Goal: Task Accomplishment & Management: Use online tool/utility

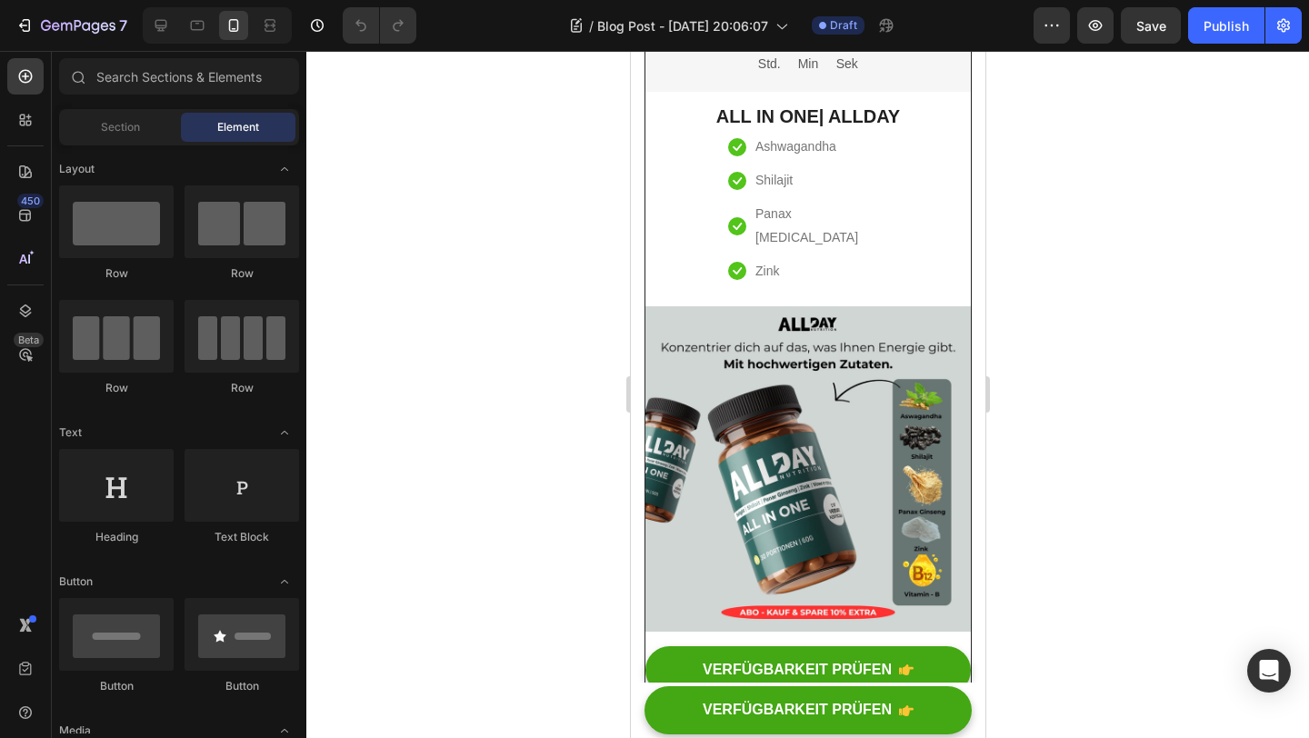
scroll to position [2626, 0]
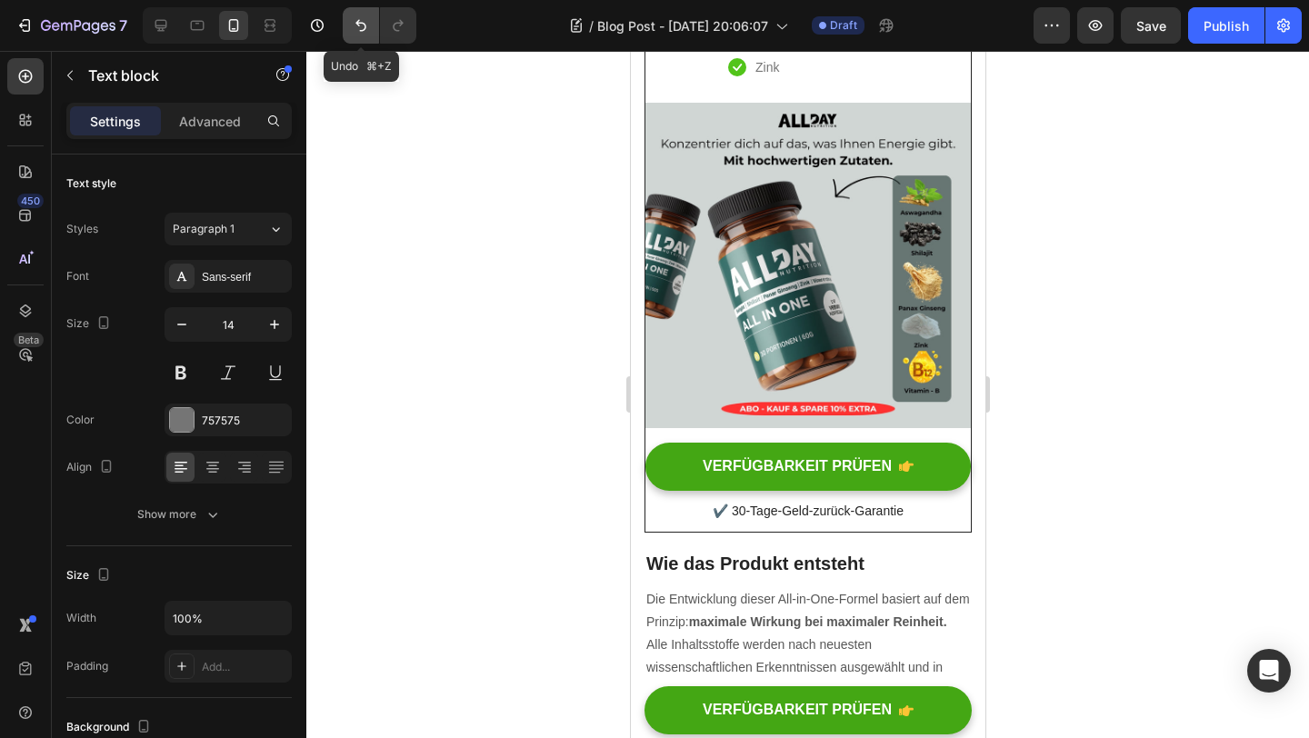
click at [361, 32] on icon "Undo/Redo" at bounding box center [361, 25] width 18 height 18
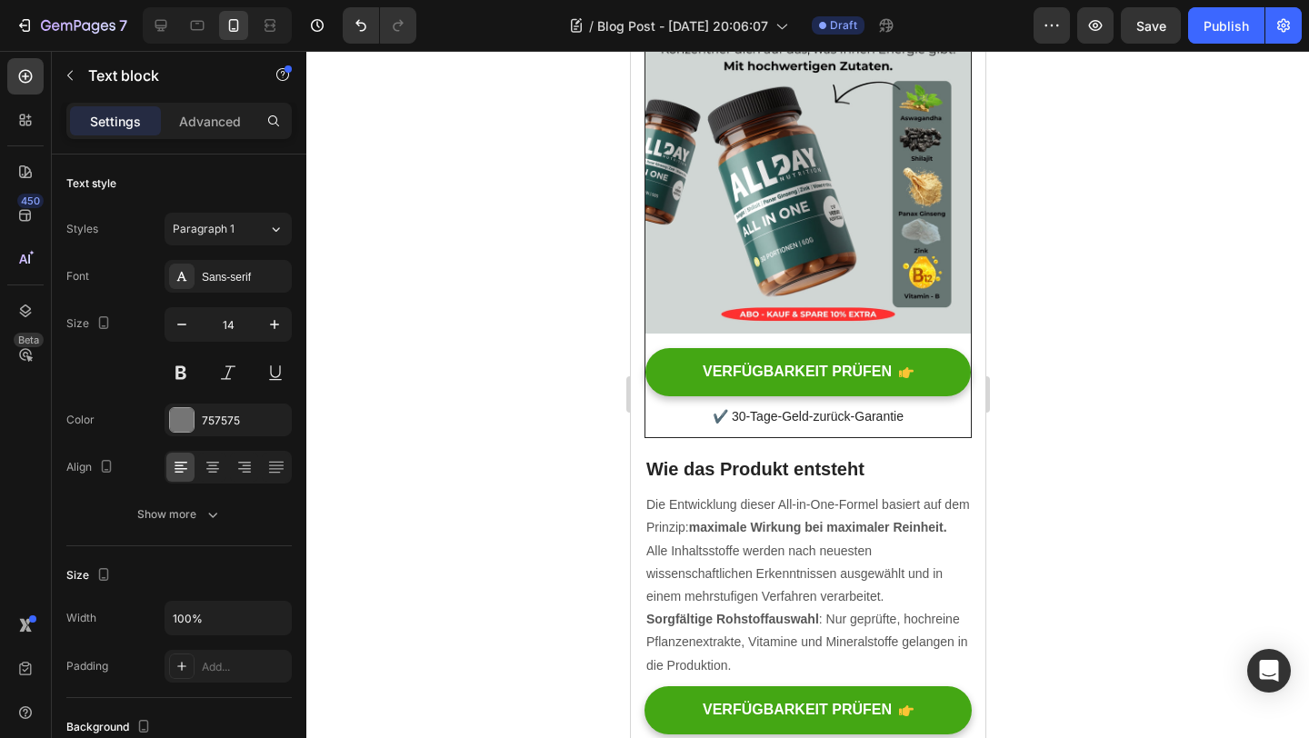
click at [1043, 508] on div at bounding box center [807, 394] width 1003 height 687
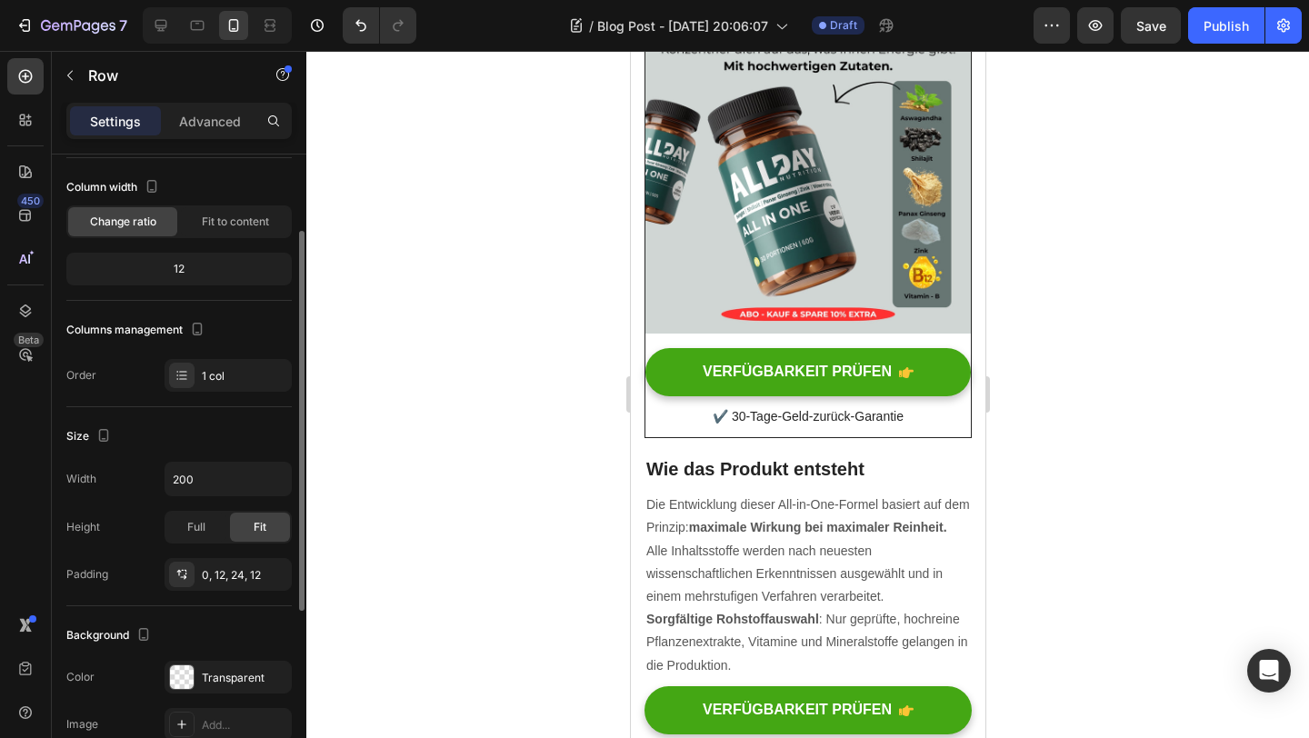
scroll to position [106, 0]
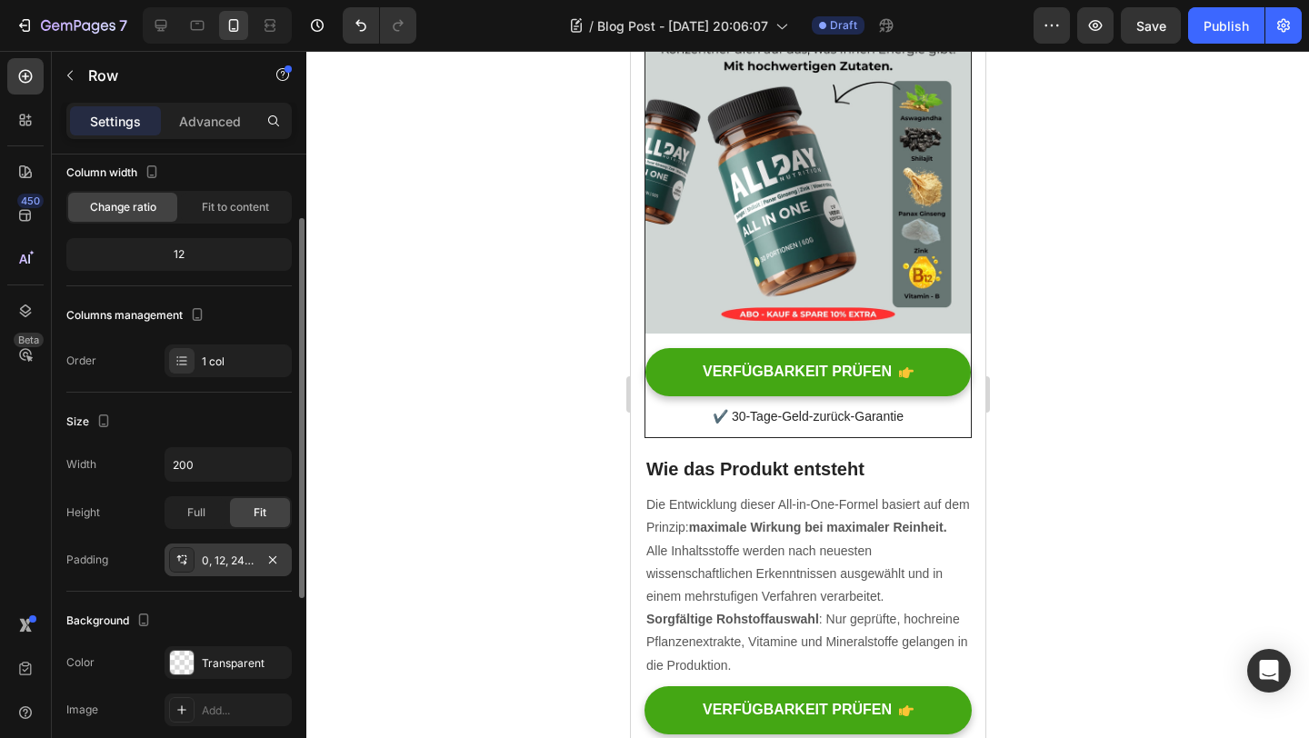
click at [225, 556] on div "0, 12, 24, 12" at bounding box center [228, 561] width 53 height 16
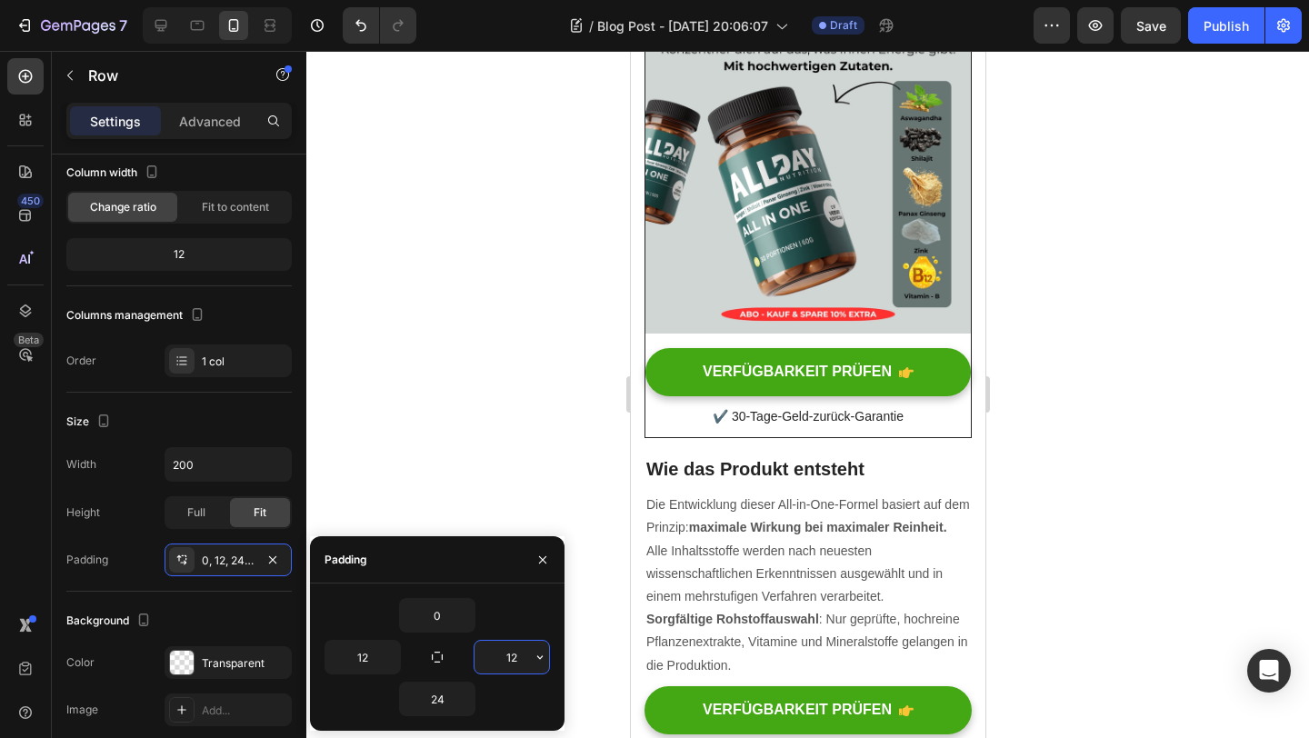
click at [496, 649] on input "12" at bounding box center [512, 657] width 75 height 33
click at [382, 649] on button "button" at bounding box center [391, 657] width 18 height 33
type input "0"
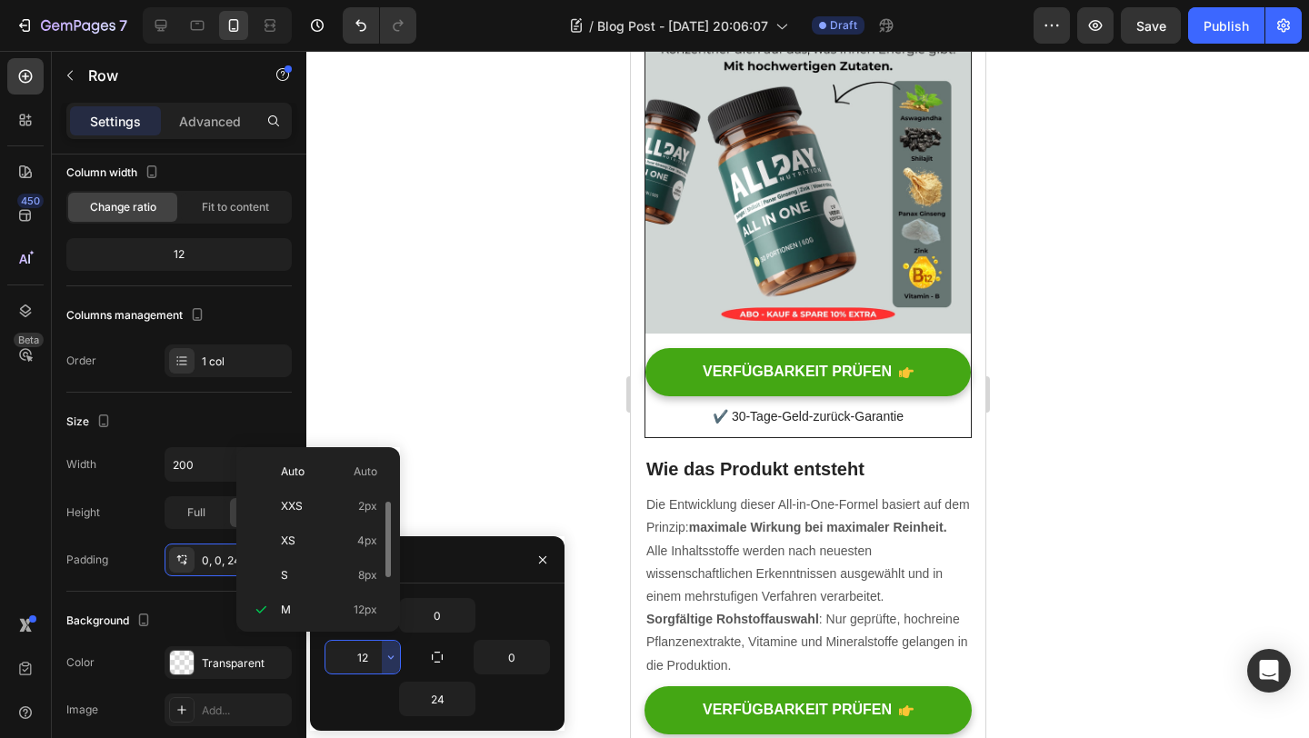
scroll to position [33, 0]
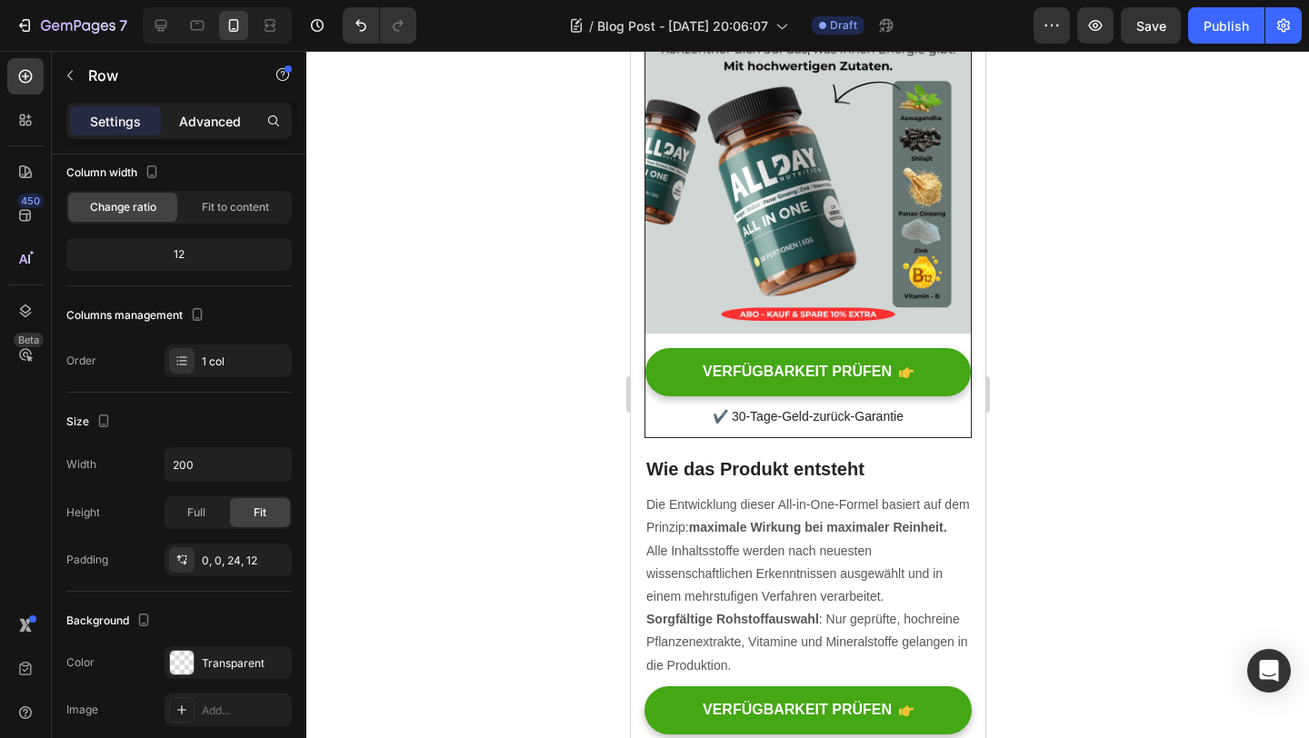
click at [210, 131] on div "Advanced" at bounding box center [210, 120] width 91 height 29
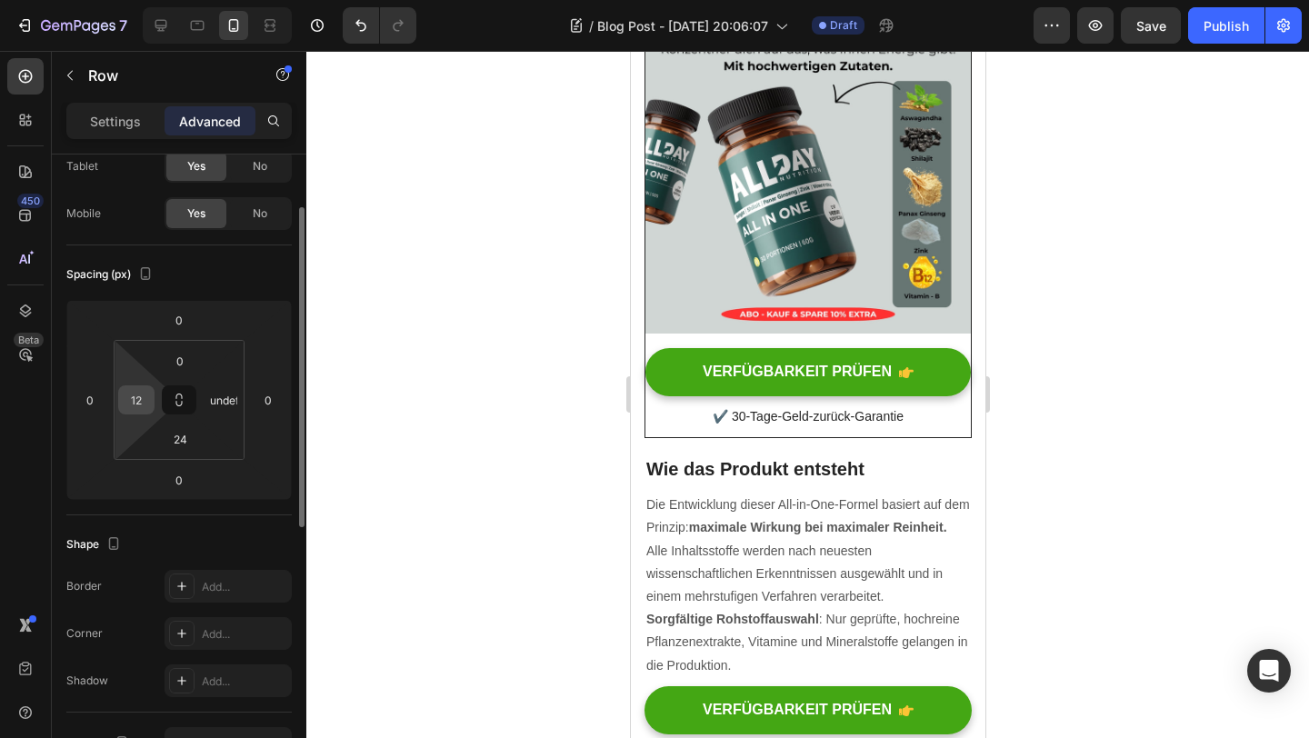
click at [148, 395] on input "12" at bounding box center [136, 399] width 27 height 27
type input "0"
click at [232, 394] on input "undefined" at bounding box center [223, 399] width 27 height 27
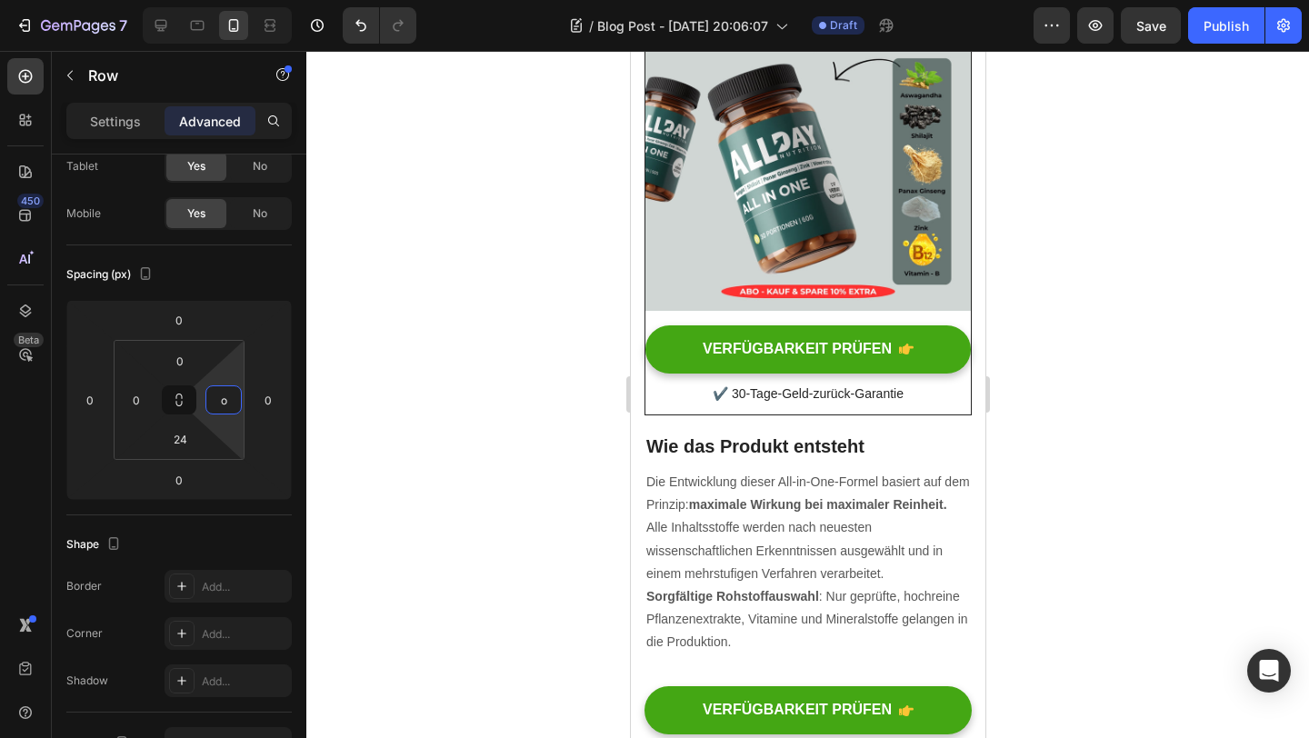
type input "o"
click at [394, 373] on div at bounding box center [807, 394] width 1003 height 687
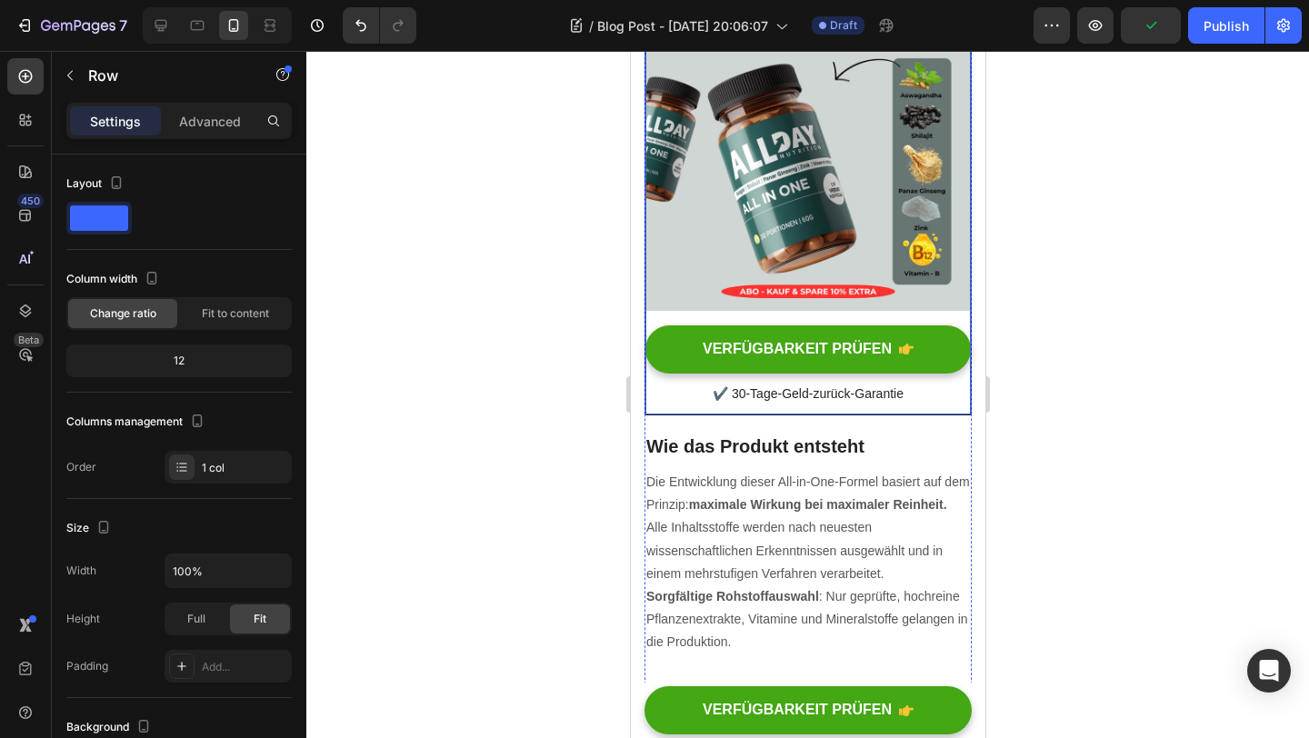
click at [686, 415] on div "Beeilen Sie sich! Der Sale endet, sobald der Timer um erreicht. Text block 01 S…" at bounding box center [807, 24] width 325 height 781
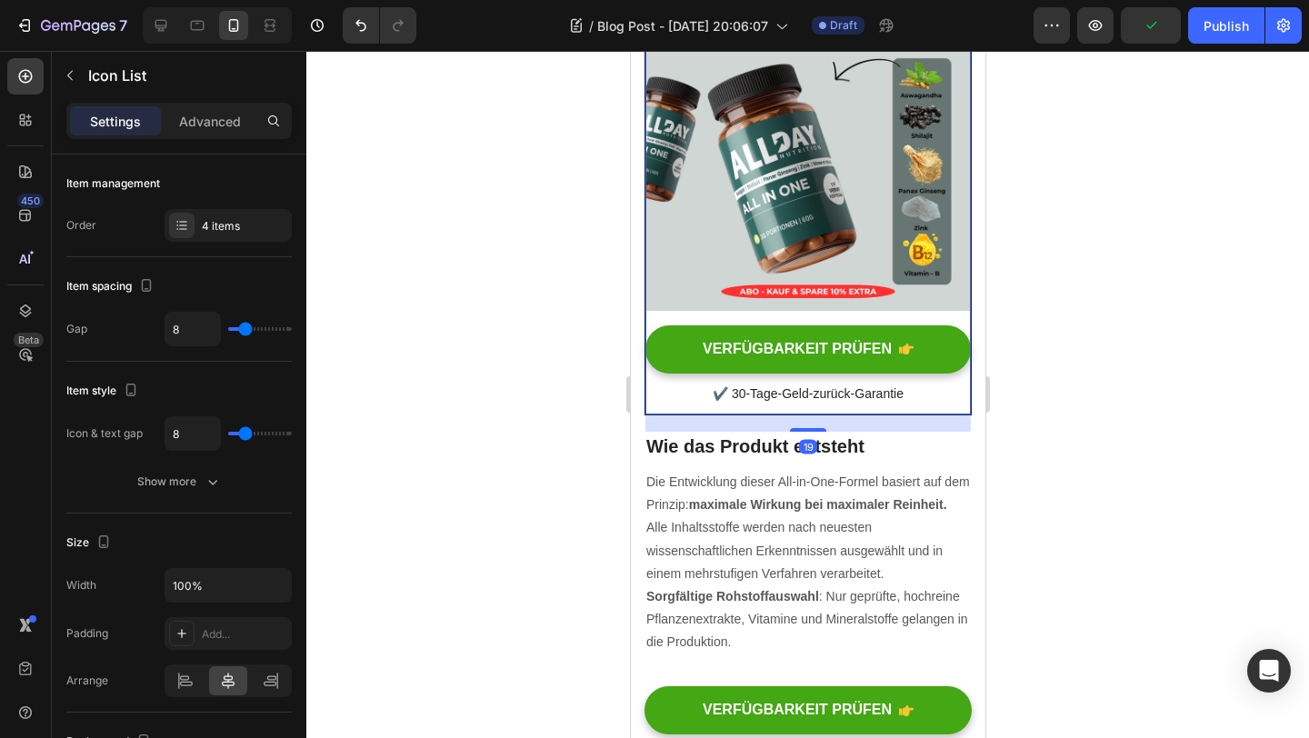
click at [673, 415] on div "Beeilen Sie sich! Der Sale endet, sobald der Timer um erreicht. Text block 01 S…" at bounding box center [807, 24] width 325 height 781
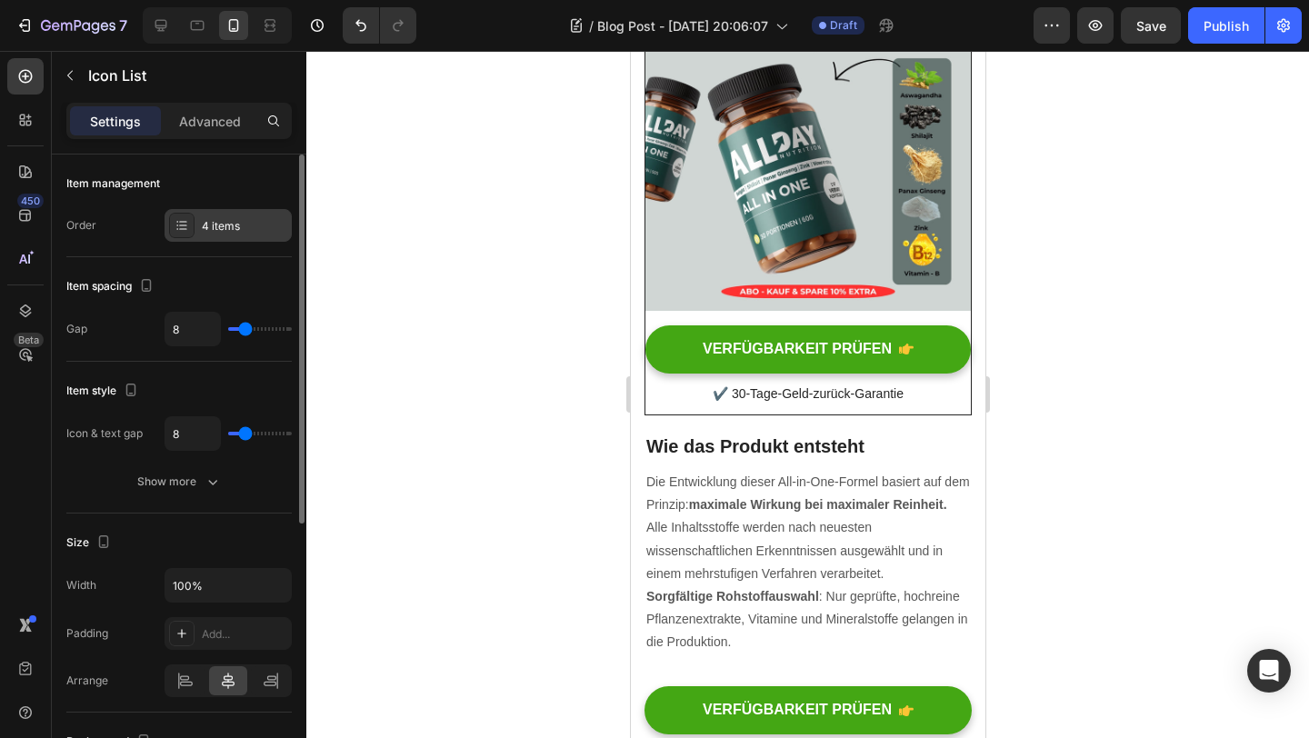
click at [231, 230] on div "4 items" at bounding box center [244, 226] width 85 height 16
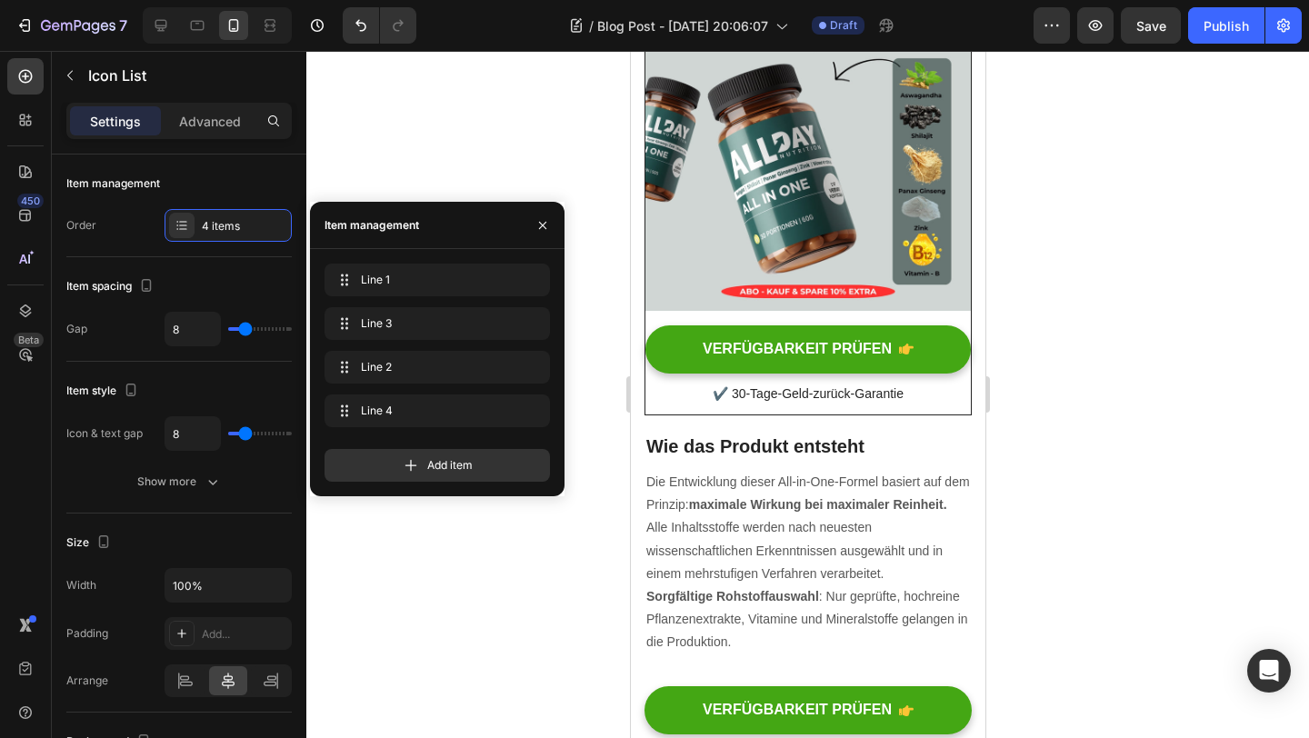
click at [392, 602] on div at bounding box center [807, 394] width 1003 height 687
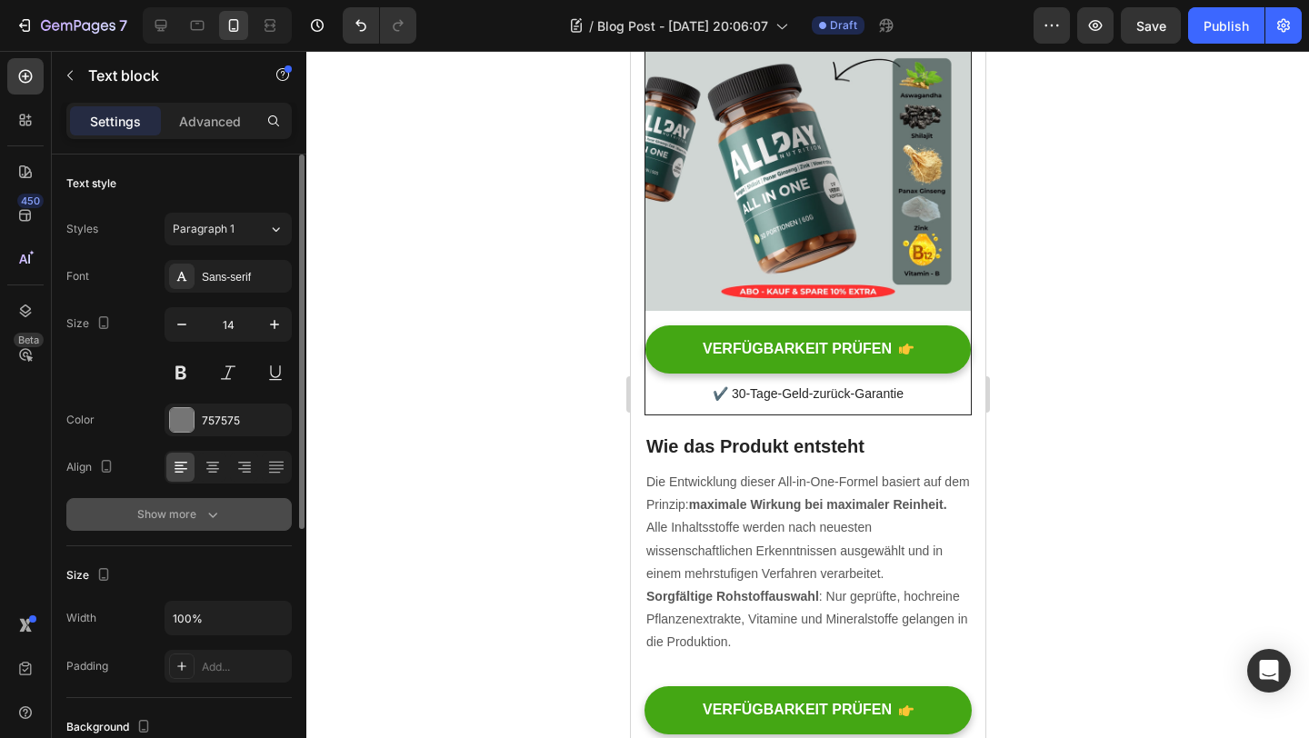
click at [192, 515] on div "Show more" at bounding box center [179, 515] width 85 height 18
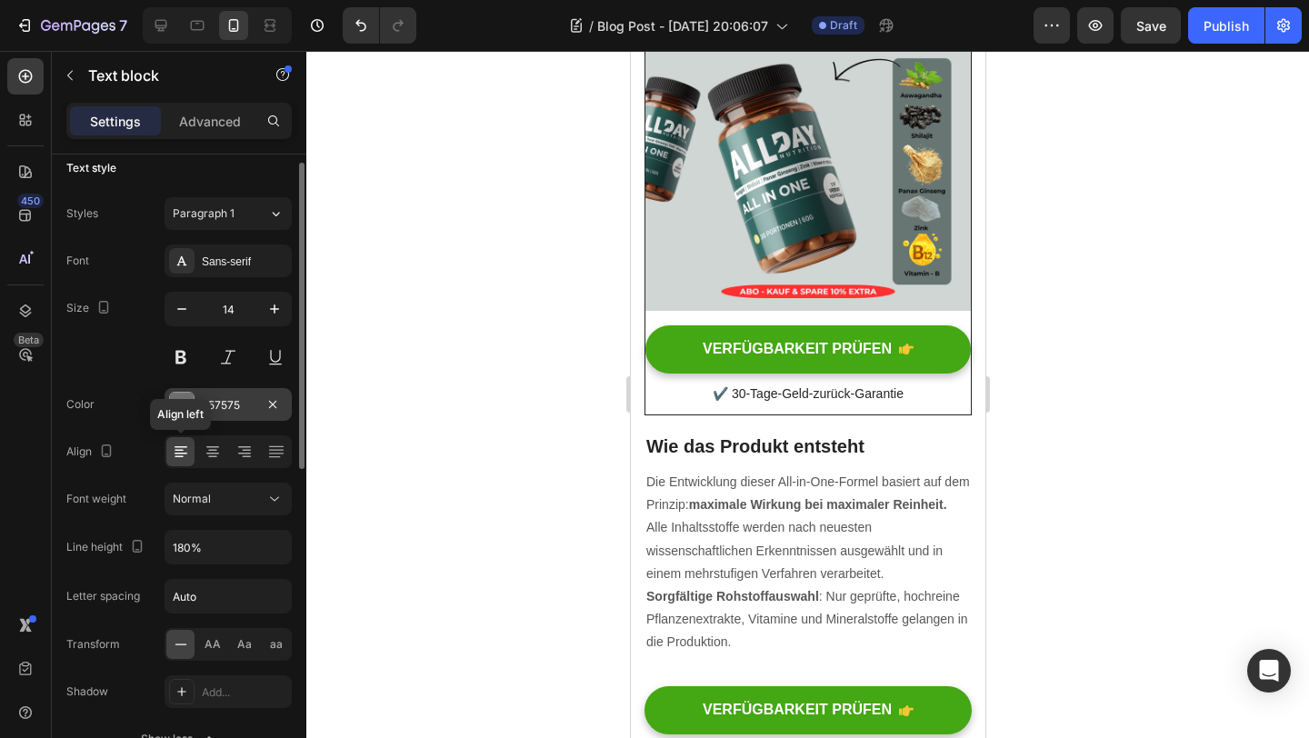
scroll to position [16, 0]
click at [208, 139] on div "Settings Advanced" at bounding box center [179, 129] width 255 height 52
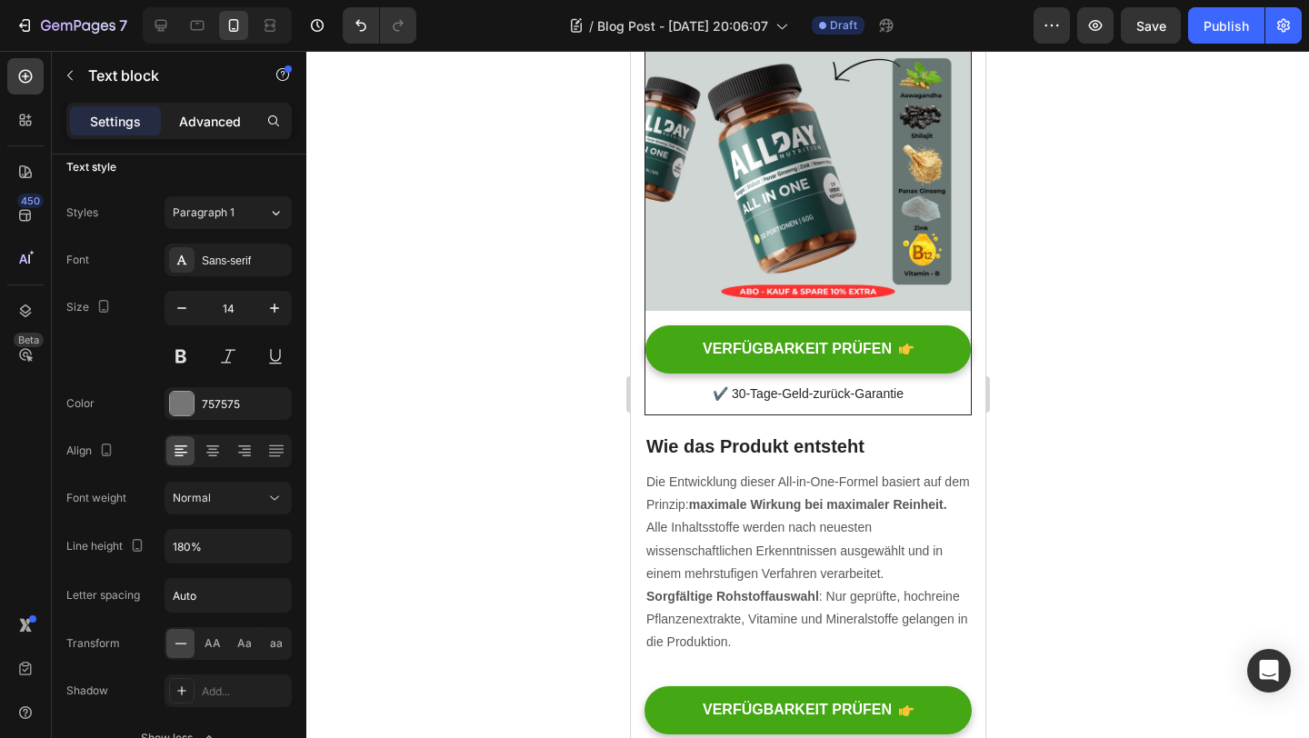
click at [209, 126] on p "Advanced" at bounding box center [210, 121] width 62 height 19
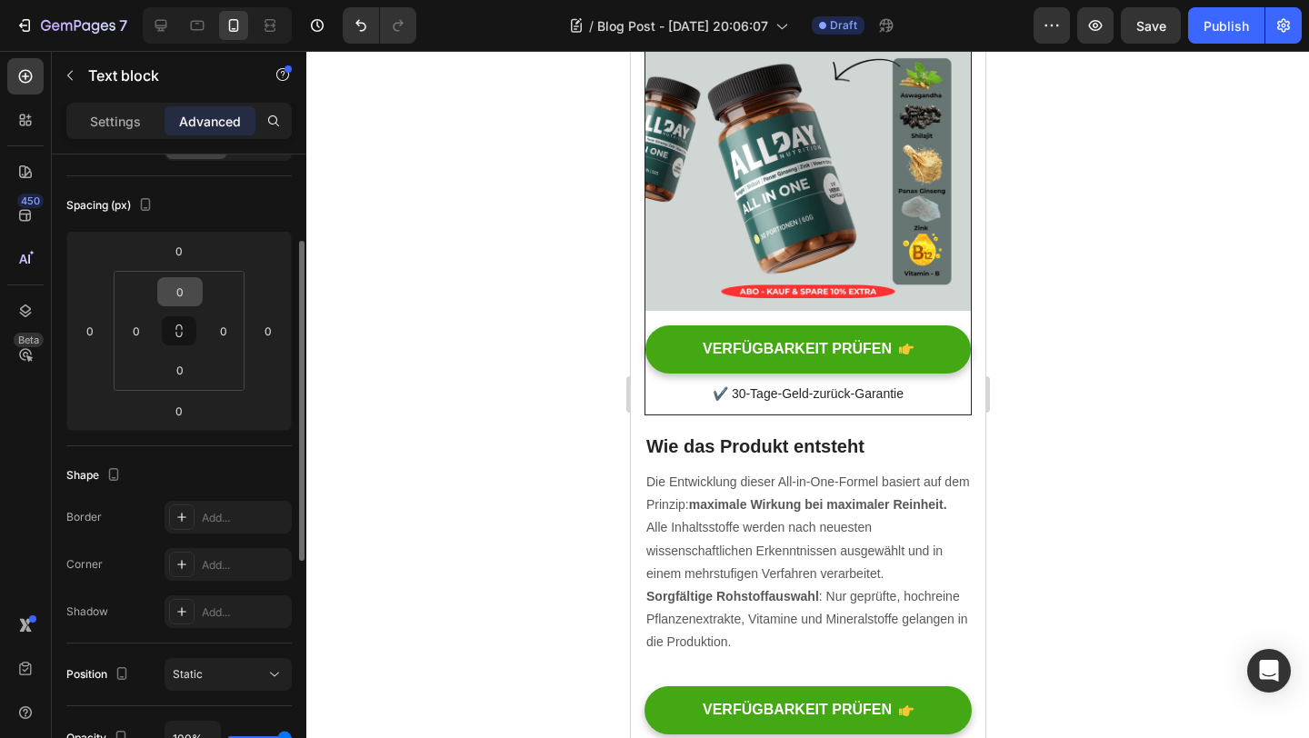
scroll to position [206, 0]
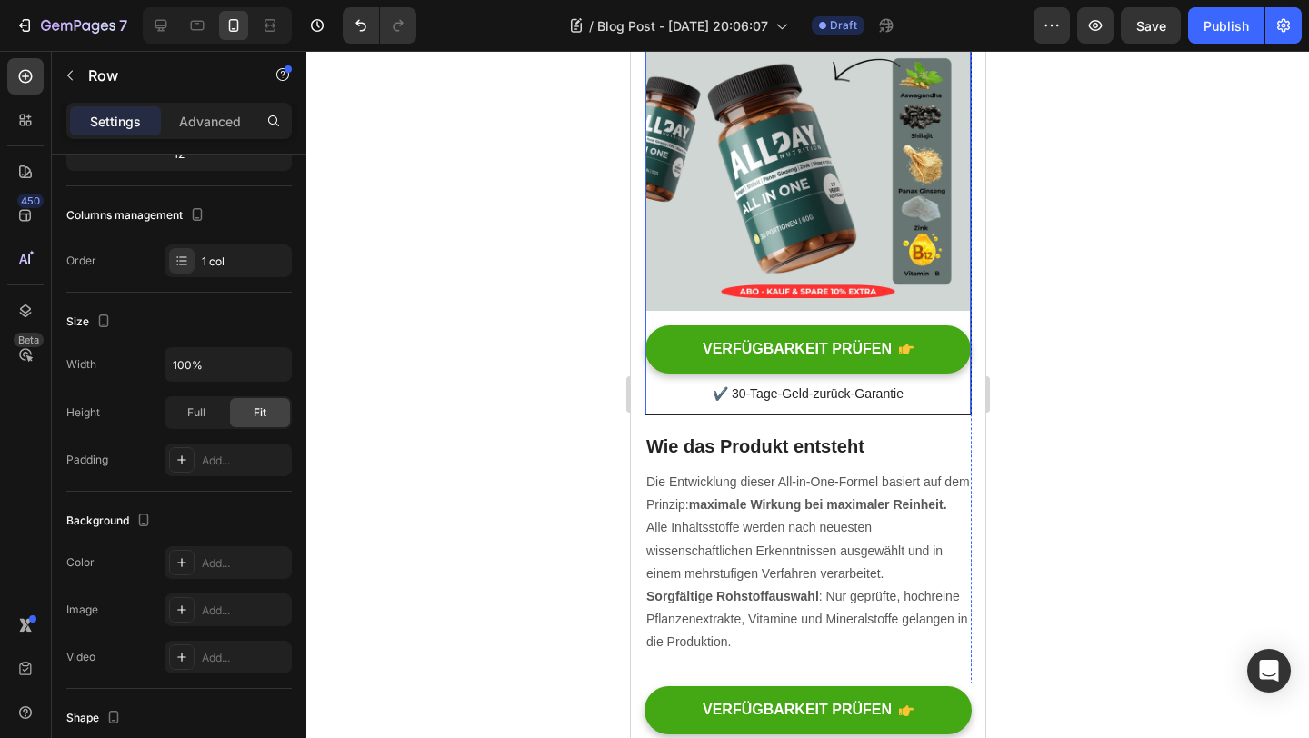
click at [908, 415] on div "Beeilen Sie sich! Der Sale endet, sobald der Timer um erreicht. Text block 01 S…" at bounding box center [807, 24] width 325 height 781
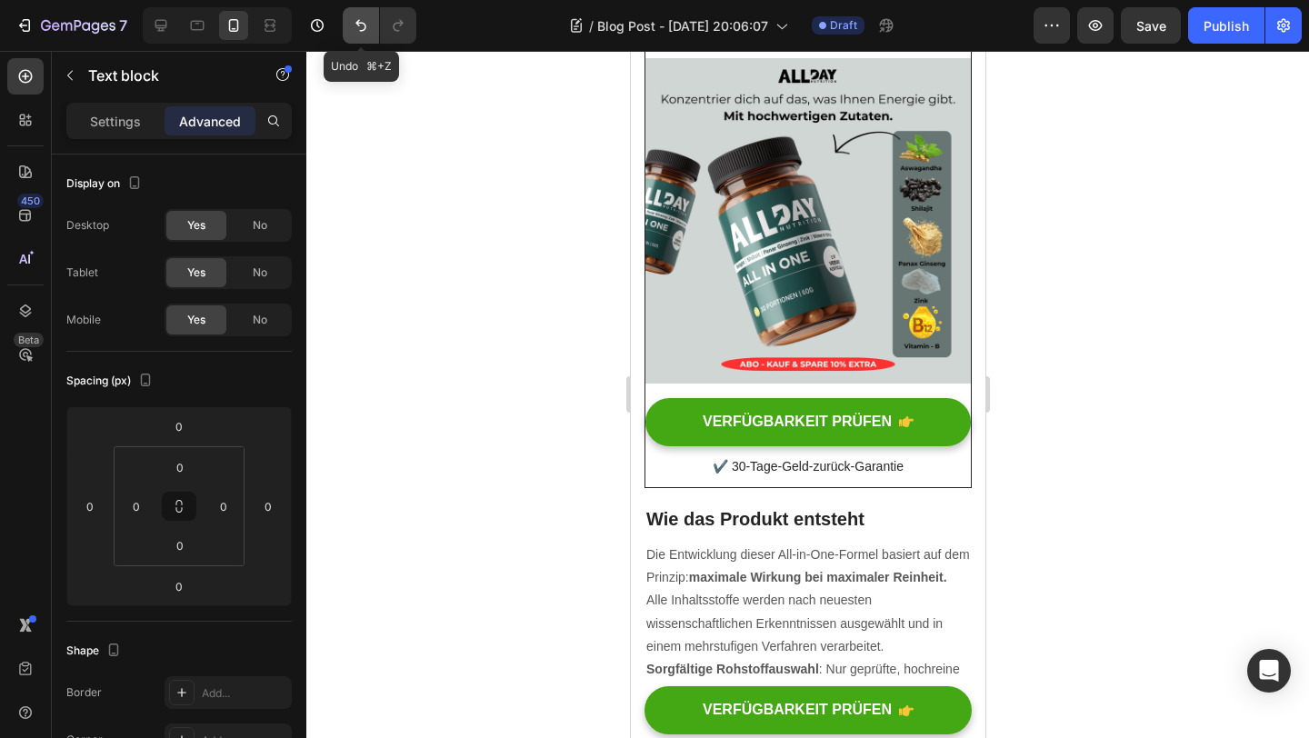
click at [361, 14] on button "Undo/Redo" at bounding box center [361, 25] width 36 height 36
click at [401, 36] on button "Undo/Redo" at bounding box center [398, 25] width 36 height 36
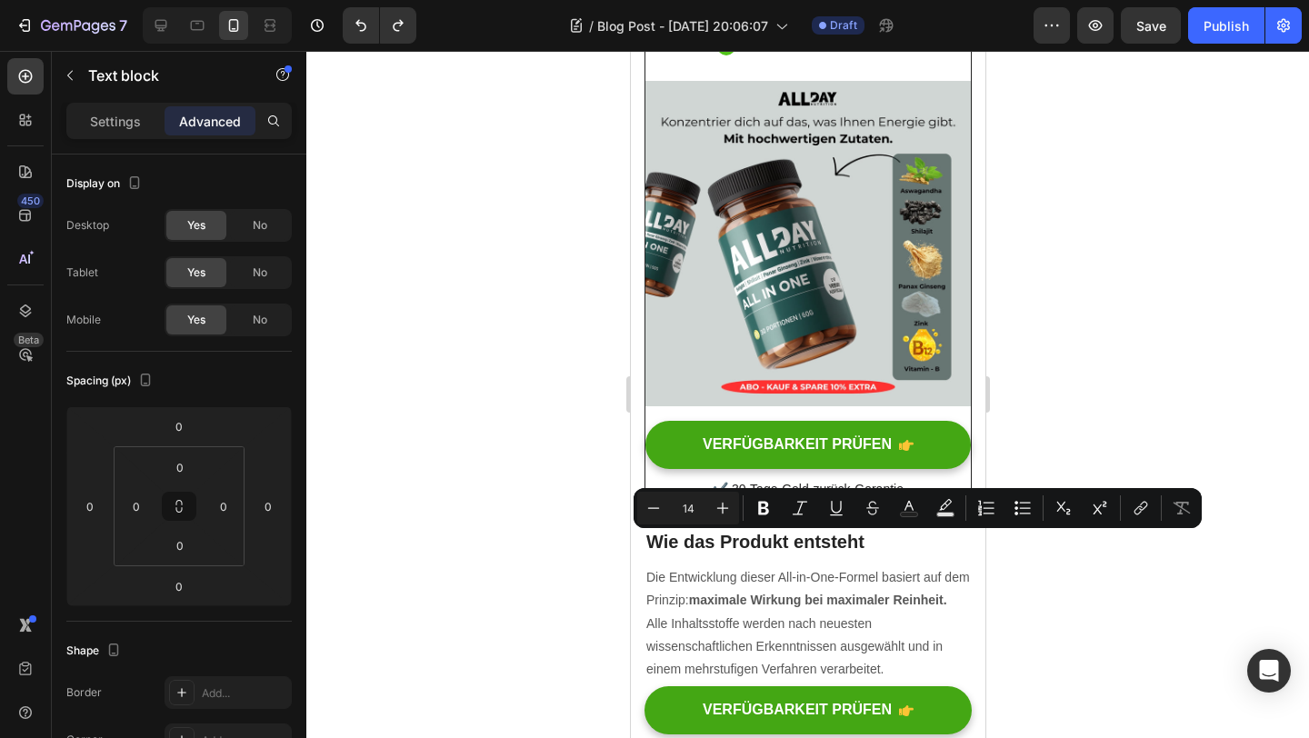
drag, startPoint x: 784, startPoint y: 655, endPoint x: 742, endPoint y: 550, distance: 112.6
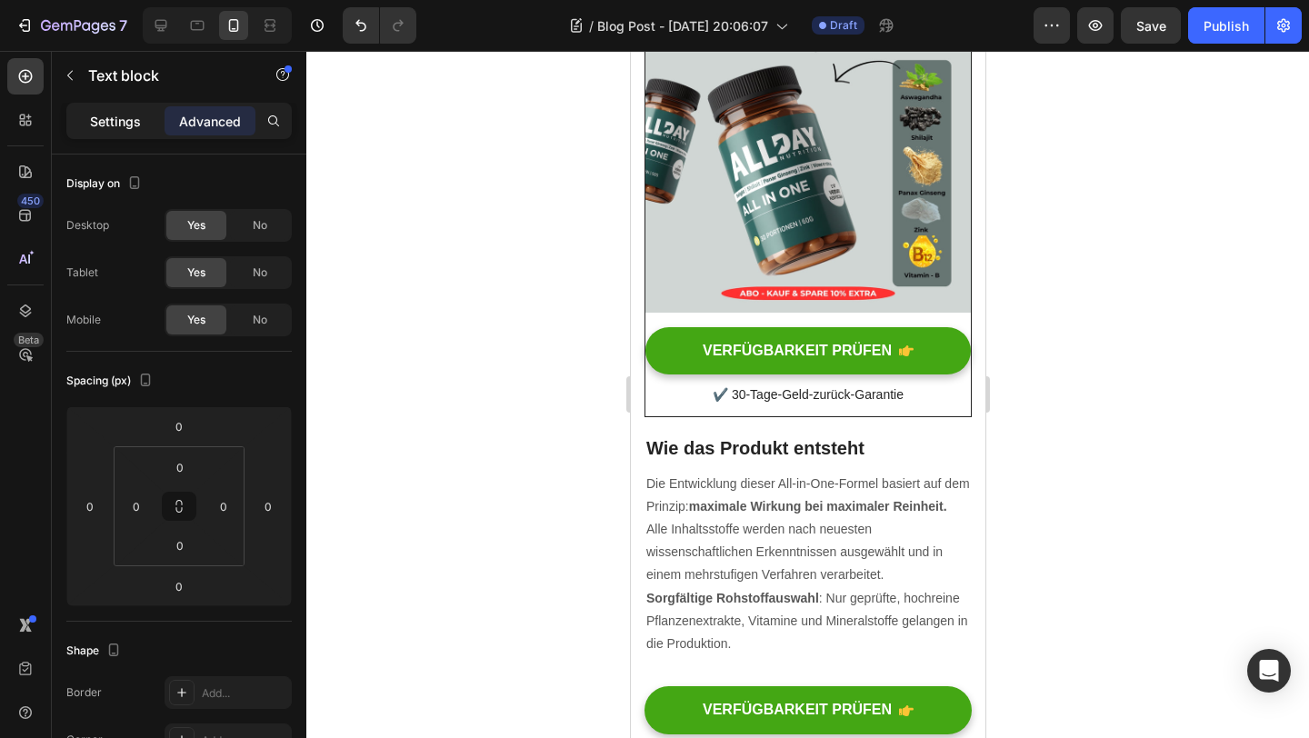
click at [122, 119] on p "Settings" at bounding box center [115, 121] width 51 height 19
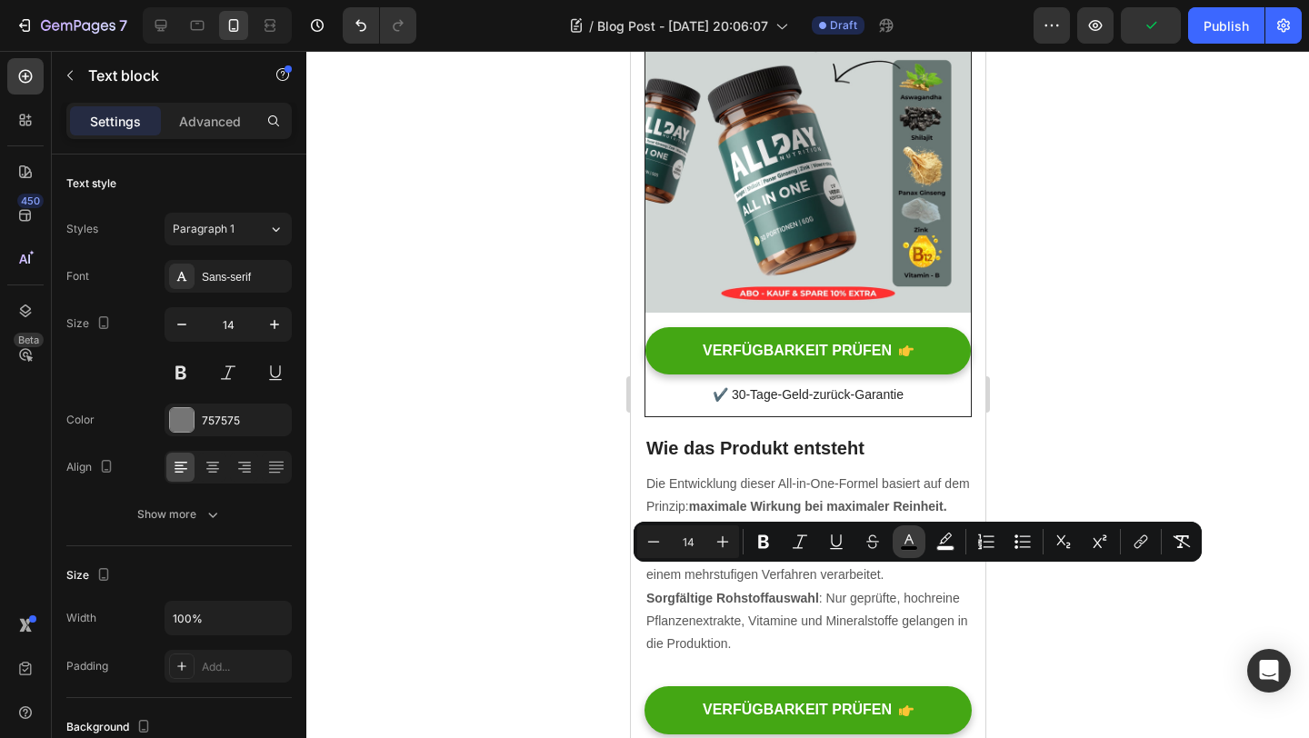
click at [915, 537] on icon "Editor contextual toolbar" at bounding box center [909, 542] width 18 height 18
type input "000000"
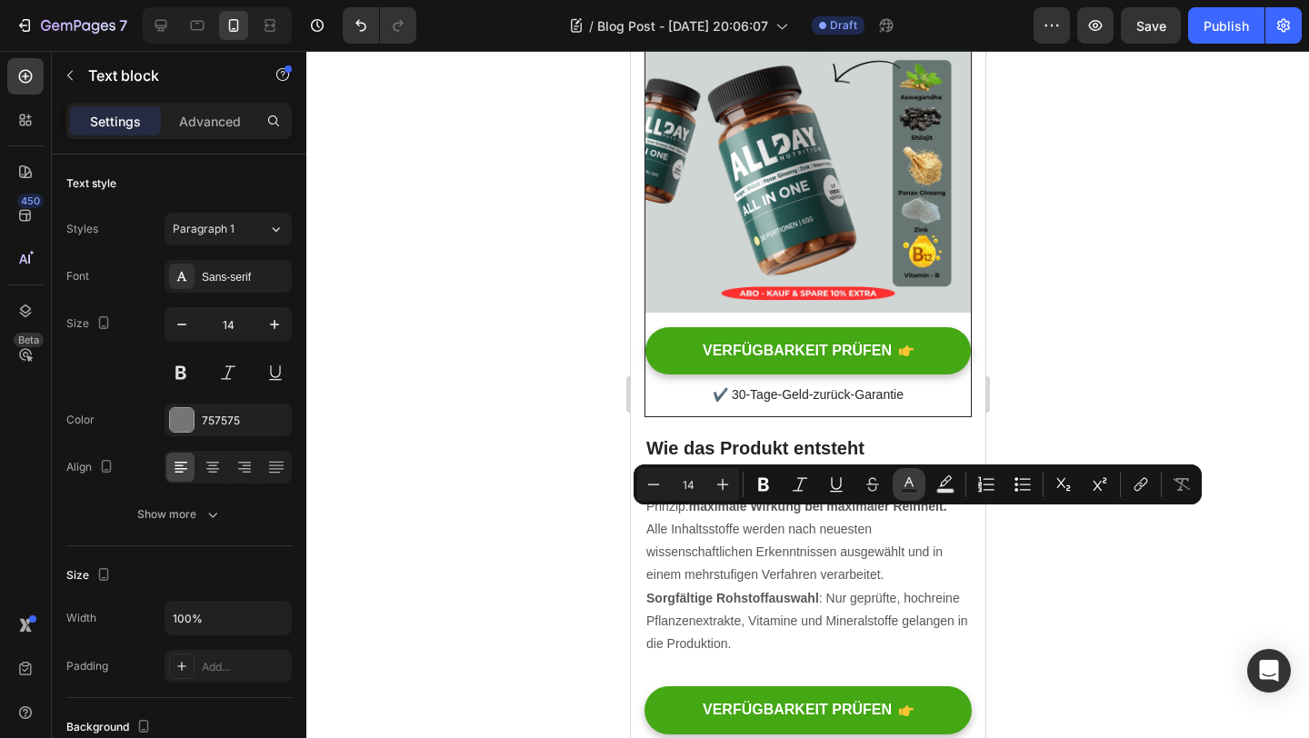
click at [906, 489] on rect "Editor contextual toolbar" at bounding box center [909, 491] width 17 height 5
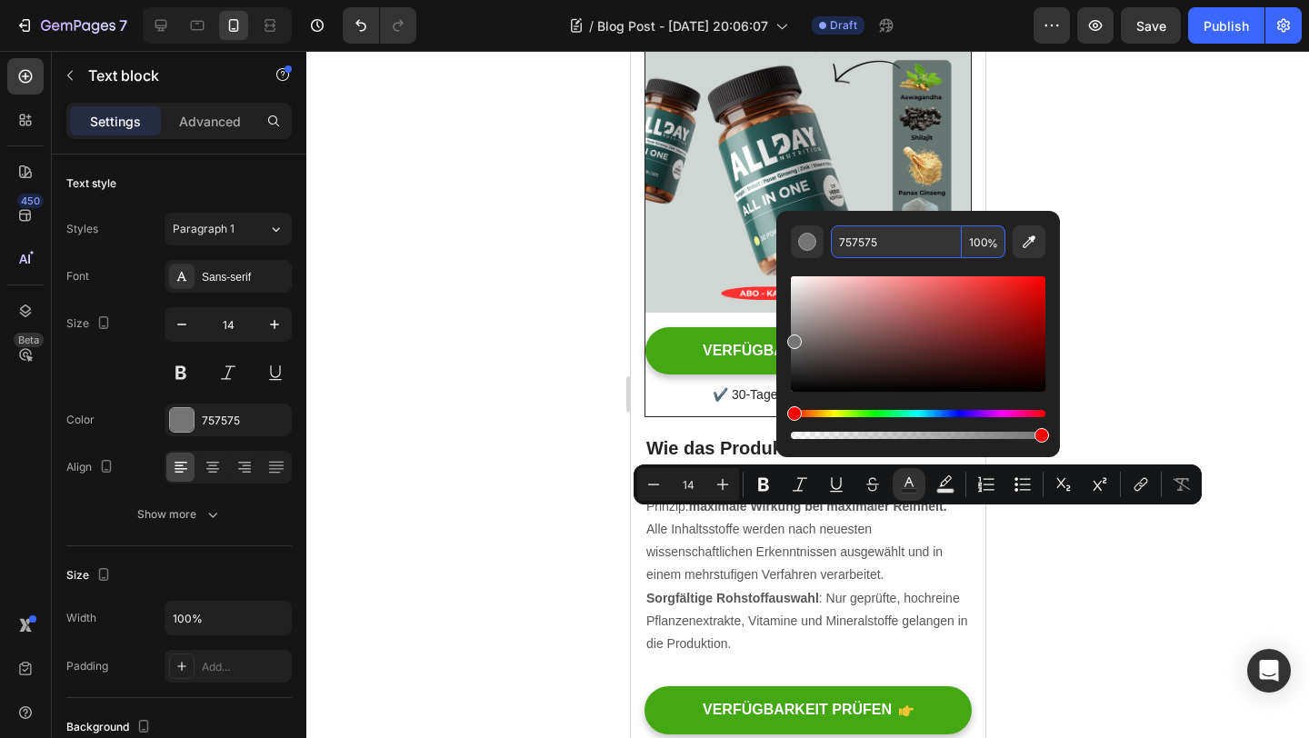
click at [846, 245] on input "757575" at bounding box center [896, 241] width 131 height 33
type input "000000"
click at [1099, 249] on div at bounding box center [807, 394] width 1003 height 687
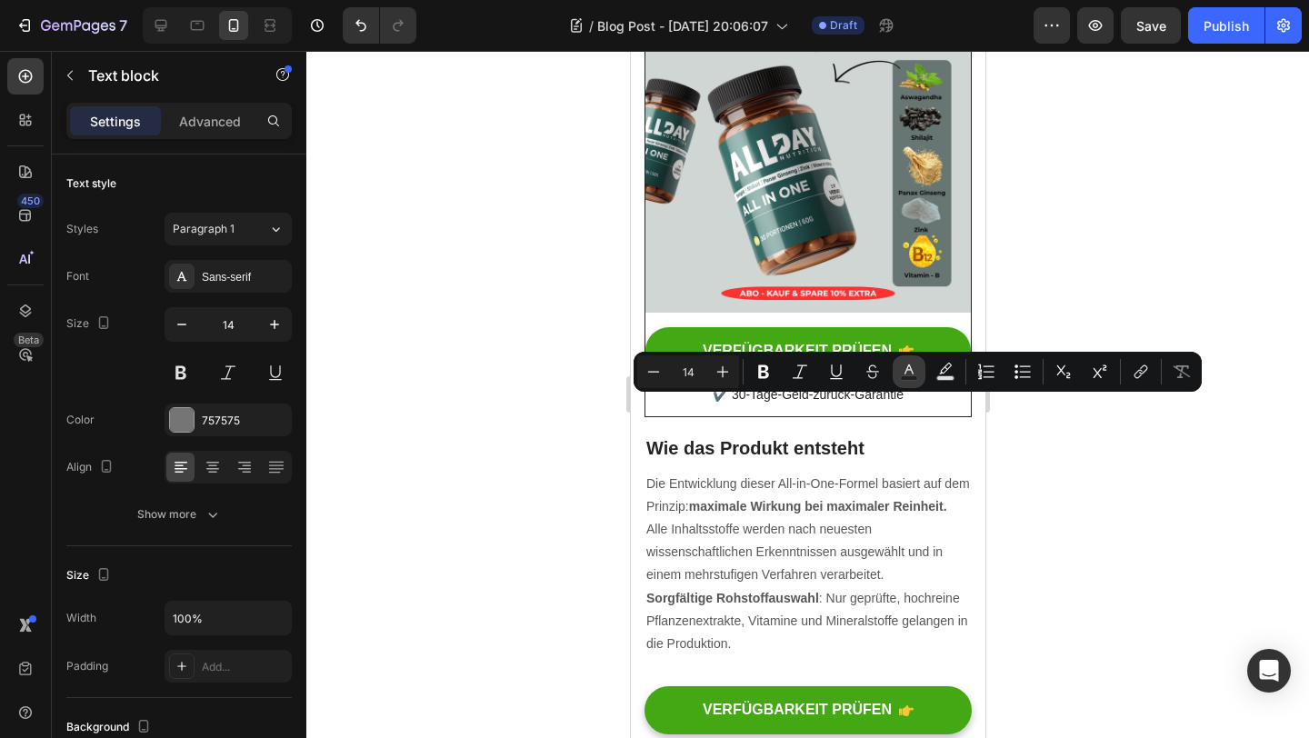
click at [920, 376] on button "Text Color" at bounding box center [909, 372] width 33 height 33
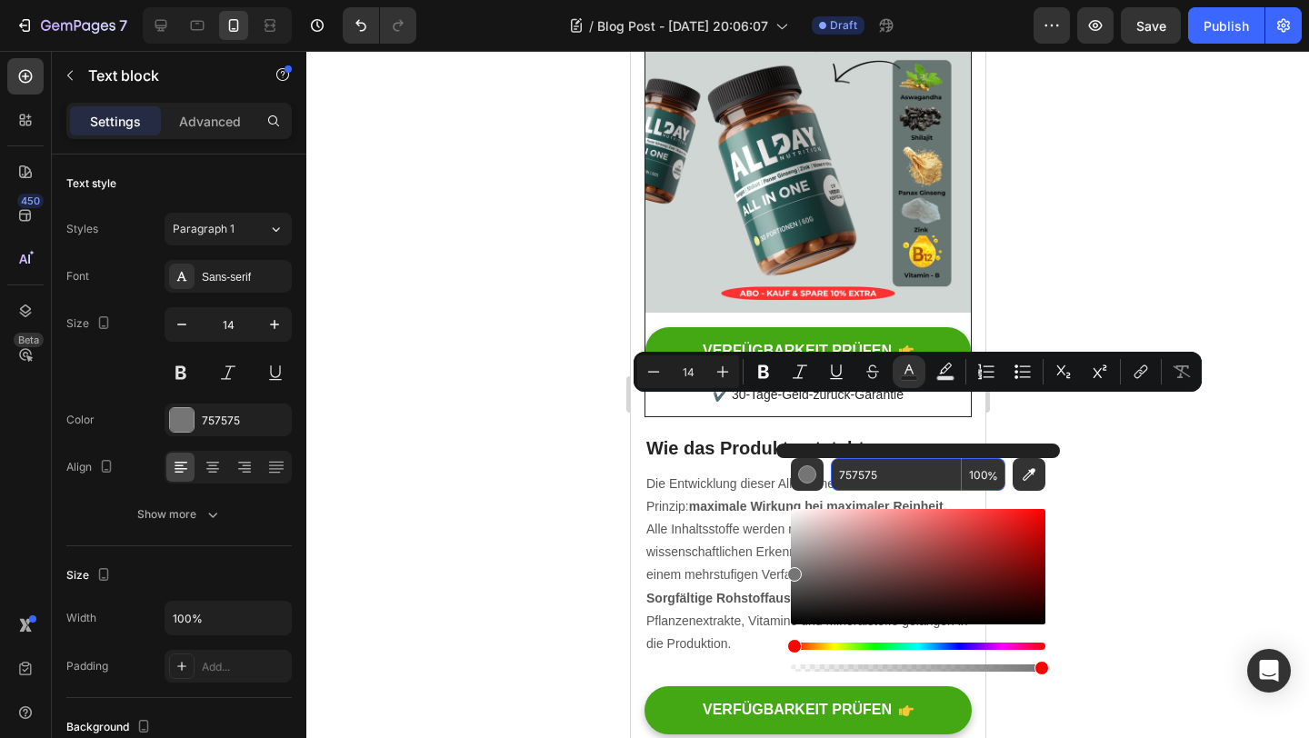
click at [864, 475] on input "757575" at bounding box center [896, 474] width 131 height 33
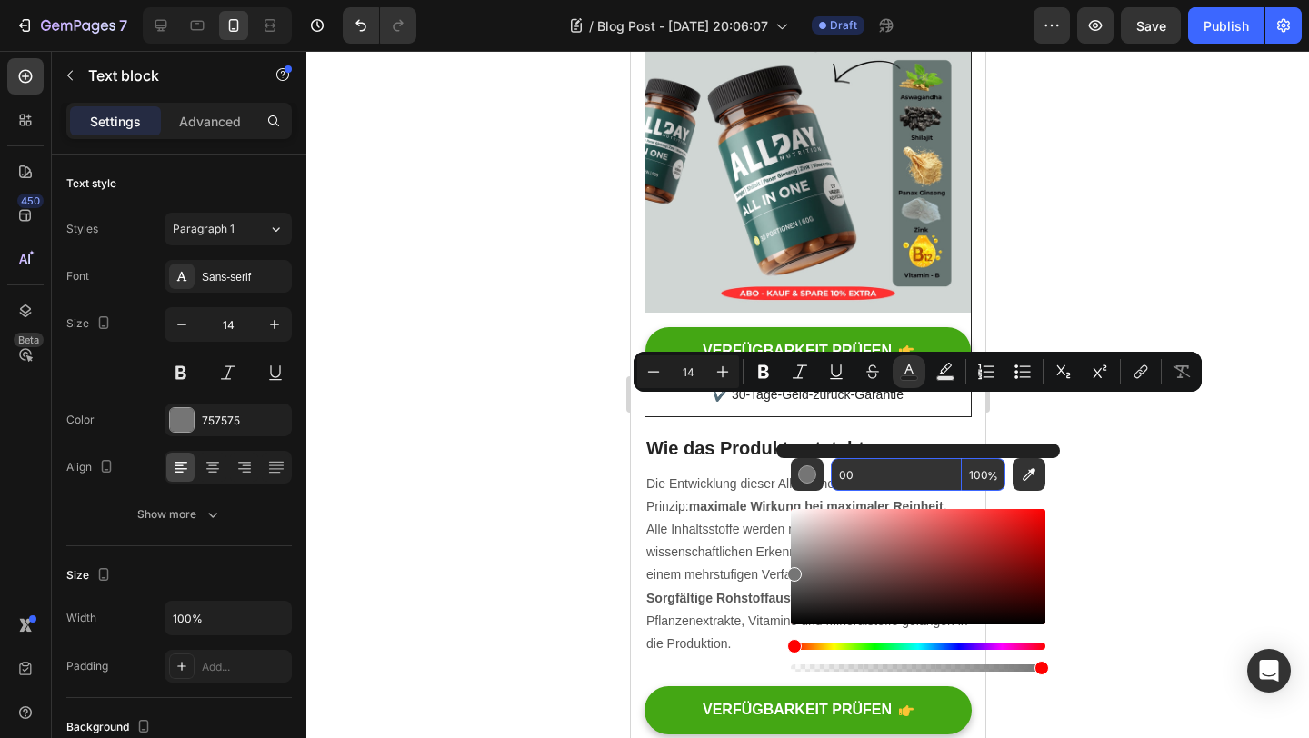
type input "000"
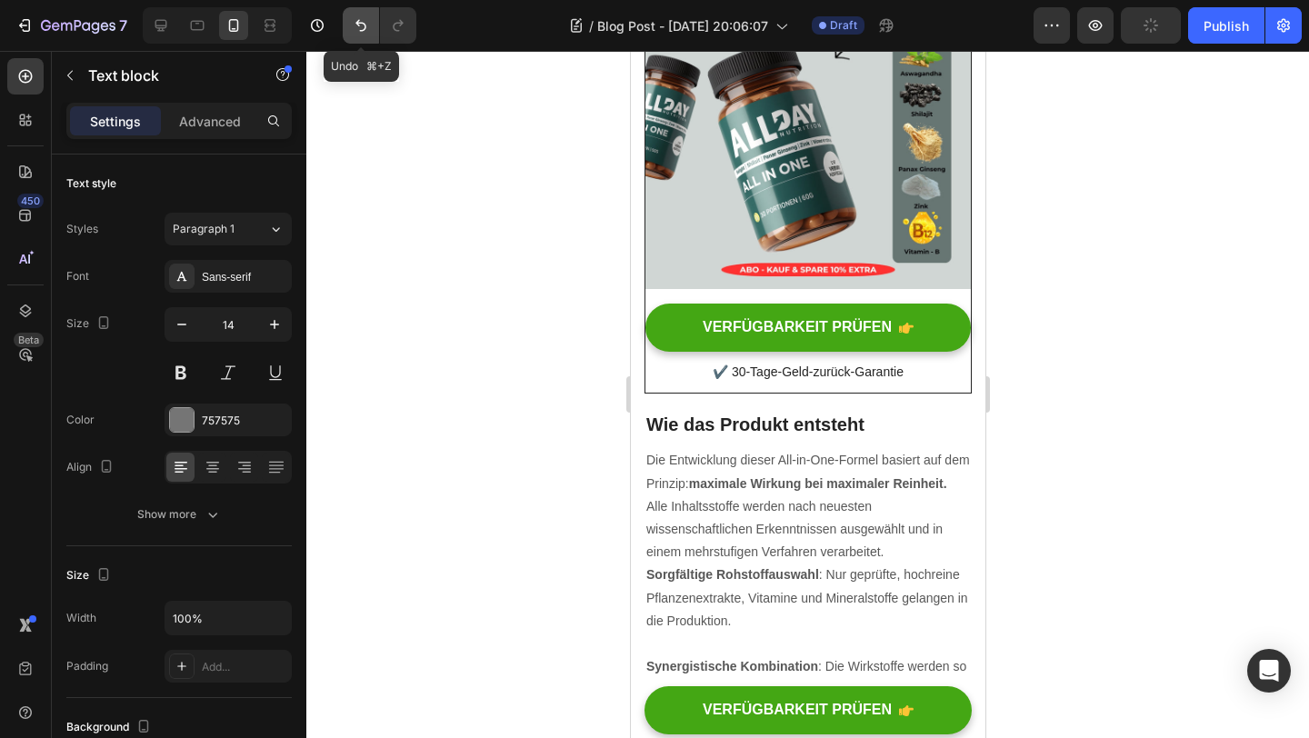
click at [352, 17] on icon "Undo/Redo" at bounding box center [361, 25] width 18 height 18
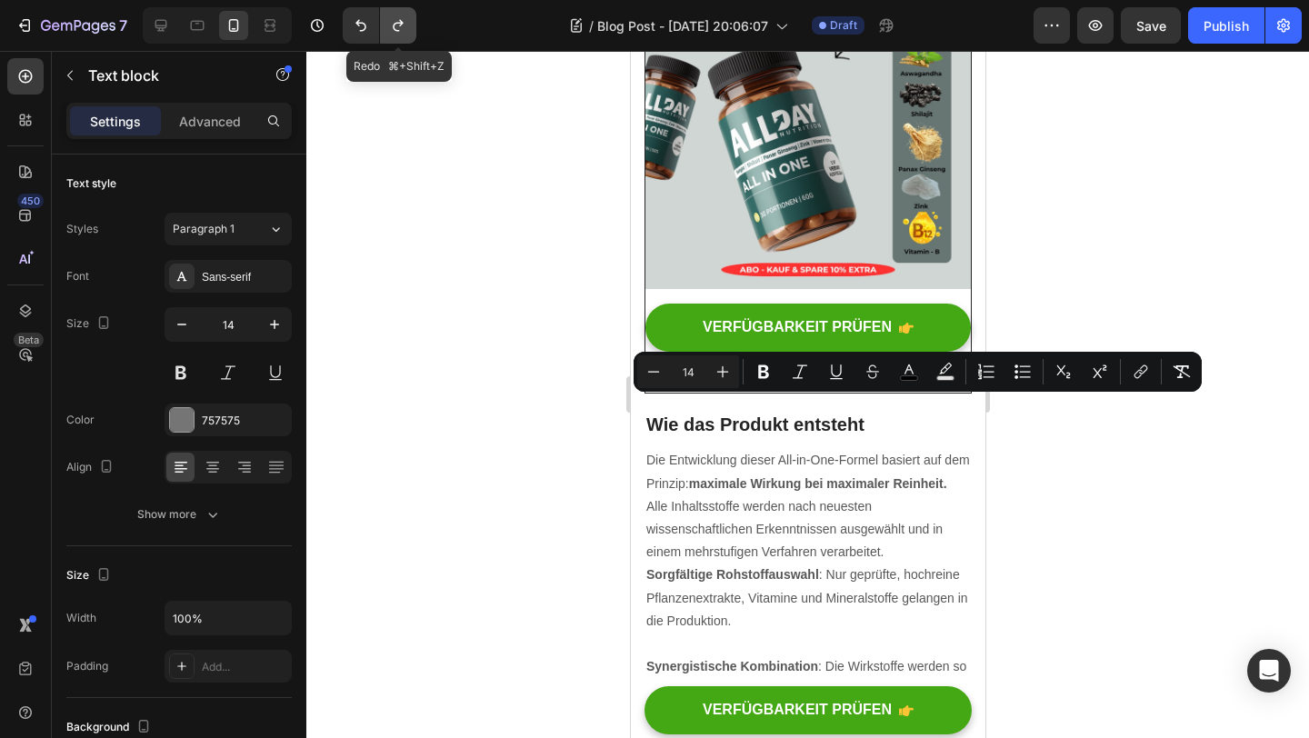
click at [404, 11] on button "Undo/Redo" at bounding box center [398, 25] width 36 height 36
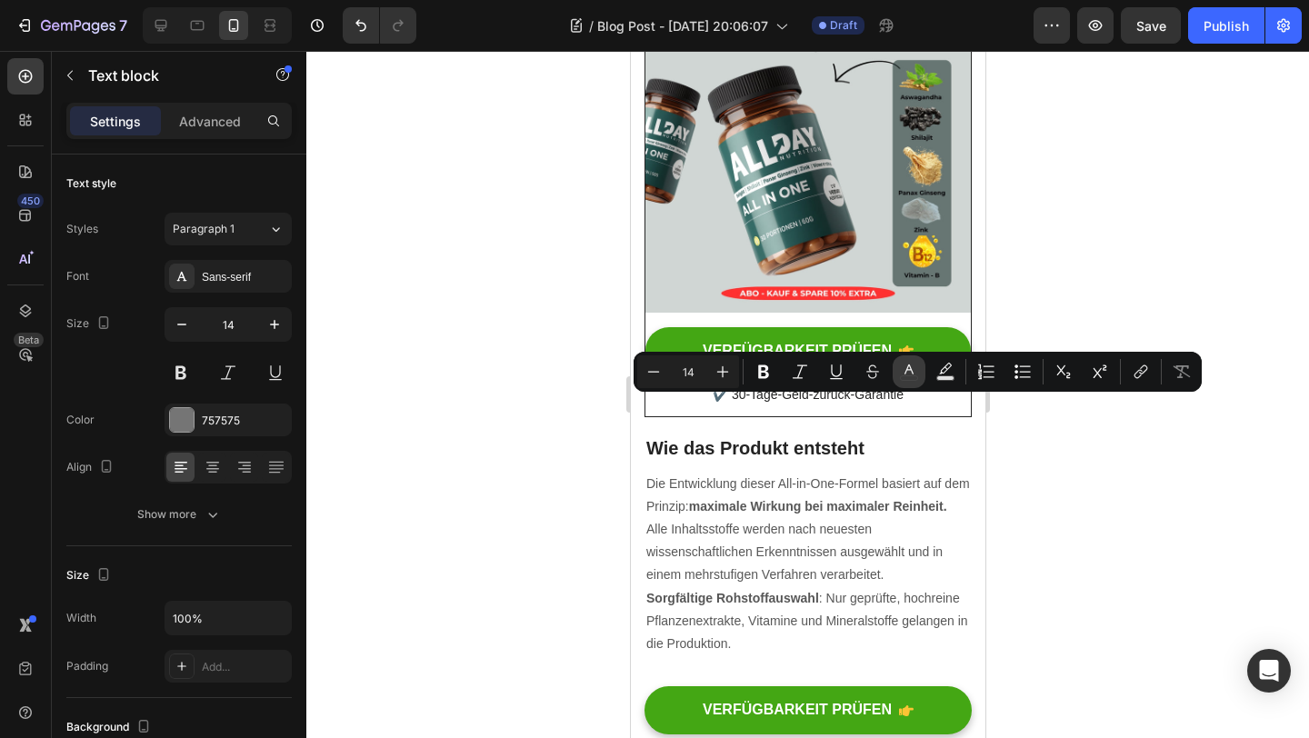
click at [908, 368] on icon "Editor contextual toolbar" at bounding box center [909, 372] width 18 height 18
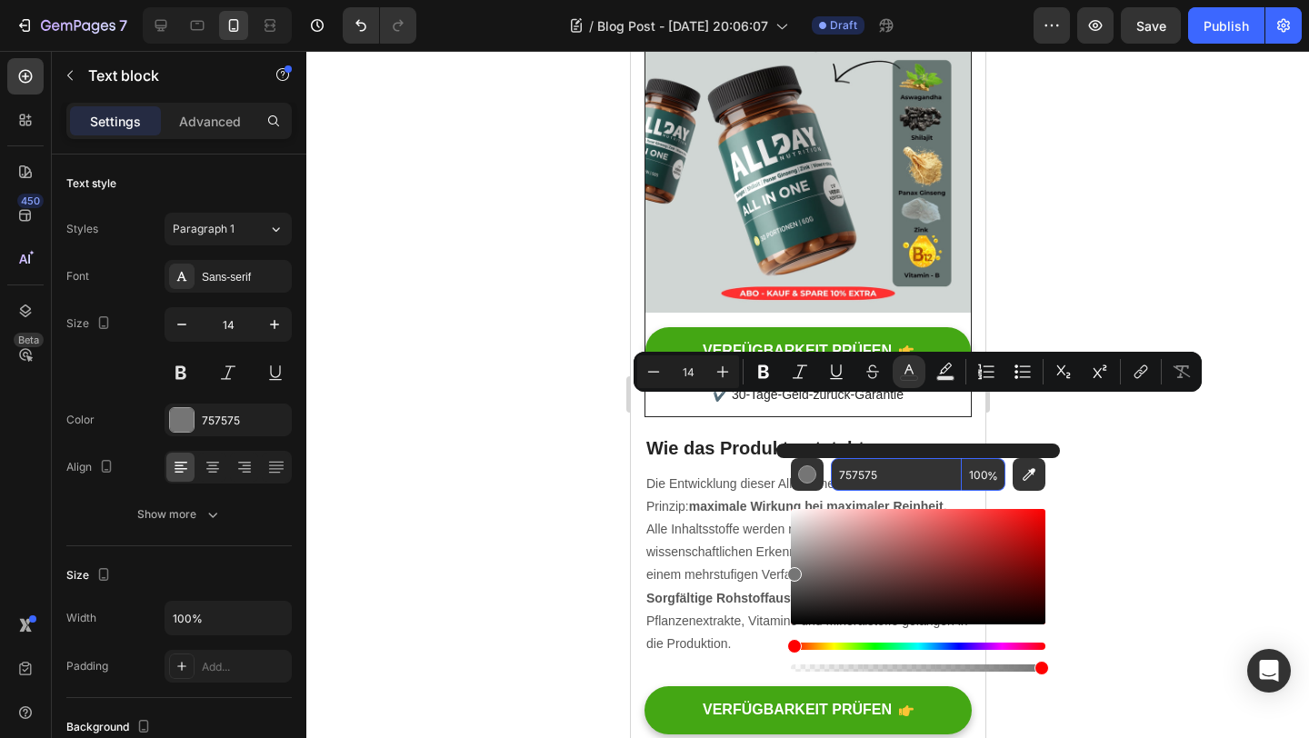
click at [854, 484] on input "757575" at bounding box center [896, 474] width 131 height 33
type input "000"
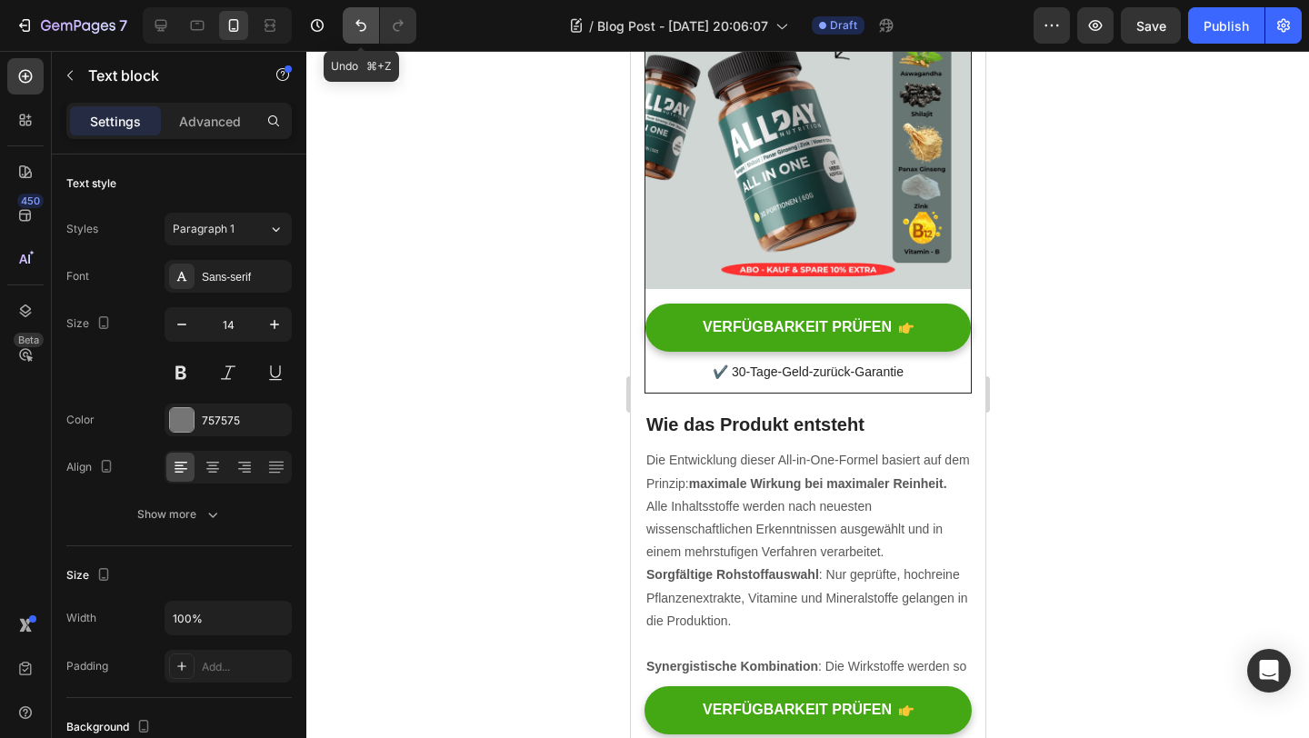
click at [364, 14] on button "Undo/Redo" at bounding box center [361, 25] width 36 height 36
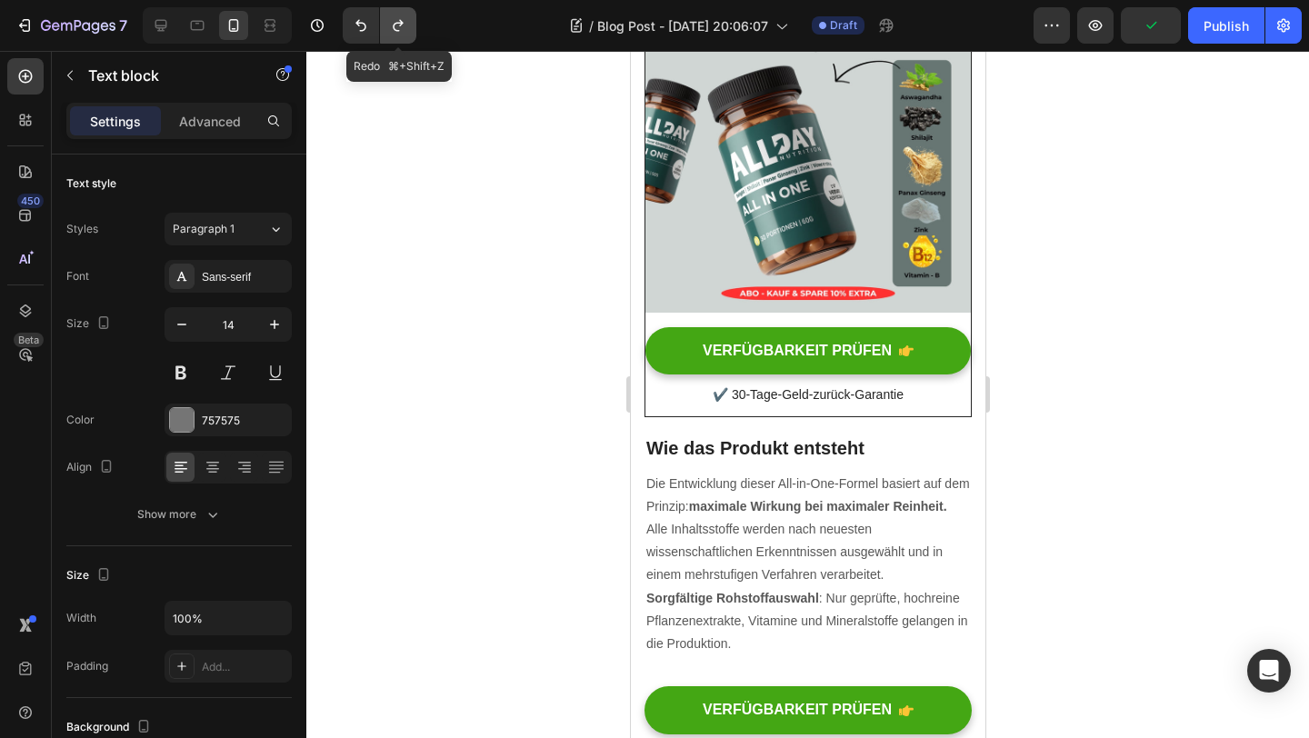
click at [396, 15] on button "Undo/Redo" at bounding box center [398, 25] width 36 height 36
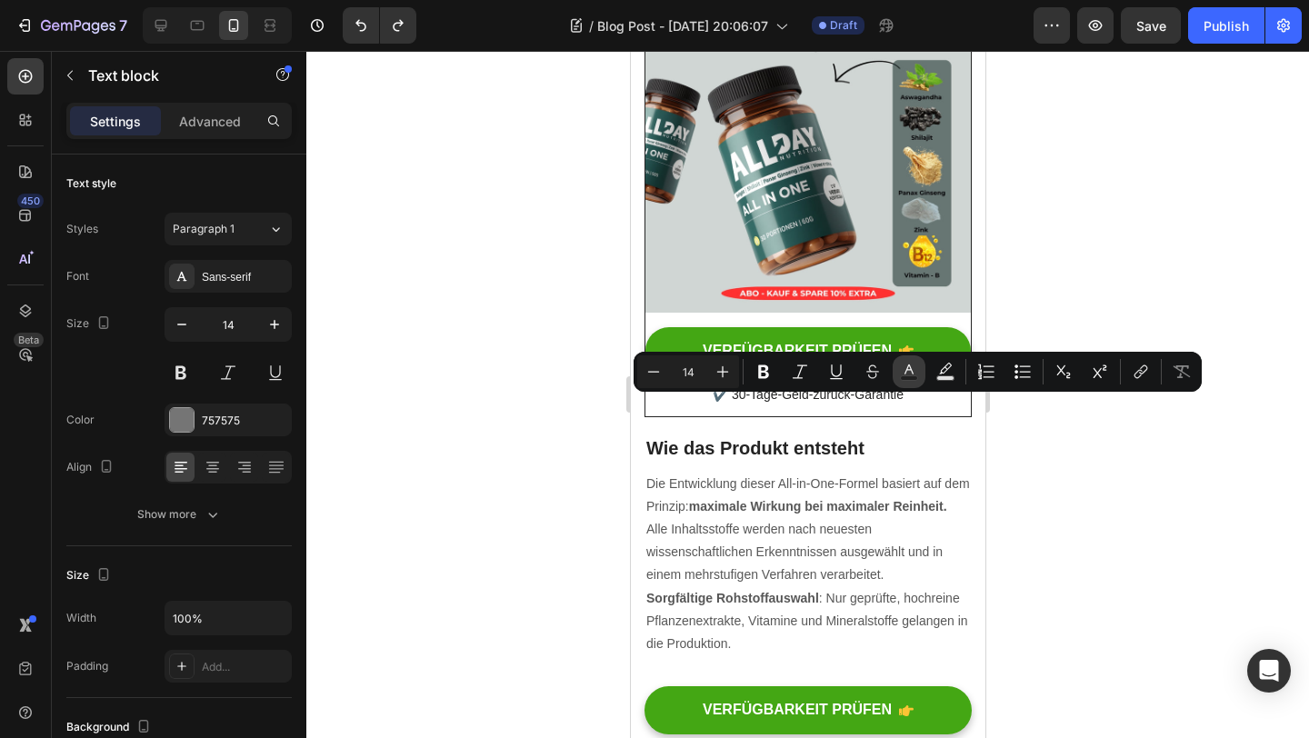
click at [906, 381] on button "Text Color" at bounding box center [909, 372] width 33 height 33
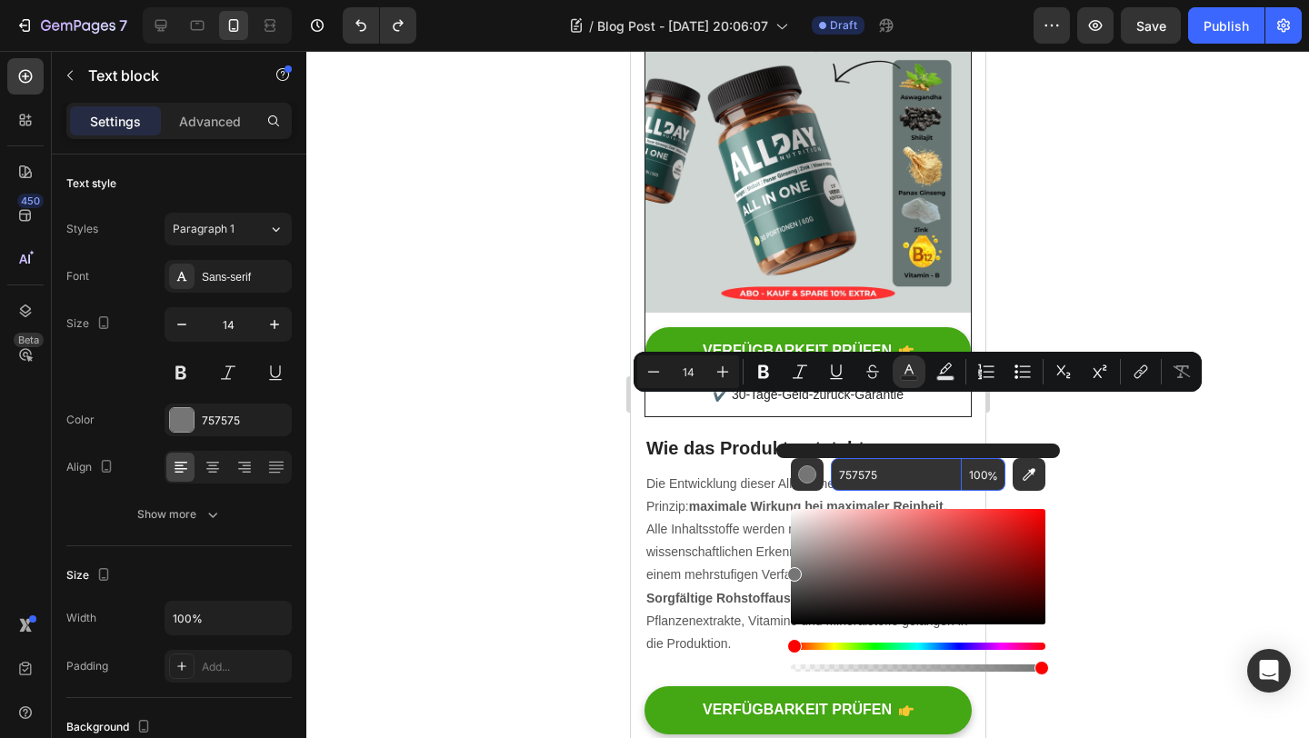
click at [854, 485] on input "757575" at bounding box center [896, 474] width 131 height 33
type input "000000"
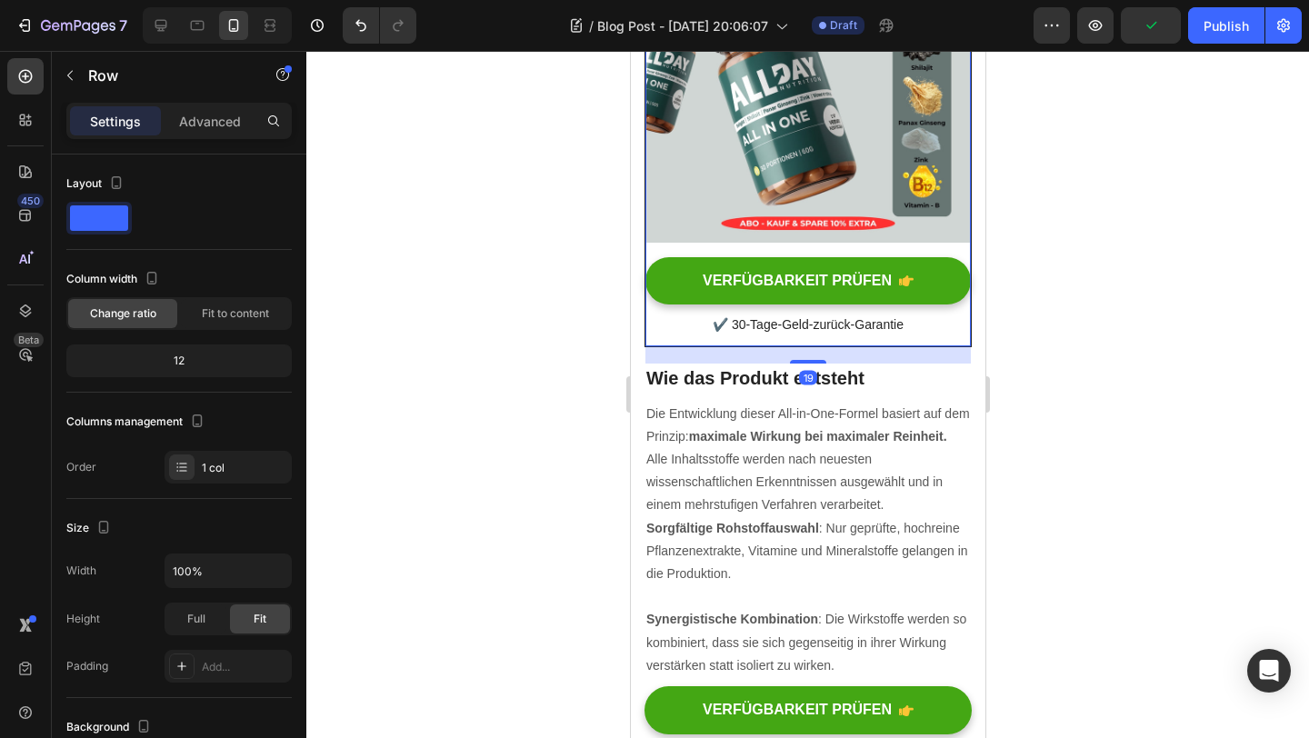
scroll to position [2800, 0]
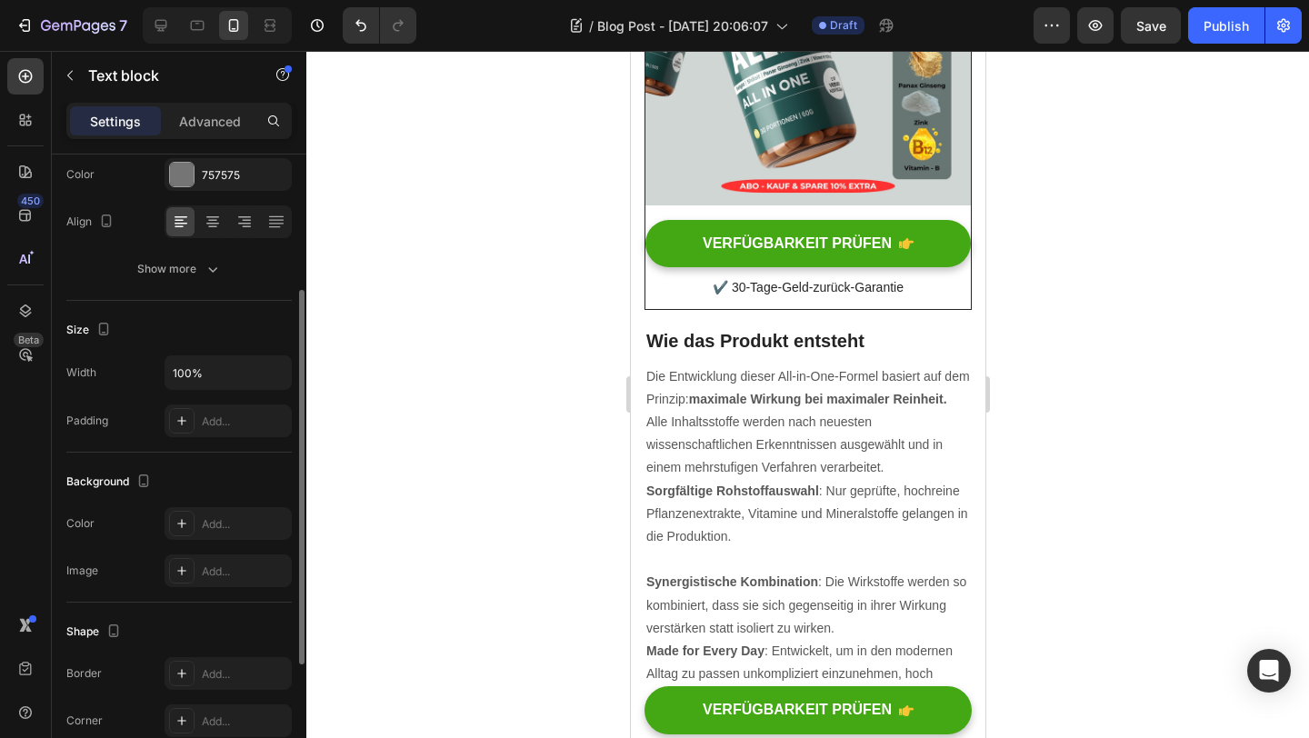
scroll to position [266, 0]
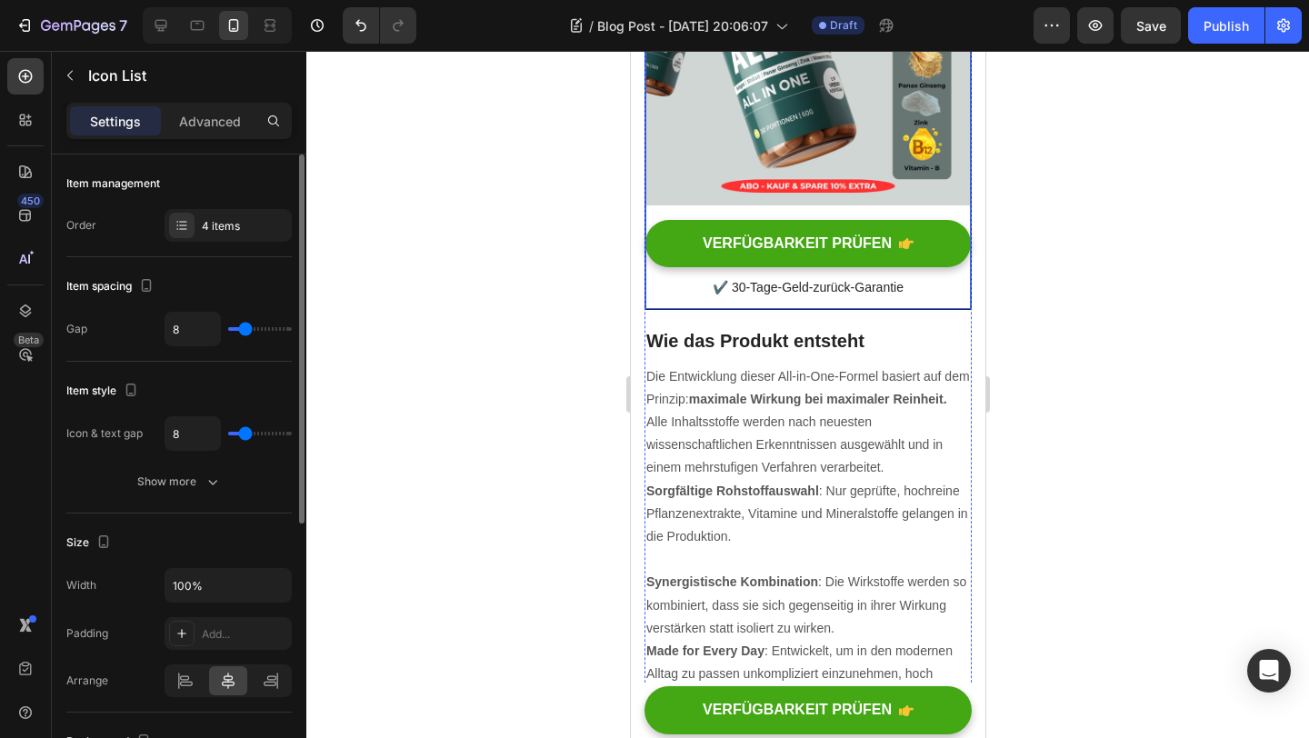
type input "7"
type input "0"
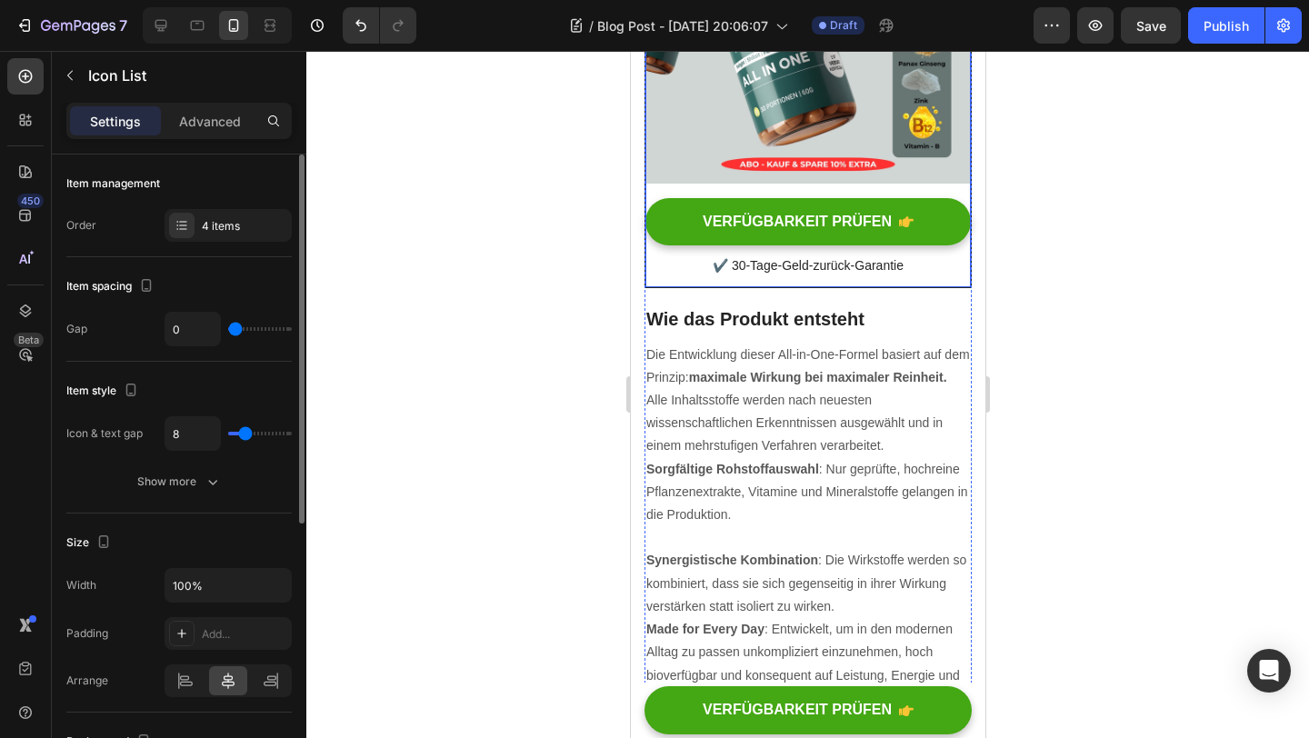
type input "1"
type input "17"
type input "18"
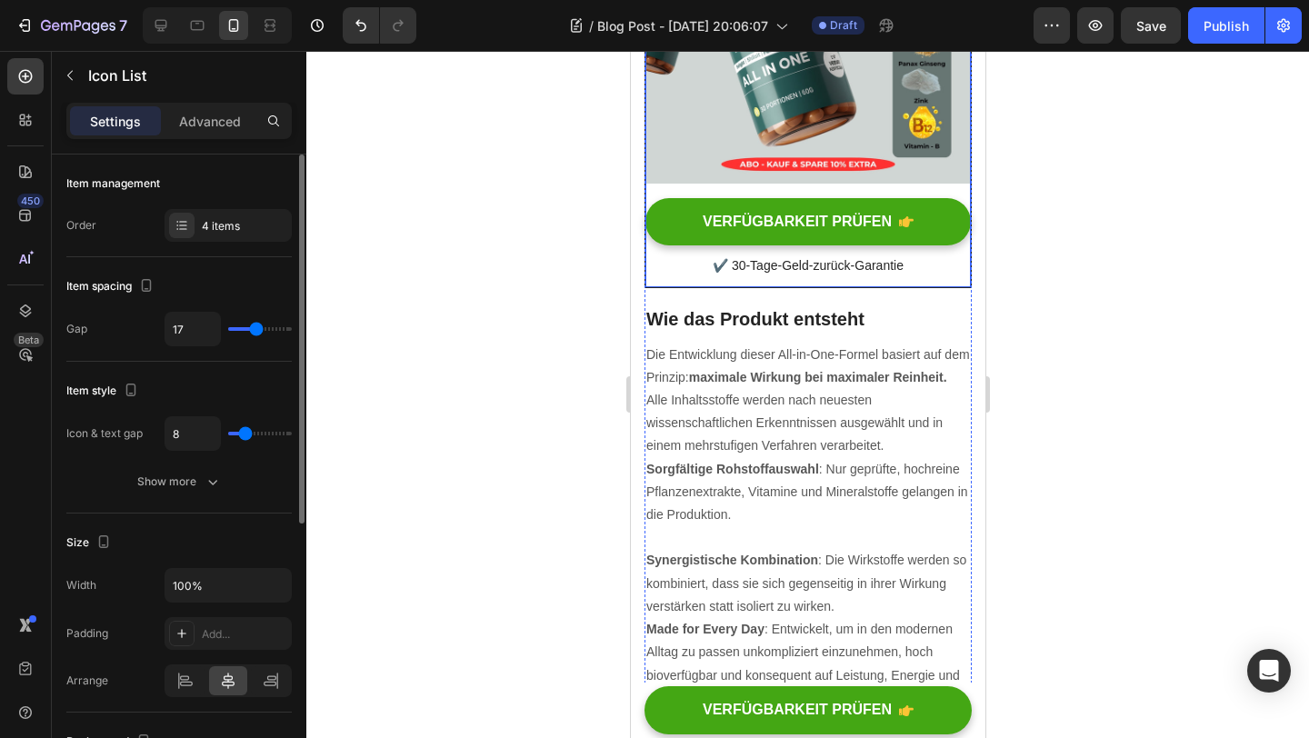
type input "18"
type input "19"
type input "20"
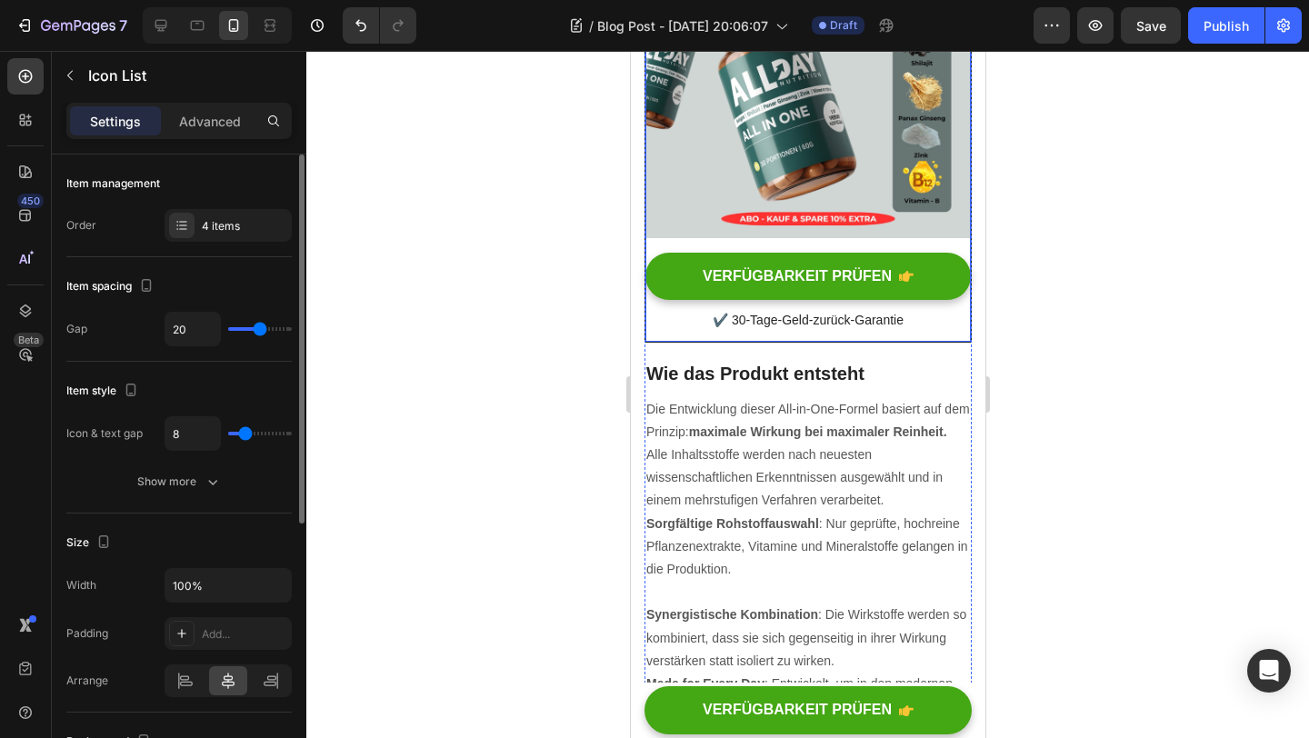
type input "21"
type input "22"
type input "23"
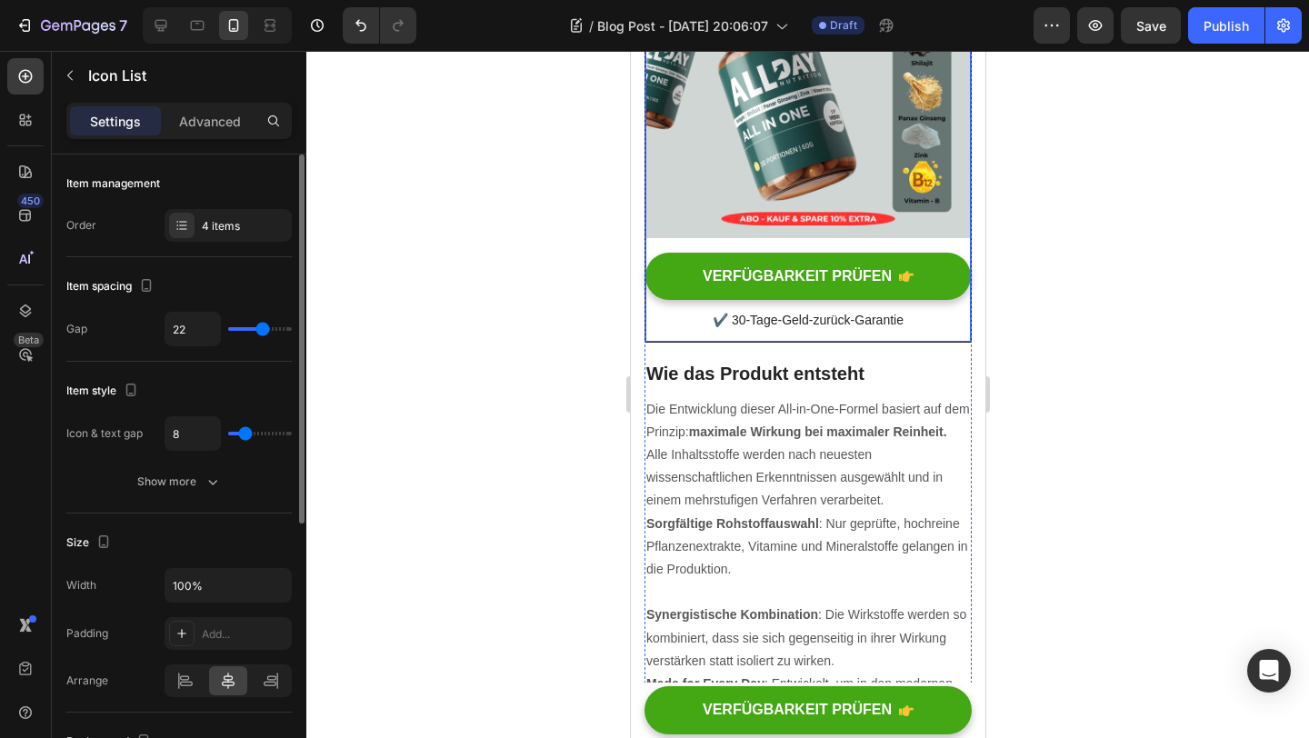
type input "23"
type input "22"
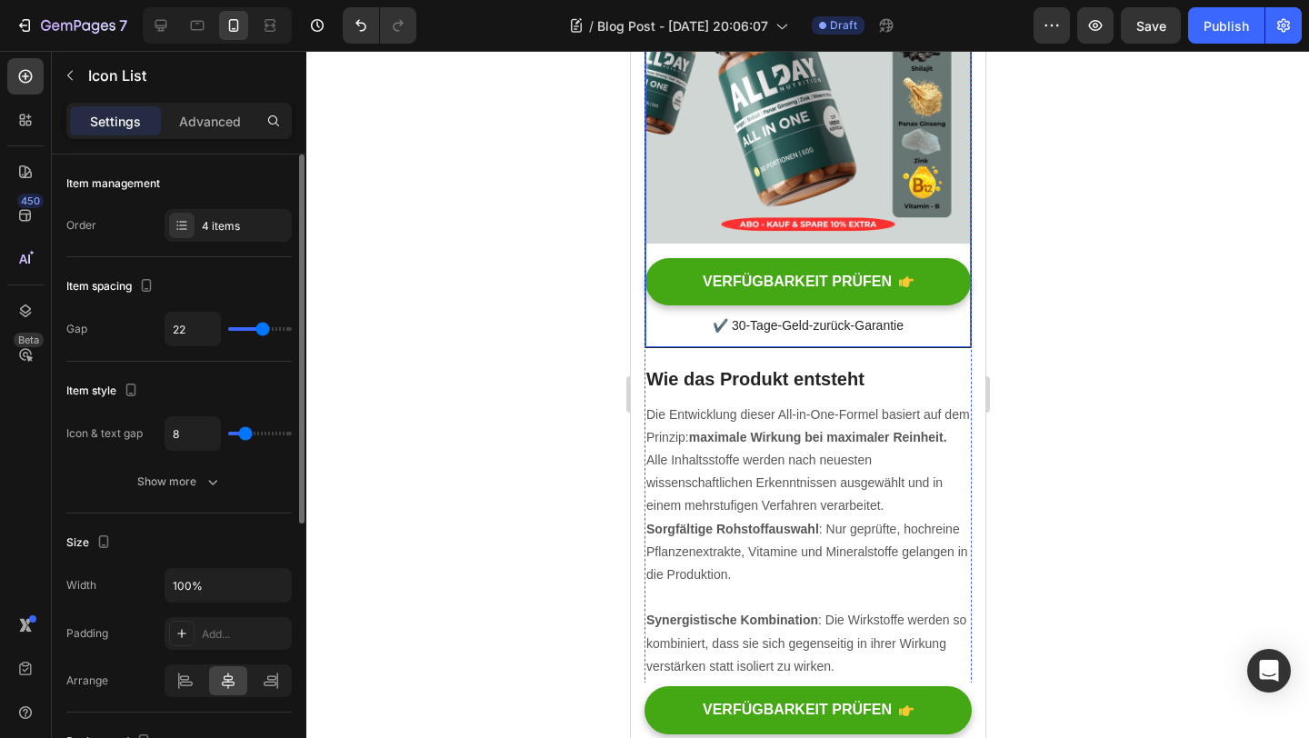
type input "21"
type input "20"
type input "19"
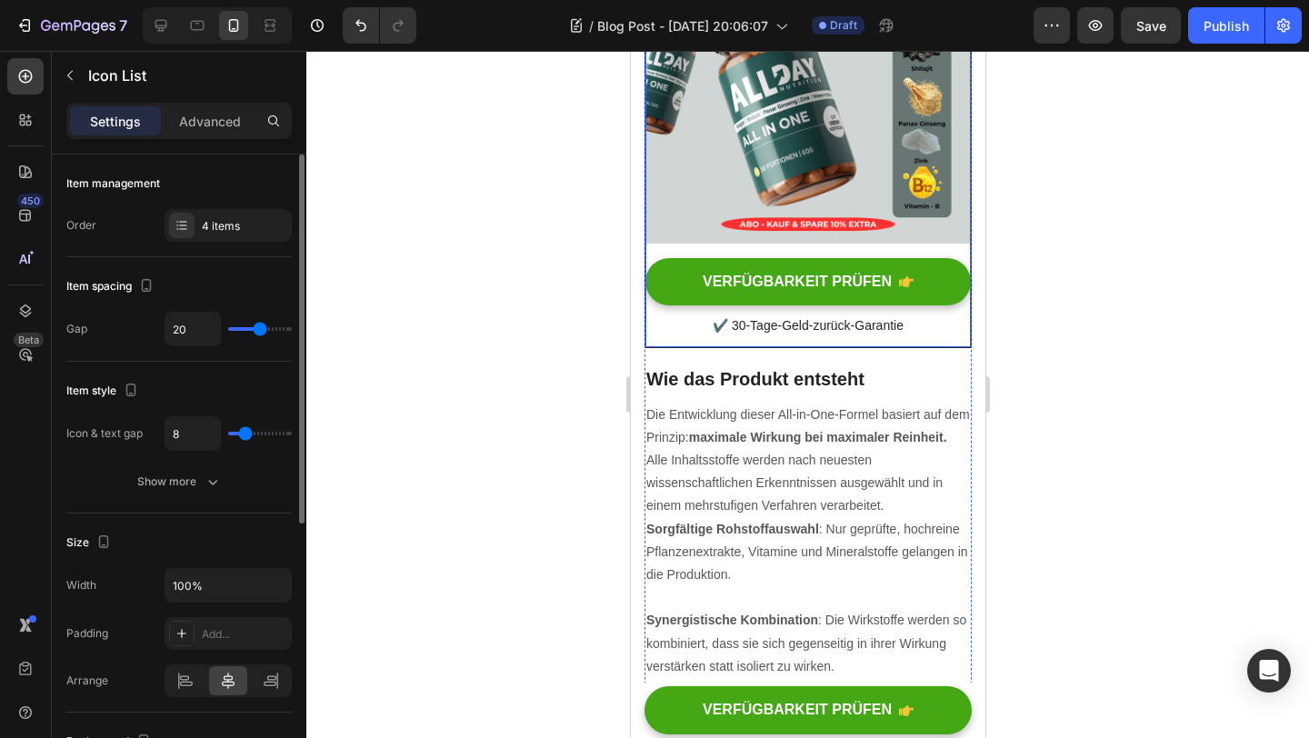
type input "19"
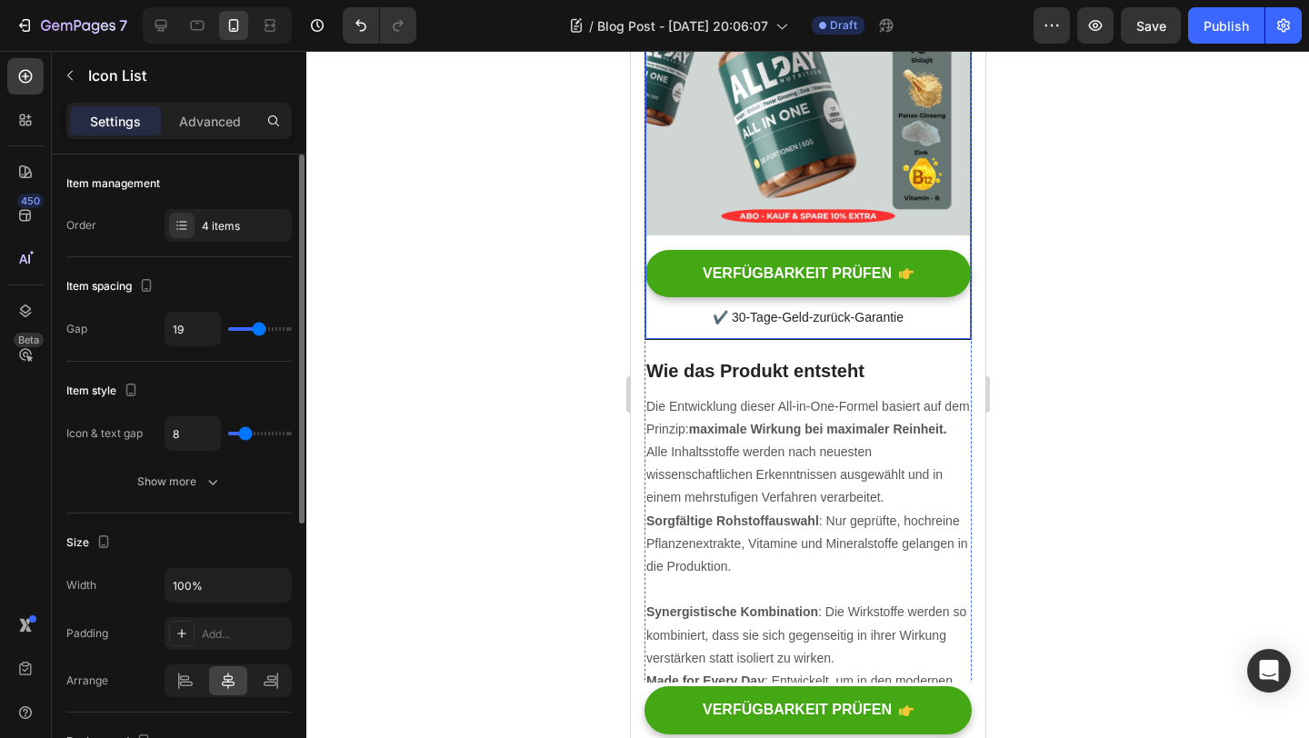
type input "18"
type input "17"
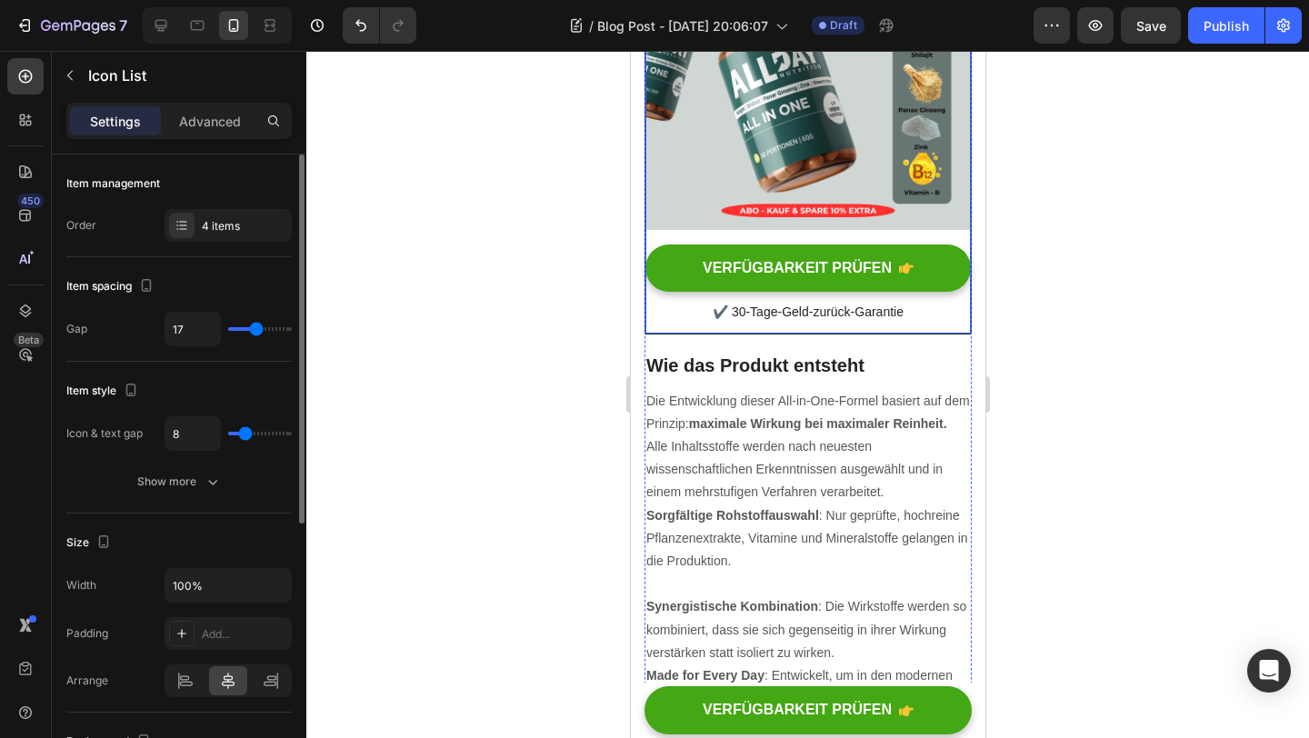
type input "16"
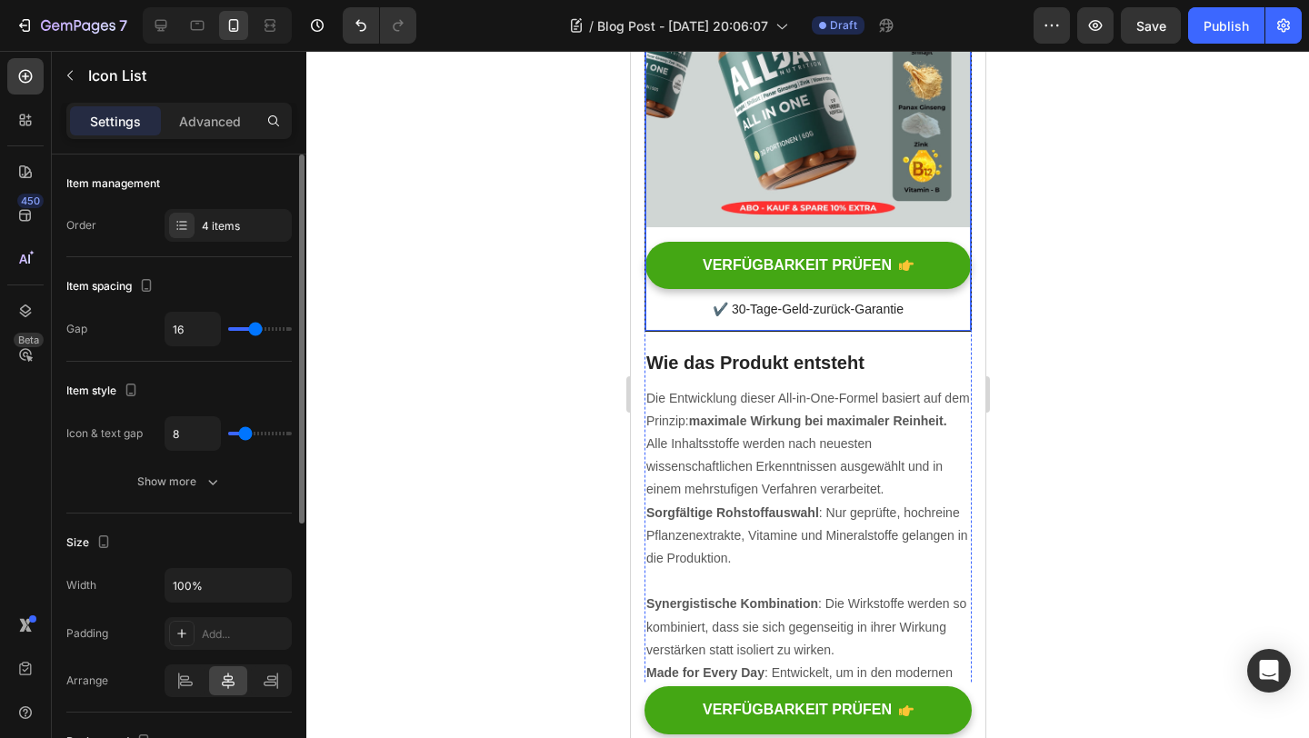
type input "15"
type input "14"
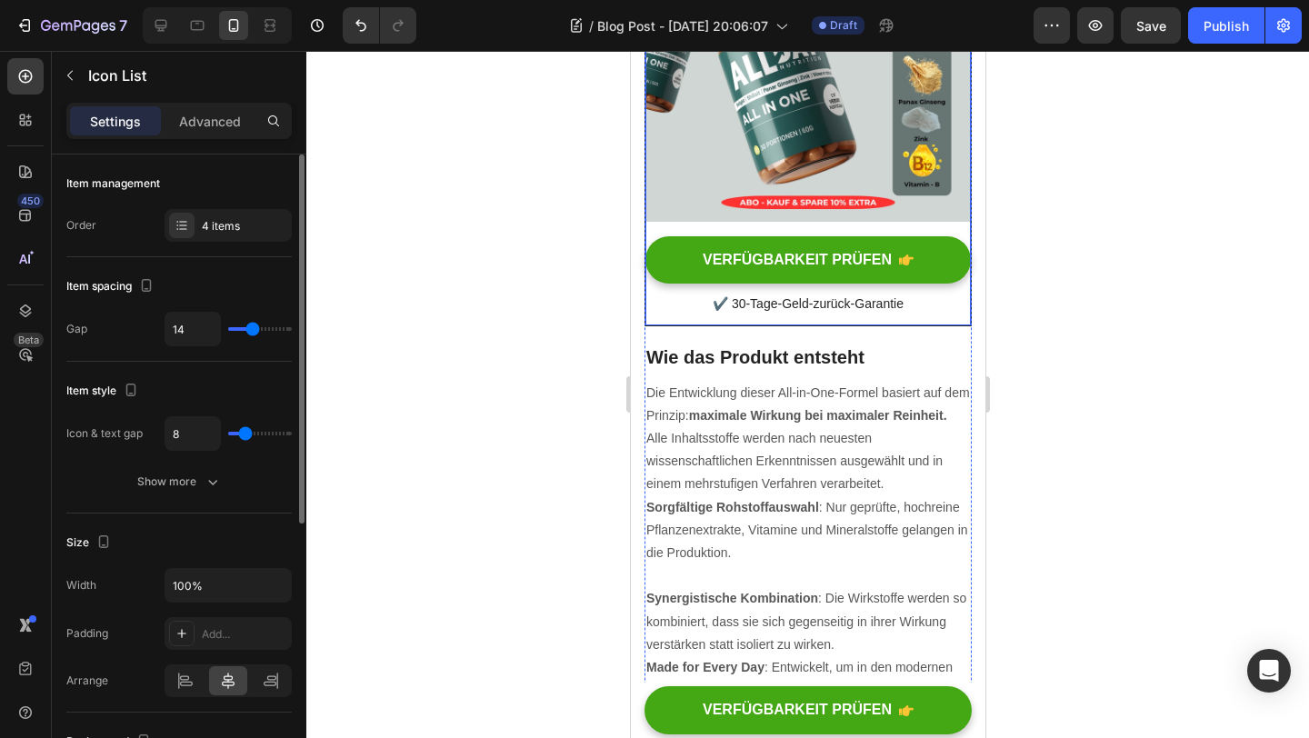
type input "13"
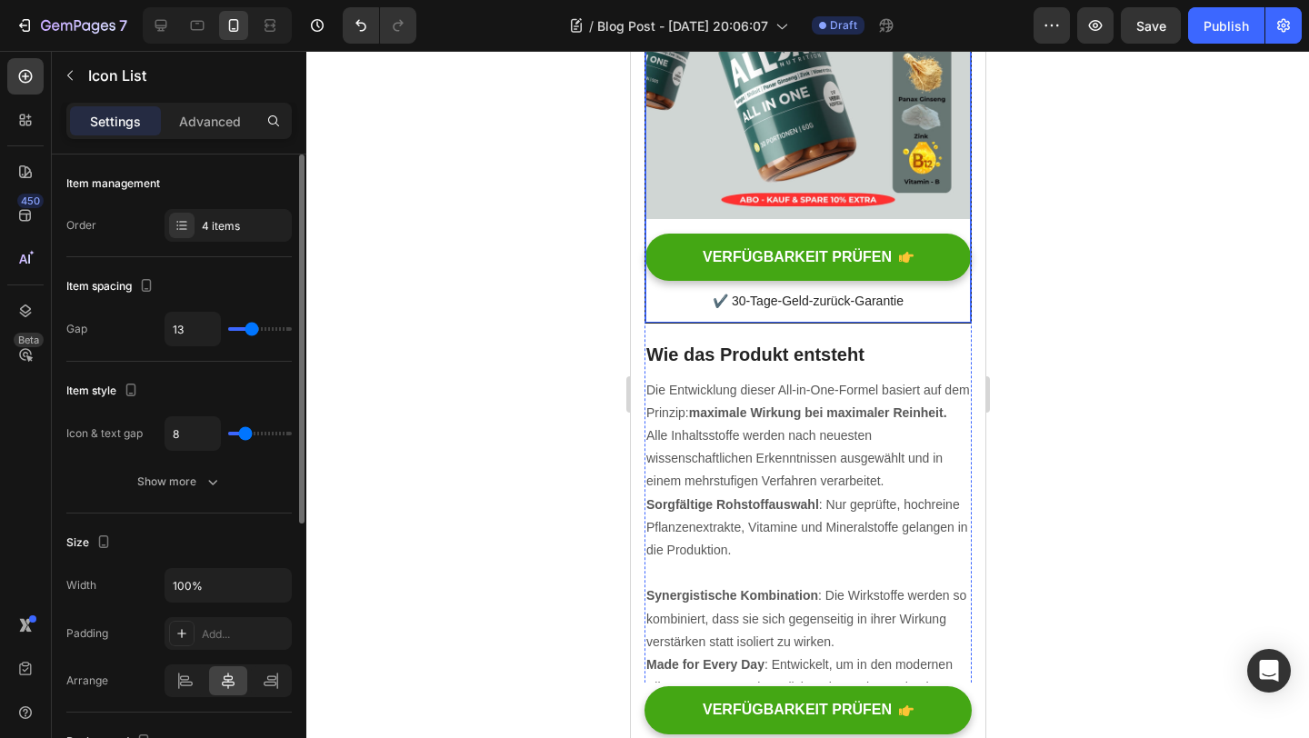
type input "12"
type input "11"
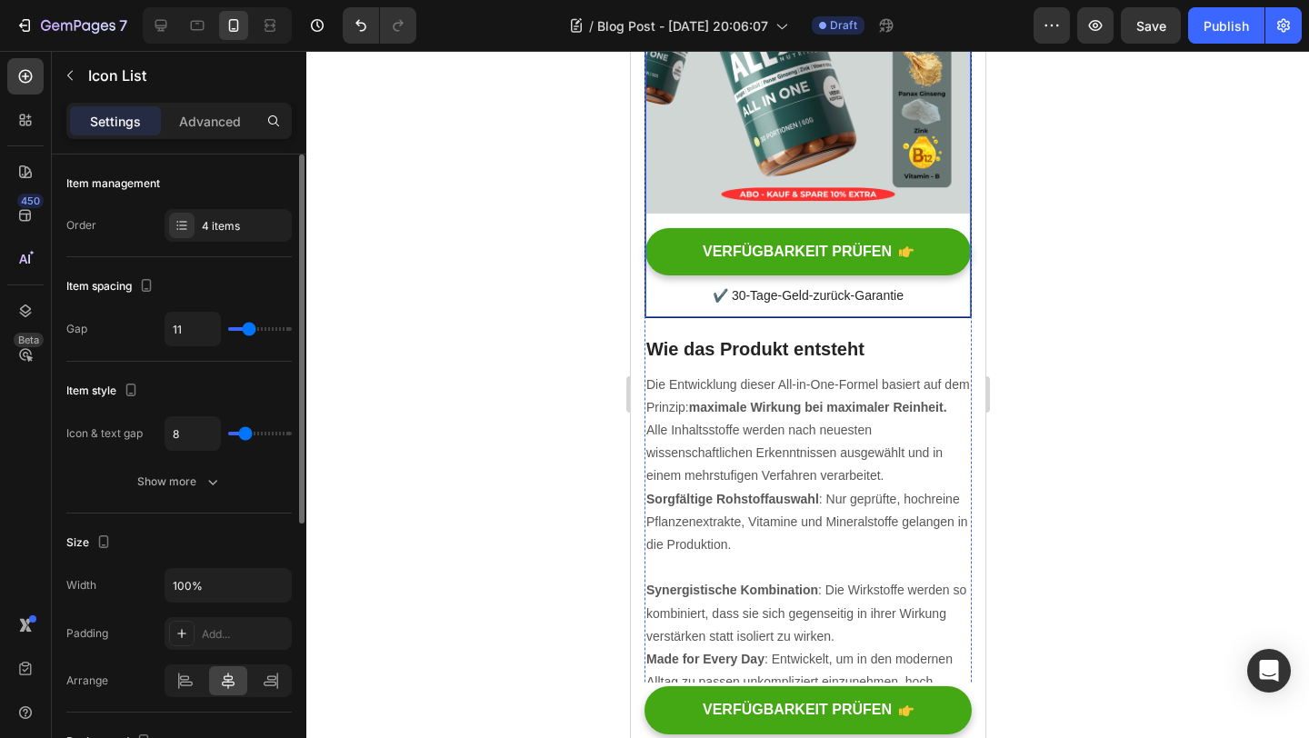
type input "10"
type input "9"
type input "8"
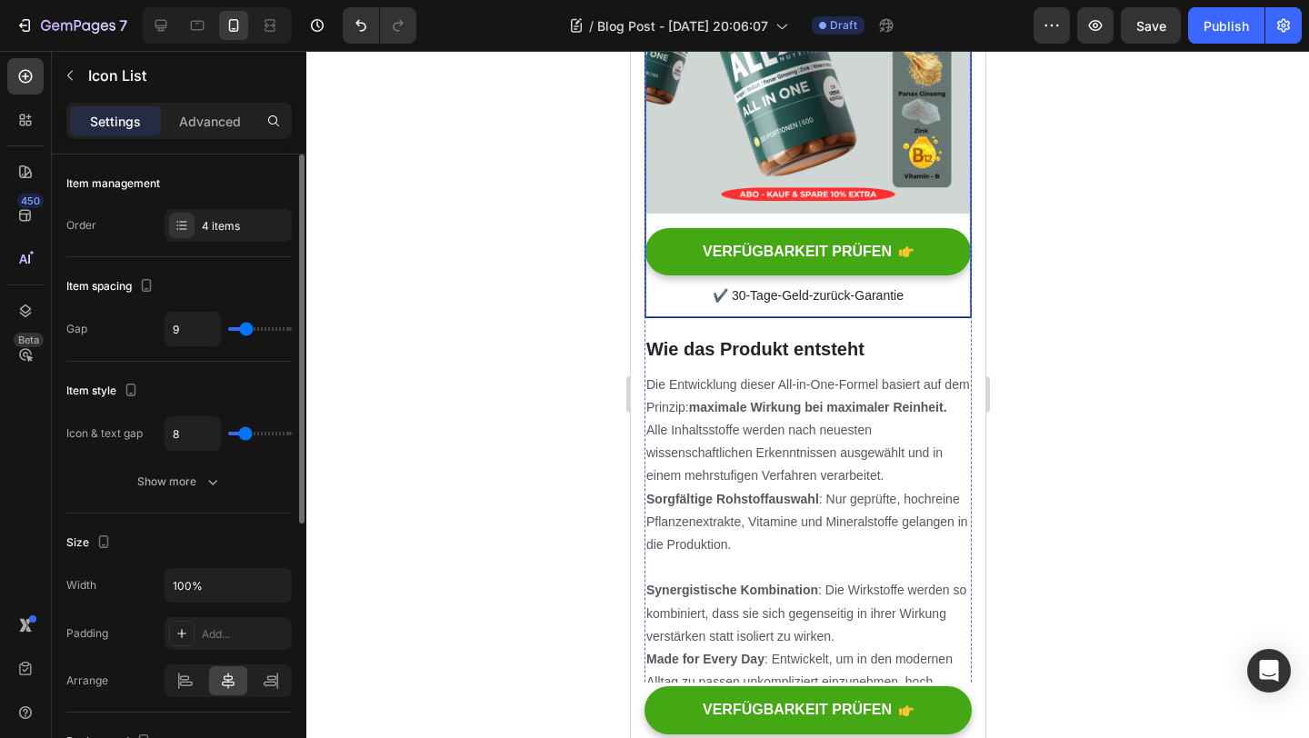
type input "8"
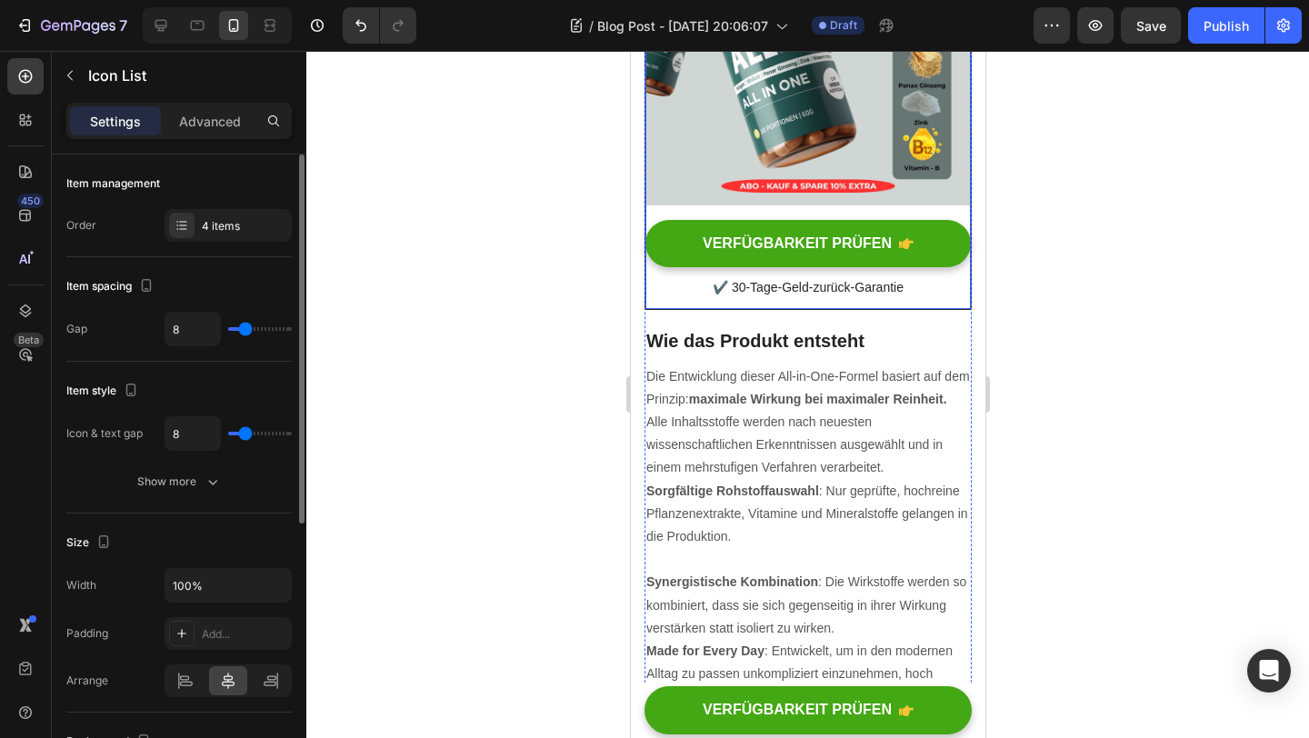
type input "7"
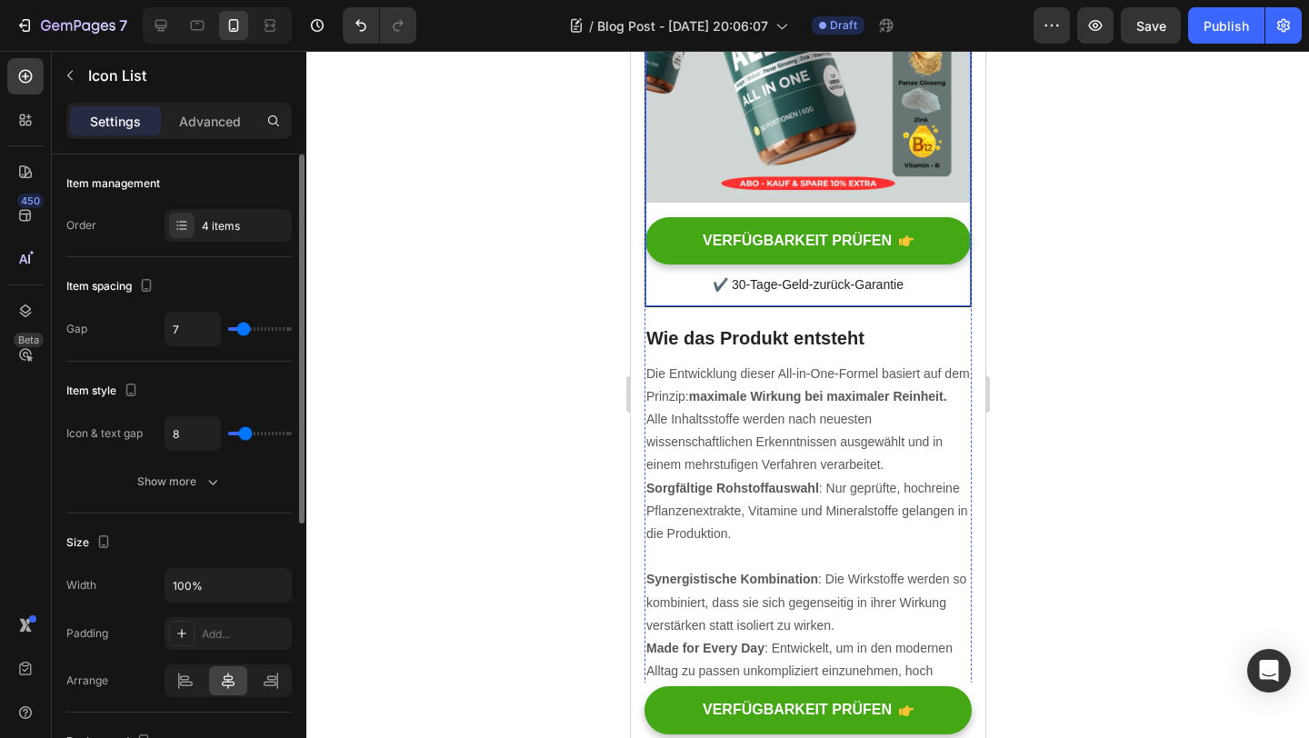
type input "6"
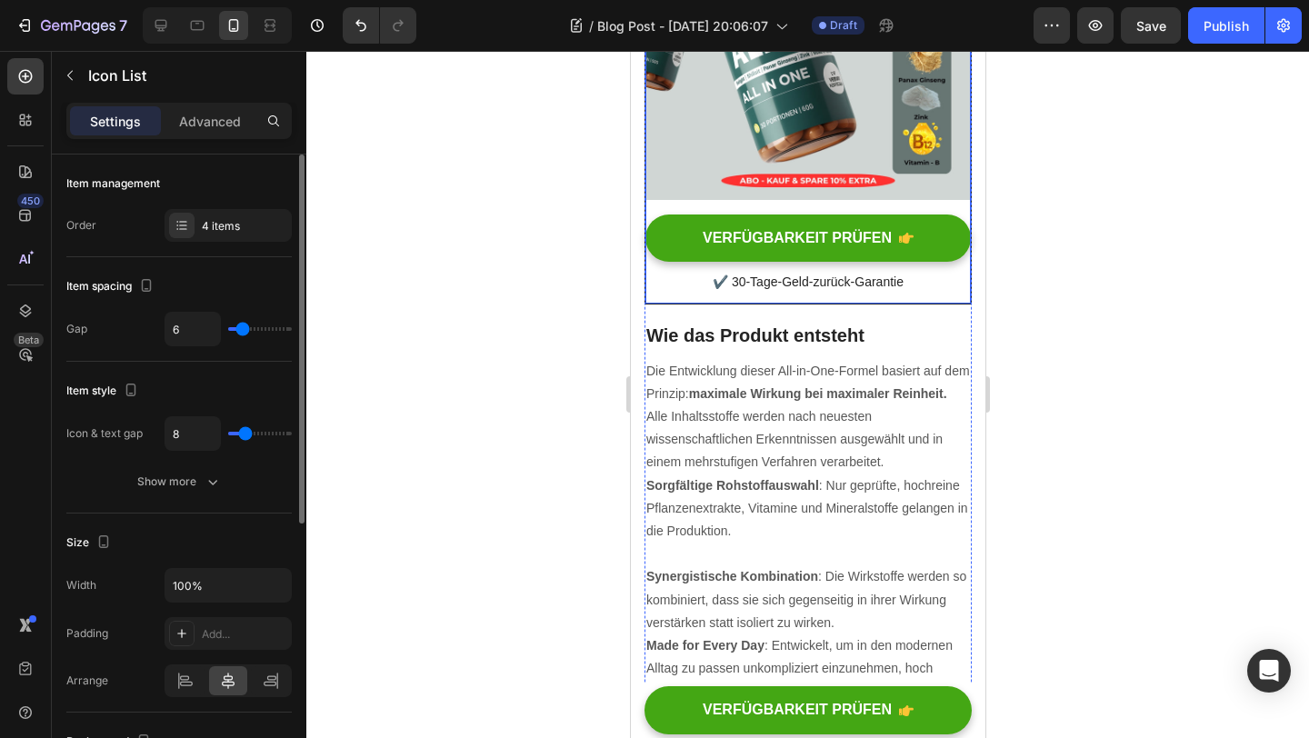
type input "5"
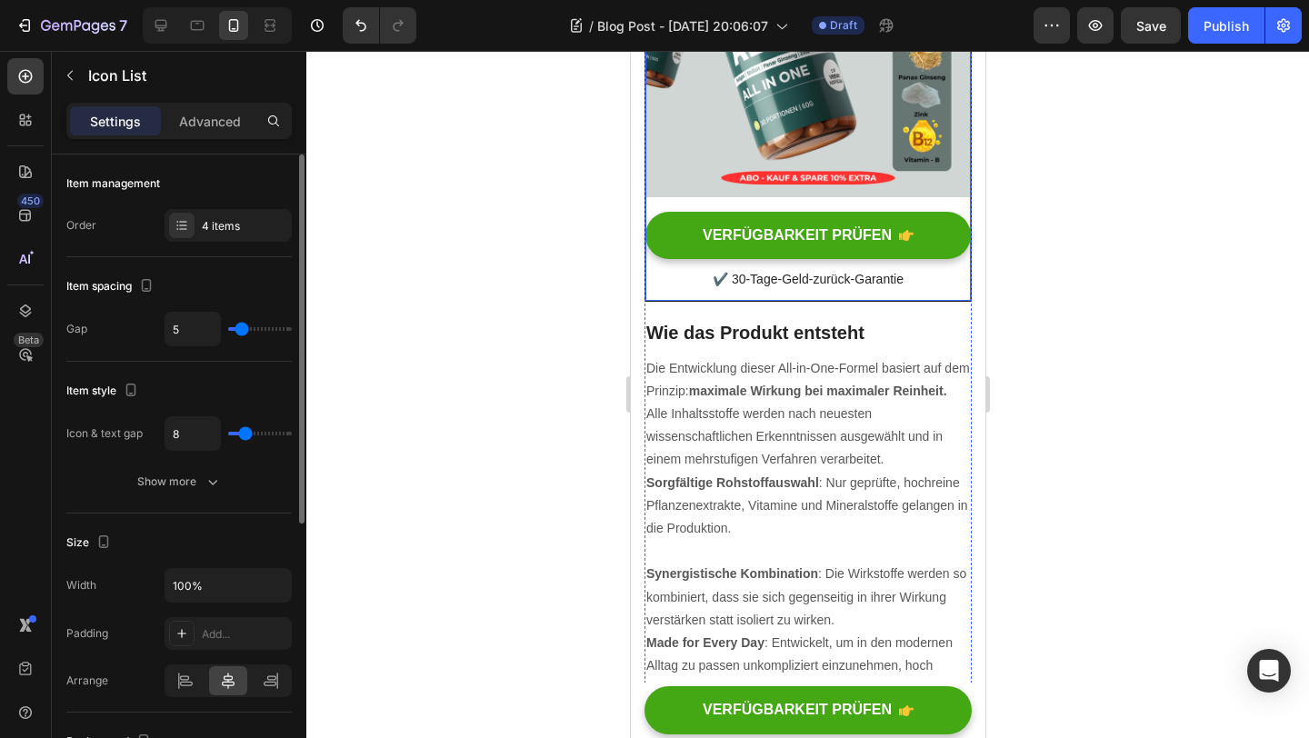
type input "4"
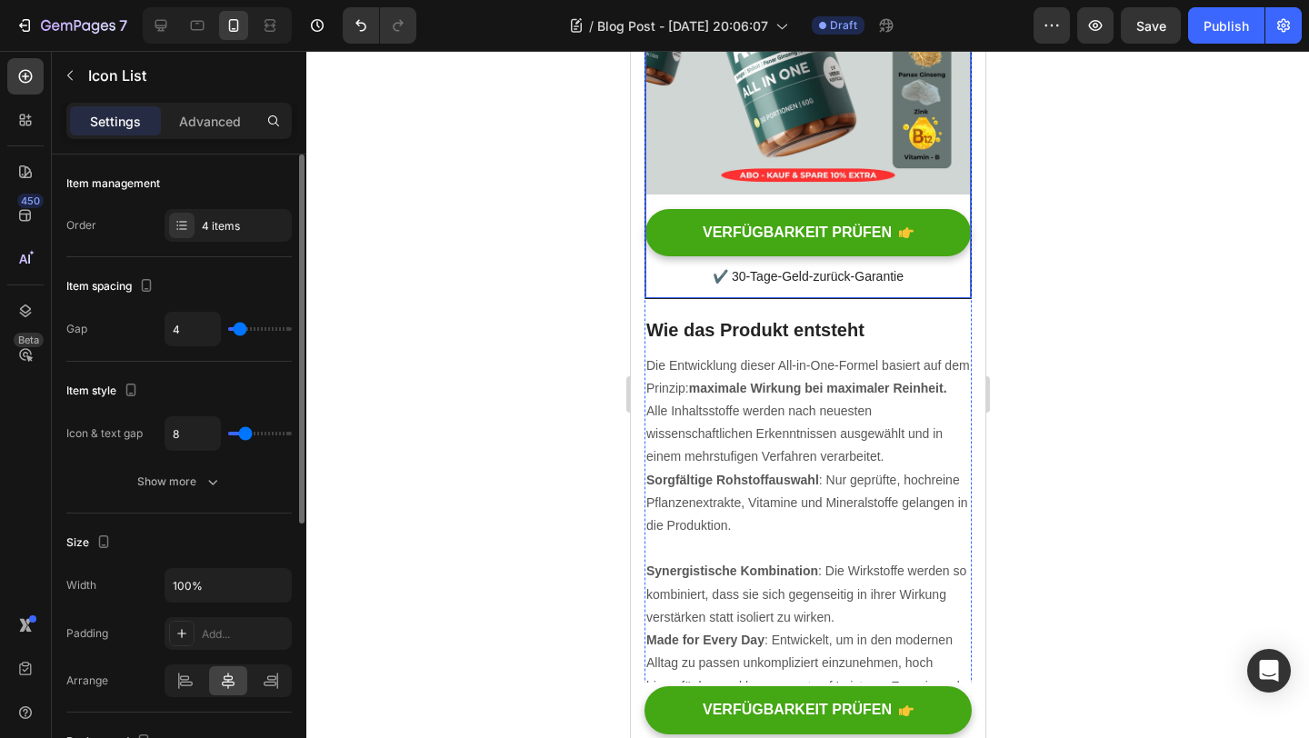
type input "3"
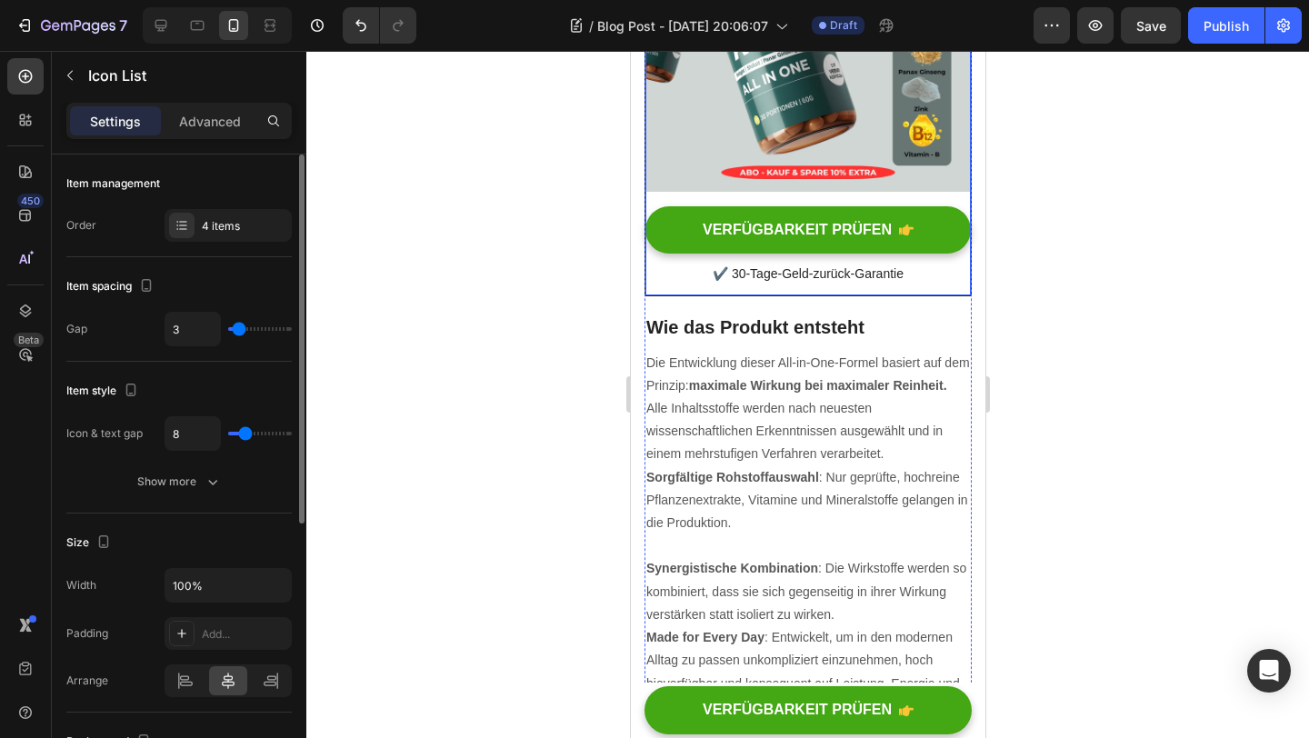
type input "2"
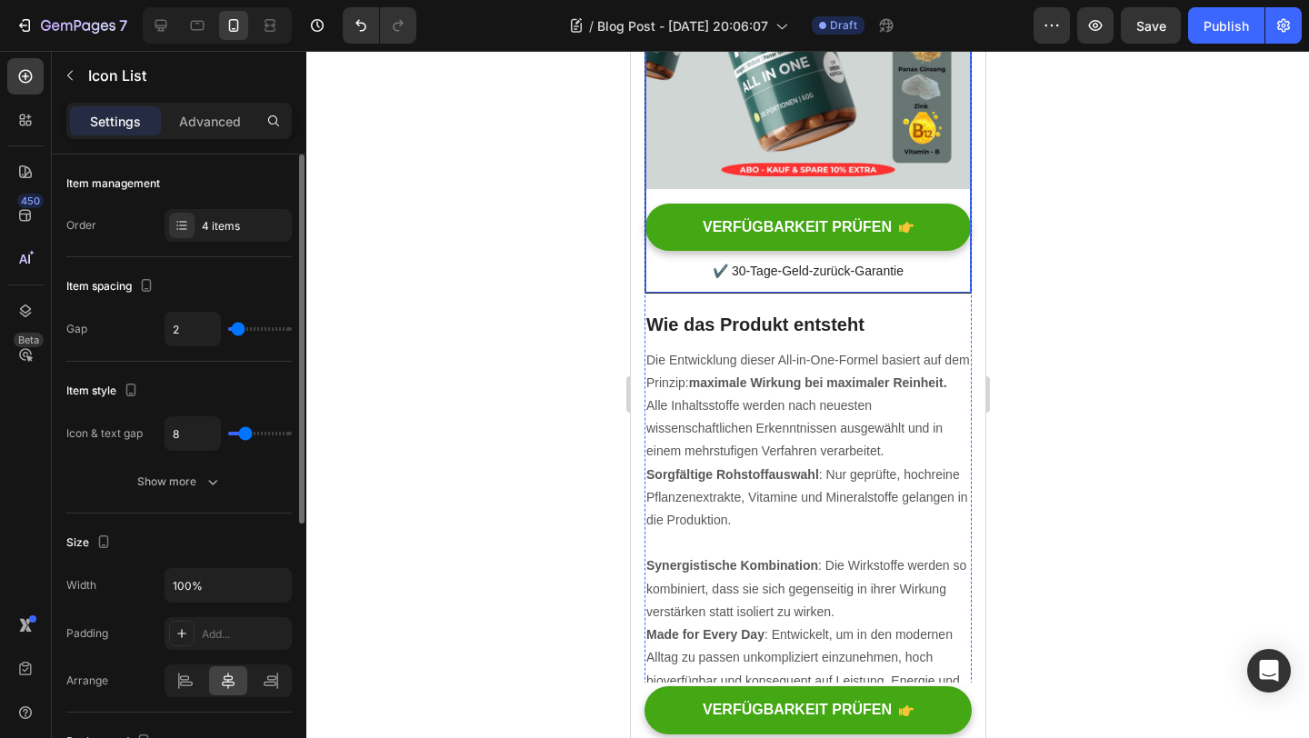
type input "1"
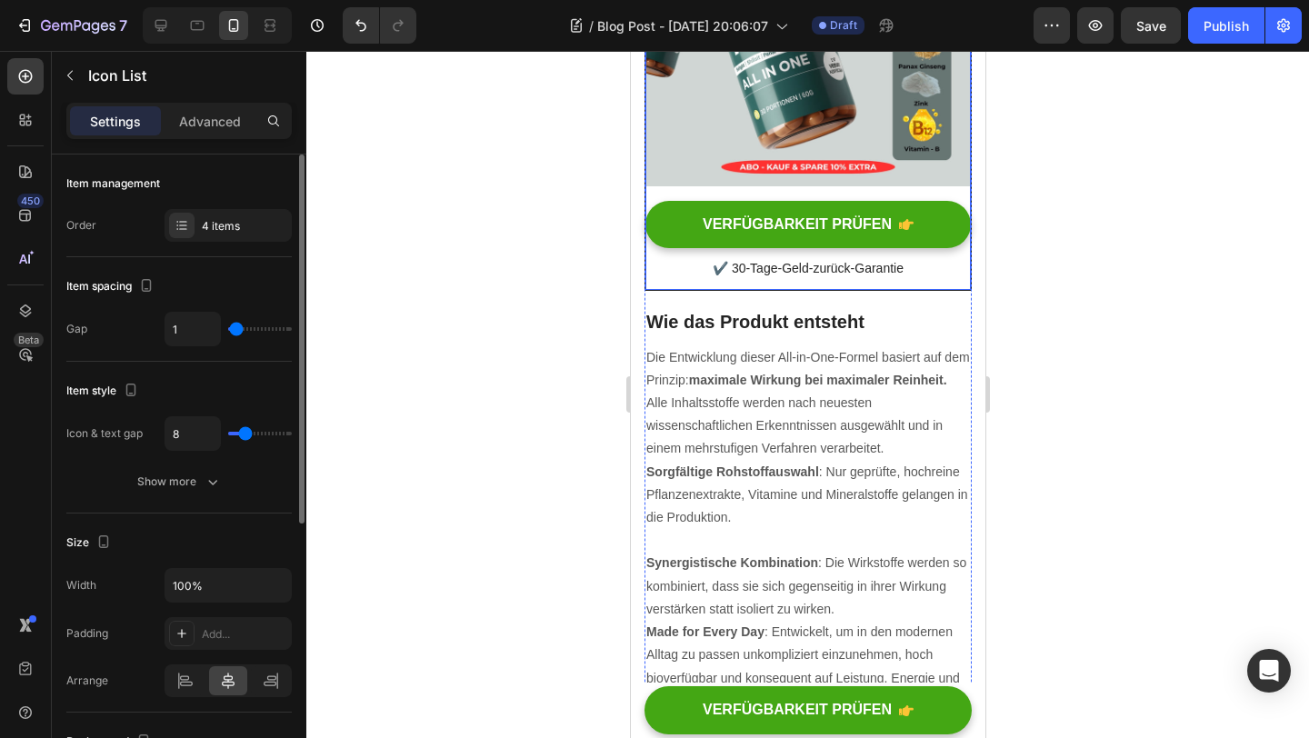
type input "0"
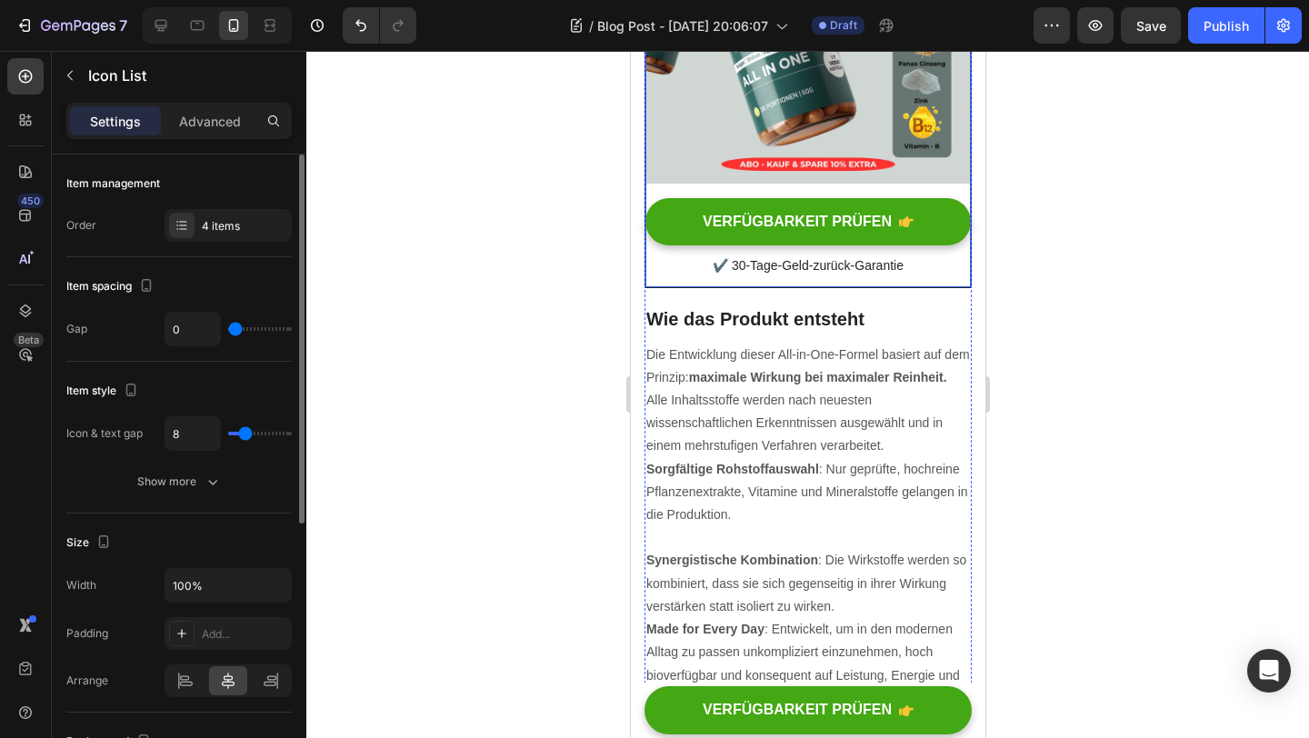
type input "1"
type input "2"
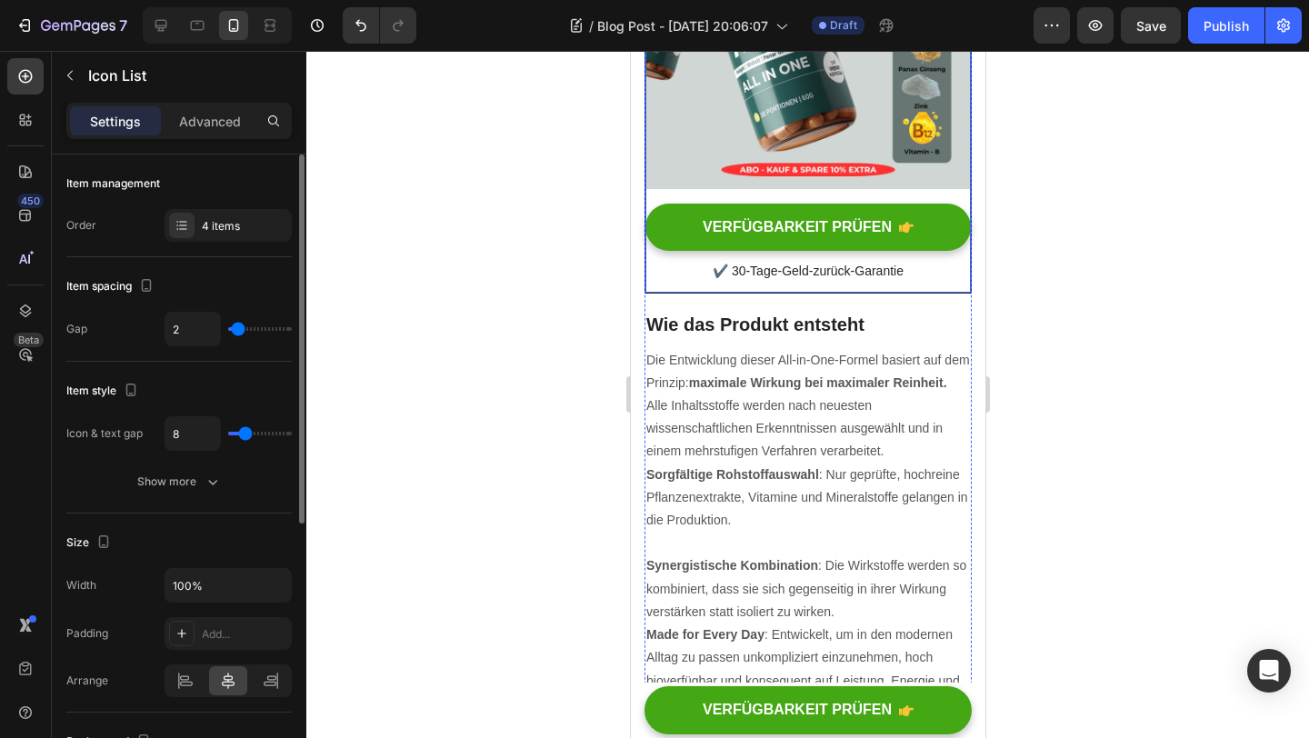
type input "3"
type input "4"
type input "5"
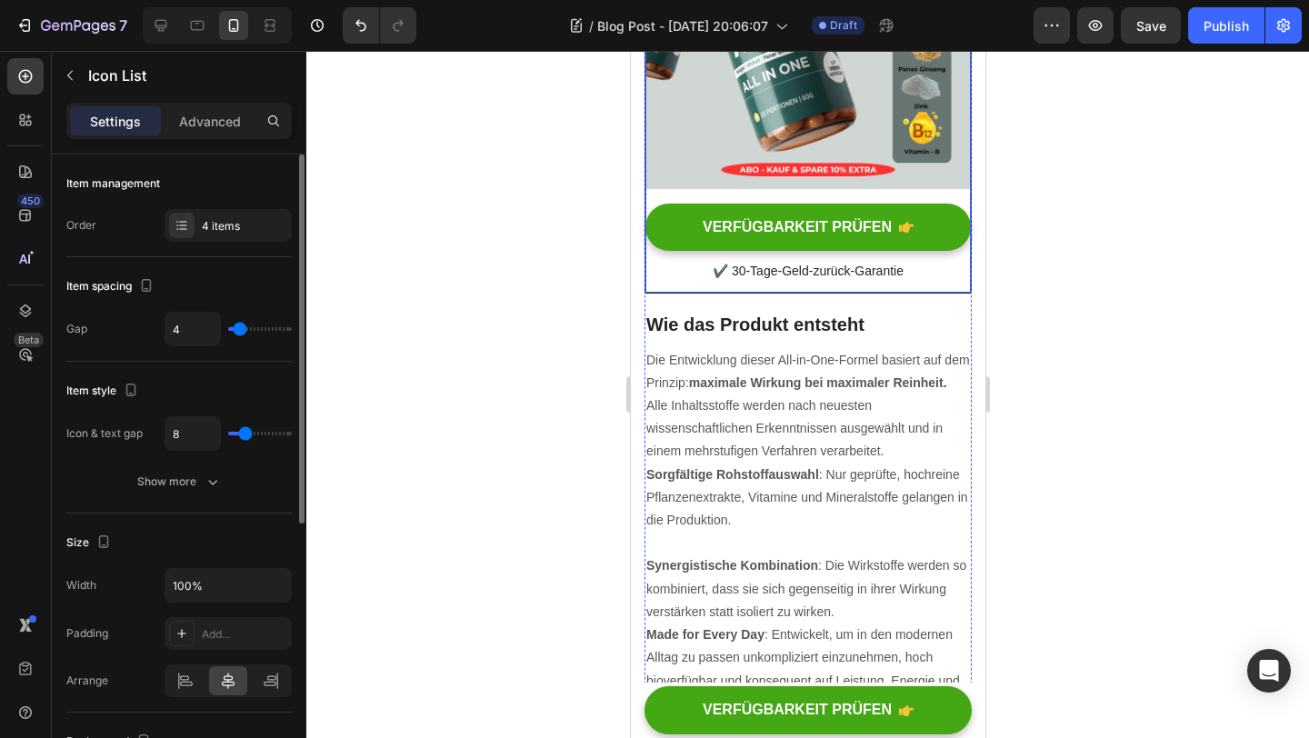
type input "5"
type input "6"
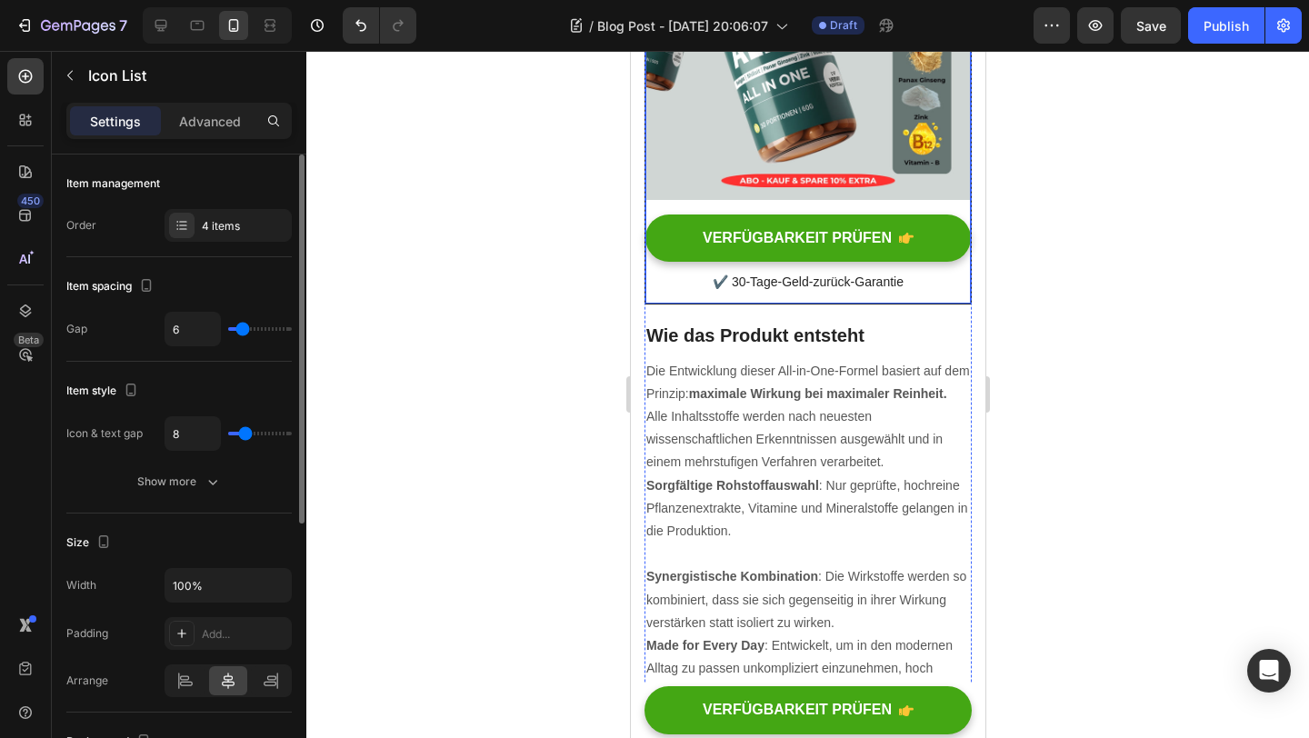
type input "5"
type input "4"
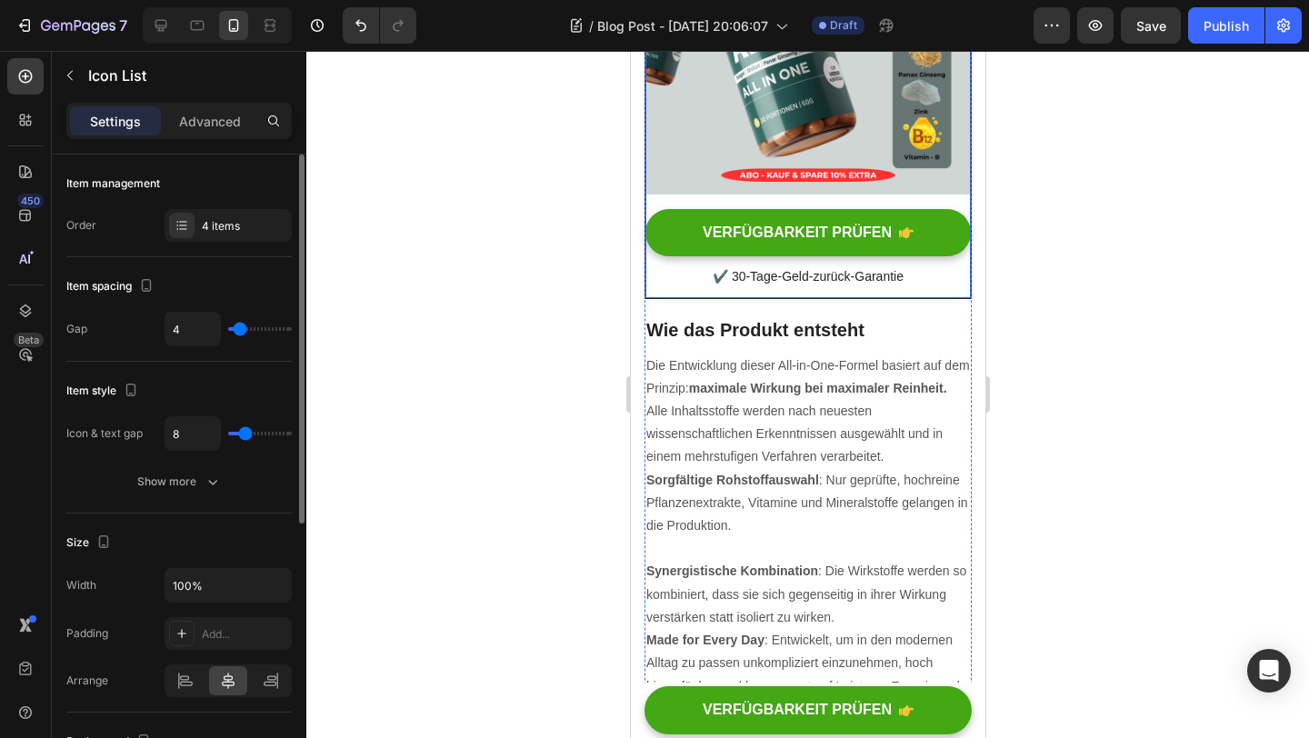
type input "3"
type input "2"
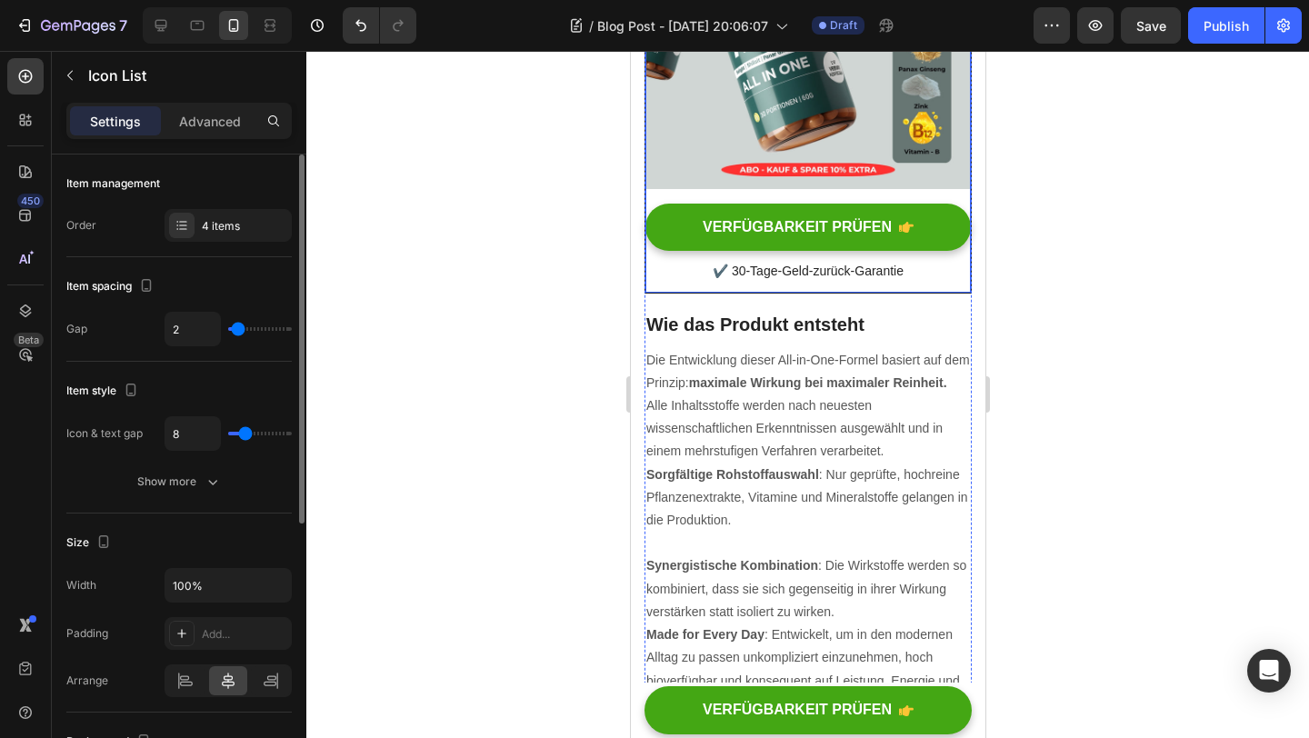
type input "3"
type input "4"
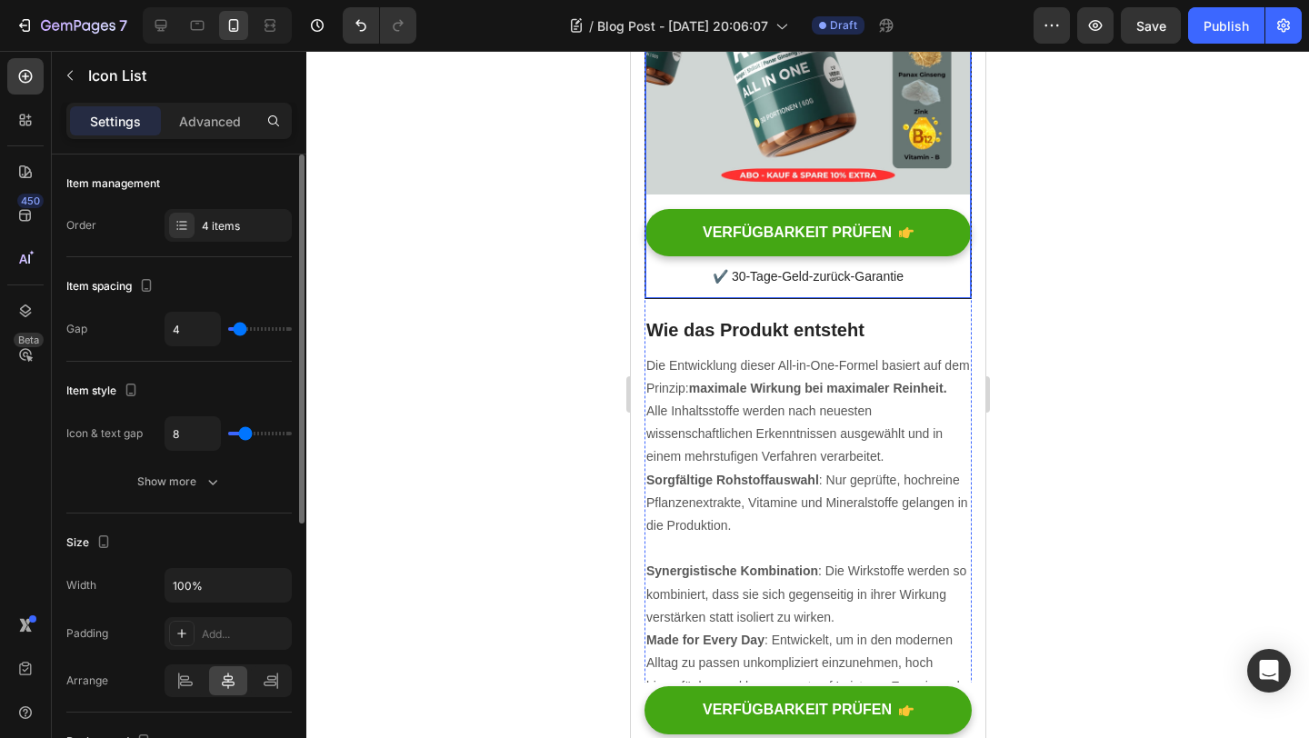
type input "5"
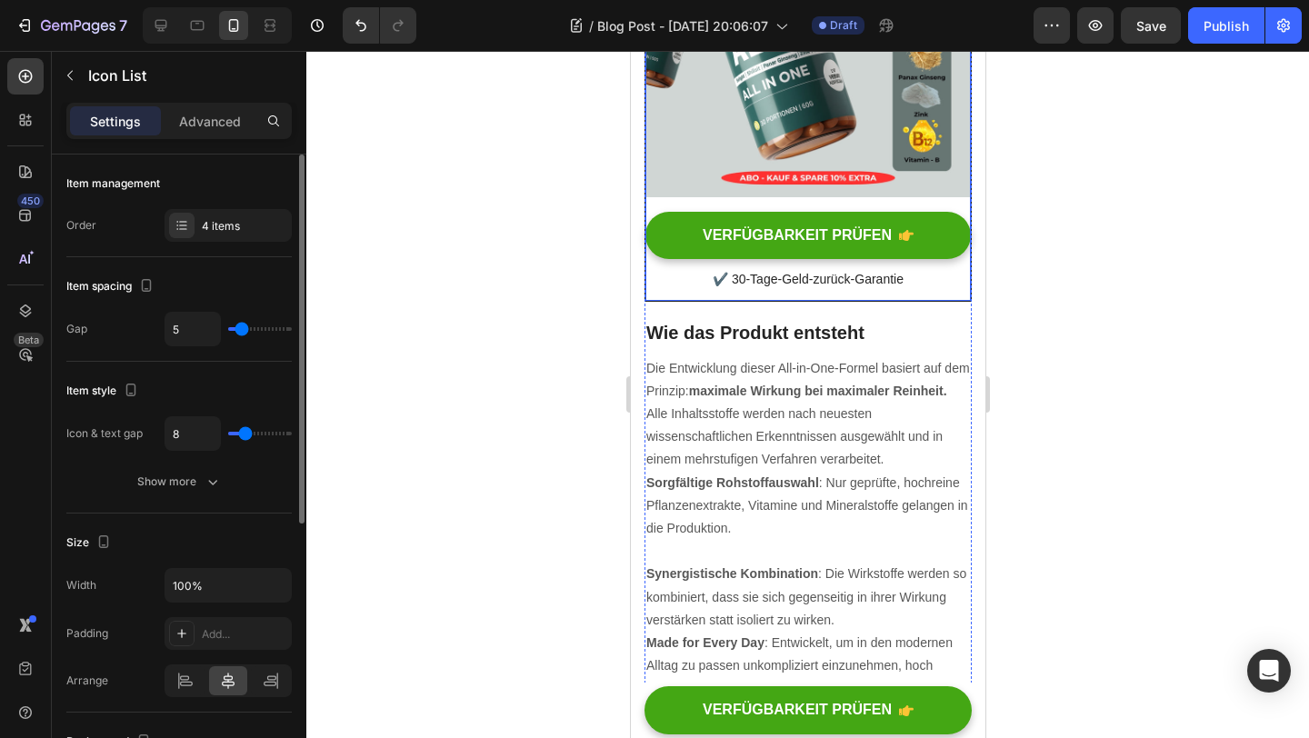
type input "6"
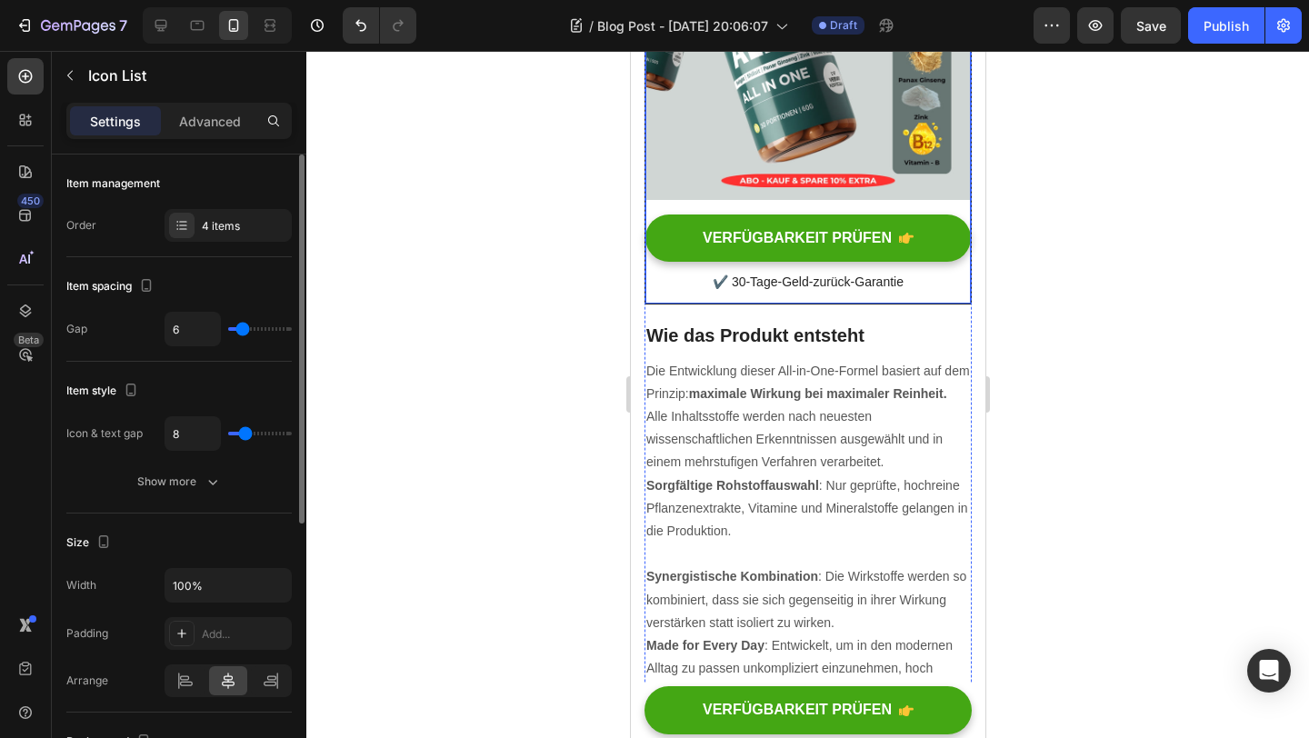
type input "7"
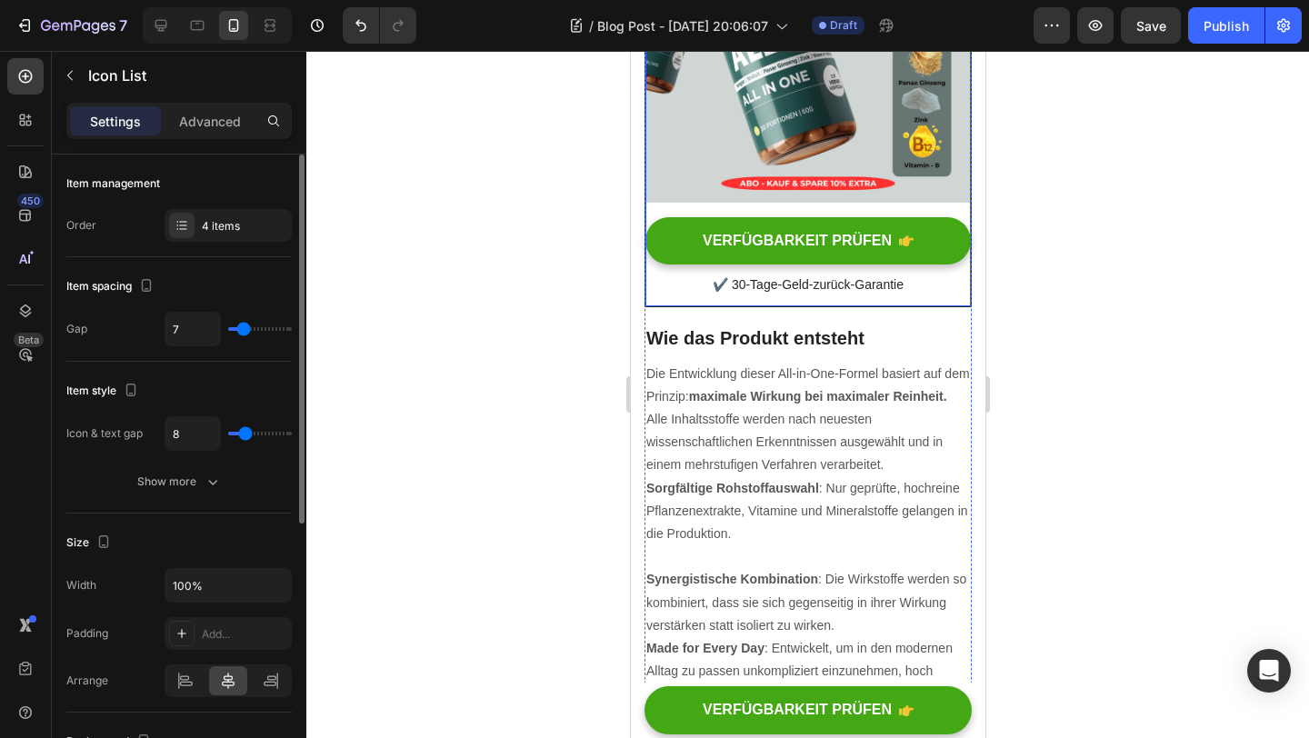
type input "8"
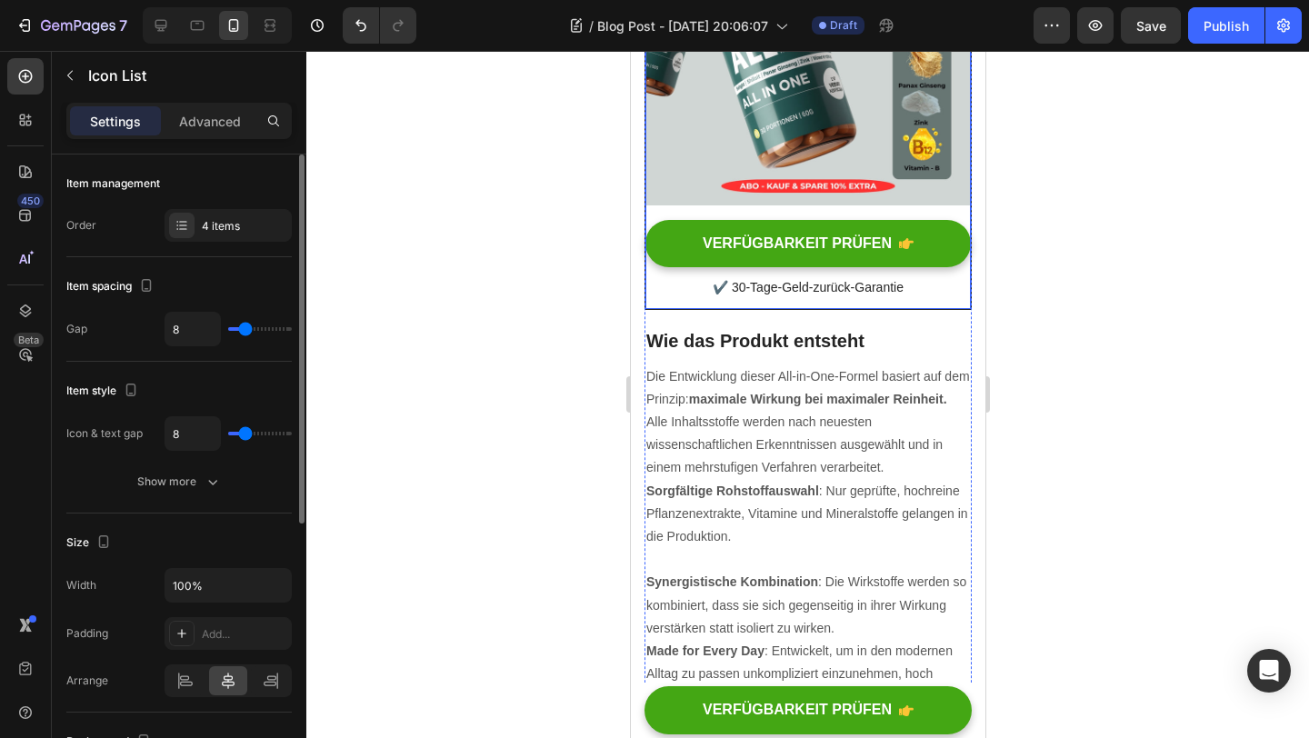
click at [245, 331] on input "range" at bounding box center [260, 329] width 64 height 4
type input "0"
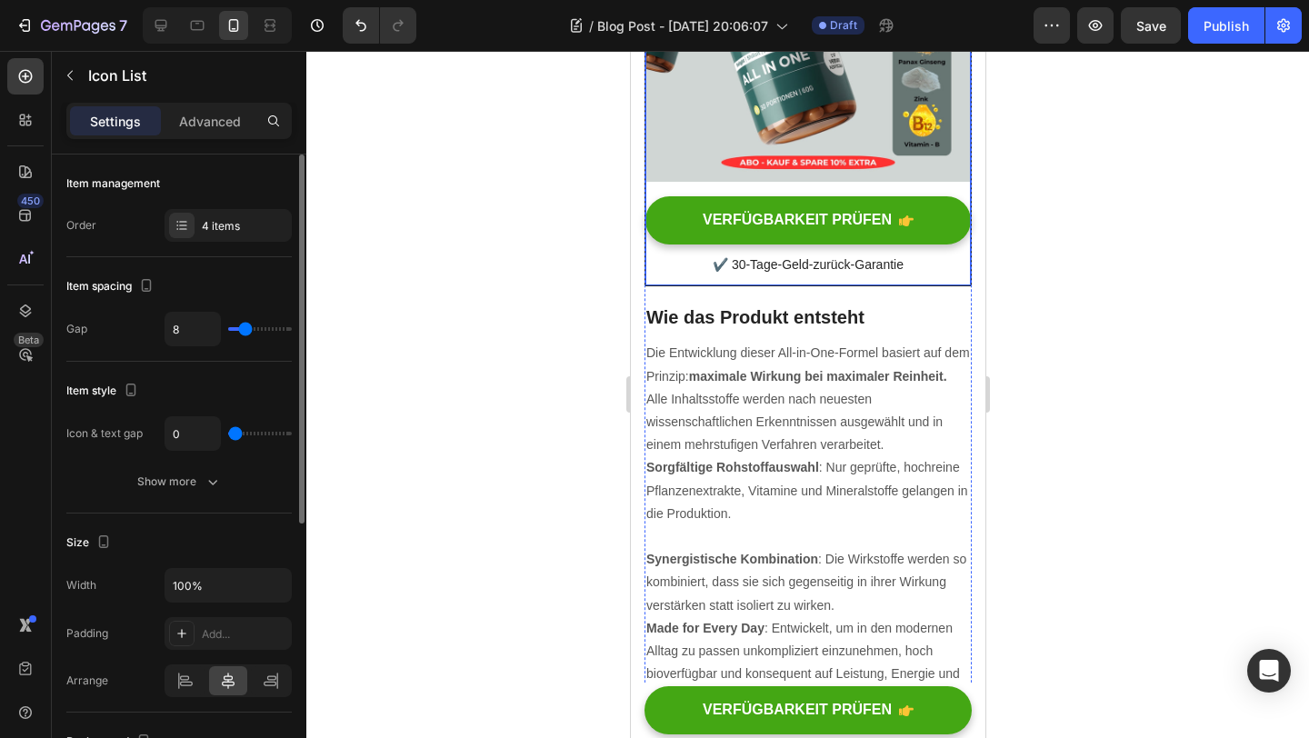
type input "1"
type input "10"
type input "14"
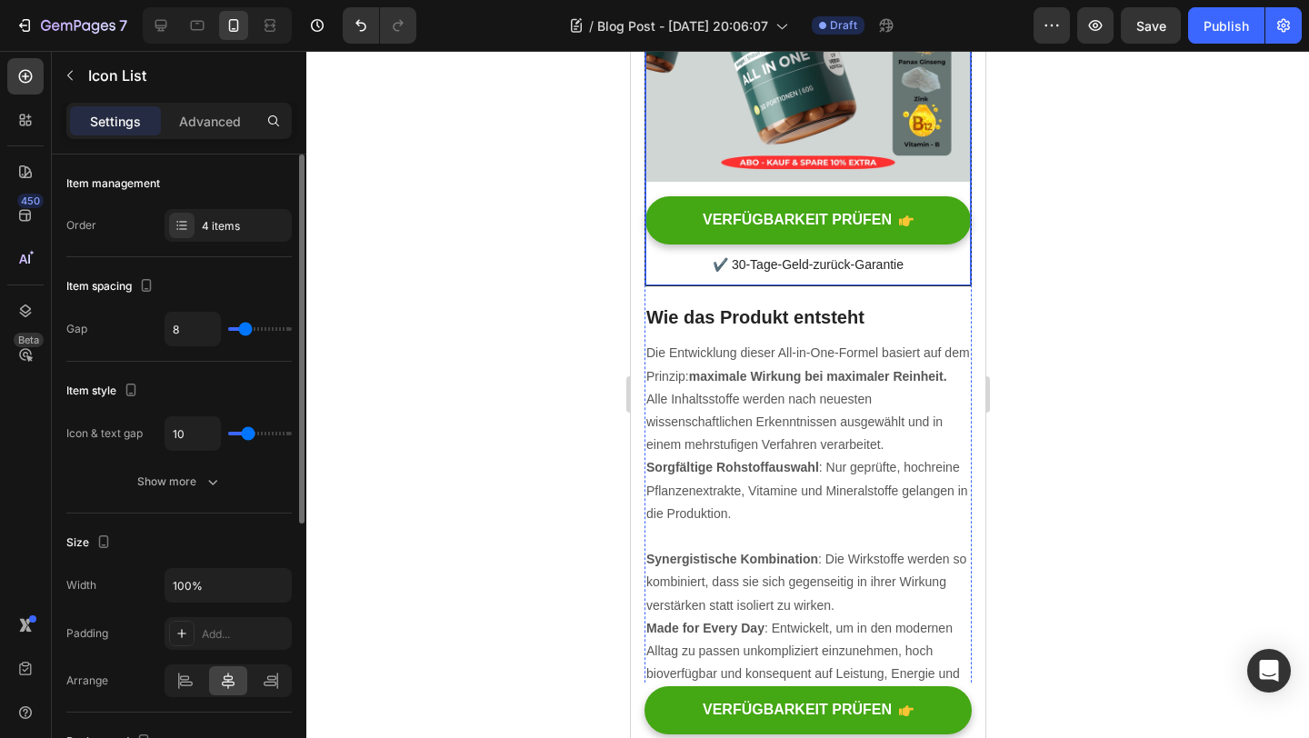
type input "14"
type input "16"
type input "18"
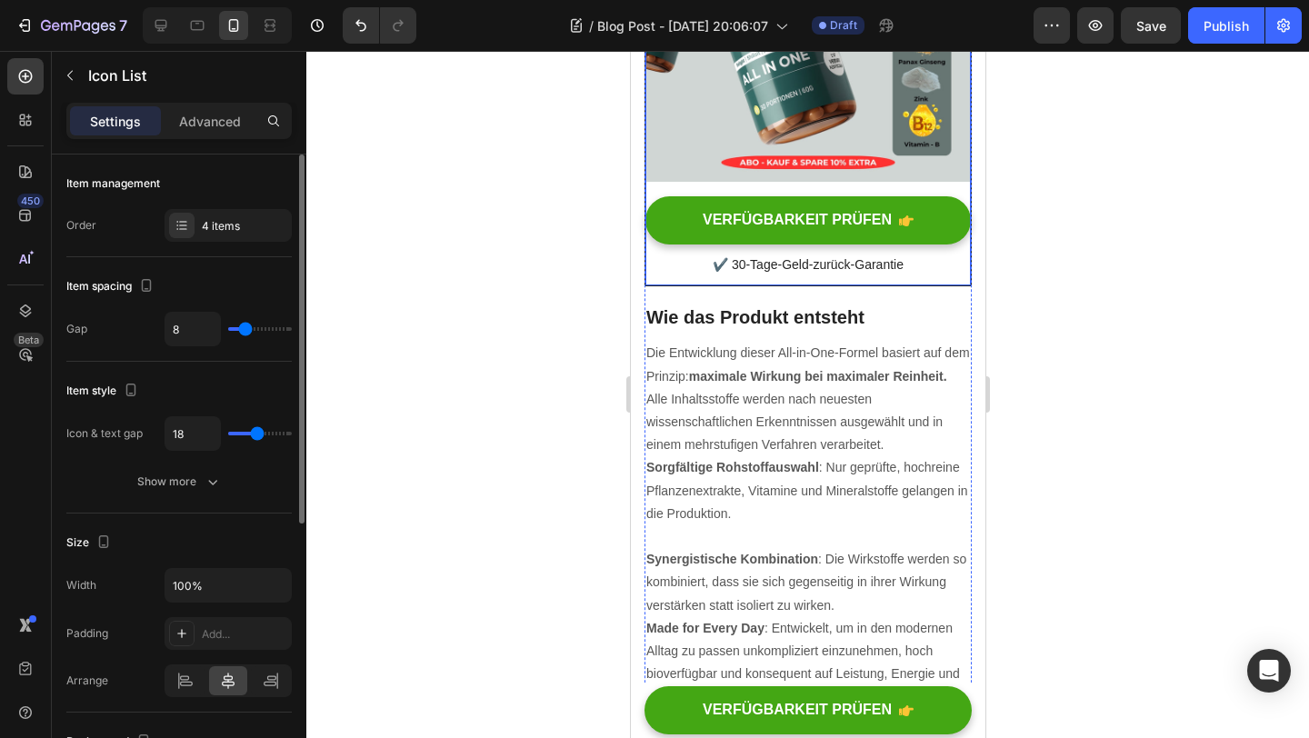
type input "20"
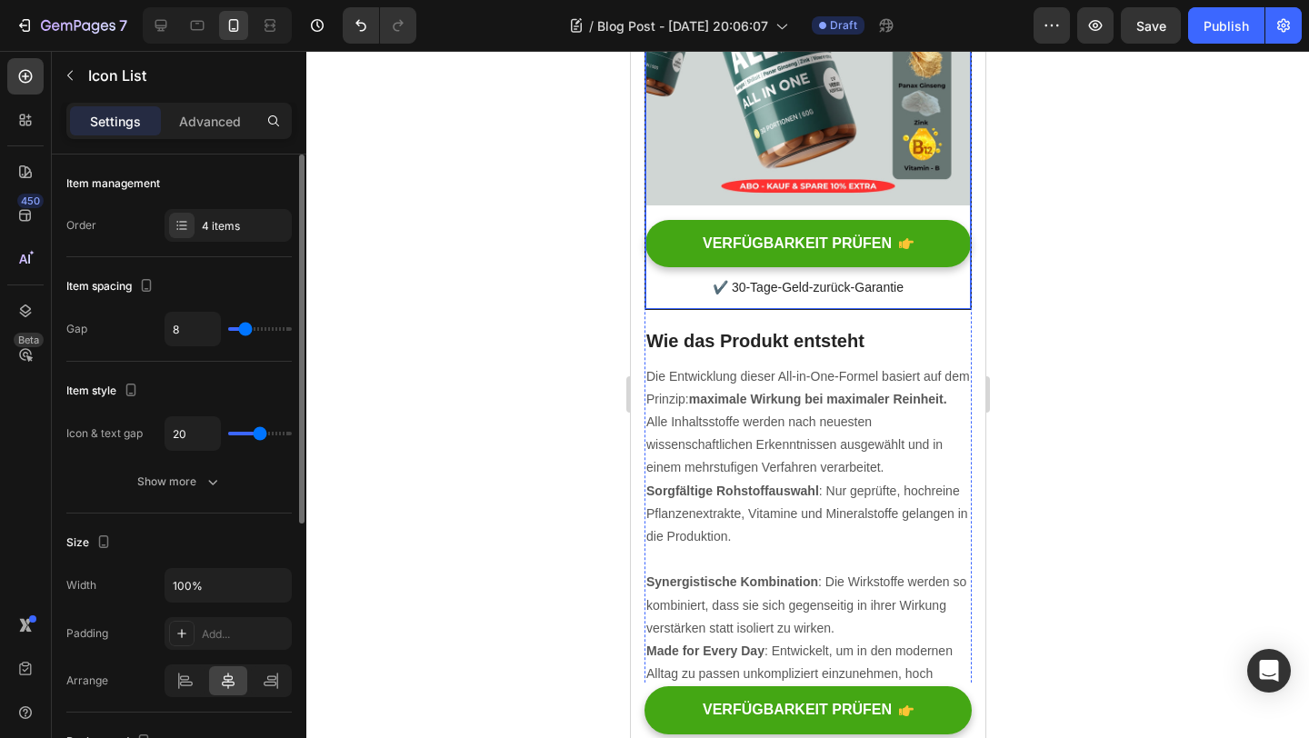
type input "21"
type input "22"
type input "23"
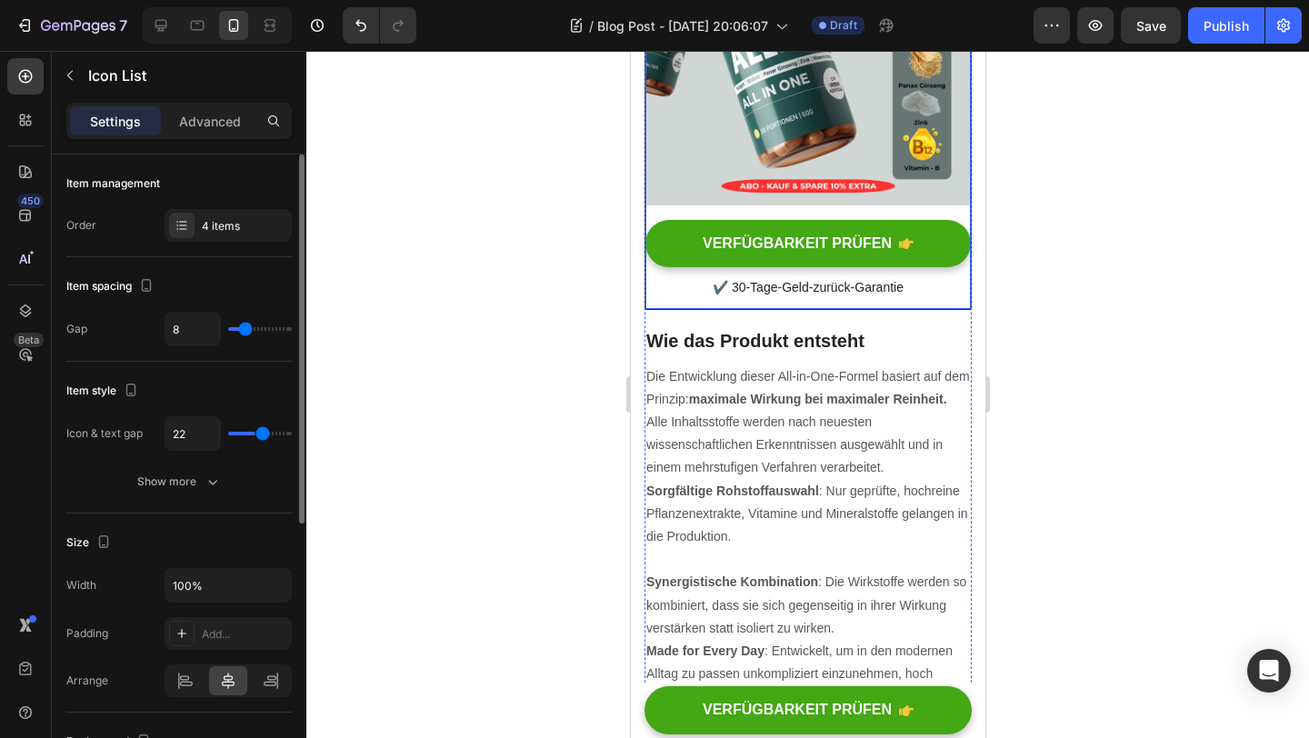
type input "23"
type input "24"
type input "25"
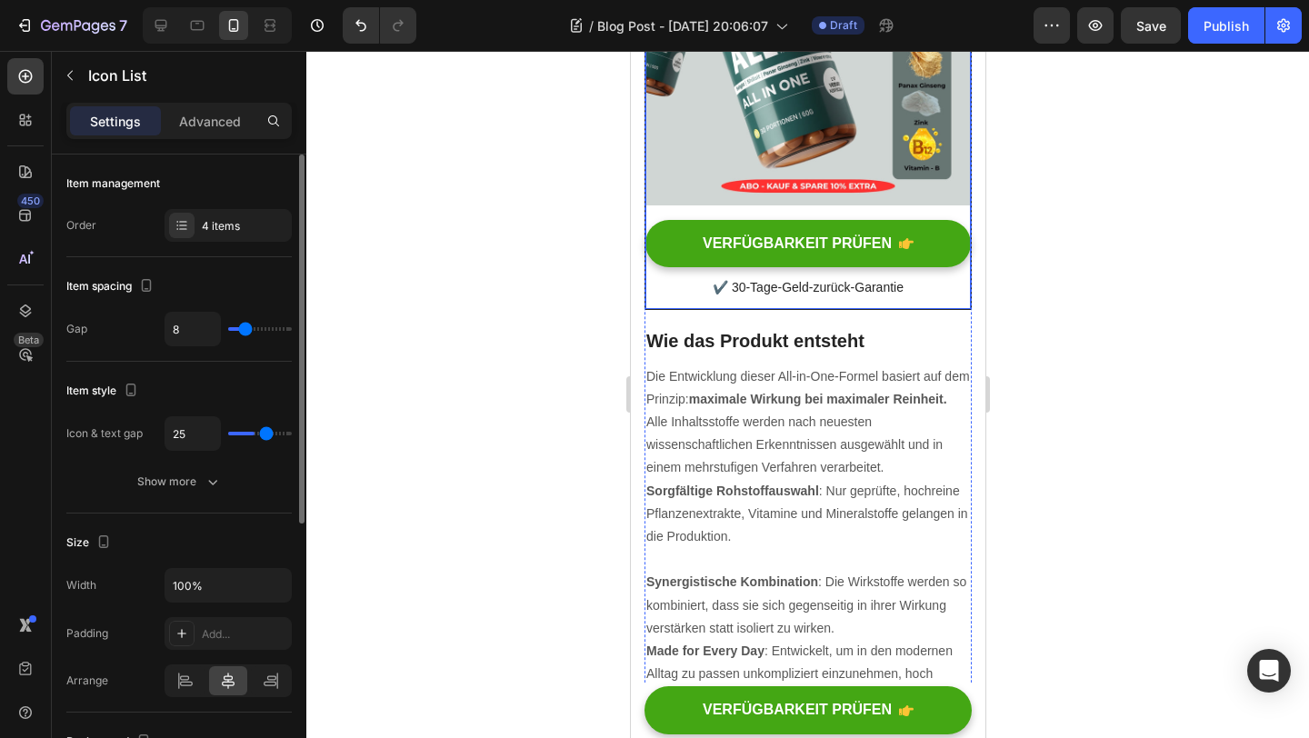
type input "26"
type input "27"
type input "28"
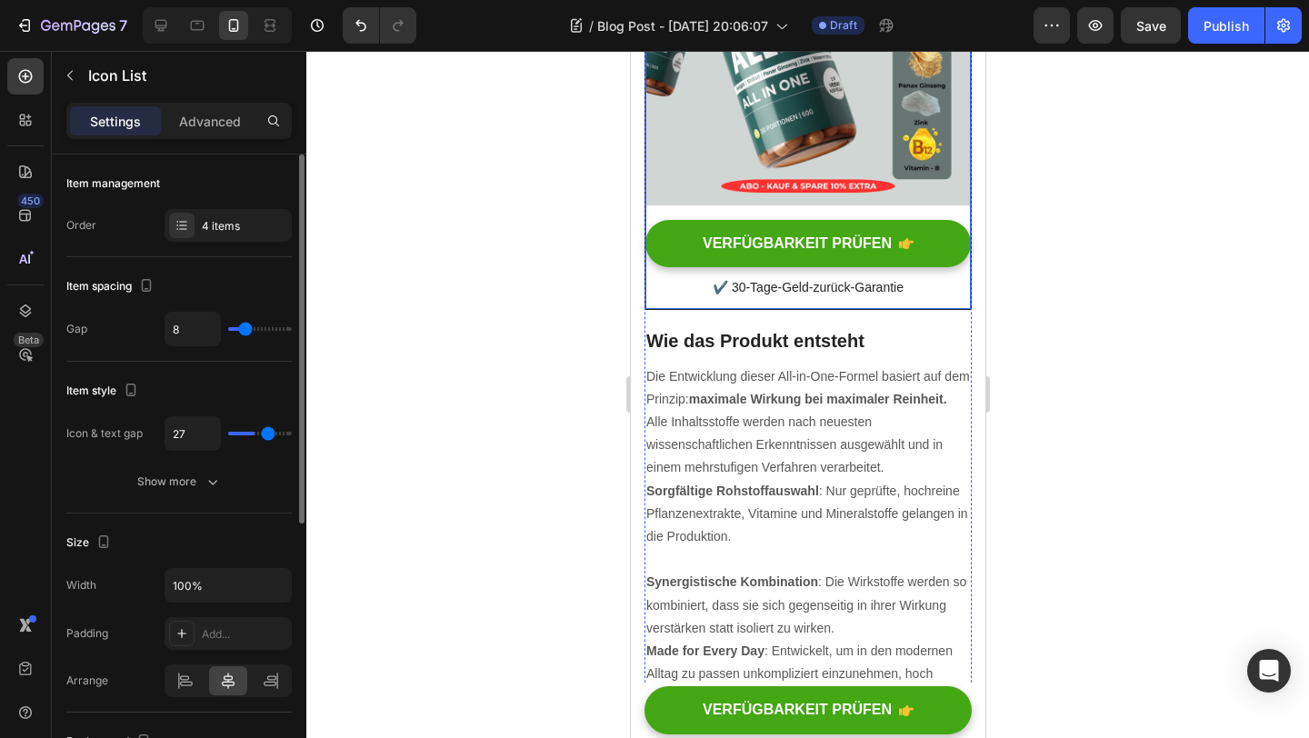
type input "28"
type input "29"
type input "30"
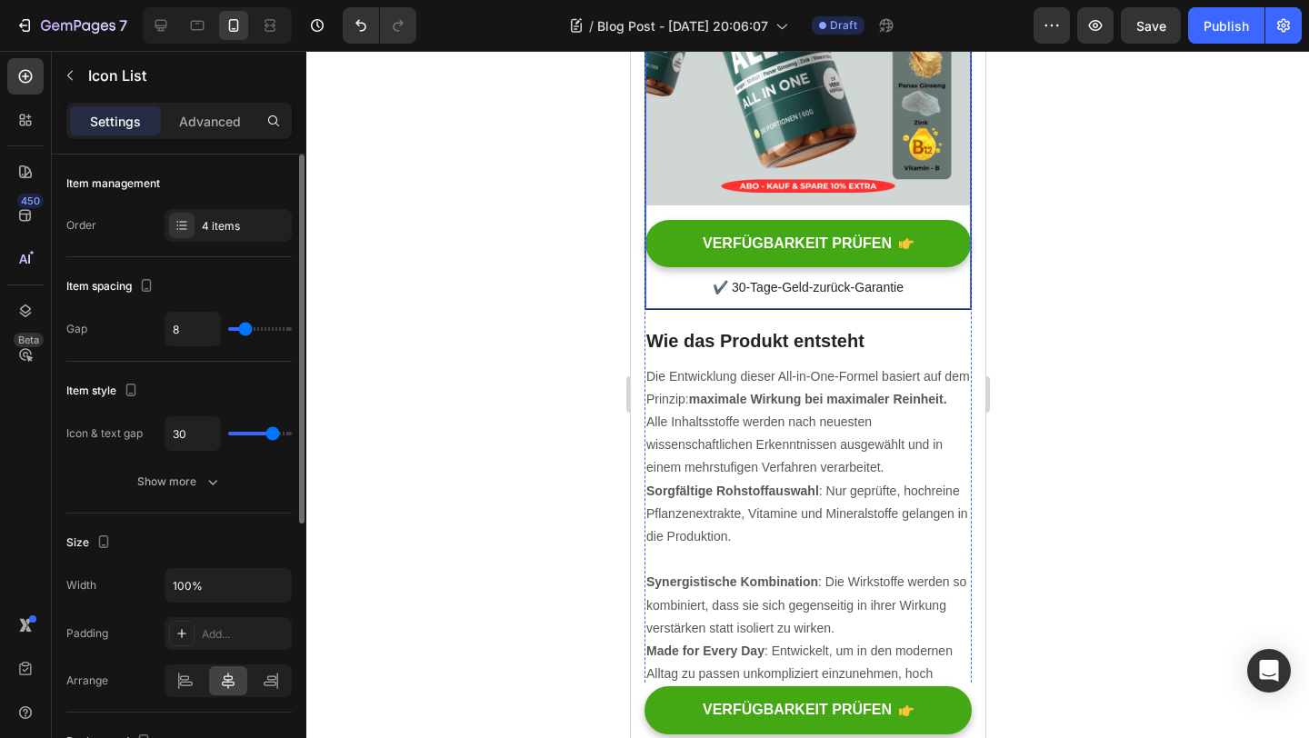
type input "31"
type input "32"
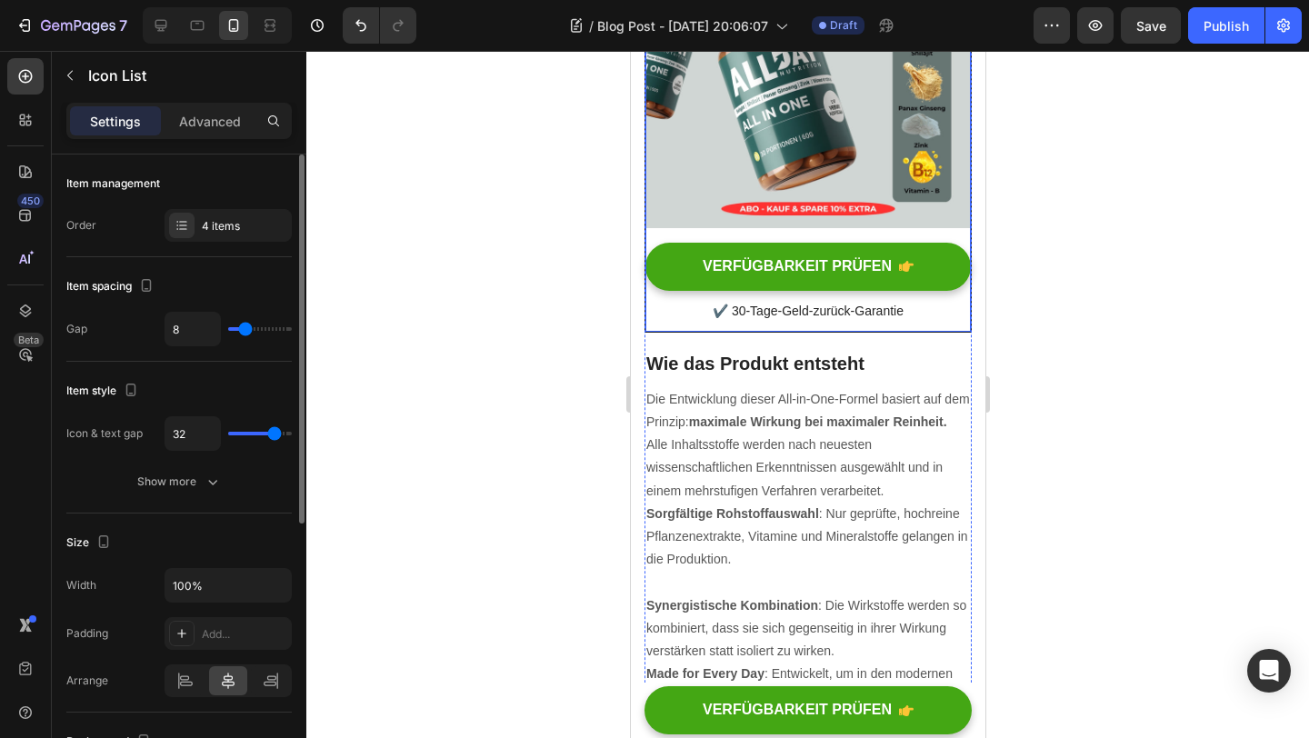
type input "33"
type input "34"
type input "35"
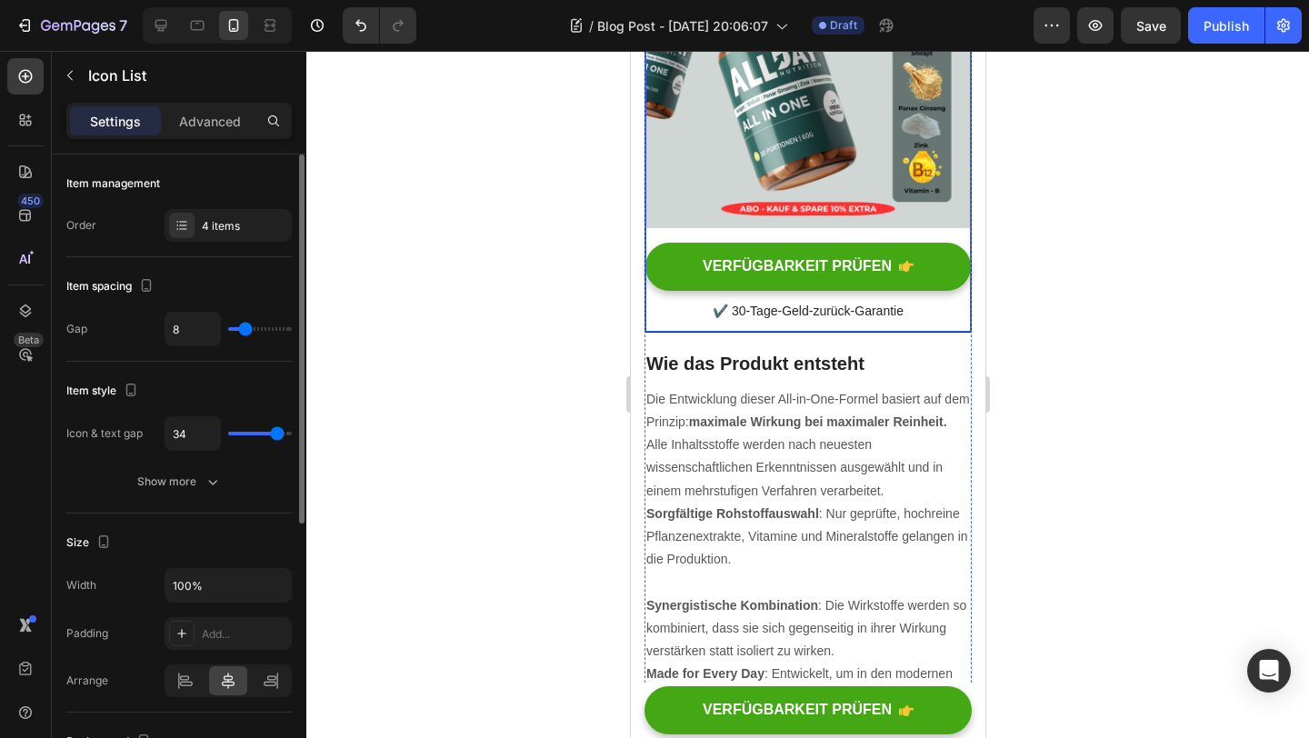
type input "35"
type input "36"
type input "40"
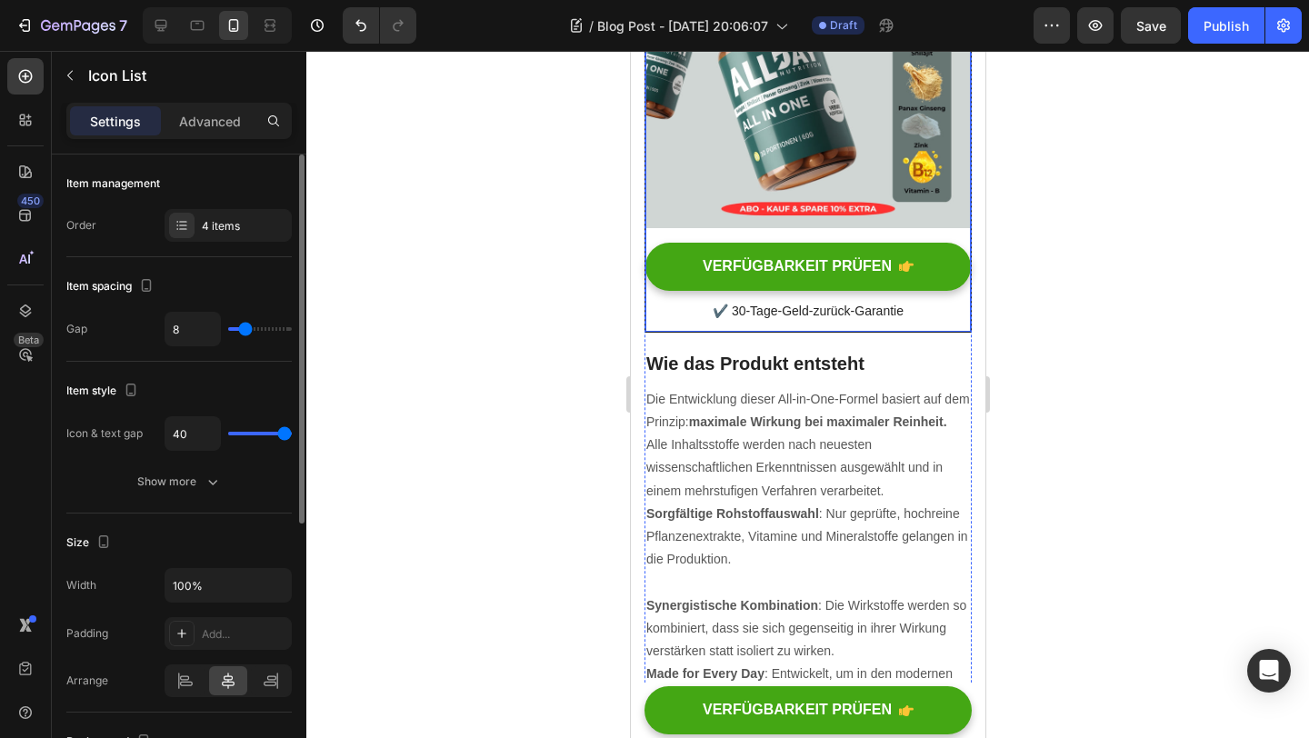
type input "39"
type input "1"
type input "0"
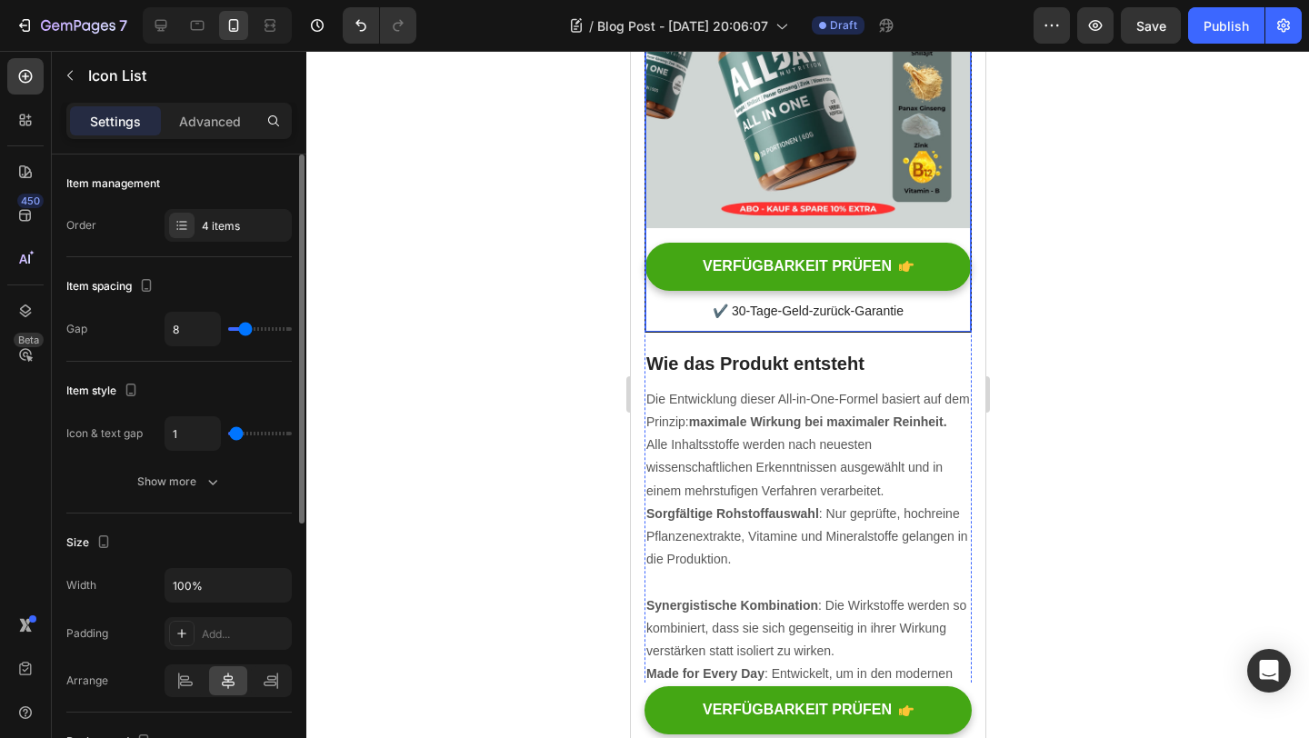
type input "0"
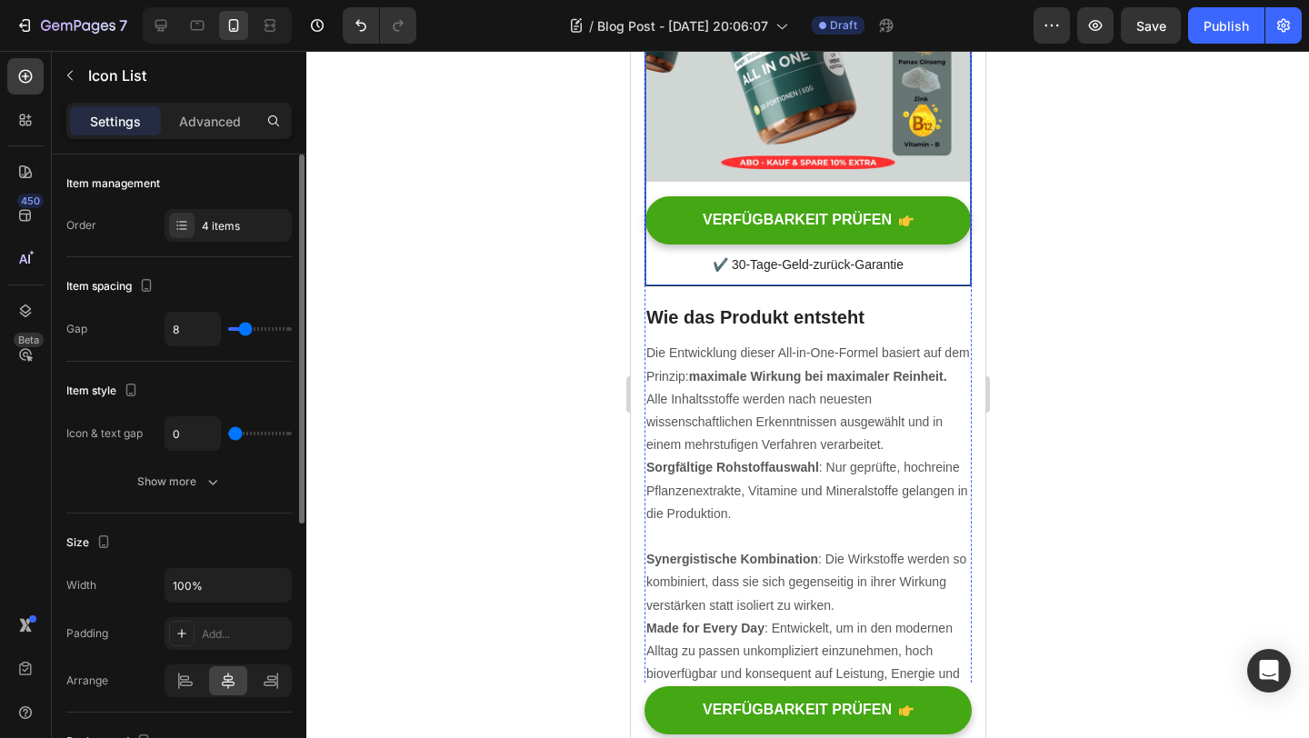
type input "1"
type input "2"
type input "3"
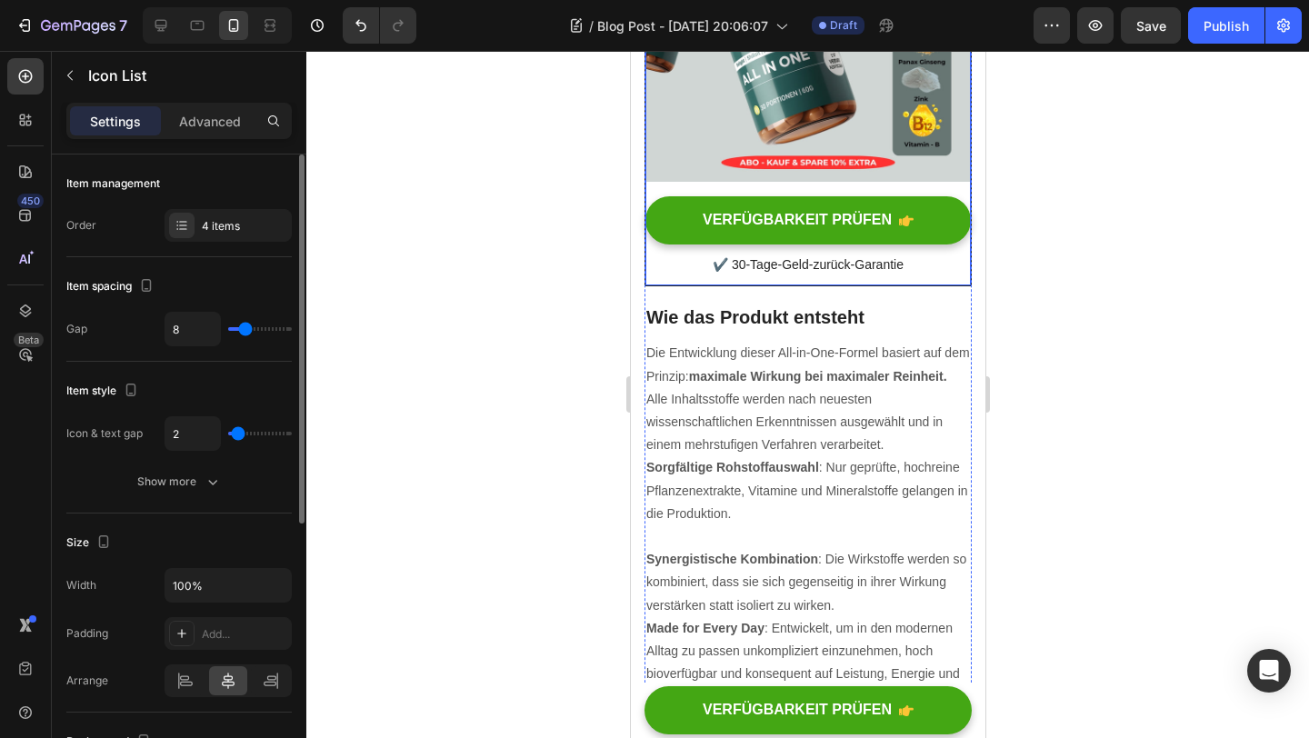
type input "3"
type input "4"
type input "5"
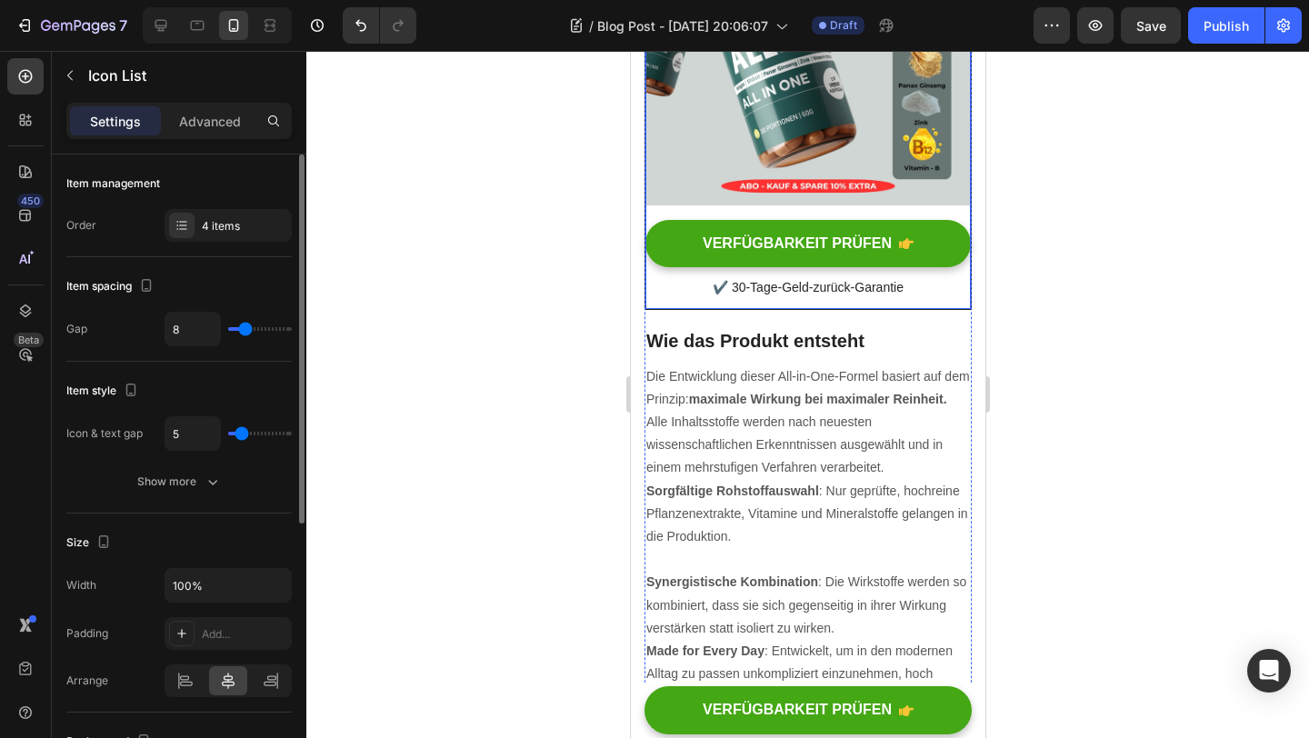
type input "6"
type input "7"
type input "8"
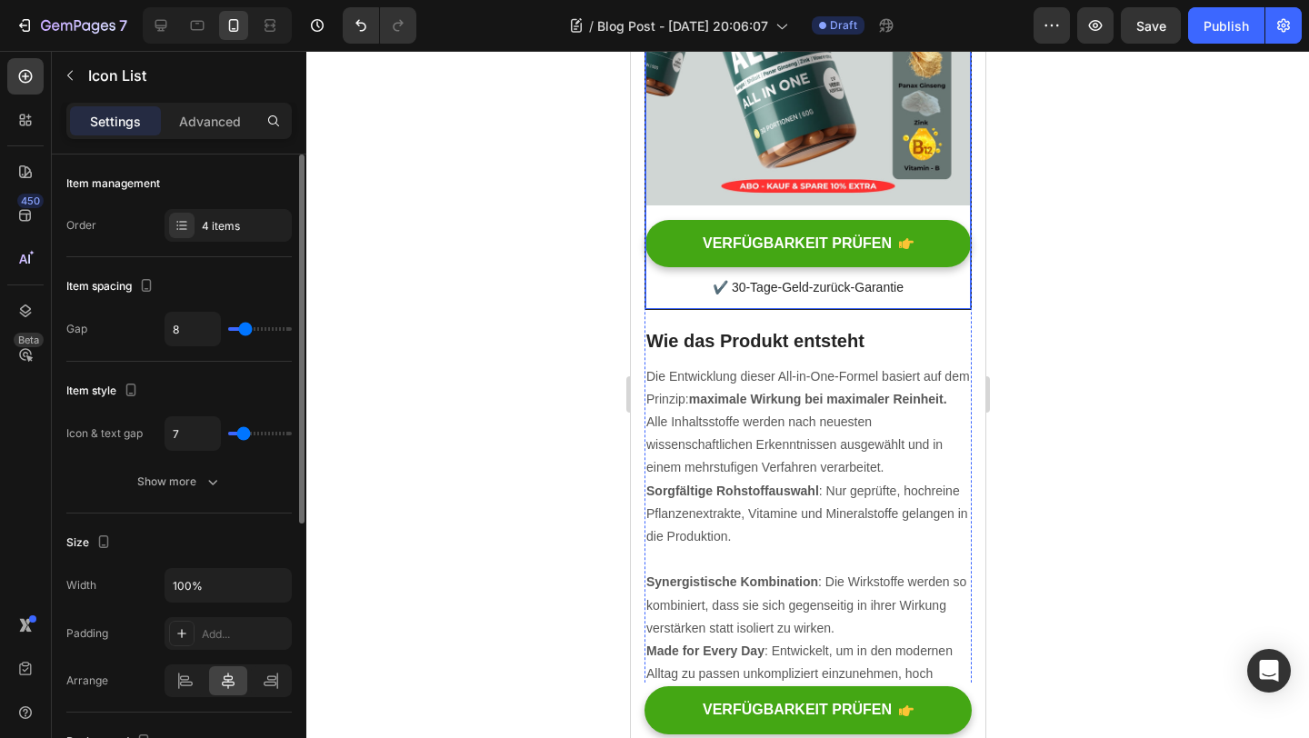
type input "8"
click at [245, 435] on input "range" at bounding box center [260, 434] width 64 height 4
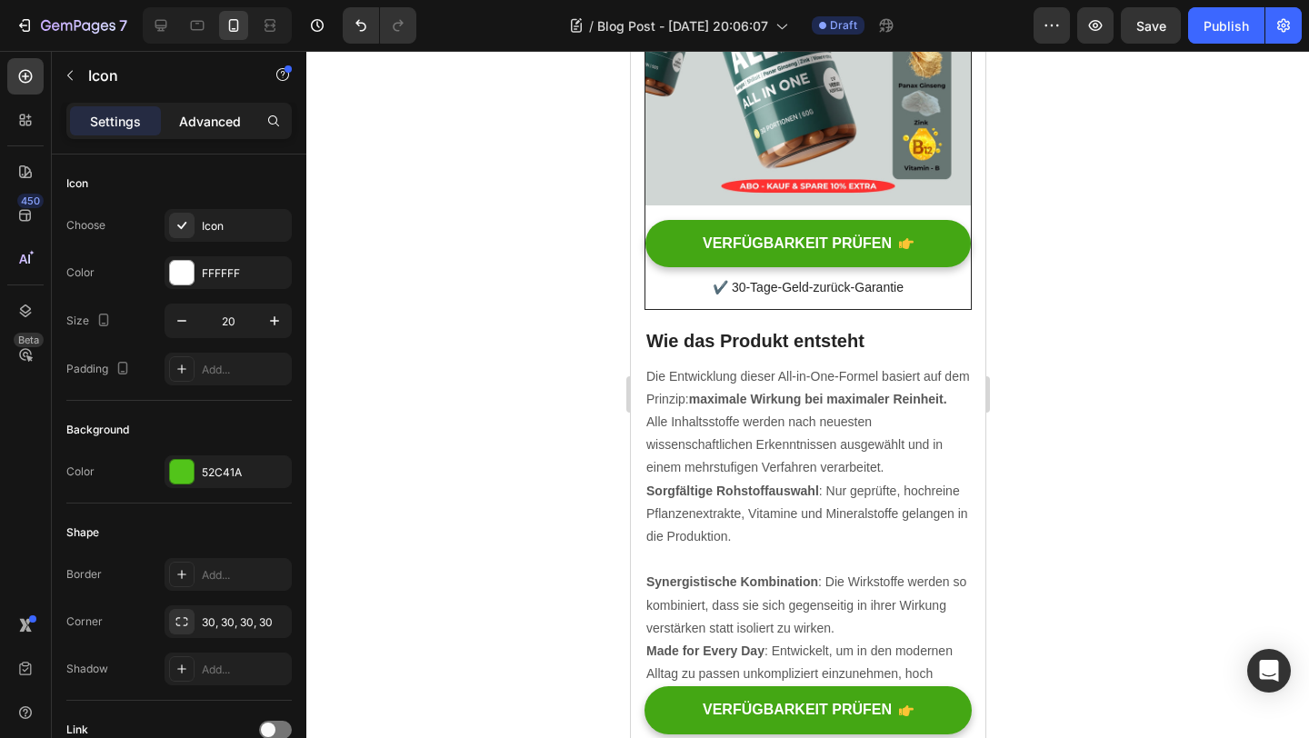
click at [200, 124] on p "Advanced" at bounding box center [210, 121] width 62 height 19
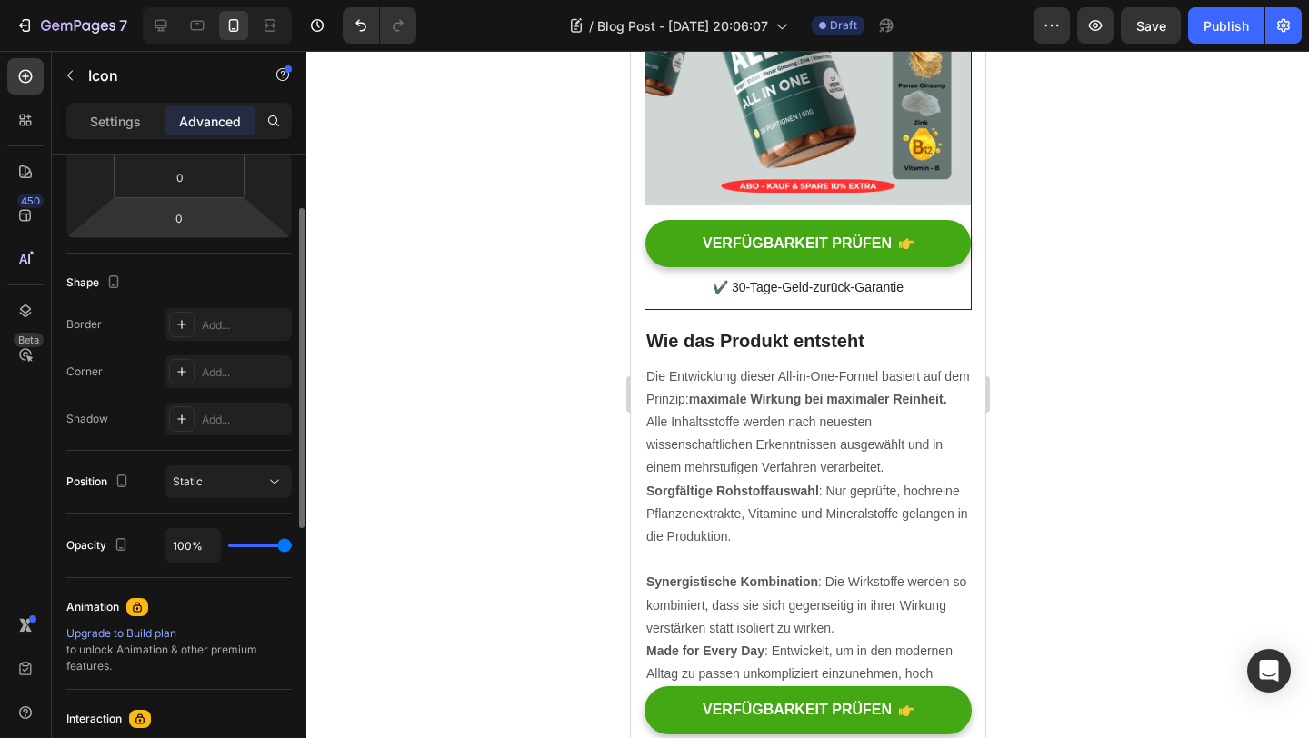
scroll to position [415, 0]
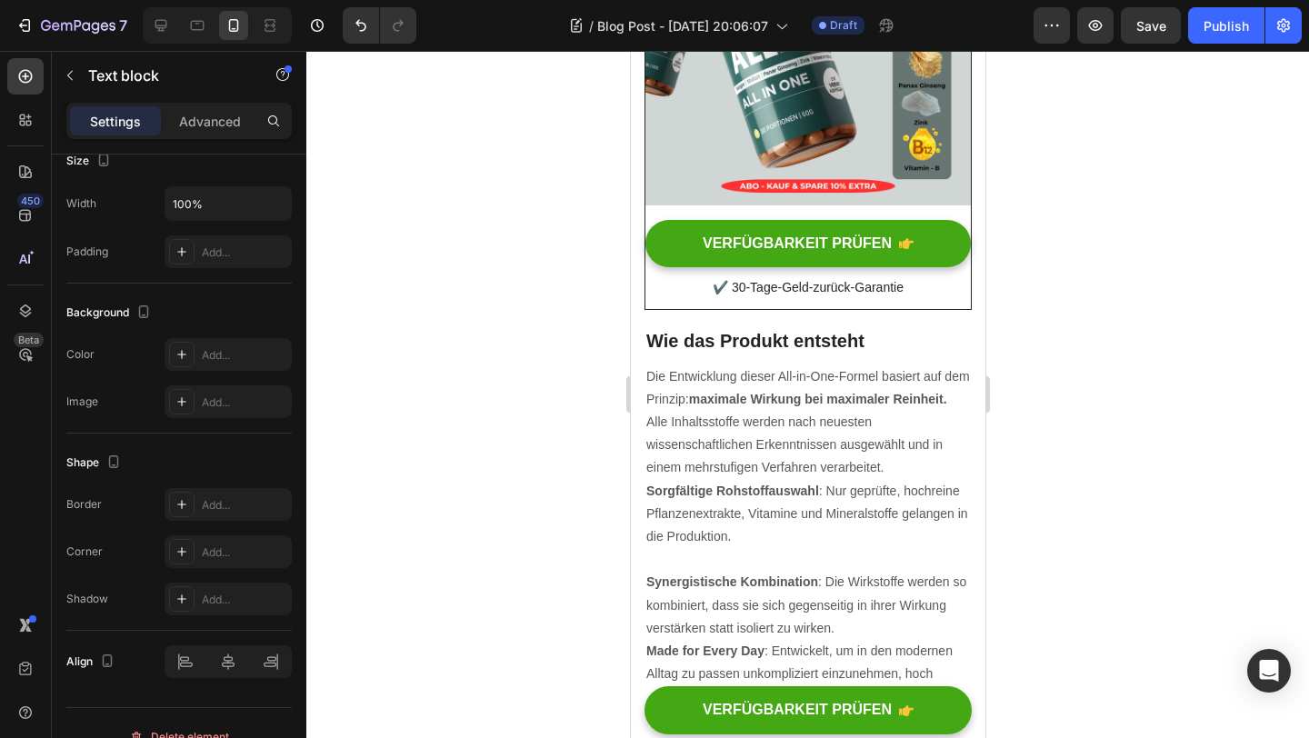
scroll to position [0, 0]
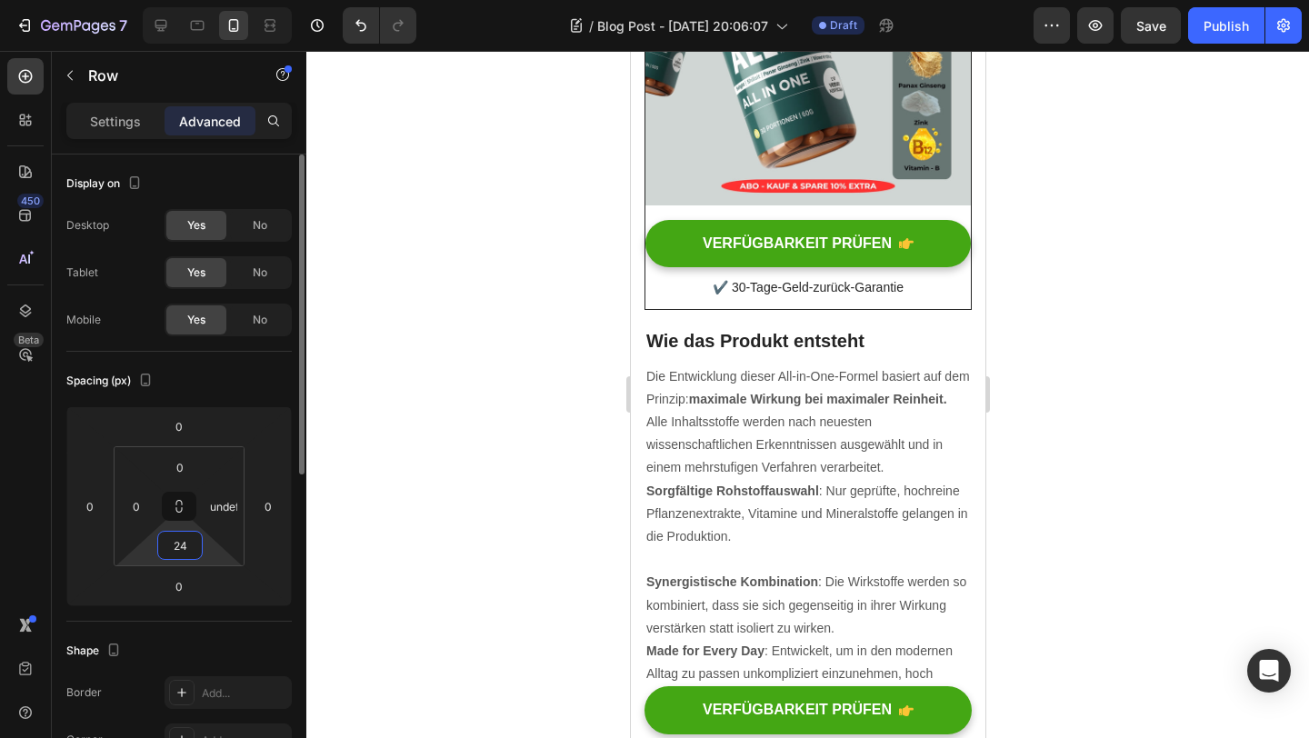
click at [178, 554] on input "24" at bounding box center [180, 545] width 36 height 27
type input "0"
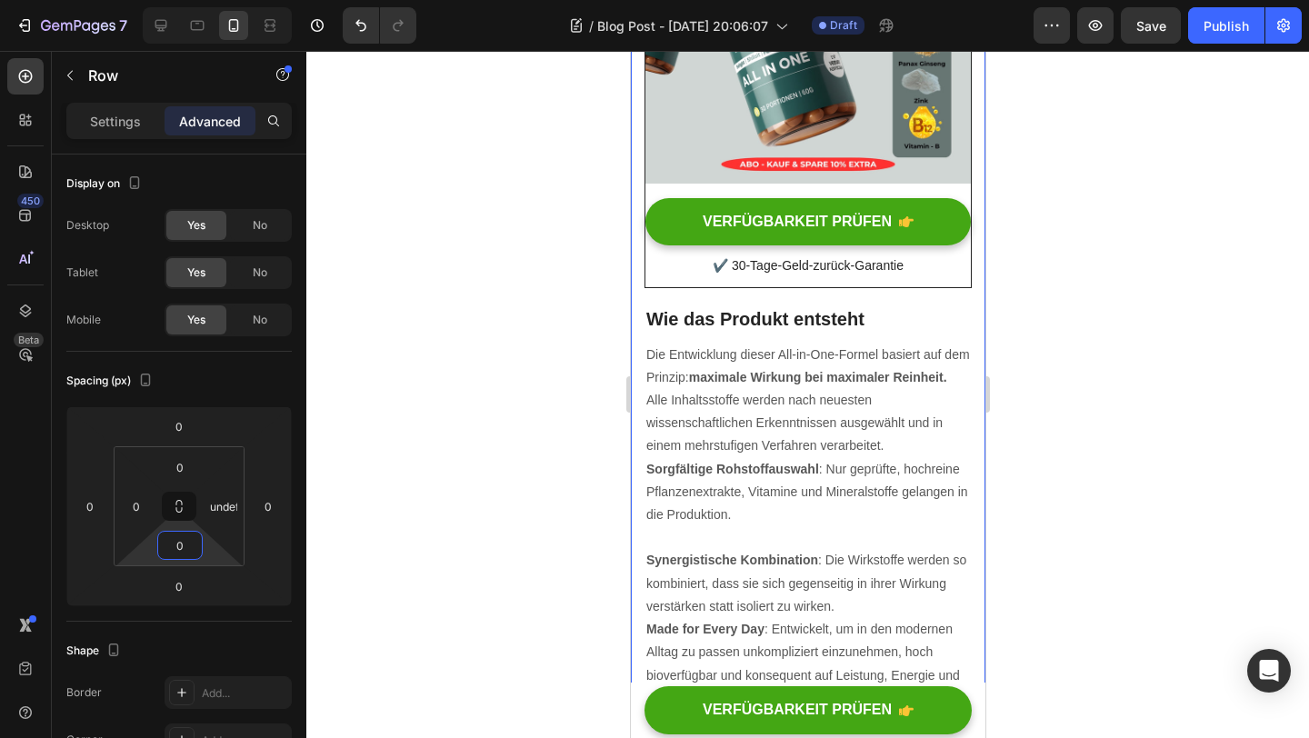
click at [1154, 514] on div at bounding box center [807, 394] width 1003 height 687
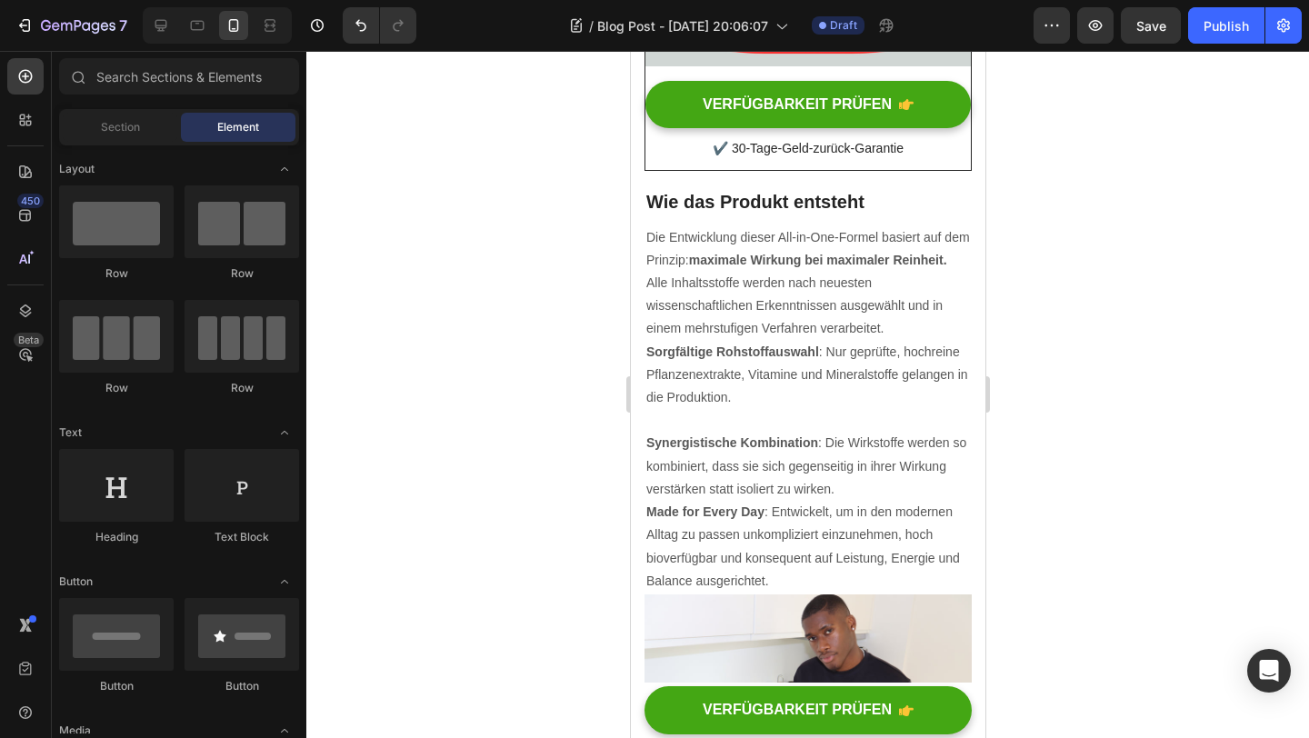
scroll to position [2919, 0]
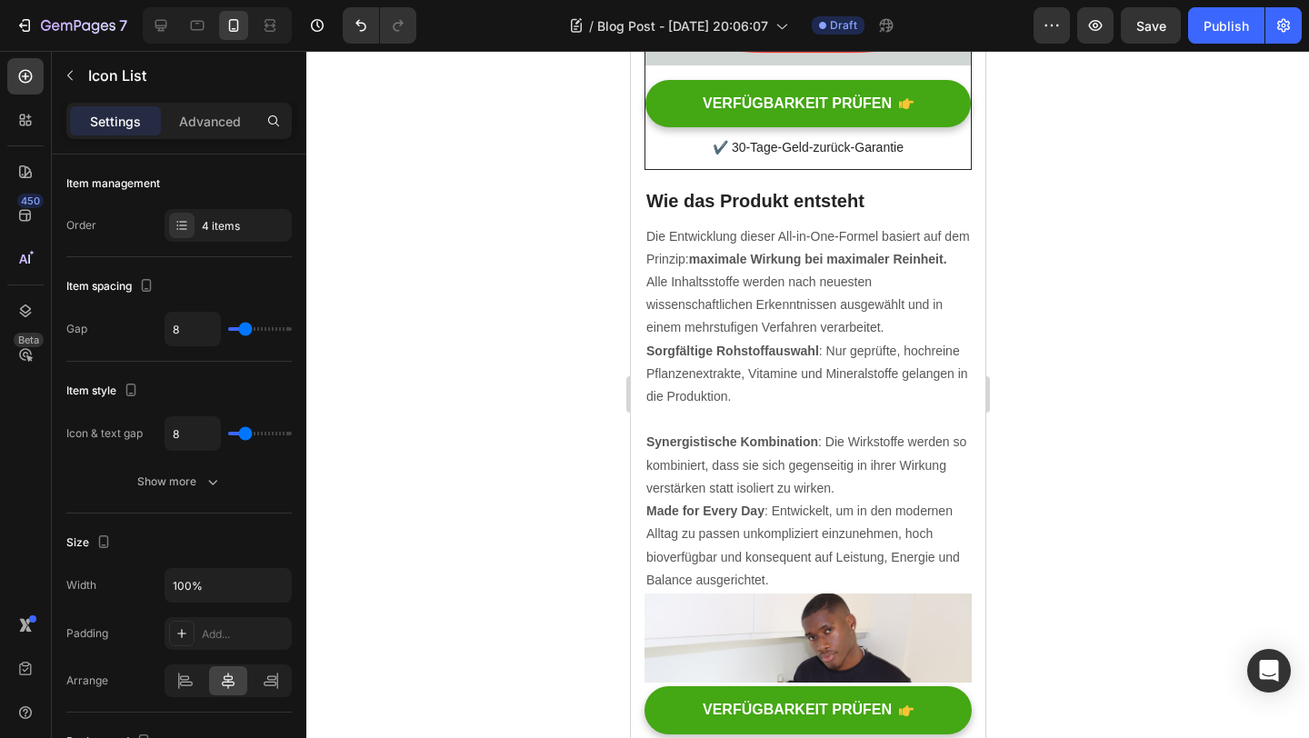
click at [204, 110] on div "Advanced" at bounding box center [210, 120] width 91 height 29
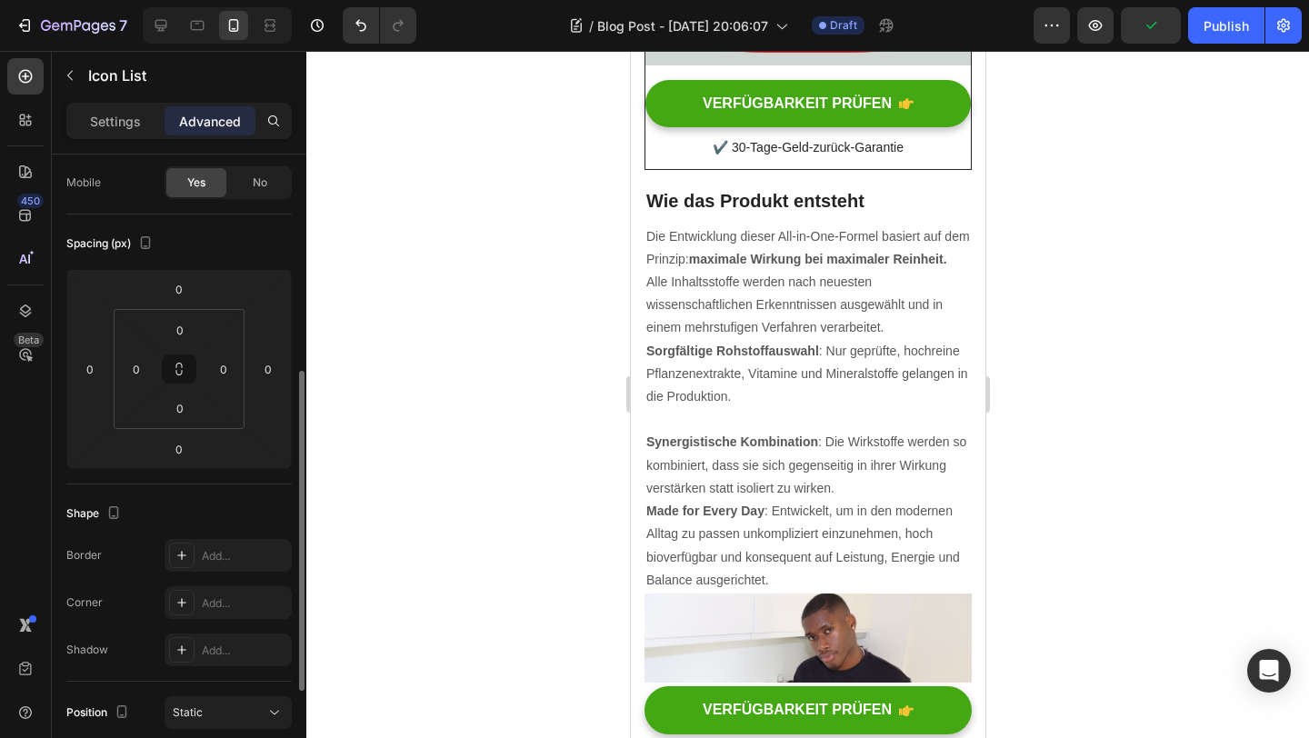
scroll to position [93, 0]
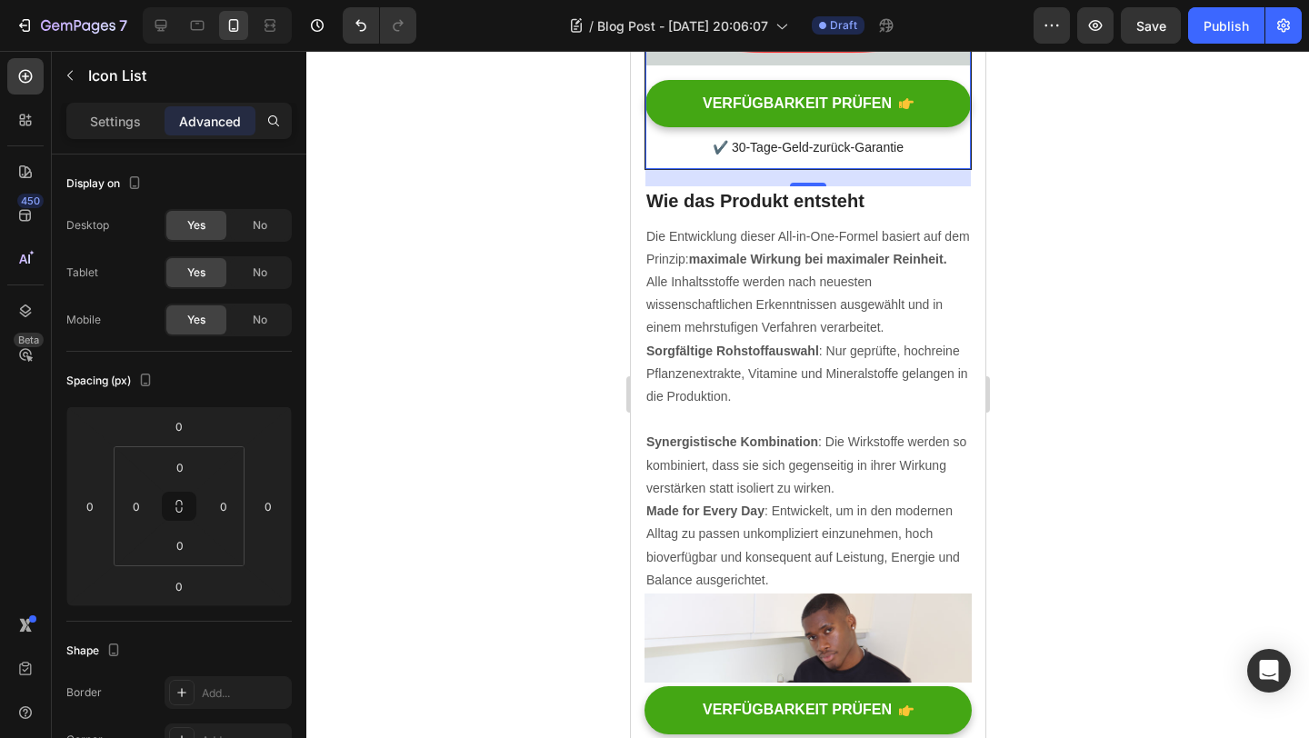
click at [96, 115] on p "Settings" at bounding box center [115, 121] width 51 height 19
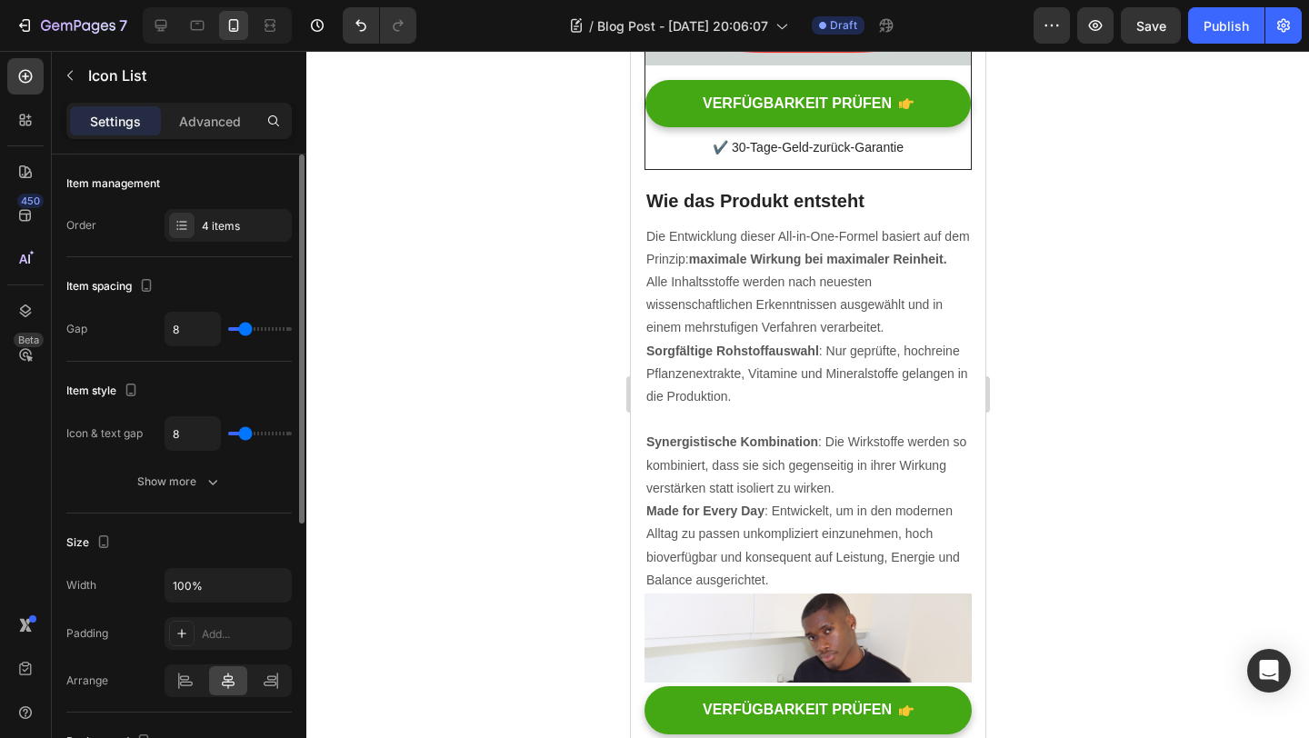
click at [228, 362] on div "Item management Order 4 items" at bounding box center [178, 438] width 225 height 152
click at [229, 215] on div "4 items" at bounding box center [228, 225] width 127 height 33
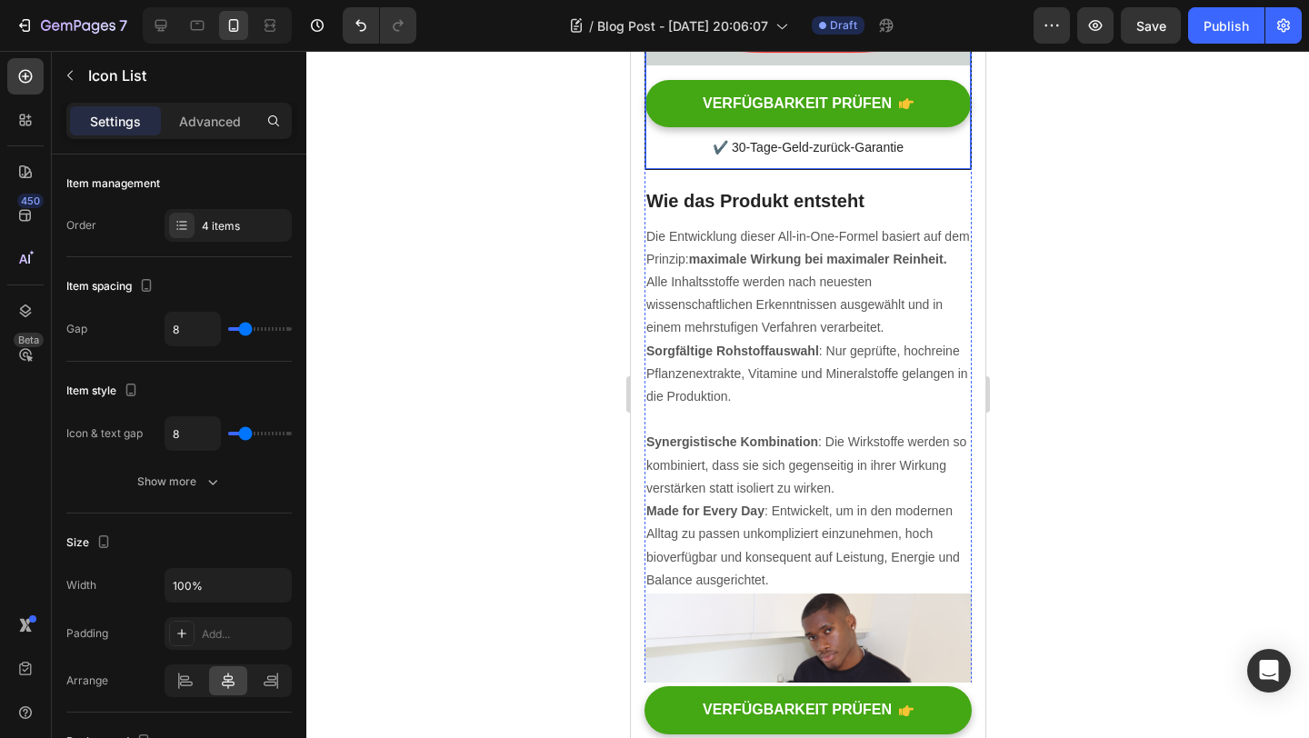
click at [1101, 335] on div at bounding box center [807, 394] width 1003 height 687
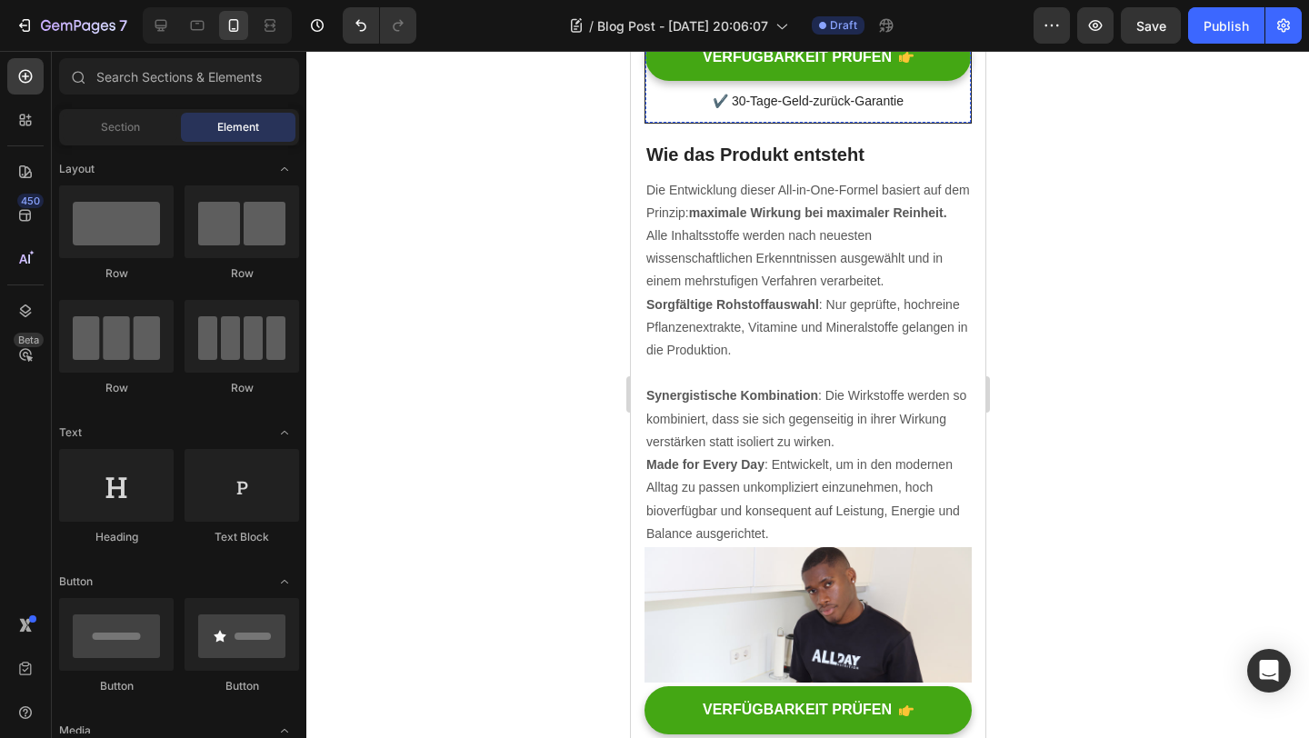
scroll to position [2967, 0]
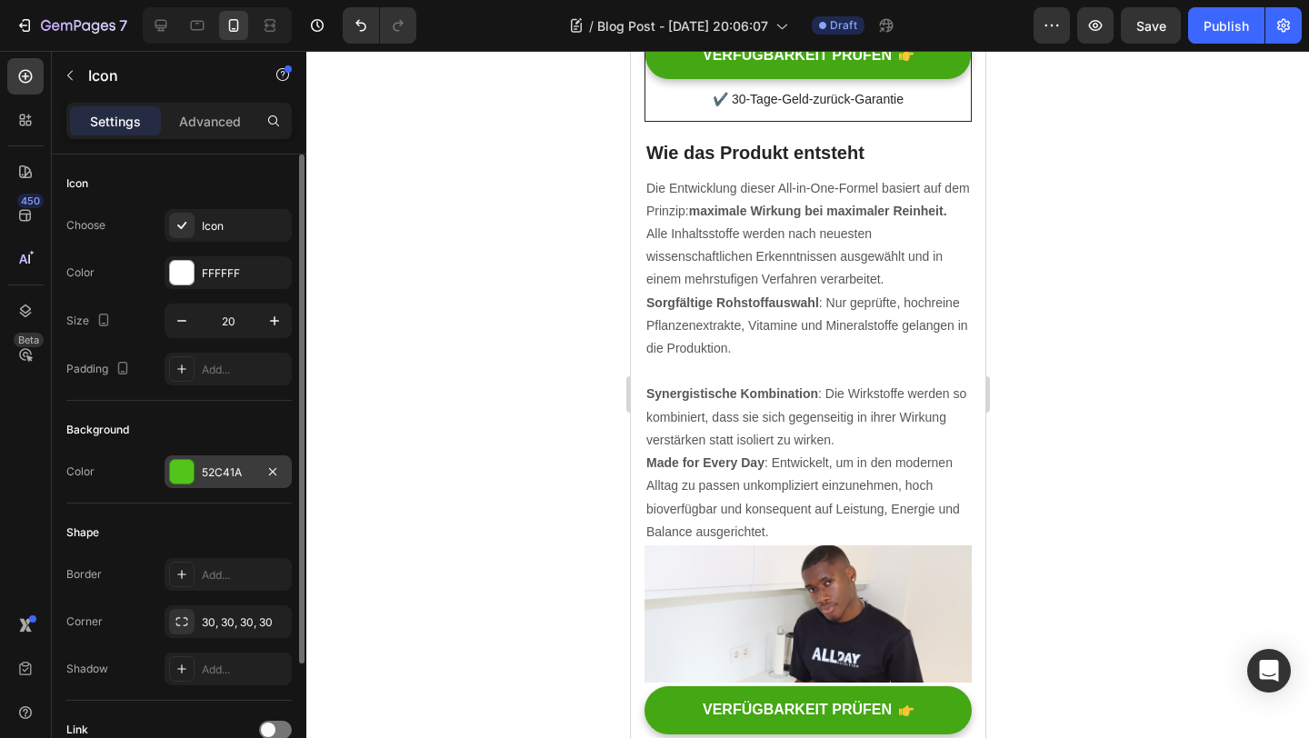
click at [234, 462] on div "52C41A" at bounding box center [228, 472] width 127 height 33
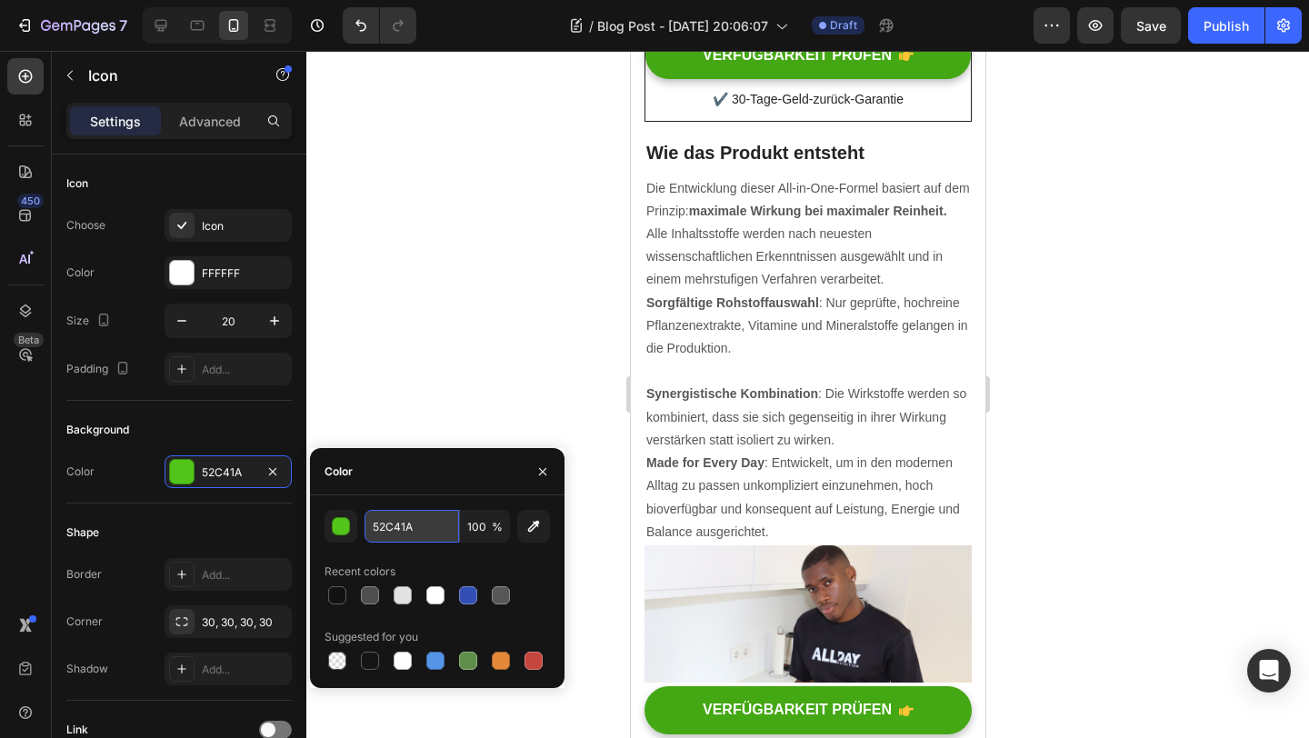
click at [395, 522] on input "52C41A" at bounding box center [412, 526] width 95 height 33
paste input "B6349"
type input "5B6349"
click at [425, 353] on div at bounding box center [807, 394] width 1003 height 687
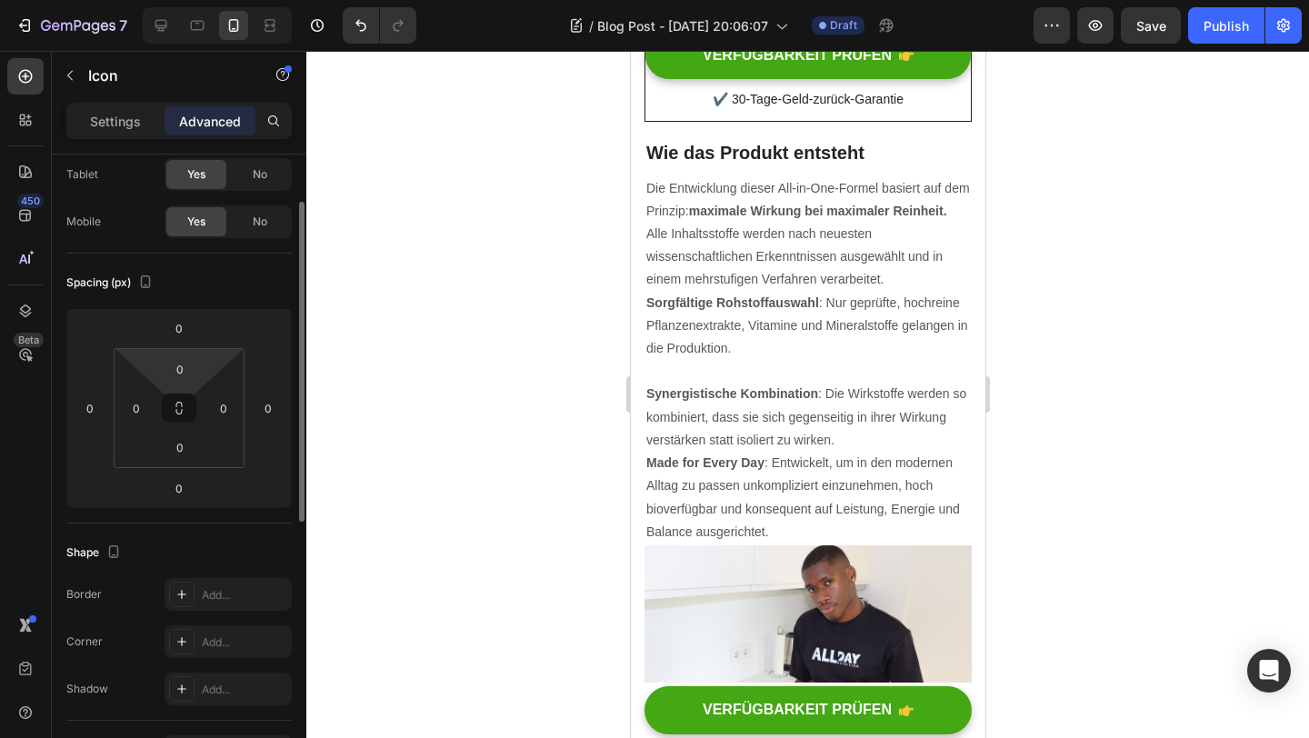
scroll to position [100, 0]
click at [122, 132] on div "Settings" at bounding box center [115, 120] width 91 height 29
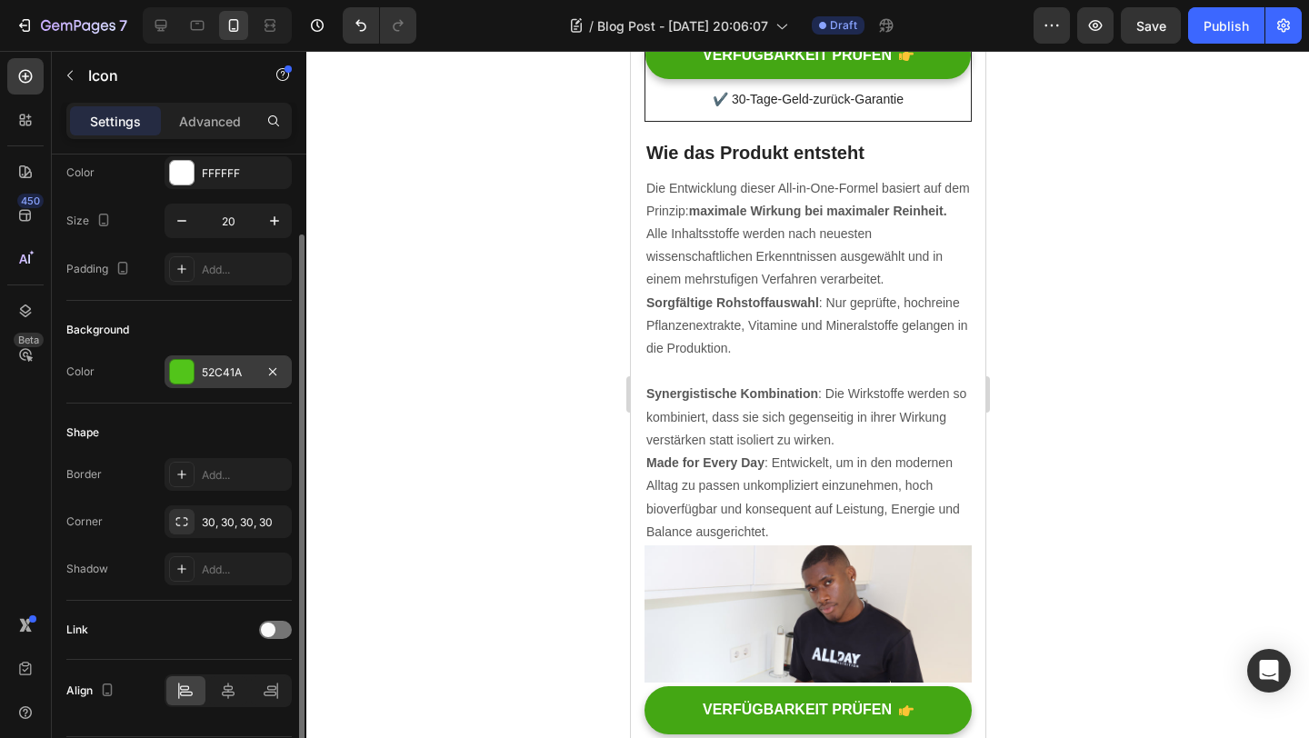
click at [227, 374] on div "52C41A" at bounding box center [228, 373] width 53 height 16
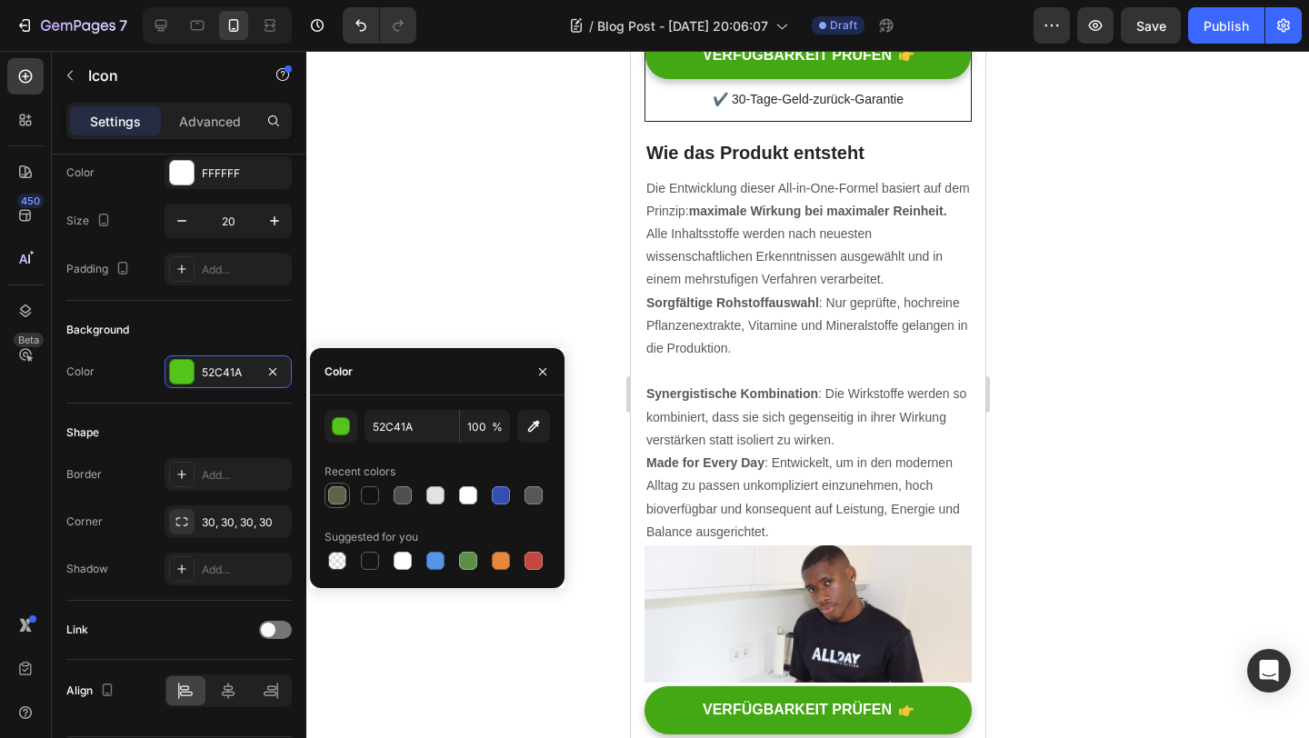
click at [341, 491] on div at bounding box center [337, 495] width 18 height 18
type input "5B6349"
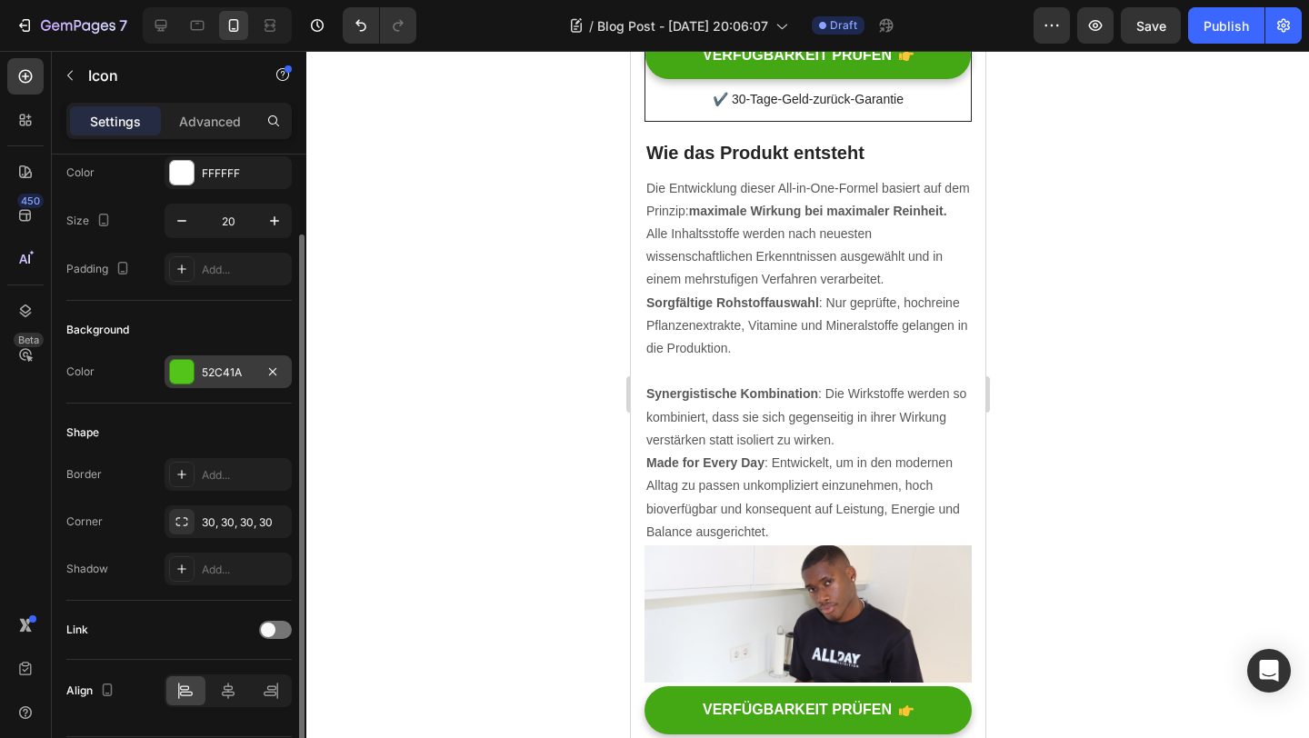
click at [205, 376] on div "52C41A" at bounding box center [228, 373] width 53 height 16
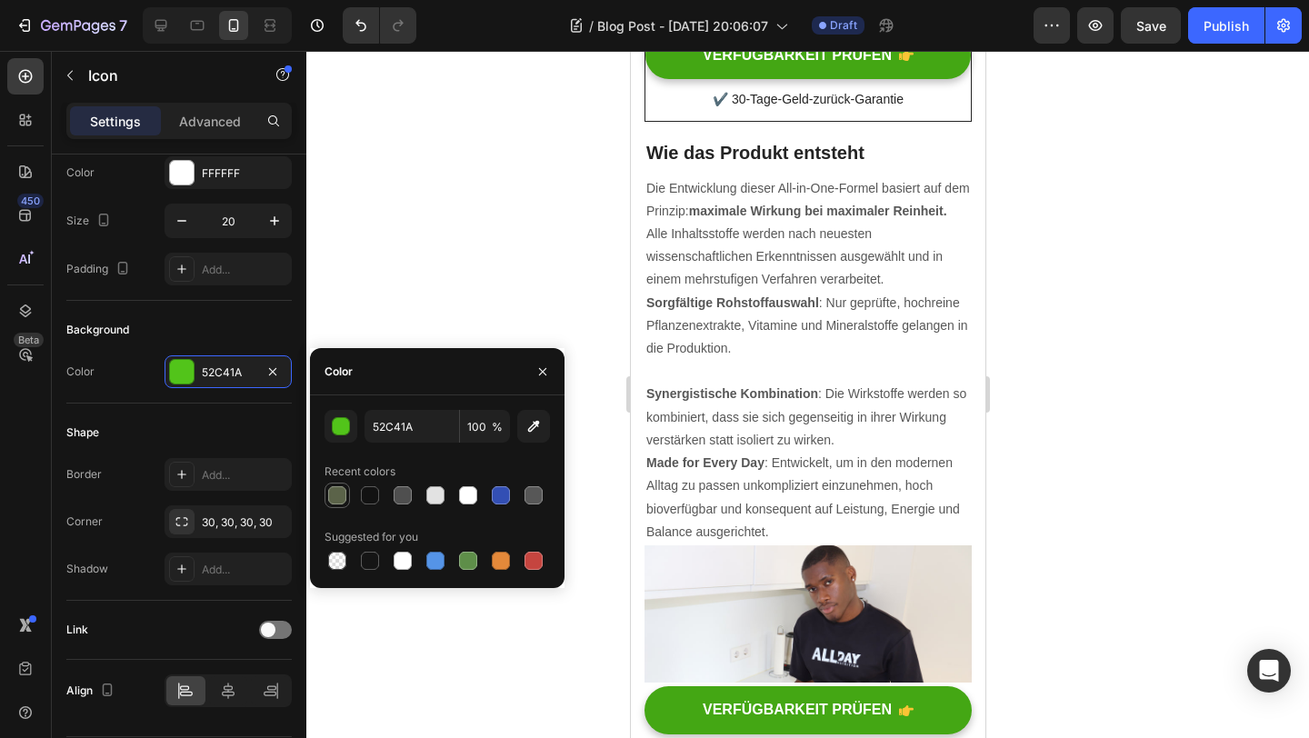
click at [342, 493] on div at bounding box center [337, 495] width 18 height 18
type input "5B6349"
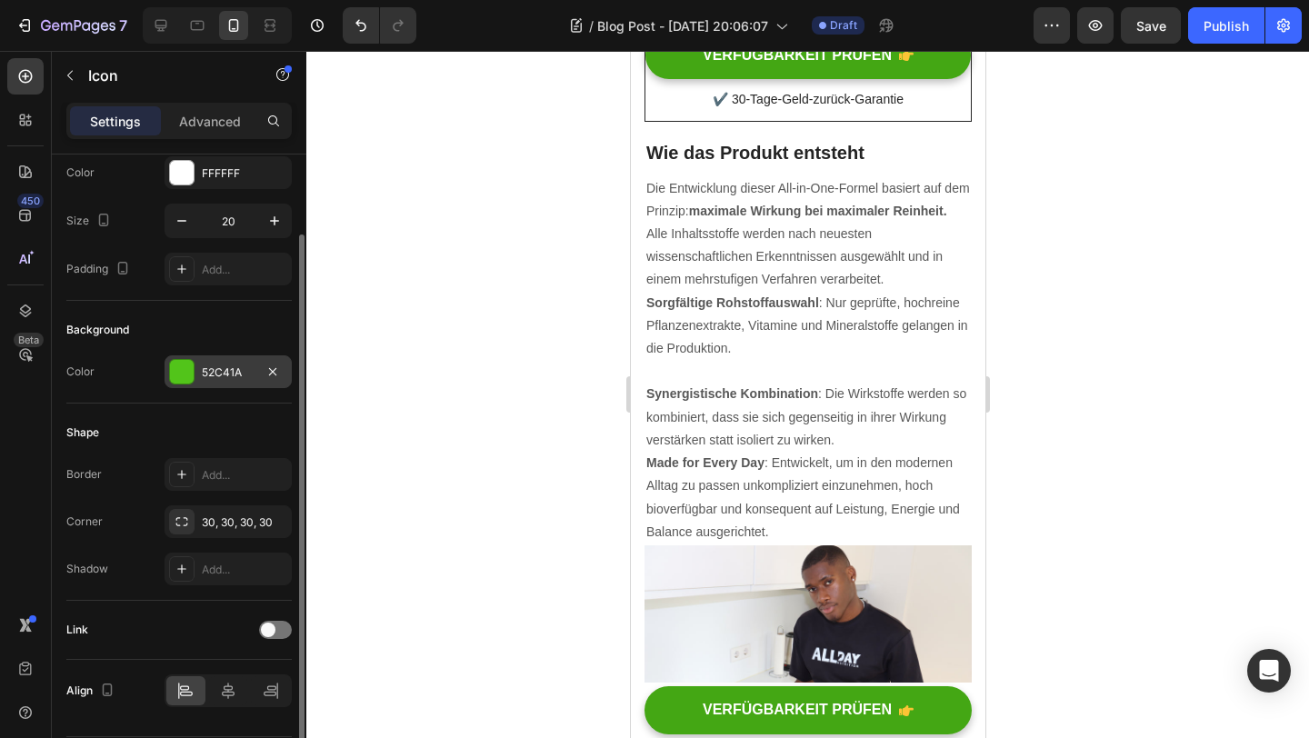
click at [217, 361] on div "52C41A" at bounding box center [228, 372] width 127 height 33
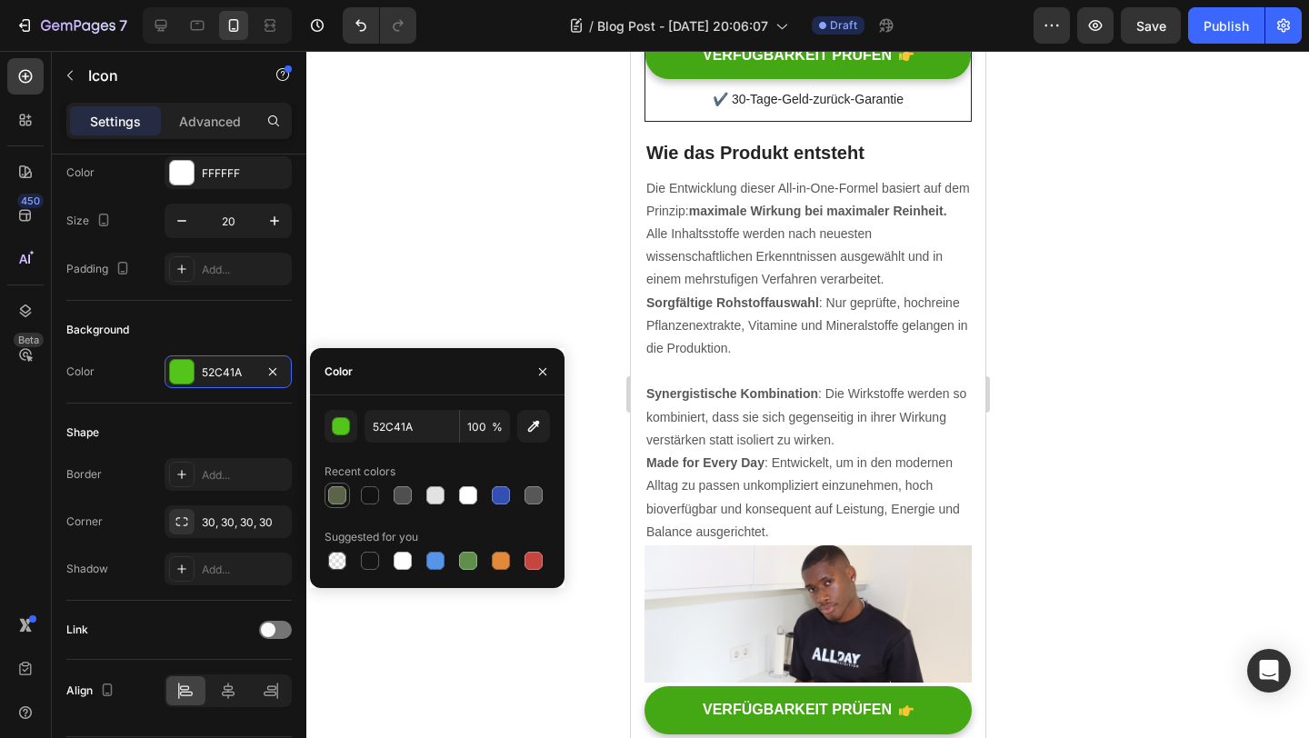
click at [338, 496] on div at bounding box center [337, 495] width 18 height 18
type input "5B6349"
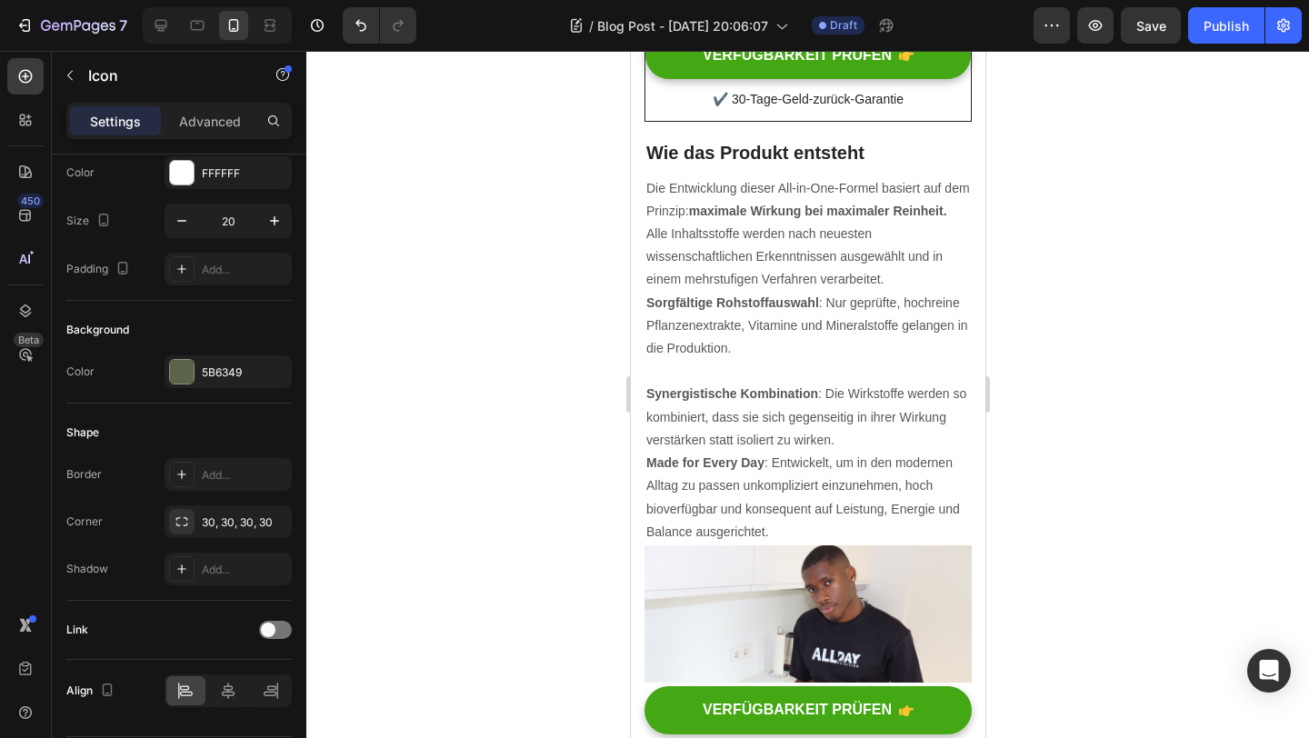
click at [473, 295] on div at bounding box center [807, 394] width 1003 height 687
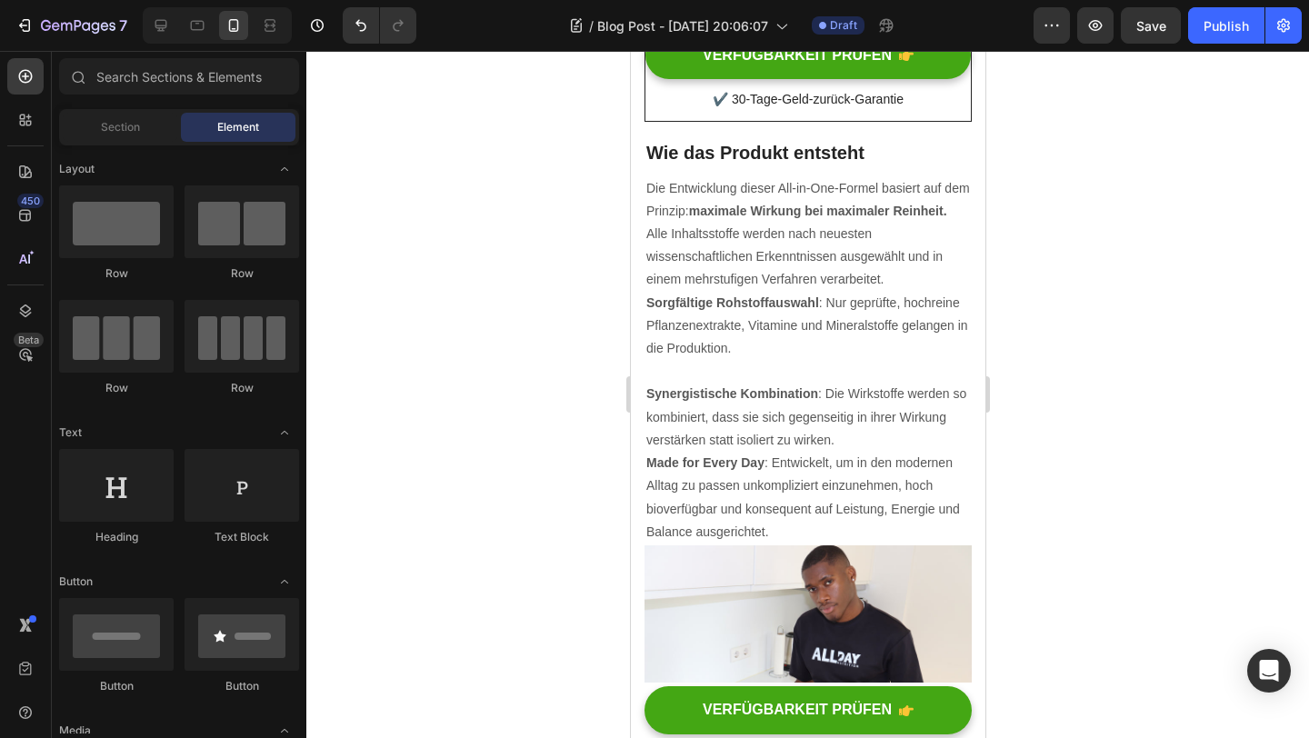
click at [473, 295] on div at bounding box center [807, 394] width 1003 height 687
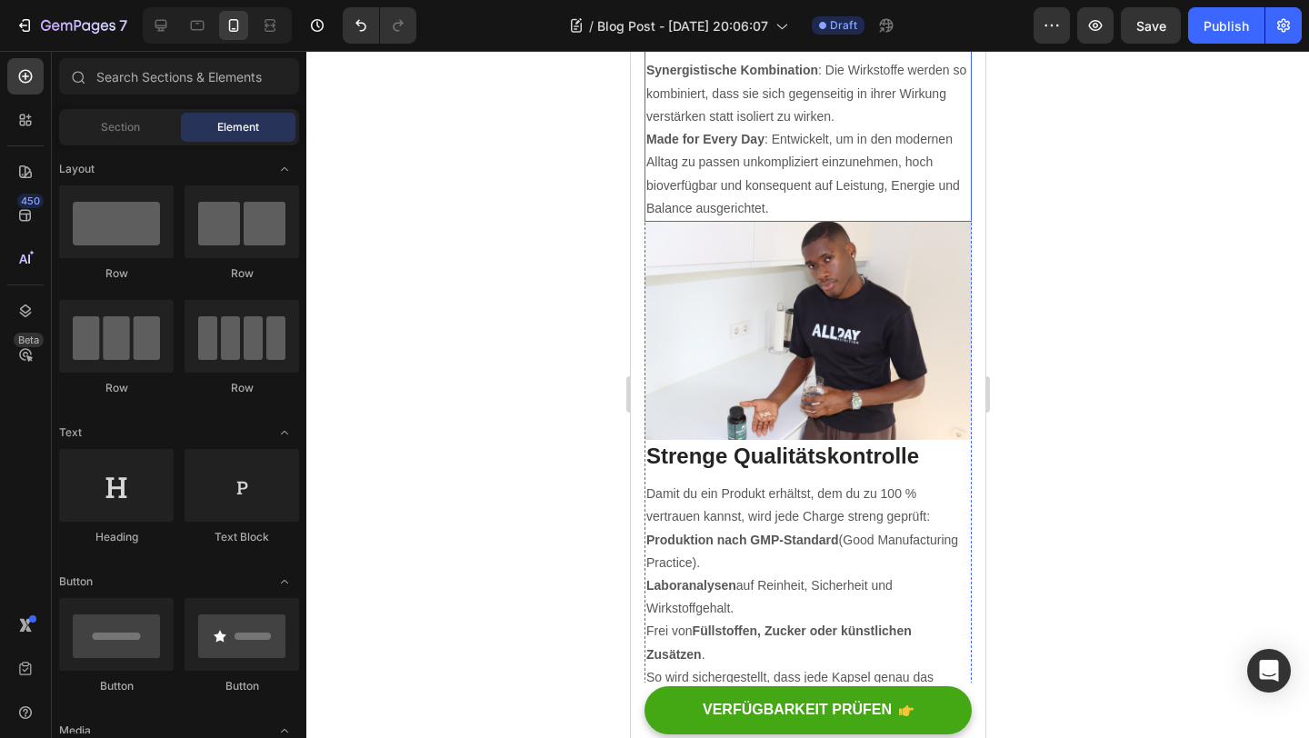
scroll to position [3314, 0]
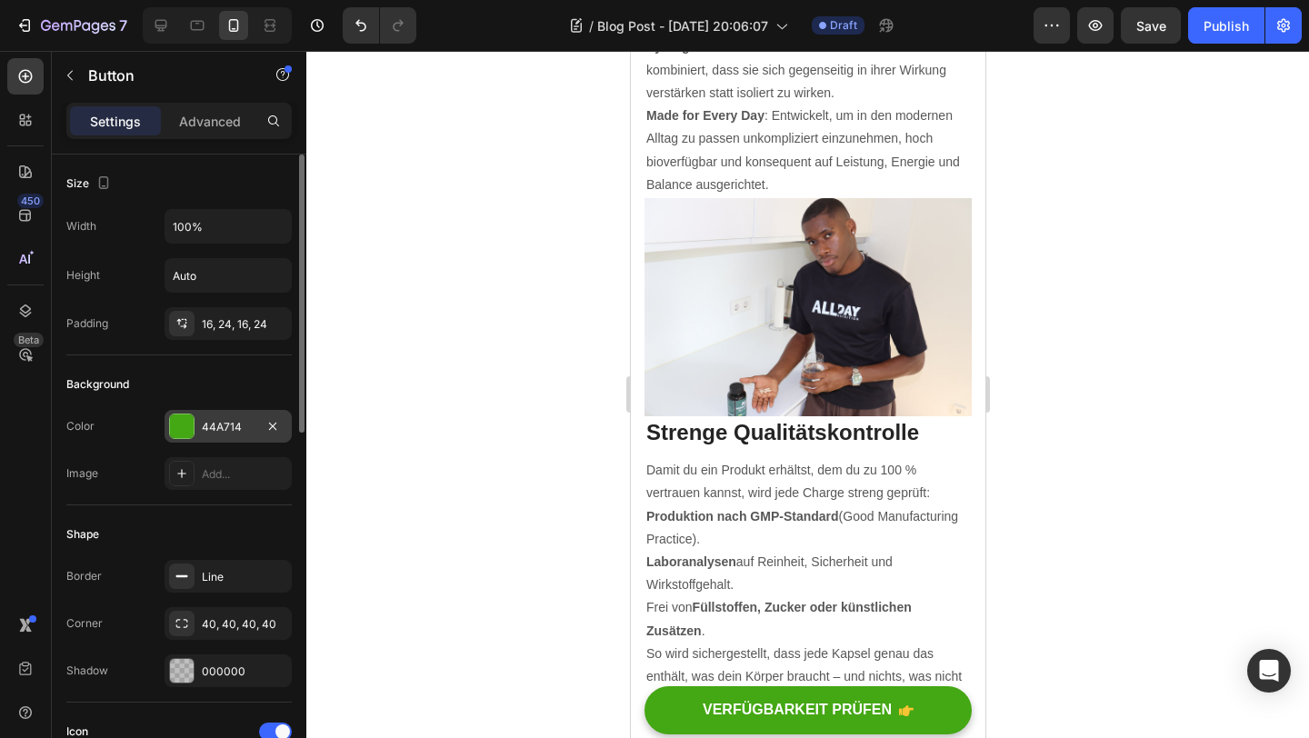
click at [249, 421] on div "44A714" at bounding box center [228, 427] width 53 height 16
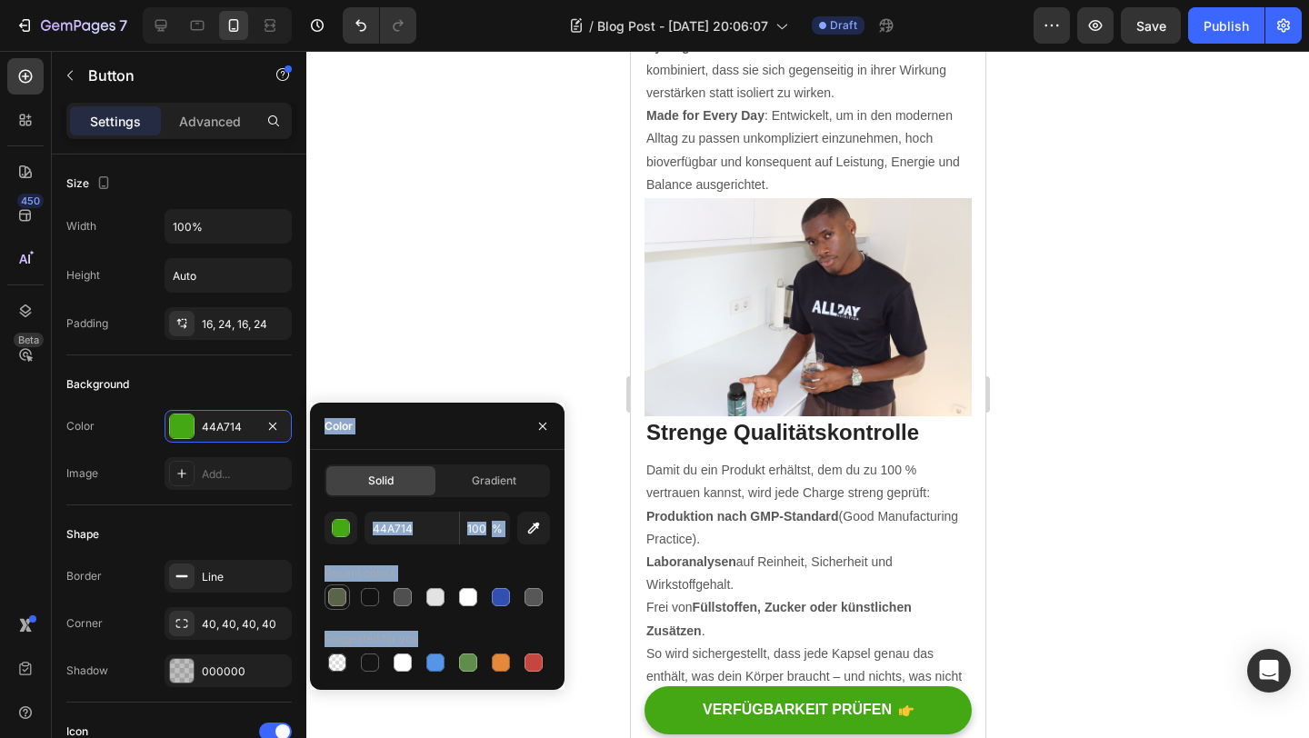
click at [334, 601] on div at bounding box center [337, 597] width 18 height 18
type input "5B6349"
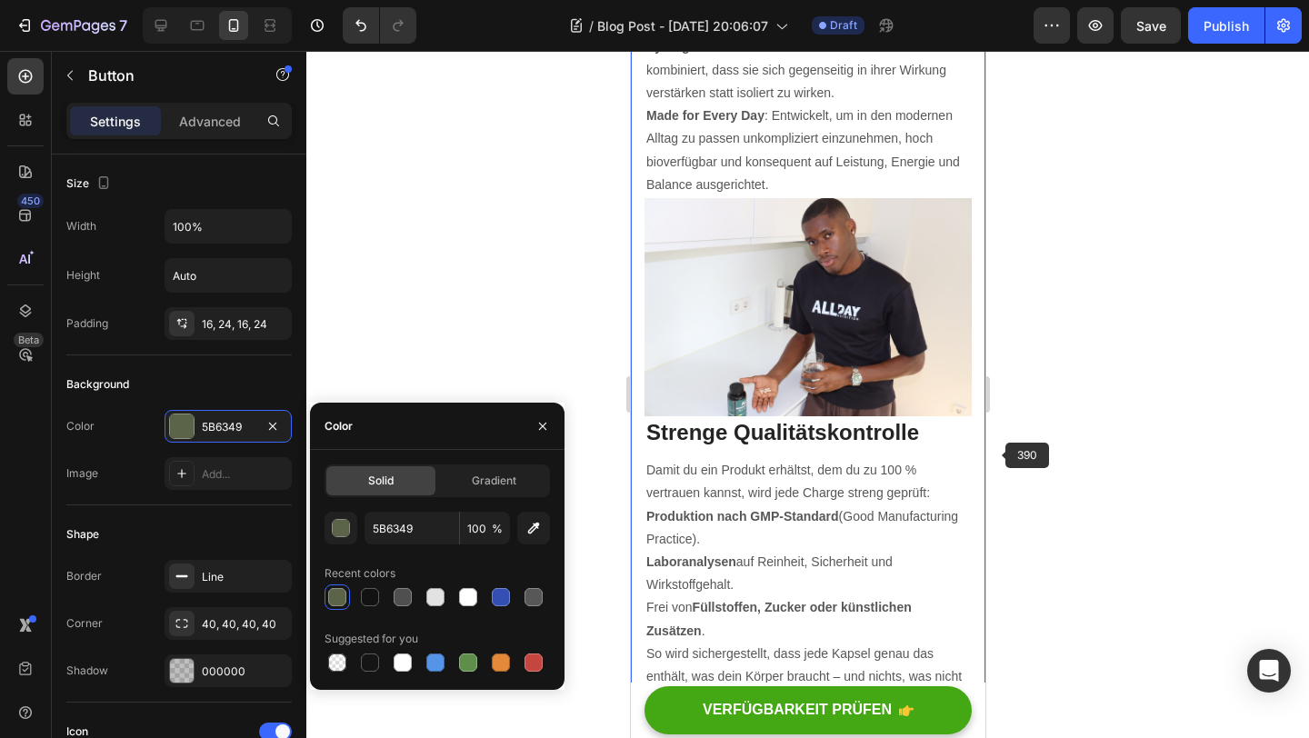
click at [1013, 456] on div at bounding box center [807, 394] width 1003 height 687
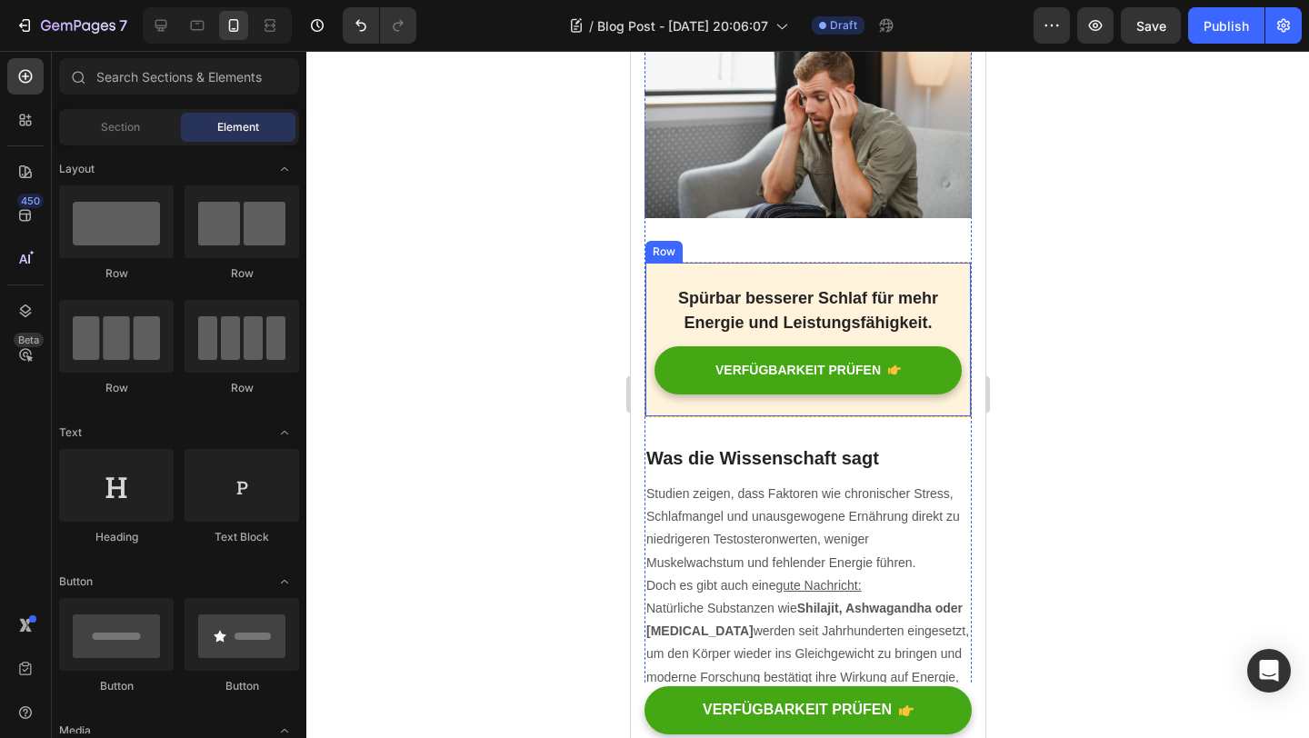
scroll to position [1046, 0]
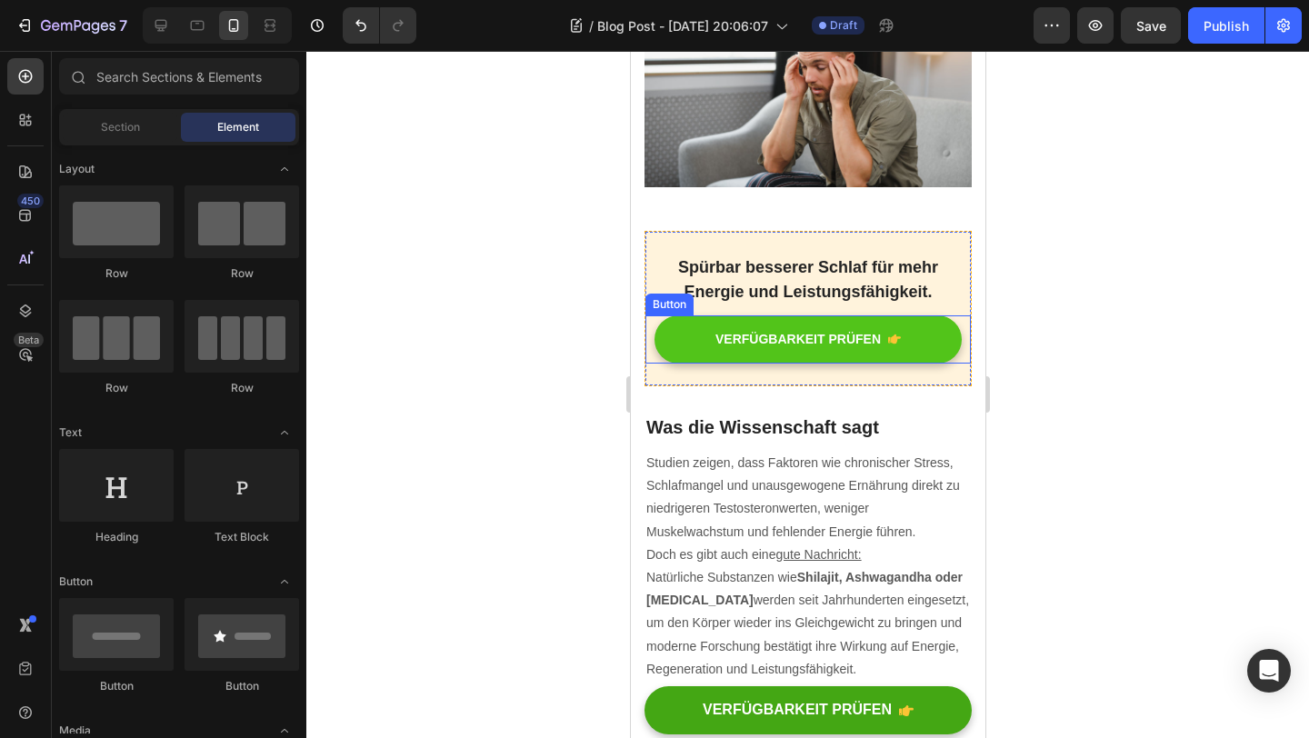
click at [897, 346] on icon "<p>VERFÜGBARKEIT PRÜFEN</p>" at bounding box center [893, 339] width 13 height 13
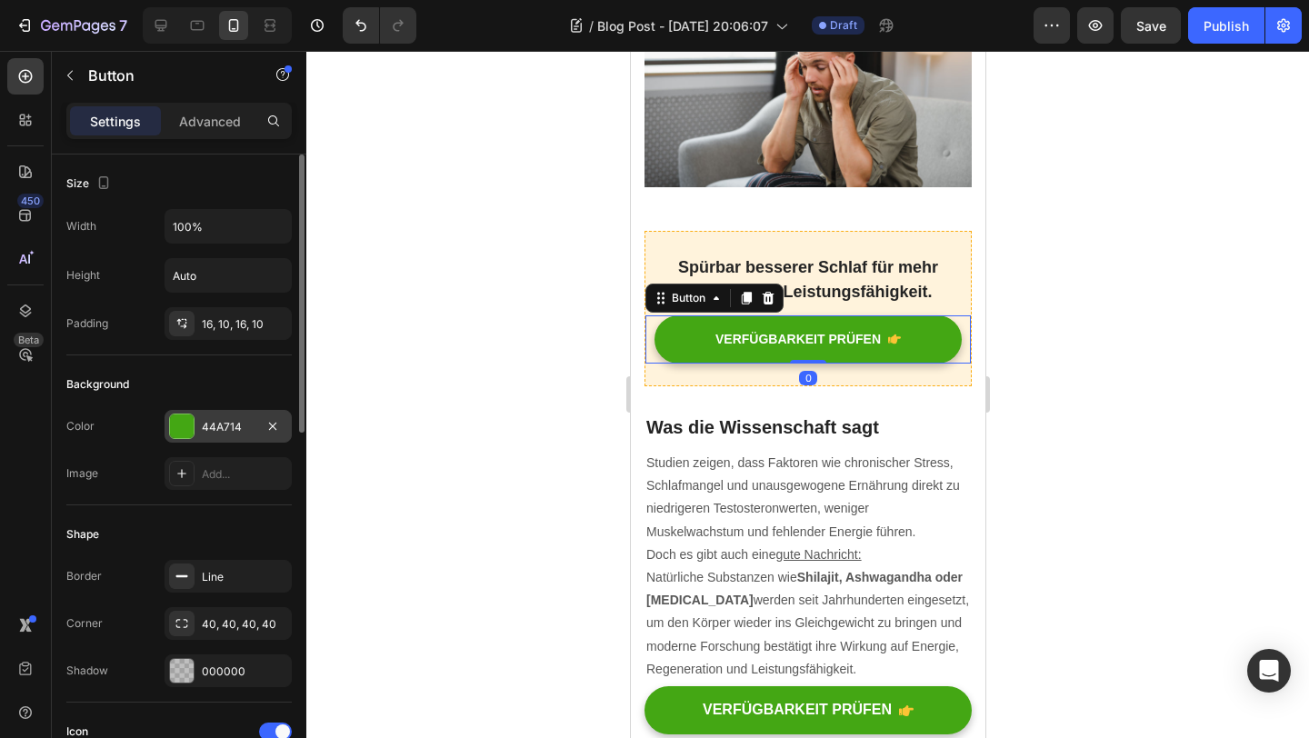
click at [224, 420] on div "44A714" at bounding box center [228, 427] width 53 height 16
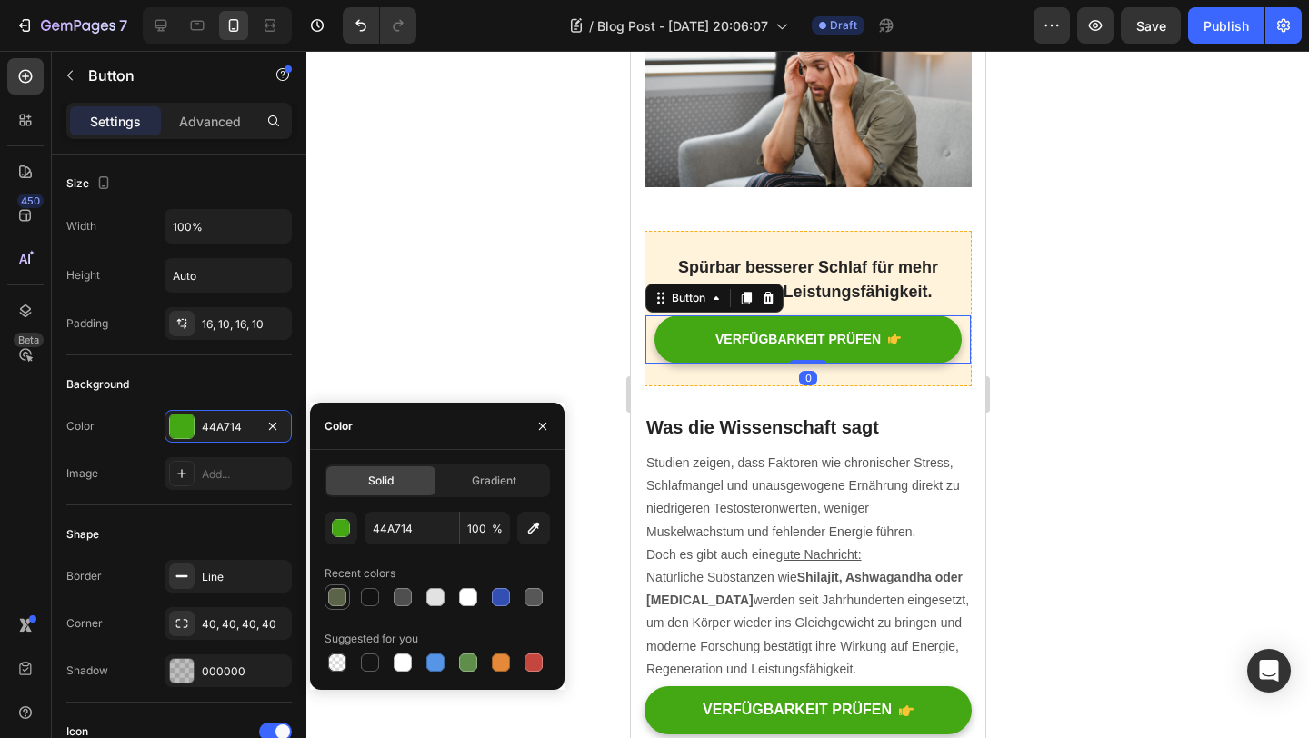
click at [343, 590] on div at bounding box center [337, 597] width 18 height 18
type input "5B6349"
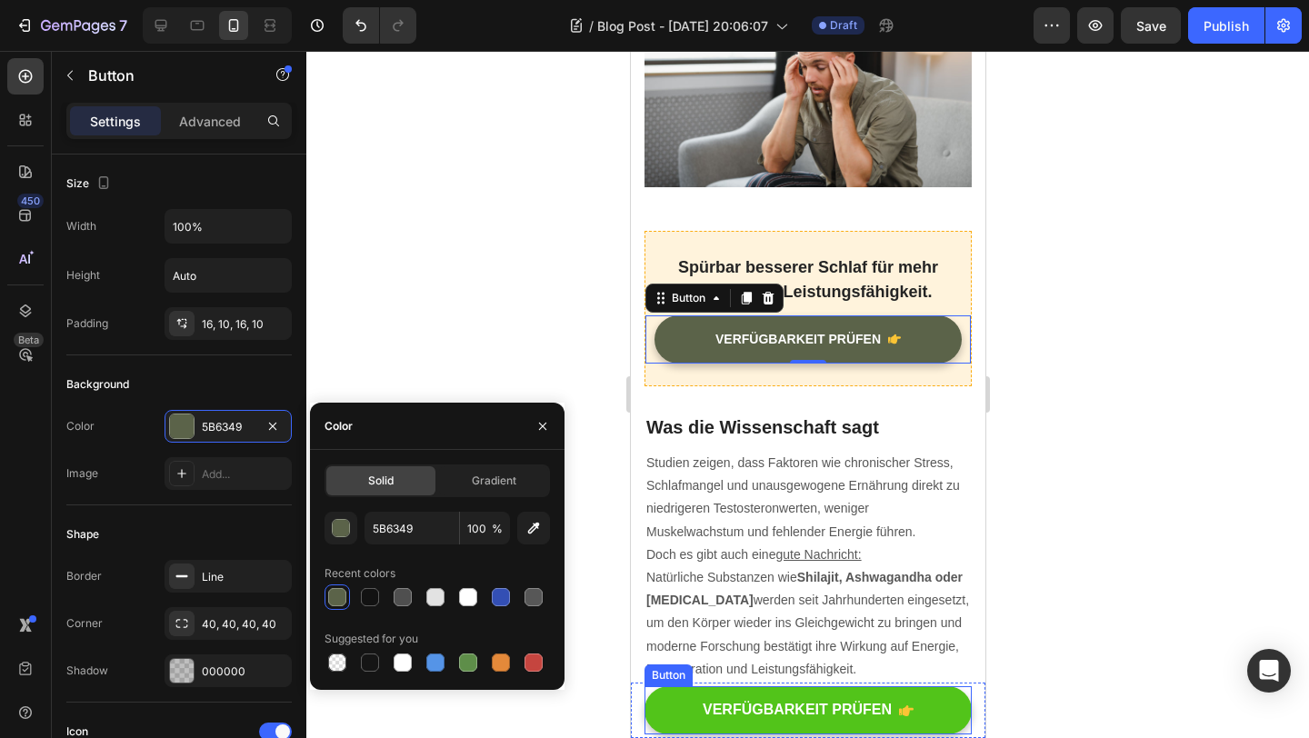
click at [876, 700] on button "VERFÜGBARKEIT PRÜFEN" at bounding box center [807, 710] width 327 height 48
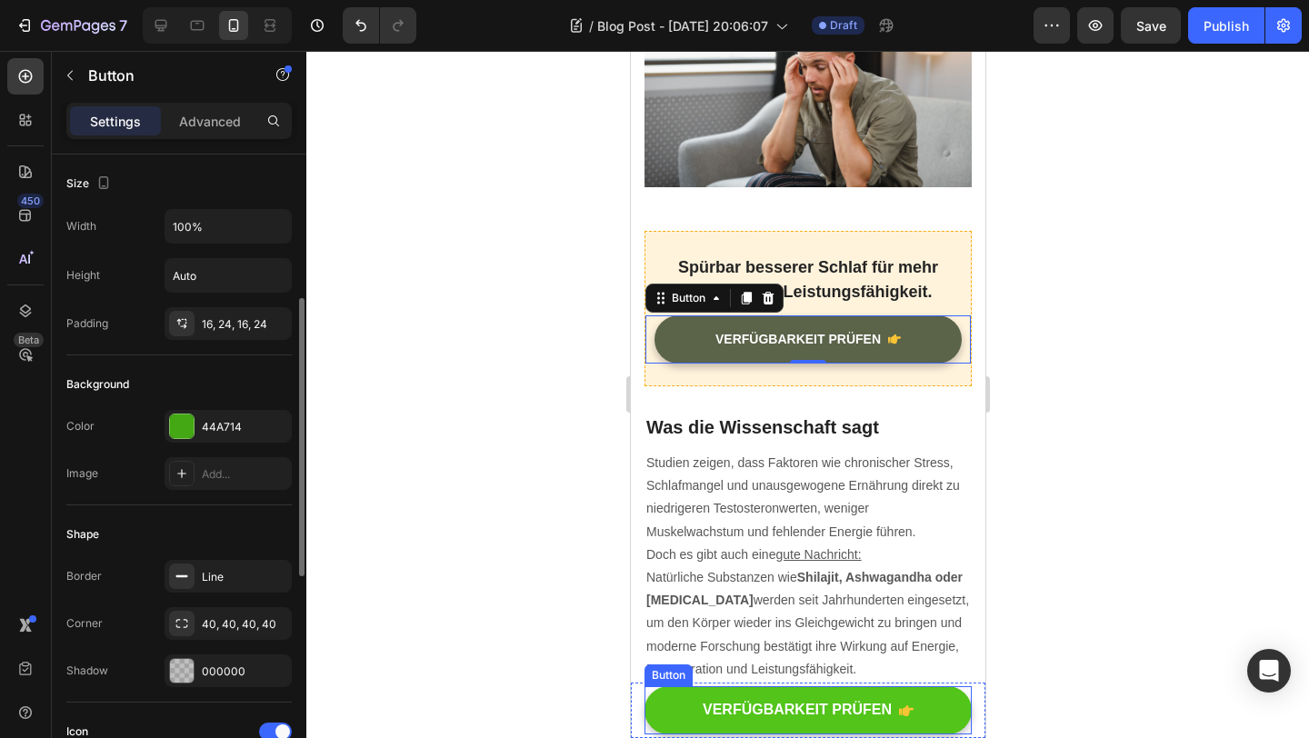
scroll to position [100, 0]
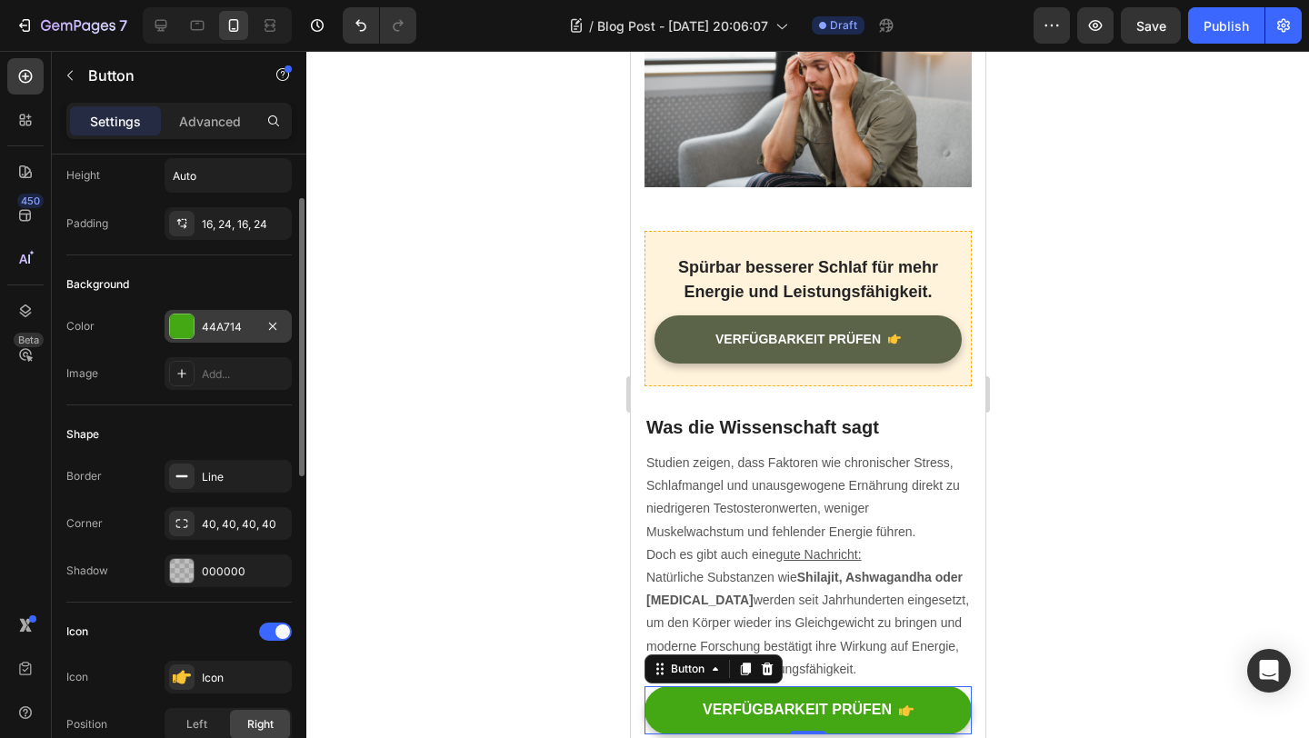
click at [220, 341] on div "44A714" at bounding box center [228, 326] width 127 height 33
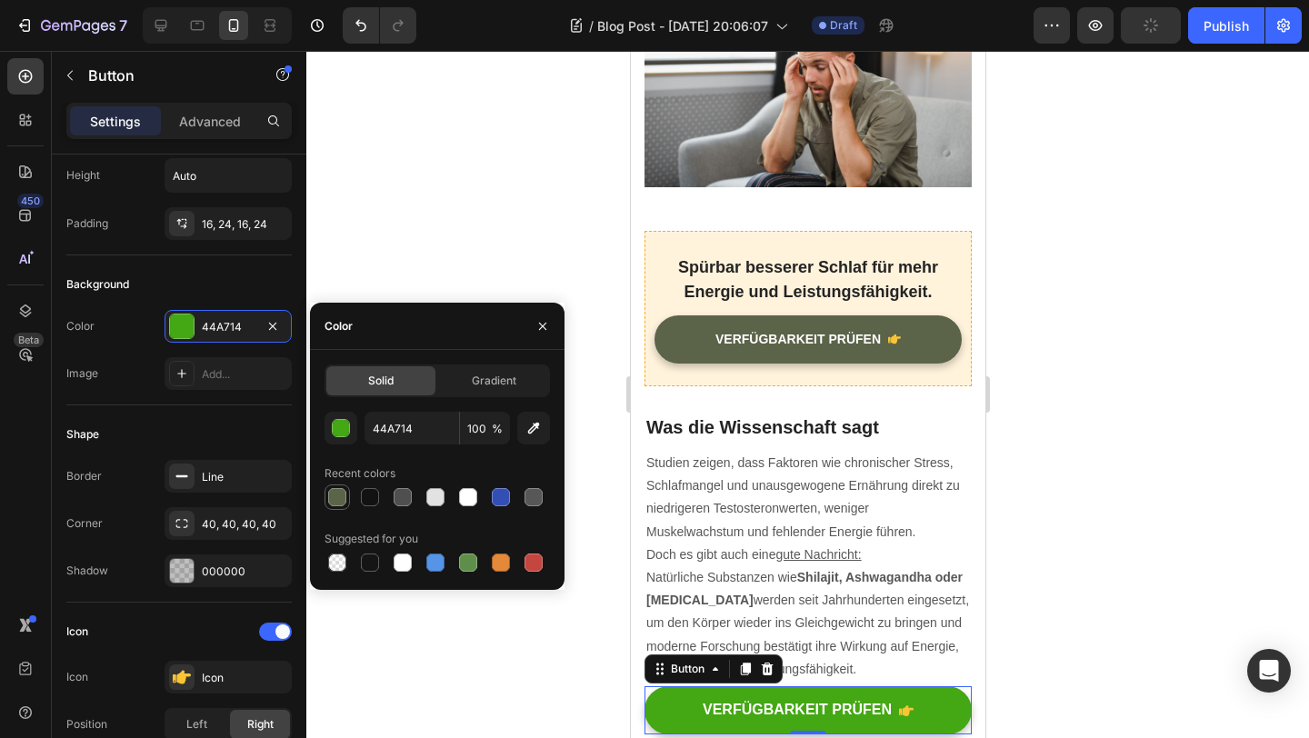
click at [333, 496] on div at bounding box center [337, 497] width 18 height 18
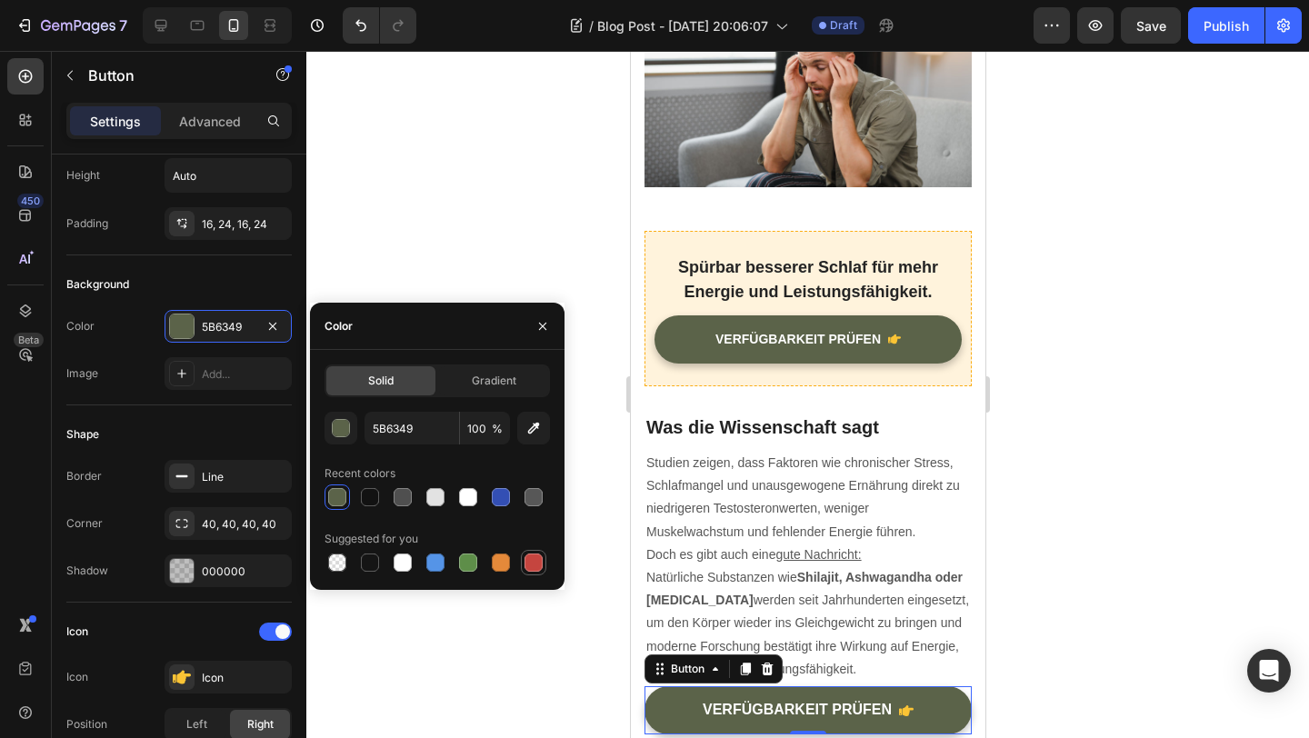
click at [541, 558] on div at bounding box center [534, 563] width 18 height 18
type input "C5453F"
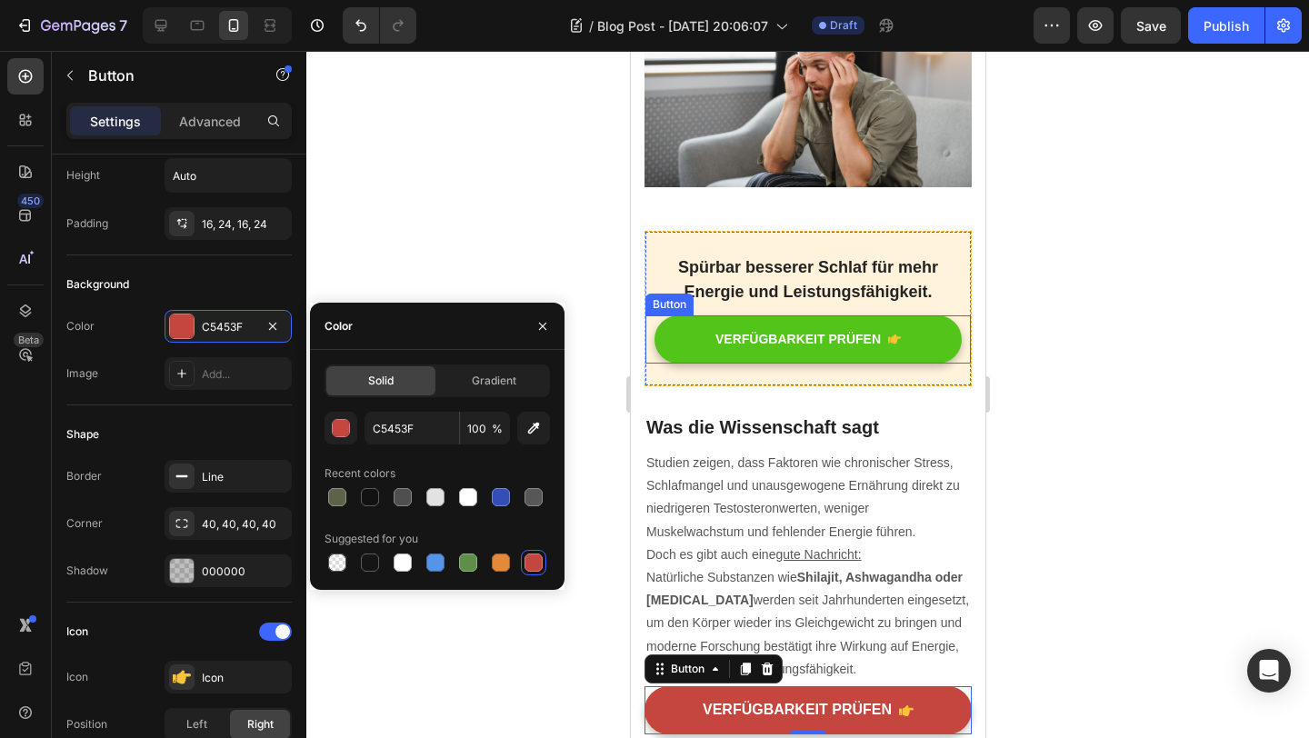
click at [934, 364] on button "VERFÜGBARKEIT PRÜFEN" at bounding box center [807, 339] width 307 height 48
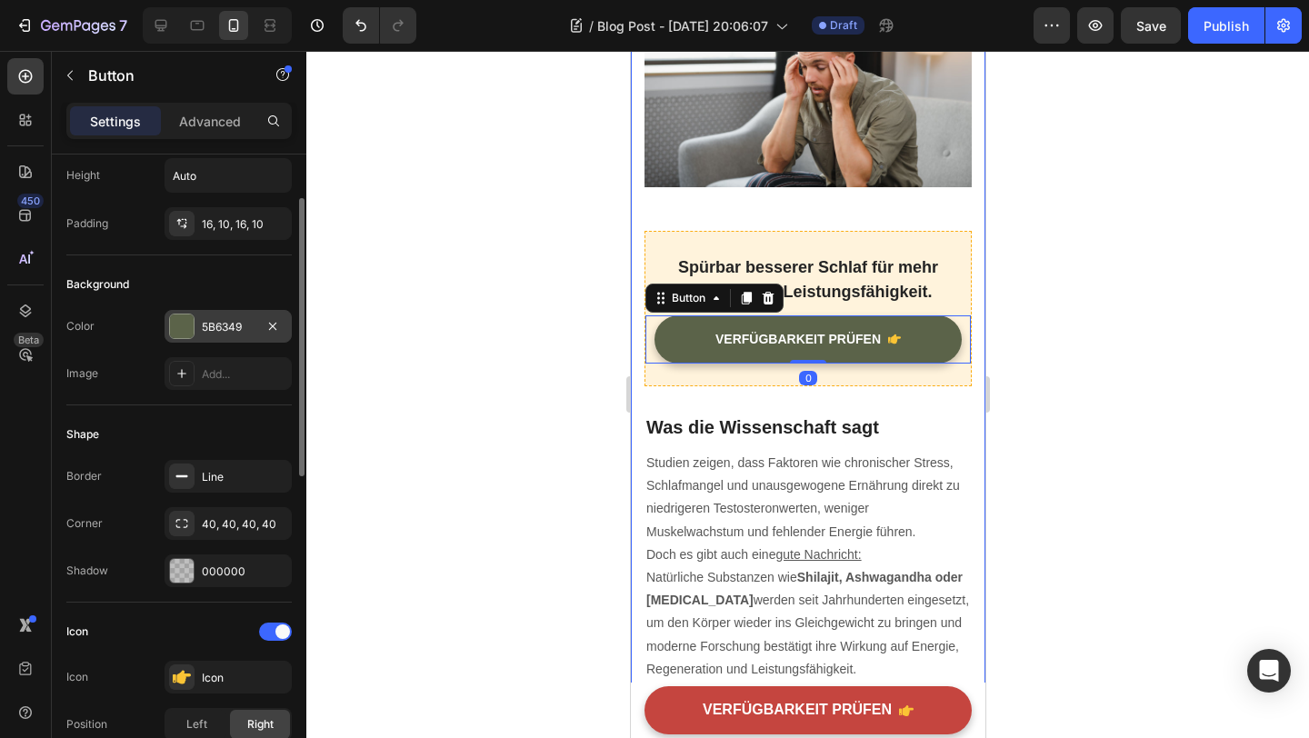
click at [236, 322] on div "5B6349" at bounding box center [228, 327] width 53 height 16
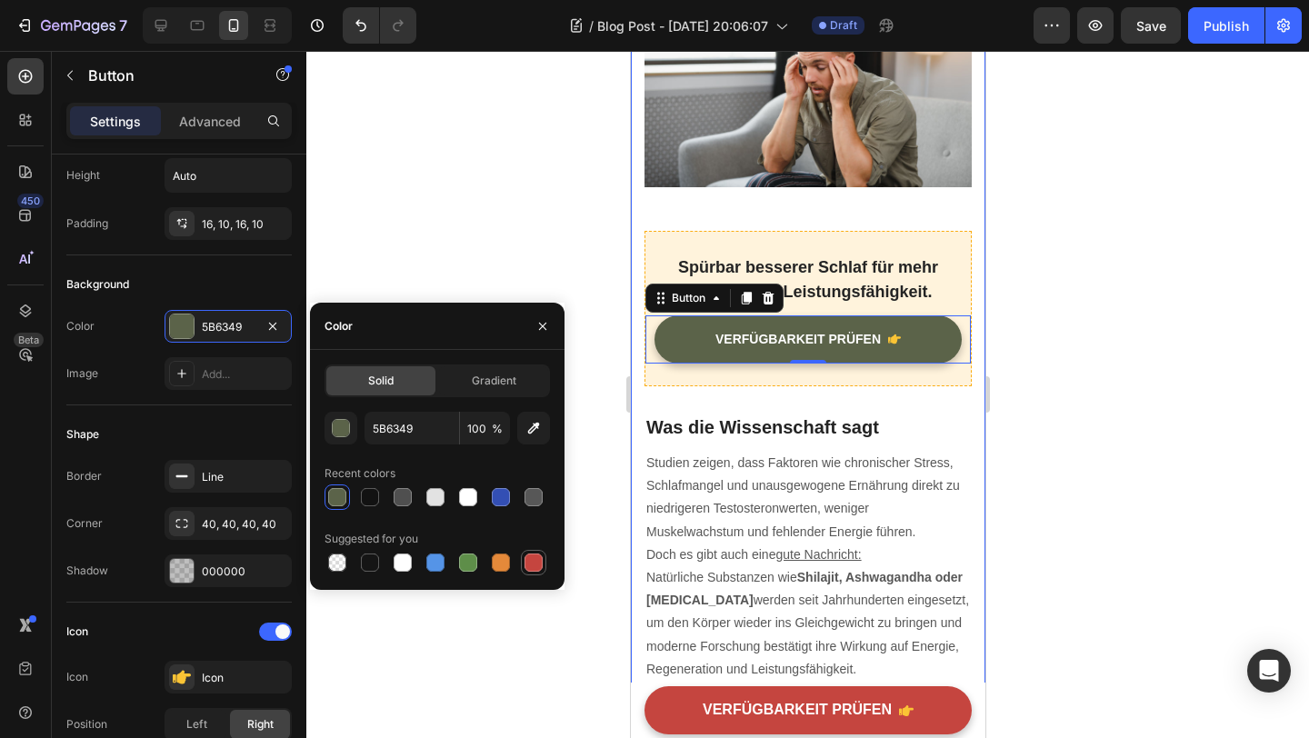
click at [541, 558] on div at bounding box center [534, 563] width 18 height 18
type input "C5453F"
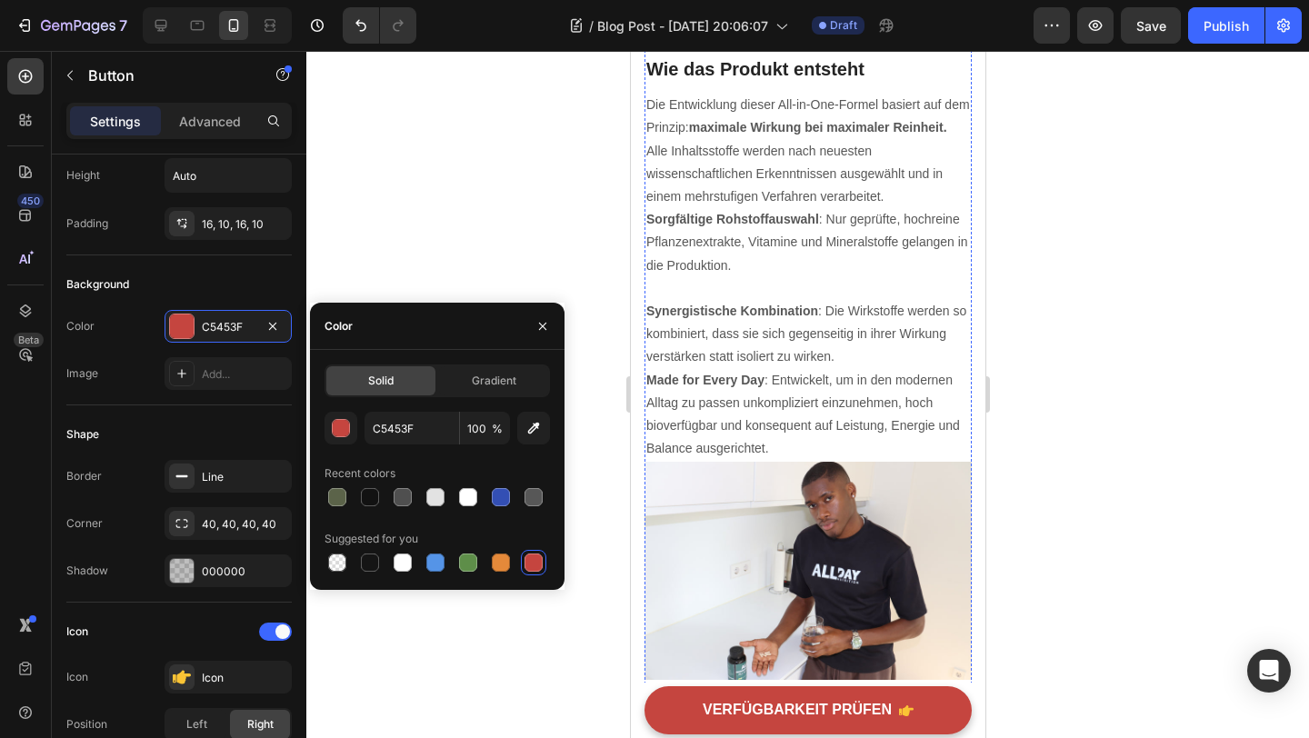
scroll to position [3328, 0]
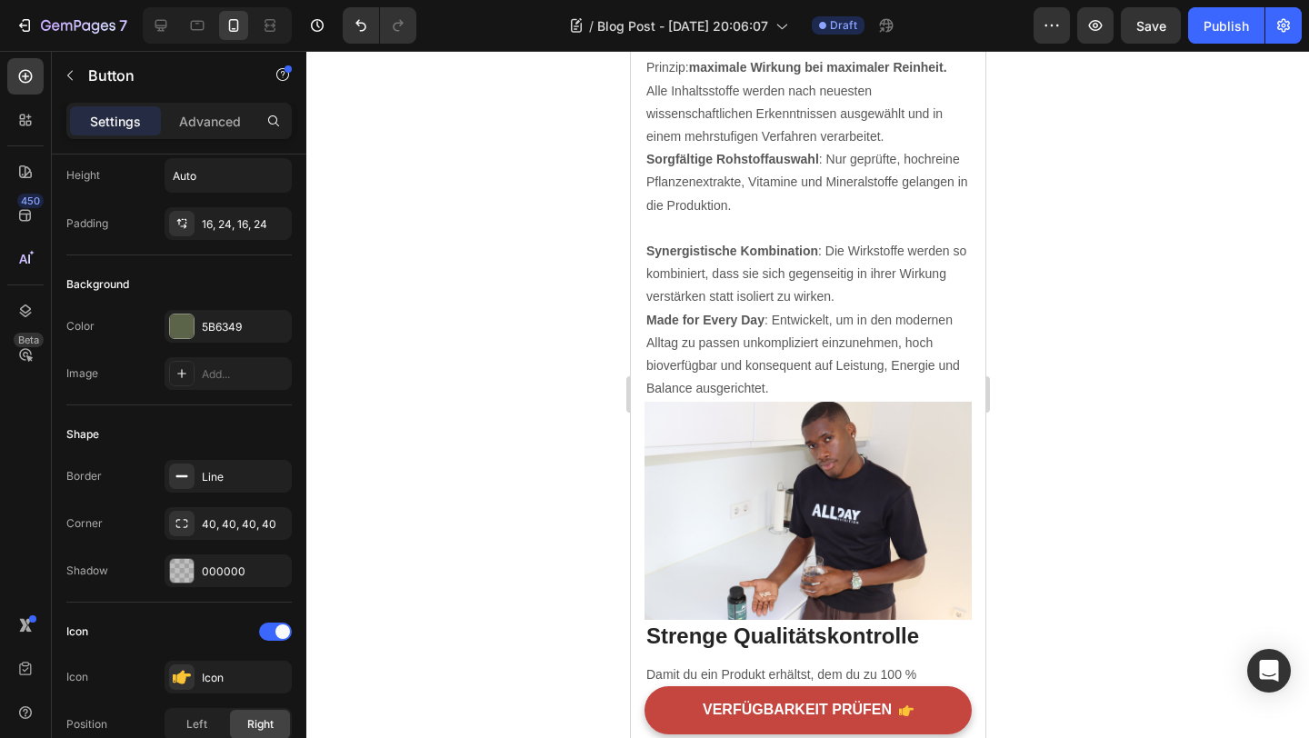
click at [222, 334] on div "5B6349" at bounding box center [228, 327] width 53 height 16
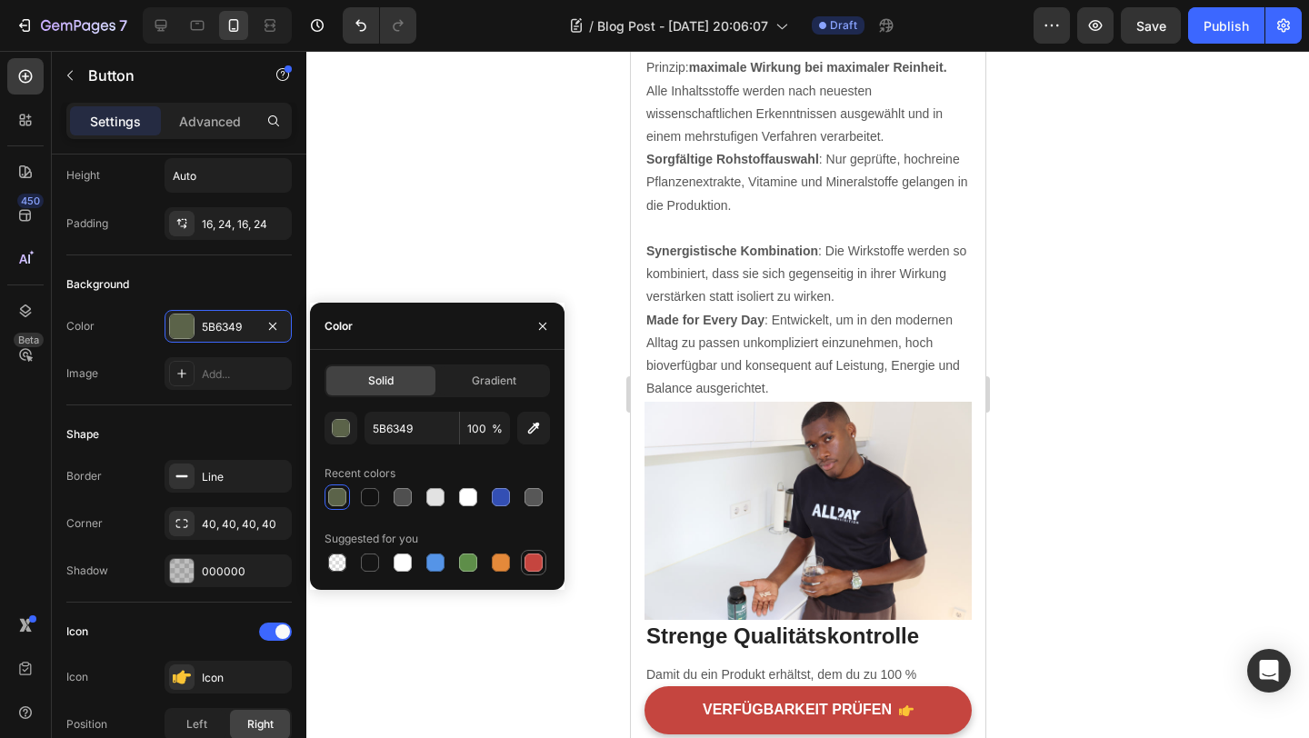
click at [532, 572] on div at bounding box center [534, 563] width 22 height 22
type input "C5453F"
click at [1080, 487] on div at bounding box center [807, 394] width 1003 height 687
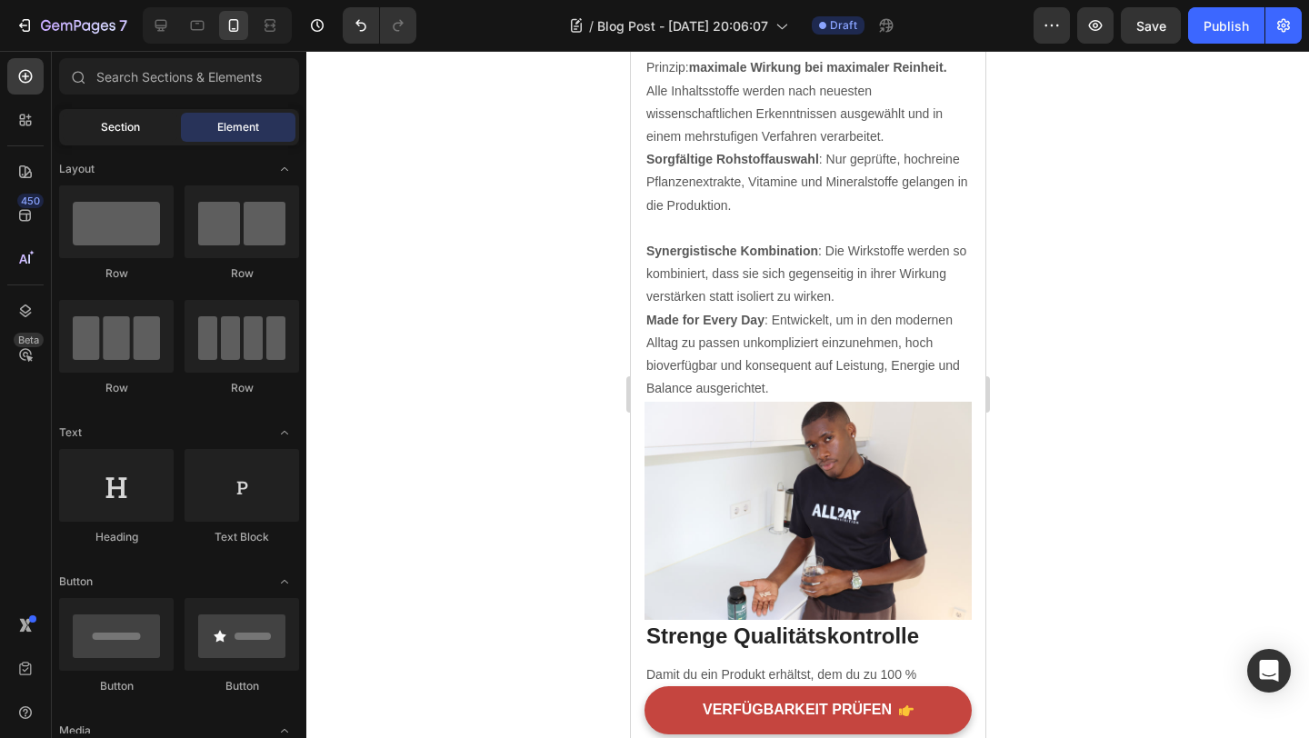
click at [132, 117] on div "Section" at bounding box center [120, 127] width 115 height 29
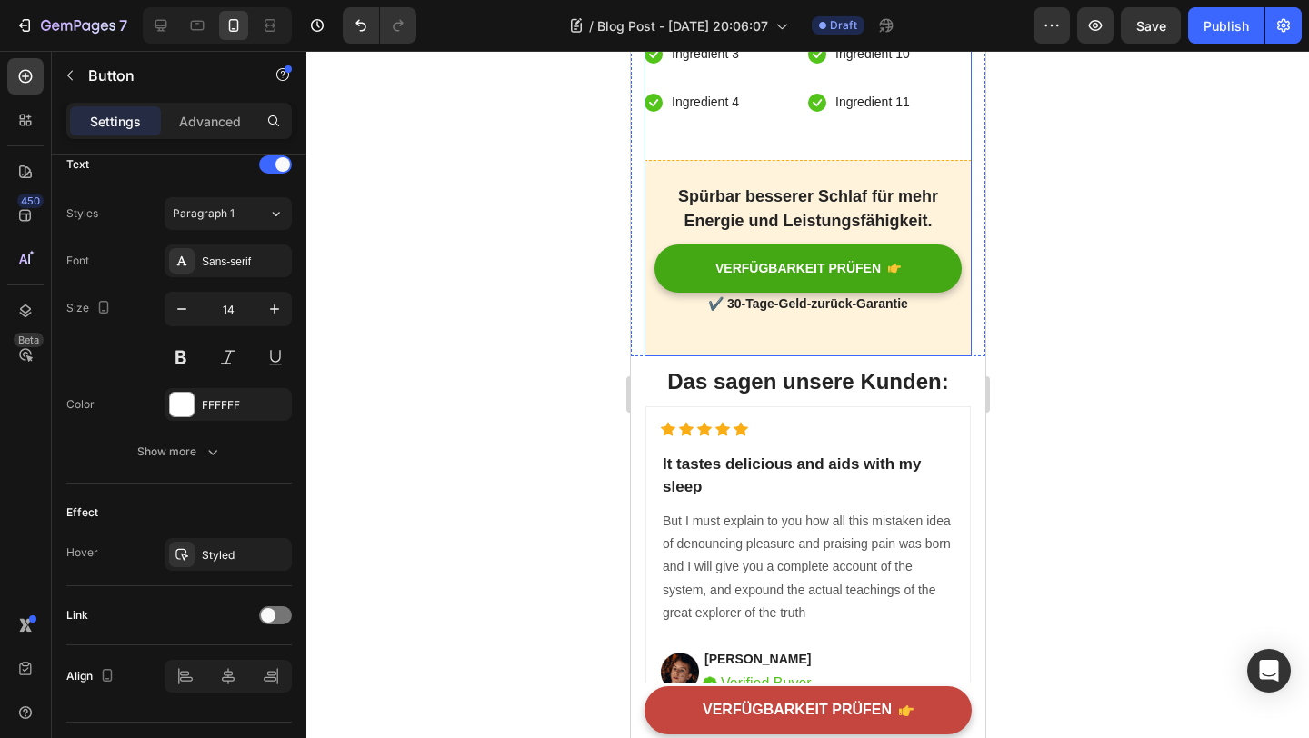
scroll to position [4932, 0]
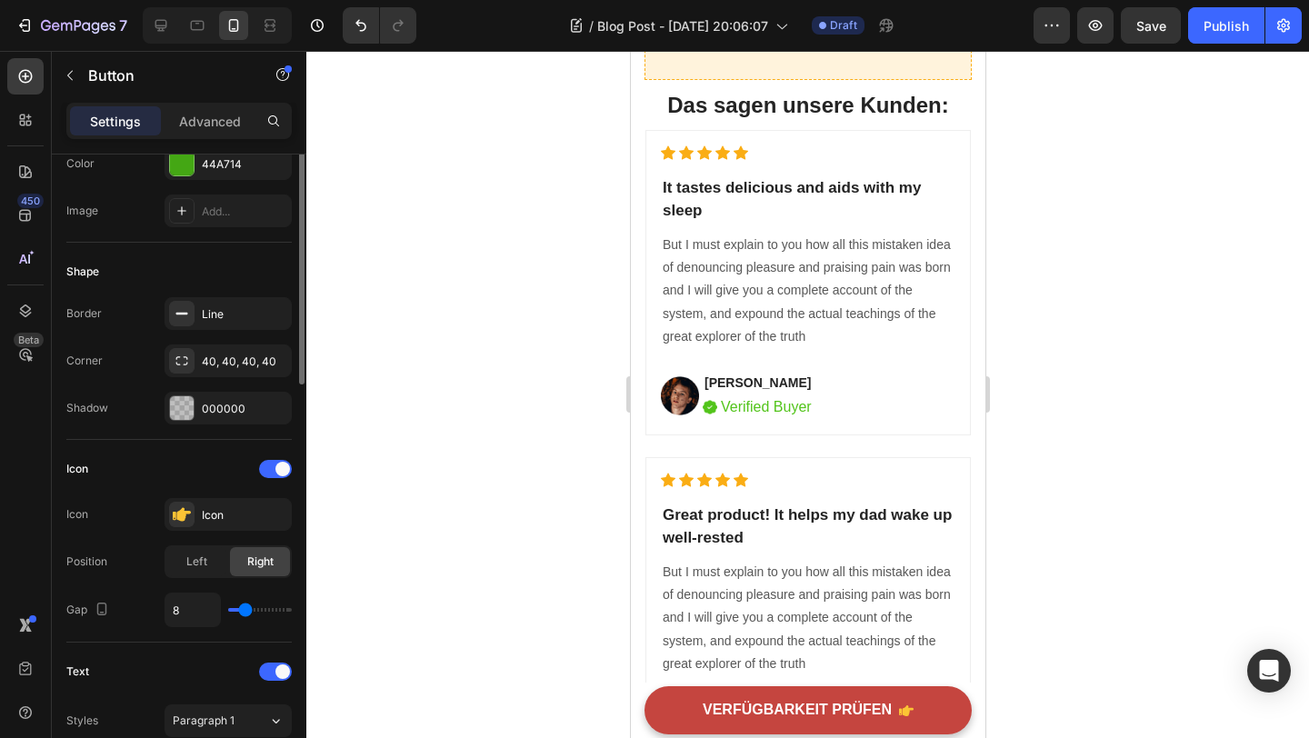
scroll to position [0, 0]
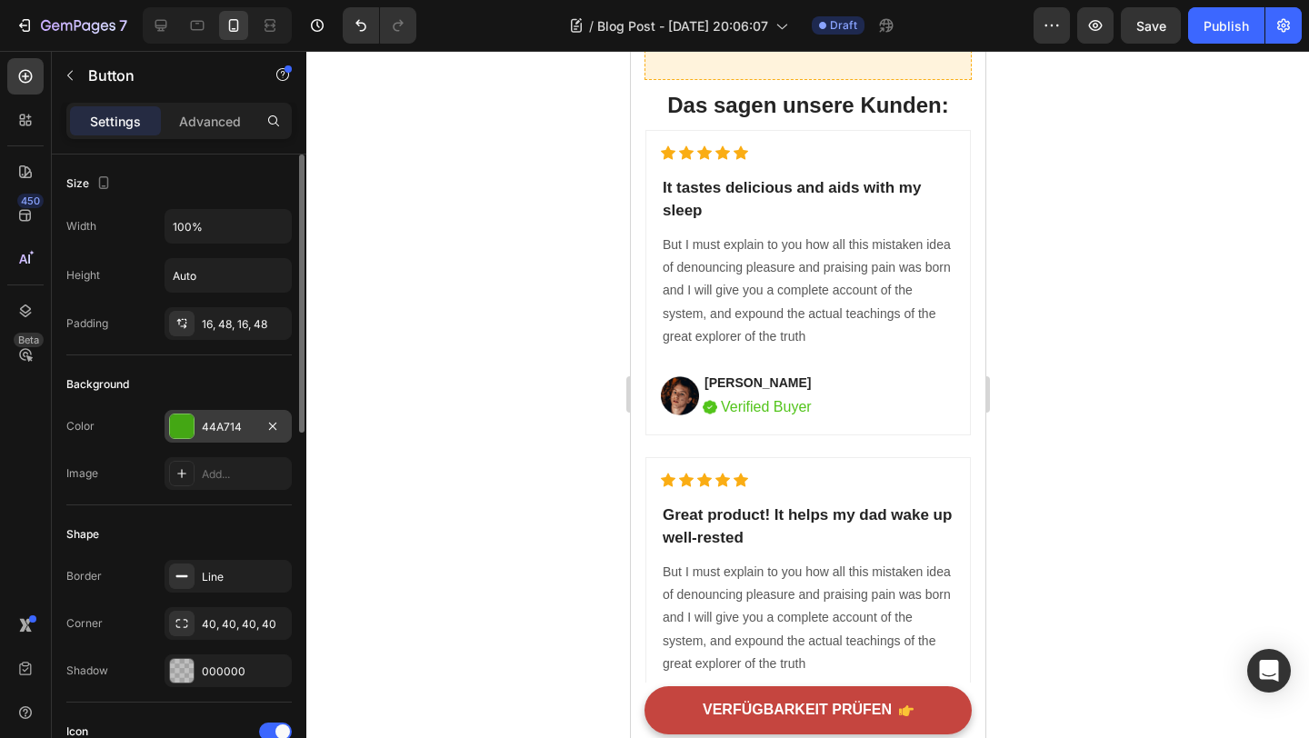
click at [235, 435] on div "44A714" at bounding box center [228, 427] width 53 height 16
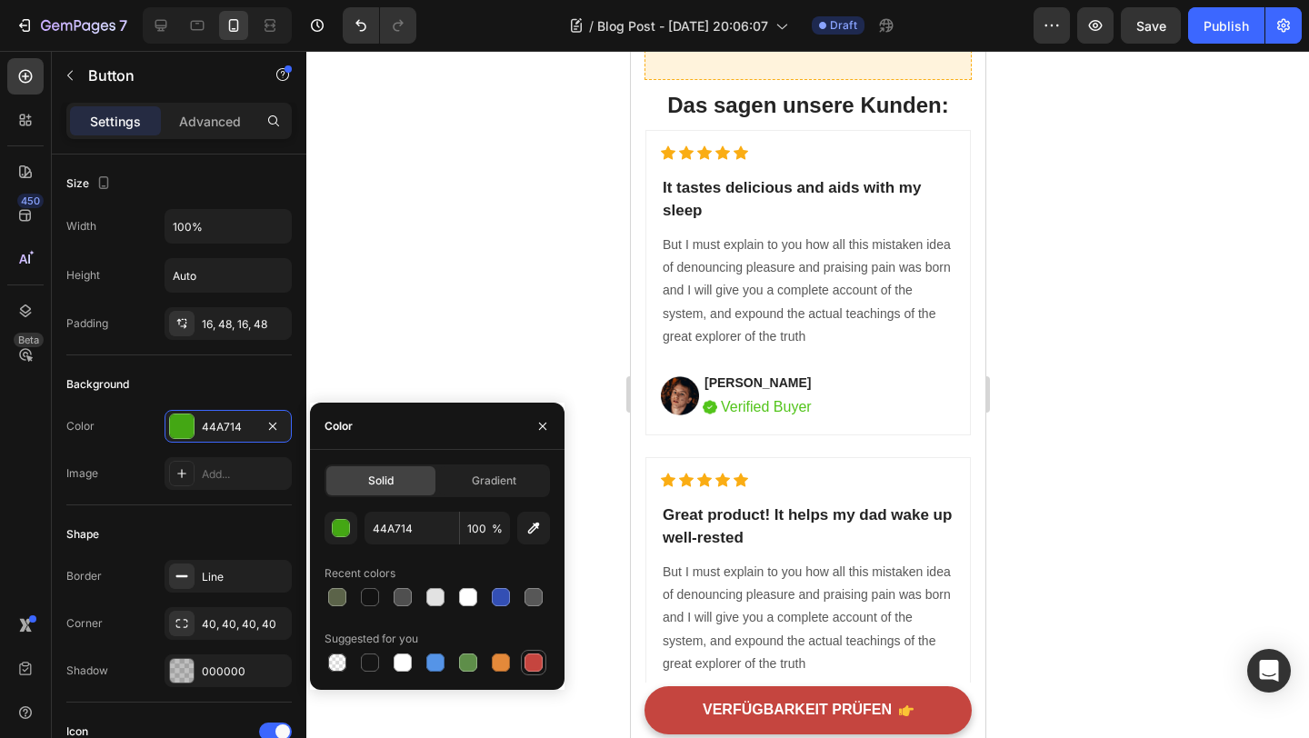
click at [533, 668] on div at bounding box center [534, 663] width 18 height 18
type input "C5453F"
click at [1102, 503] on div at bounding box center [807, 394] width 1003 height 687
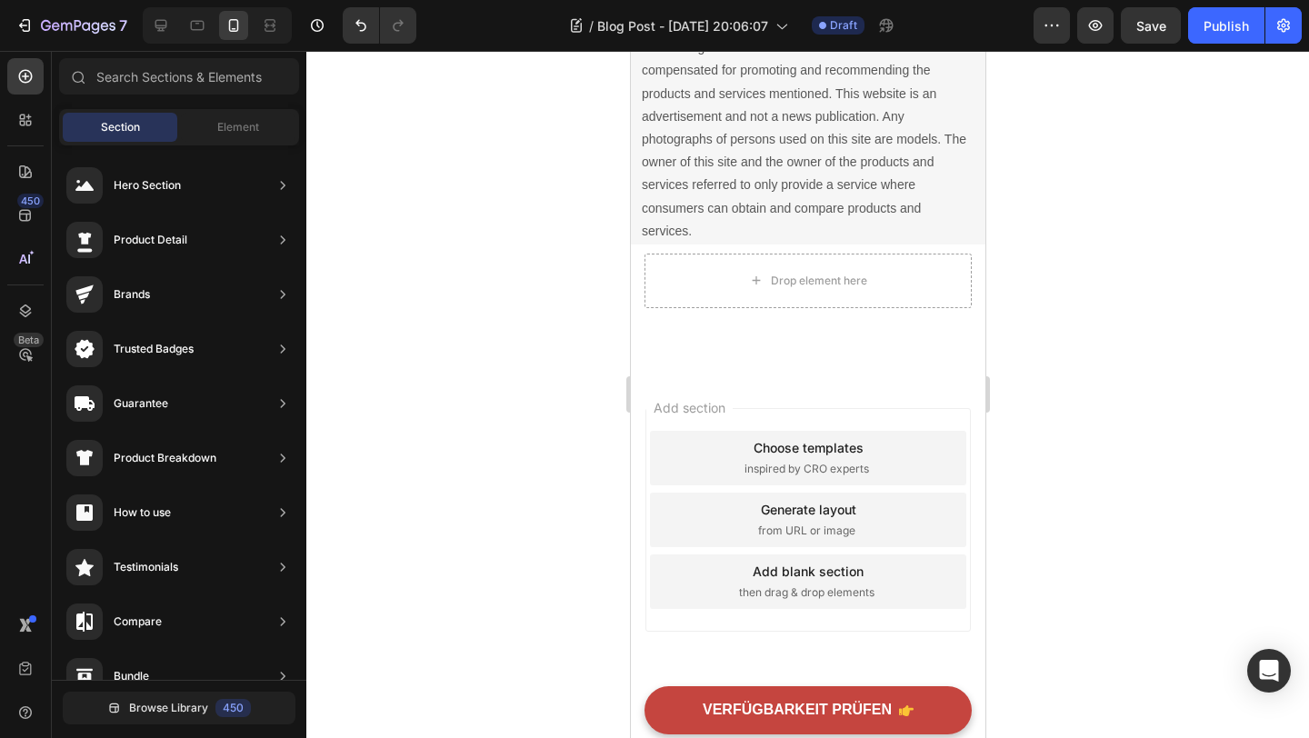
scroll to position [7690, 0]
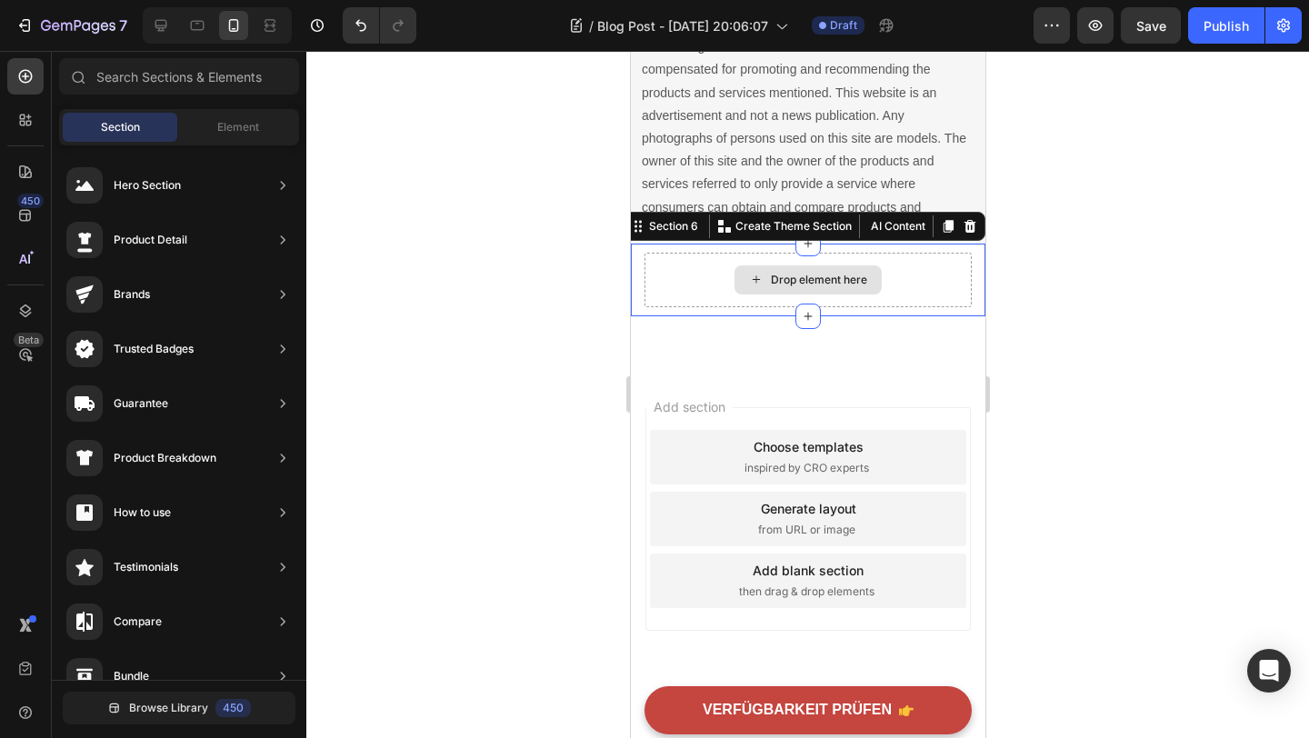
click at [936, 277] on div "Drop element here" at bounding box center [807, 280] width 327 height 55
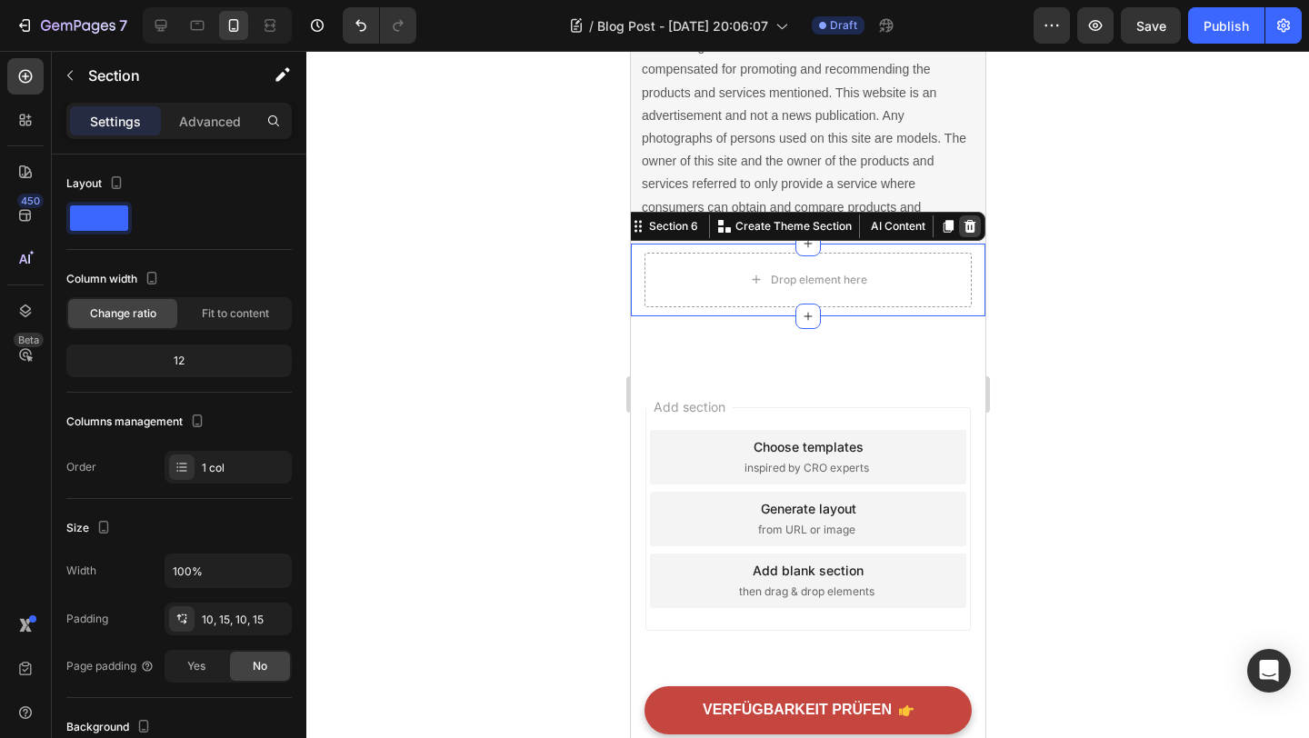
click at [971, 227] on icon at bounding box center [969, 226] width 15 height 15
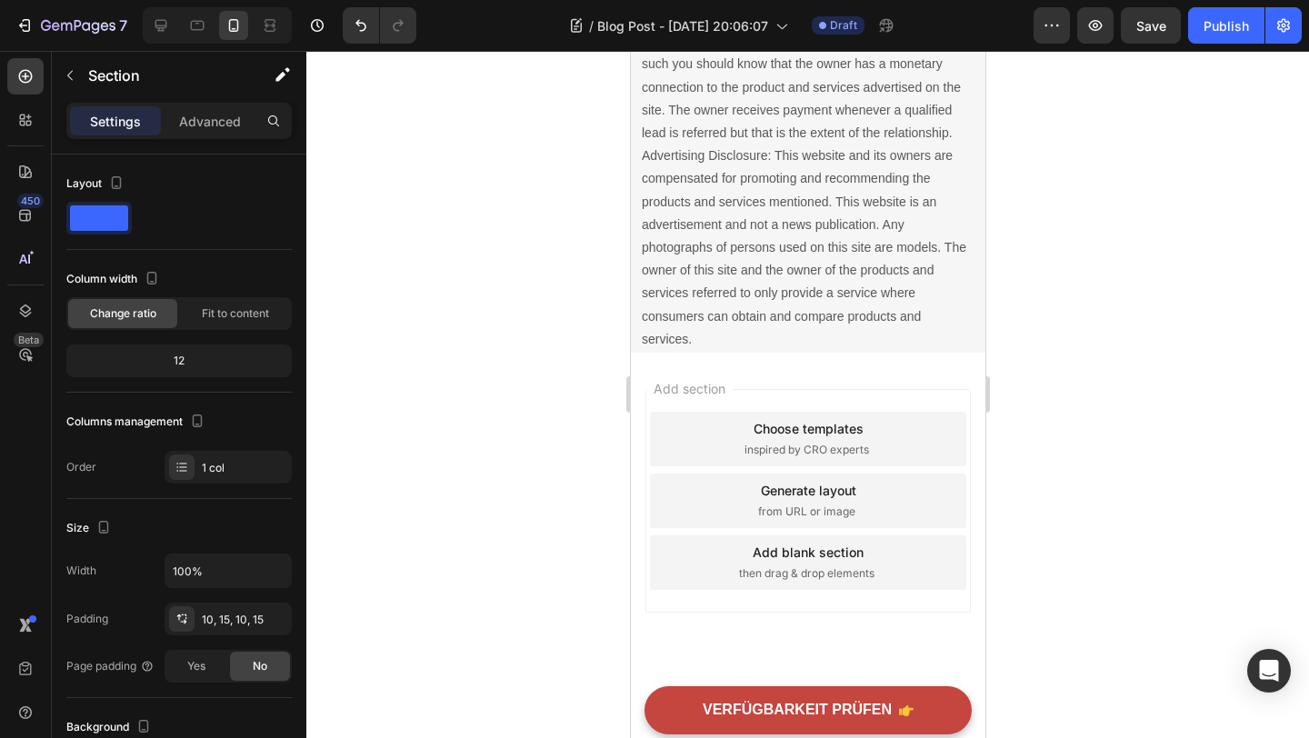
scroll to position [7579, 0]
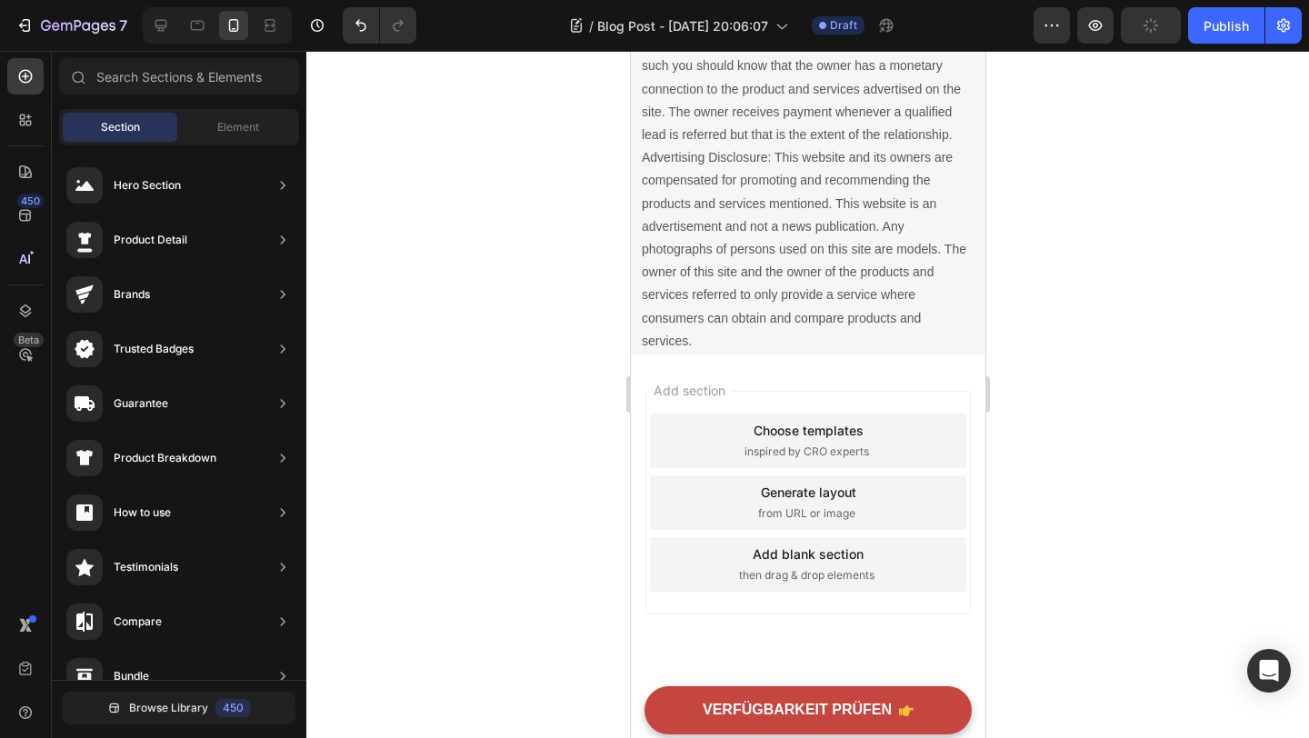
click at [913, 396] on div "Add section Choose templates inspired by CRO experts Generate layout from URL o…" at bounding box center [807, 503] width 325 height 224
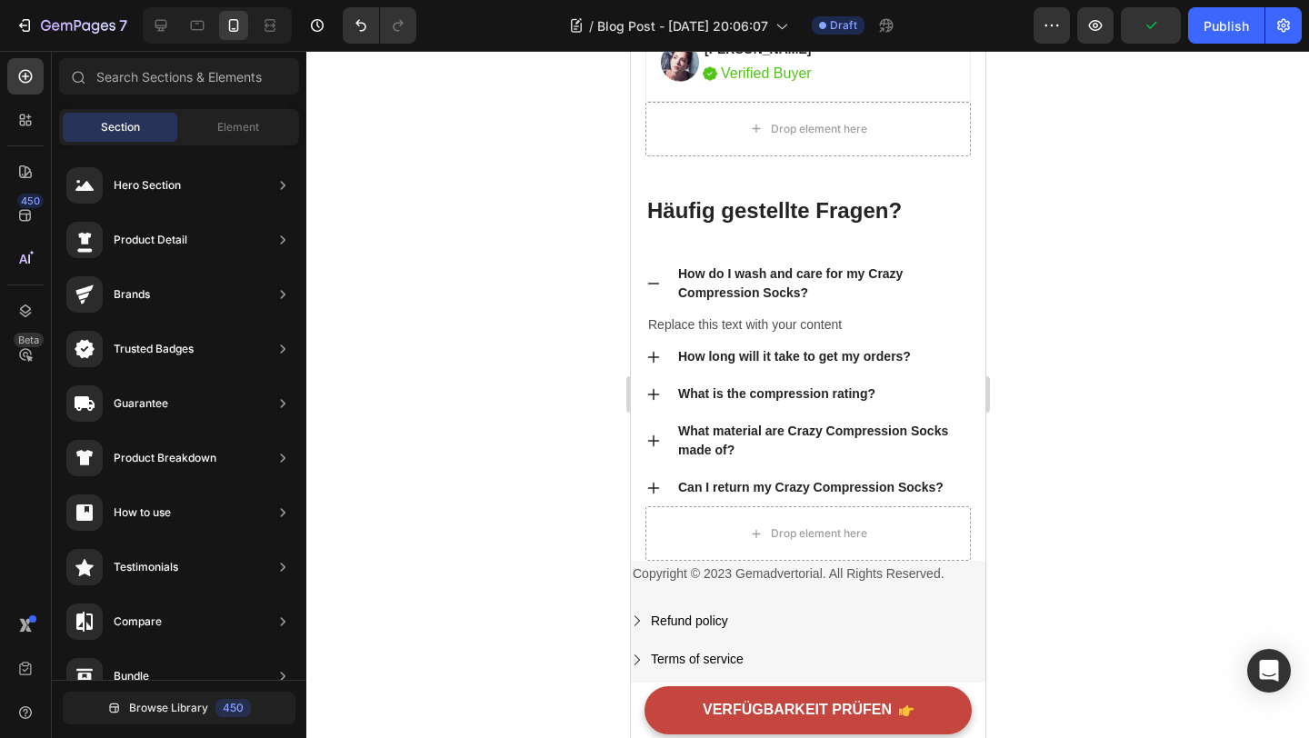
scroll to position [6864, 0]
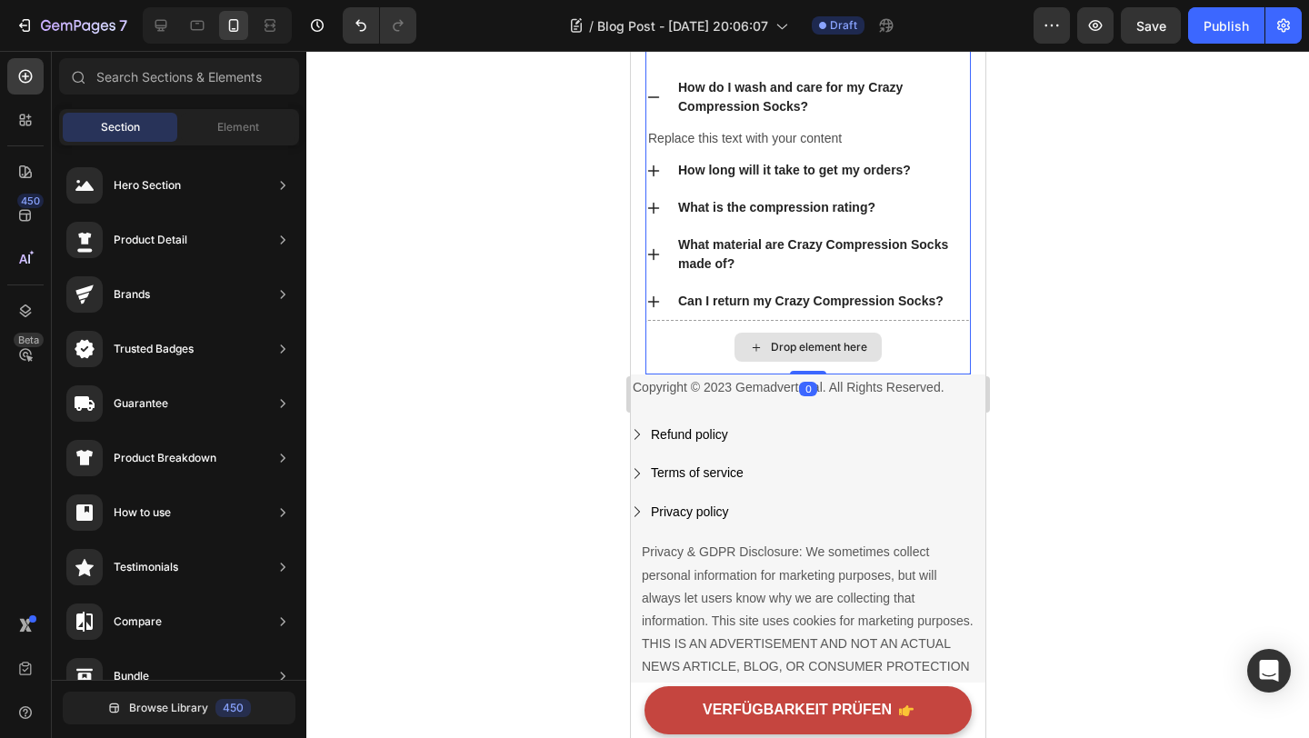
click at [958, 342] on div "Drop element here" at bounding box center [807, 347] width 325 height 55
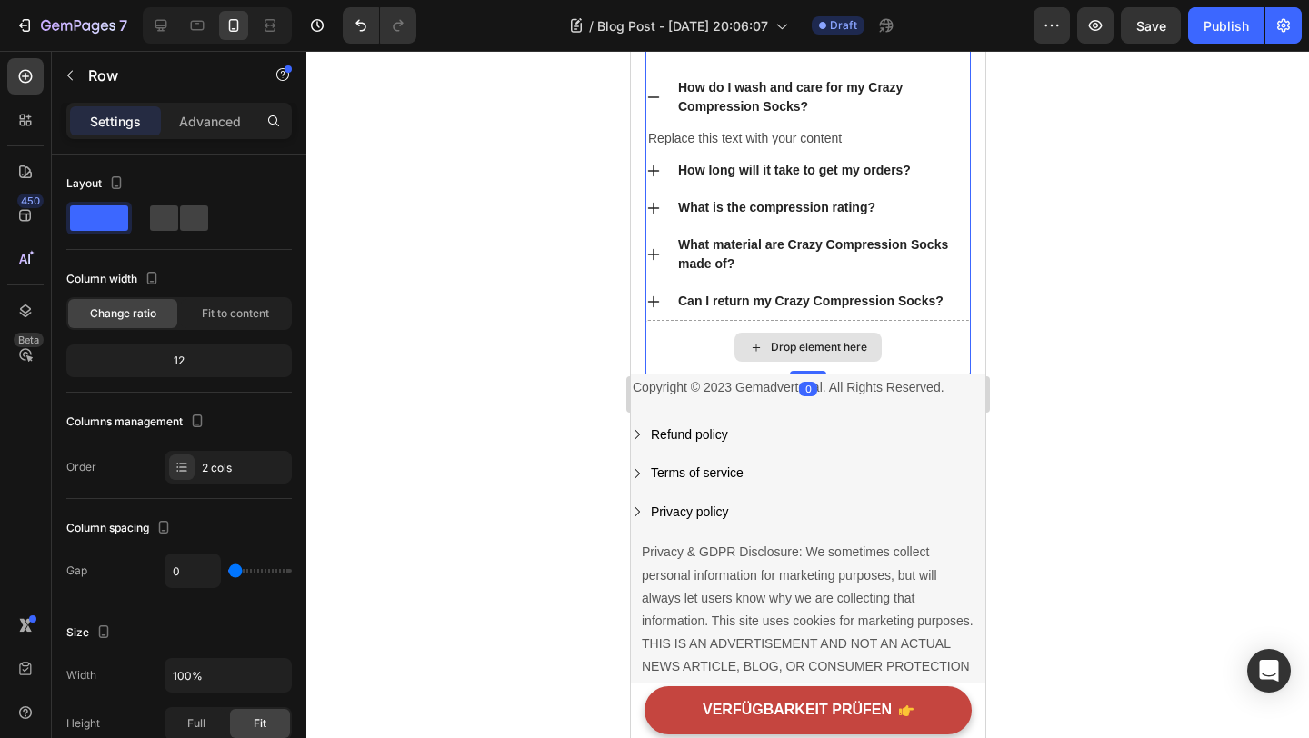
click at [676, 325] on div "Drop element here" at bounding box center [807, 347] width 325 height 55
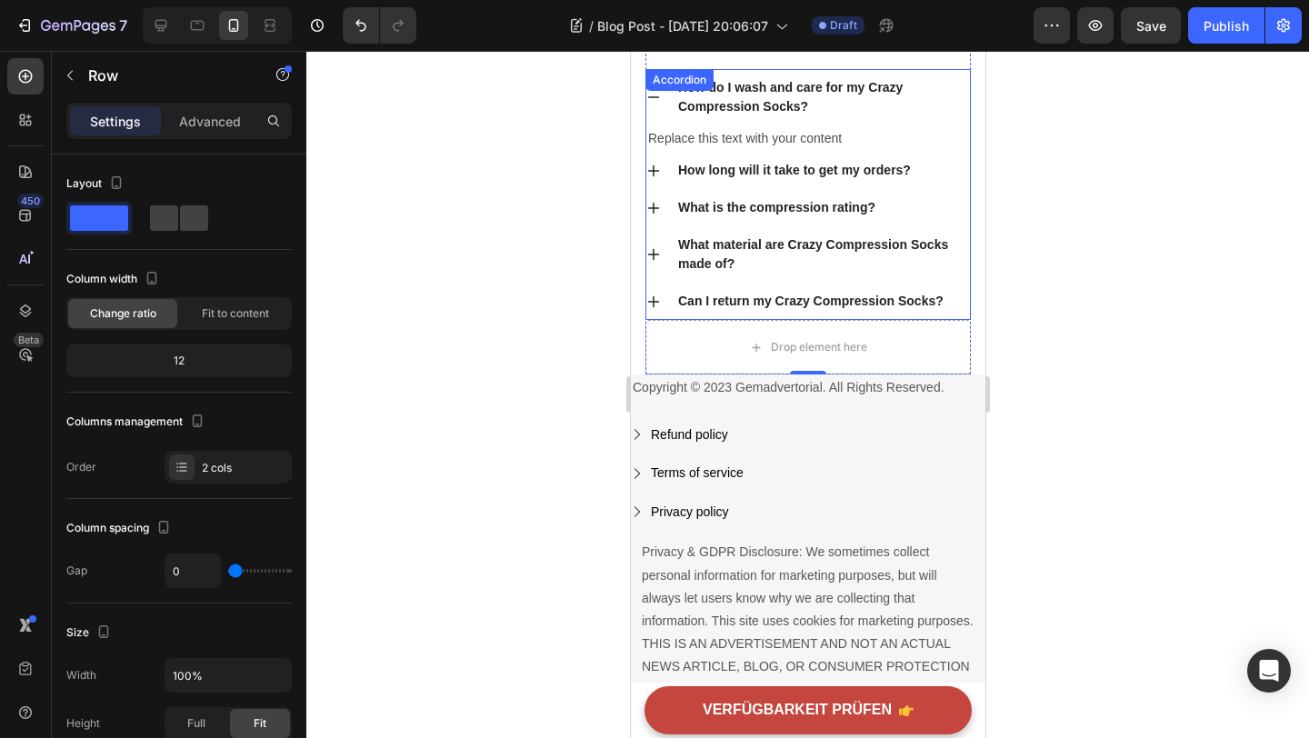
scroll to position [6696, 0]
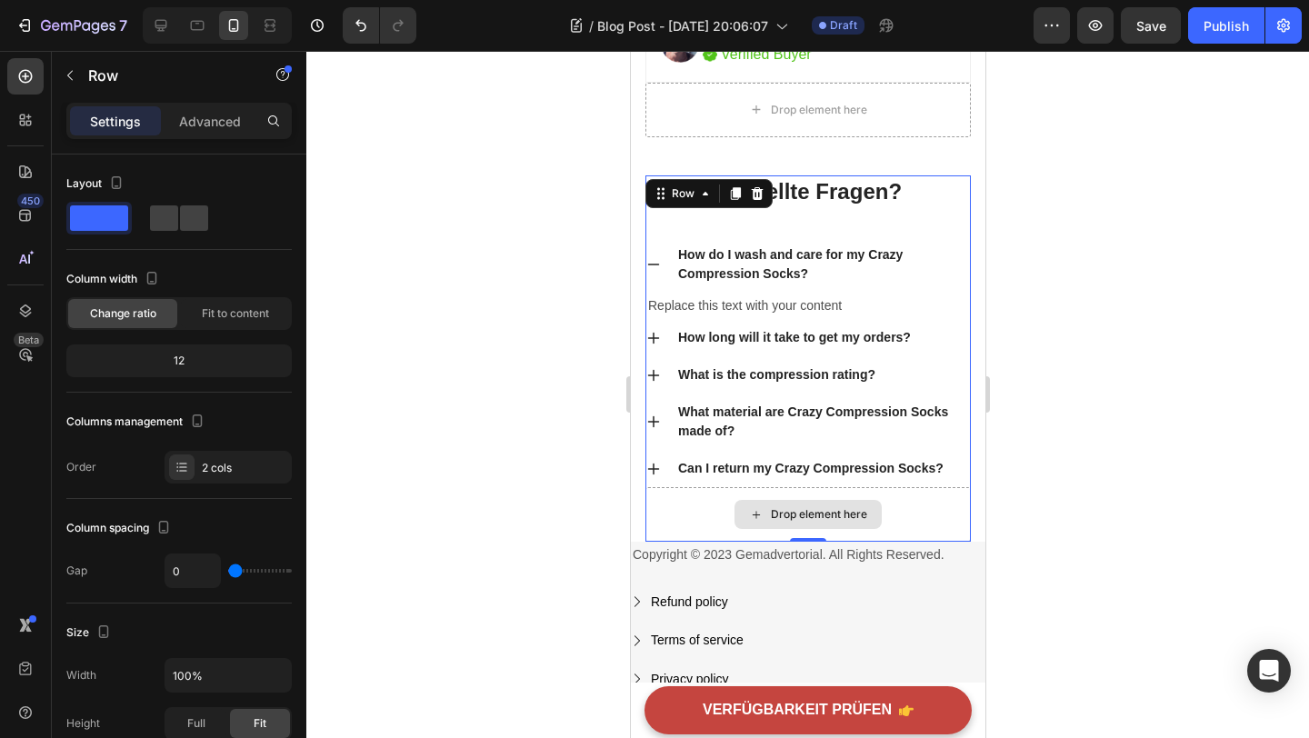
click at [686, 506] on div "Drop element here" at bounding box center [807, 514] width 325 height 55
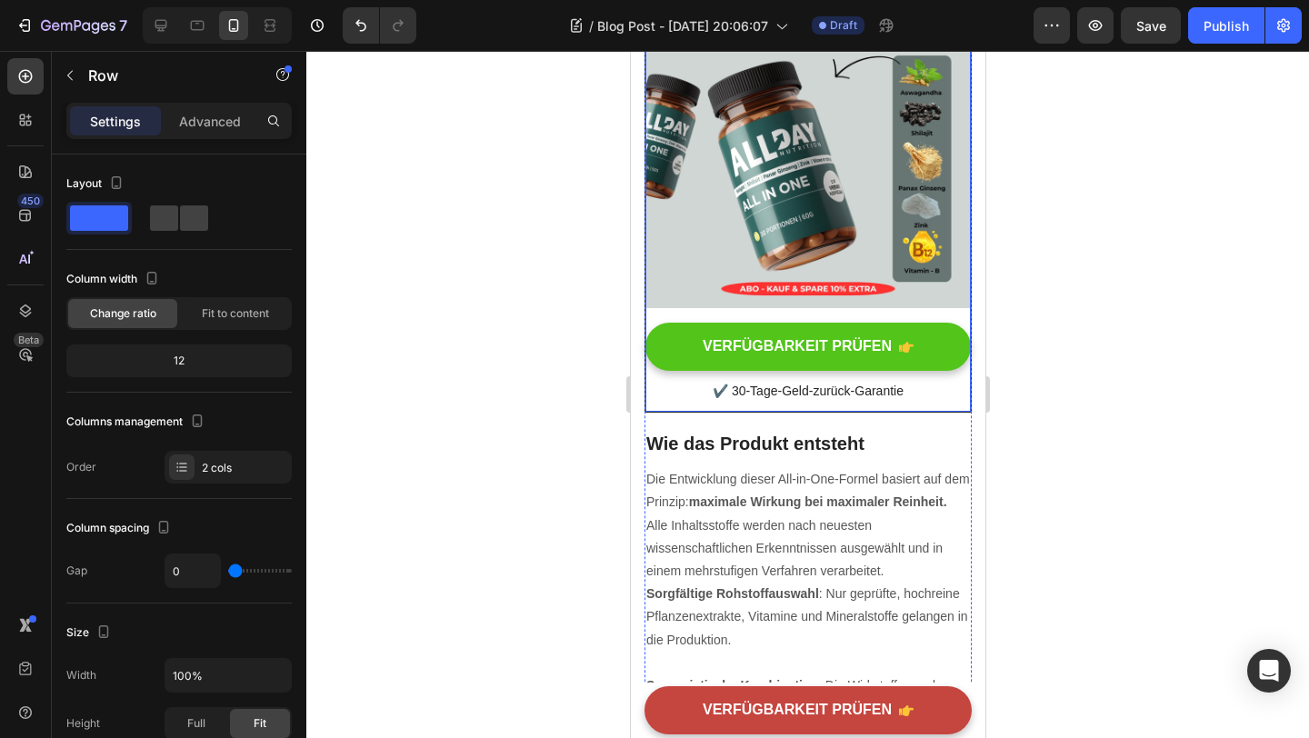
scroll to position [3324, 0]
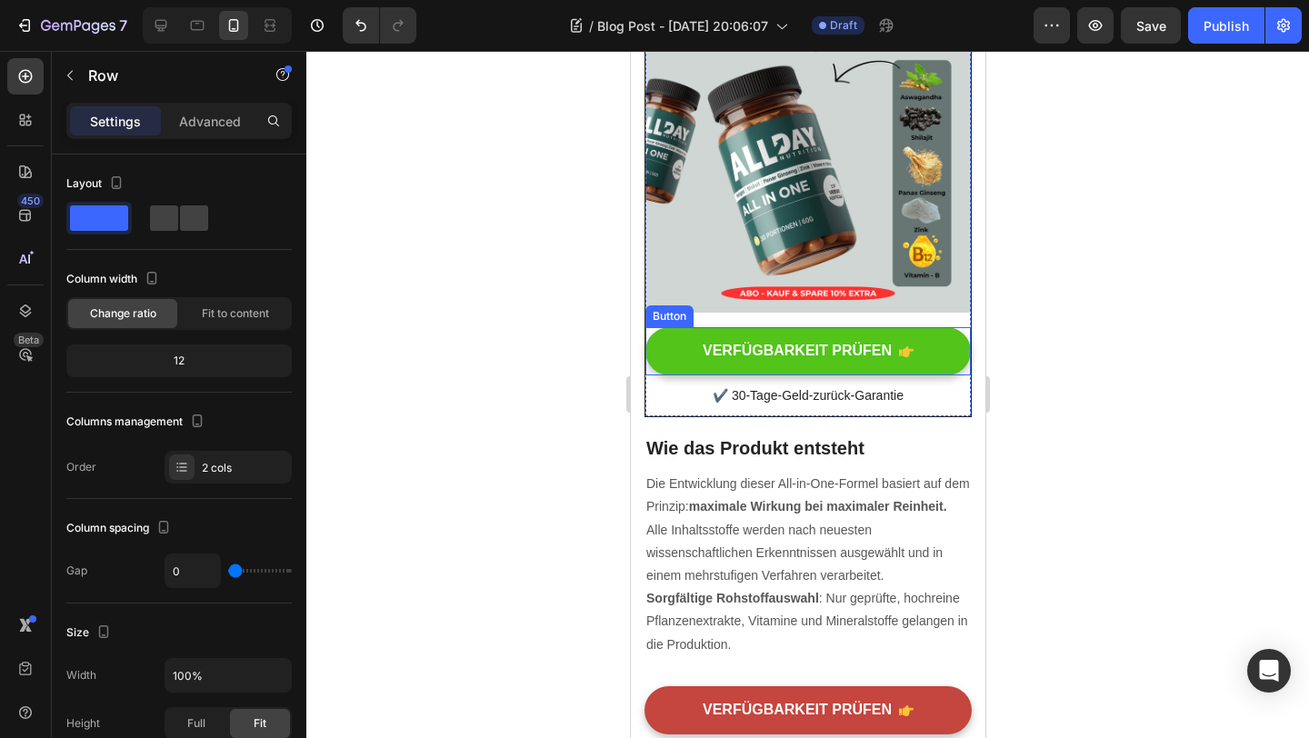
click at [948, 330] on button "VERFÜGBARKEIT PRÜFEN" at bounding box center [807, 351] width 325 height 48
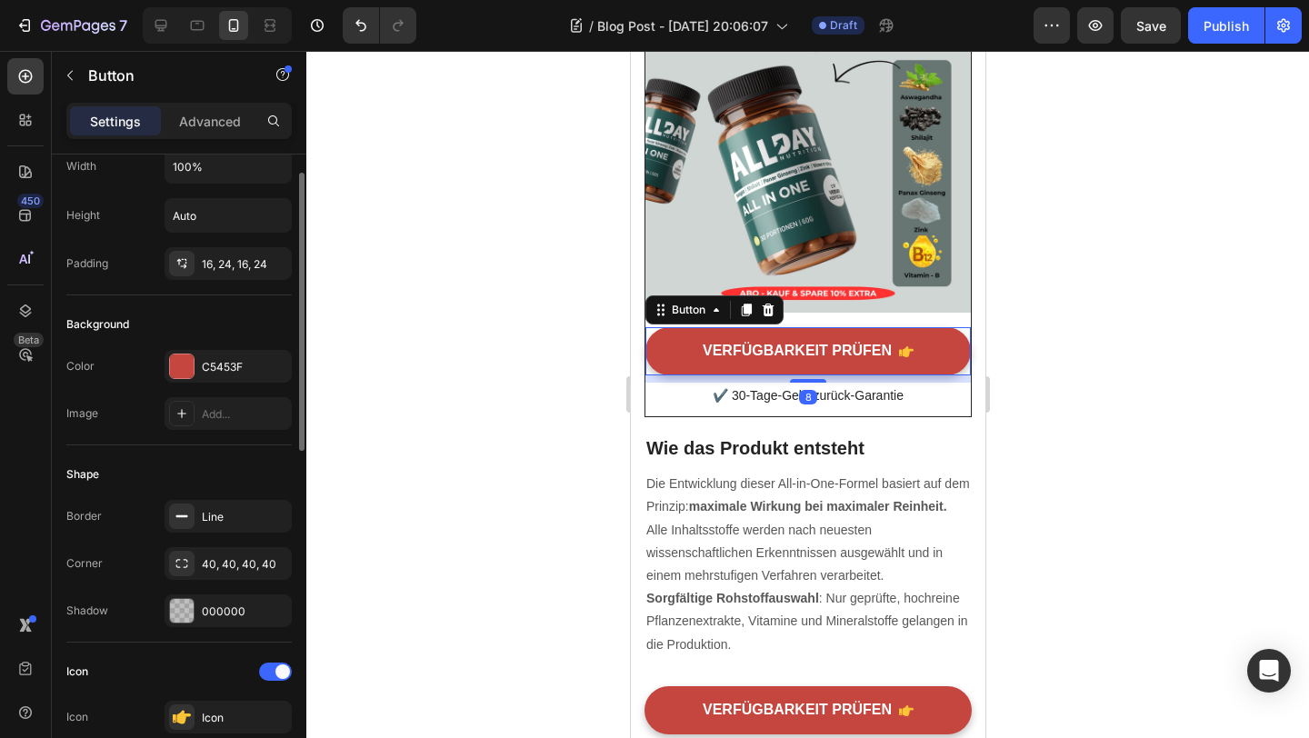
scroll to position [62, 0]
click at [216, 555] on div "40, 40, 40, 40" at bounding box center [228, 563] width 53 height 16
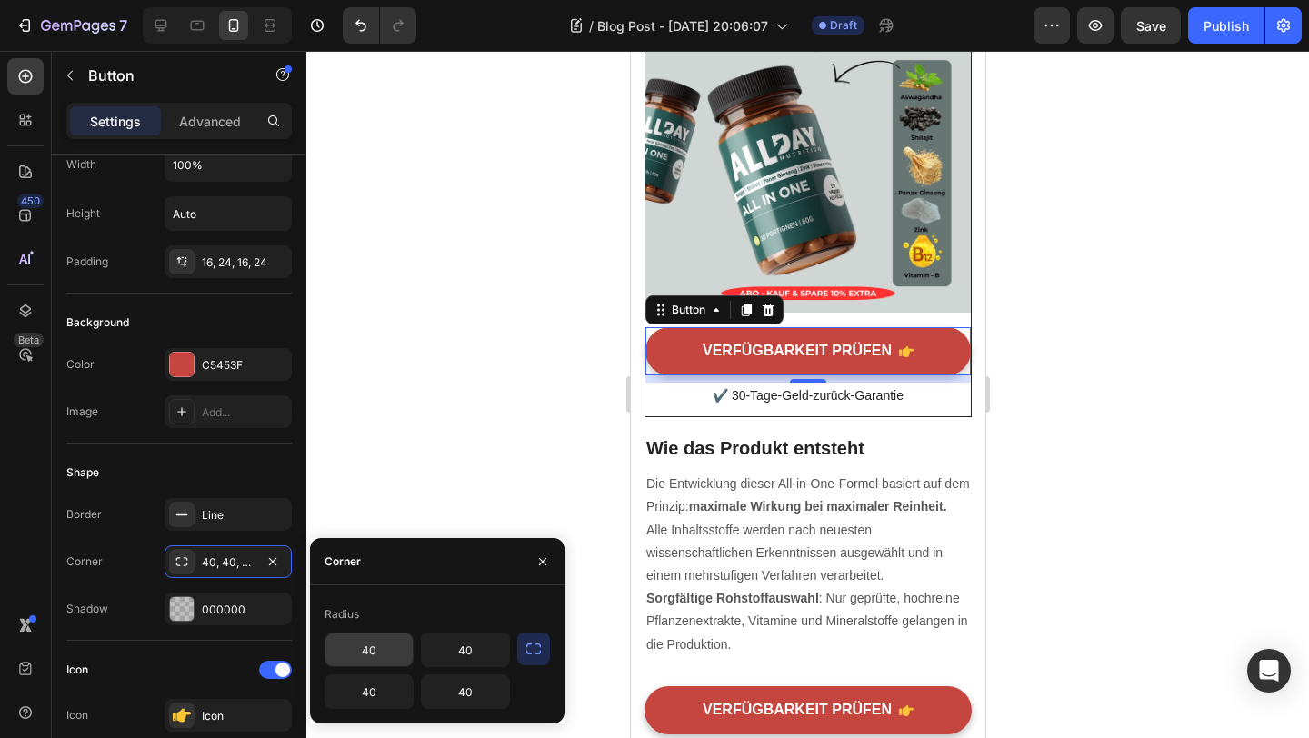
click at [360, 646] on input "40" at bounding box center [368, 650] width 87 height 33
type input "8"
click at [376, 692] on input "40" at bounding box center [368, 692] width 87 height 33
type input "10"
click at [367, 653] on input "8" at bounding box center [368, 650] width 87 height 33
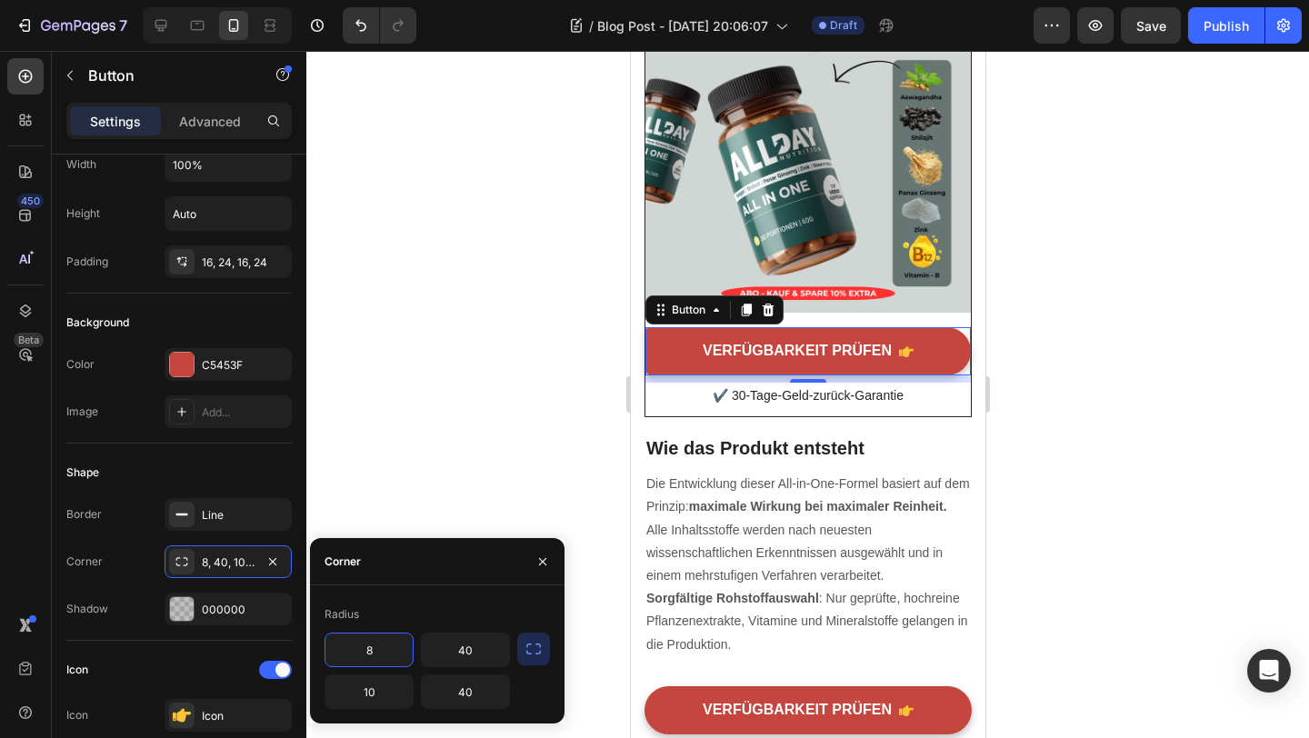
click at [367, 653] on input "8" at bounding box center [368, 650] width 87 height 33
type input "10"
click at [487, 649] on input "40" at bounding box center [465, 650] width 87 height 33
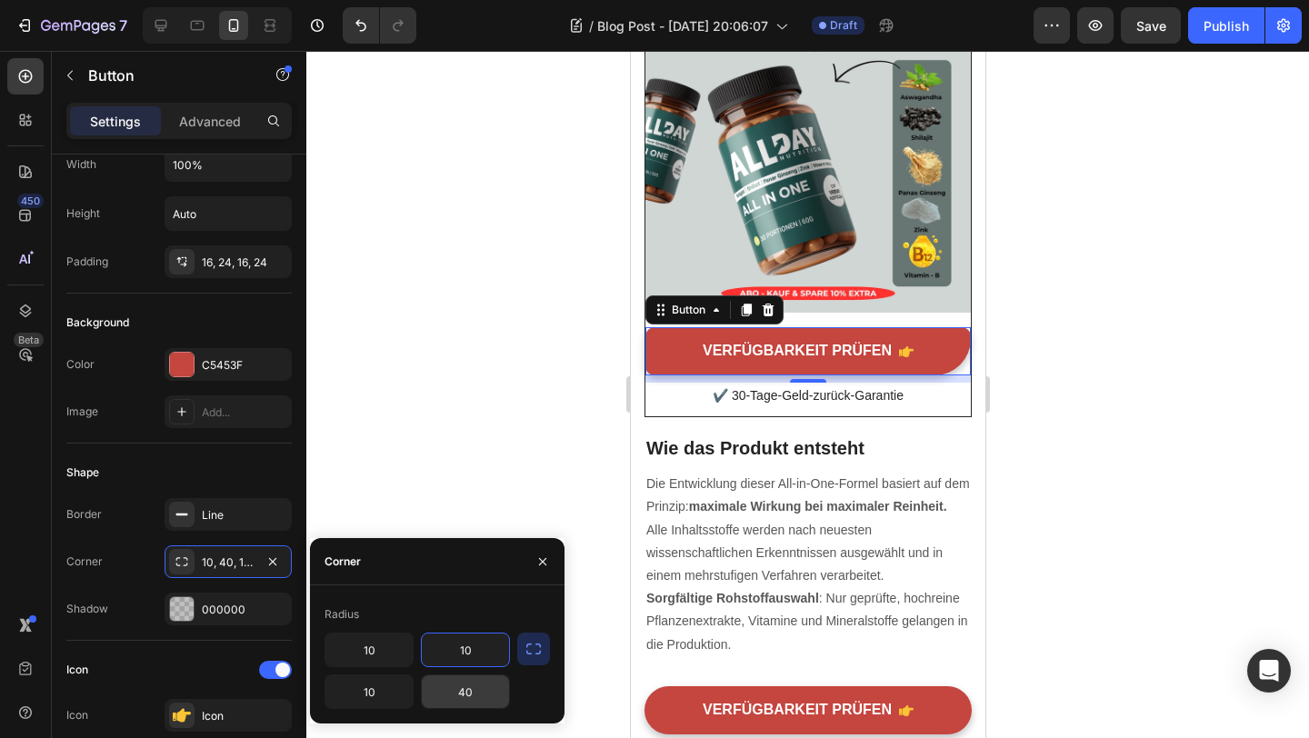
type input "10"
click at [474, 686] on input "40" at bounding box center [465, 692] width 87 height 33
type input "10"
click at [1096, 572] on div at bounding box center [807, 394] width 1003 height 687
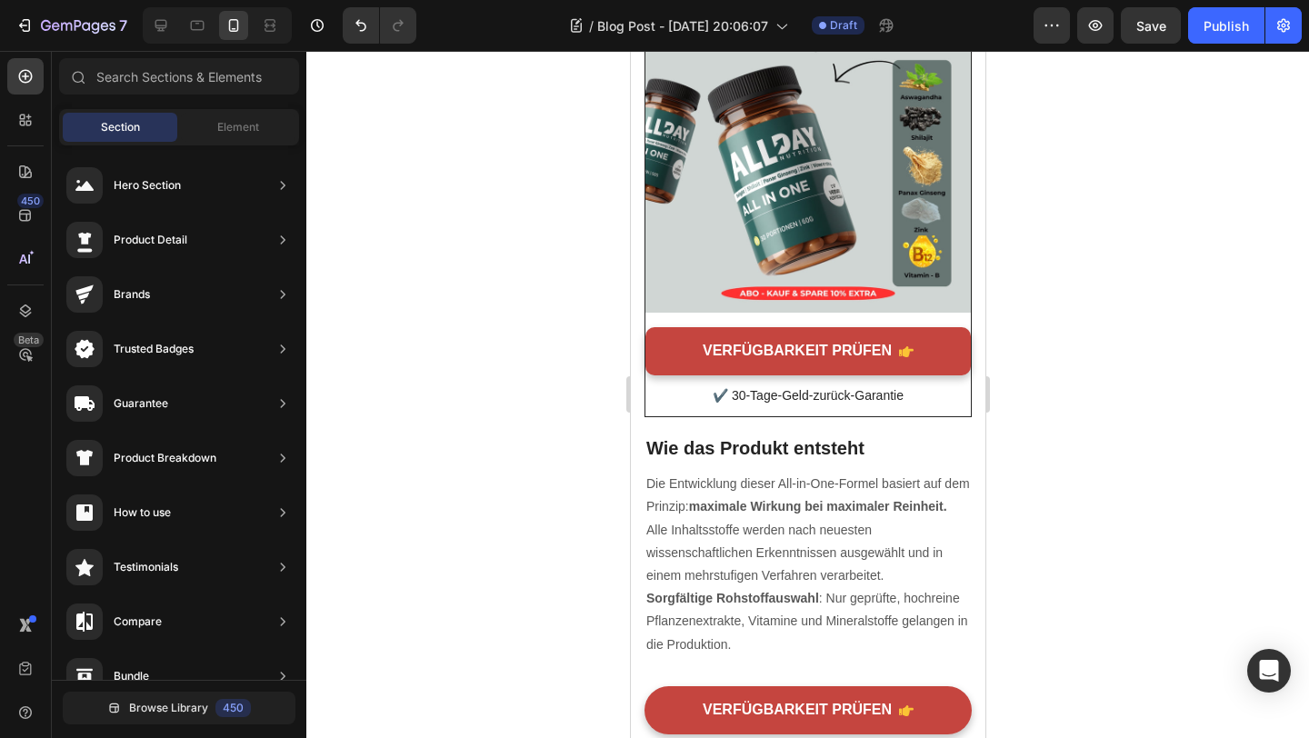
click at [1116, 526] on div at bounding box center [807, 394] width 1003 height 687
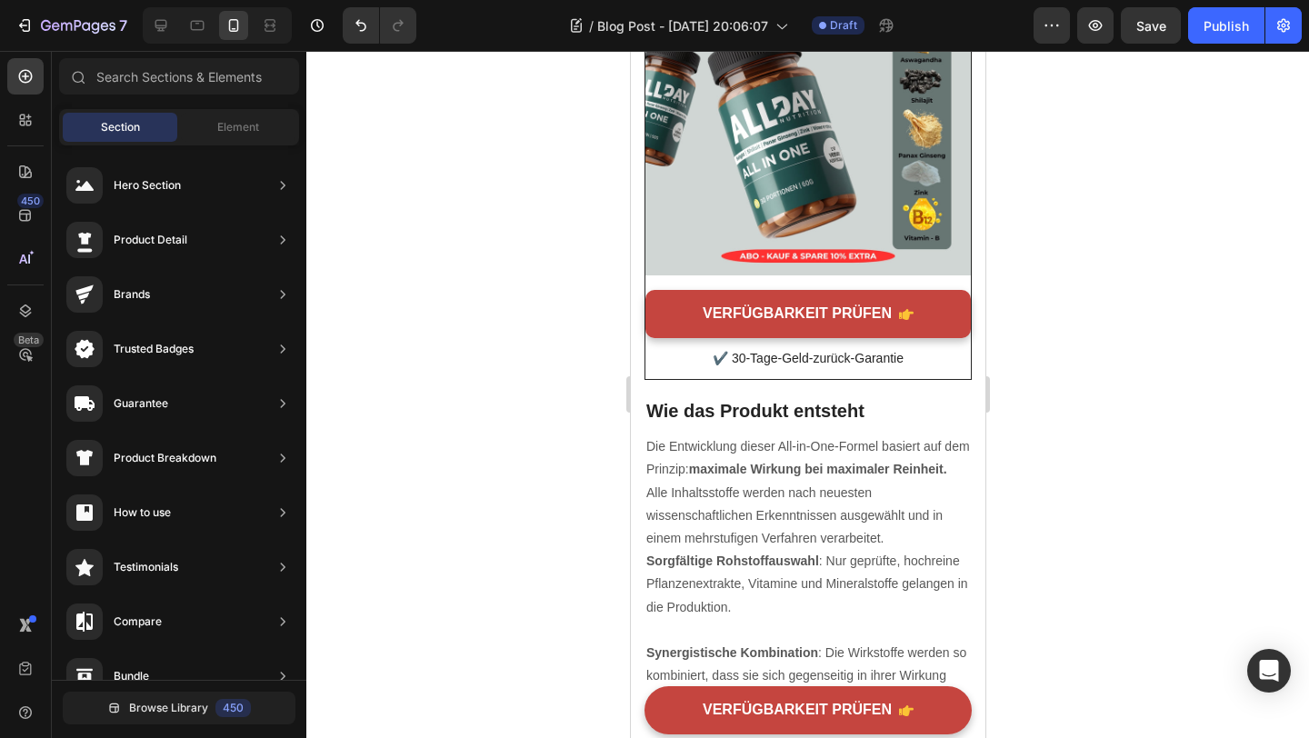
scroll to position [3370, 0]
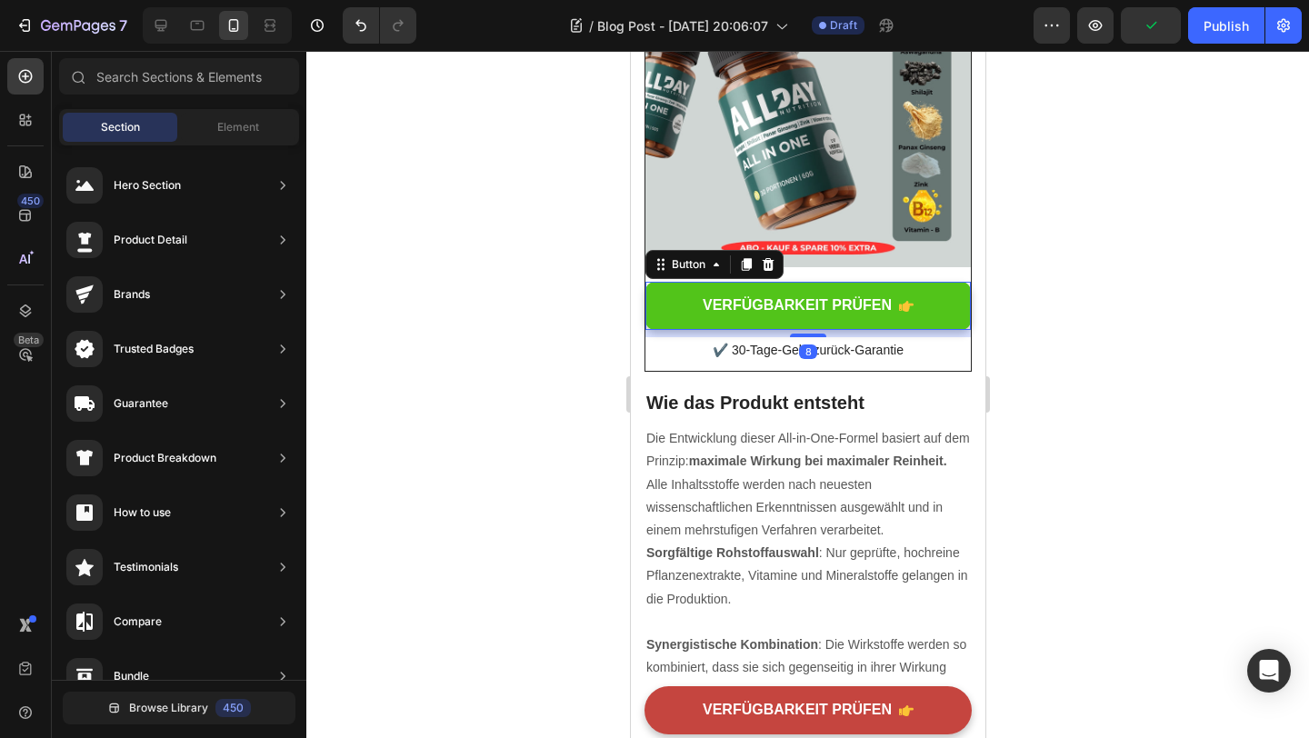
click at [656, 321] on button "VERFÜGBARKEIT PRÜFEN" at bounding box center [807, 306] width 325 height 48
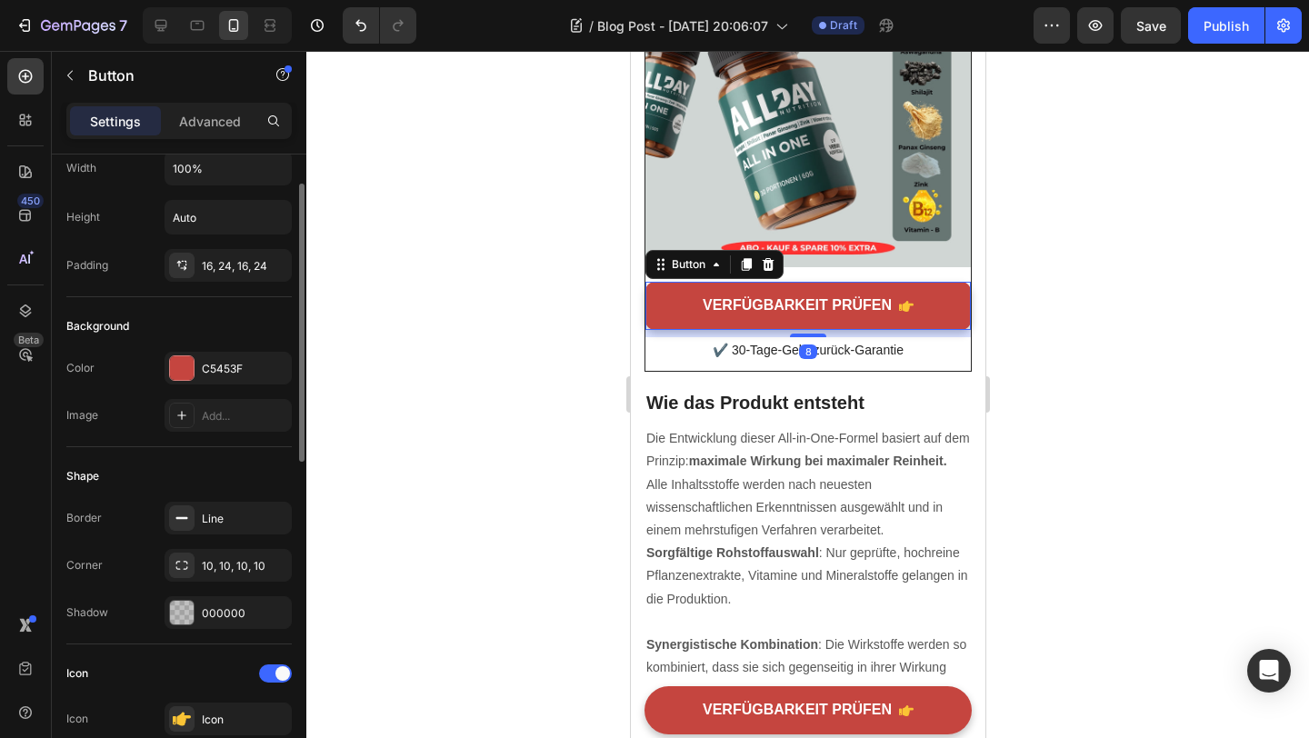
scroll to position [61, 0]
click at [221, 565] on div "10, 10, 10, 10" at bounding box center [228, 564] width 53 height 16
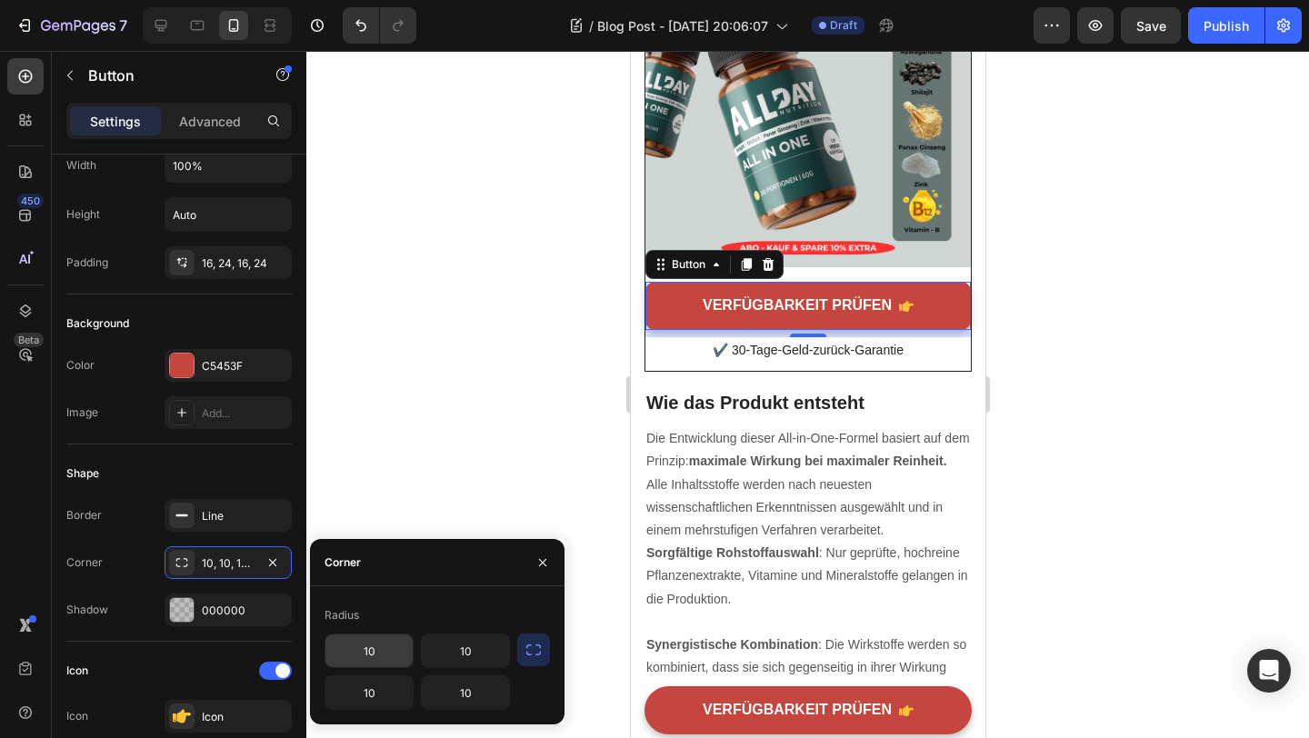
click at [373, 653] on input "10" at bounding box center [368, 651] width 87 height 33
click at [373, 653] on input "40" at bounding box center [368, 651] width 87 height 33
type input "40"
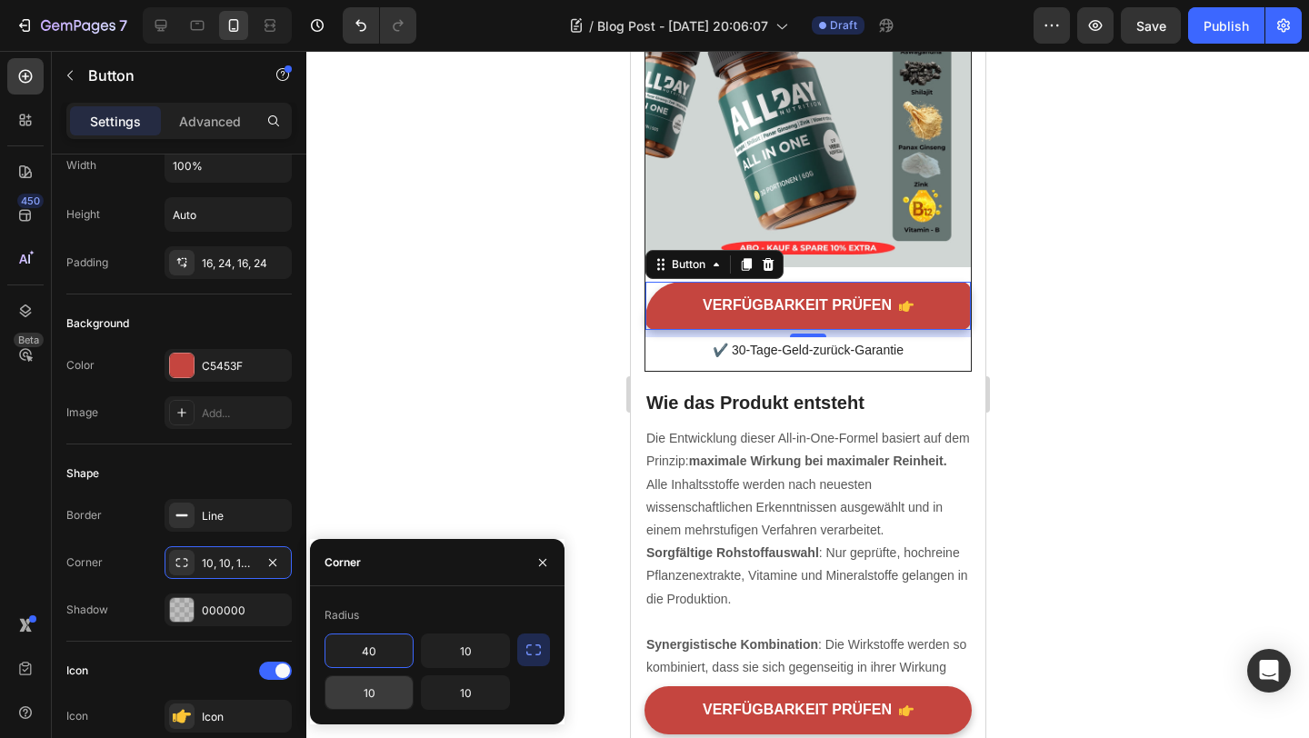
click at [380, 705] on input "10" at bounding box center [368, 692] width 87 height 33
paste input "4"
type input "40"
click at [455, 692] on input "10" at bounding box center [465, 692] width 87 height 33
paste input "4"
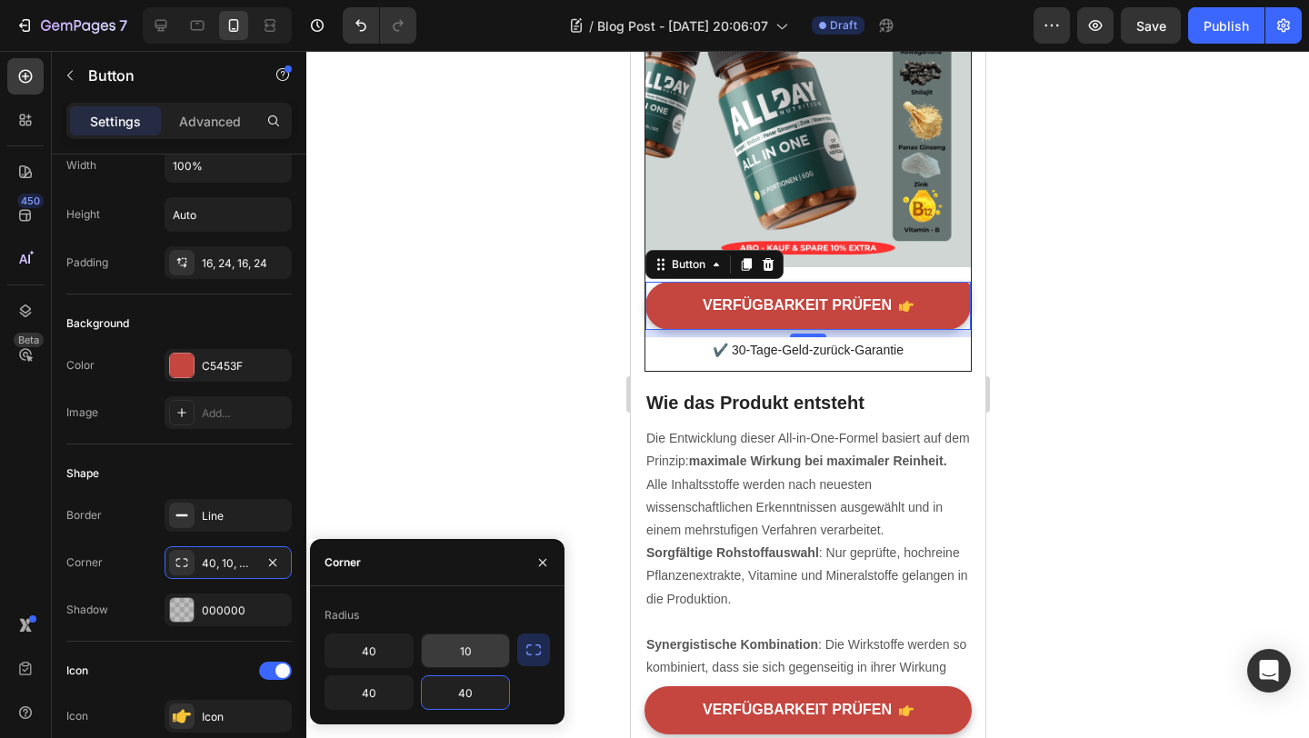
type input "40"
click at [471, 646] on input "10" at bounding box center [465, 651] width 87 height 33
paste input "4"
type input "40"
click at [485, 476] on div at bounding box center [807, 394] width 1003 height 687
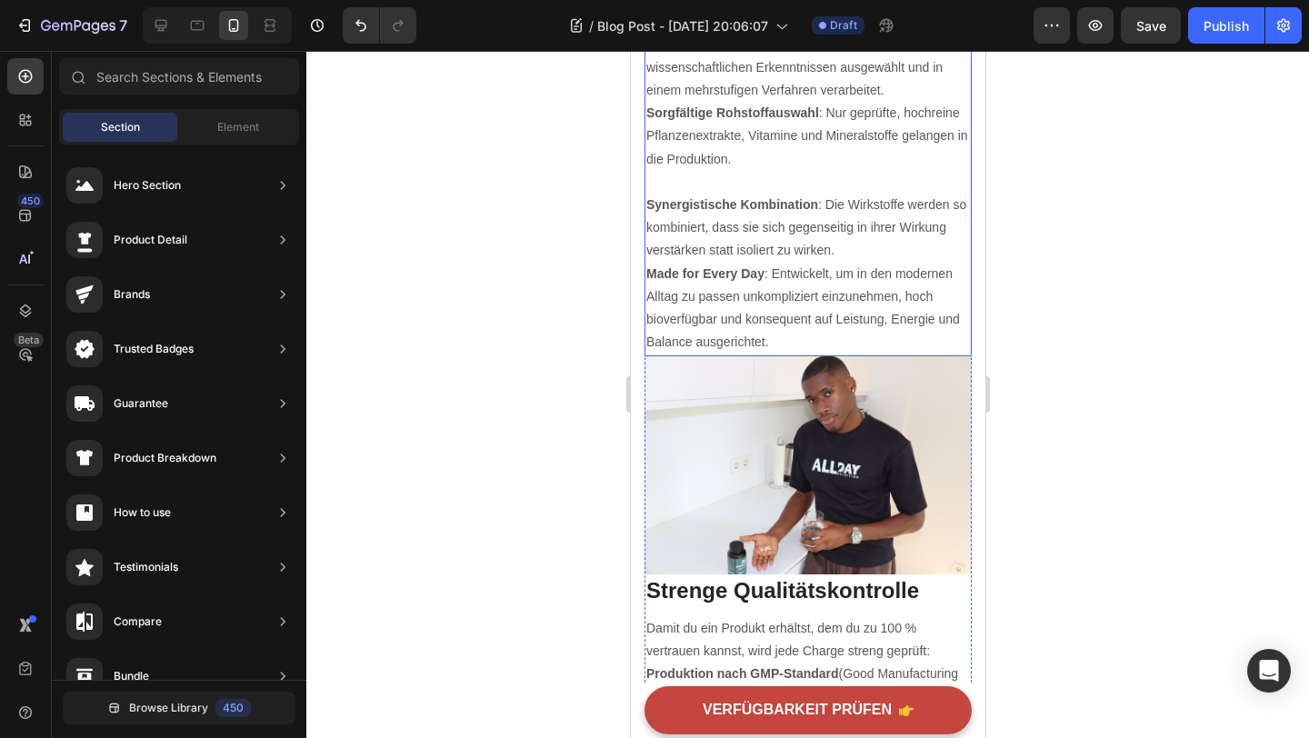
scroll to position [3888, 0]
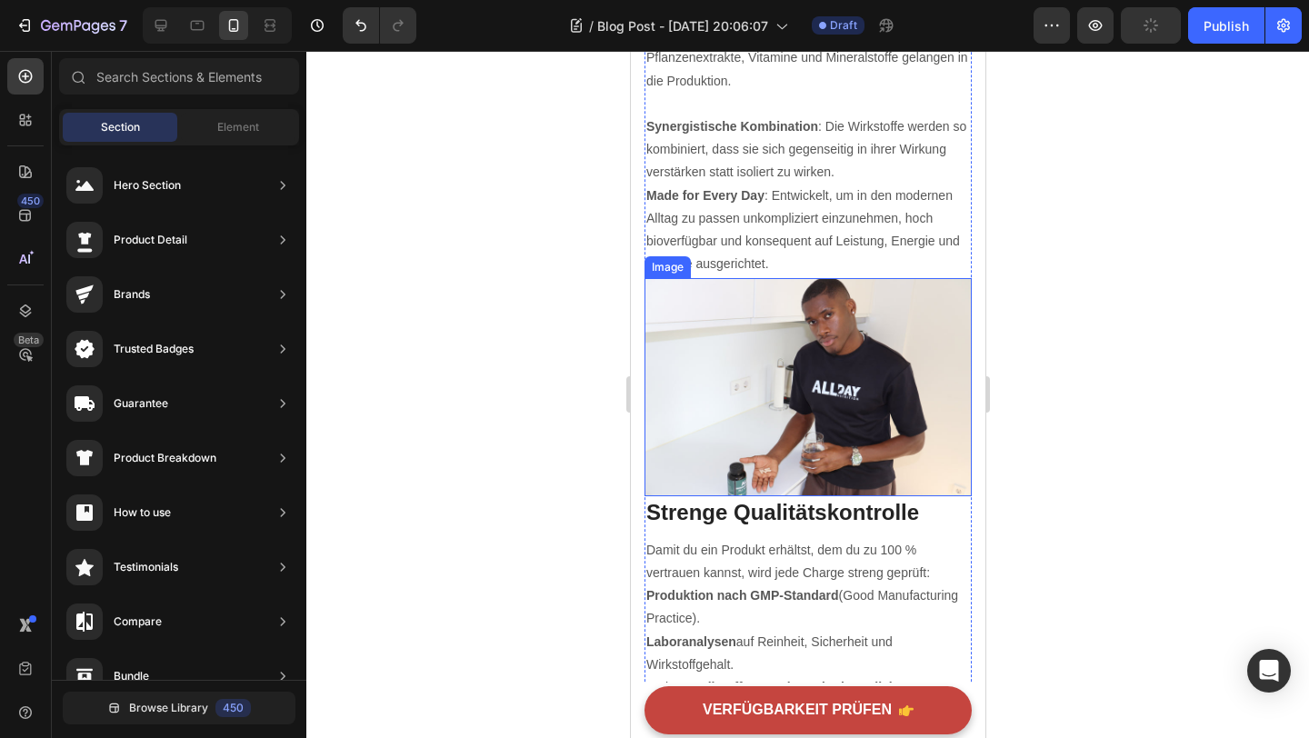
click at [826, 462] on img at bounding box center [807, 387] width 327 height 218
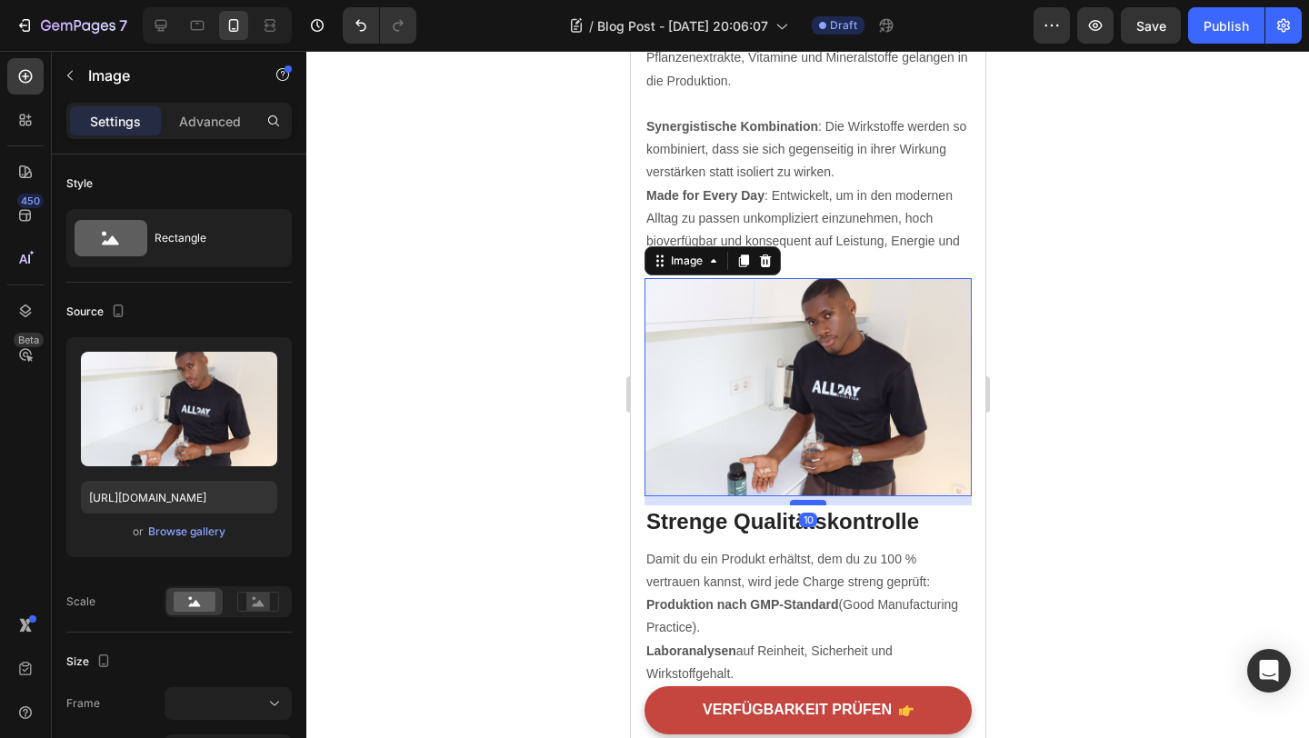
click at [809, 500] on div at bounding box center [807, 502] width 36 height 5
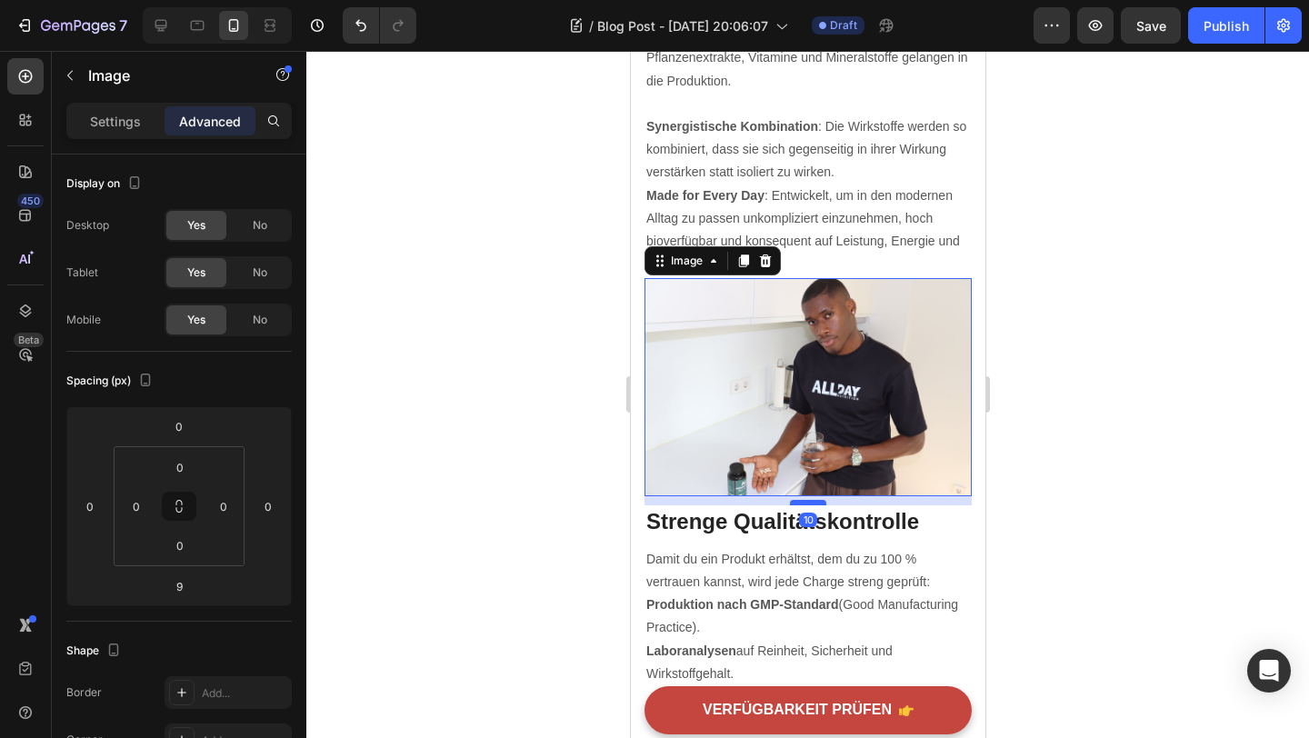
click at [816, 500] on div at bounding box center [807, 502] width 36 height 5
type input "10"
click at [813, 269] on div "Die Entwicklung dieser All-in-One-Formel basiert auf dem Prinzip: maximale Wirk…" at bounding box center [807, 92] width 327 height 370
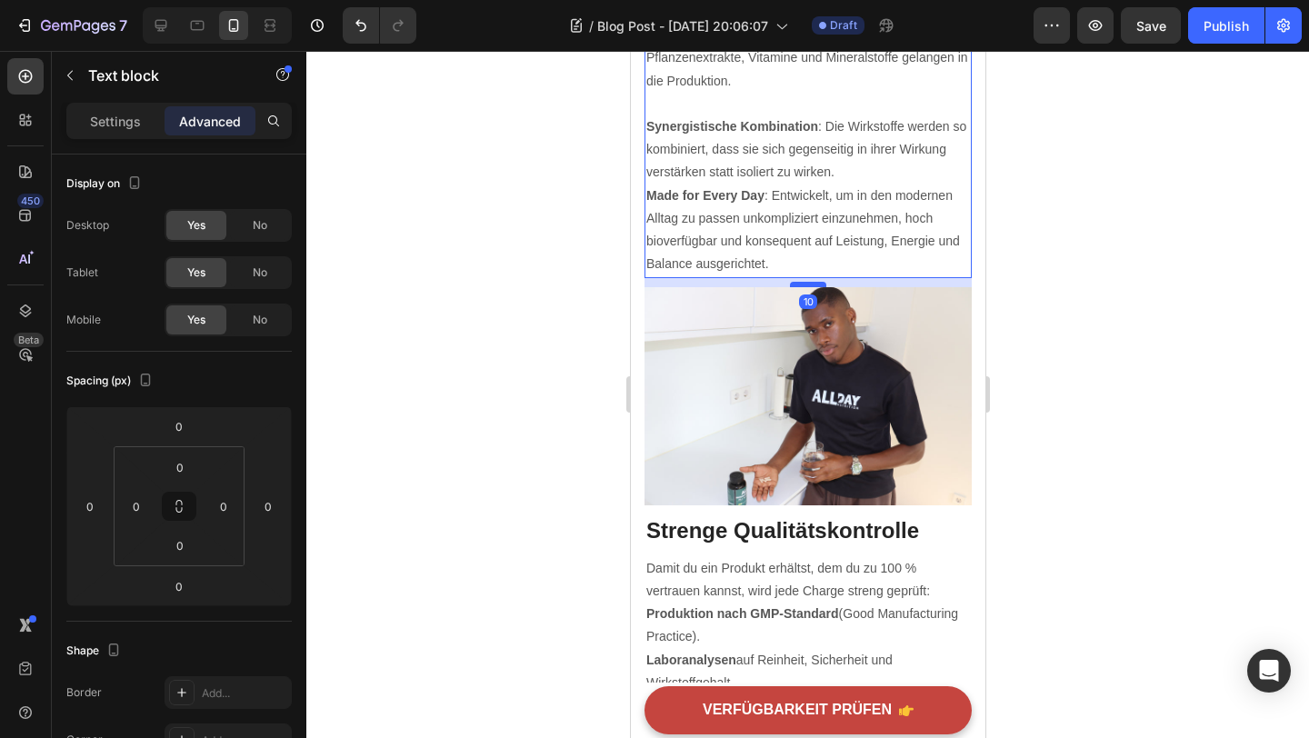
drag, startPoint x: 813, startPoint y: 269, endPoint x: 812, endPoint y: 278, distance: 9.1
click at [812, 282] on div at bounding box center [807, 284] width 36 height 5
type input "10"
click at [1043, 331] on div at bounding box center [807, 394] width 1003 height 687
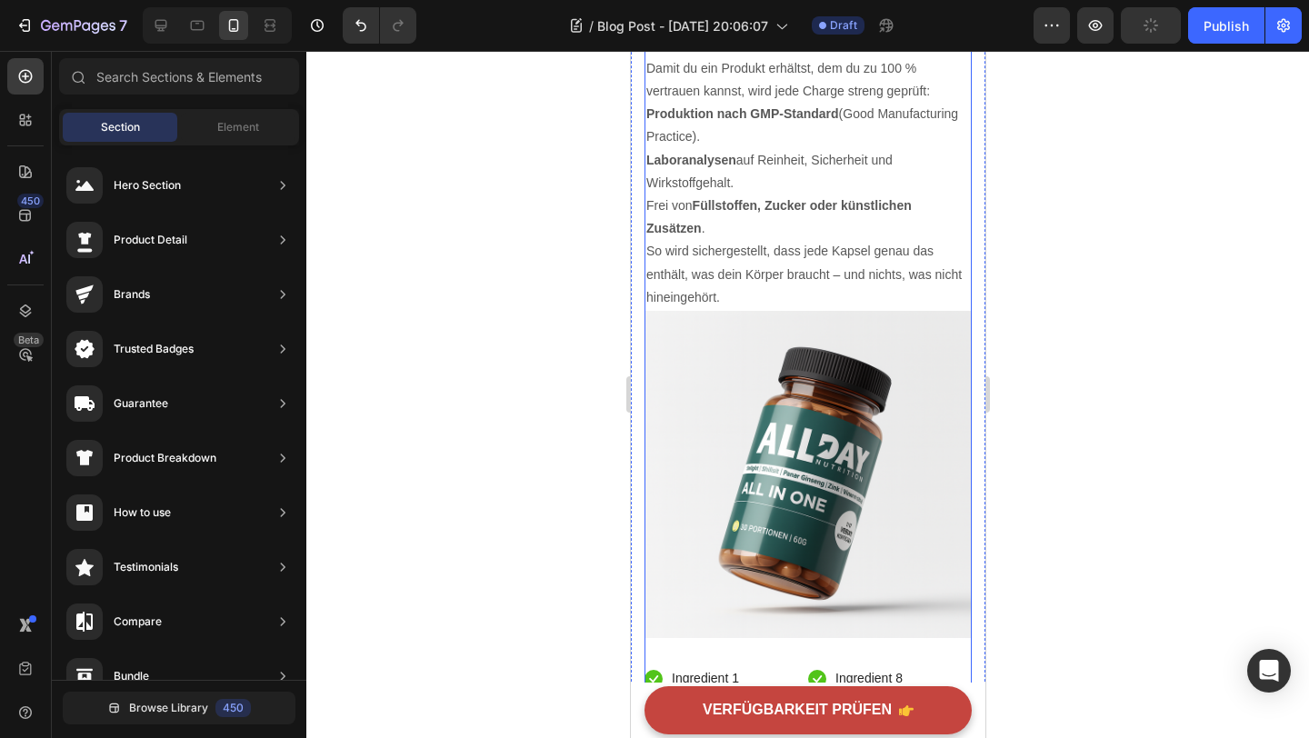
scroll to position [4401, 0]
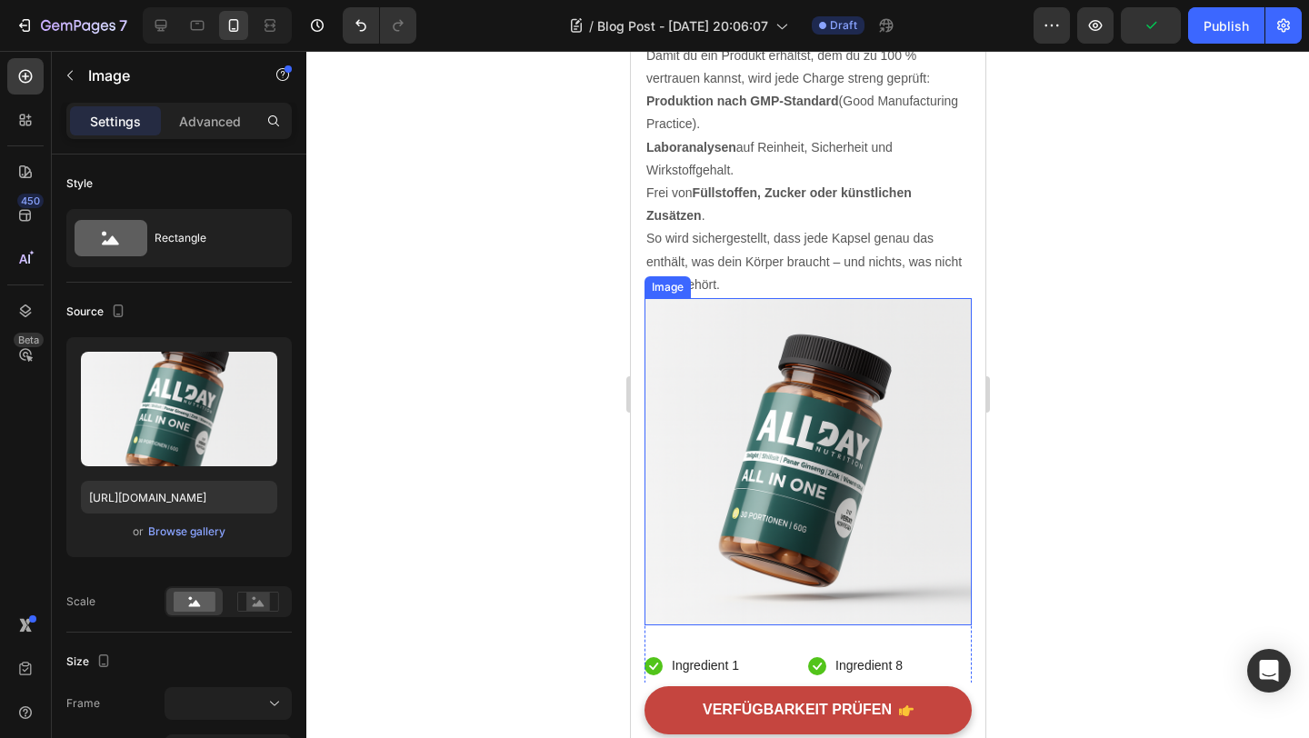
click at [853, 408] on img at bounding box center [807, 461] width 327 height 327
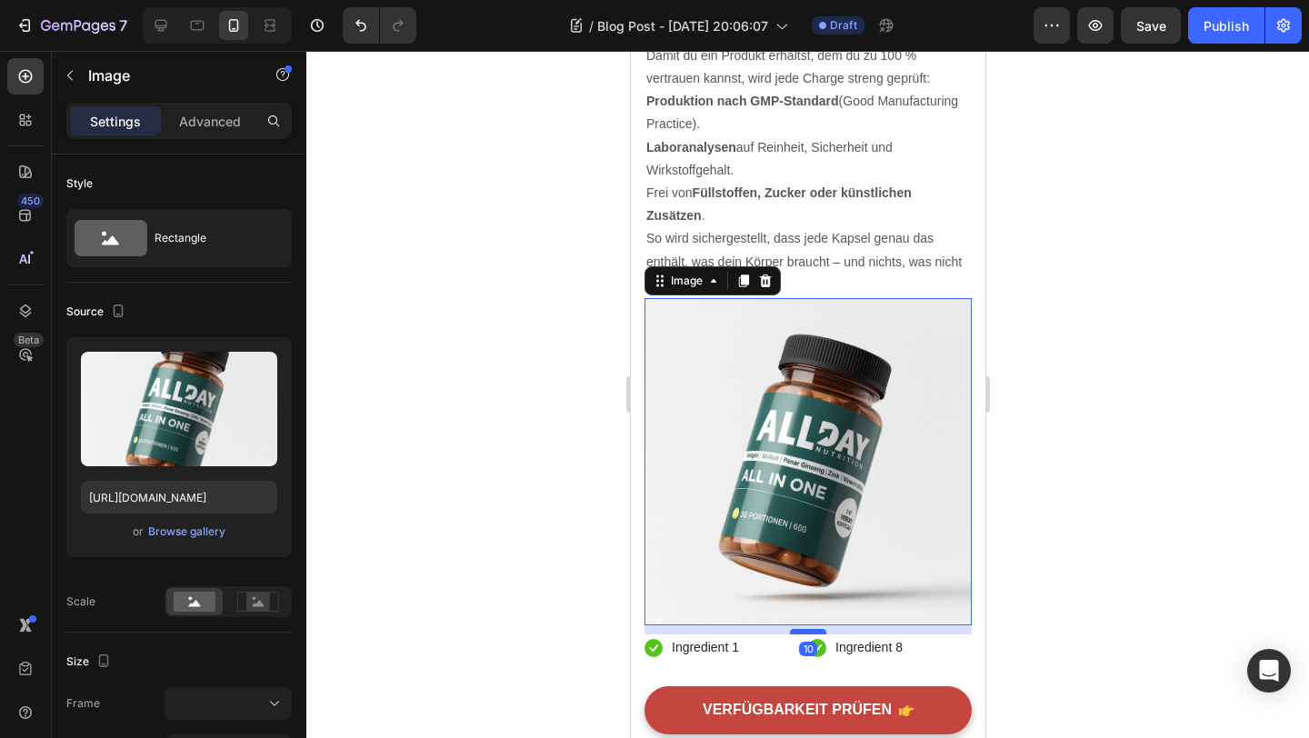
drag, startPoint x: 806, startPoint y: 645, endPoint x: 808, endPoint y: 626, distance: 18.4
click at [808, 629] on div at bounding box center [807, 631] width 36 height 5
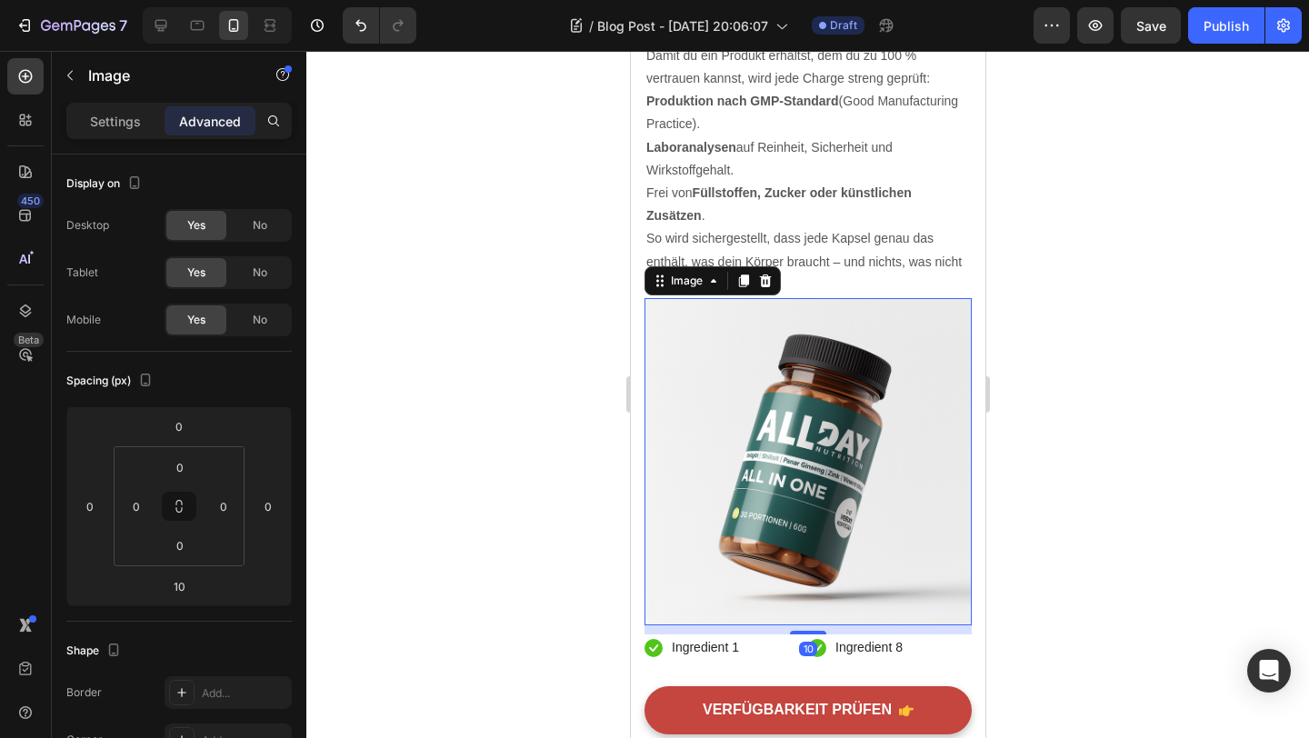
click at [1090, 574] on div at bounding box center [807, 394] width 1003 height 687
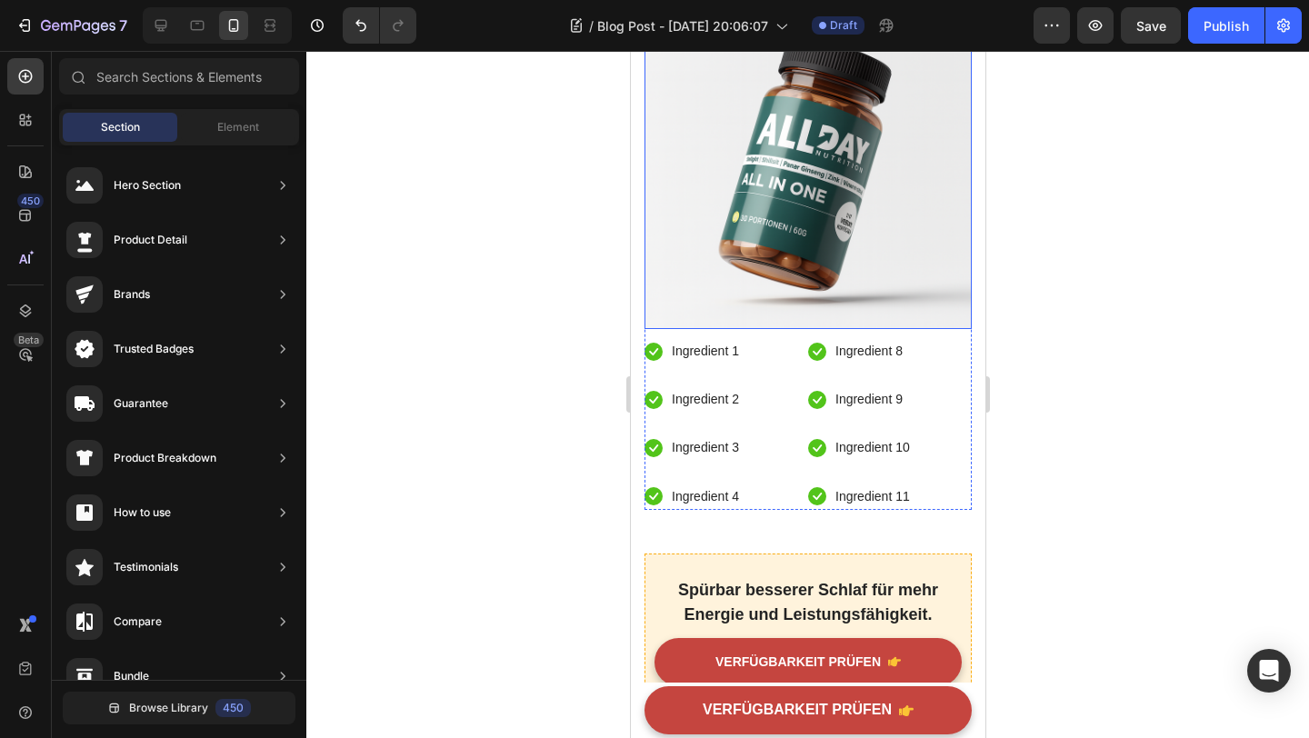
scroll to position [4735, 0]
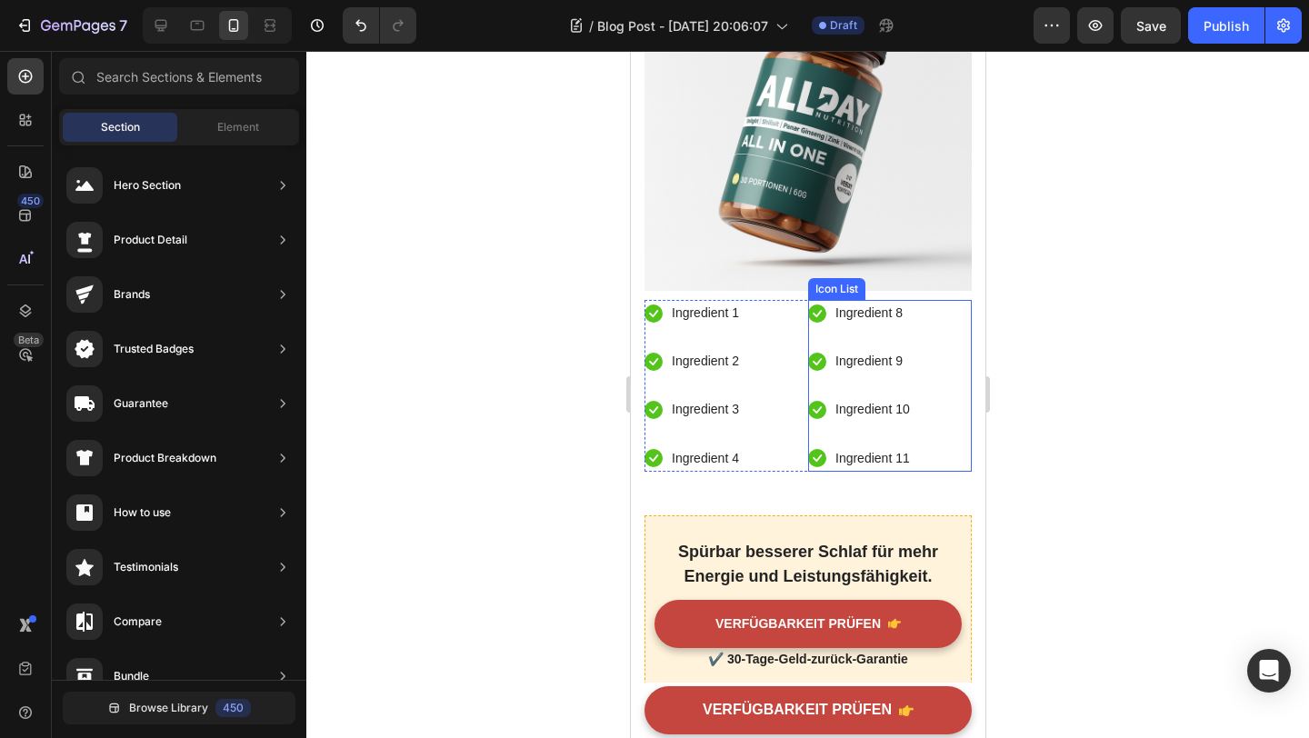
click at [946, 407] on div "Icon Ingredient 8 Text block Icon Ingredient 9 Text block Icon Ingredient 10 Te…" at bounding box center [889, 386] width 164 height 172
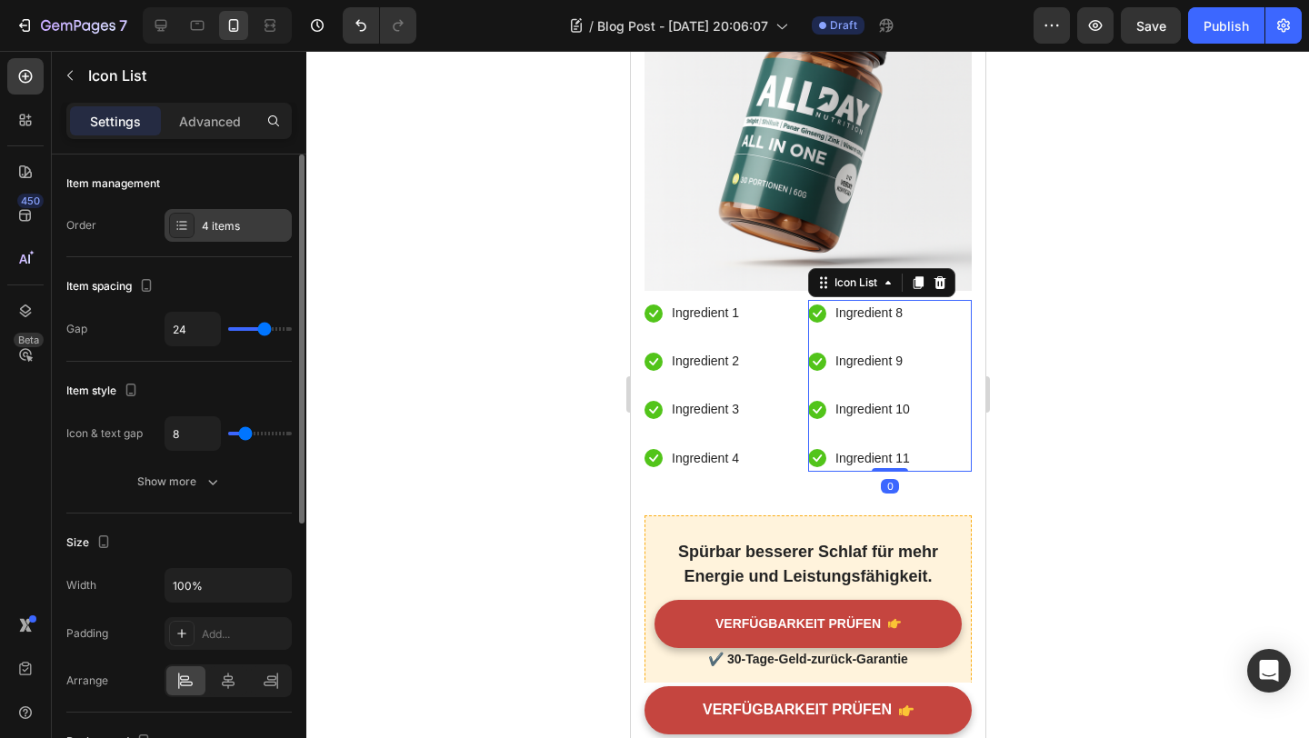
click at [246, 236] on div "4 items" at bounding box center [228, 225] width 127 height 33
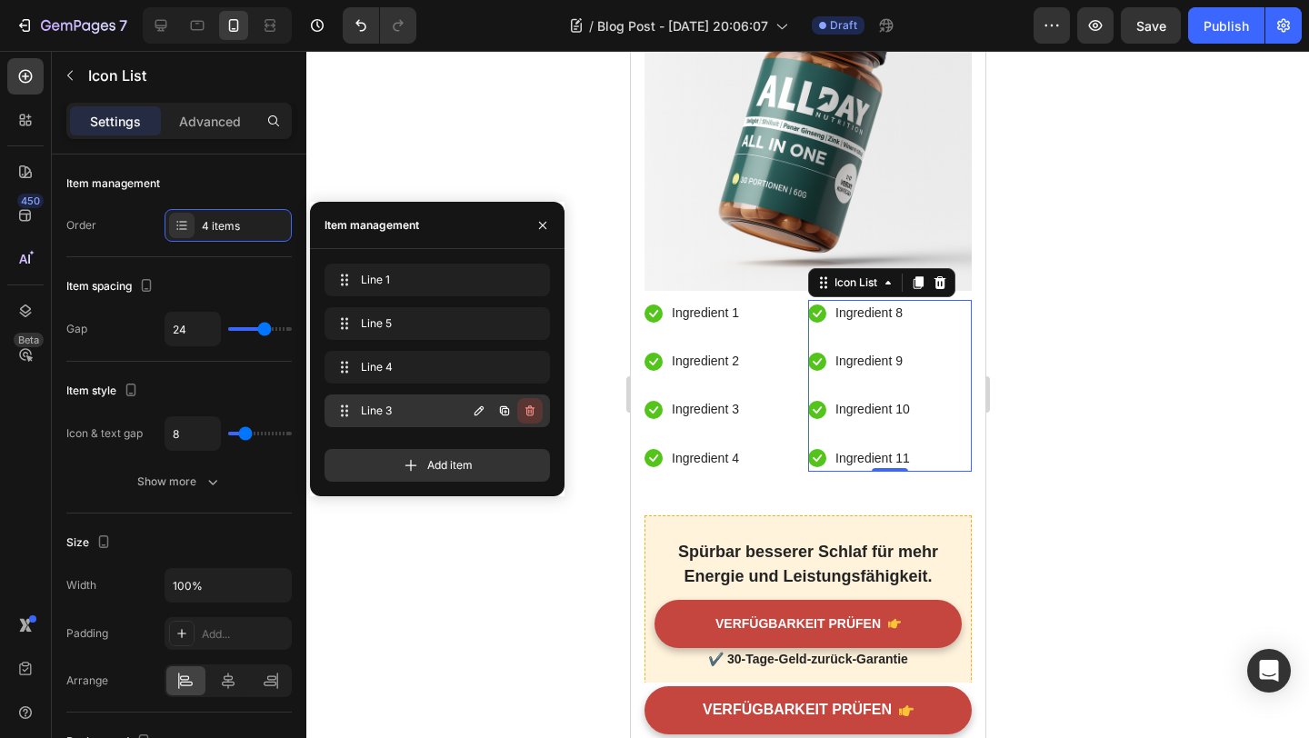
click at [530, 414] on icon "button" at bounding box center [530, 411] width 15 height 15
click at [527, 411] on div "Delete" at bounding box center [518, 411] width 34 height 16
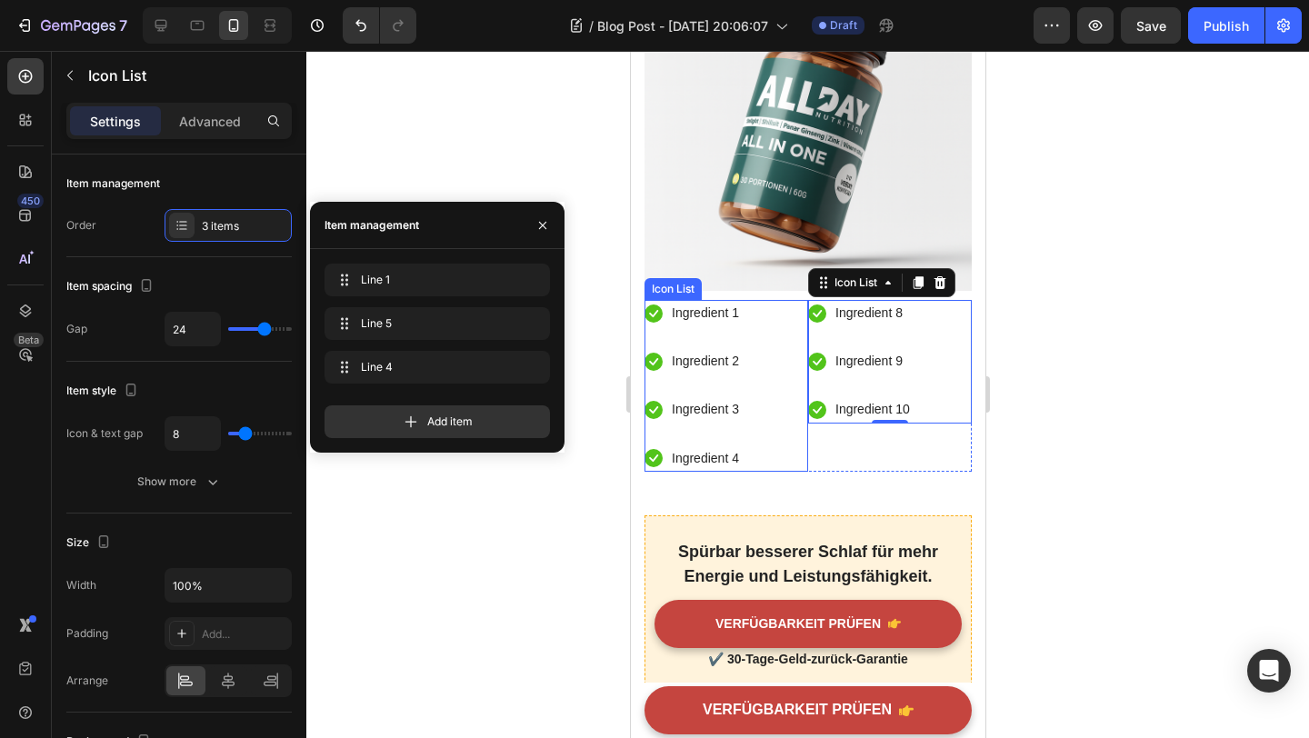
click at [760, 443] on div "Icon Ingredient 1 Text block Icon Ingredient 2 Text block Icon Ingredient 3 Tex…" at bounding box center [726, 386] width 164 height 172
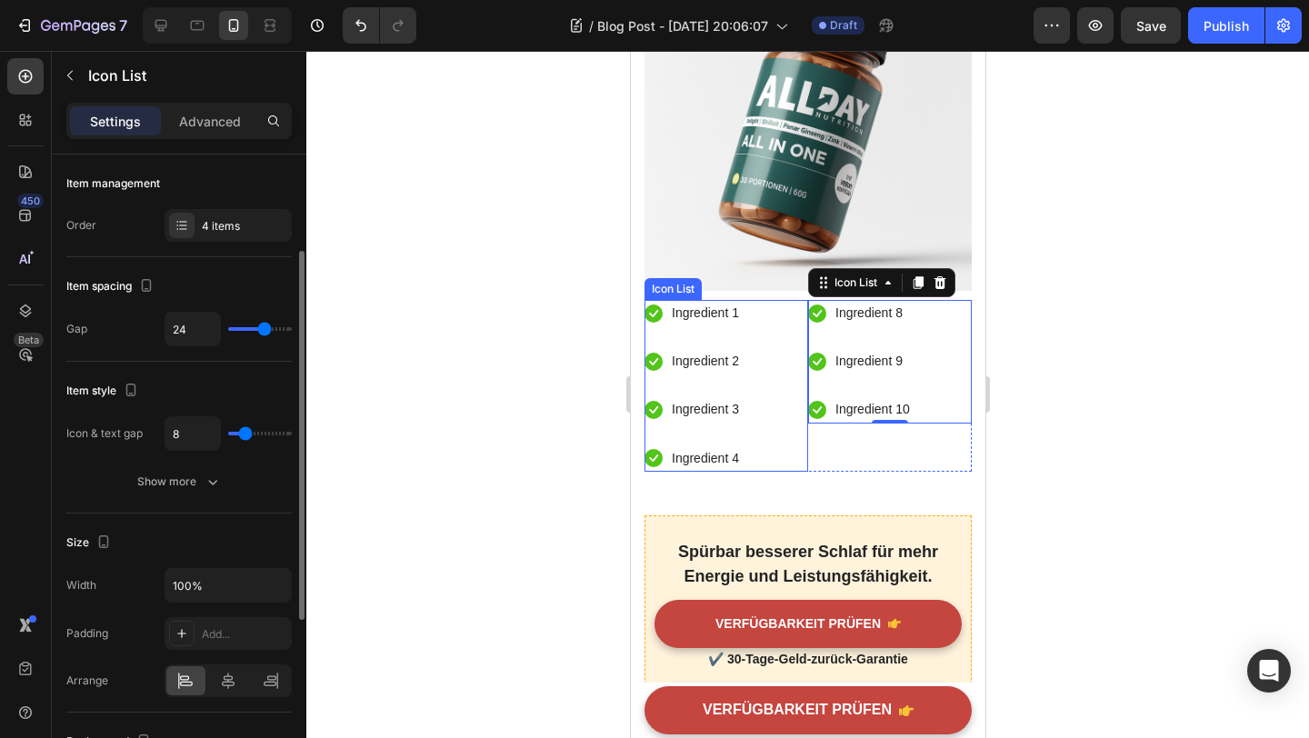
scroll to position [61, 0]
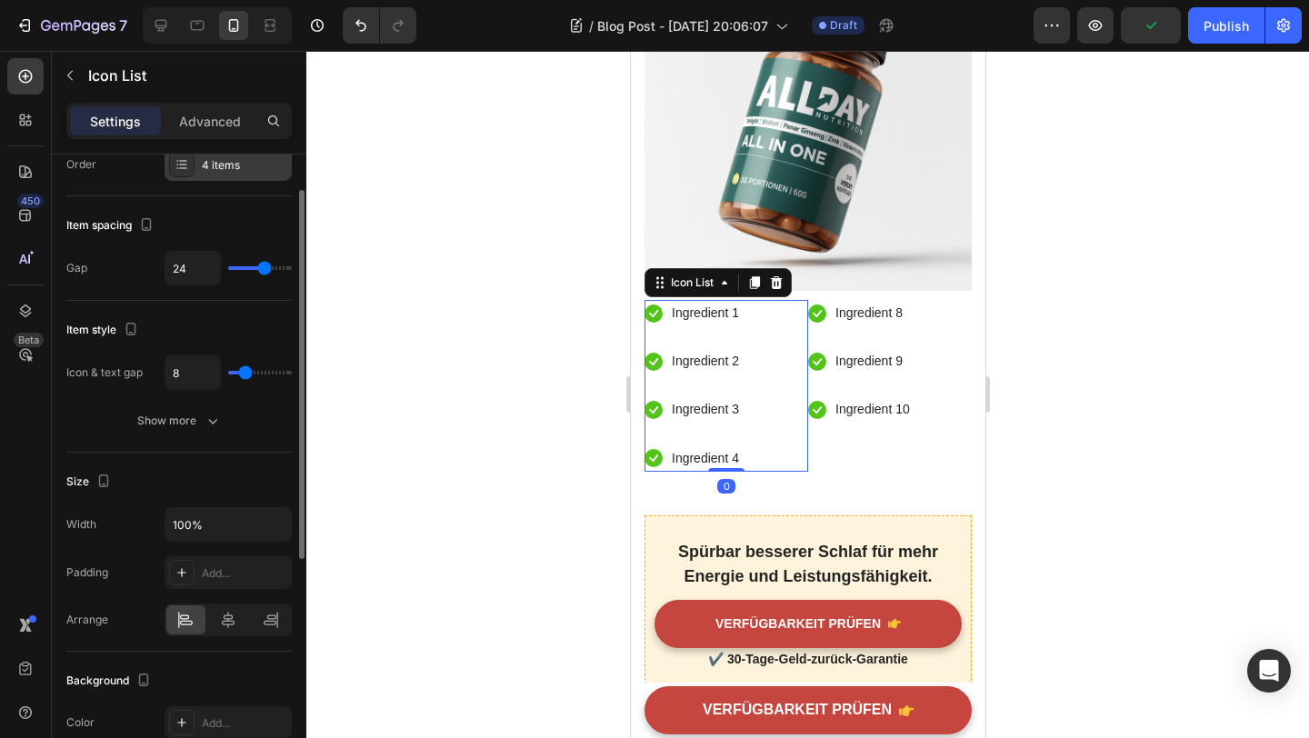
click at [231, 175] on div "4 items" at bounding box center [228, 164] width 127 height 33
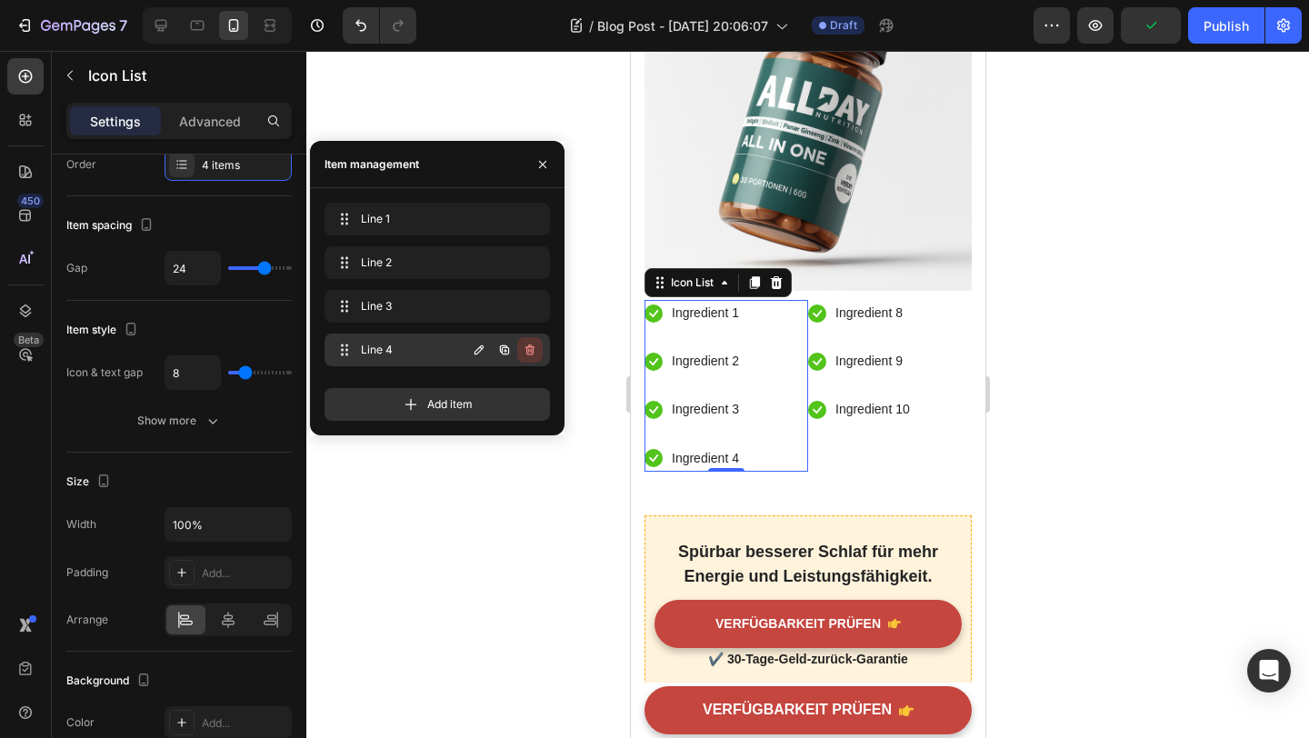
click at [529, 345] on icon "button" at bounding box center [530, 350] width 9 height 11
click at [529, 345] on div "Delete" at bounding box center [518, 350] width 34 height 16
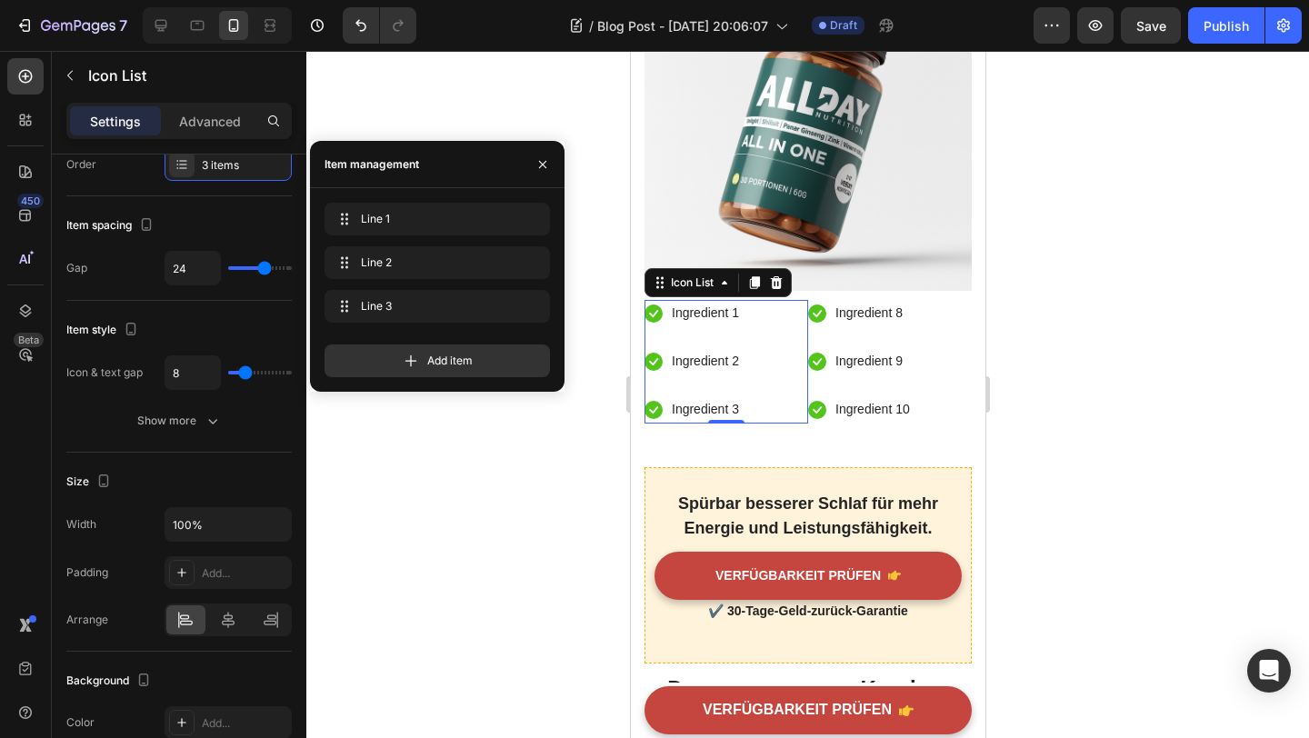
click at [1096, 447] on div at bounding box center [807, 394] width 1003 height 687
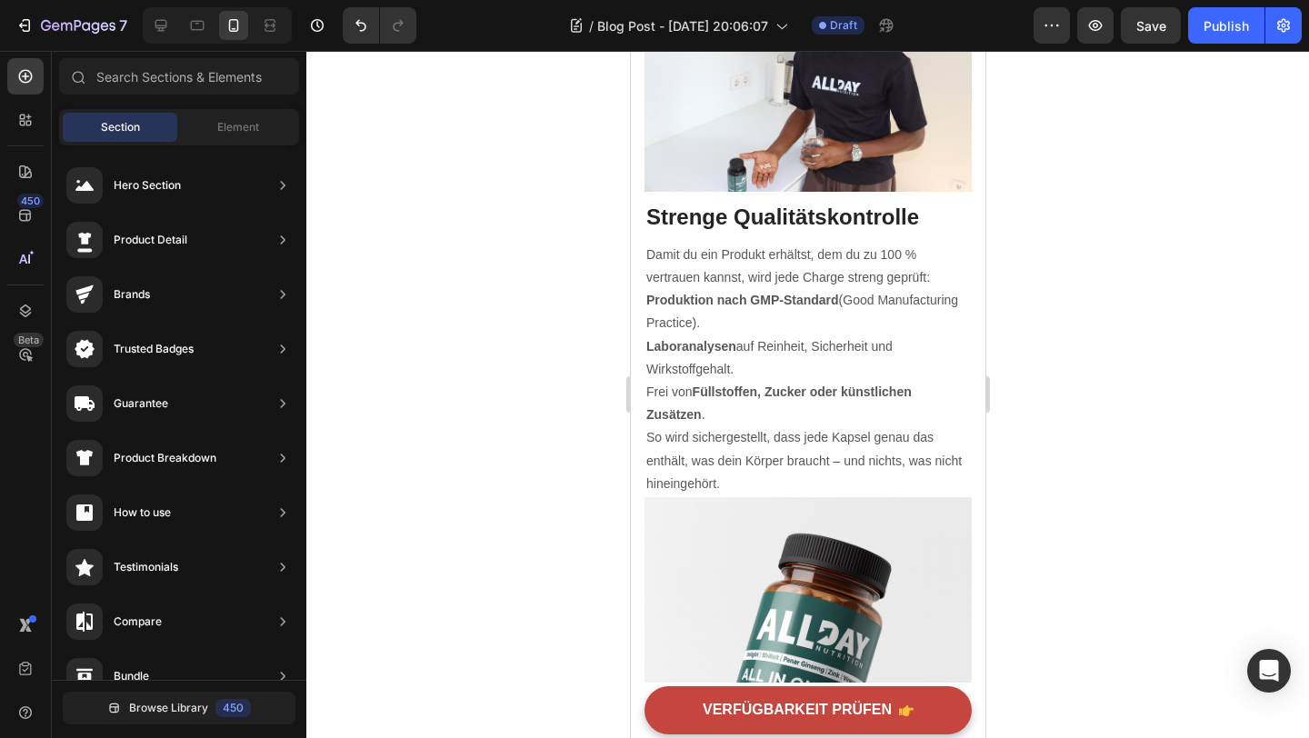
scroll to position [4202, 0]
click at [847, 504] on img at bounding box center [807, 659] width 327 height 327
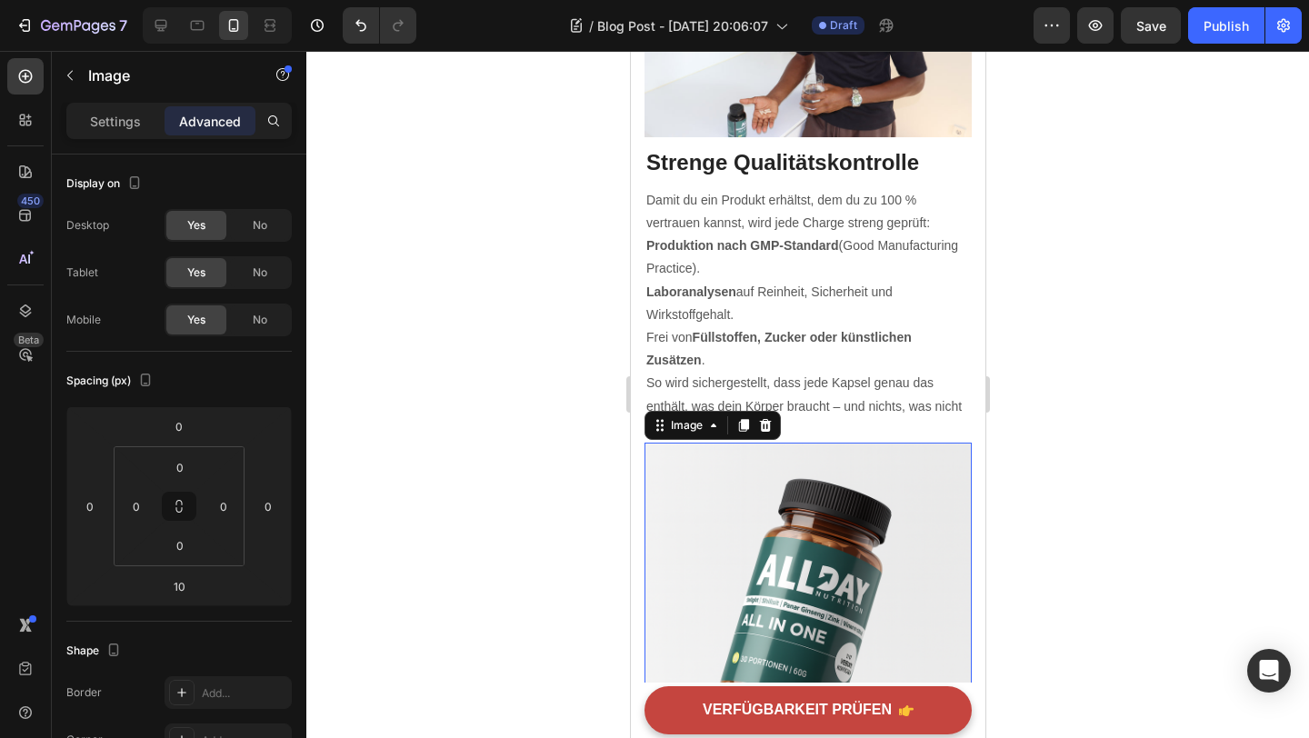
scroll to position [4266, 0]
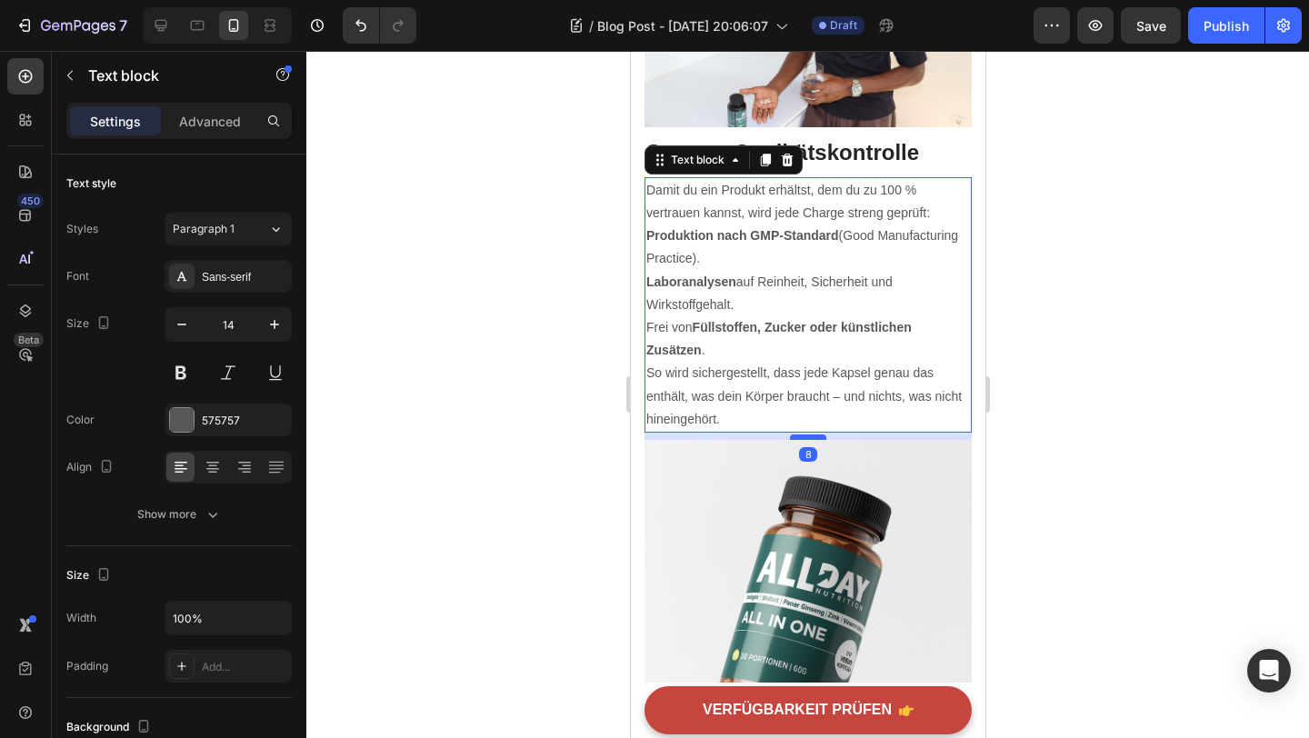
click at [816, 435] on div at bounding box center [807, 437] width 36 height 5
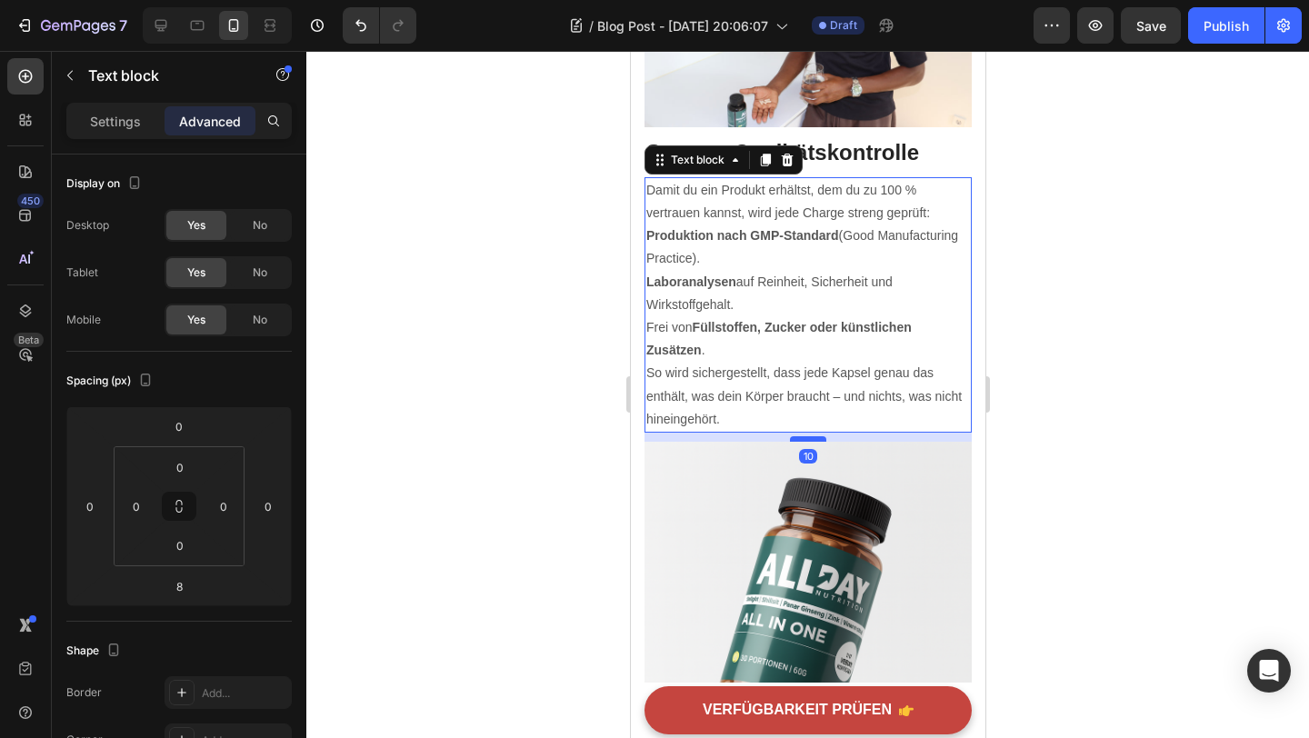
click at [816, 436] on div at bounding box center [807, 438] width 36 height 5
type input "10"
click at [1091, 460] on div at bounding box center [807, 394] width 1003 height 687
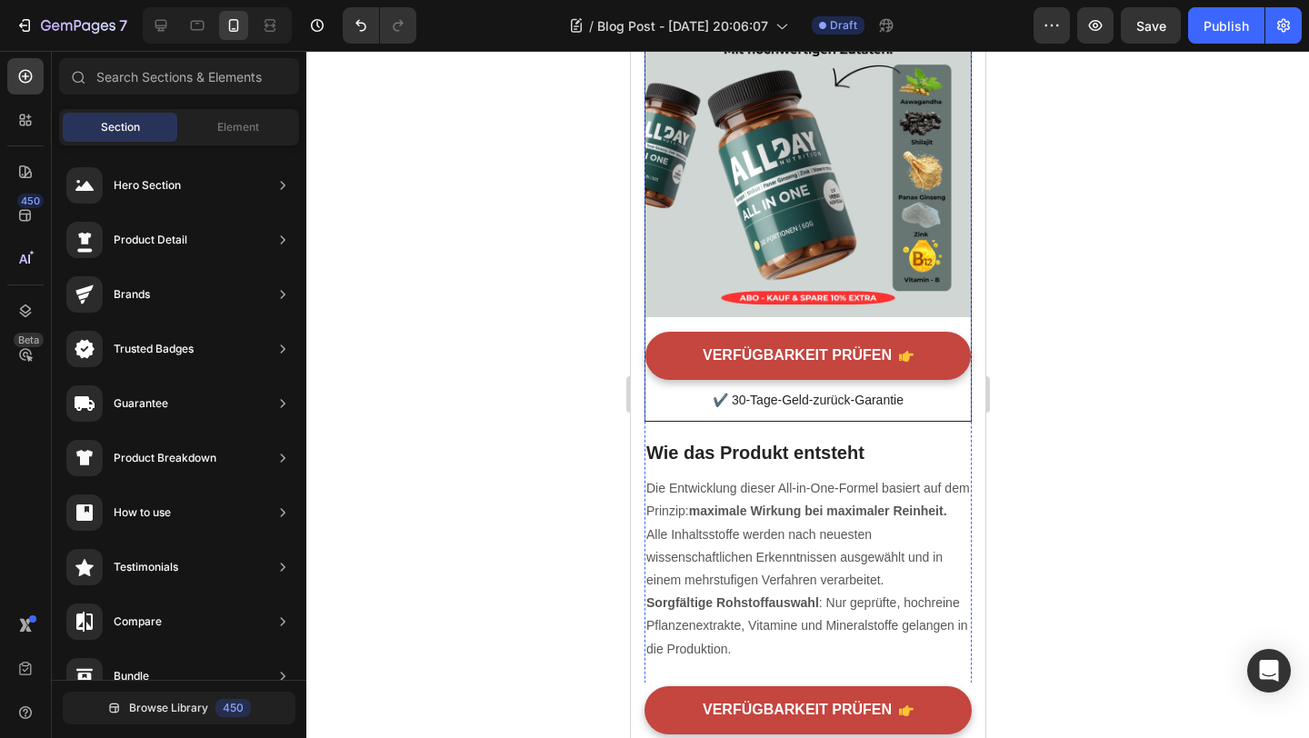
scroll to position [3240, 0]
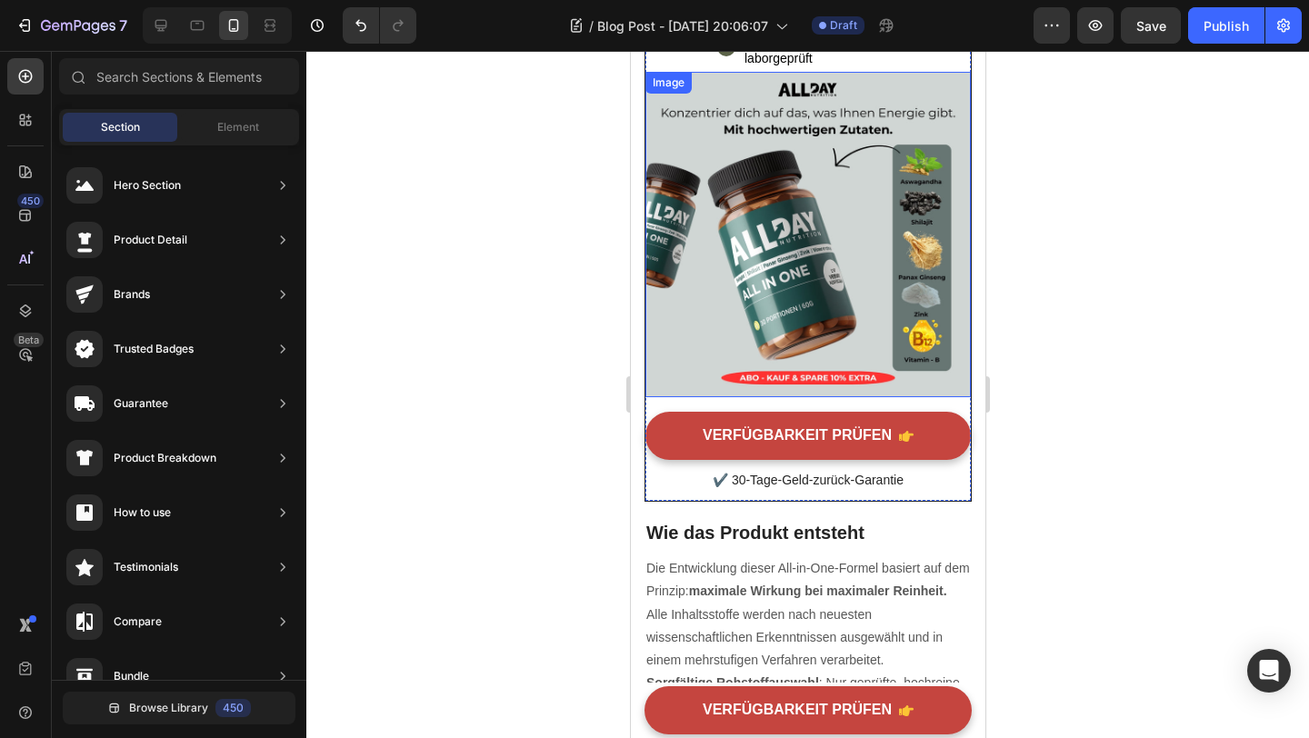
click at [844, 329] on img at bounding box center [807, 234] width 325 height 325
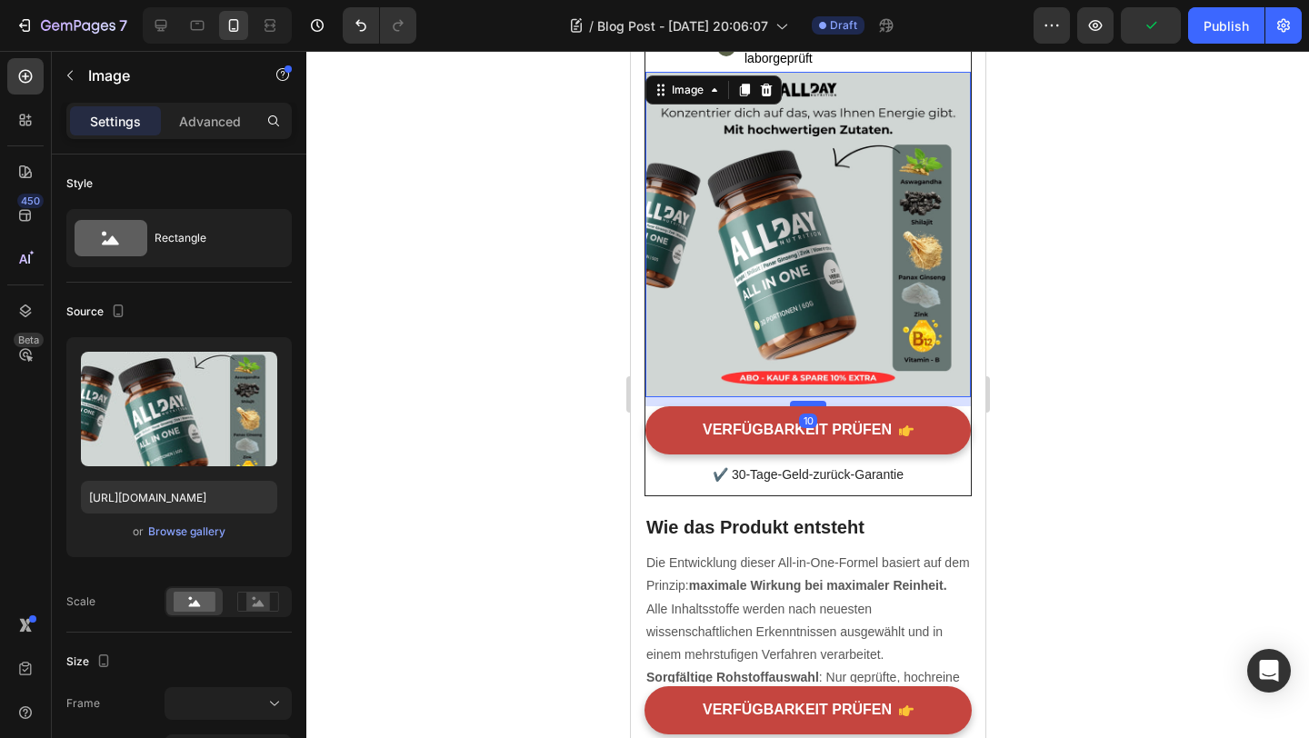
click at [809, 401] on div at bounding box center [807, 403] width 36 height 5
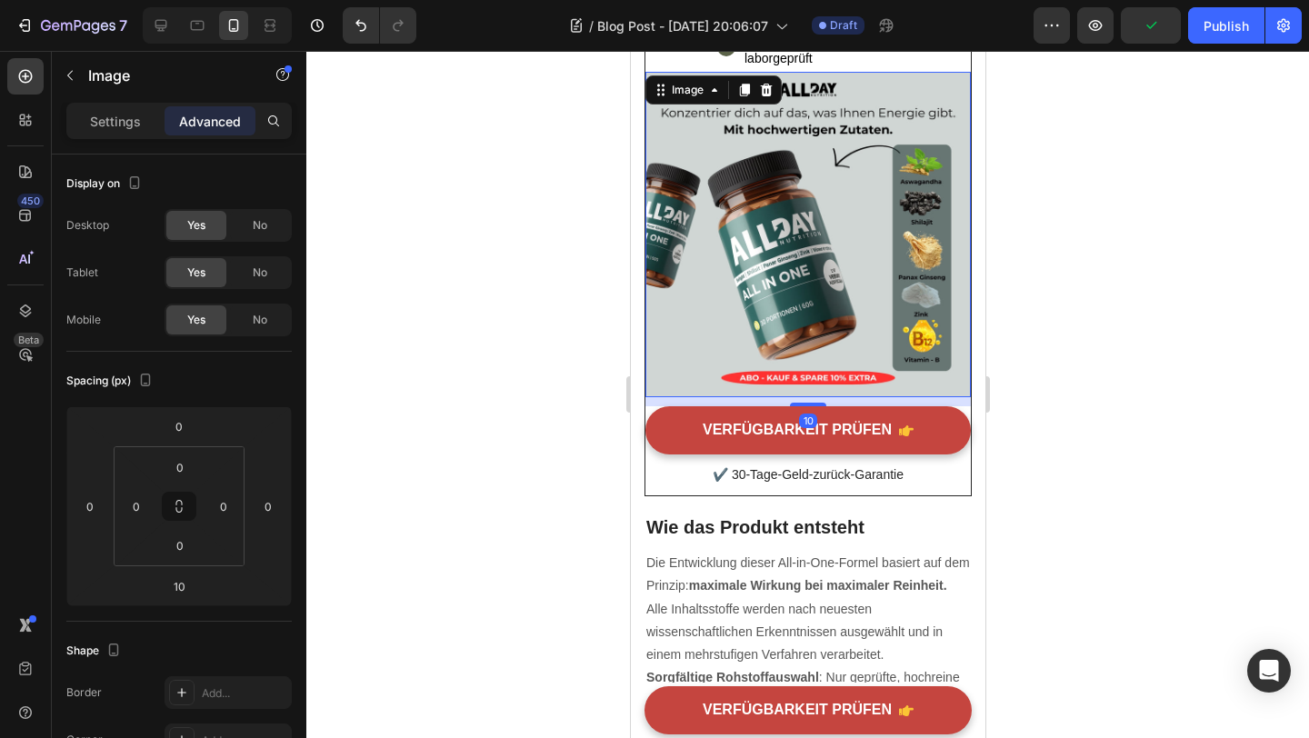
click at [1103, 374] on div at bounding box center [807, 394] width 1003 height 687
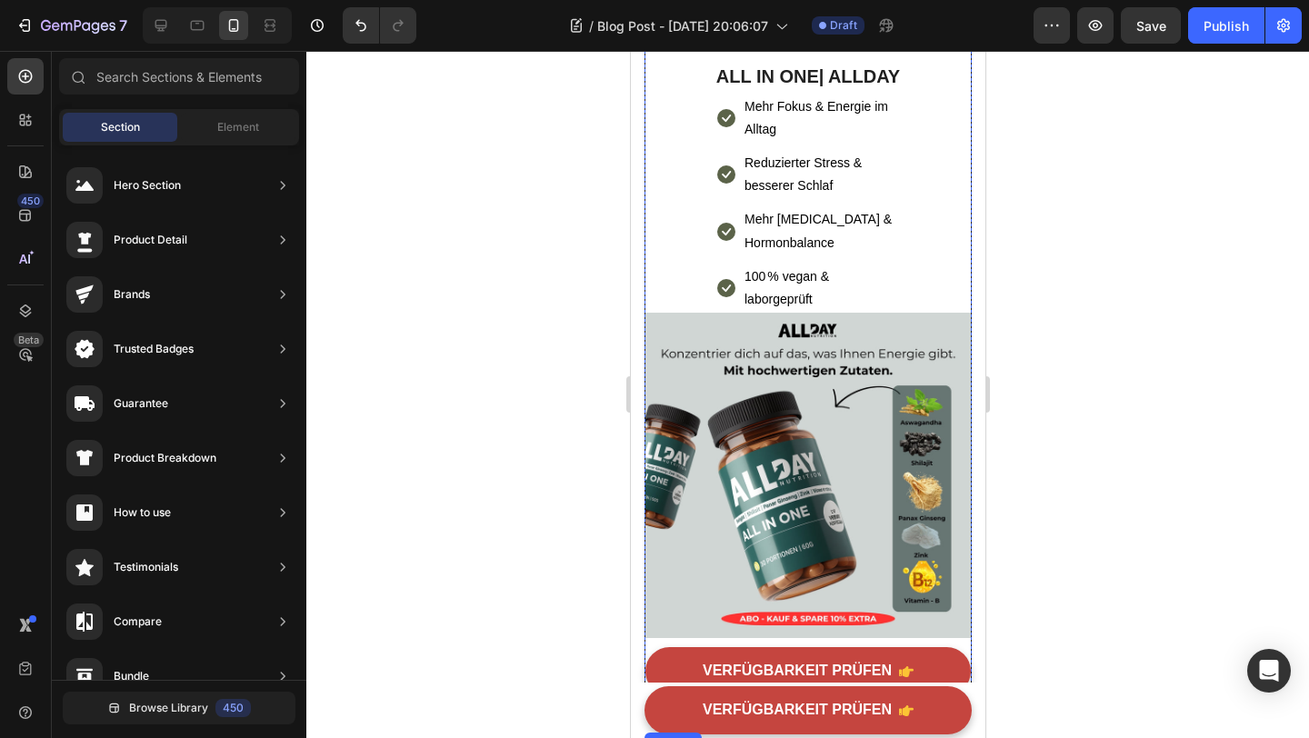
scroll to position [2974, 0]
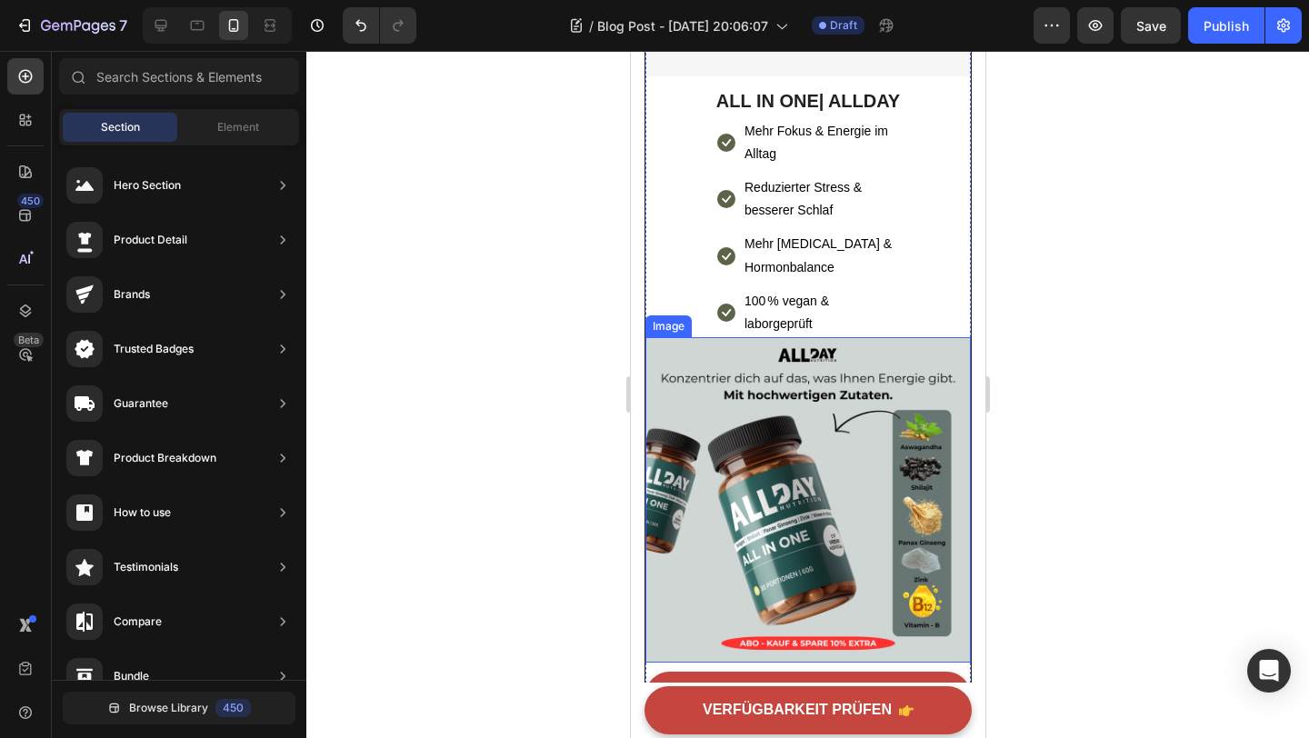
click at [824, 343] on img at bounding box center [807, 499] width 325 height 325
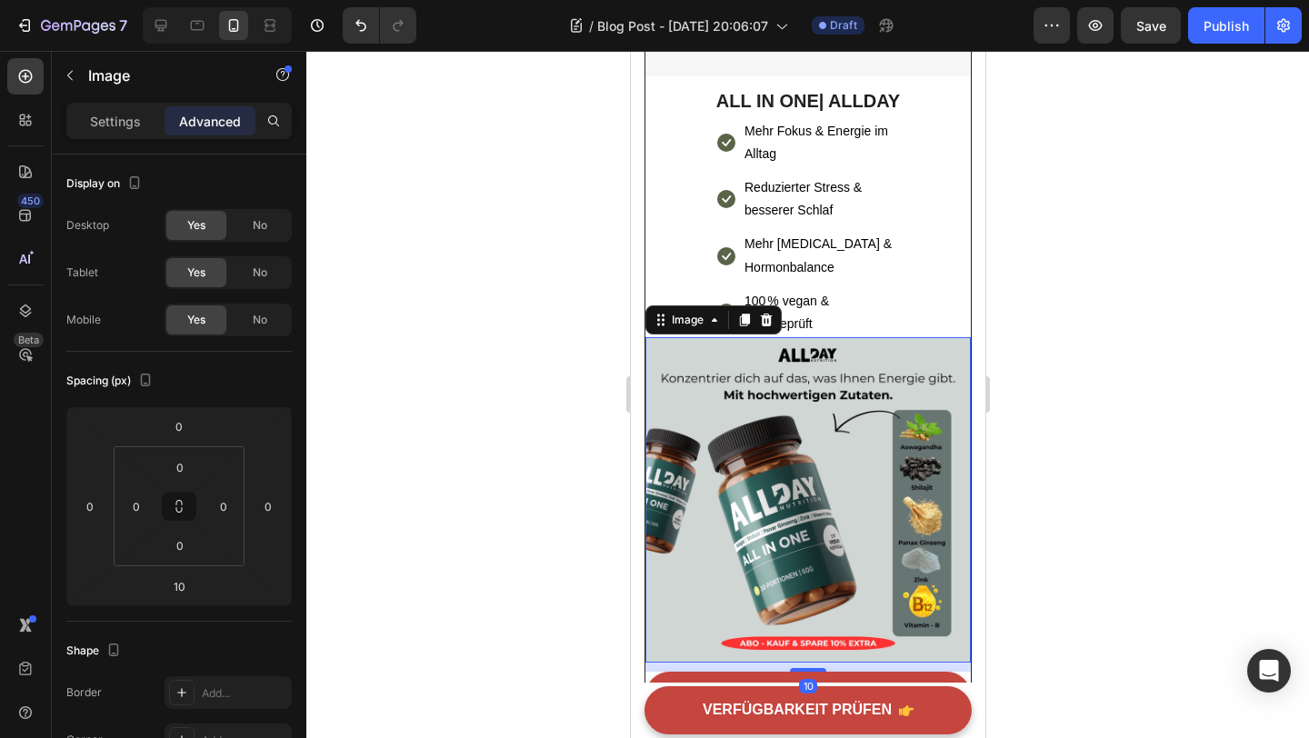
click at [809, 337] on img at bounding box center [807, 499] width 325 height 325
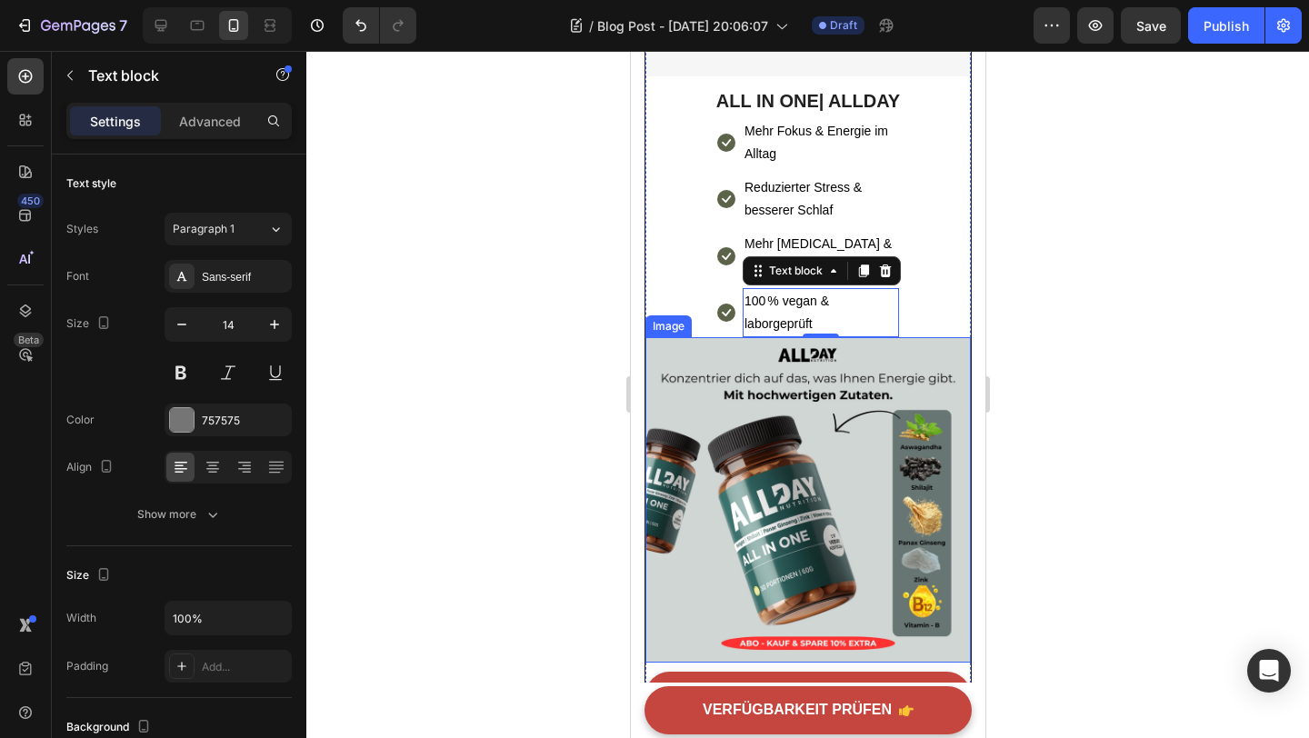
click at [776, 337] on img at bounding box center [807, 499] width 325 height 325
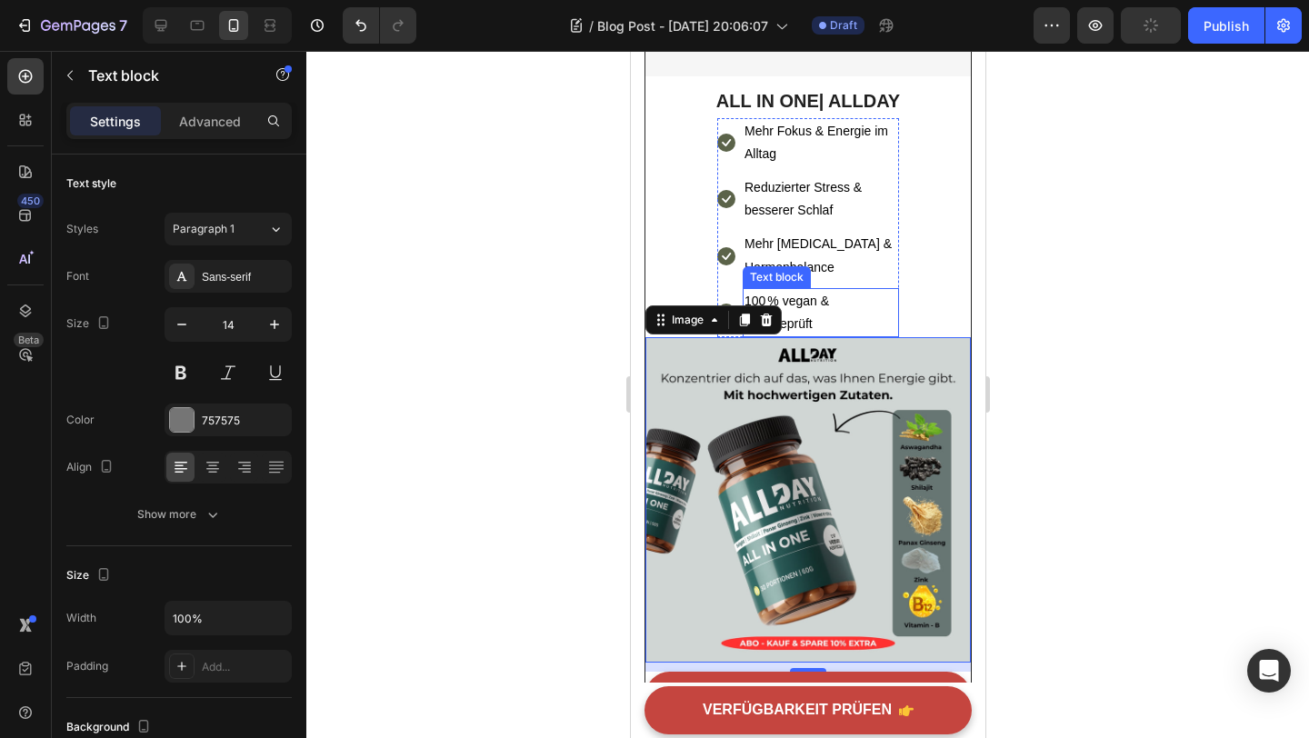
click at [805, 314] on span "100 % vegan & laborgeprüft" at bounding box center [786, 312] width 85 height 37
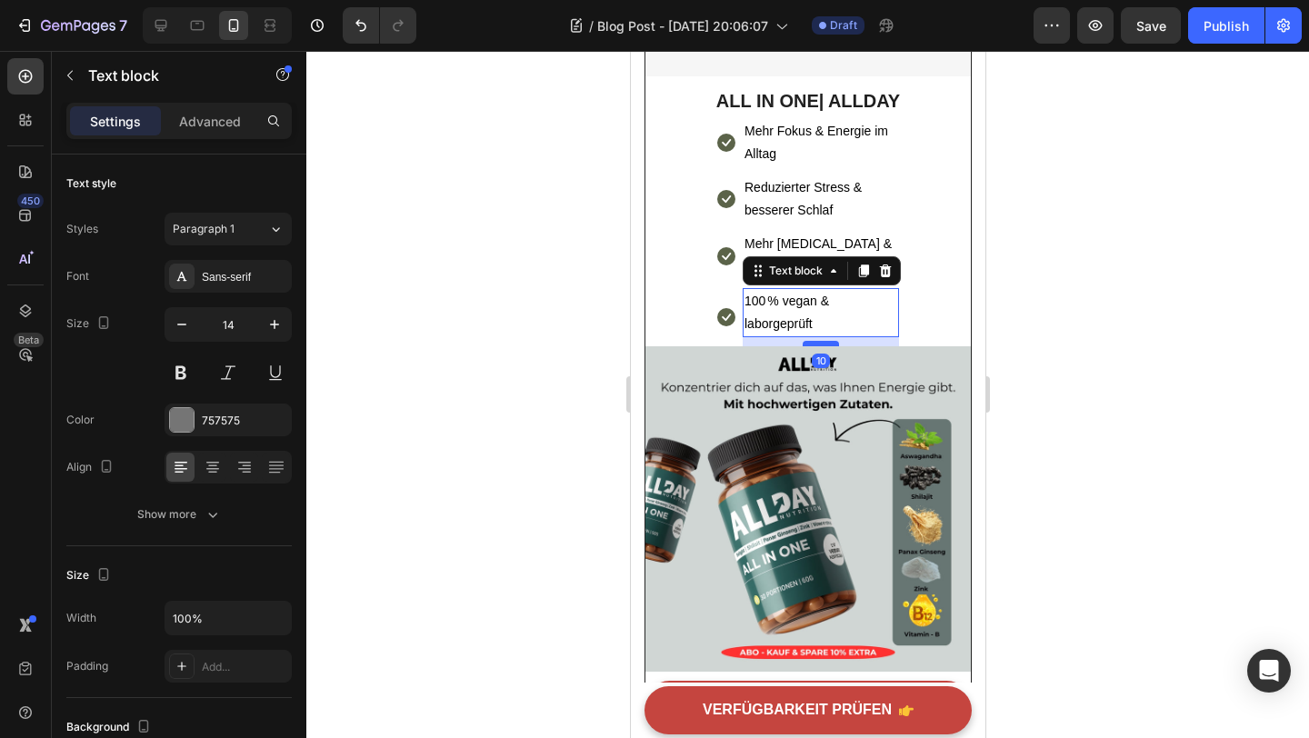
click at [811, 341] on div at bounding box center [820, 343] width 36 height 5
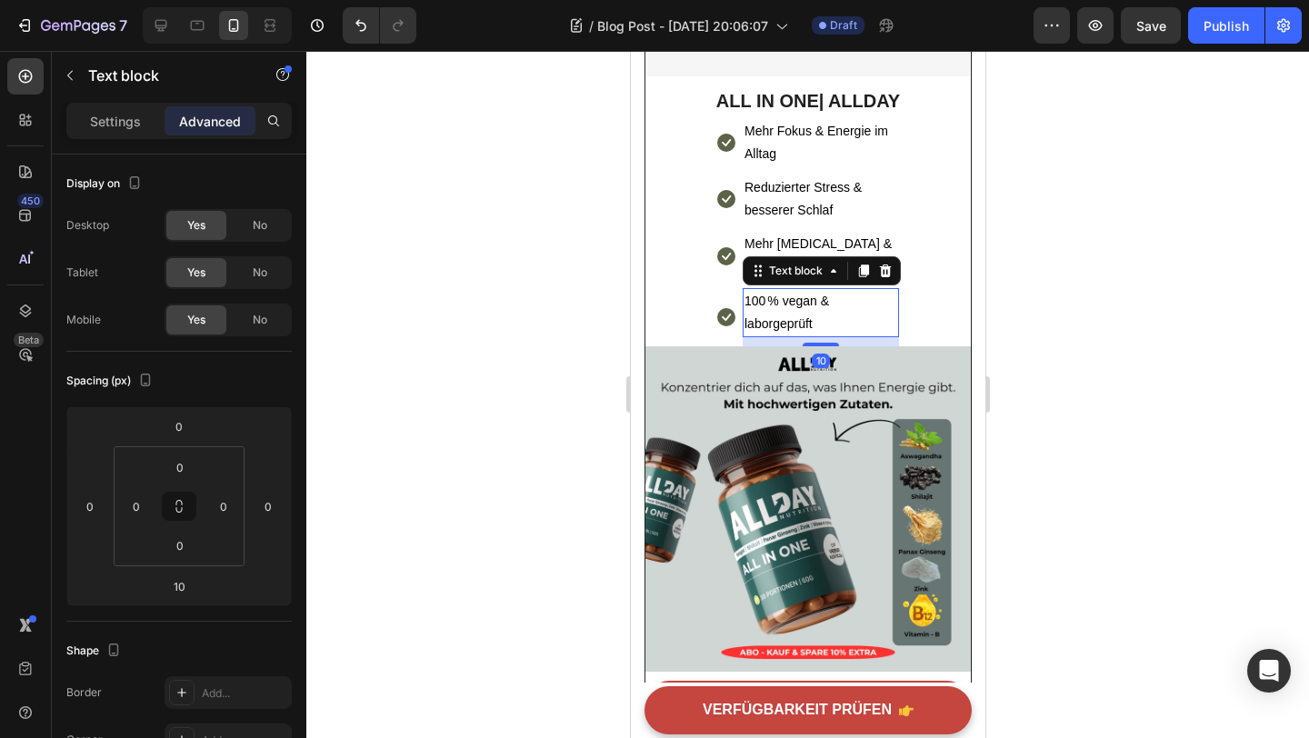
click at [1071, 330] on div at bounding box center [807, 394] width 1003 height 687
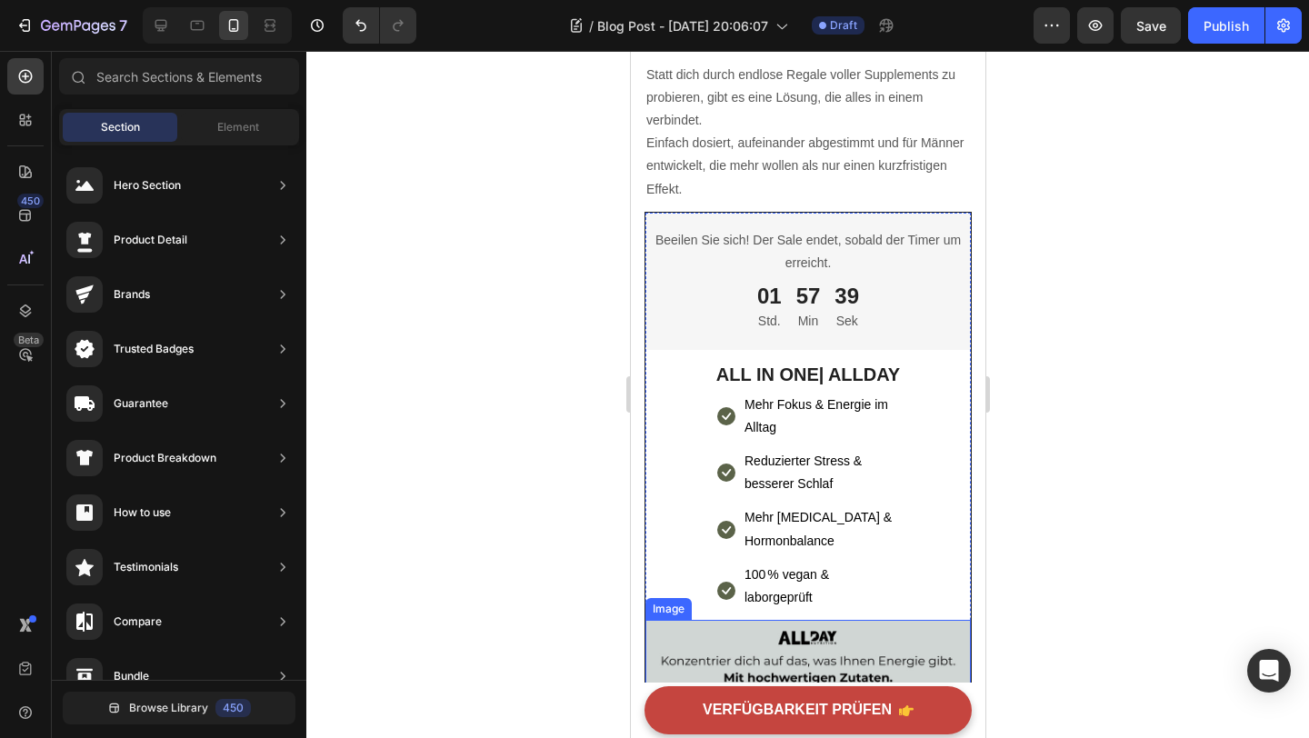
scroll to position [2520, 0]
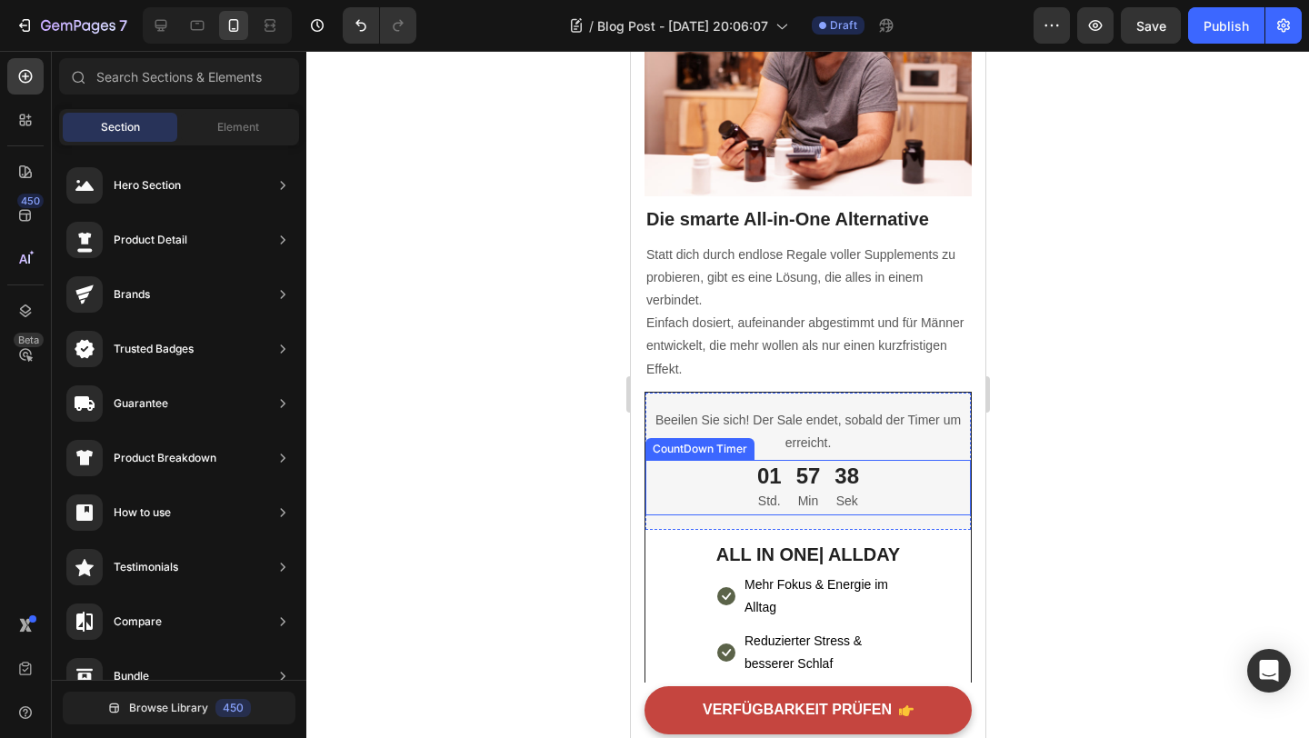
click at [834, 503] on p "Sek" at bounding box center [846, 501] width 25 height 23
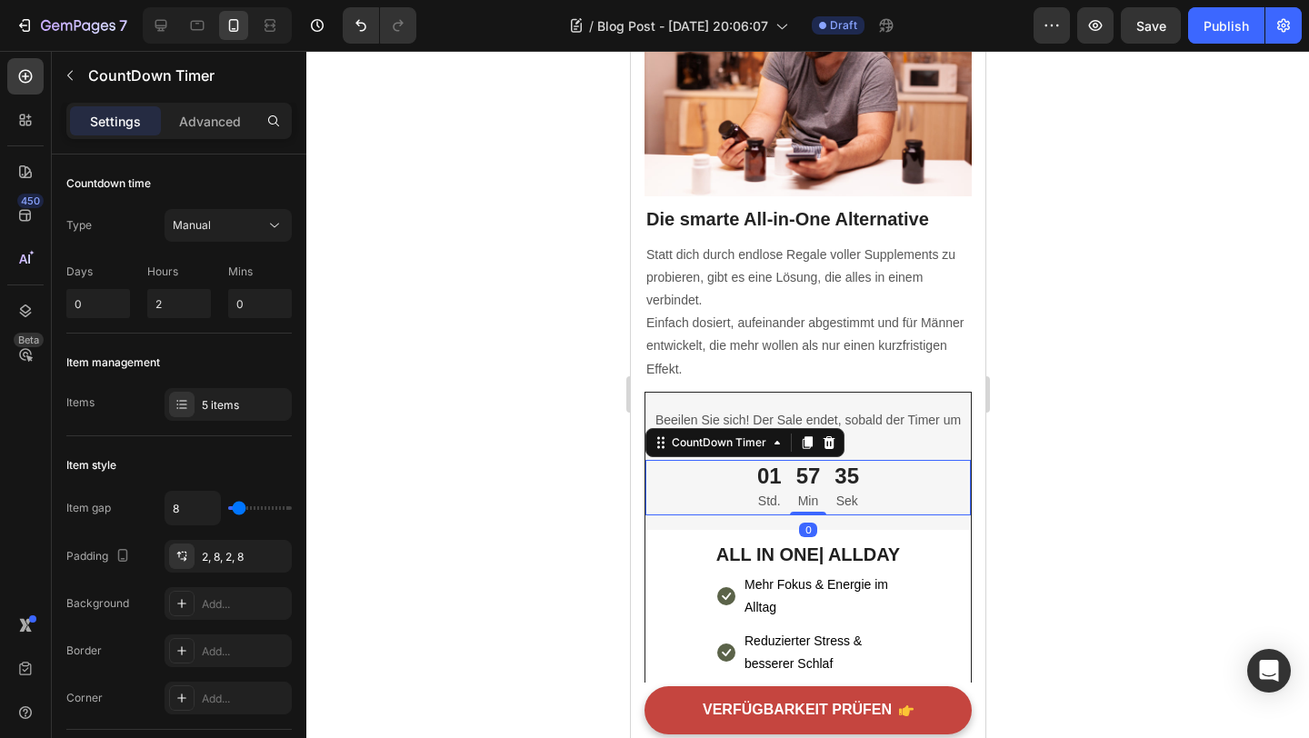
drag, startPoint x: 806, startPoint y: 507, endPoint x: 806, endPoint y: 458, distance: 49.1
click at [806, 490] on div "01 Std. 57 Min 35 Sek CountDown Timer 0" at bounding box center [807, 487] width 325 height 55
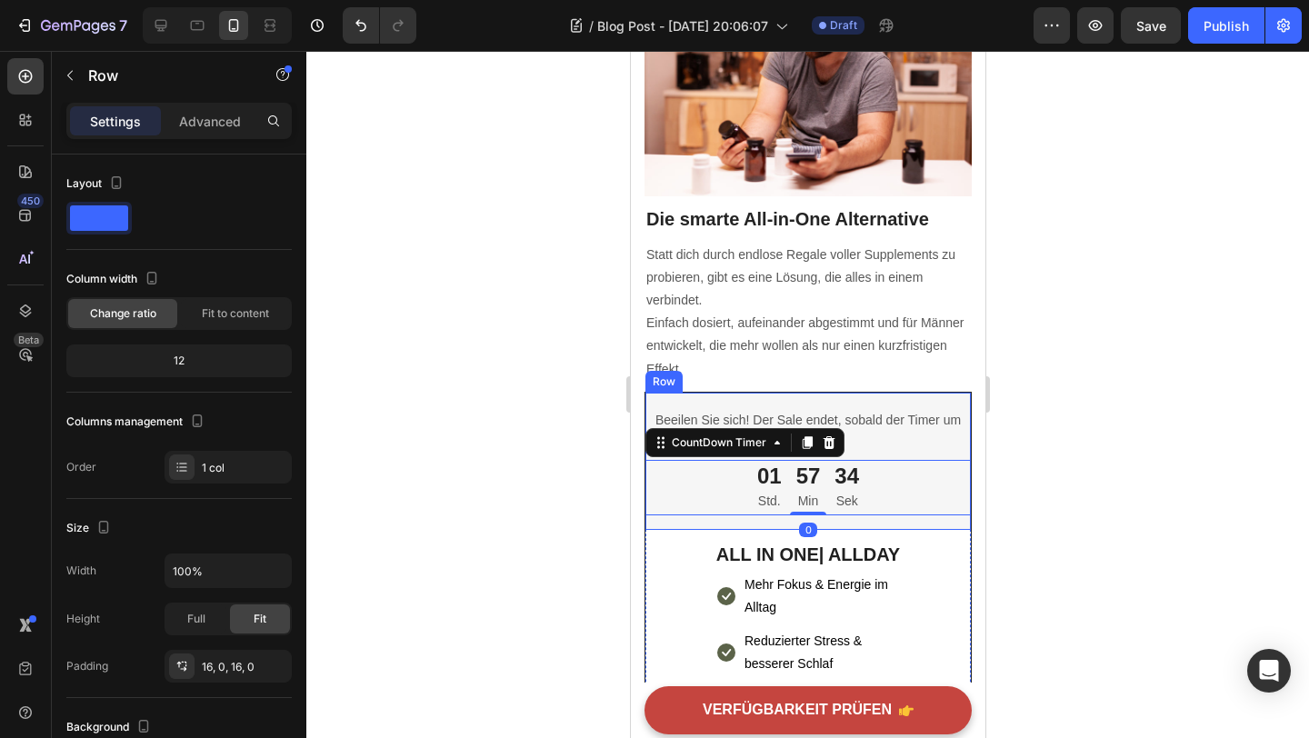
click at [823, 519] on div "Beeilen Sie sich! Der Sale endet, sobald der Timer um erreicht. Text block 01 S…" at bounding box center [807, 461] width 325 height 137
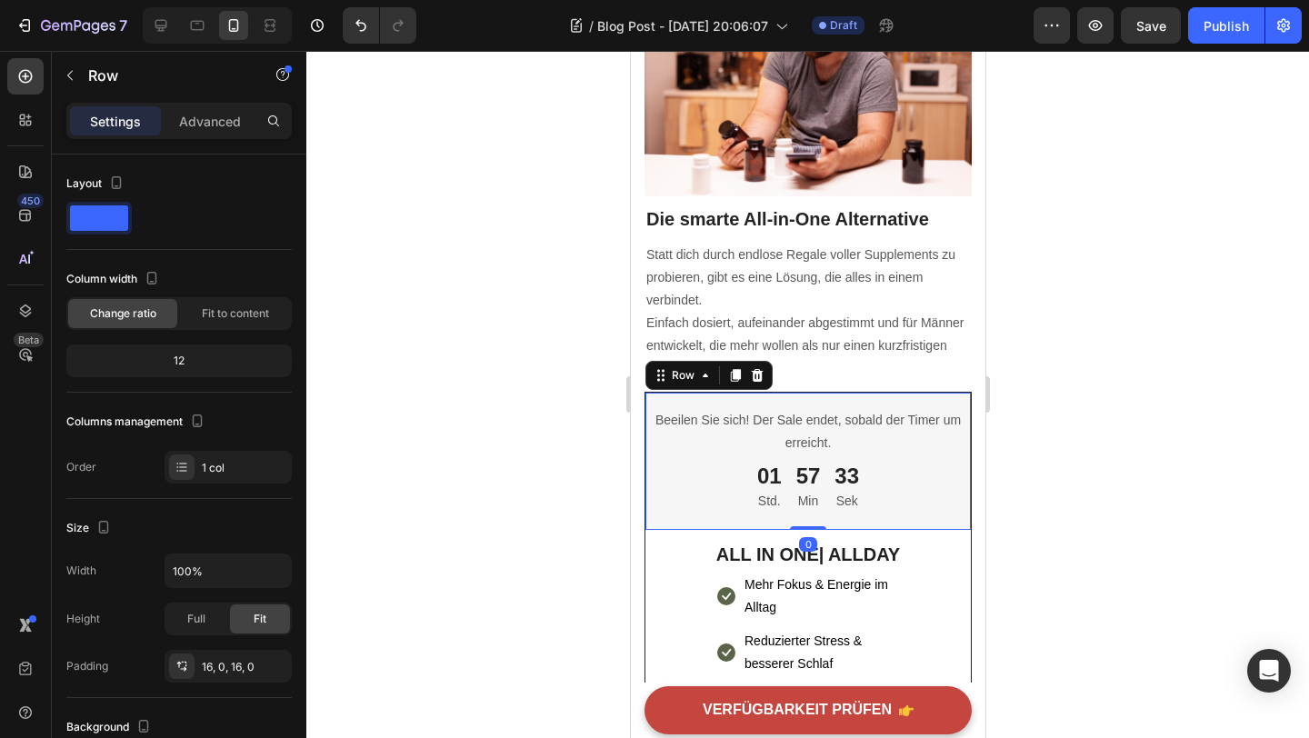
click at [823, 519] on div "Beeilen Sie sich! Der Sale endet, sobald der Timer um erreicht. Text block 01 S…" at bounding box center [807, 461] width 325 height 137
click at [823, 514] on div "Beeilen Sie sich! Der Sale endet, sobald der Timer um erreicht. Text block 01 S…" at bounding box center [807, 461] width 325 height 137
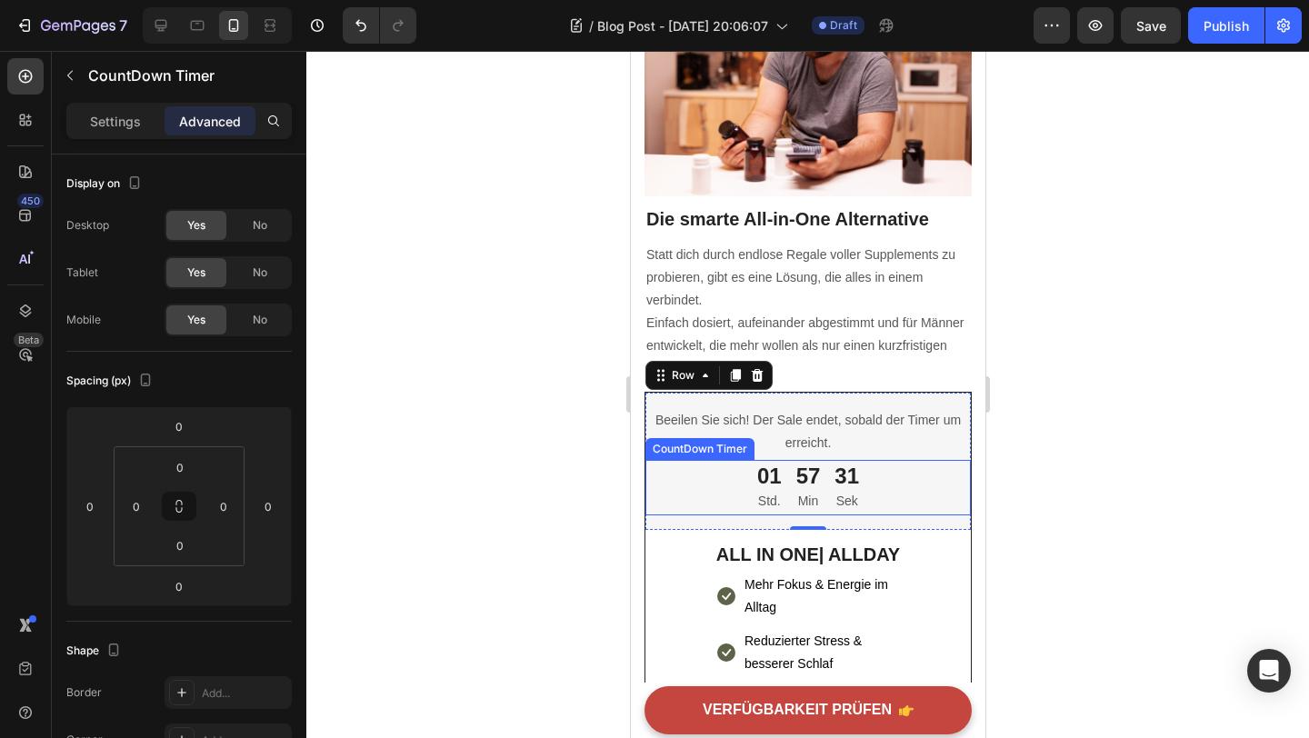
click at [817, 499] on p "Min" at bounding box center [808, 501] width 25 height 23
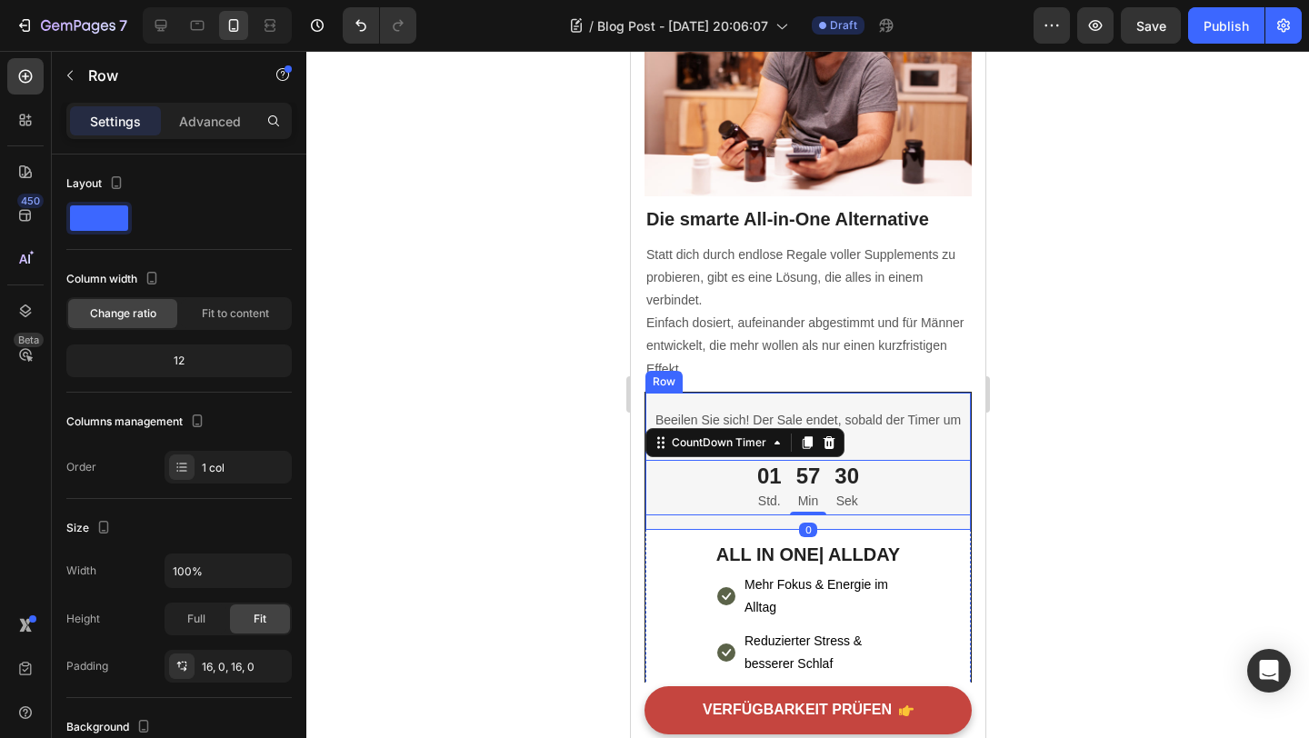
click at [834, 516] on div "Beeilen Sie sich! Der Sale endet, sobald der Timer um erreicht. Text block 01 S…" at bounding box center [807, 461] width 325 height 137
click at [834, 502] on p "Sek" at bounding box center [846, 501] width 25 height 23
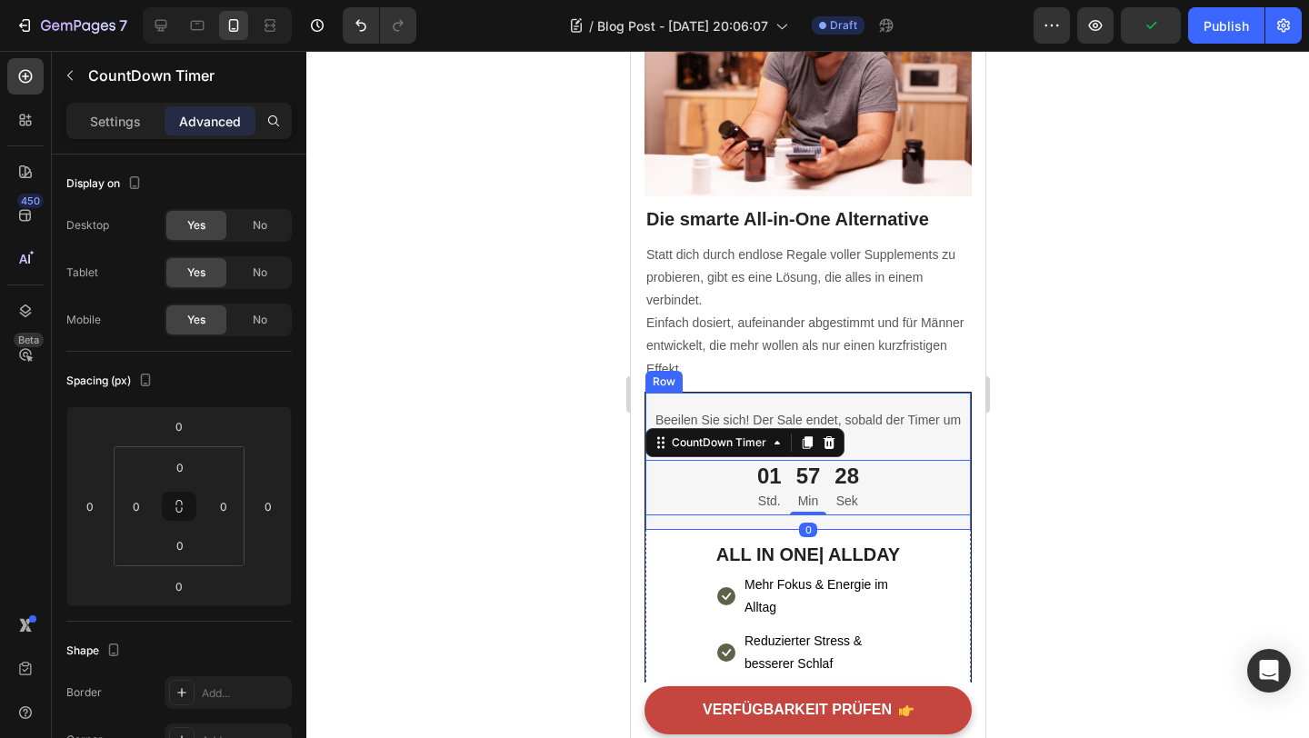
click at [861, 516] on div "Beeilen Sie sich! Der Sale endet, sobald der Timer um erreicht. Text block 01 S…" at bounding box center [807, 461] width 325 height 137
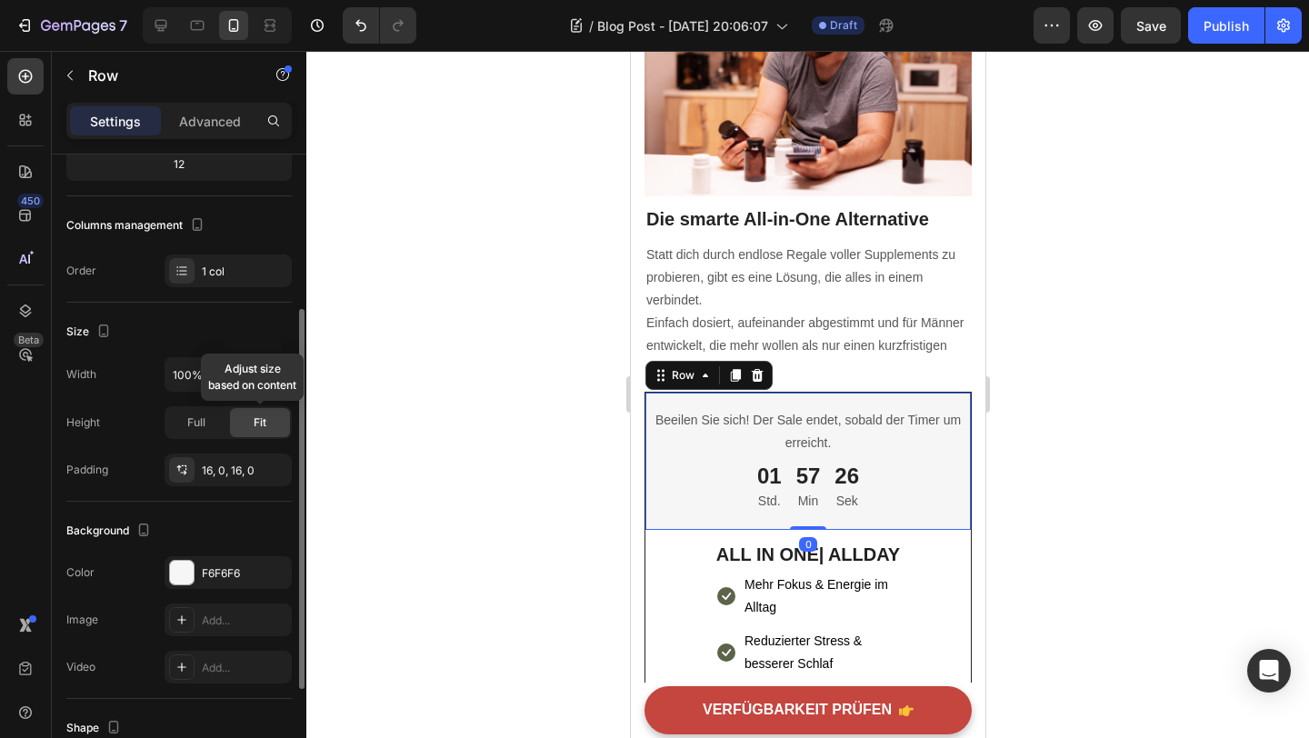
scroll to position [220, 0]
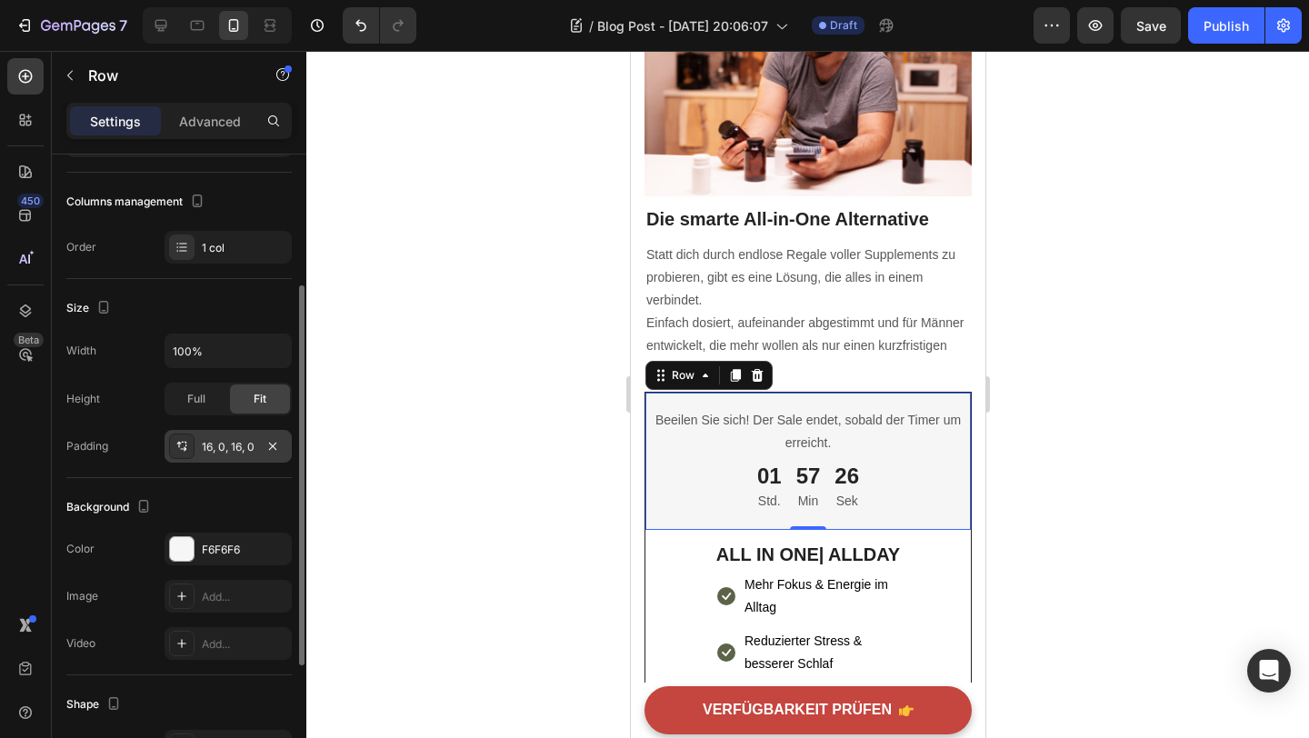
click at [235, 444] on div "16, 0, 16, 0" at bounding box center [228, 447] width 53 height 16
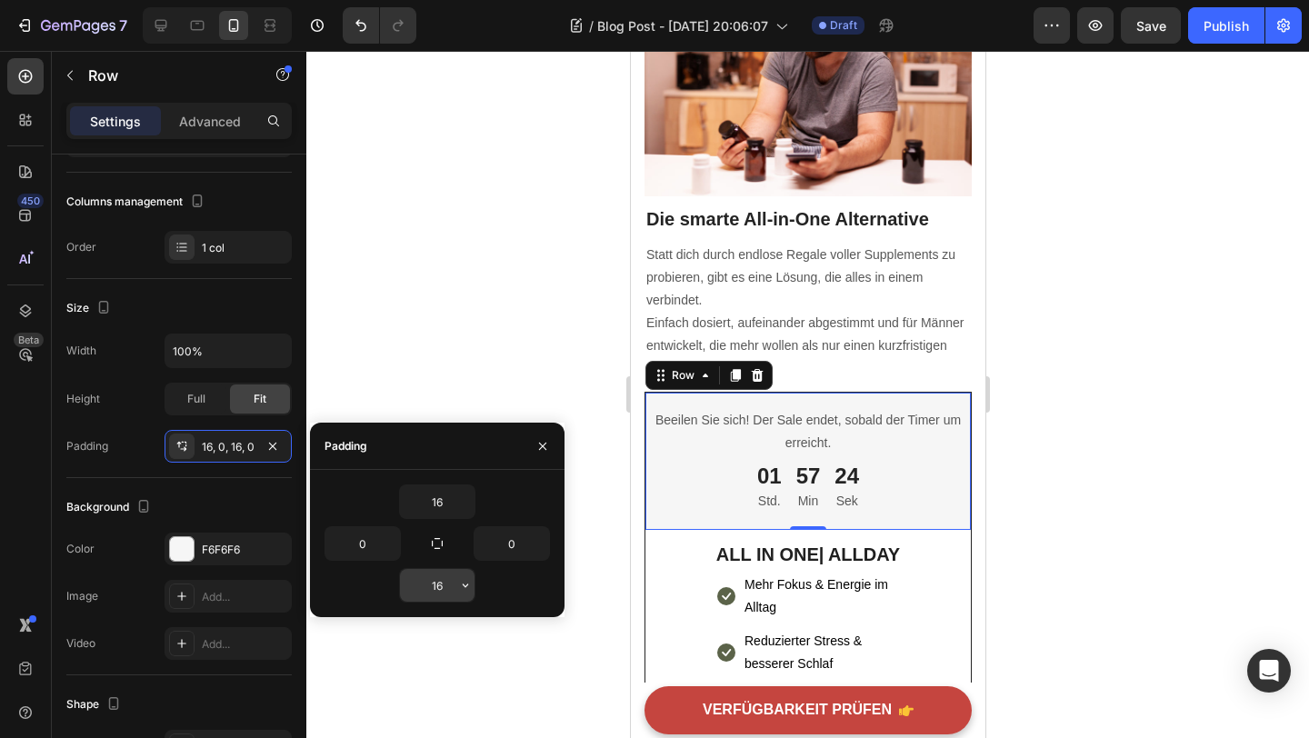
click at [426, 582] on input "16" at bounding box center [437, 585] width 75 height 33
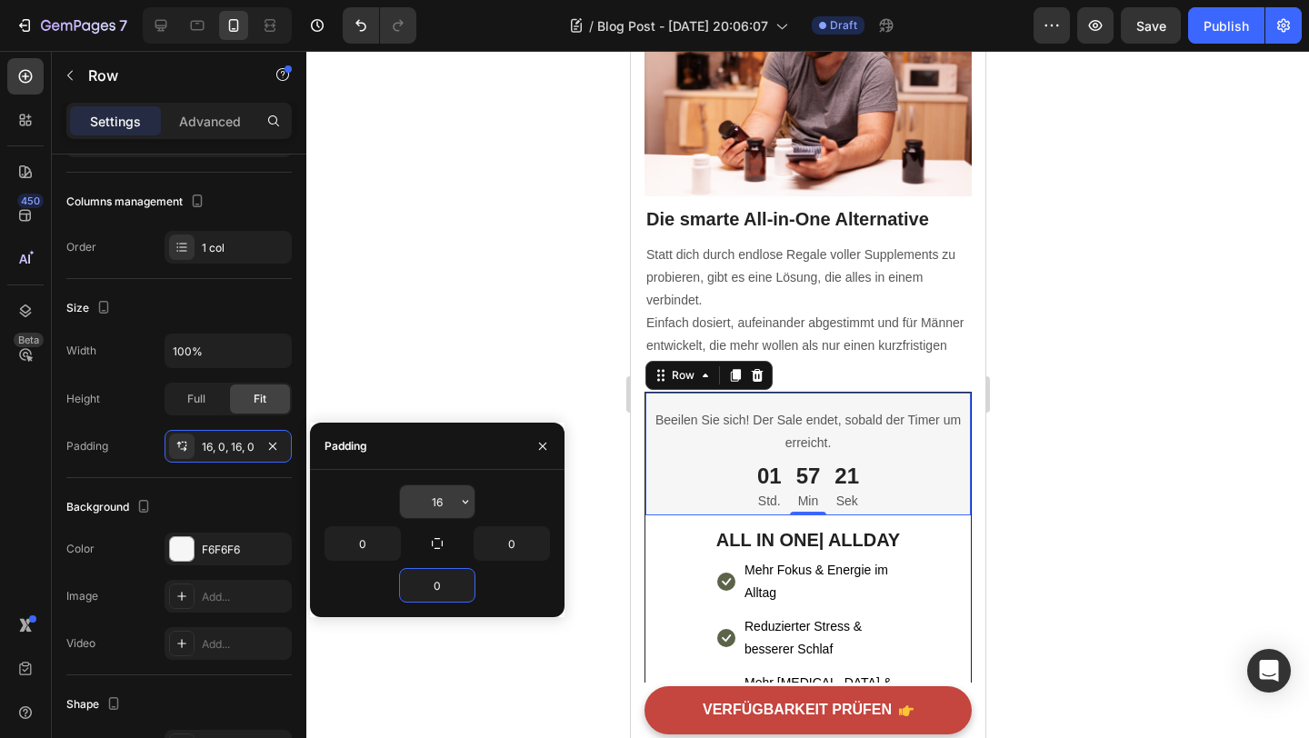
click at [434, 506] on input "16" at bounding box center [437, 502] width 75 height 33
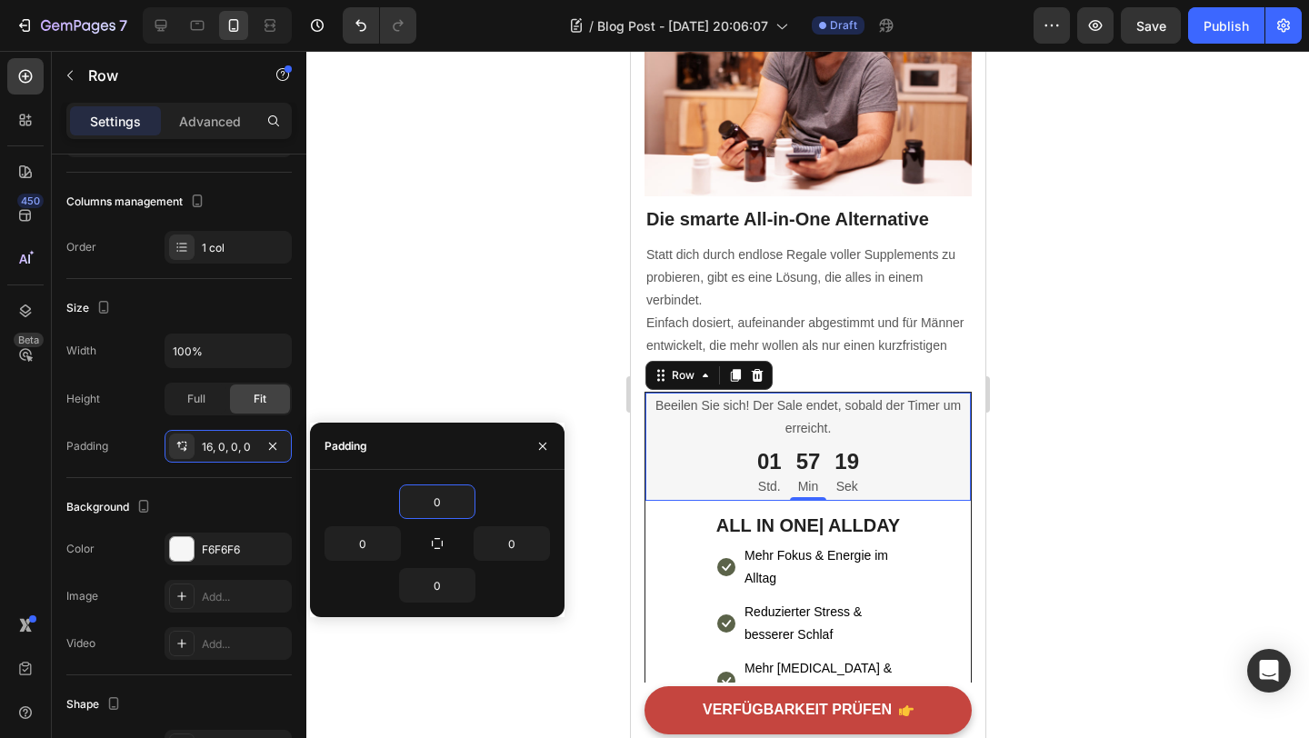
click at [1080, 491] on div at bounding box center [807, 394] width 1003 height 687
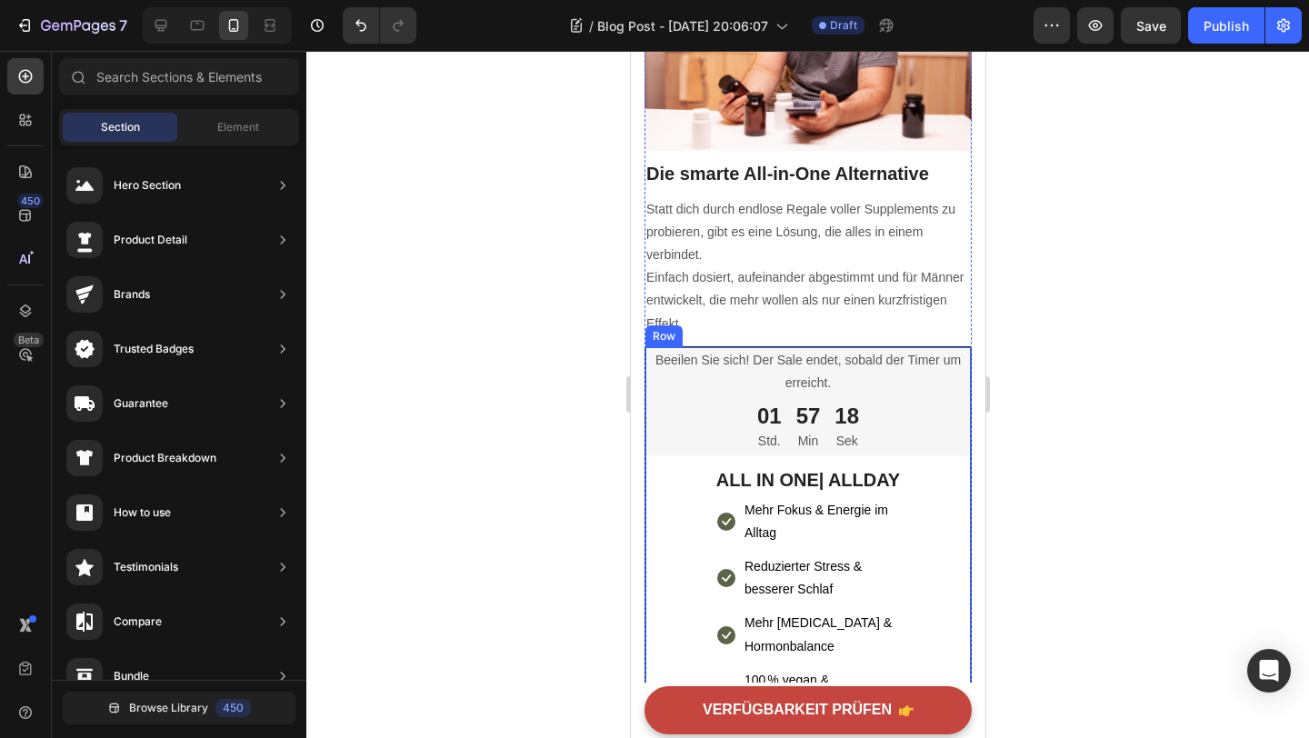
scroll to position [2567, 0]
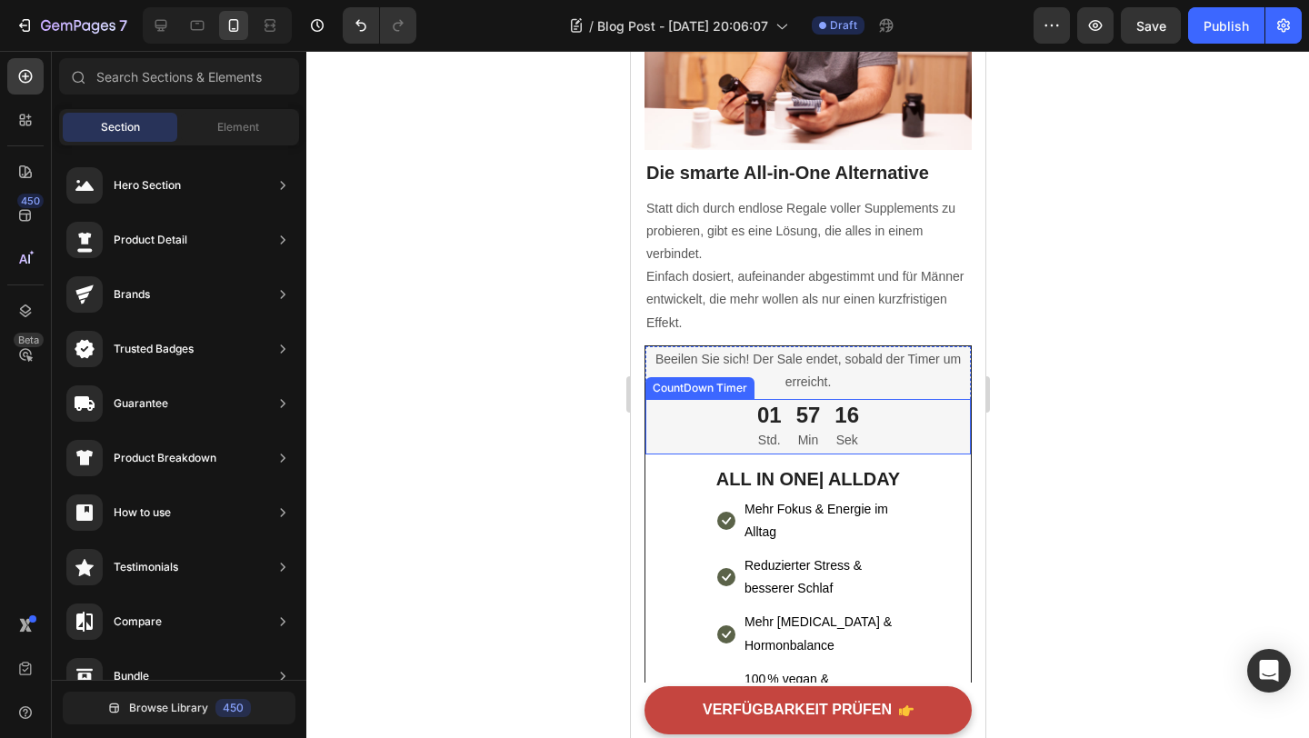
click at [844, 411] on div "16" at bounding box center [846, 415] width 25 height 28
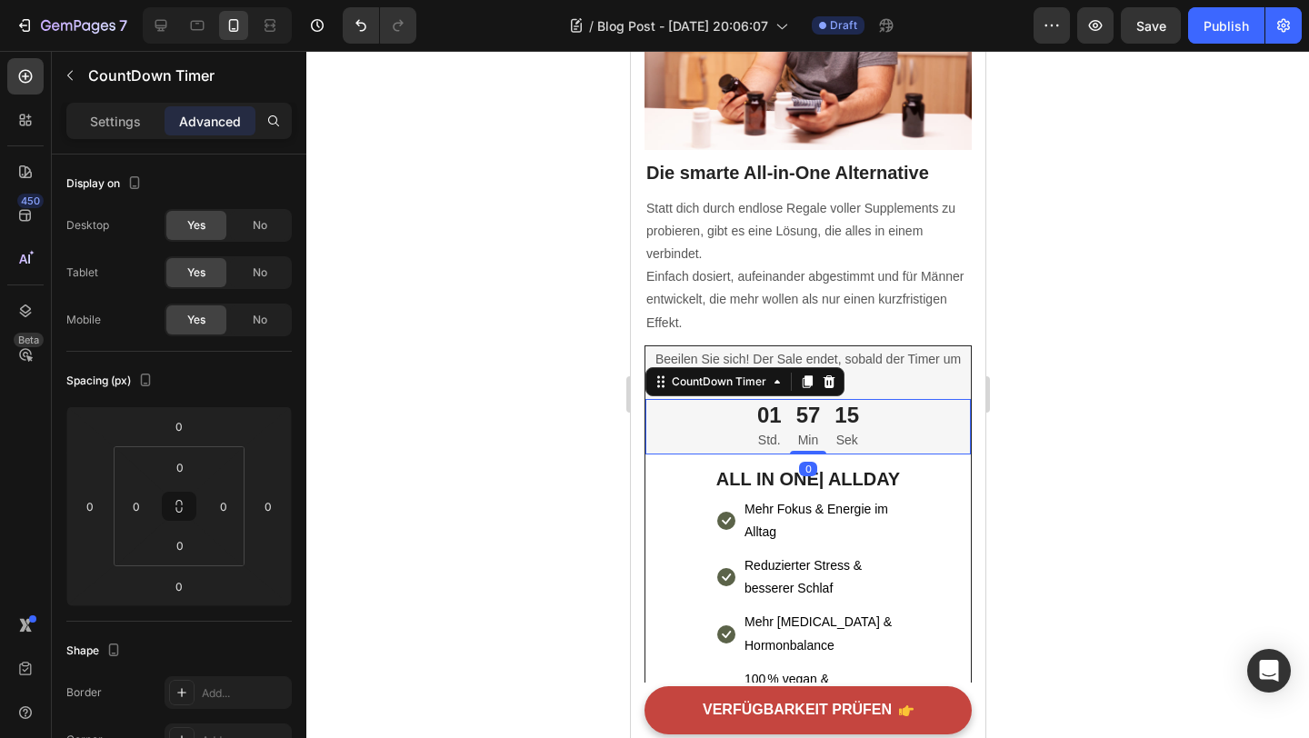
click at [768, 415] on div "01" at bounding box center [768, 415] width 25 height 28
click at [131, 116] on p "Settings" at bounding box center [115, 121] width 51 height 19
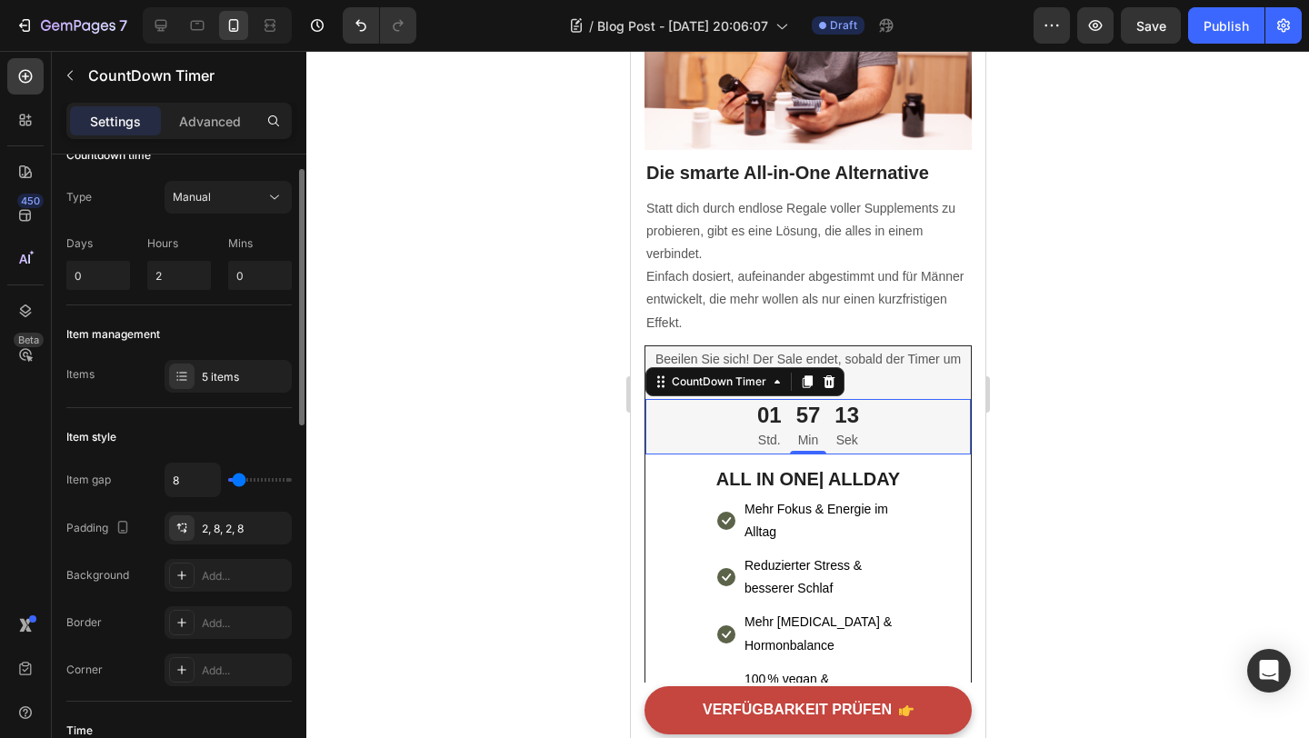
scroll to position [35, 0]
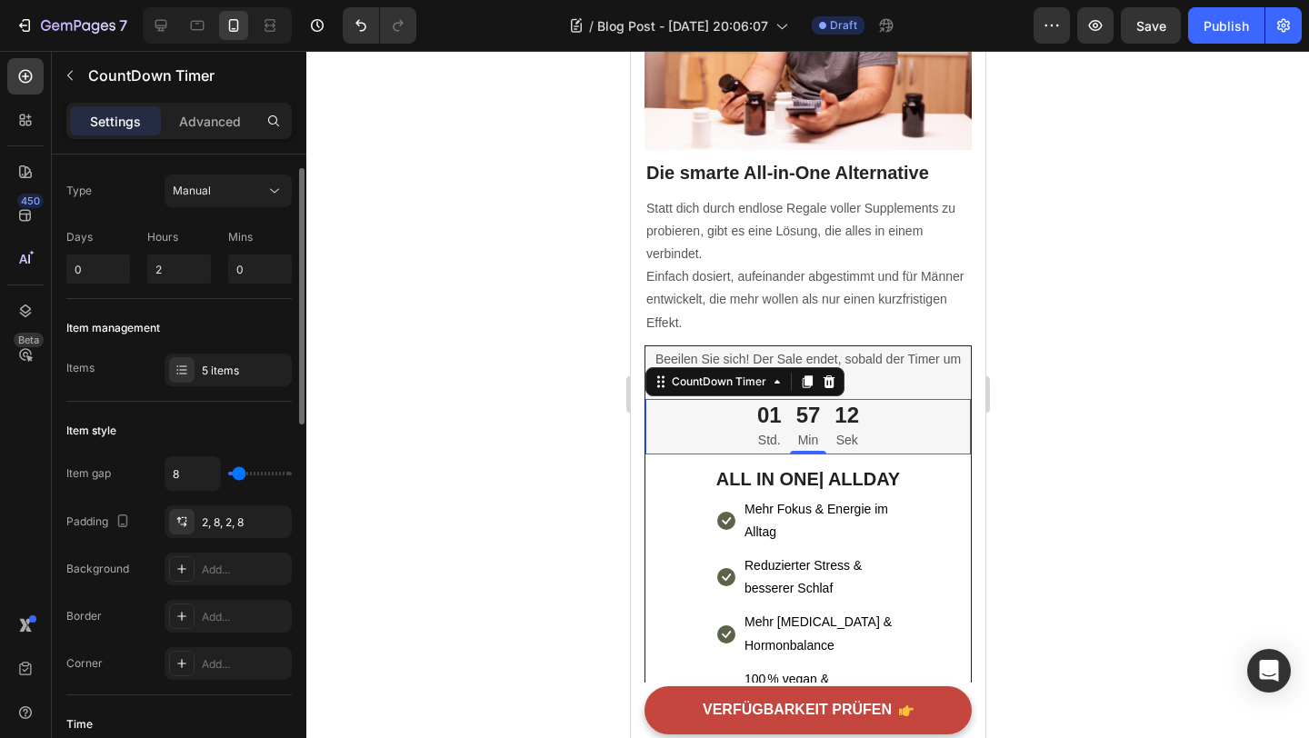
click at [763, 408] on div "01" at bounding box center [768, 415] width 25 height 28
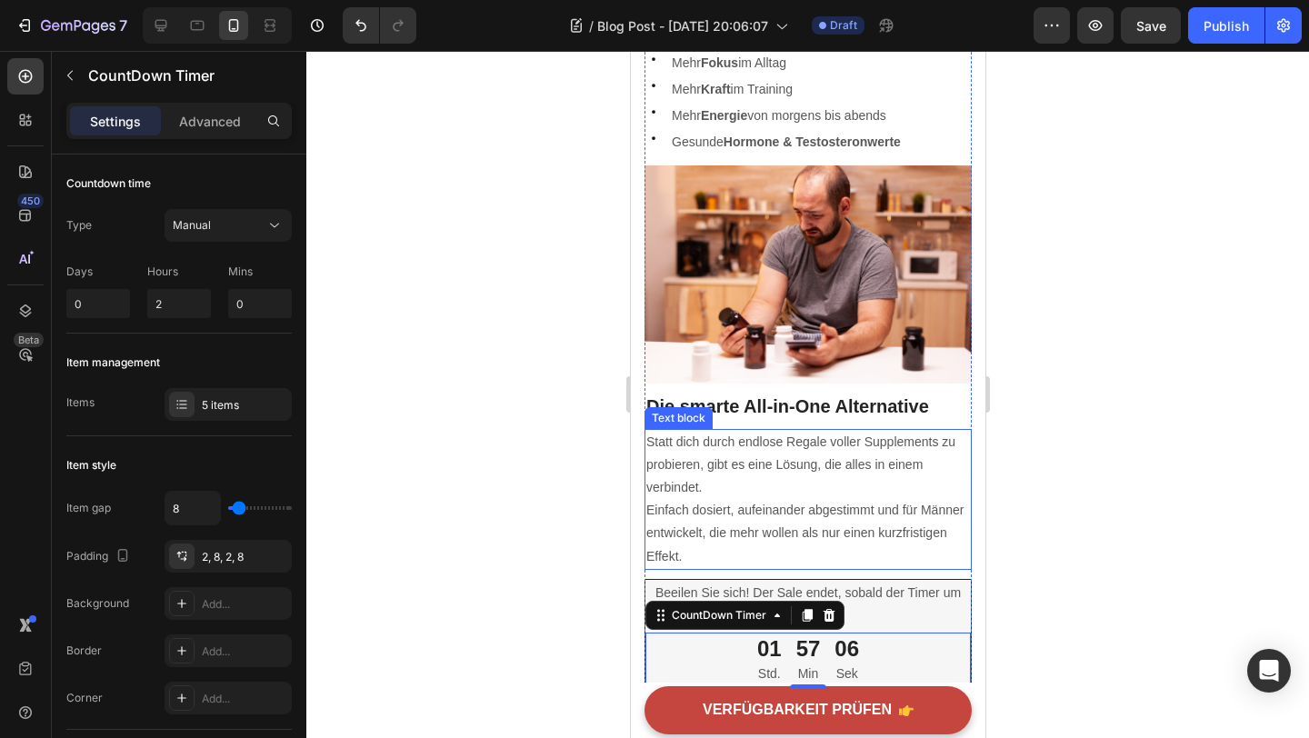
scroll to position [2327, 0]
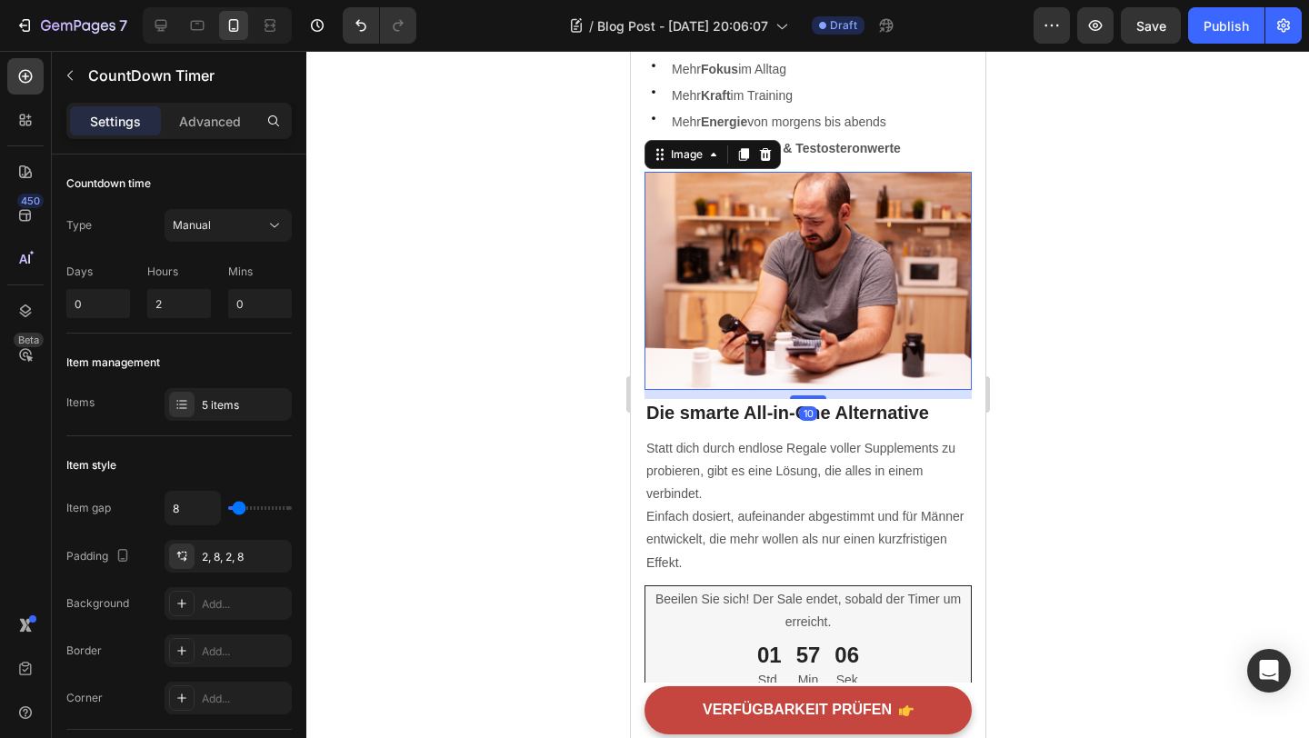
click at [778, 346] on img at bounding box center [807, 281] width 327 height 218
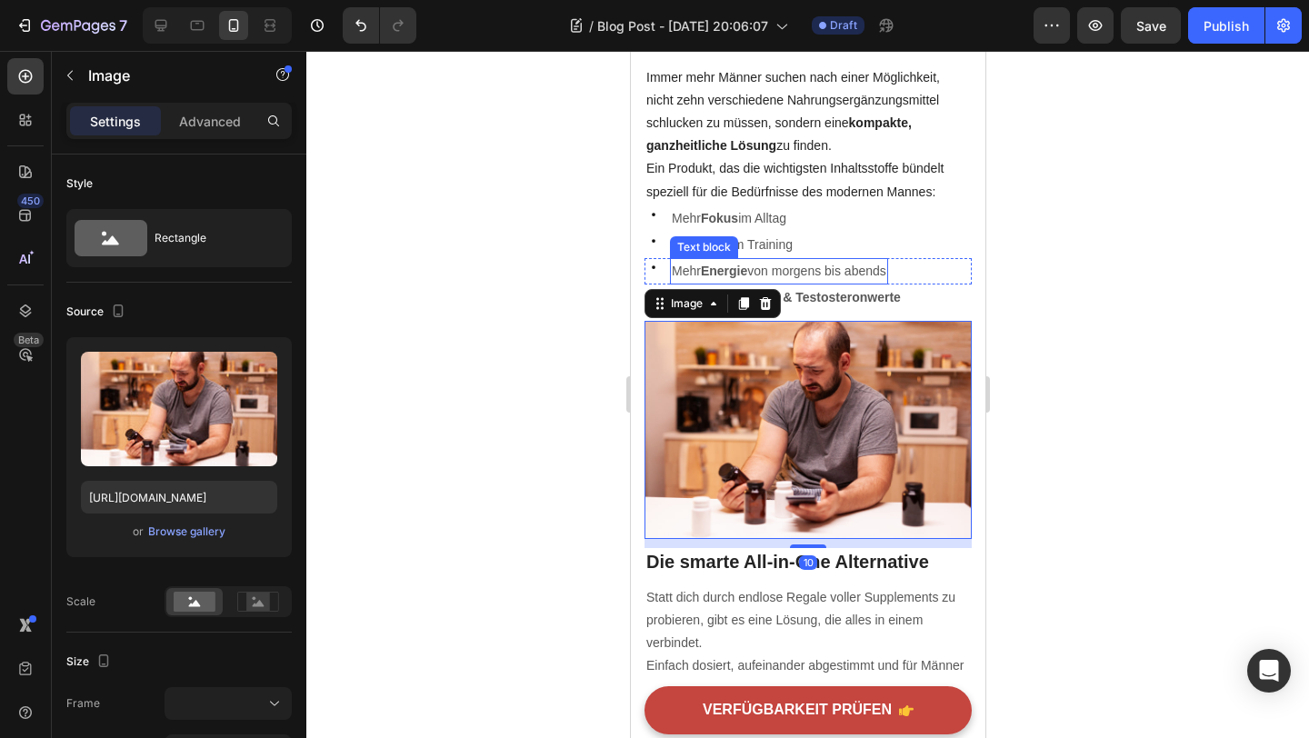
scroll to position [2174, 0]
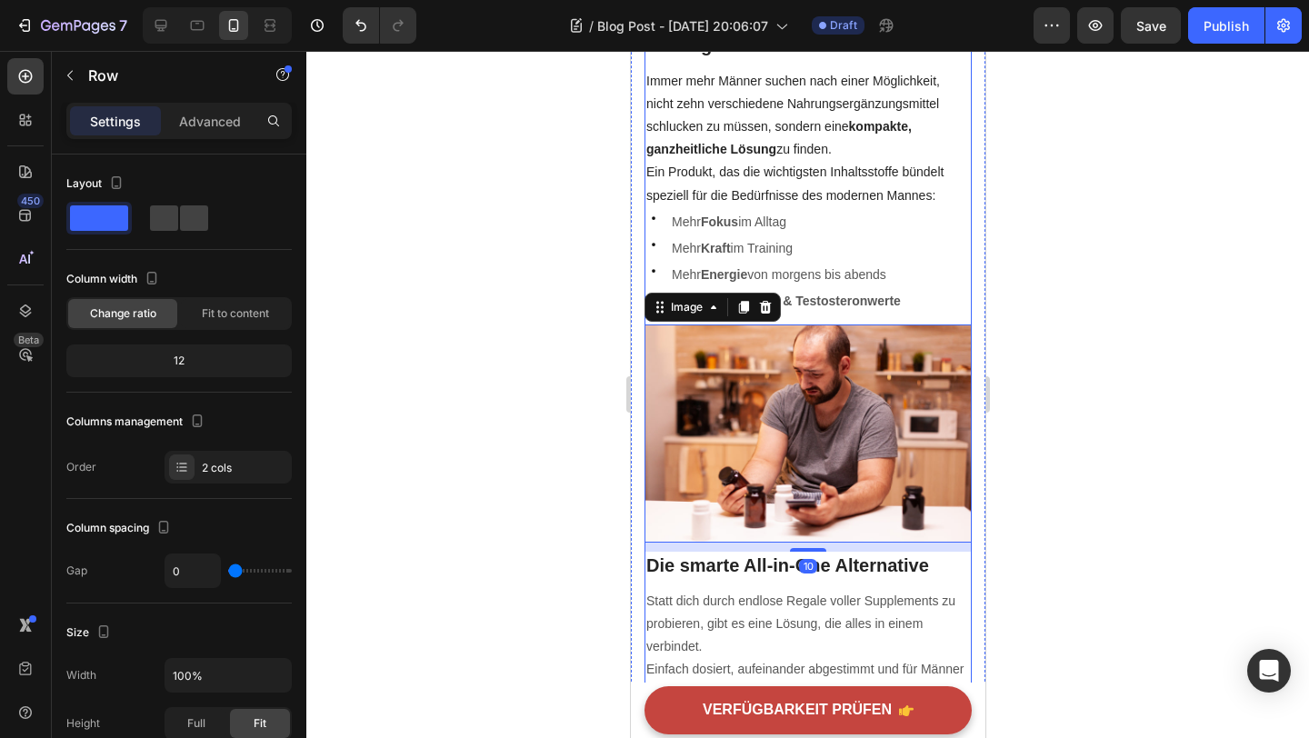
click at [827, 315] on div "Warum so viele Männer [DATE] mit Energie , Fokus und [MEDICAL_DATA] kämpfen und…" at bounding box center [807, 594] width 327 height 5229
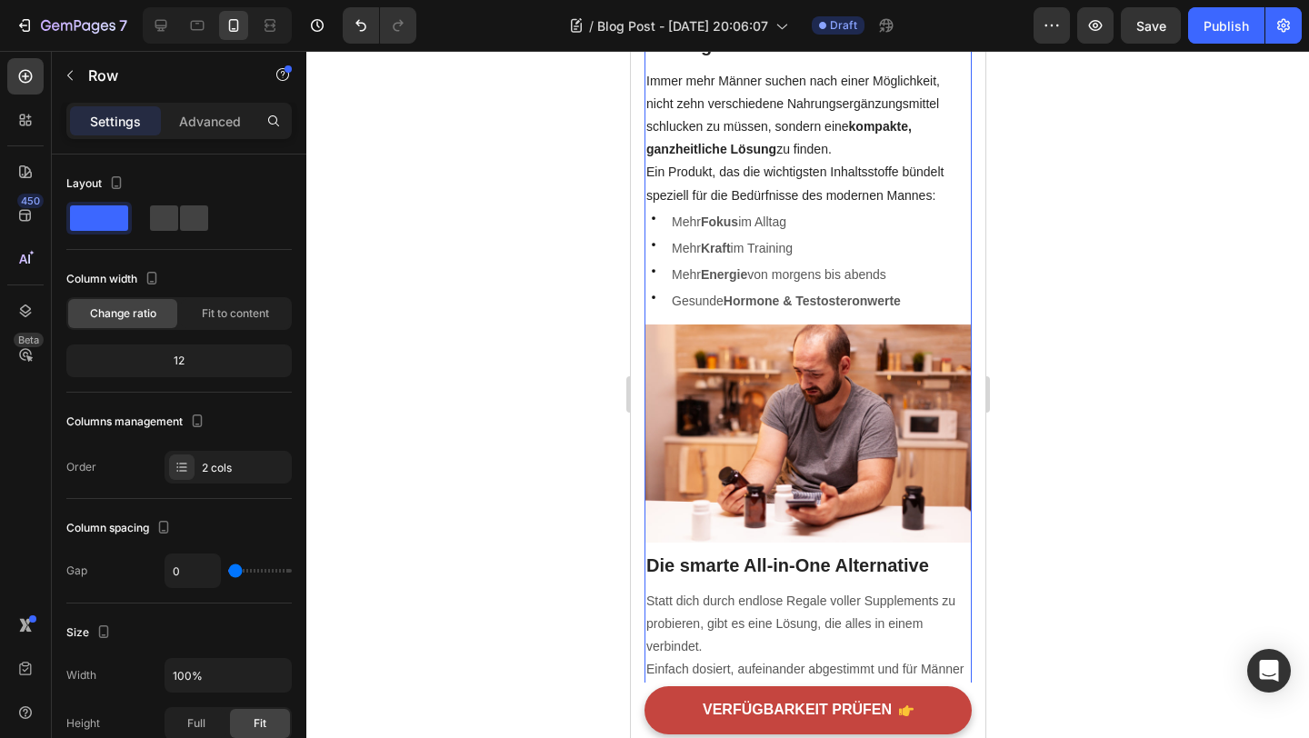
click at [805, 316] on div "Warum so viele Männer [DATE] mit Energie , Fokus und [MEDICAL_DATA] kämpfen und…" at bounding box center [807, 594] width 327 height 5229
click at [805, 327] on img at bounding box center [807, 434] width 327 height 218
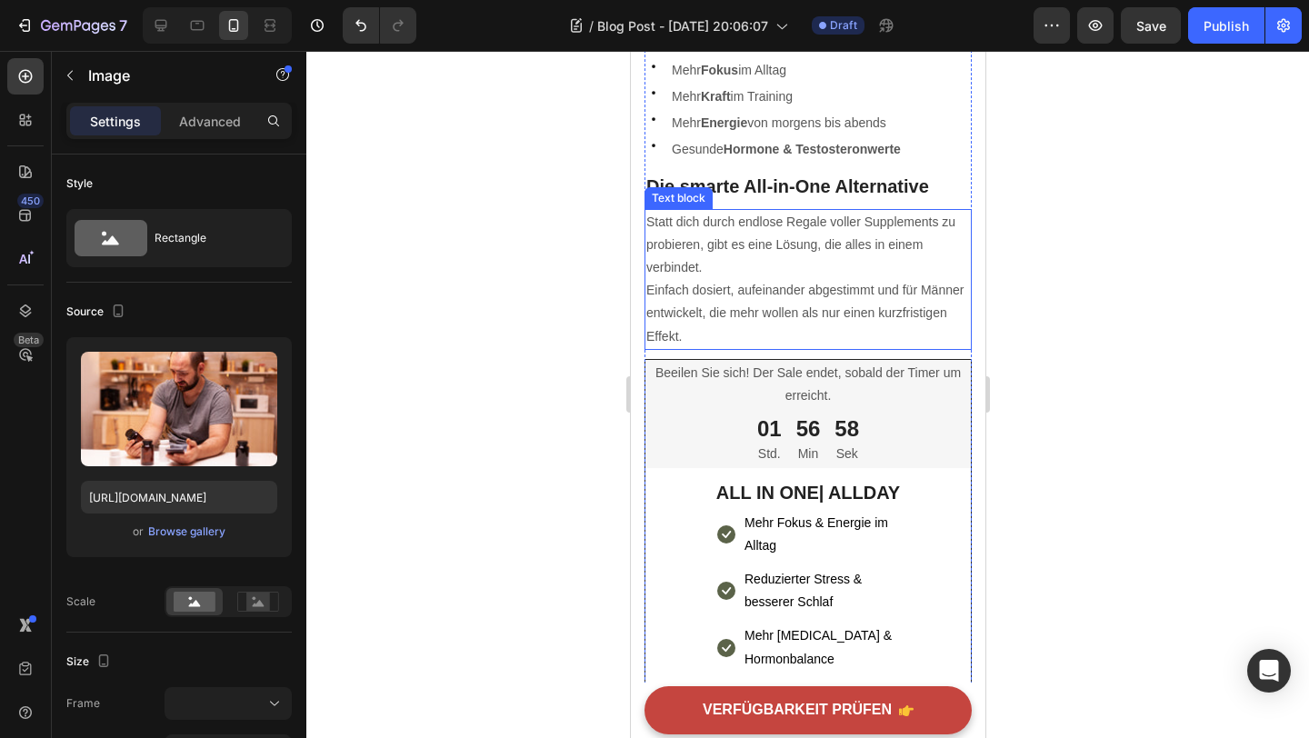
scroll to position [2552, 0]
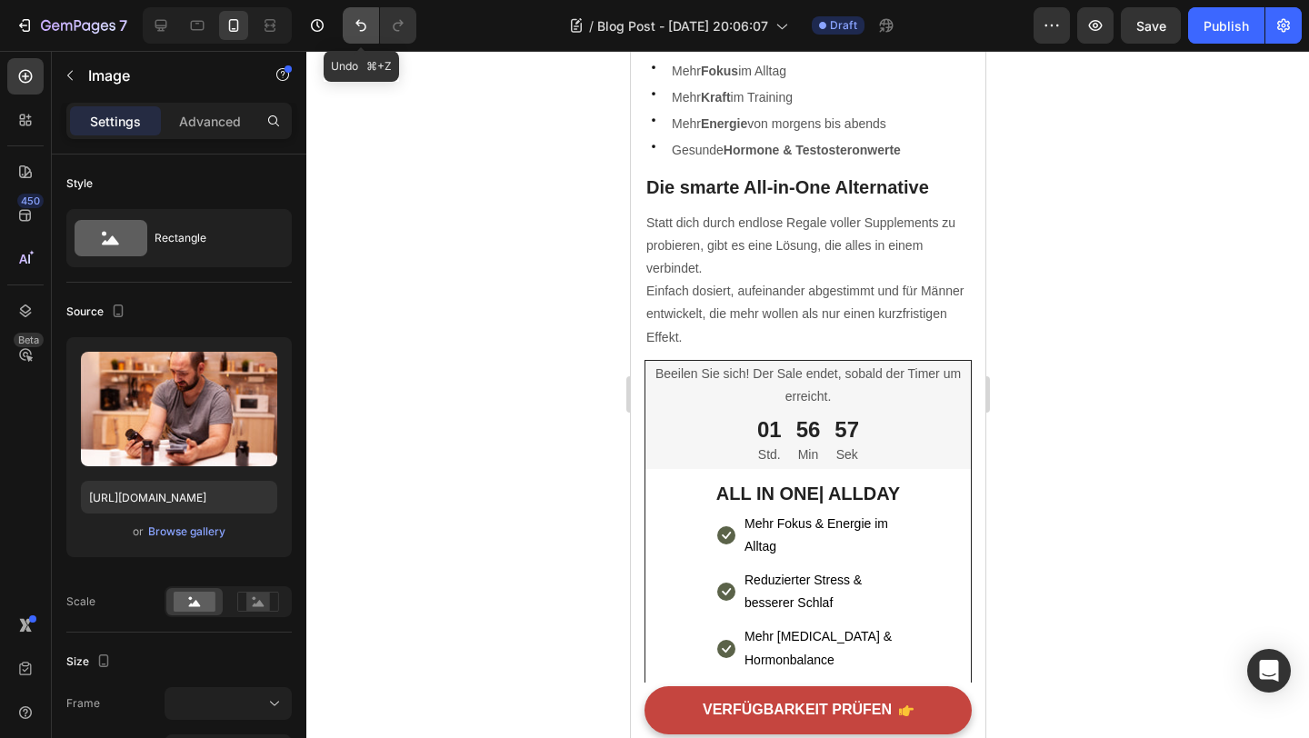
click at [357, 13] on button "Undo/Redo" at bounding box center [361, 25] width 36 height 36
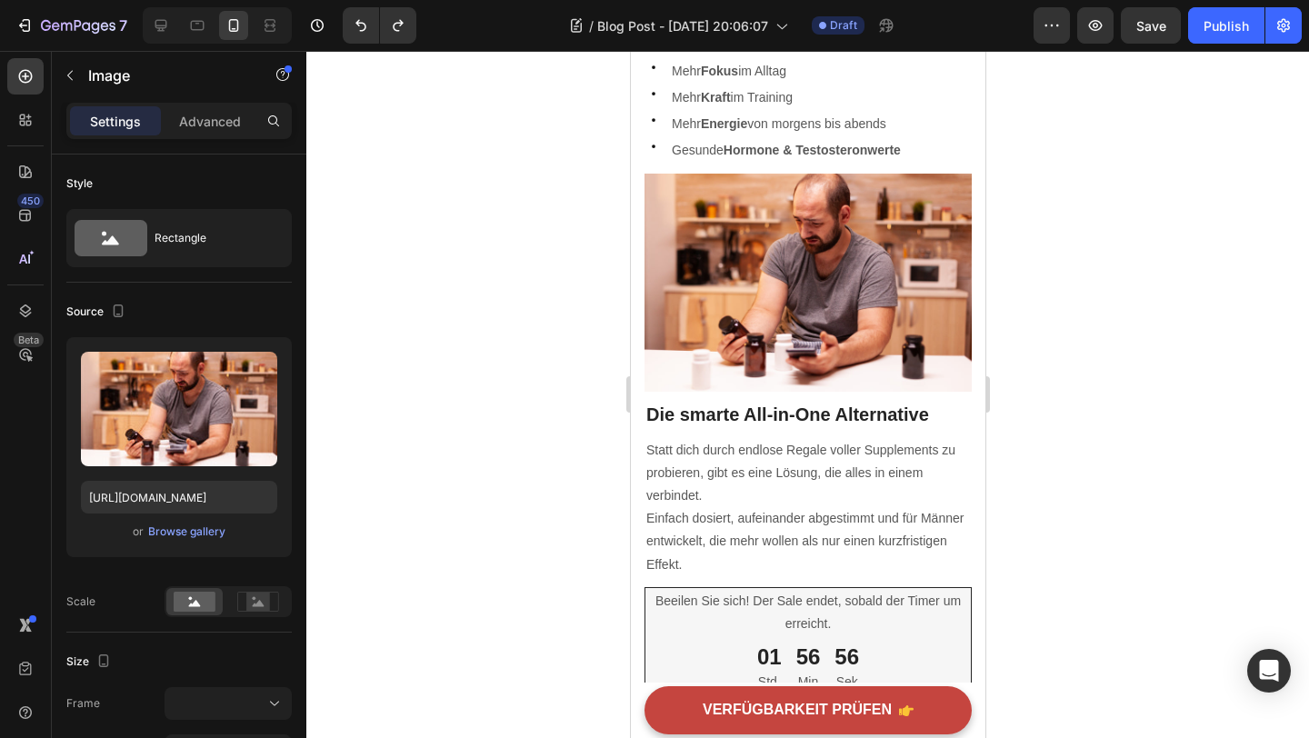
click at [804, 178] on img at bounding box center [807, 283] width 327 height 218
click at [801, 154] on p "Gesunde Hormone & Testosteronwerte" at bounding box center [785, 150] width 229 height 23
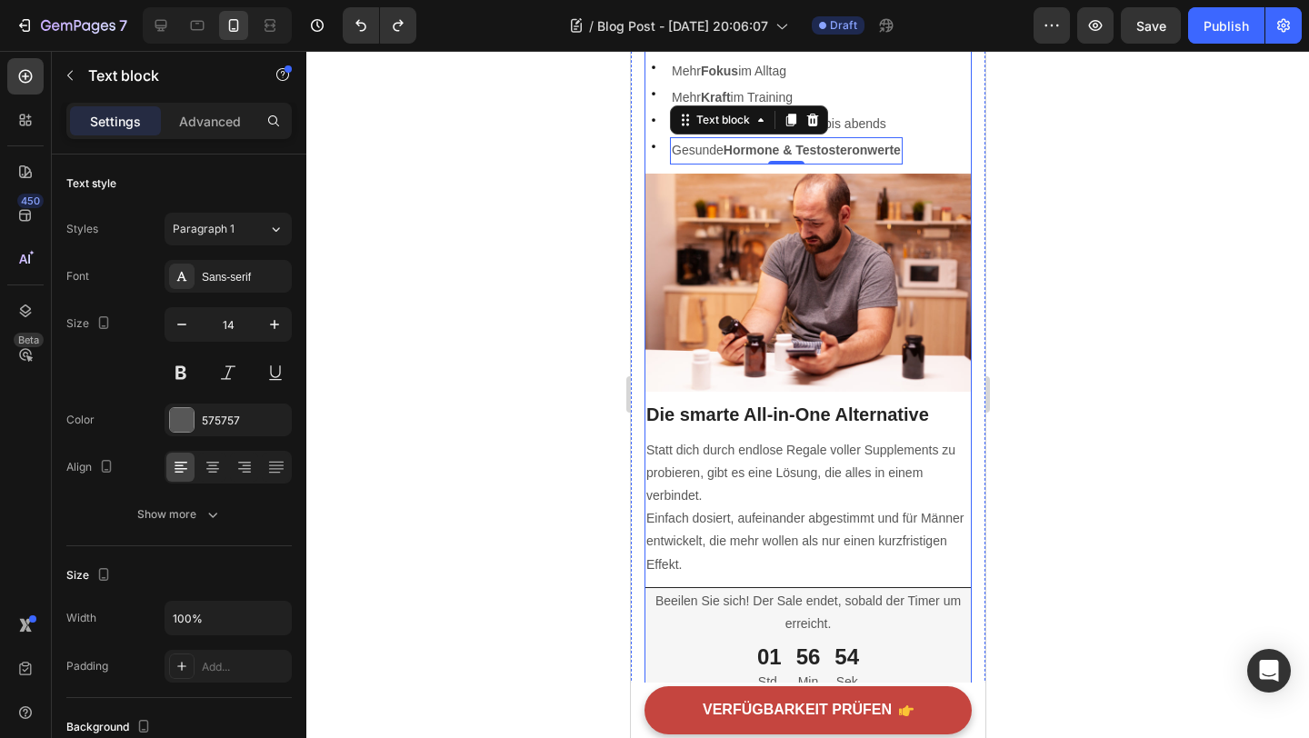
click at [802, 162] on div "Warum so viele Männer [DATE] mit Energie , Fokus und [MEDICAL_DATA] kämpfen und…" at bounding box center [807, 443] width 327 height 5229
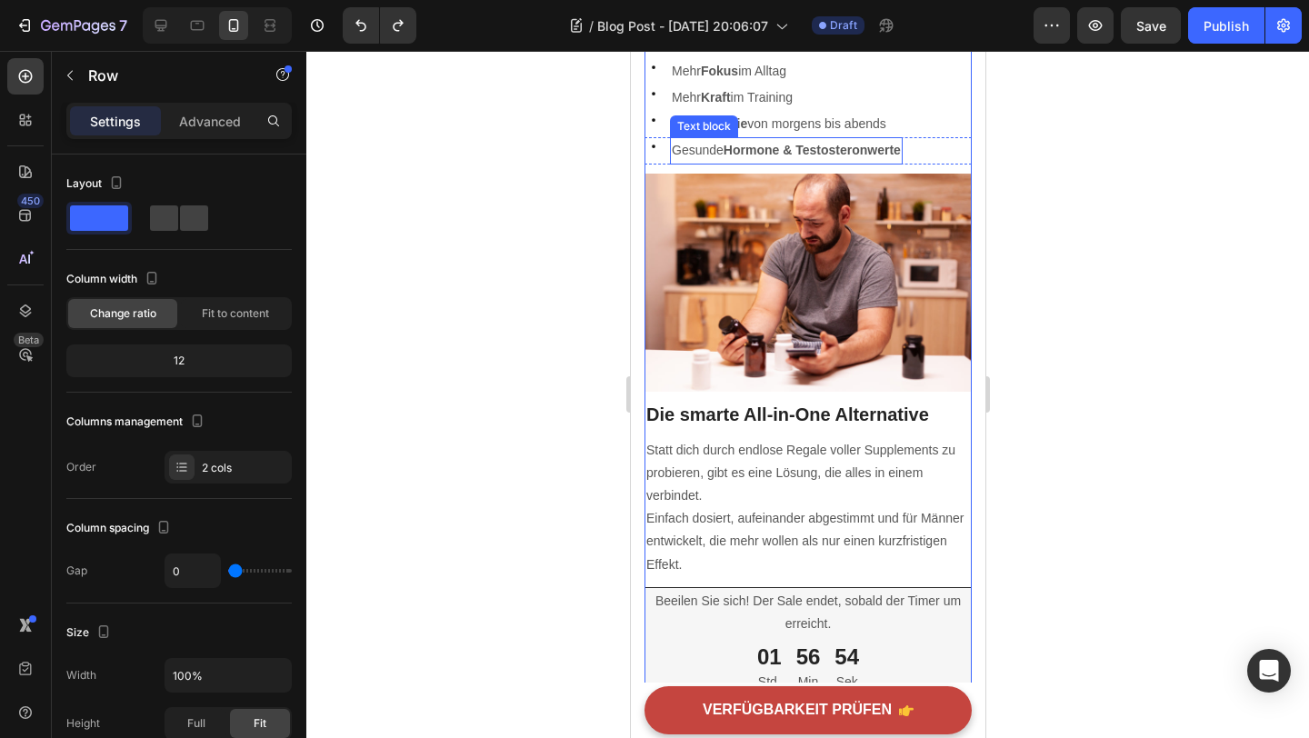
click at [798, 155] on div "Gesunde Hormone & Testosteronwerte Text block" at bounding box center [785, 150] width 233 height 26
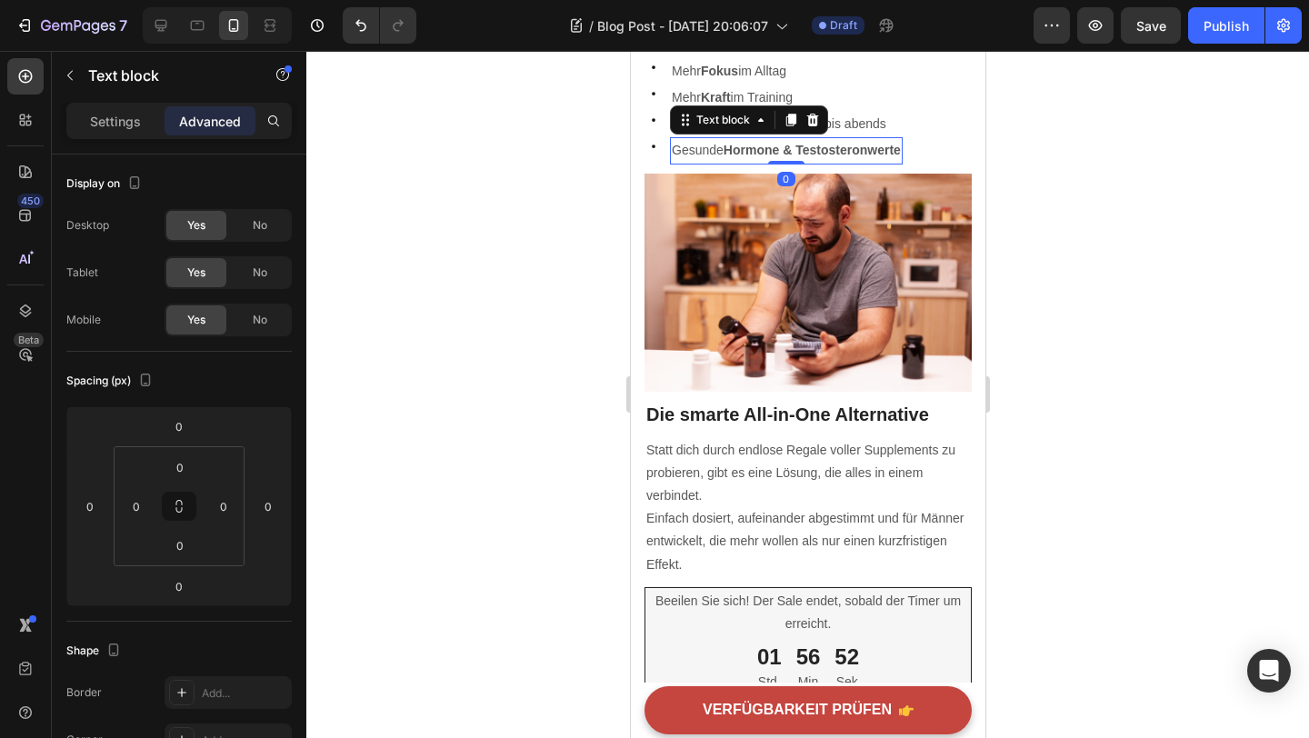
click at [798, 151] on div "Gesunde Hormone & Testosteronwerte Text block 0" at bounding box center [785, 150] width 233 height 26
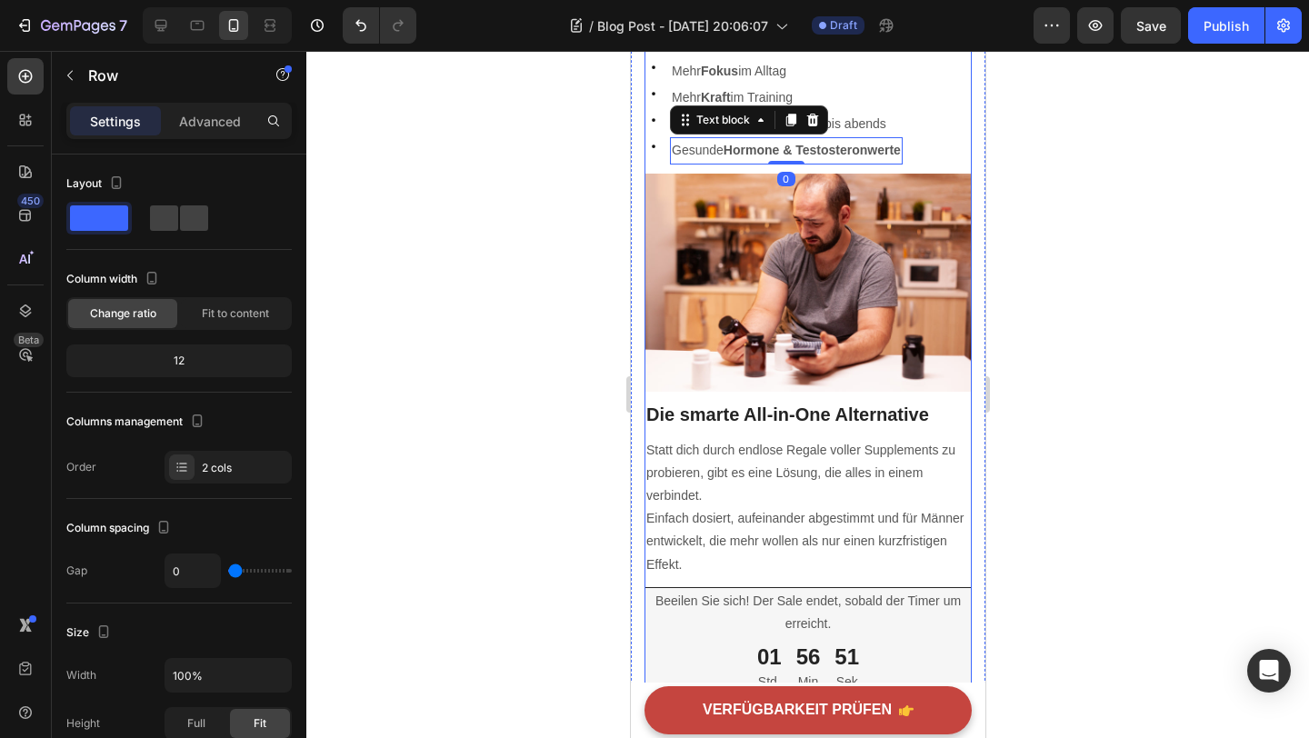
click at [801, 163] on div "Warum so viele Männer [DATE] mit Energie , Fokus und [MEDICAL_DATA] kämpfen und…" at bounding box center [807, 443] width 327 height 5229
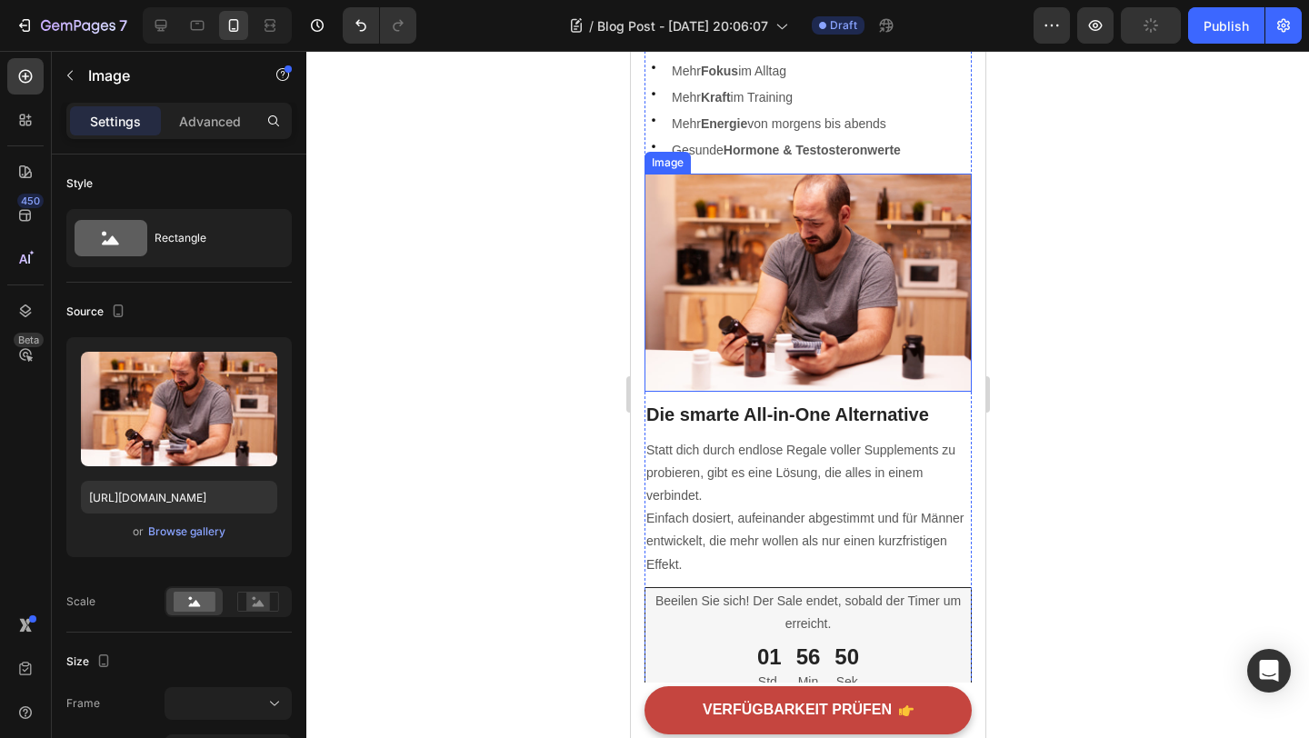
click at [676, 174] on img at bounding box center [807, 283] width 327 height 218
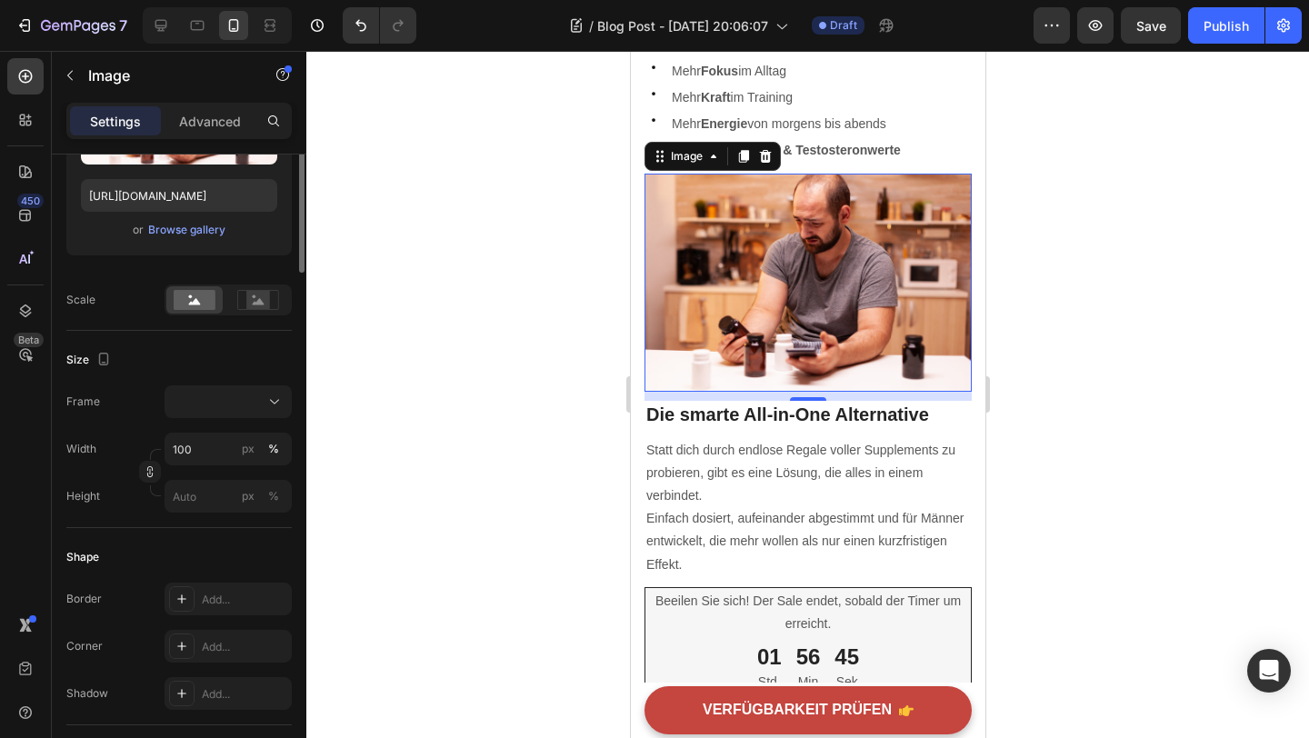
scroll to position [0, 0]
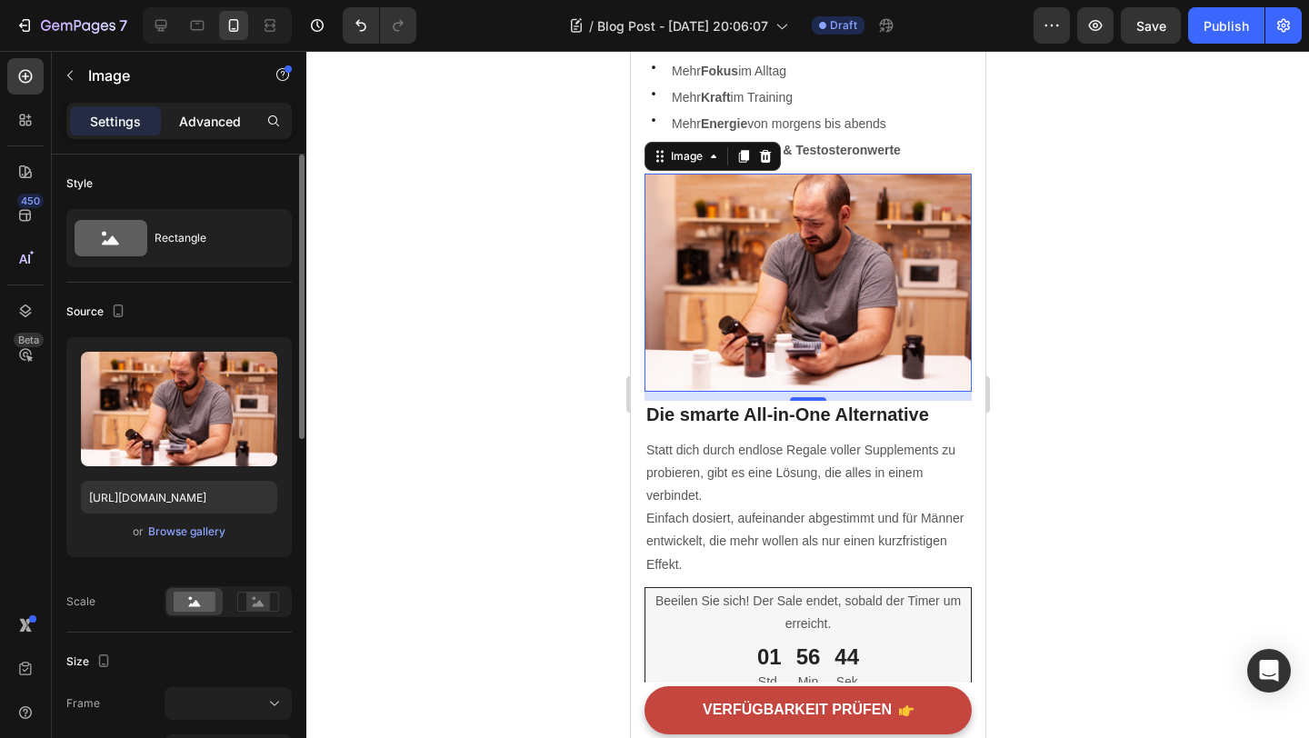
click at [203, 125] on p "Advanced" at bounding box center [210, 121] width 62 height 19
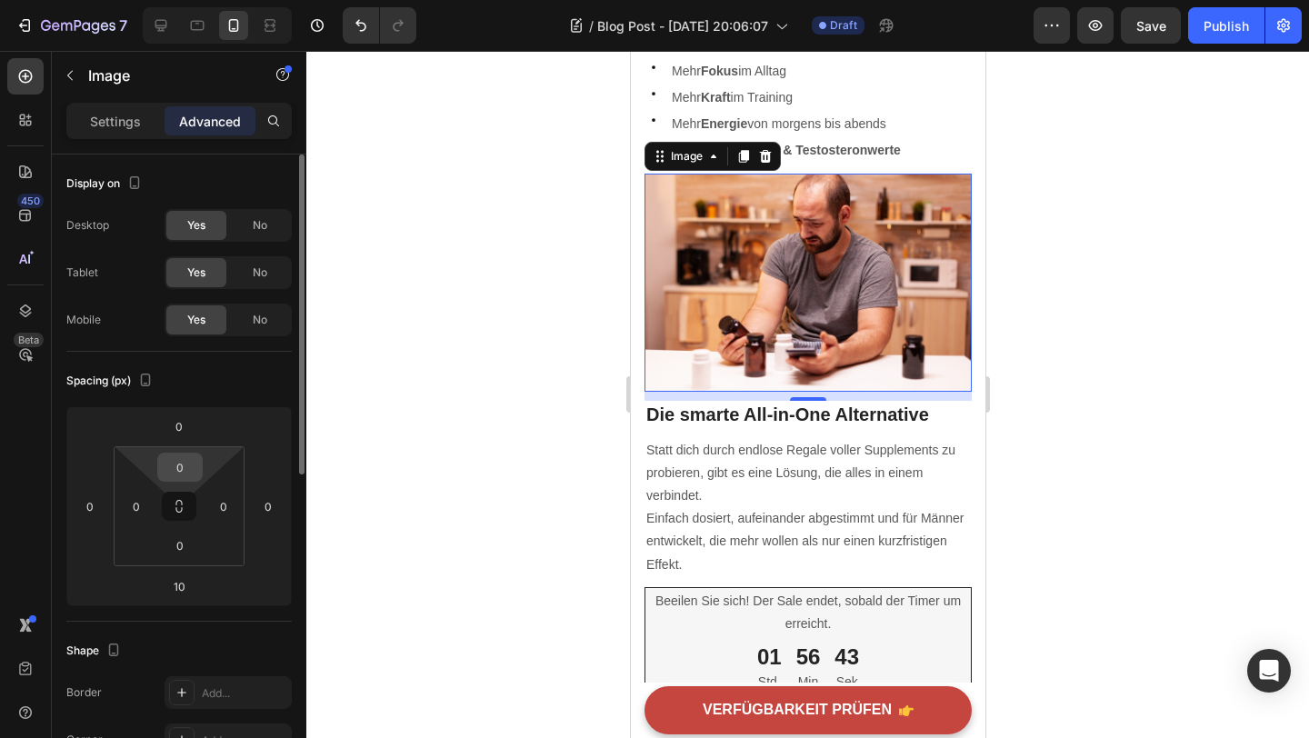
click at [177, 476] on input "0" at bounding box center [180, 467] width 36 height 27
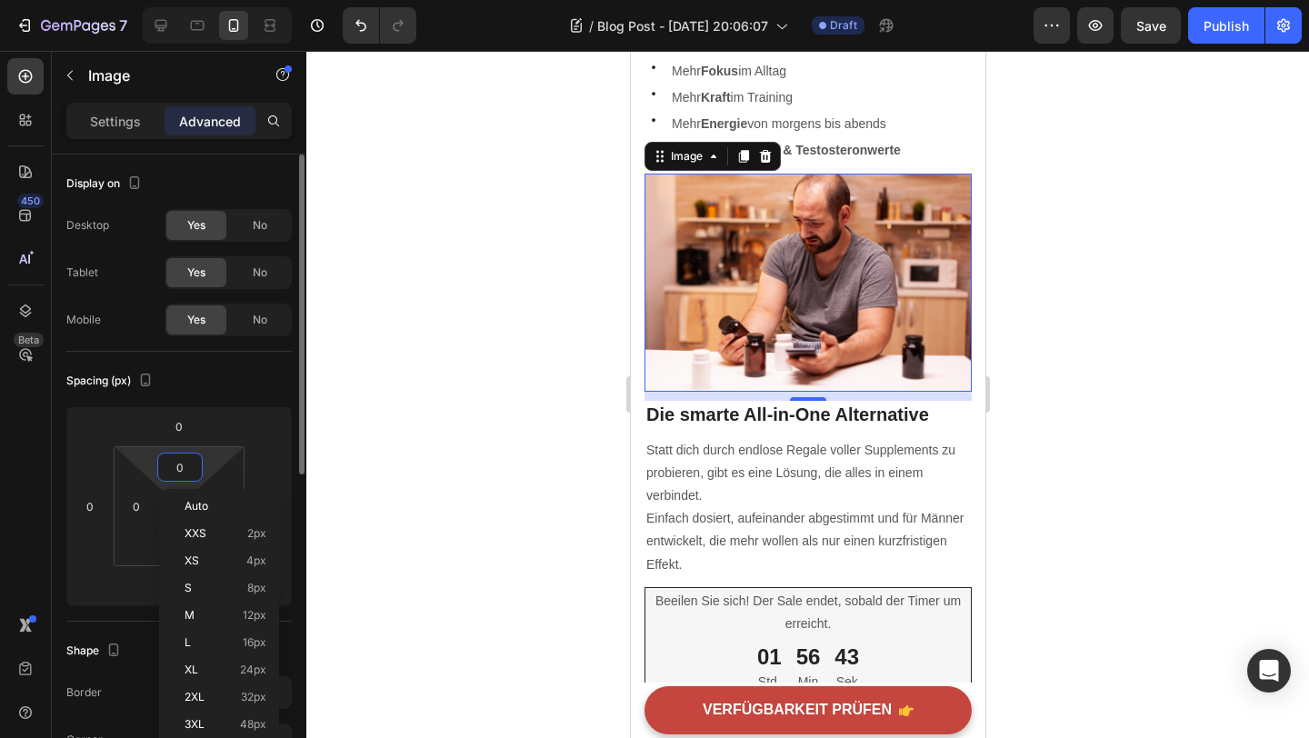
click at [177, 476] on input "0" at bounding box center [180, 467] width 36 height 27
click at [179, 424] on input "0" at bounding box center [179, 426] width 36 height 27
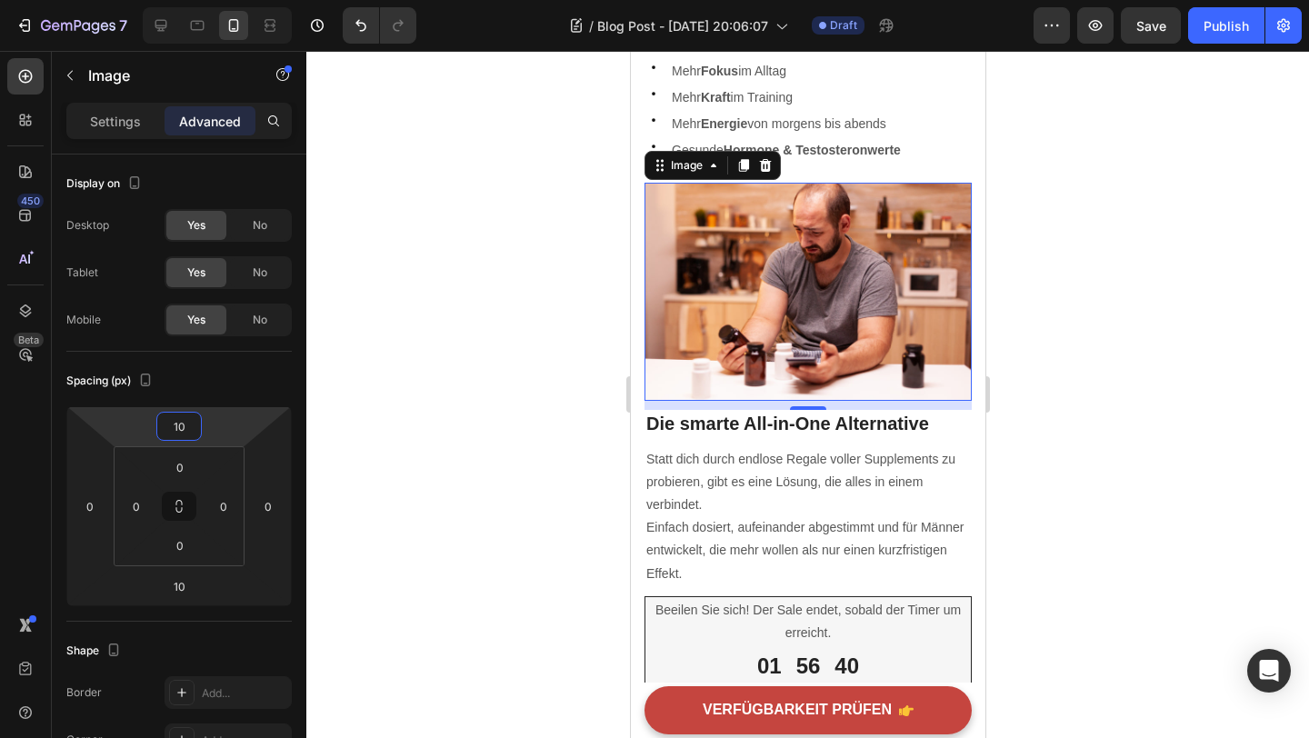
click at [378, 366] on div at bounding box center [807, 394] width 1003 height 687
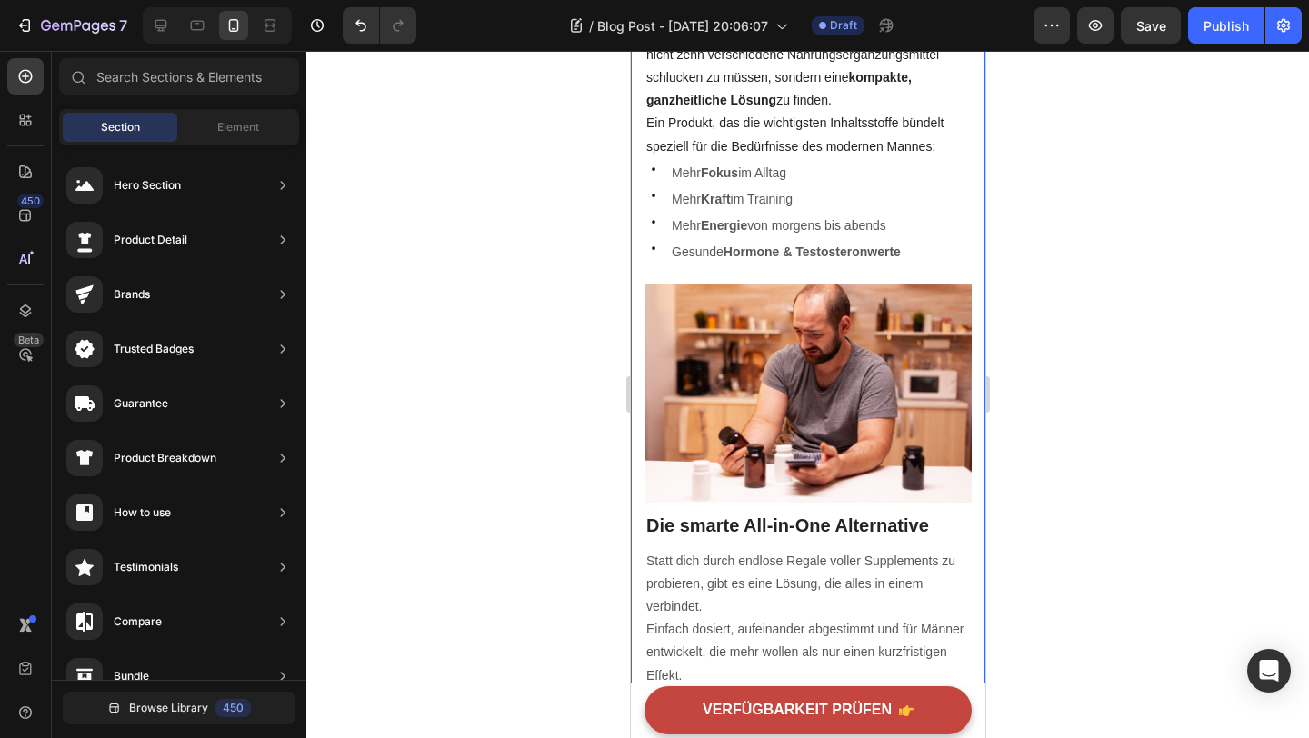
scroll to position [2221, 0]
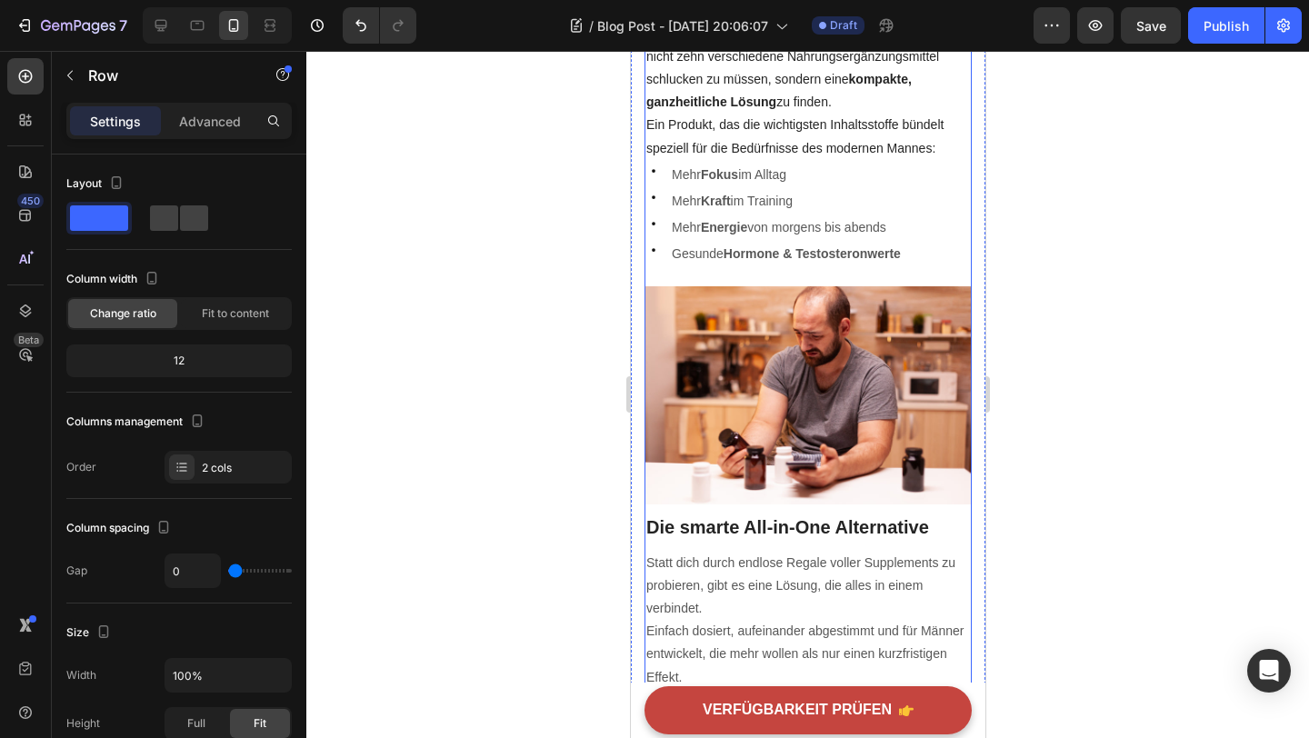
click at [713, 268] on div "Warum so viele Männer [DATE] mit Energie , Fokus und [MEDICAL_DATA] kämpfen und…" at bounding box center [807, 551] width 327 height 5238
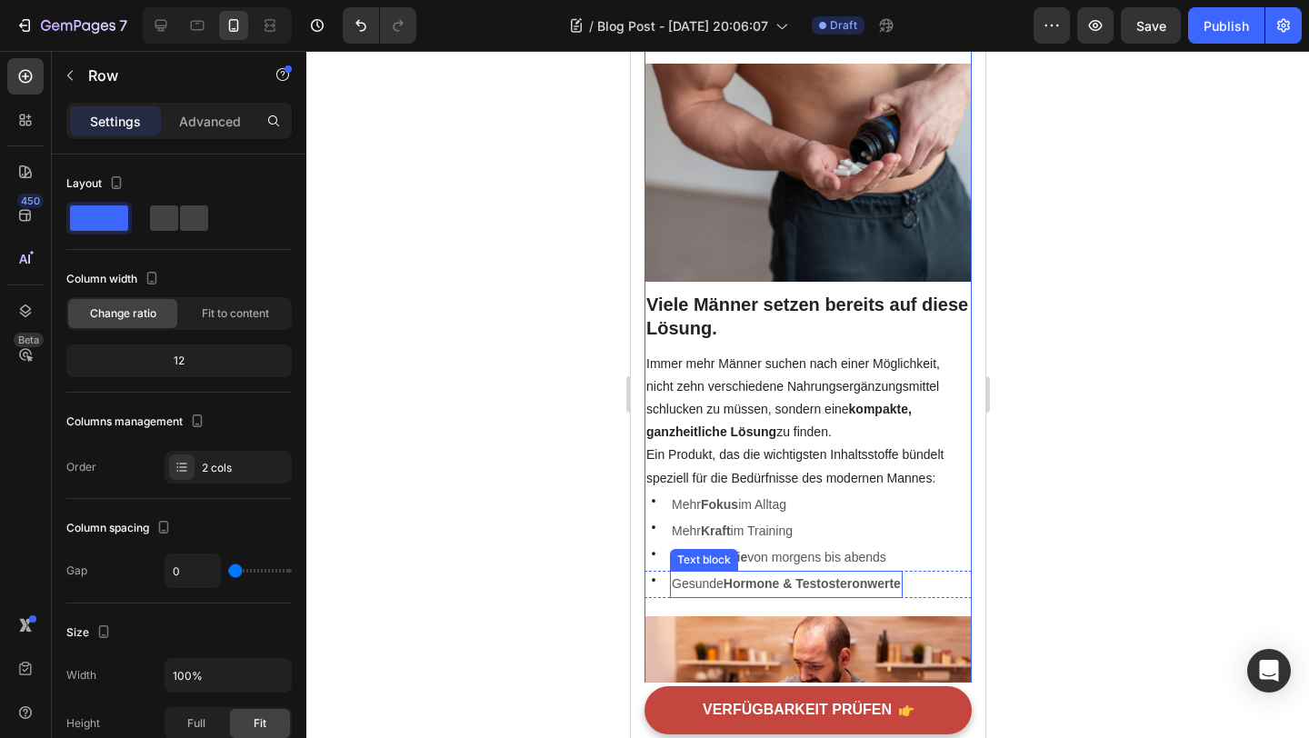
scroll to position [1878, 0]
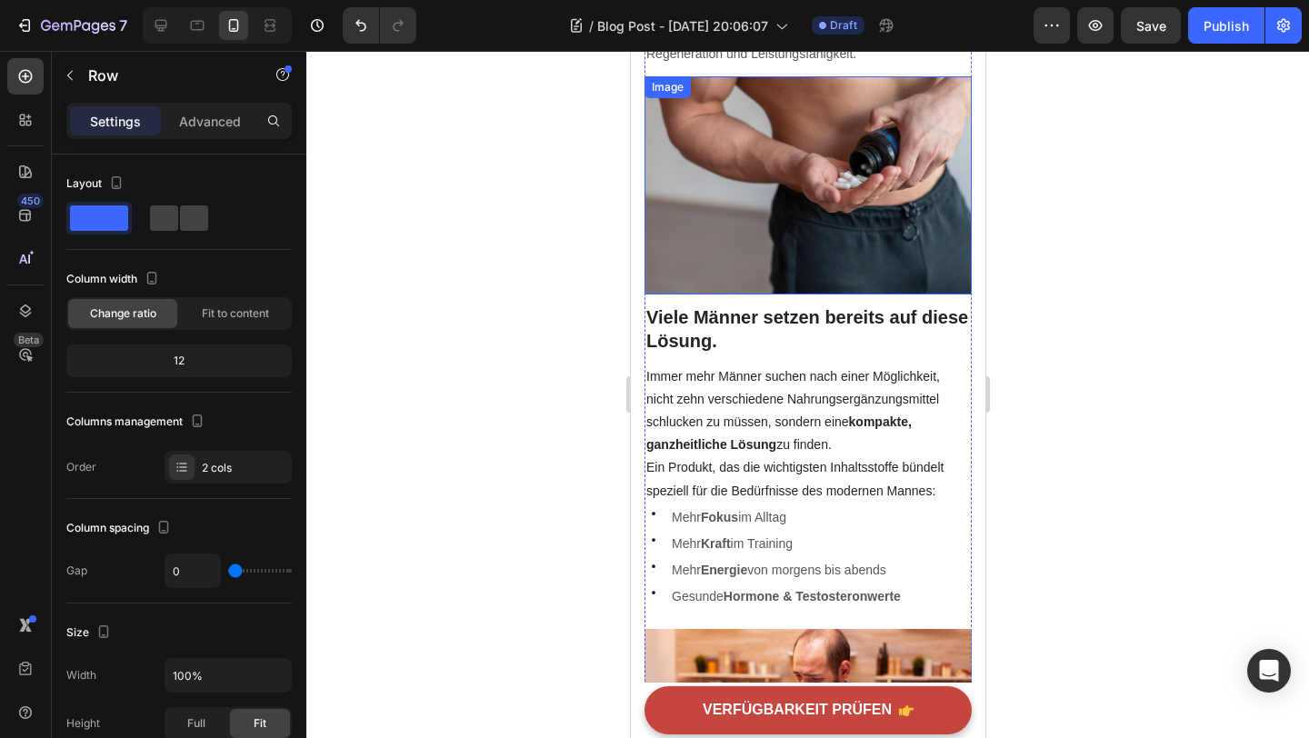
click at [797, 253] on img at bounding box center [807, 185] width 327 height 218
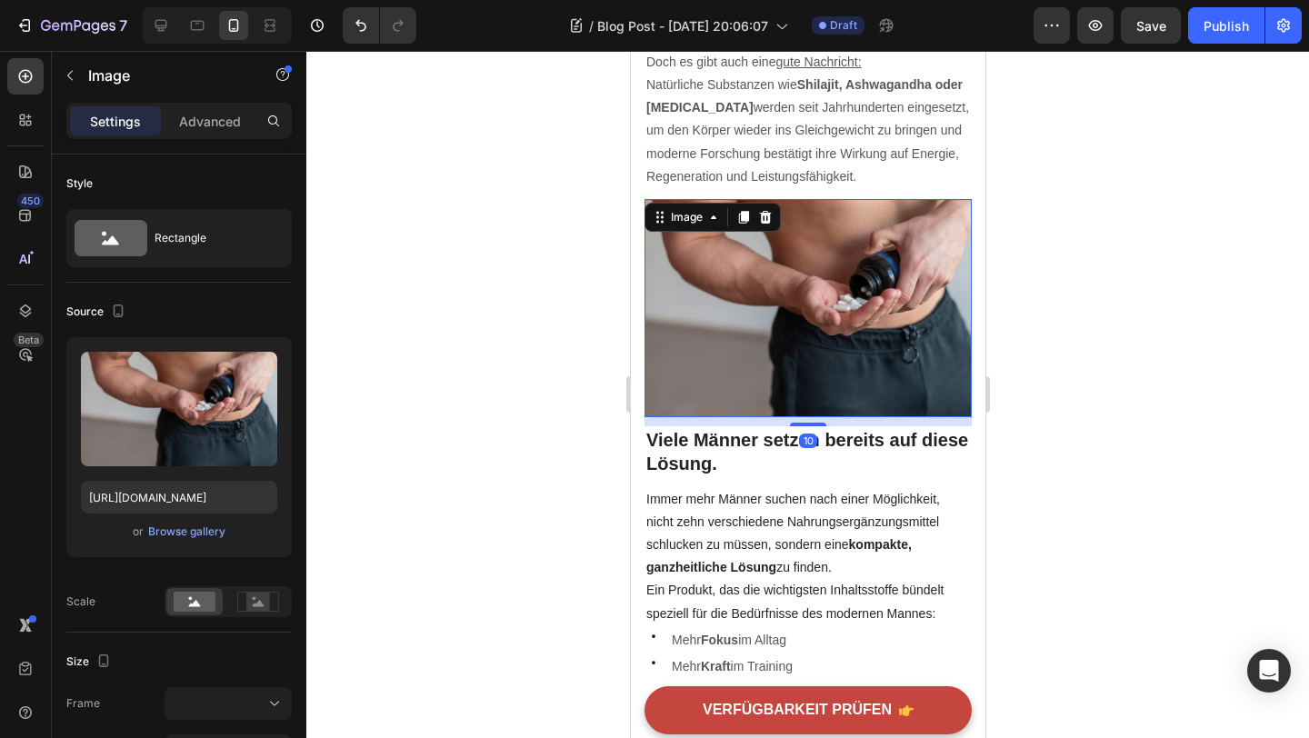
scroll to position [1758, 0]
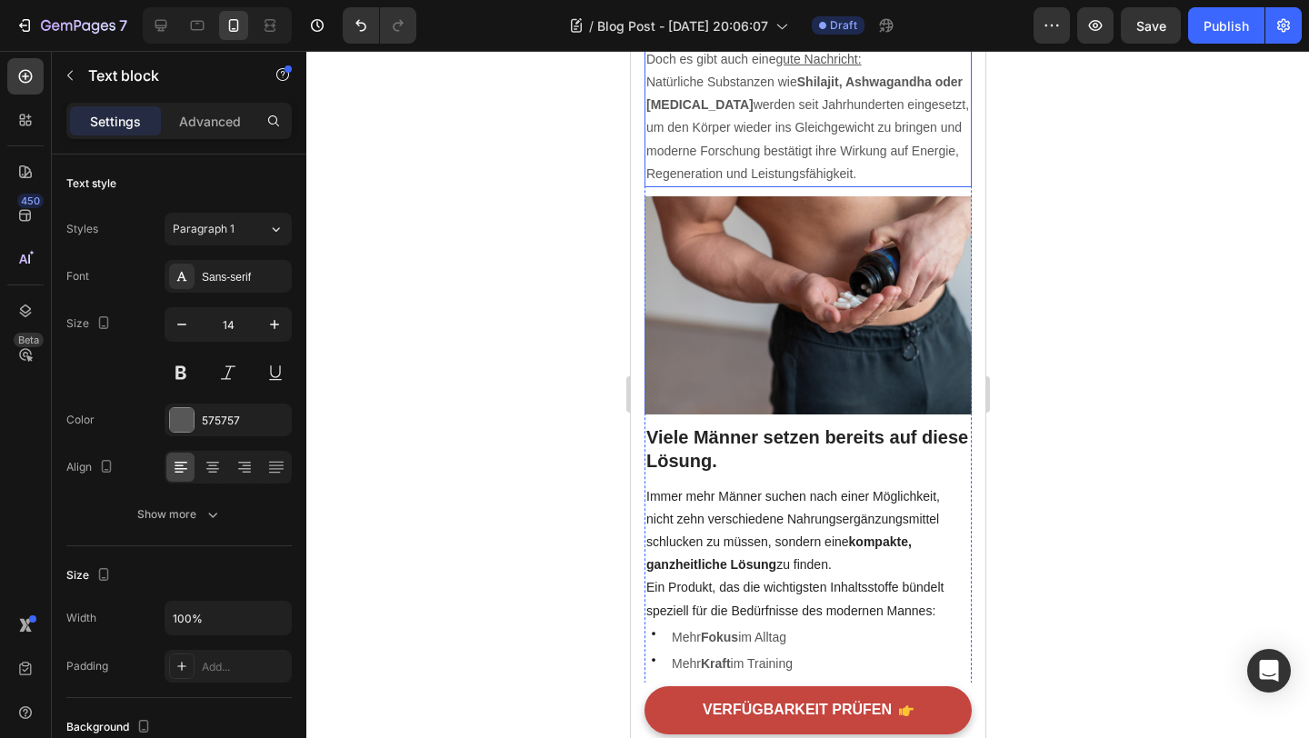
click at [801, 173] on p "Doch es gibt auch eine gute Nachricht: Natürliche Substanzen wie Shilajit, Ashw…" at bounding box center [808, 116] width 324 height 137
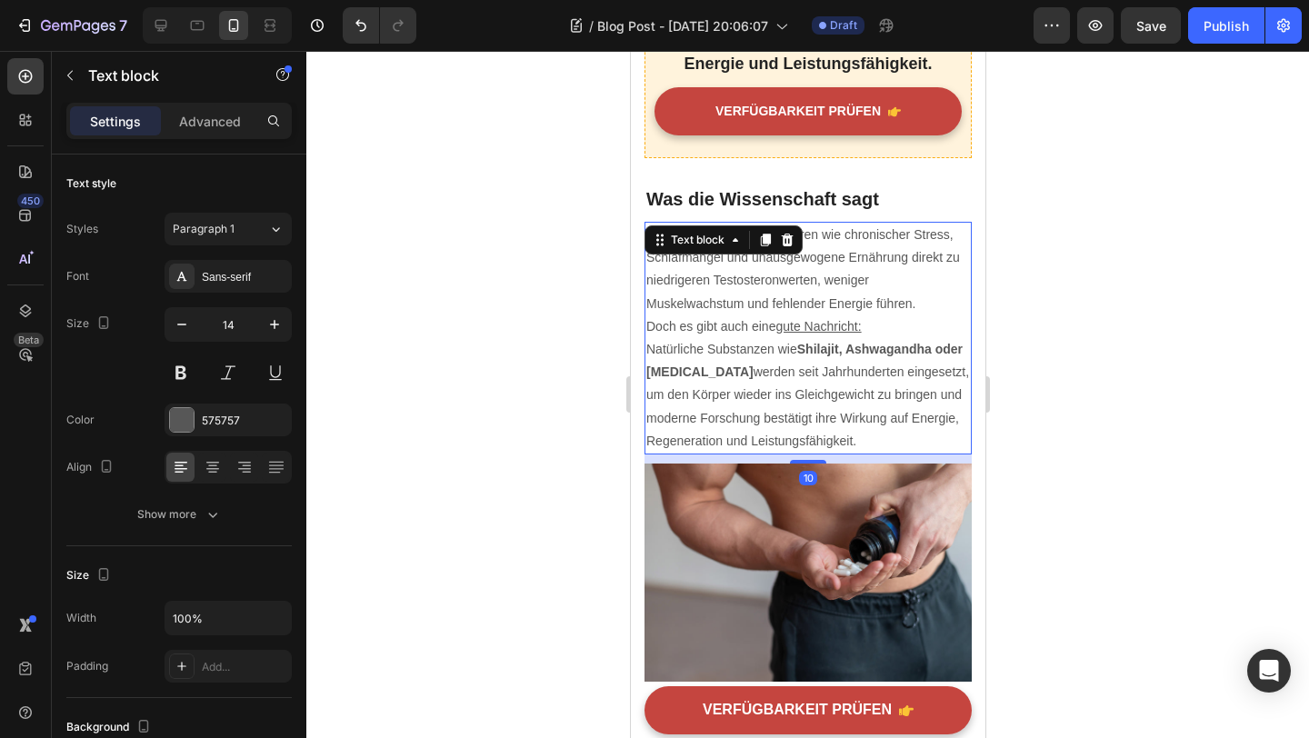
scroll to position [1467, 0]
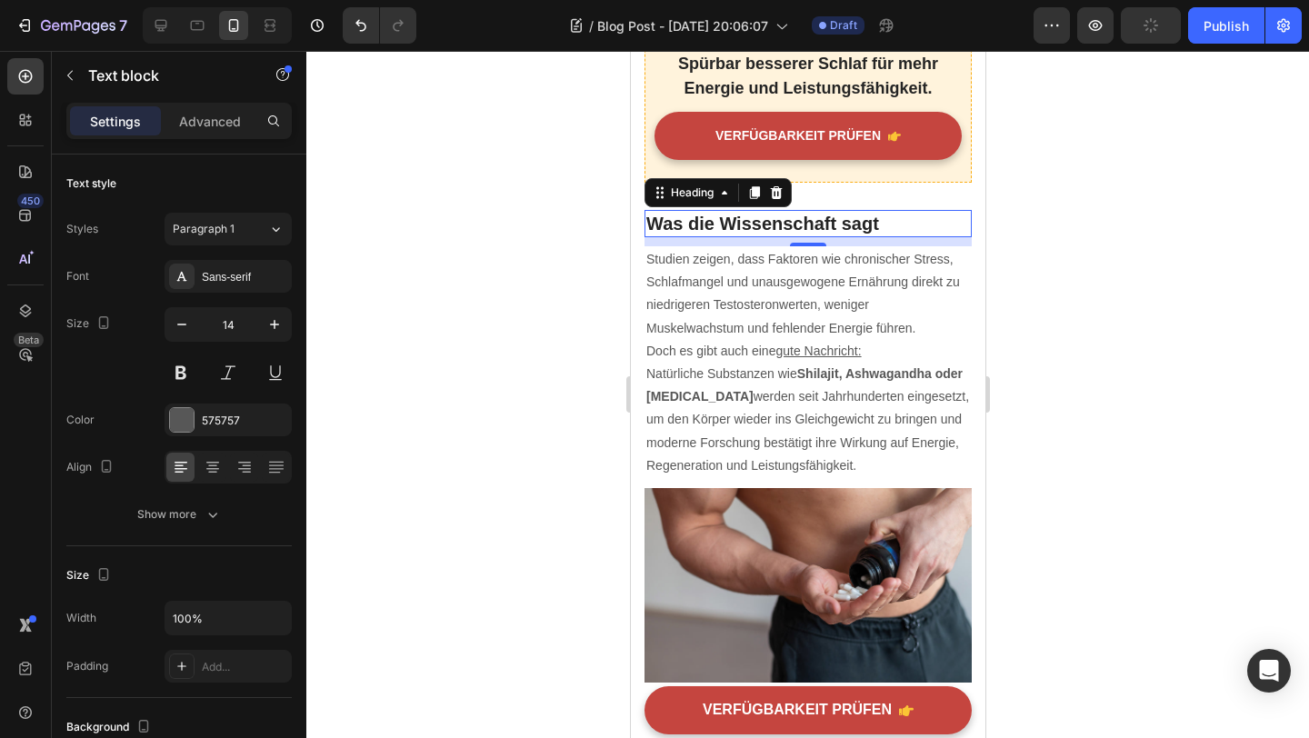
click at [803, 226] on h2 "Was die Wissenschaft sagt" at bounding box center [807, 223] width 327 height 27
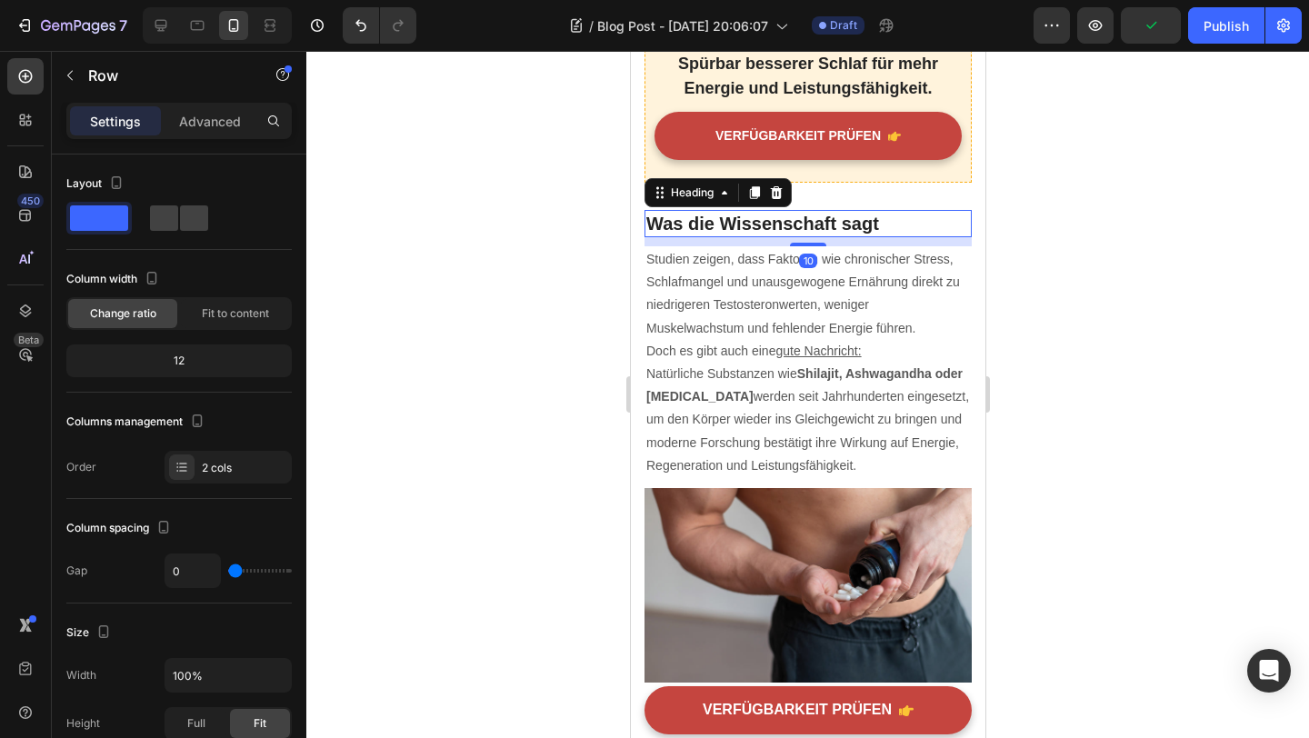
click at [801, 210] on h2 "Was die Wissenschaft sagt" at bounding box center [807, 223] width 327 height 27
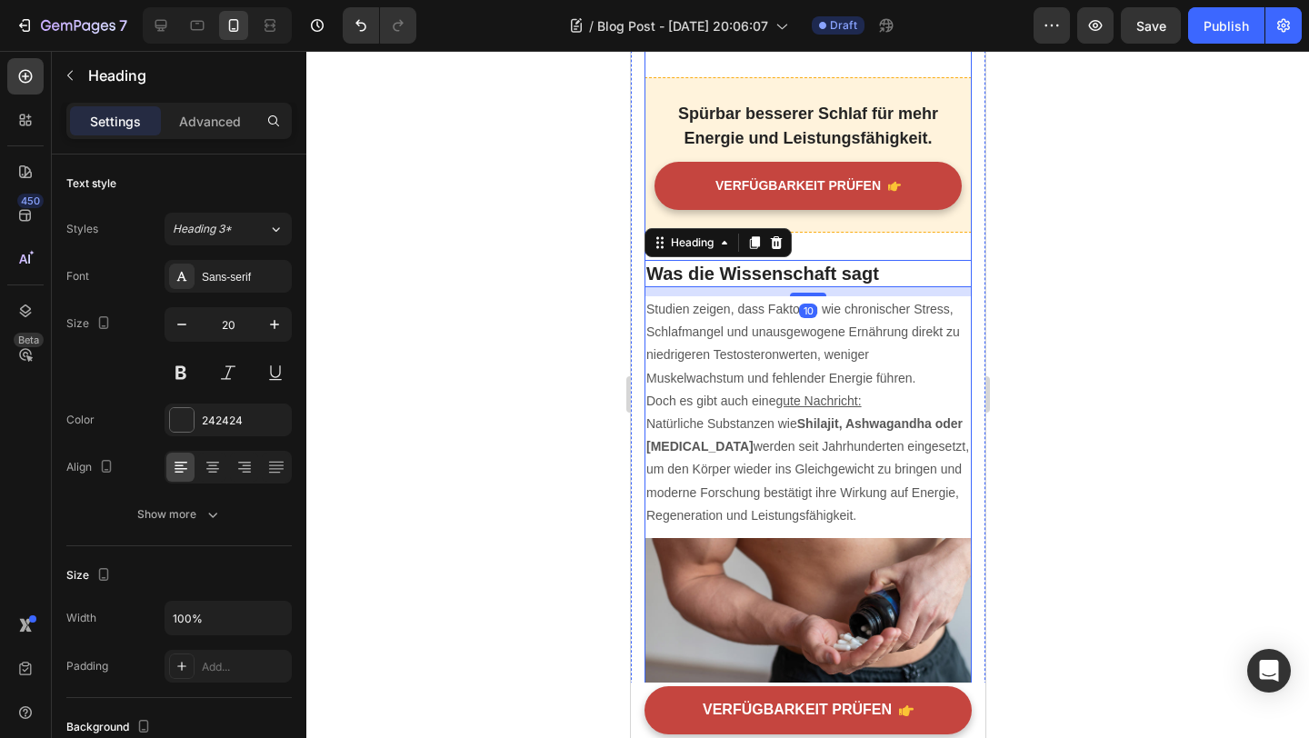
scroll to position [1392, 0]
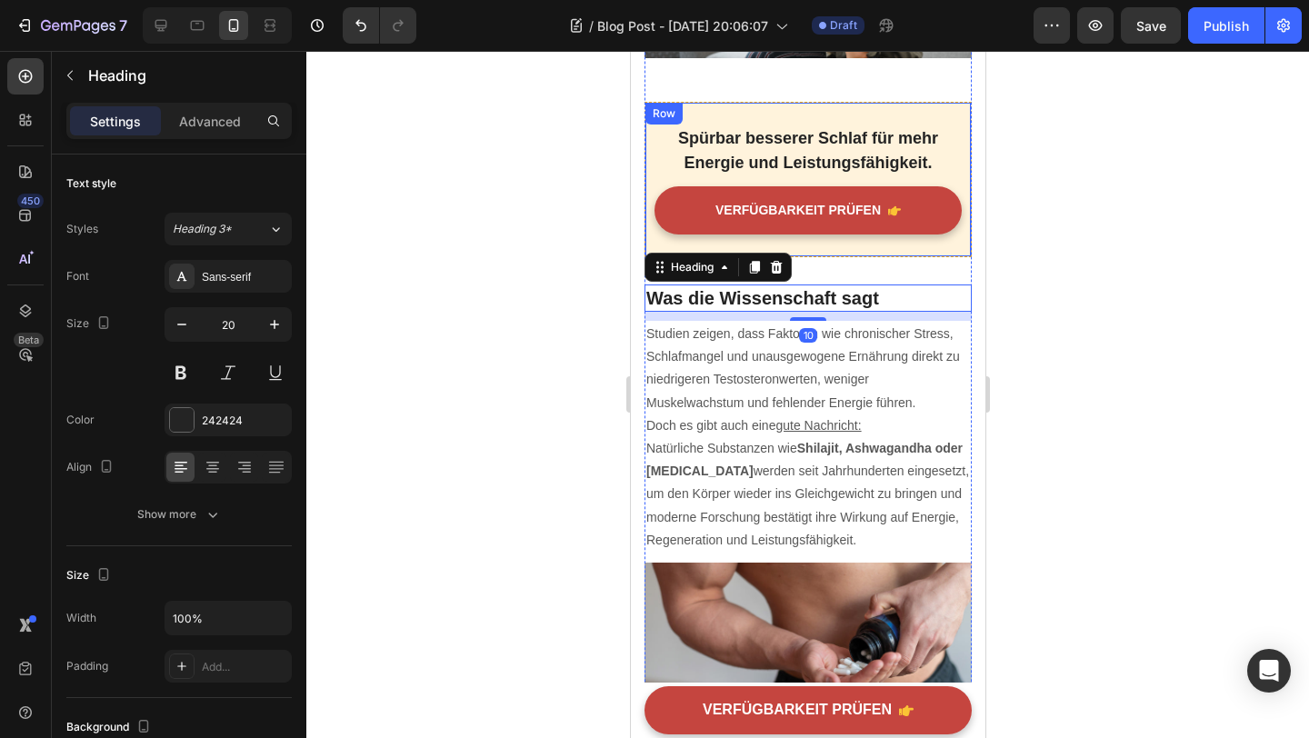
click at [833, 247] on div "Spürbar besserer Schlaf für mehr Energie und Leistungsfähigkeit. Text block VER…" at bounding box center [807, 179] width 327 height 155
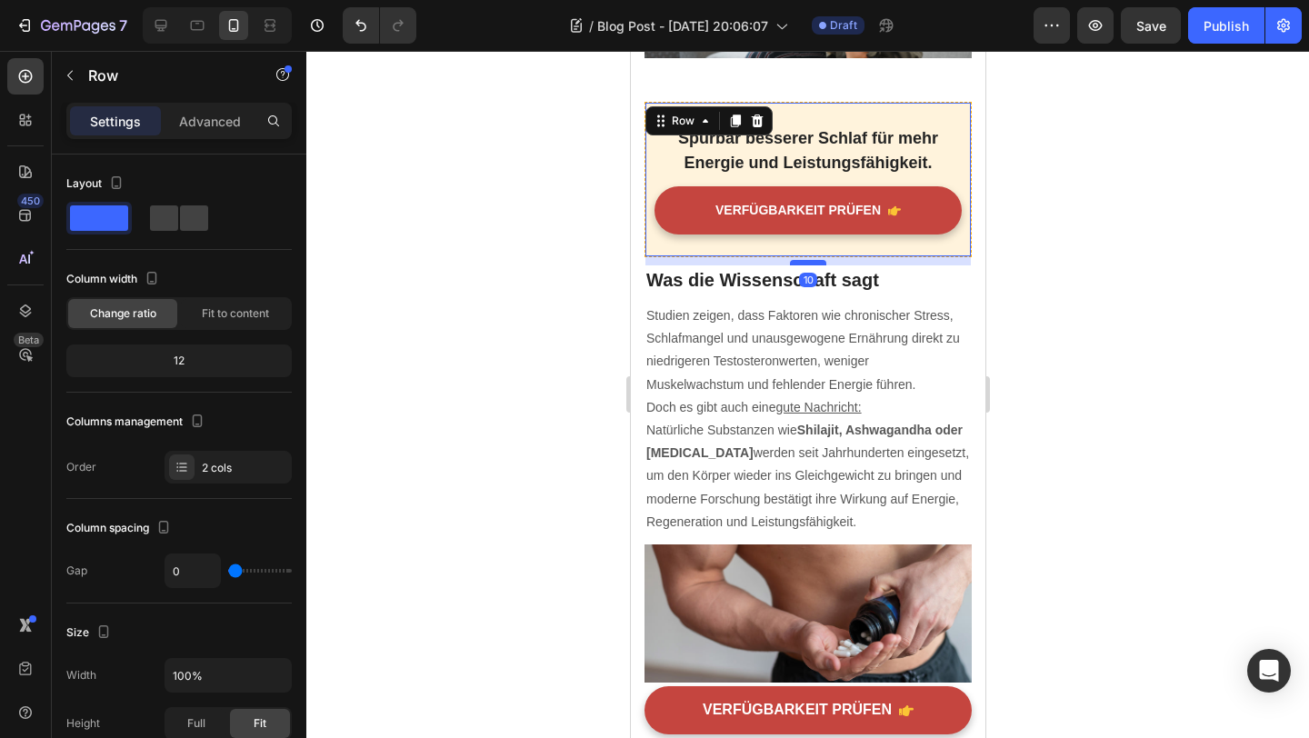
drag, startPoint x: 810, startPoint y: 275, endPoint x: 811, endPoint y: 258, distance: 17.3
click at [811, 260] on div at bounding box center [807, 262] width 36 height 5
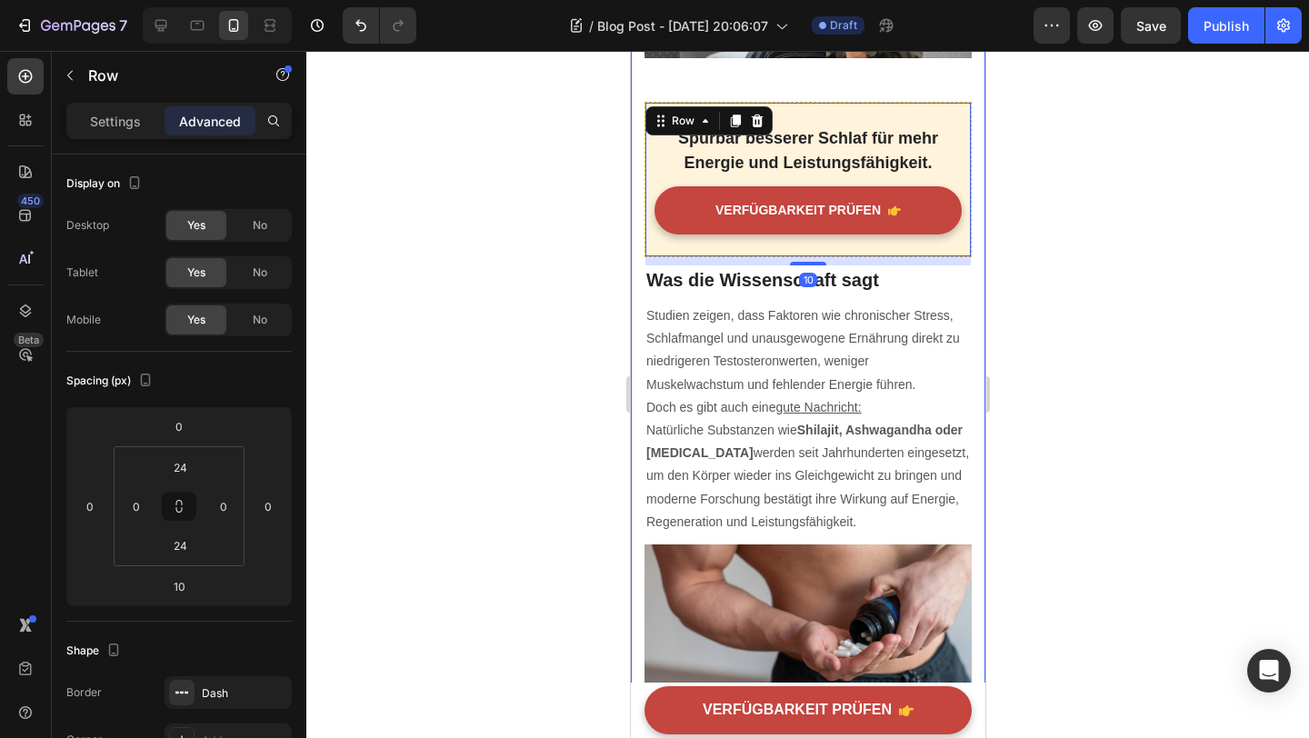
click at [1062, 292] on div at bounding box center [807, 394] width 1003 height 687
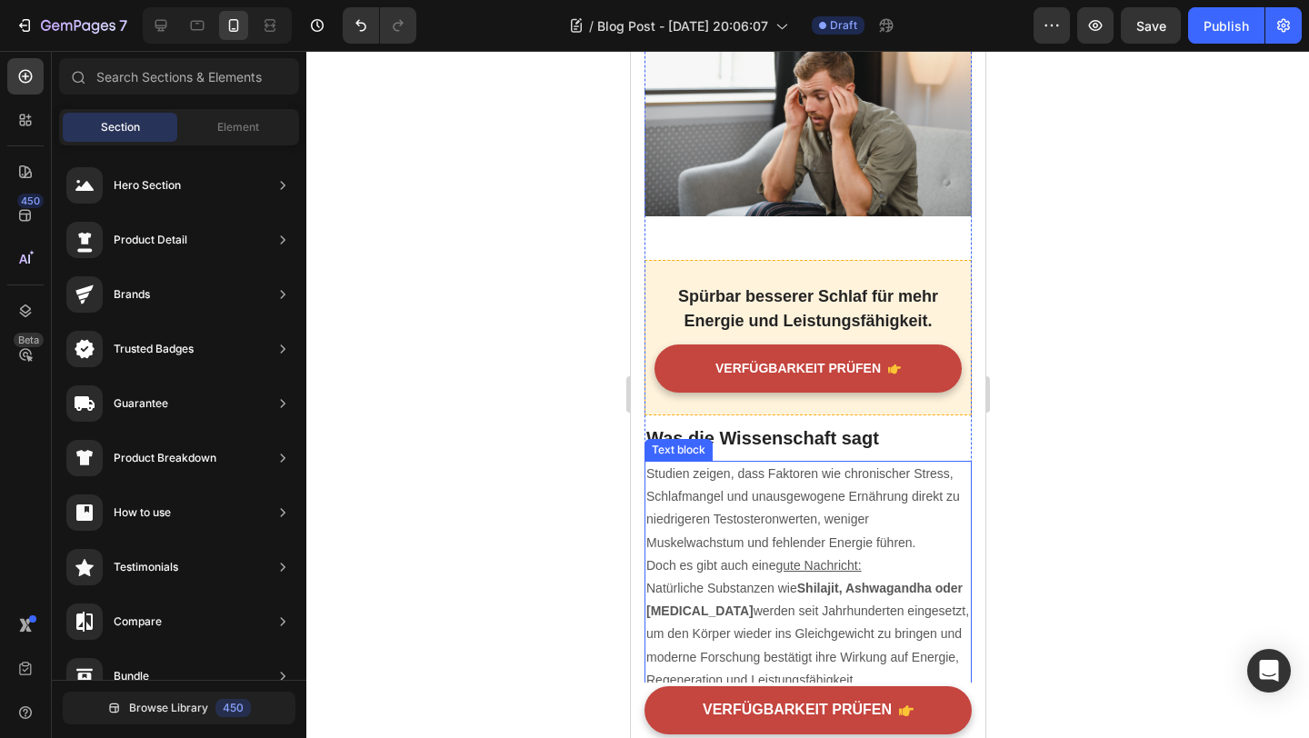
scroll to position [1129, 0]
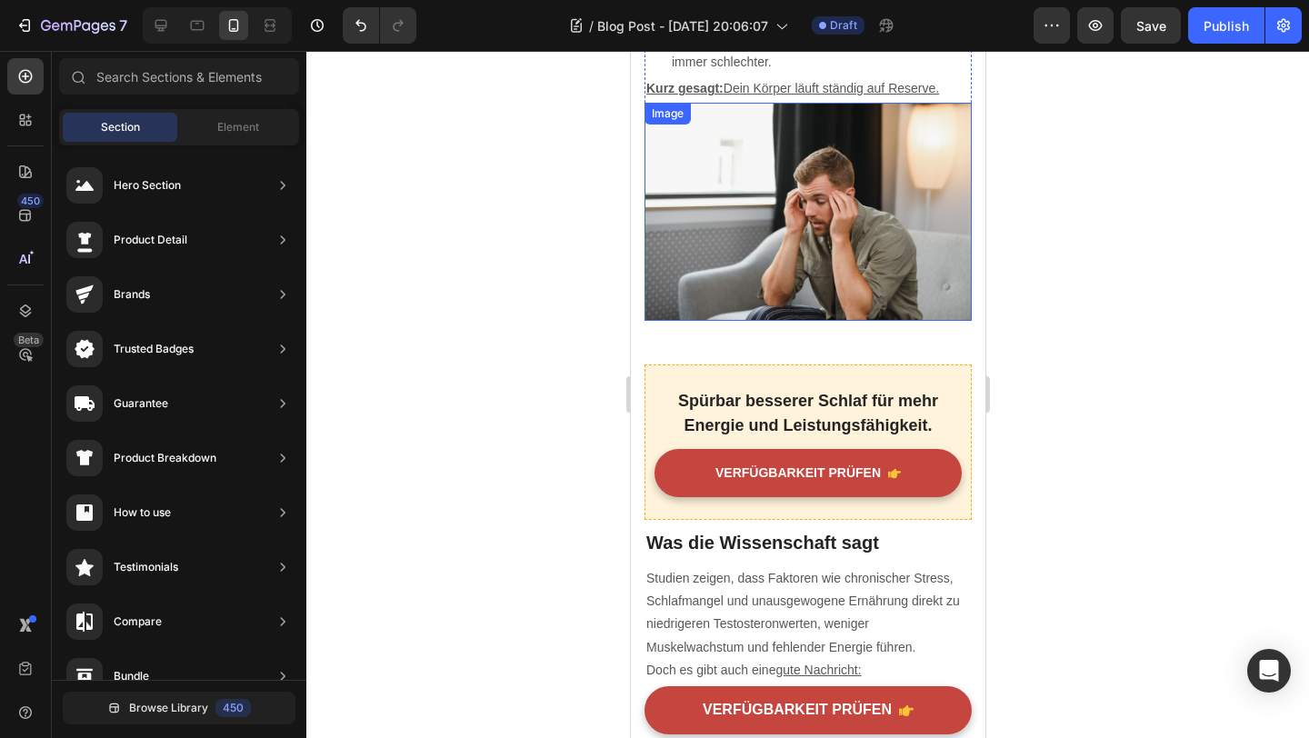
click at [813, 289] on img at bounding box center [807, 212] width 327 height 218
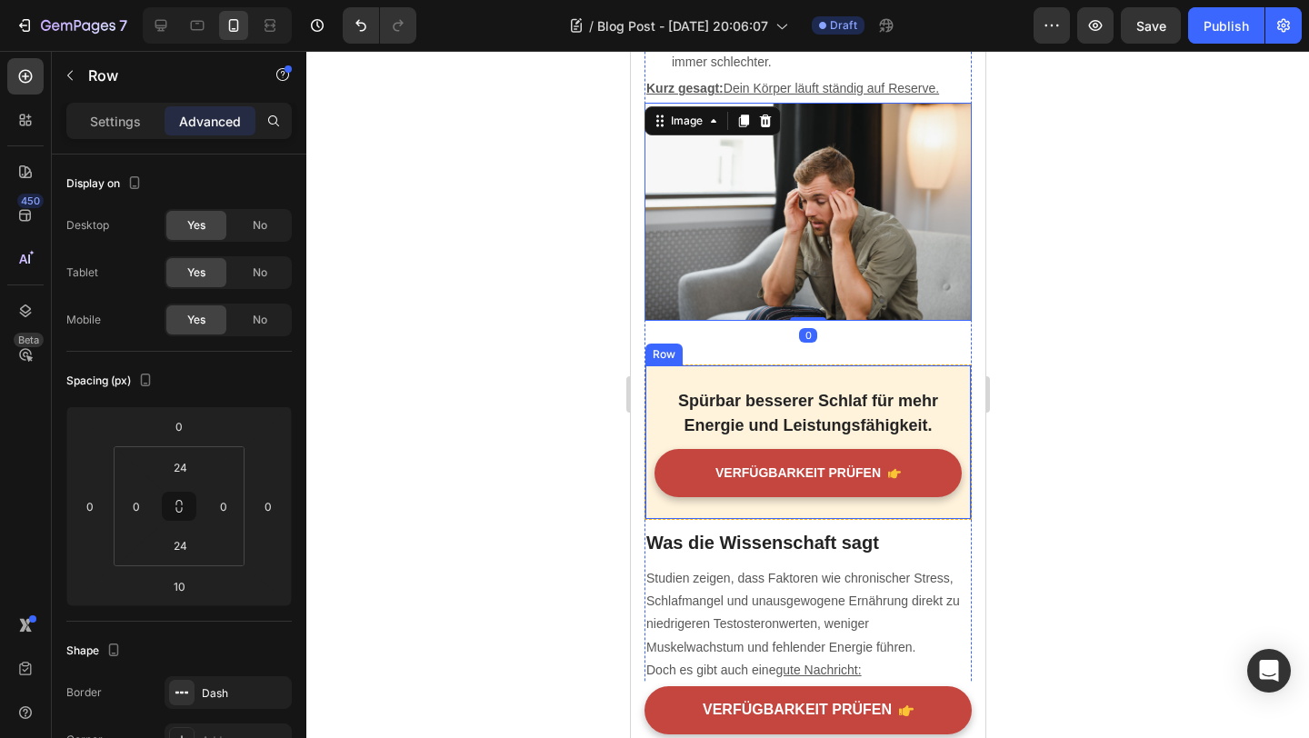
click at [809, 365] on div "Spürbar besserer Schlaf für mehr Energie und Leistungsfähigkeit. Text block VER…" at bounding box center [807, 442] width 327 height 155
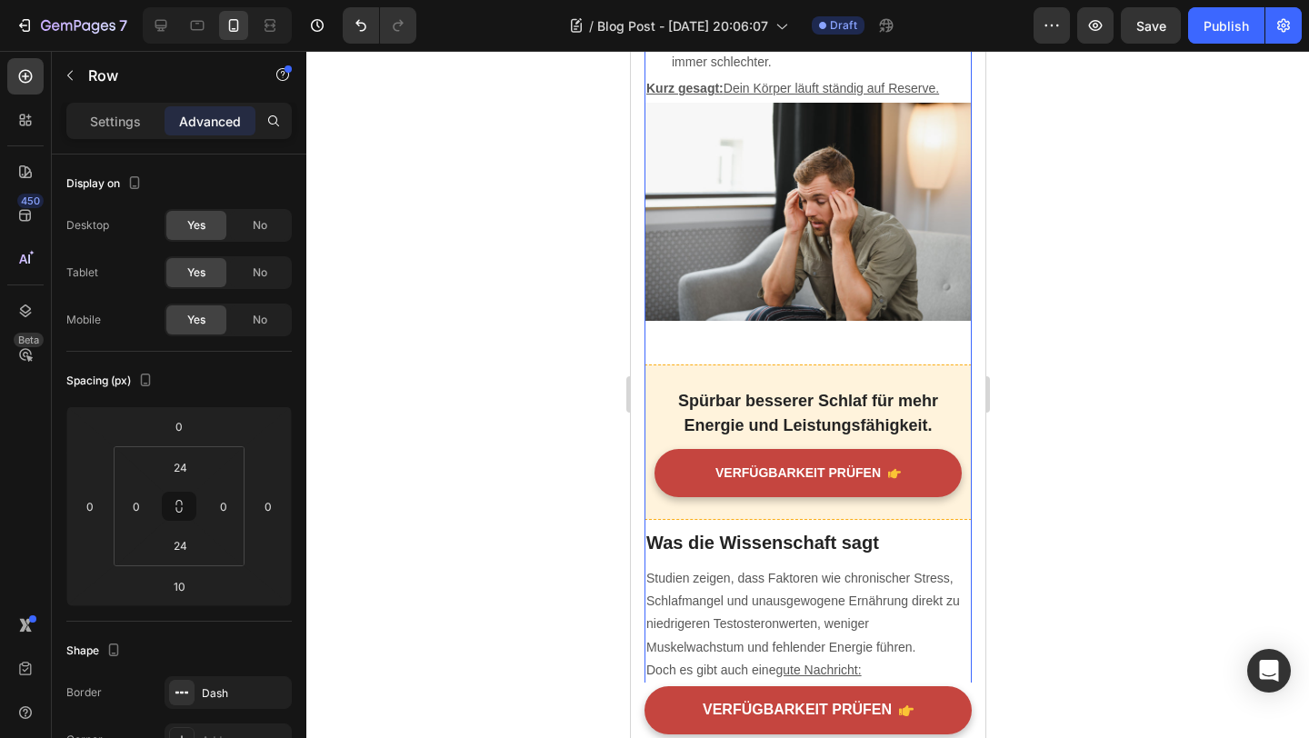
click at [805, 381] on div "Spürbar besserer Schlaf für mehr Energie und Leistungsfähigkeit. Text block VER…" at bounding box center [807, 442] width 327 height 155
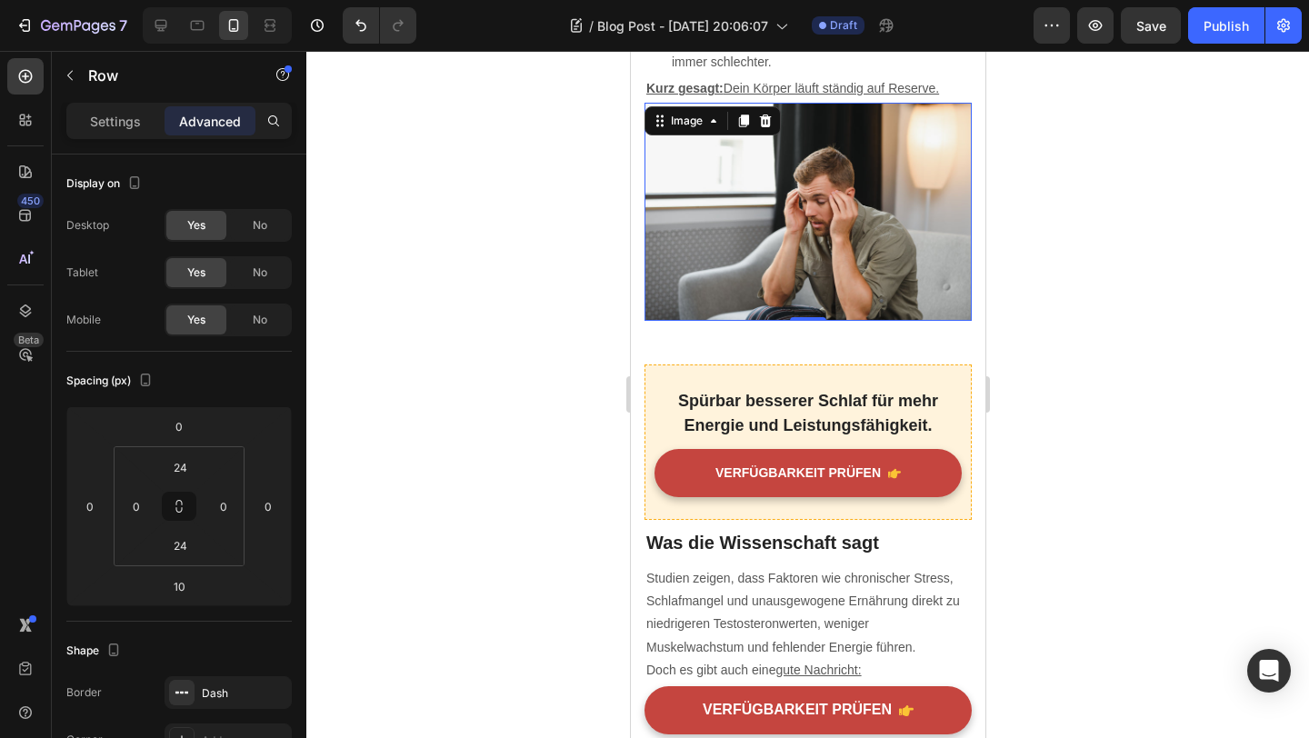
click at [786, 290] on img at bounding box center [807, 212] width 327 height 218
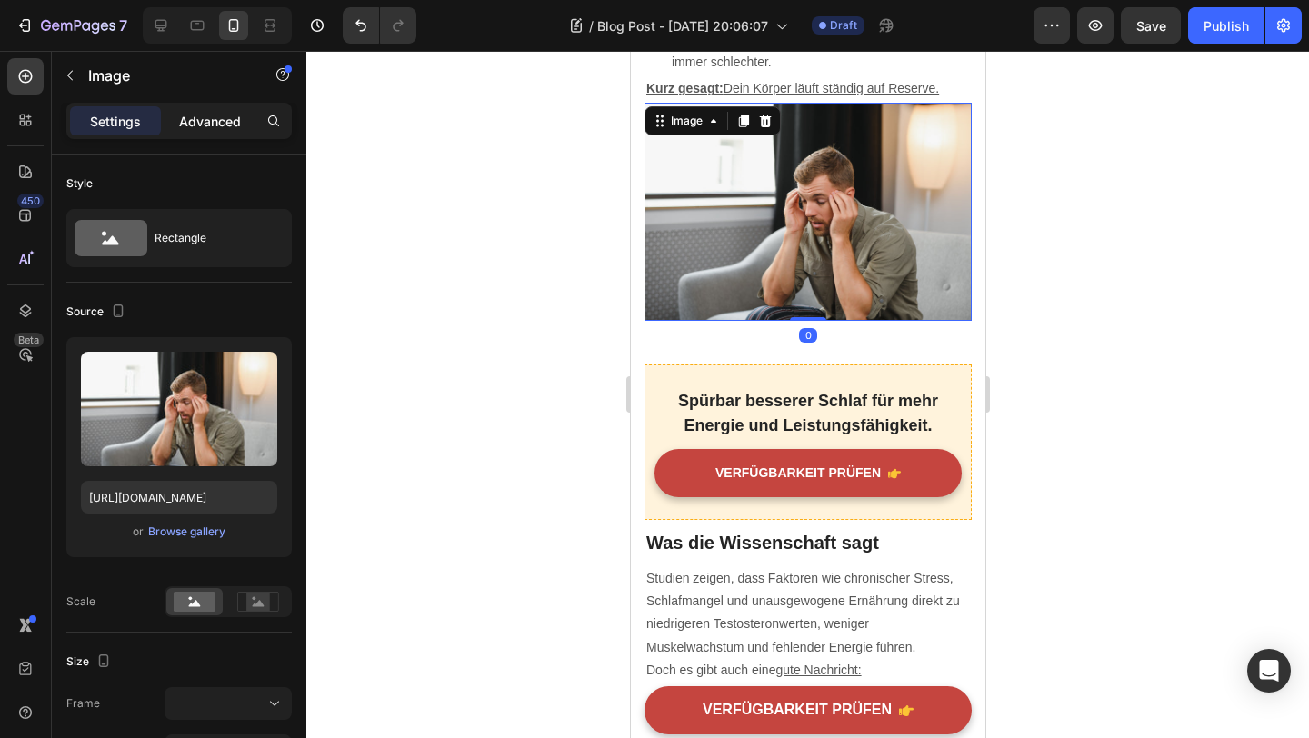
click at [220, 115] on p "Advanced" at bounding box center [210, 121] width 62 height 19
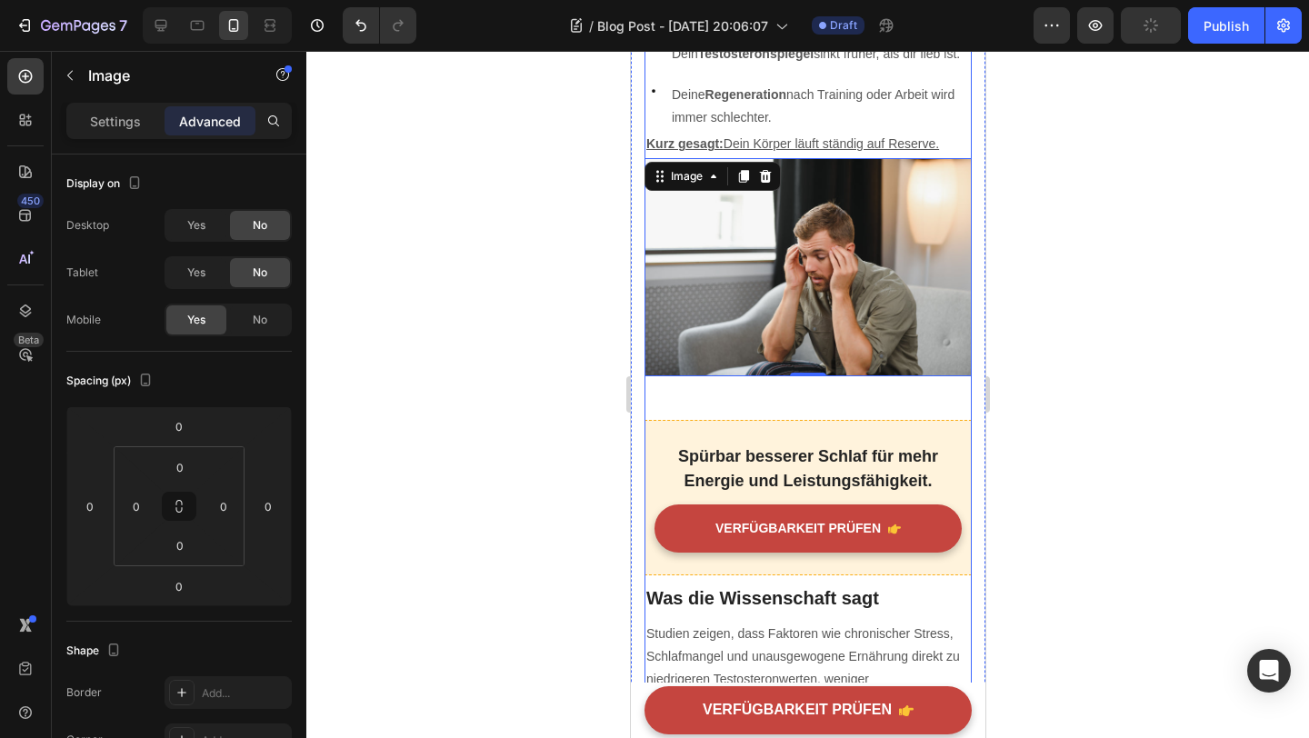
scroll to position [1075, 0]
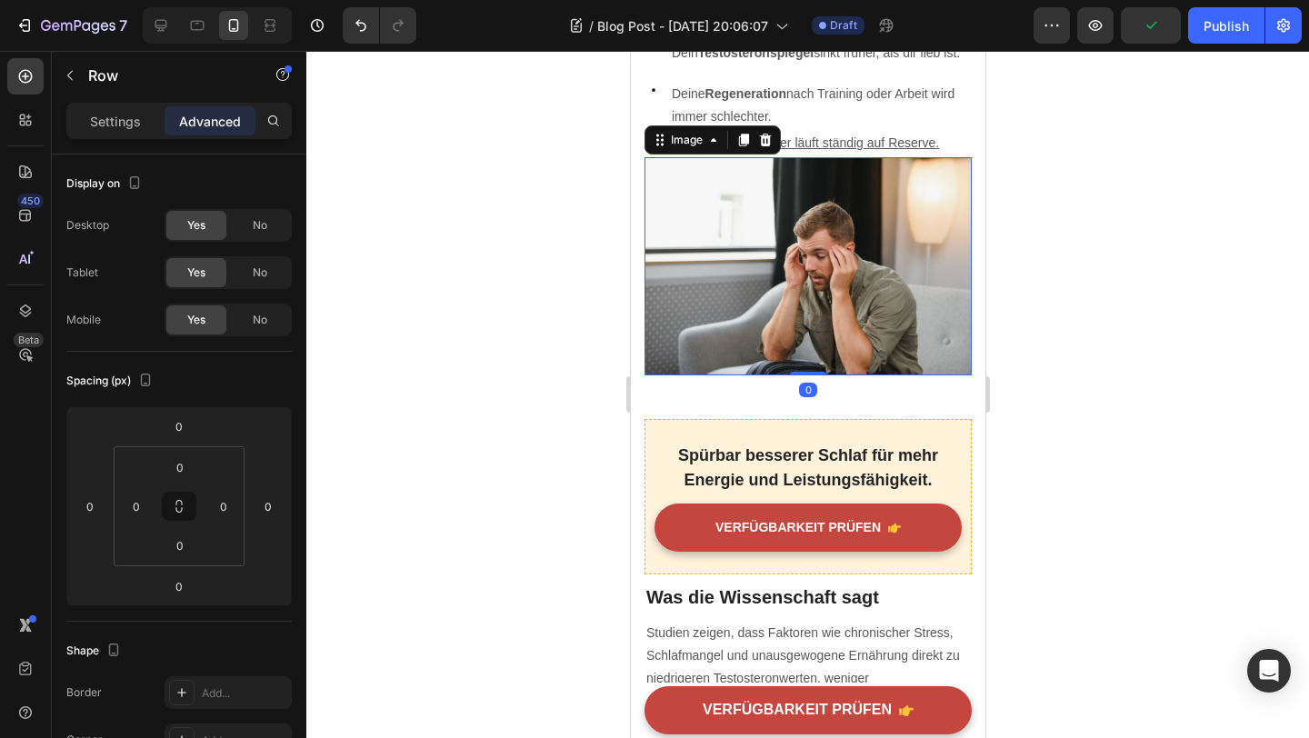
click at [755, 347] on img at bounding box center [807, 266] width 327 height 218
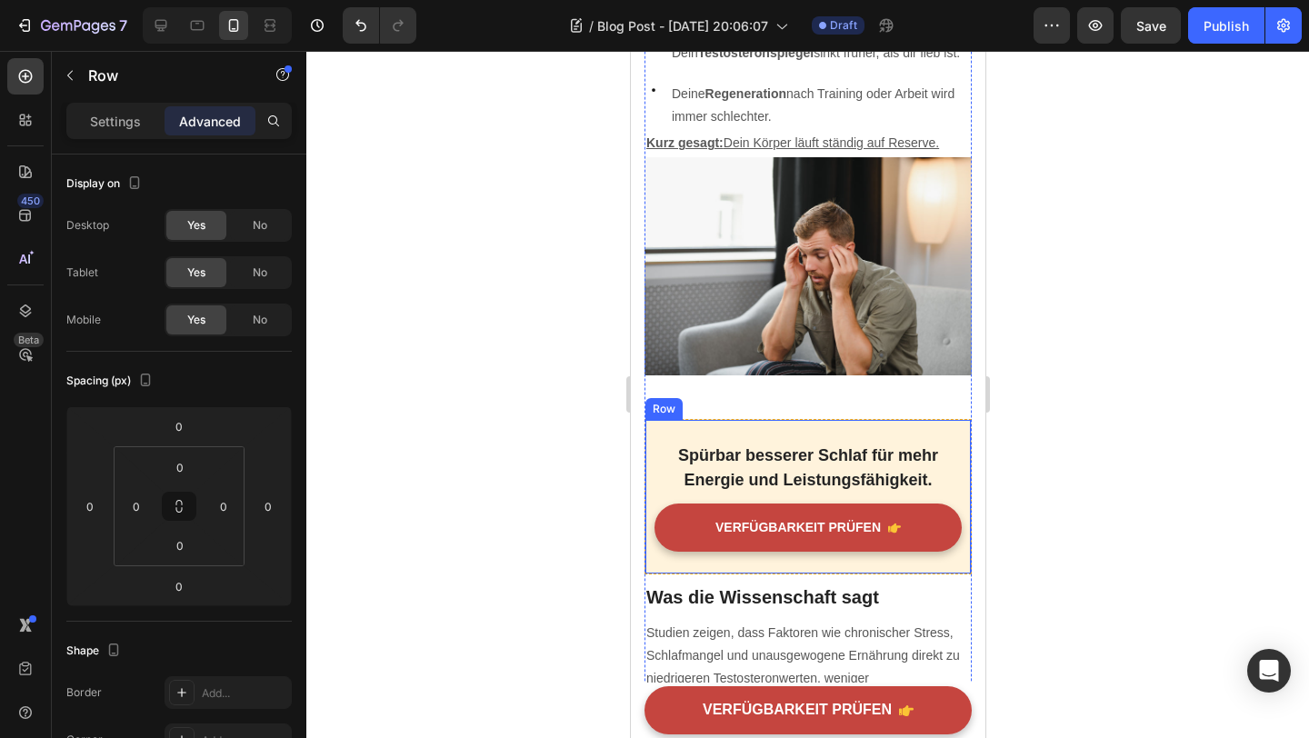
click at [793, 426] on div "Spürbar besserer Schlaf für mehr Energie und Leistungsfähigkeit. Text block VER…" at bounding box center [807, 496] width 327 height 155
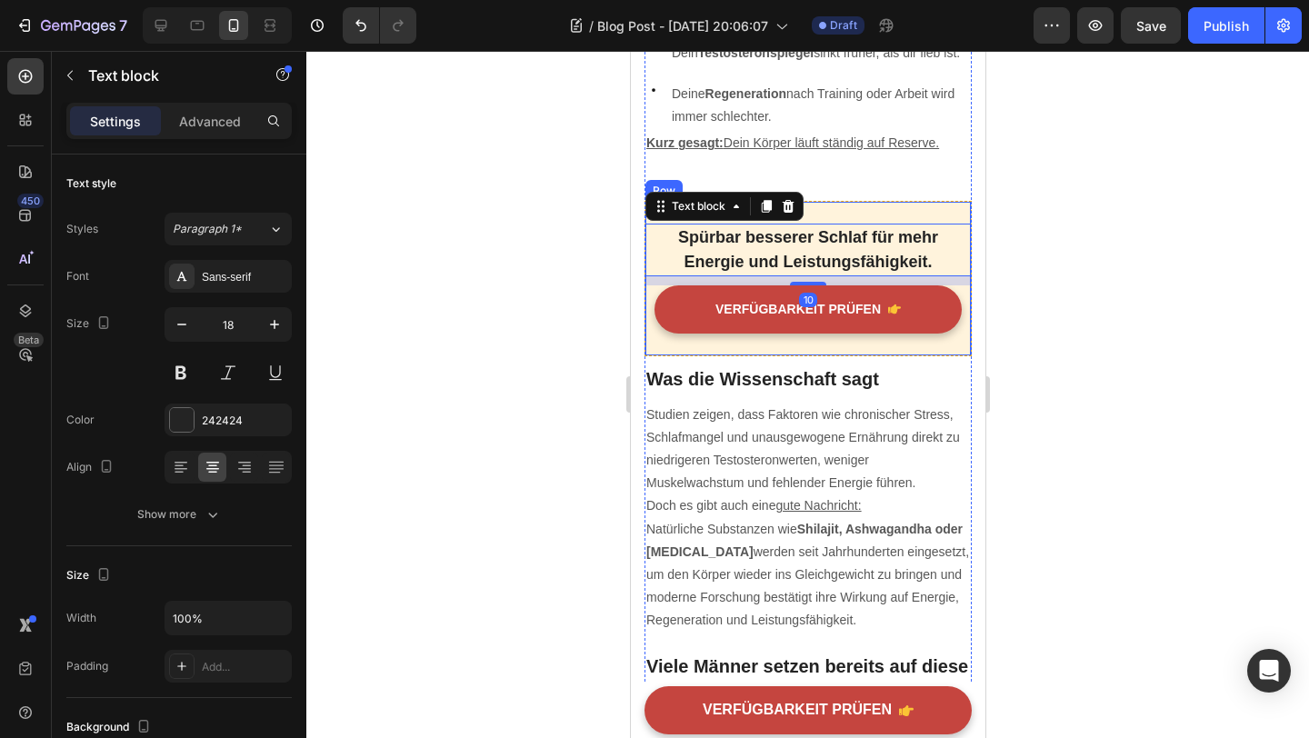
drag, startPoint x: 630, startPoint y: 51, endPoint x: 815, endPoint y: 431, distance: 422.5
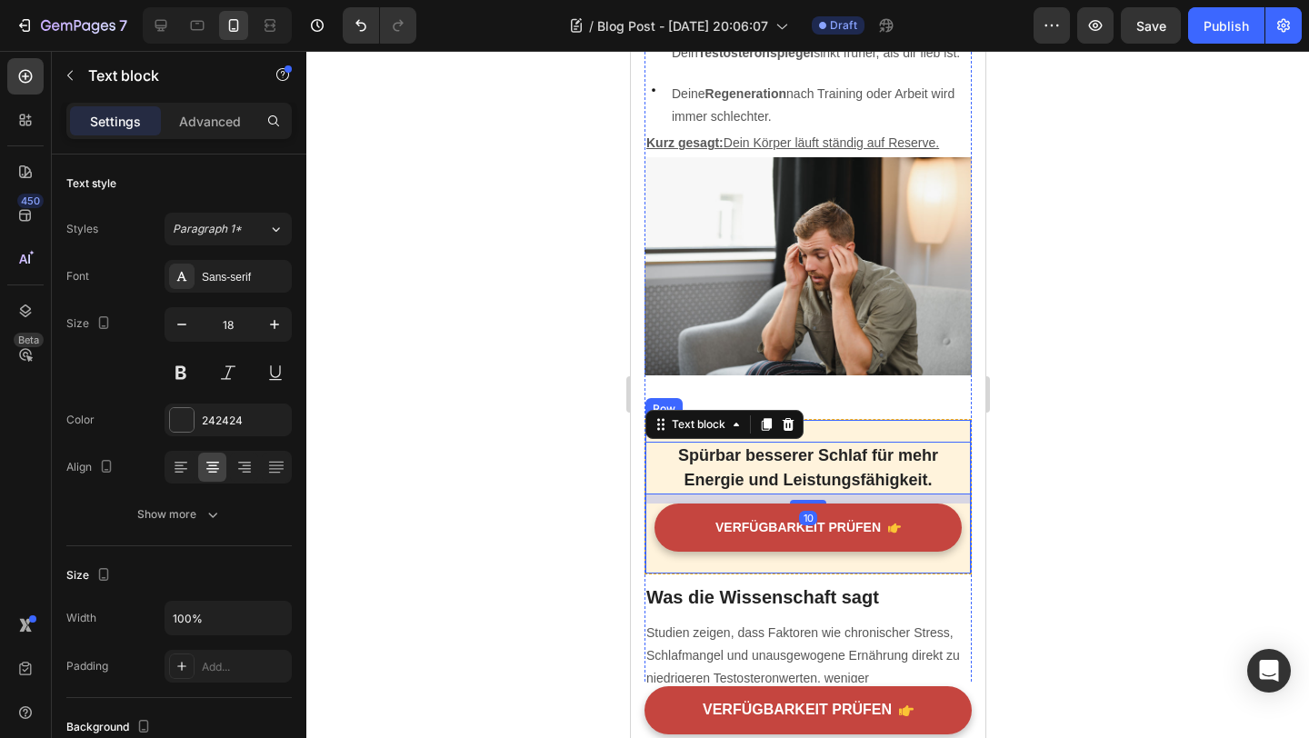
click at [815, 431] on div "Spürbar besserer Schlaf für mehr Energie und Leistungsfähigkeit. Text block 10 …" at bounding box center [807, 496] width 327 height 155
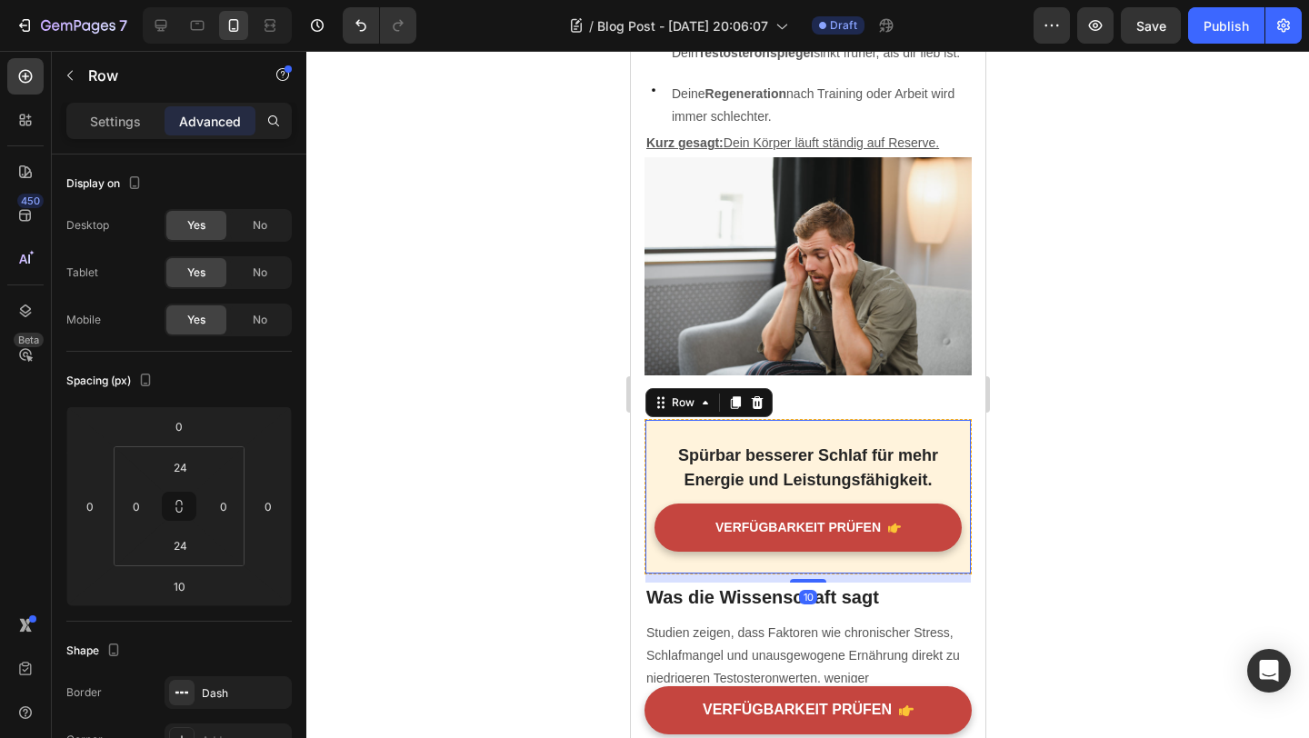
click at [823, 426] on div "Spürbar besserer Schlaf für mehr Energie und Leistungsfähigkeit. Text block VER…" at bounding box center [807, 496] width 327 height 155
click at [192, 466] on input "24" at bounding box center [180, 467] width 36 height 27
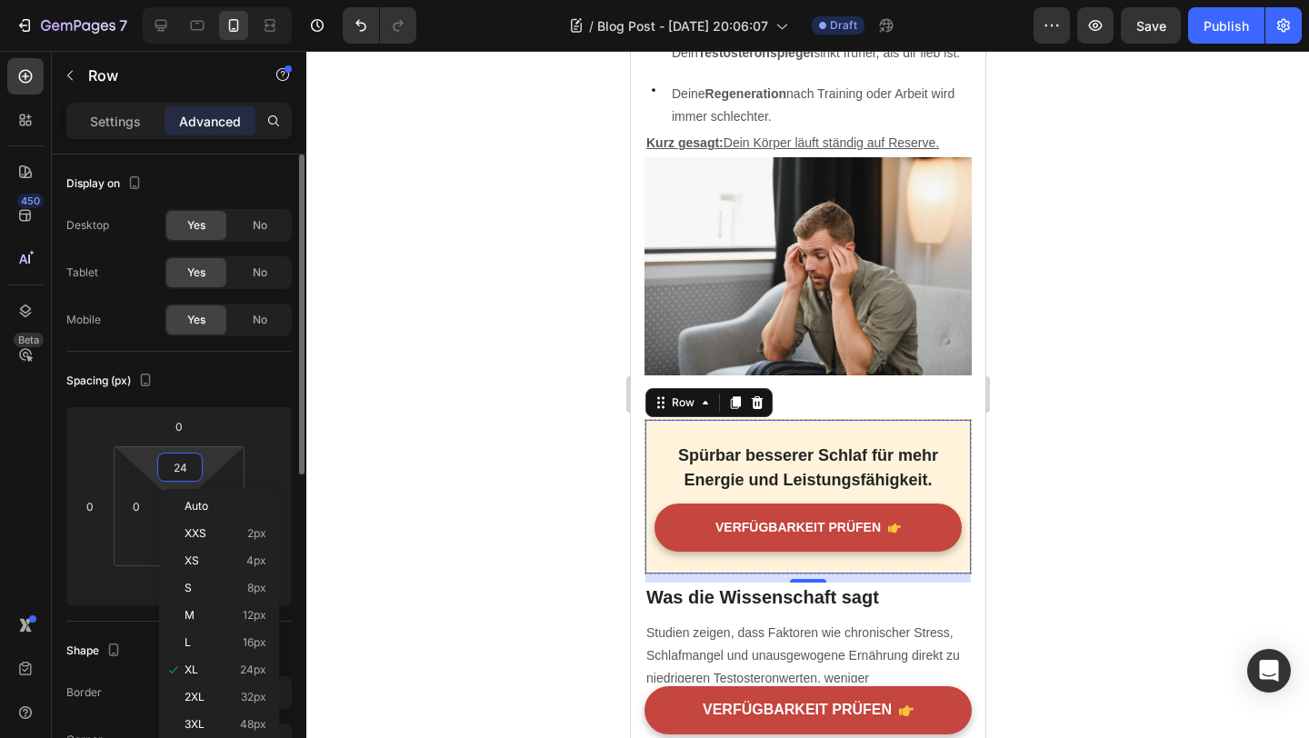
click at [192, 466] on input "24" at bounding box center [180, 467] width 36 height 27
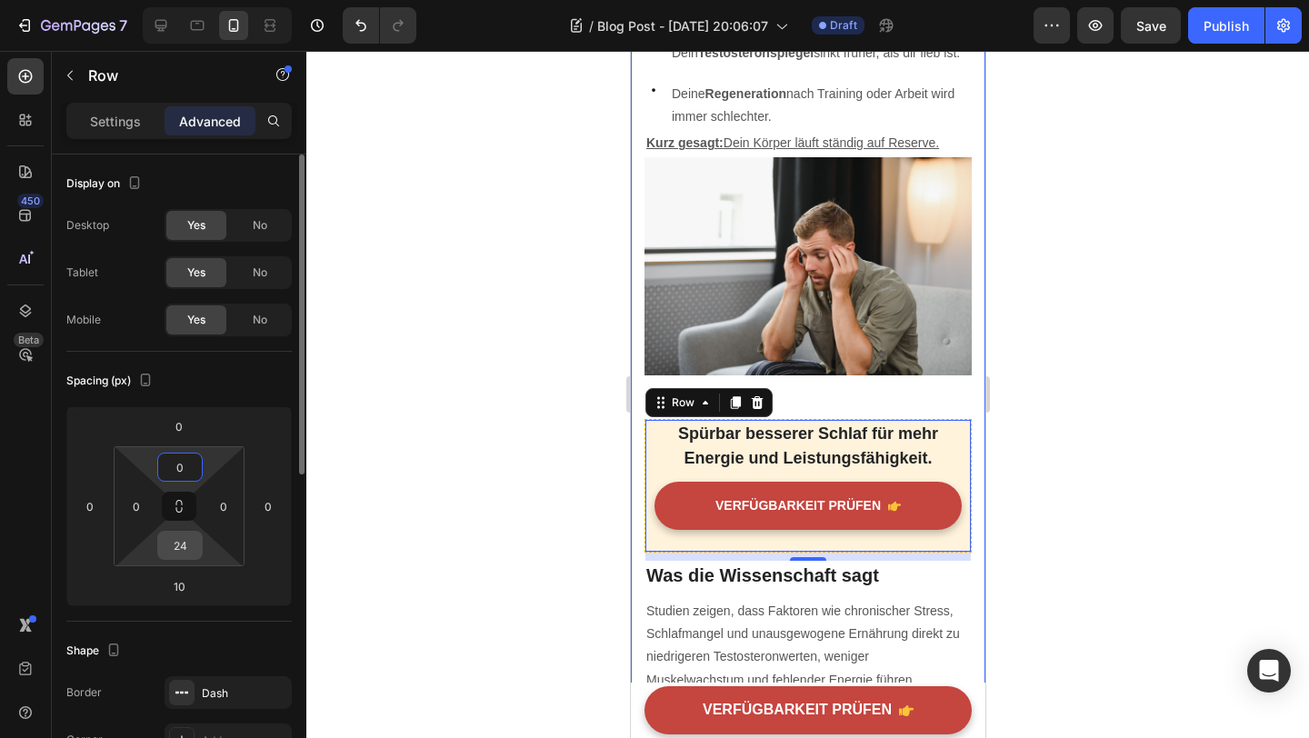
type input "0"
click at [175, 548] on input "24" at bounding box center [180, 545] width 36 height 27
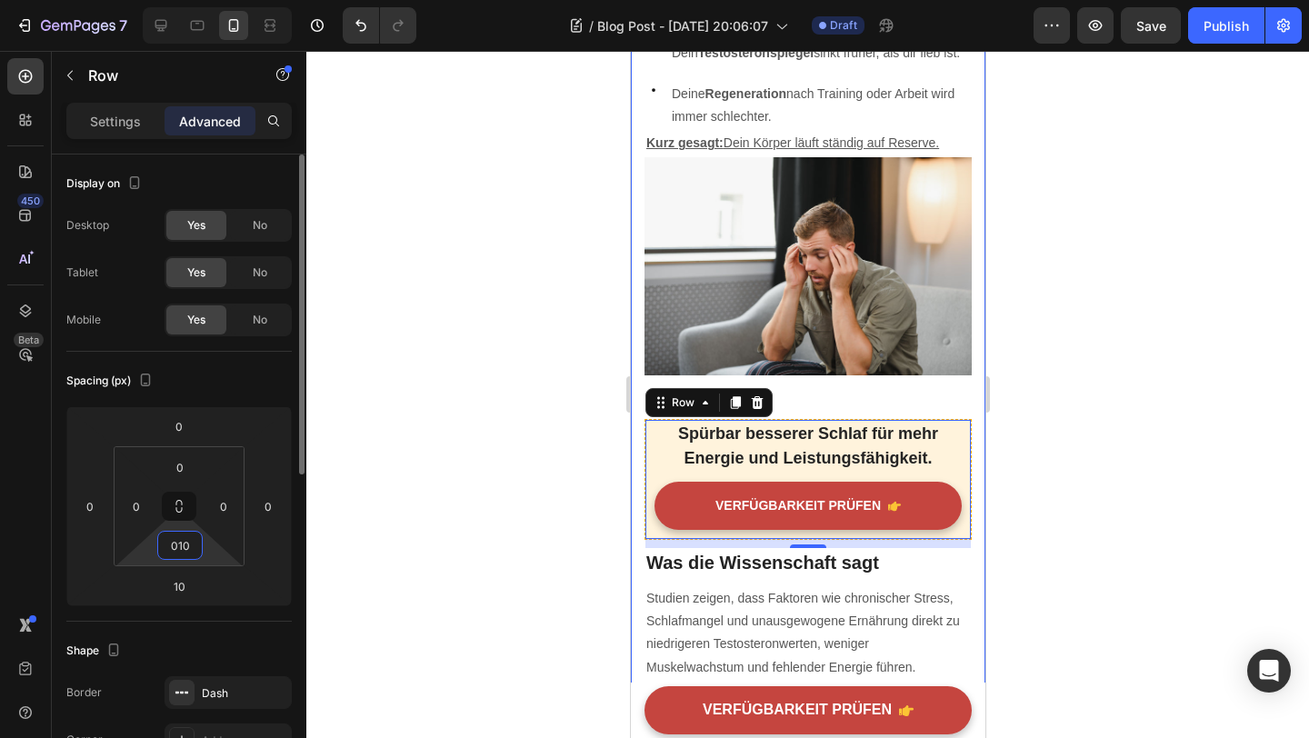
click at [180, 554] on input "010" at bounding box center [180, 545] width 36 height 27
type input "10"
click at [181, 576] on input "10" at bounding box center [179, 586] width 36 height 27
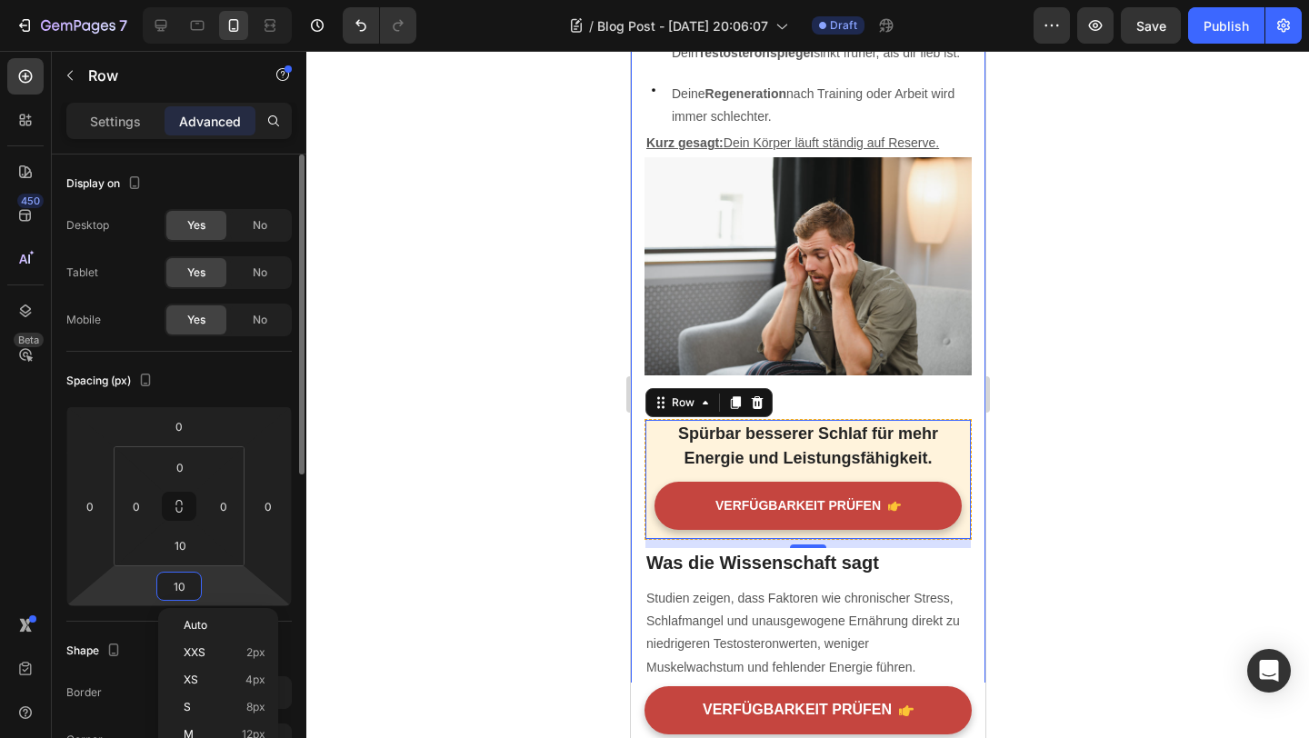
type input "0"
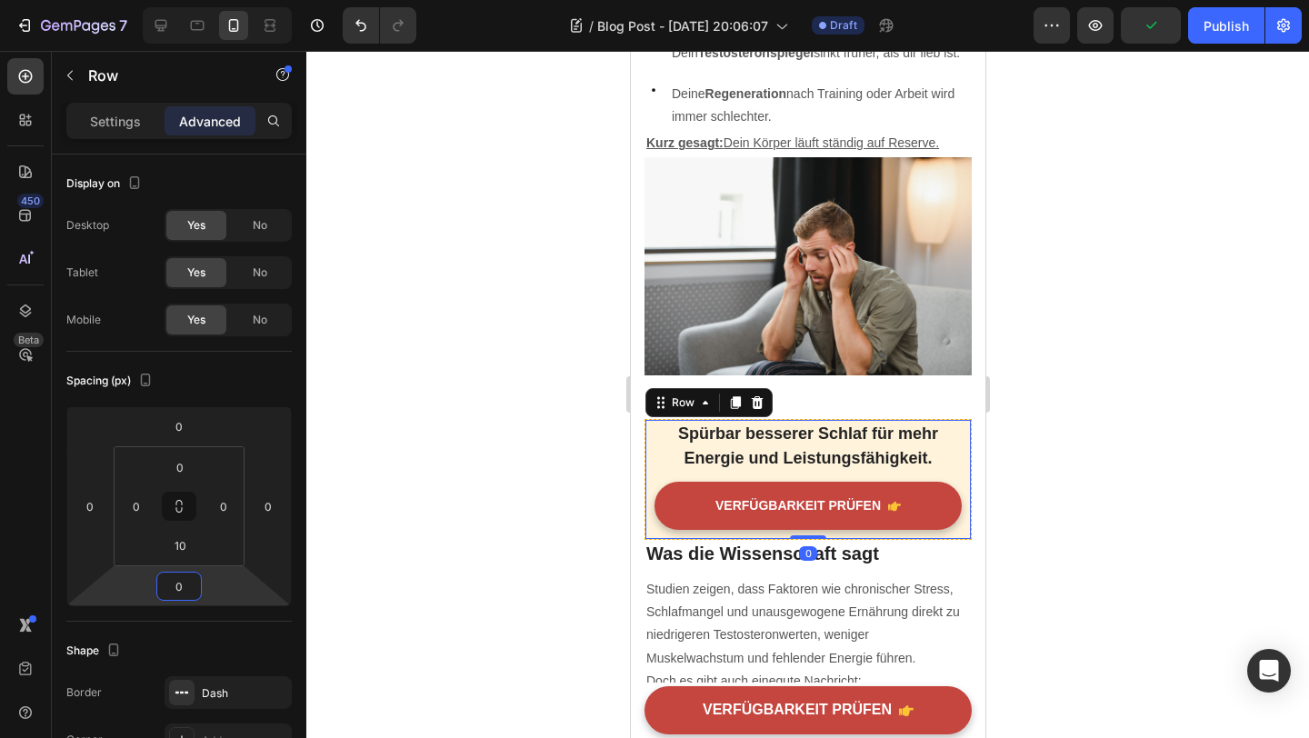
click at [1039, 553] on div at bounding box center [807, 394] width 1003 height 687
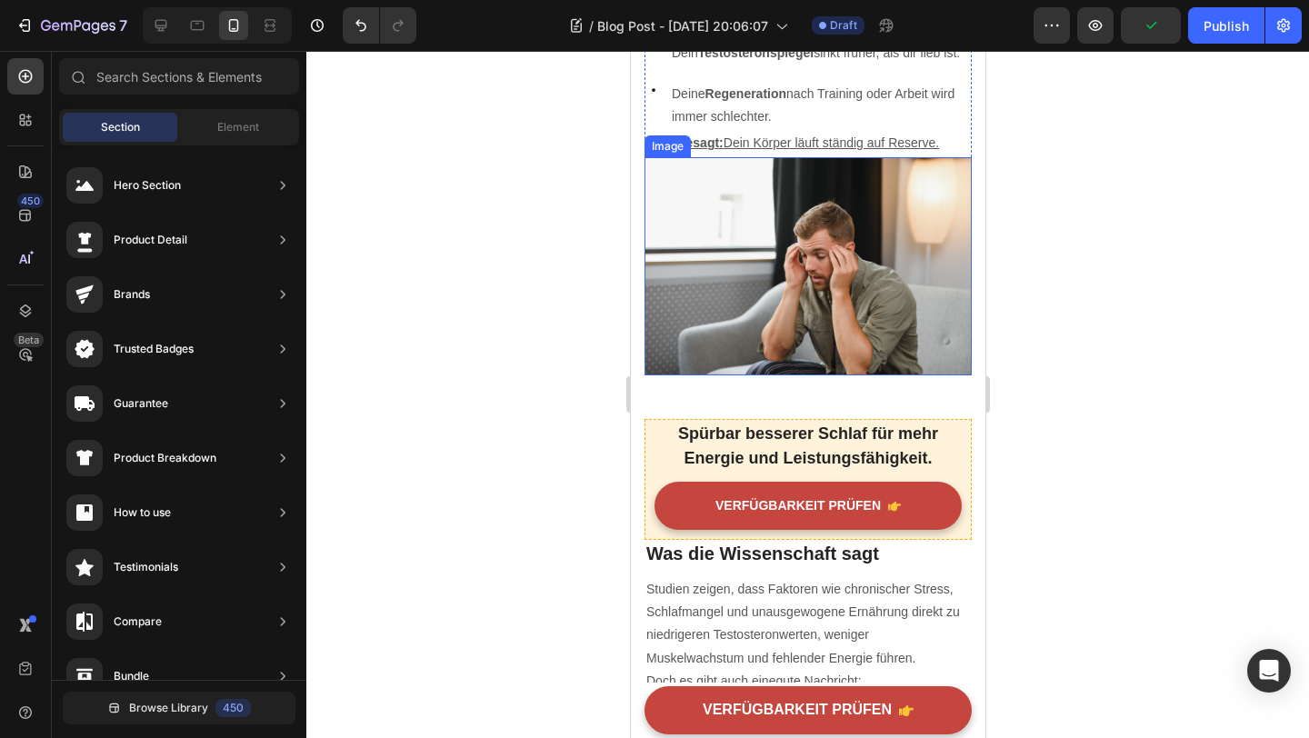
click at [896, 365] on img at bounding box center [807, 266] width 327 height 218
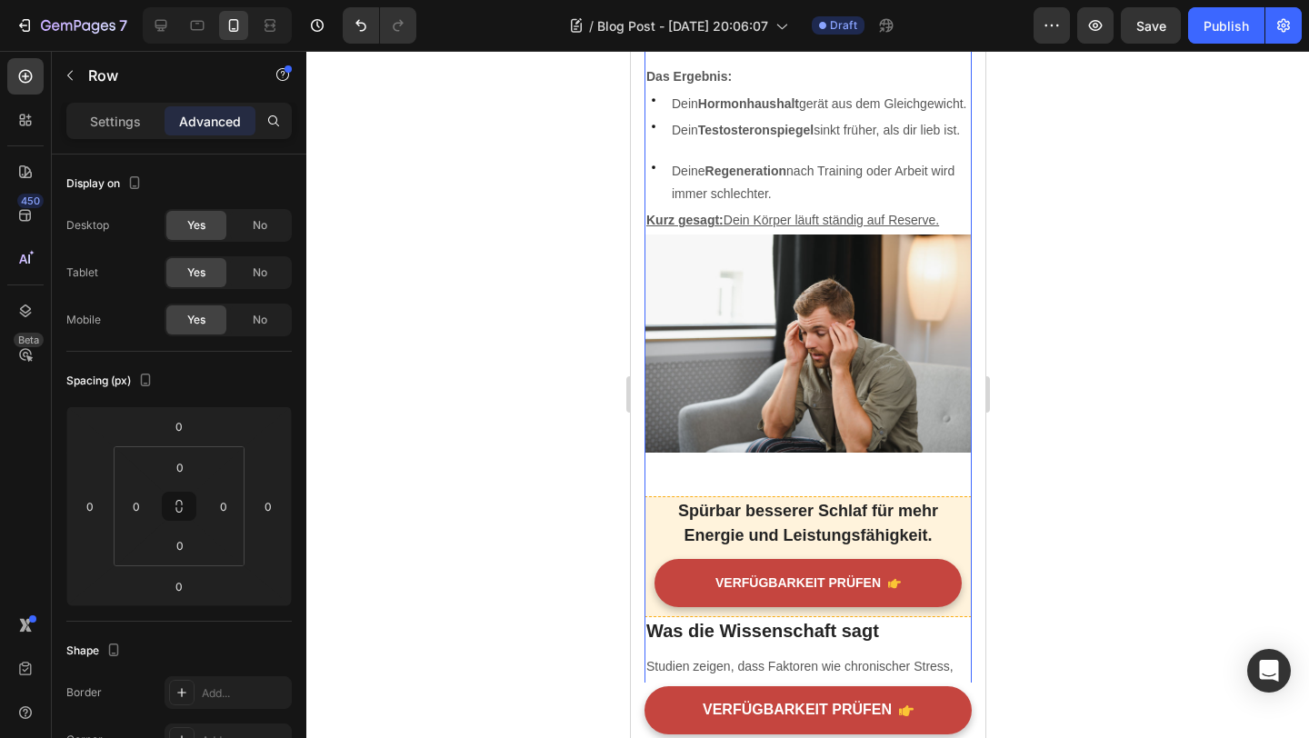
scroll to position [936, 0]
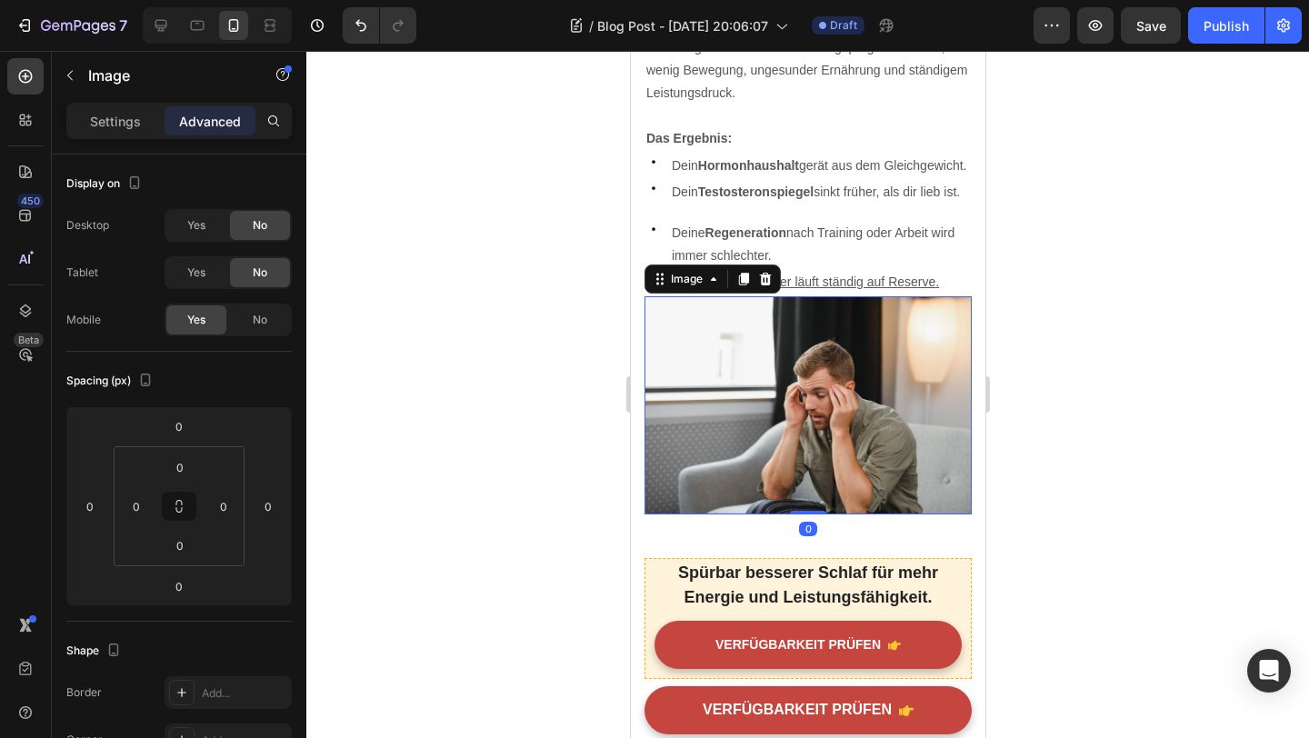
click at [853, 296] on img at bounding box center [807, 405] width 327 height 218
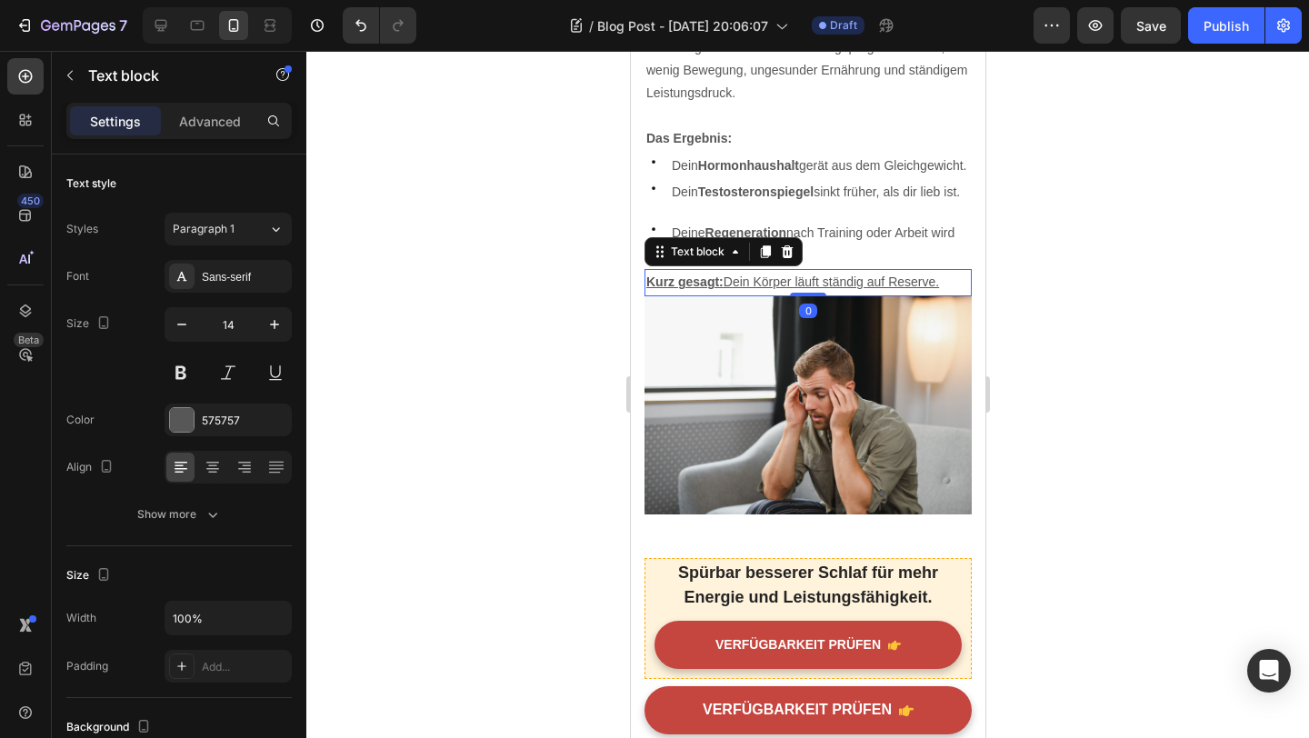
click at [822, 281] on u "Dein Körper läuft ständig auf Reserve." at bounding box center [830, 282] width 215 height 15
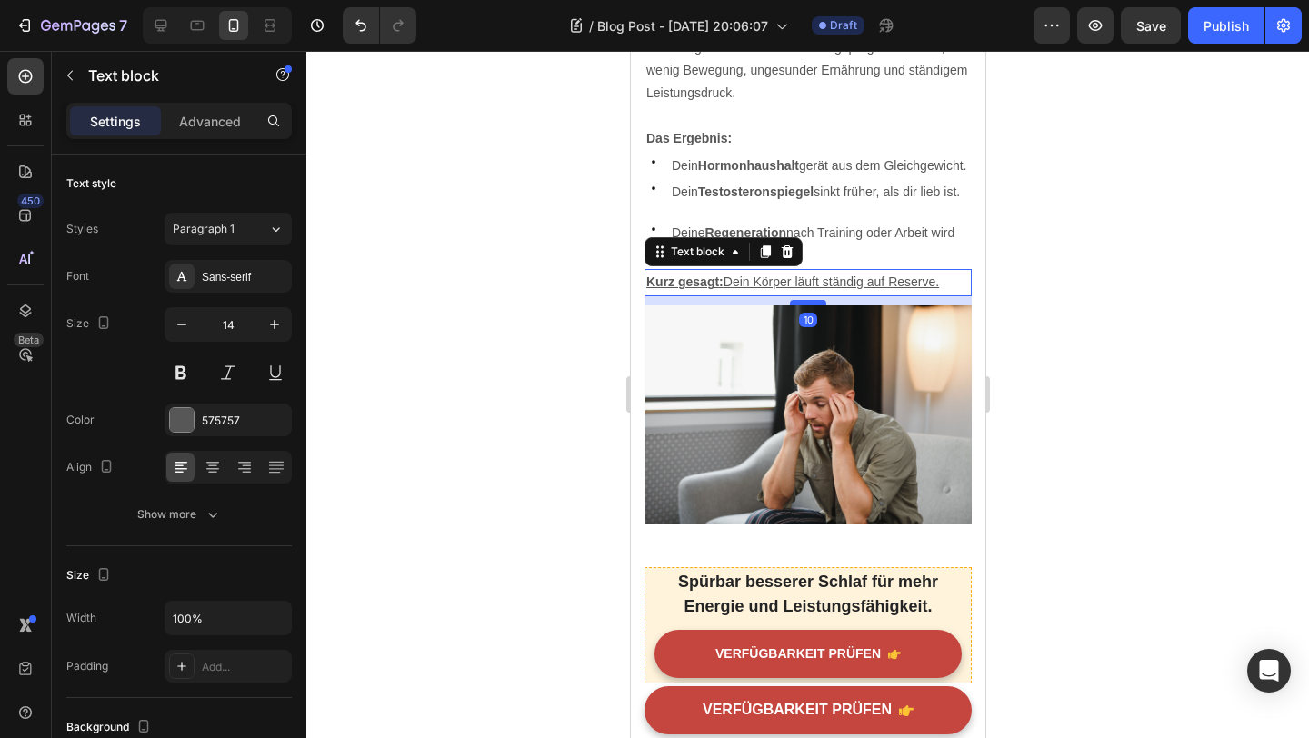
click at [814, 300] on div at bounding box center [807, 302] width 36 height 5
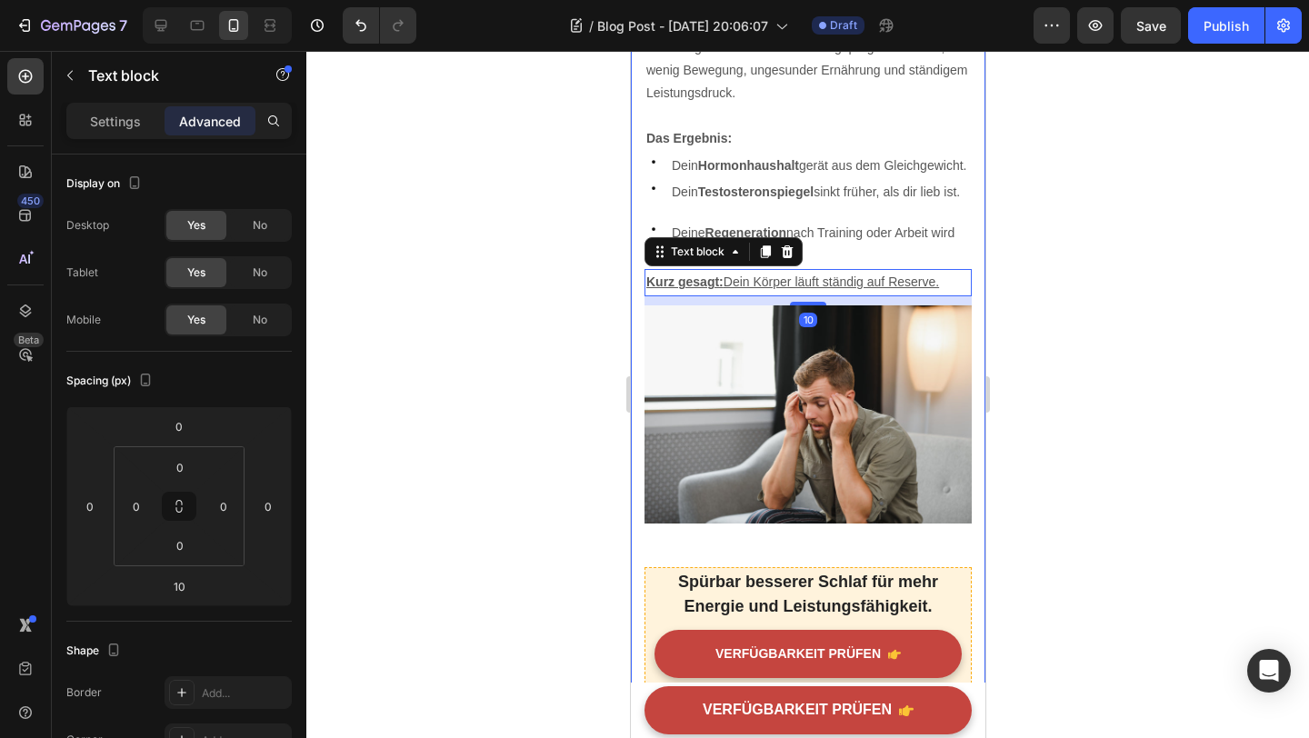
click at [1027, 337] on div at bounding box center [807, 394] width 1003 height 687
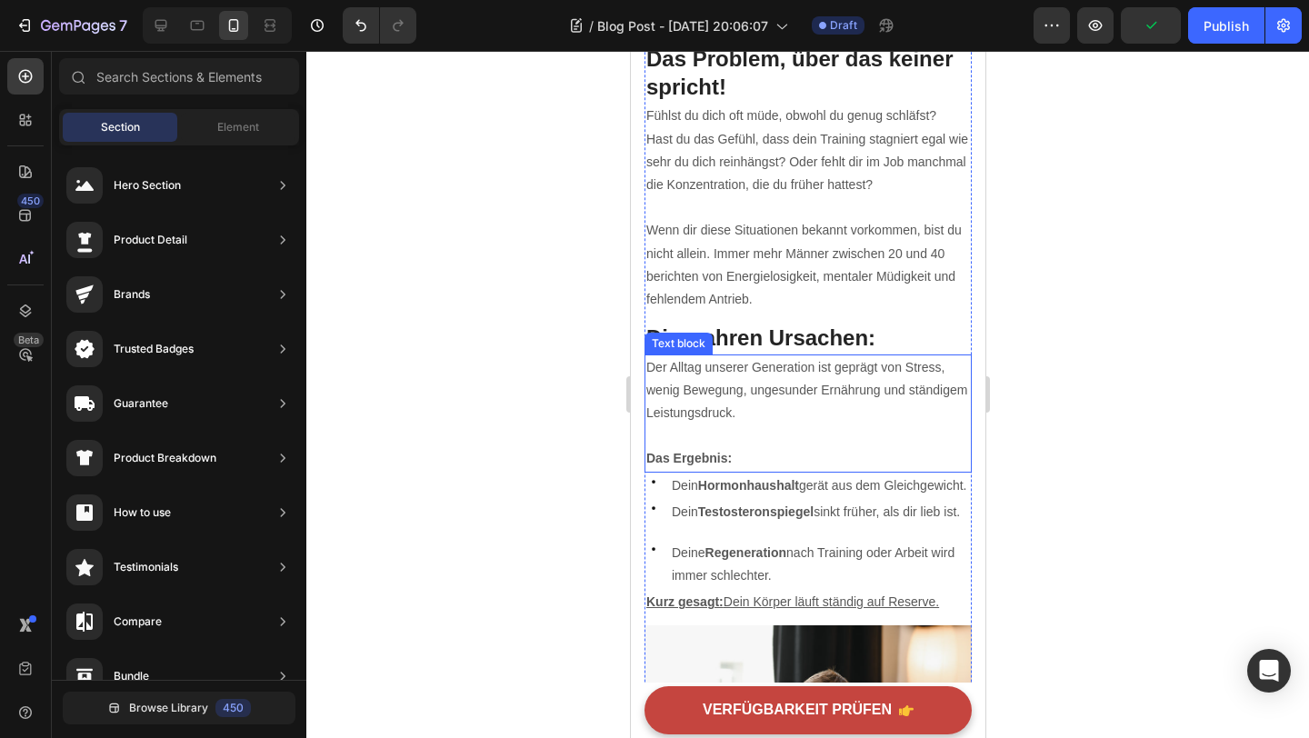
click at [696, 425] on p "Das Ergebnis:" at bounding box center [808, 447] width 324 height 45
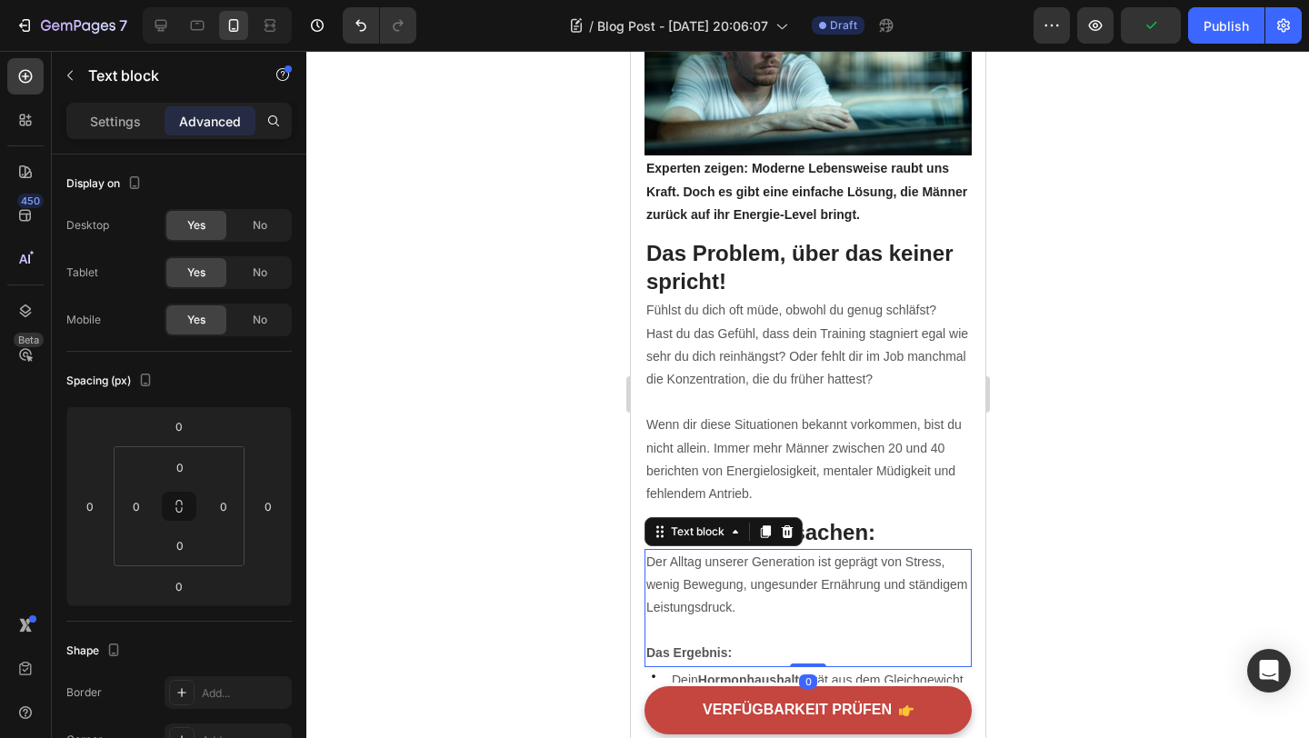
scroll to position [425, 0]
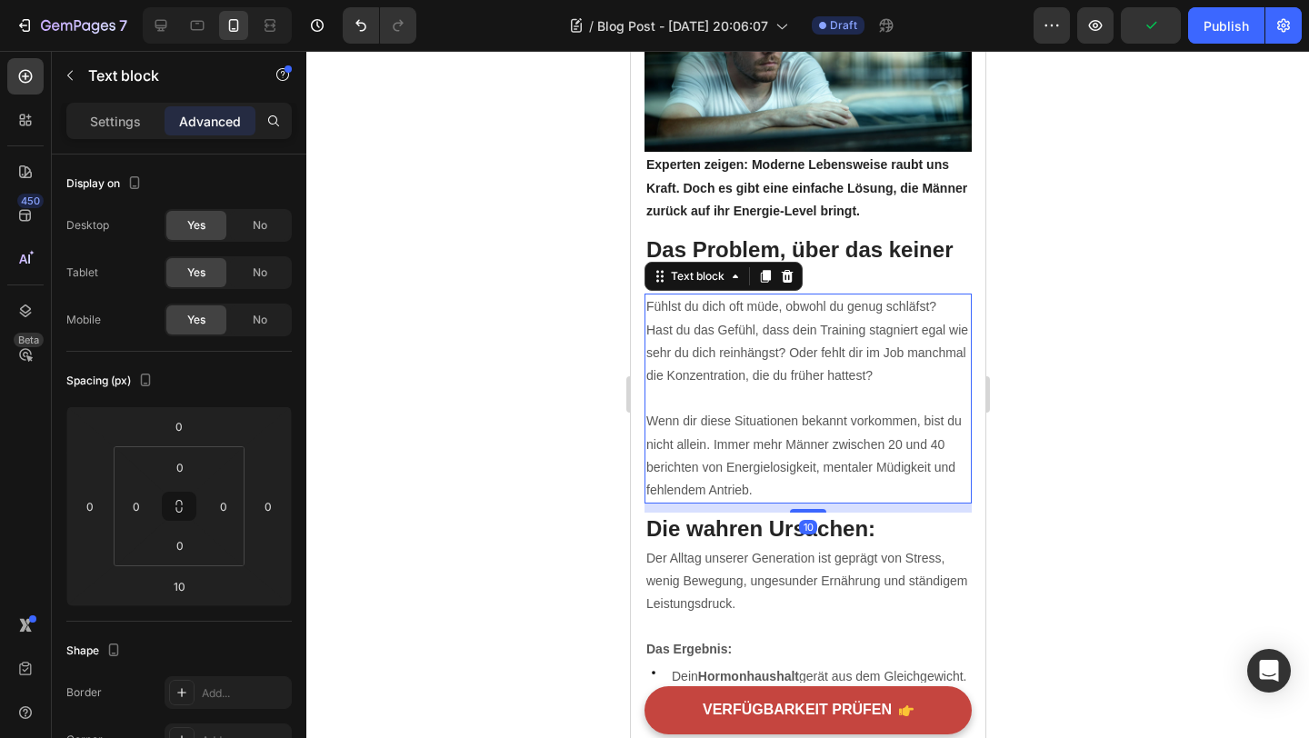
click at [733, 387] on p at bounding box center [808, 398] width 324 height 23
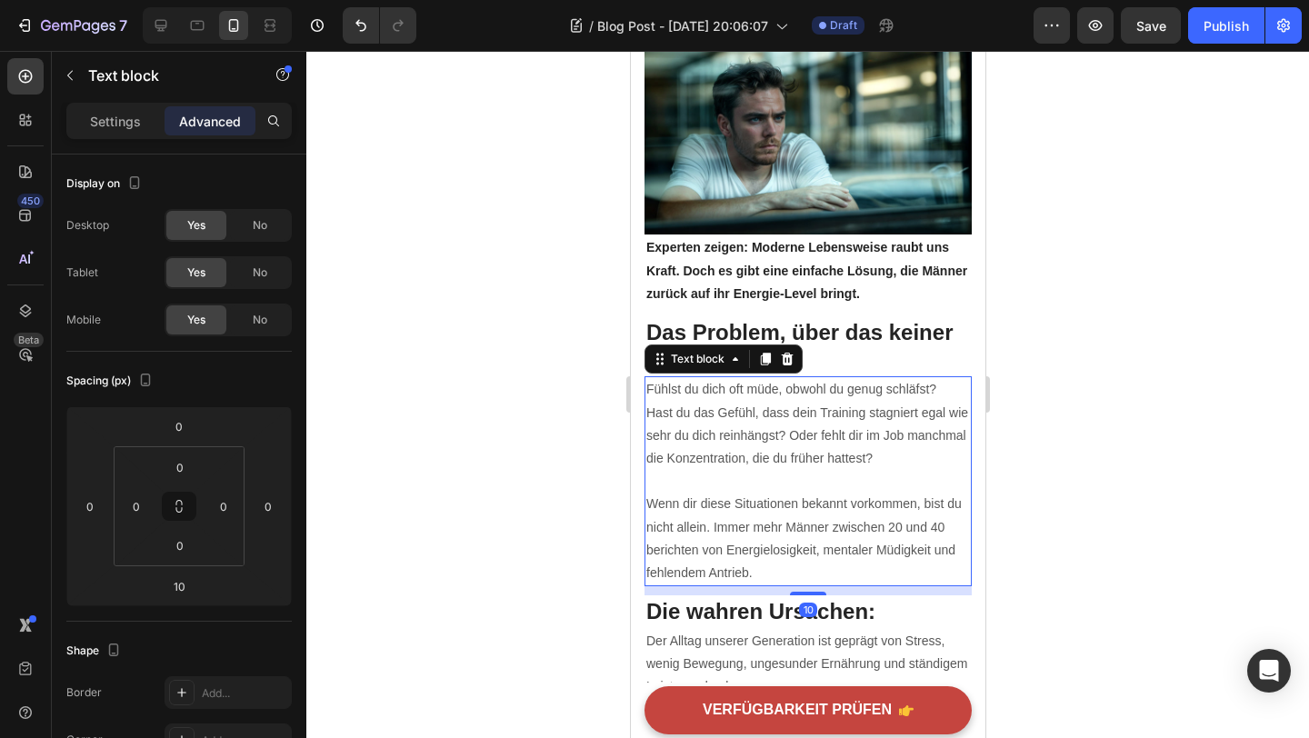
scroll to position [336, 0]
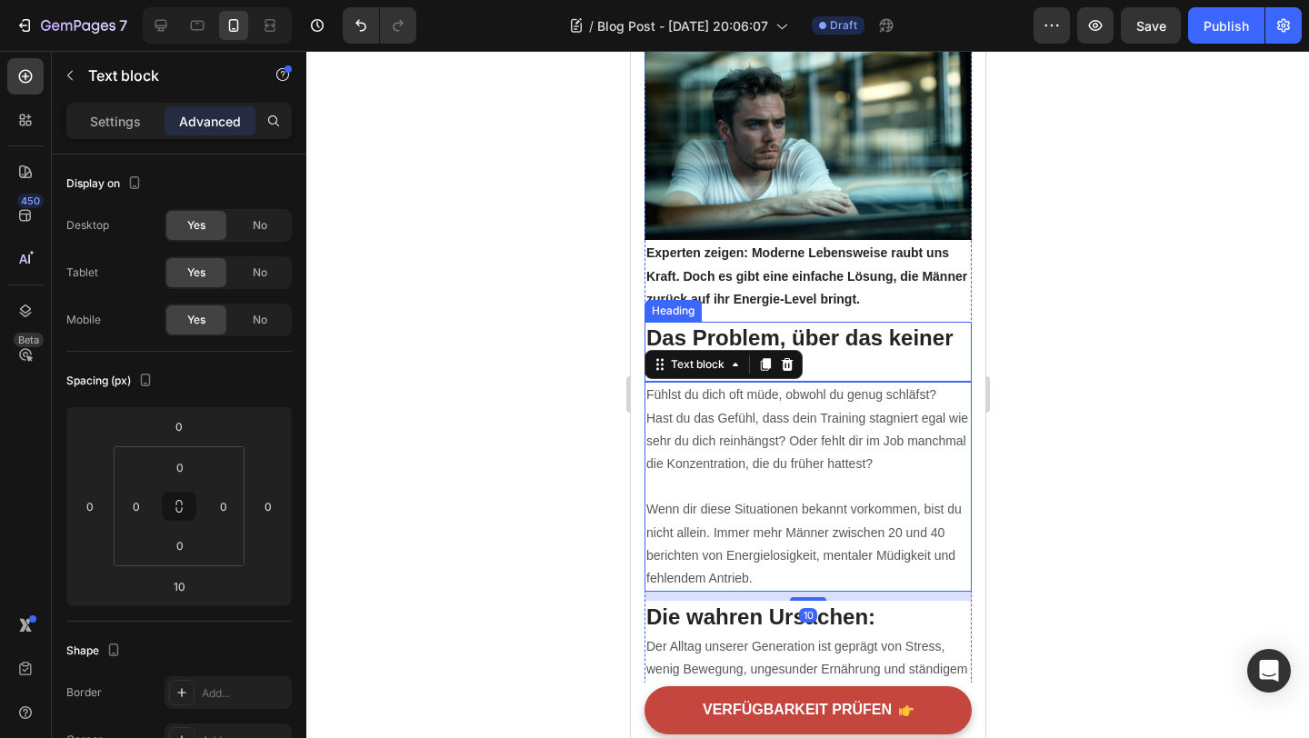
click at [821, 322] on h2 "Das Problem, über das keiner spricht!" at bounding box center [807, 352] width 327 height 60
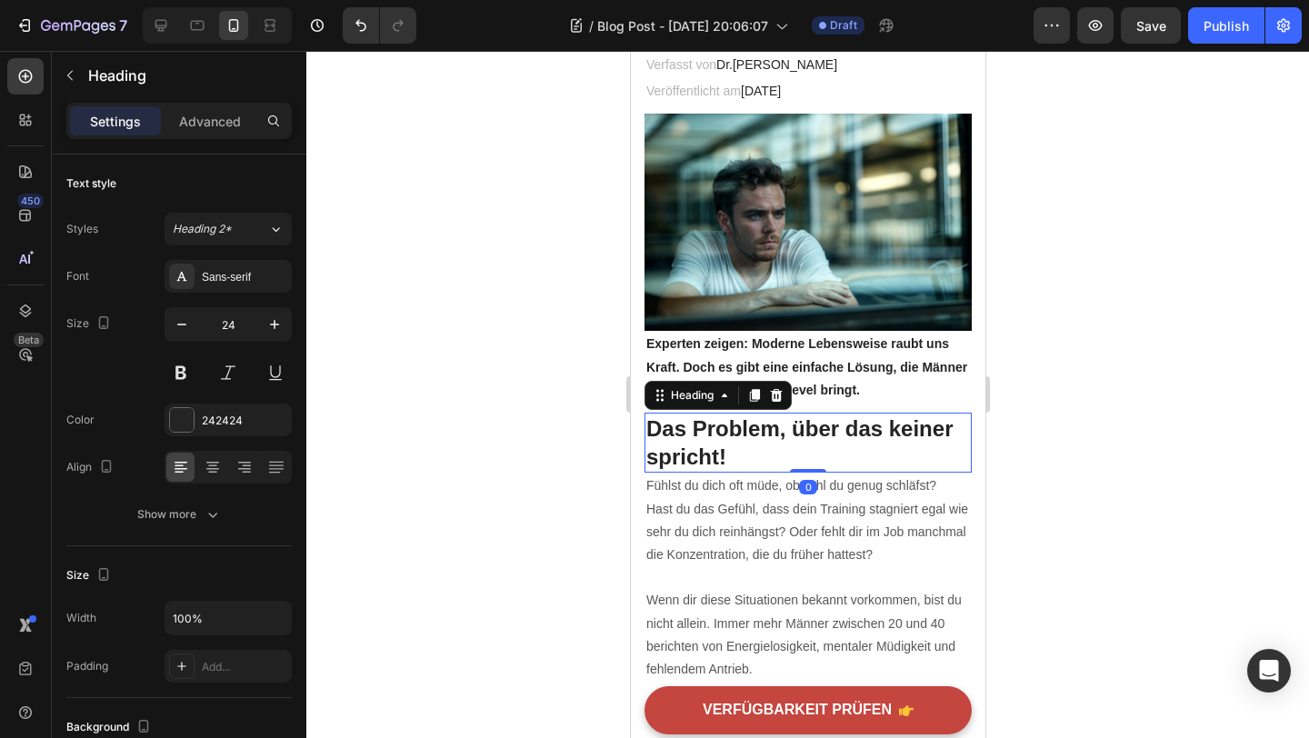
scroll to position [248, 0]
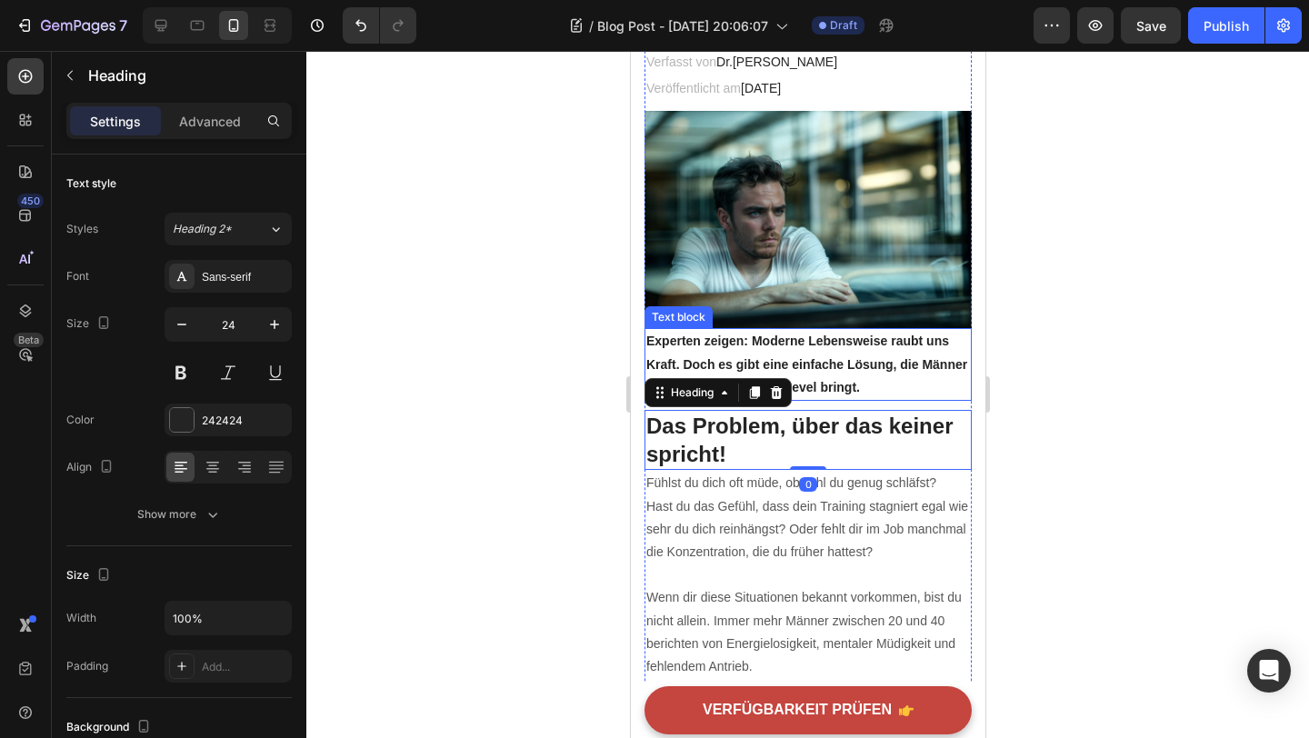
click at [823, 346] on p "Experten zeigen: Moderne Lebensweise raubt uns Kraft. Doch es gibt eine einfach…" at bounding box center [808, 364] width 324 height 69
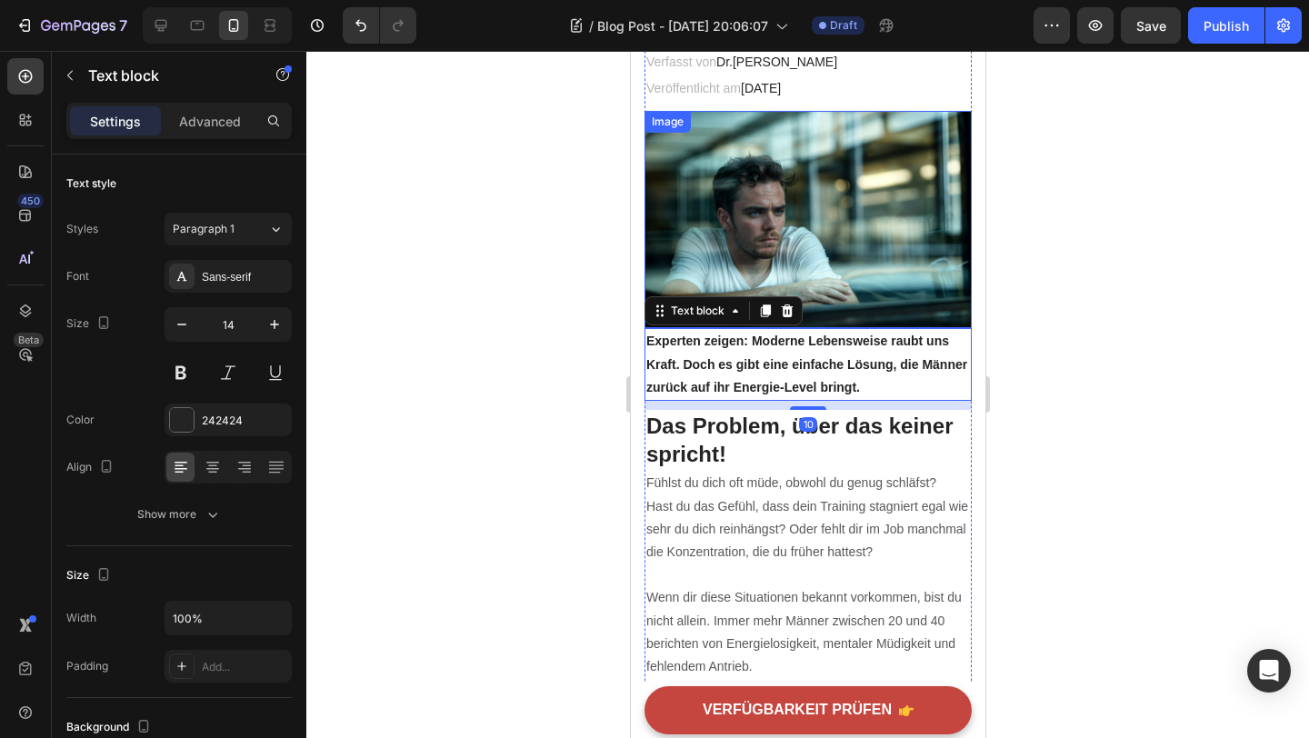
click at [824, 295] on img at bounding box center [807, 219] width 327 height 217
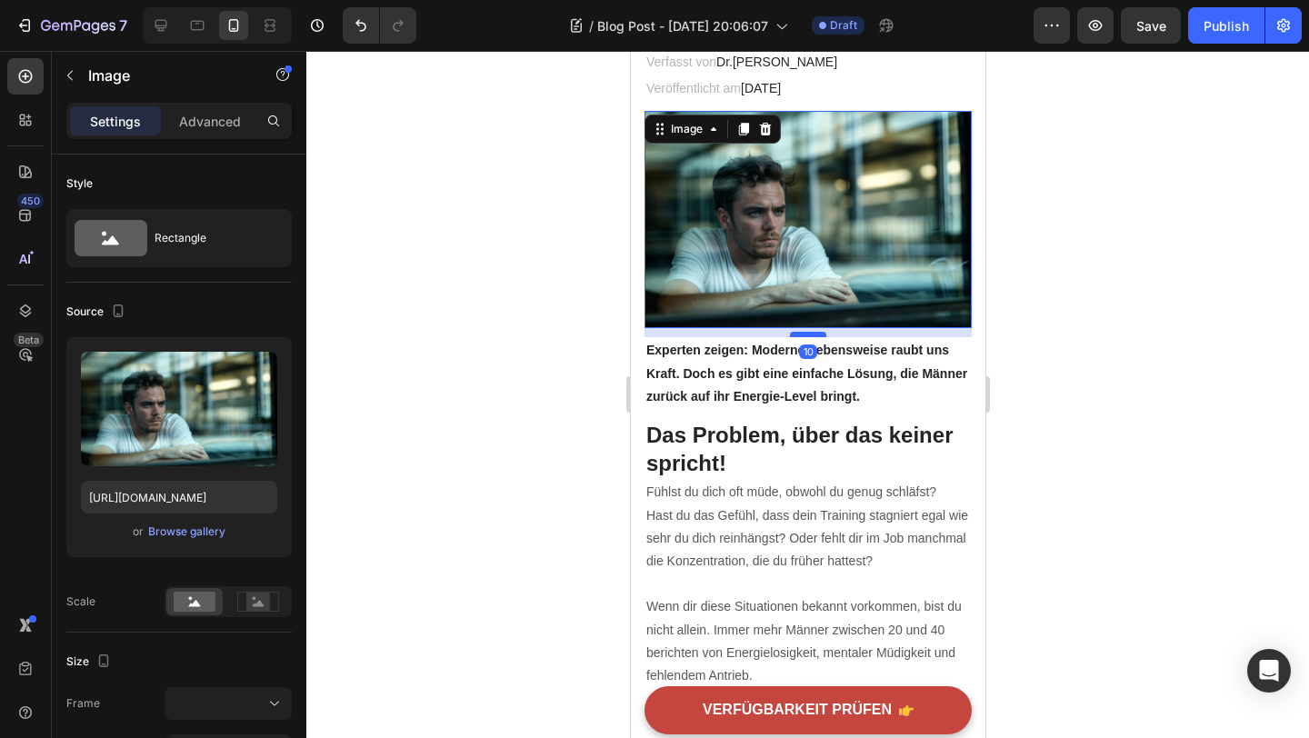
click at [808, 332] on div at bounding box center [807, 334] width 36 height 5
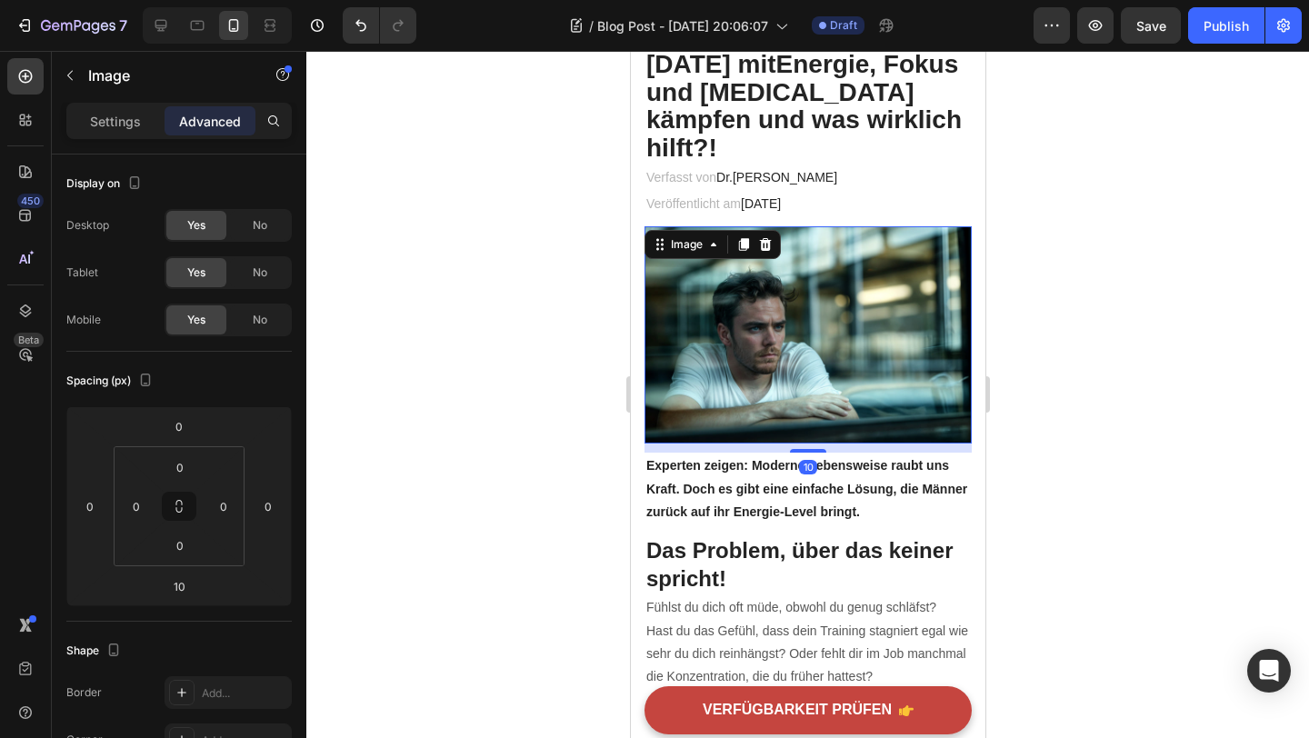
scroll to position [127, 0]
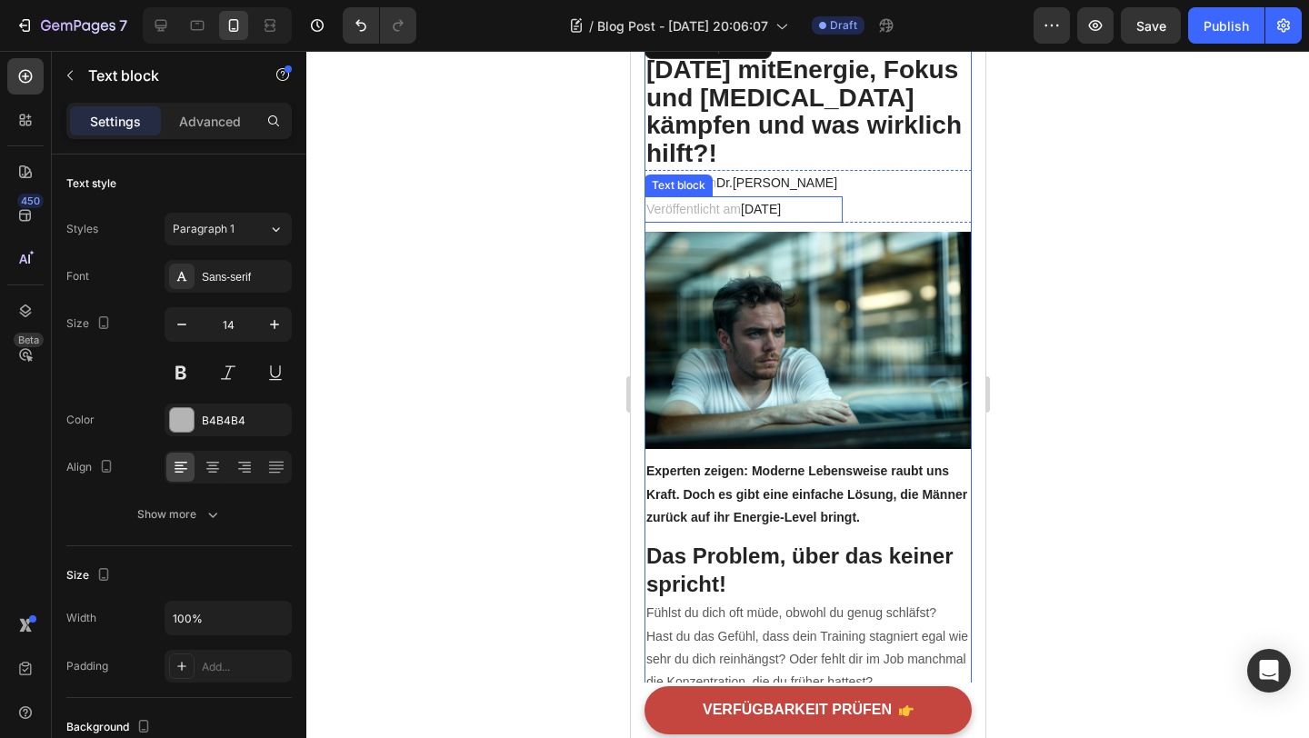
click at [780, 202] on span "Mai 28, 2025" at bounding box center [760, 209] width 40 height 15
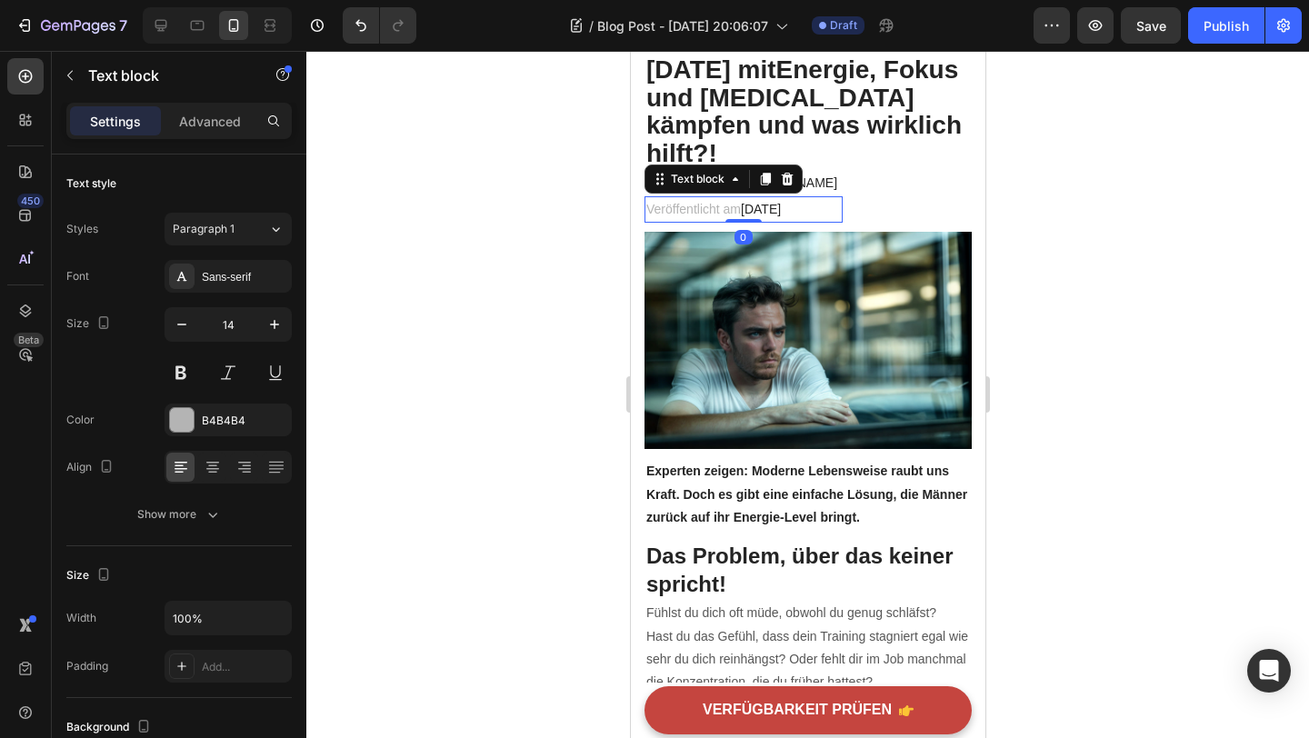
click at [816, 198] on p "Veröffentlicht am Mai 28, 2025" at bounding box center [743, 209] width 195 height 23
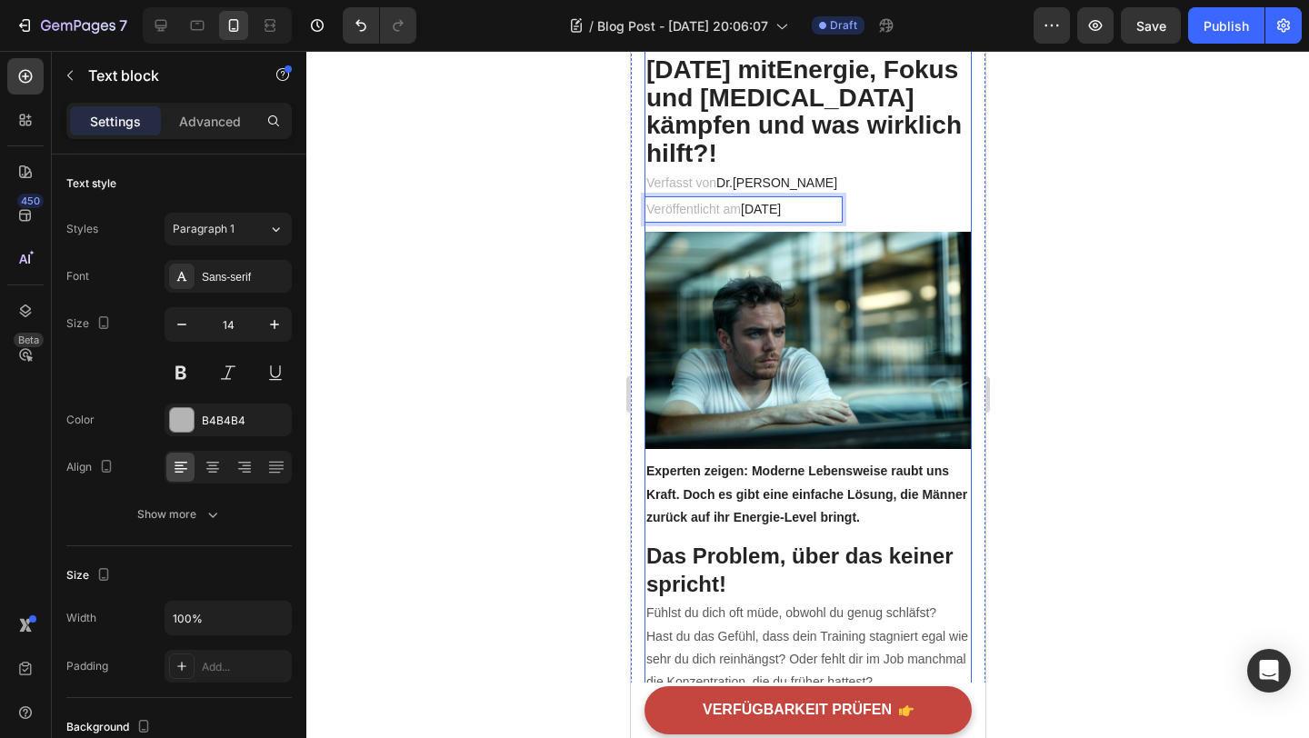
click at [852, 232] on img at bounding box center [807, 340] width 327 height 217
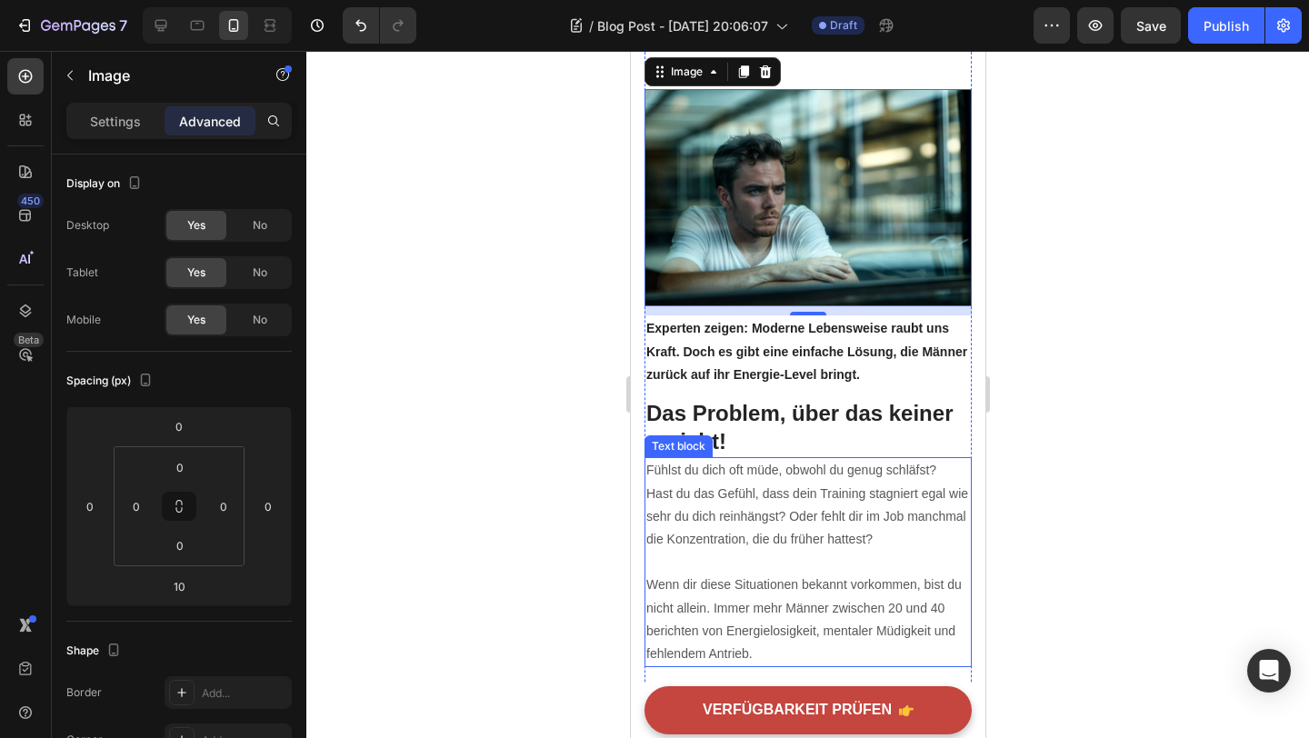
scroll to position [0, 0]
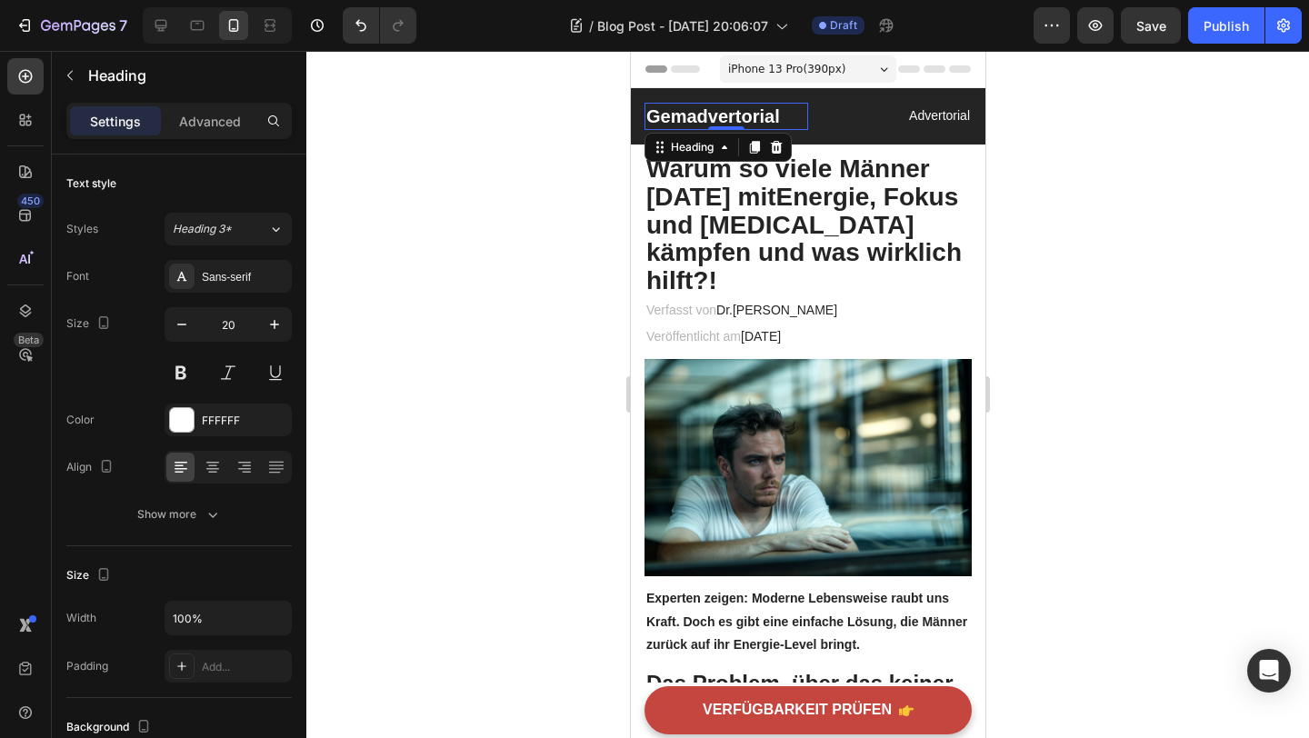
click at [732, 115] on p "Gemadvertorial" at bounding box center [726, 117] width 160 height 24
click at [958, 121] on p "Advertorial" at bounding box center [889, 116] width 160 height 23
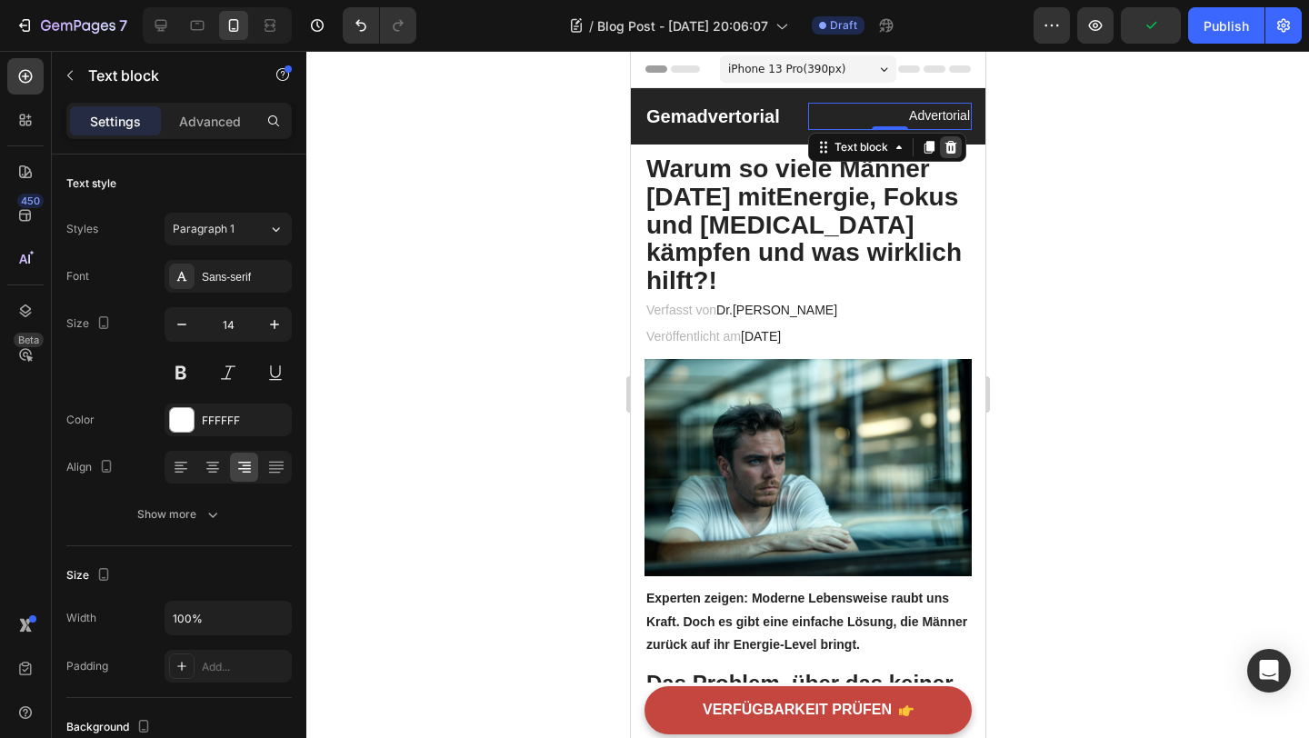
click at [943, 149] on icon at bounding box center [950, 147] width 15 height 15
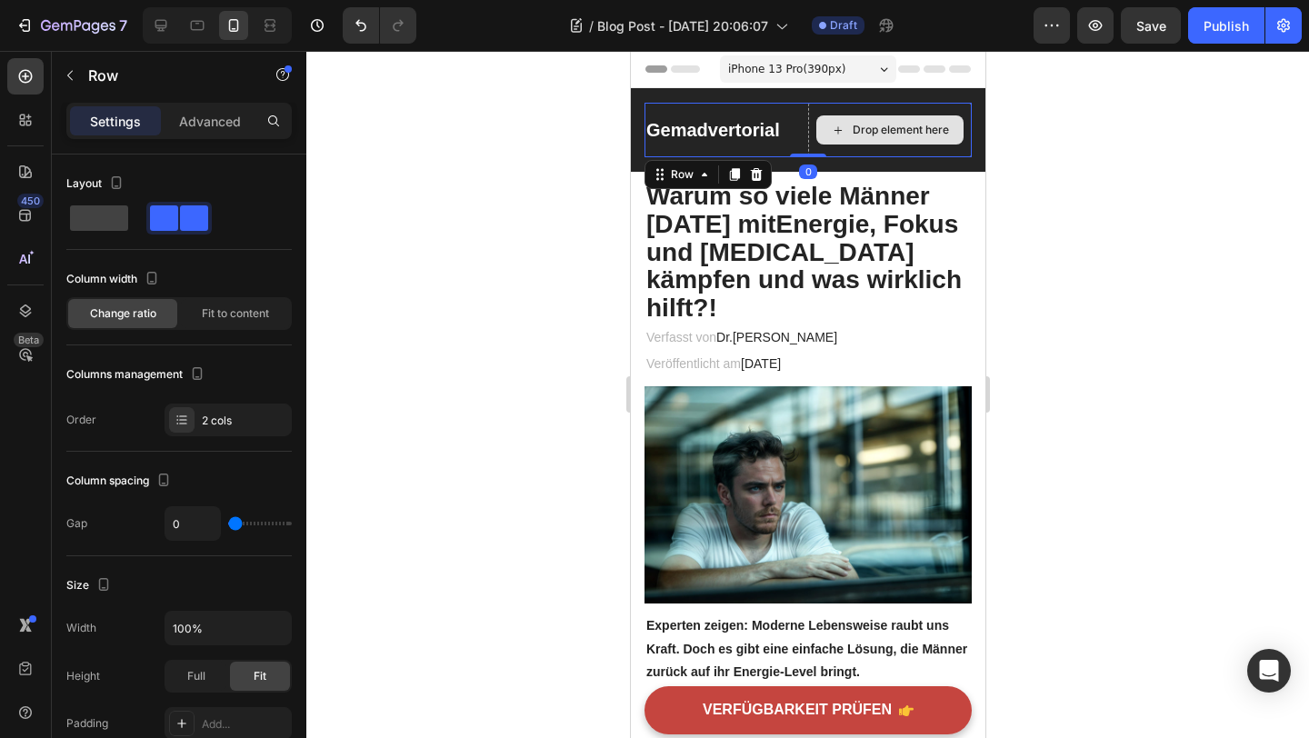
click at [947, 112] on div "Drop element here" at bounding box center [889, 130] width 164 height 55
click at [750, 167] on icon at bounding box center [755, 174] width 15 height 15
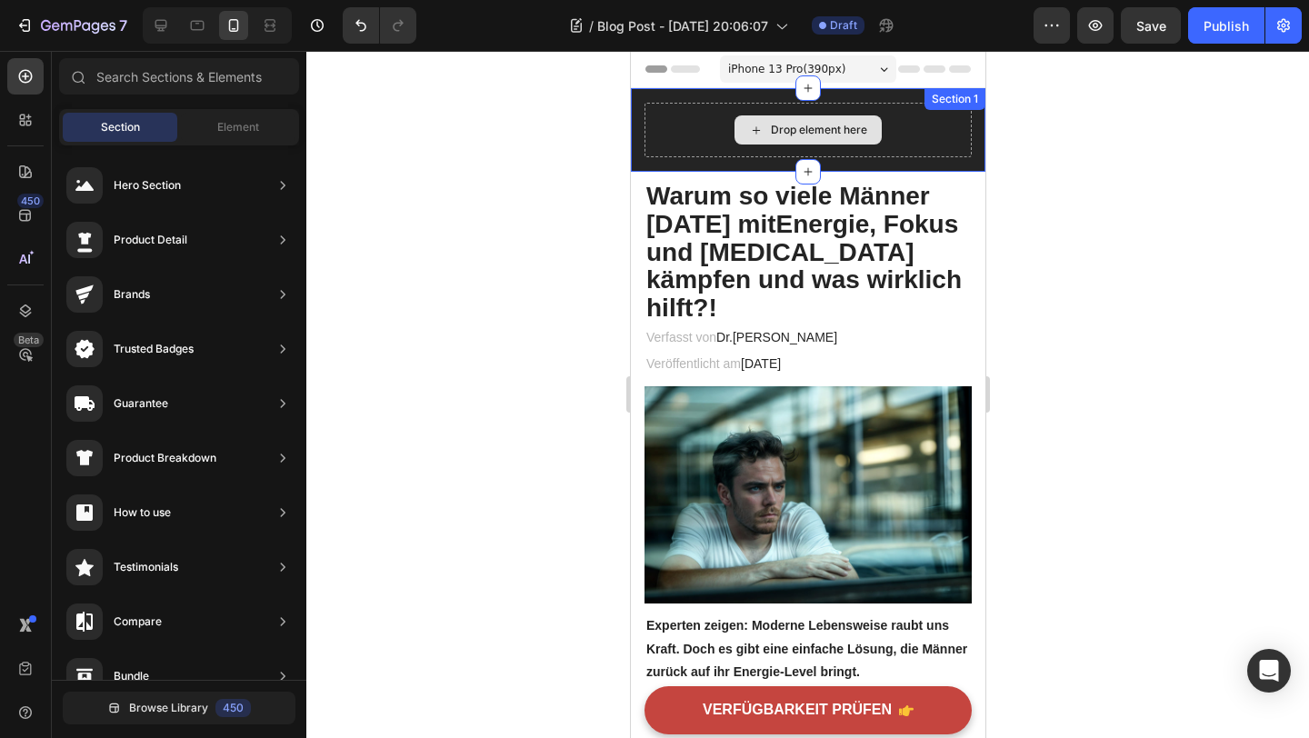
click at [732, 125] on div "Drop element here" at bounding box center [807, 130] width 327 height 55
click at [744, 129] on div "Drop element here" at bounding box center [807, 129] width 147 height 29
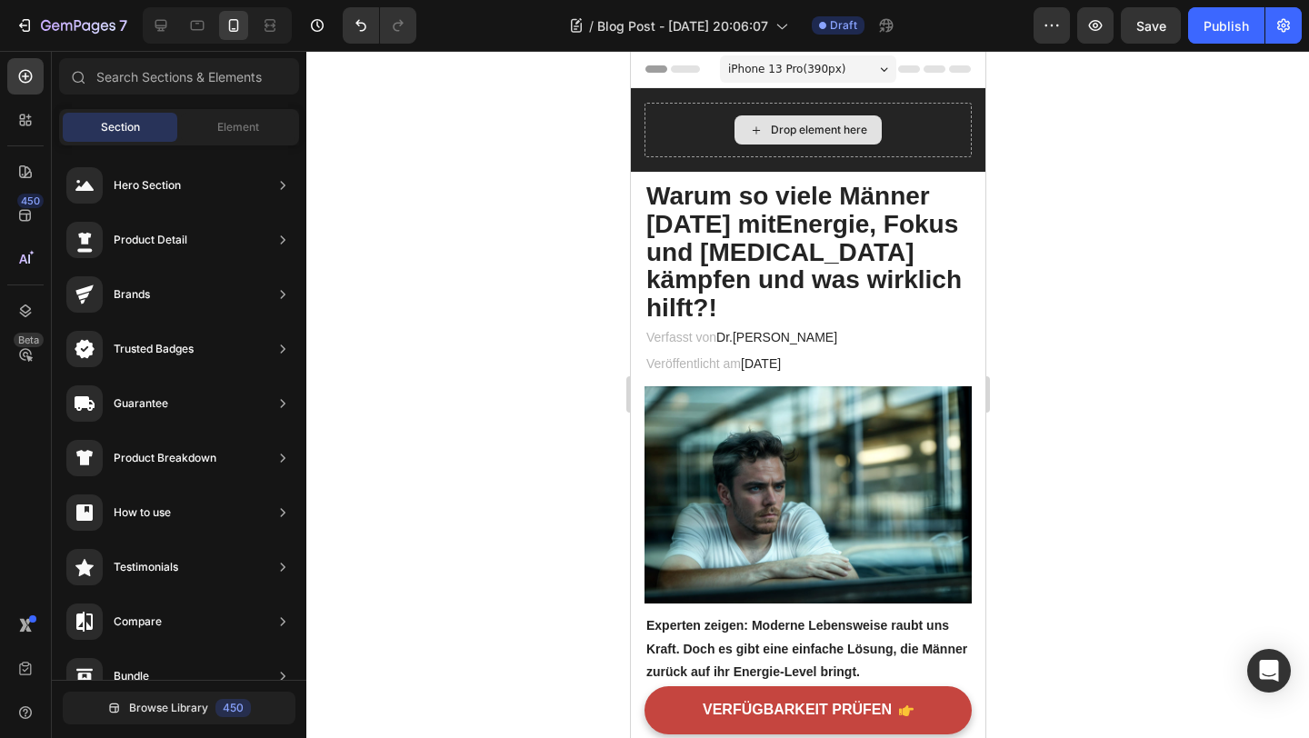
click at [744, 129] on div "Drop element here" at bounding box center [807, 129] width 147 height 29
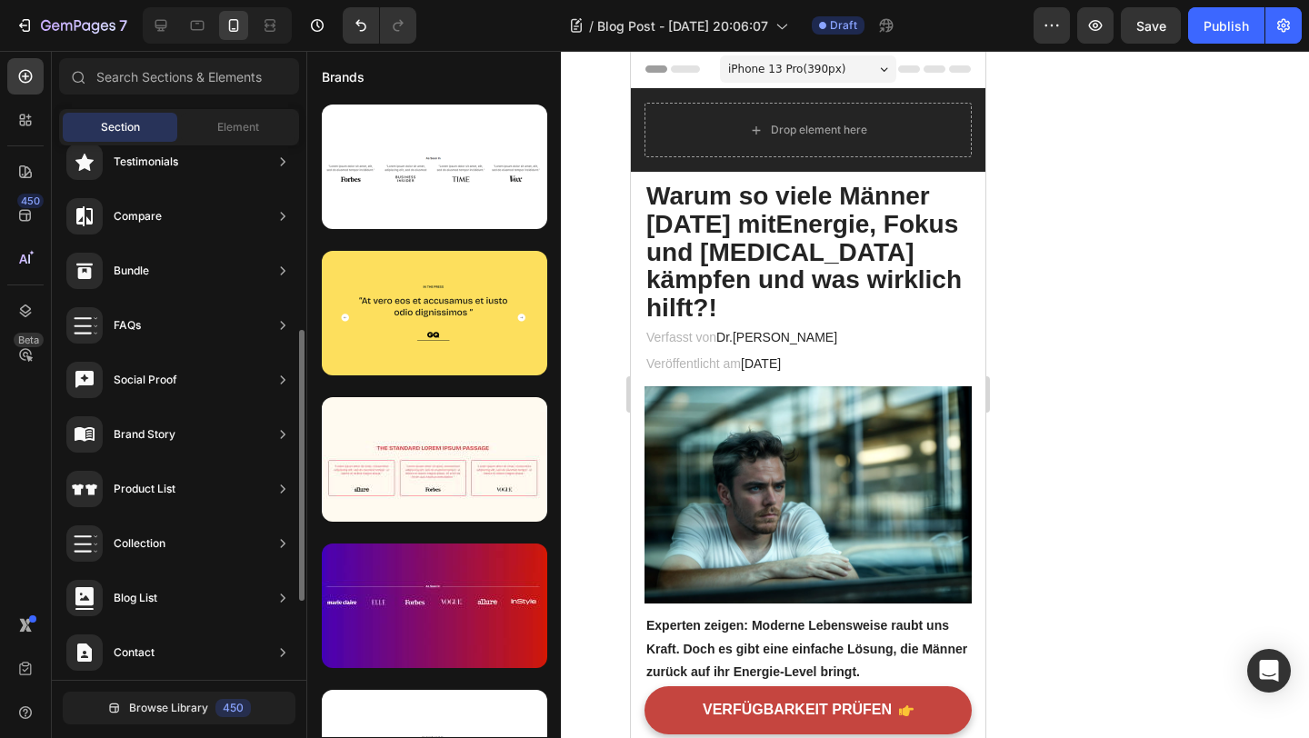
scroll to position [520, 0]
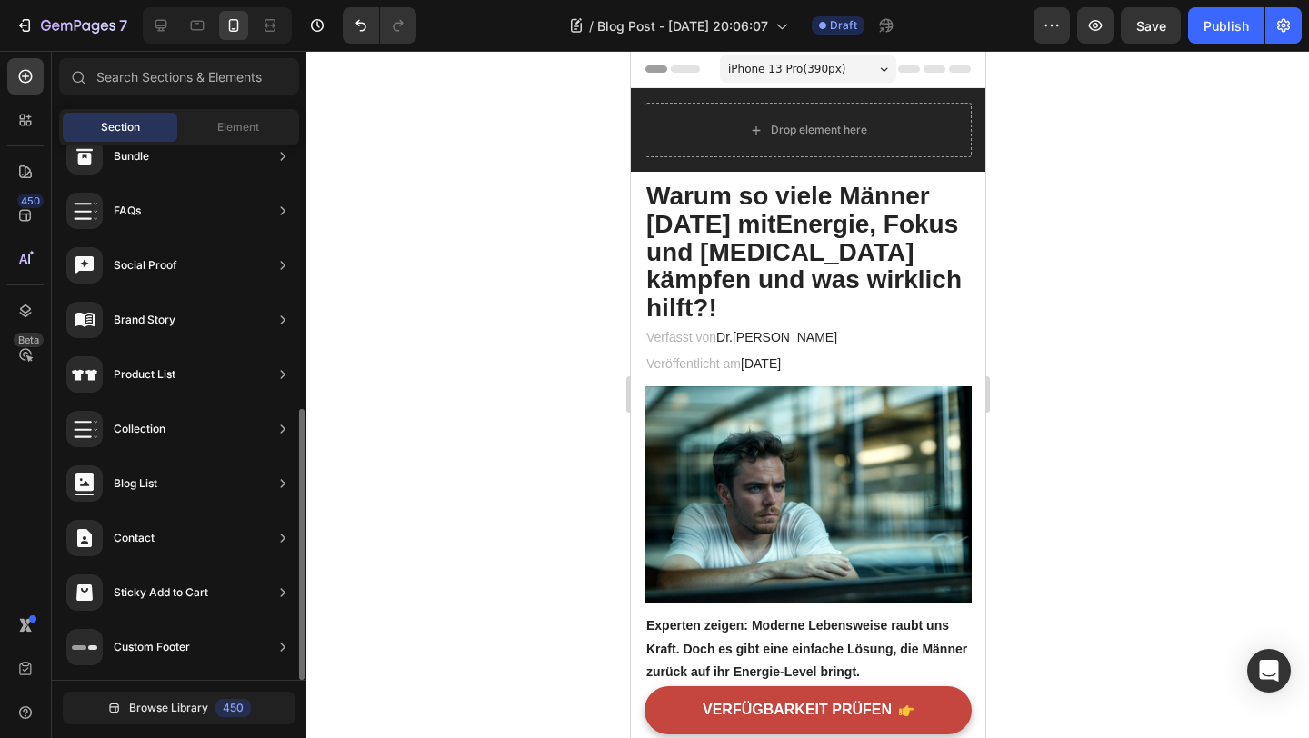
click at [265, 103] on div "Sections(18) Elements(83) Section Element Hero Section Product Detail Brands Tr…" at bounding box center [179, 396] width 255 height 677
click at [264, 125] on div "Element" at bounding box center [238, 127] width 115 height 29
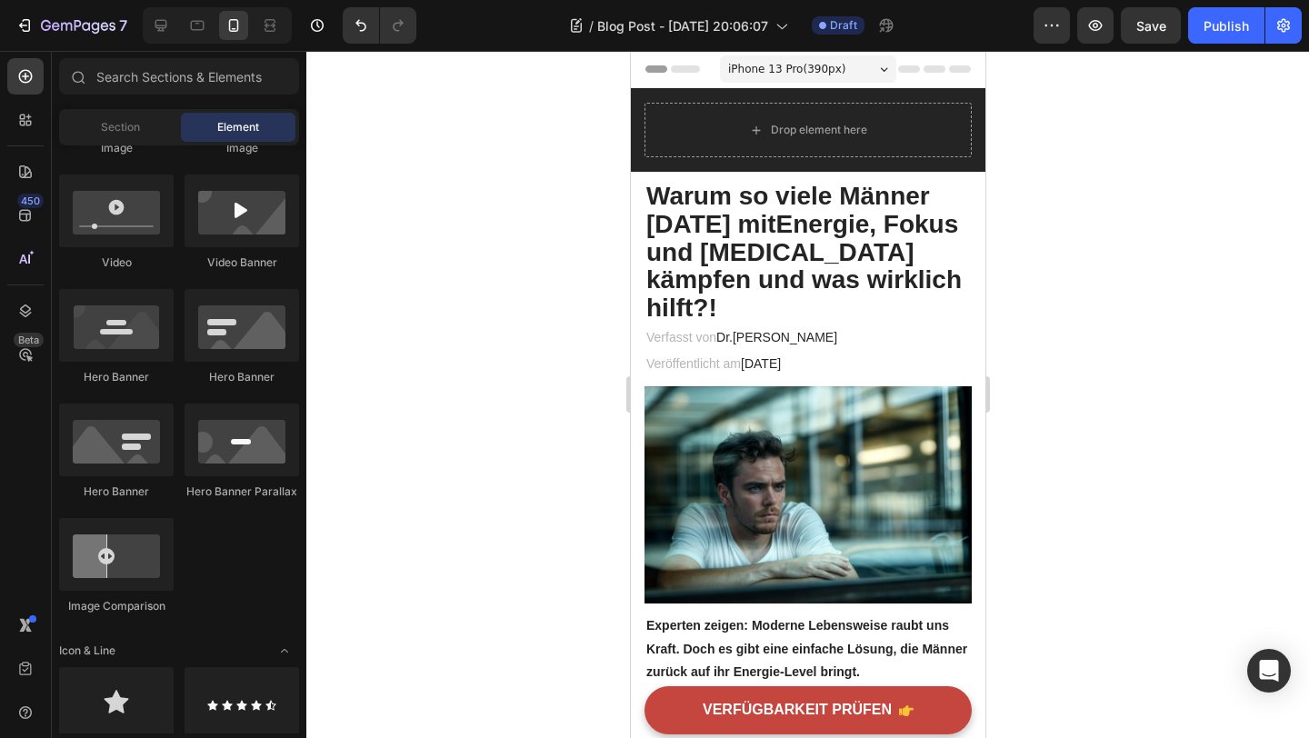
scroll to position [0, 0]
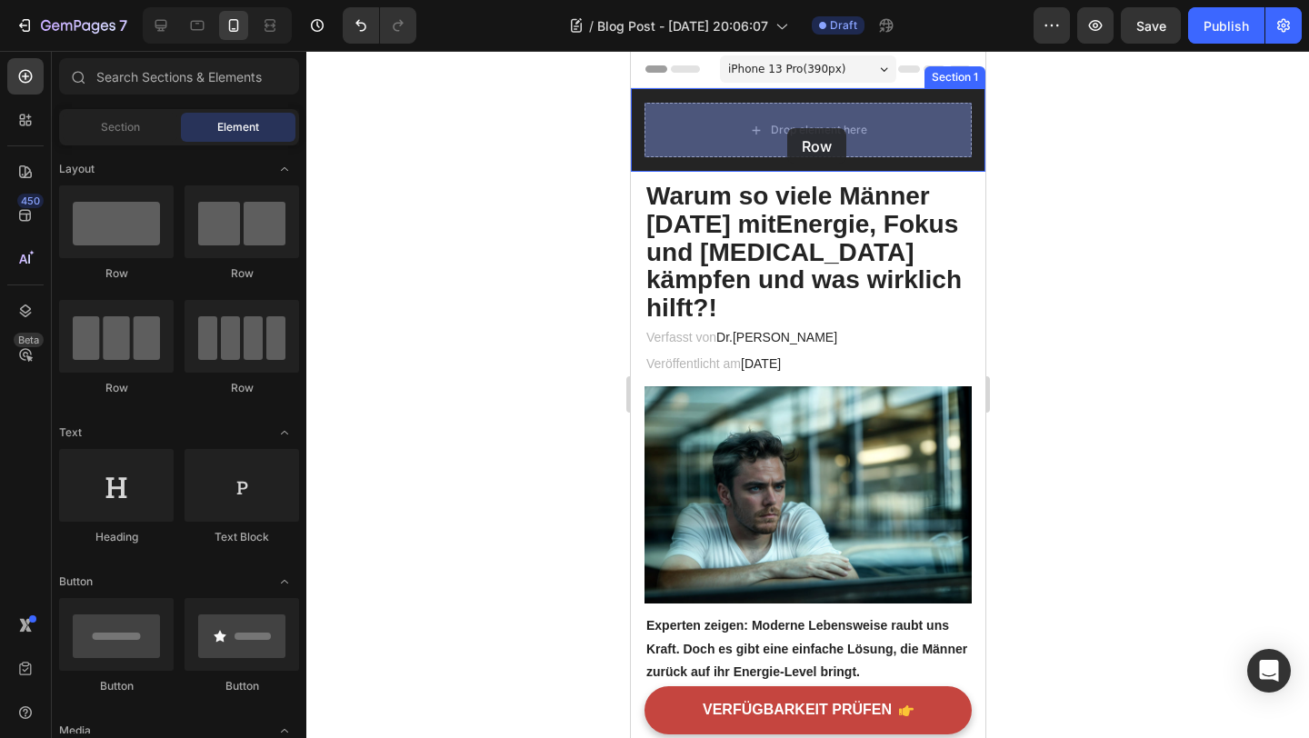
drag, startPoint x: 746, startPoint y: 285, endPoint x: 784, endPoint y: 124, distance: 166.3
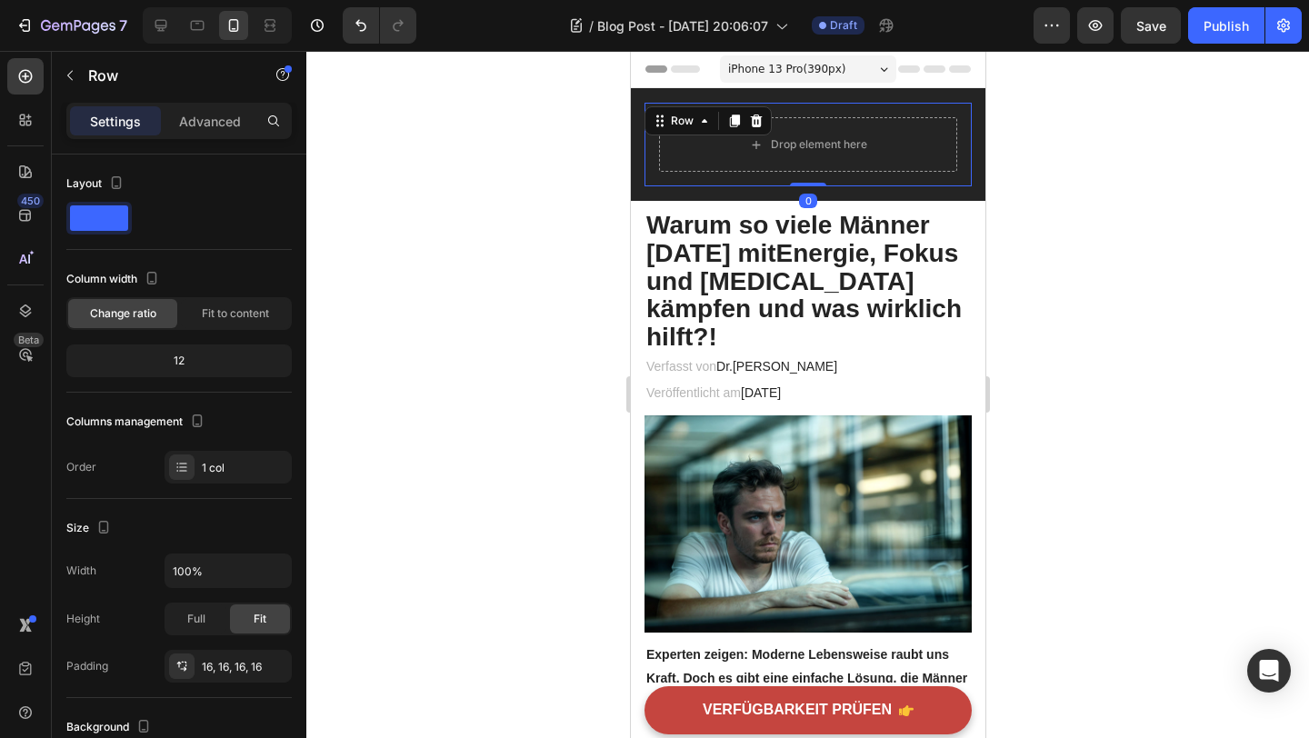
click at [968, 179] on div "Drop element here Row 0" at bounding box center [807, 145] width 327 height 84
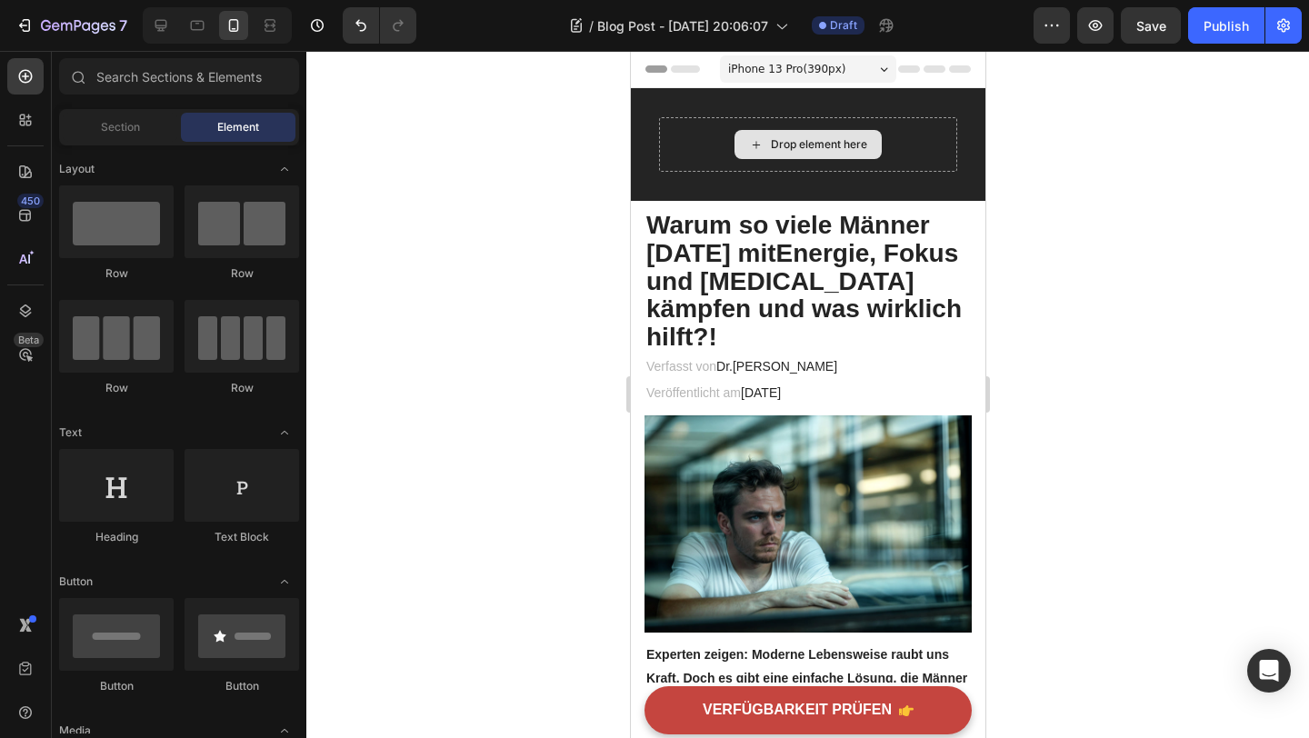
click at [866, 147] on div "Drop element here" at bounding box center [818, 144] width 96 height 15
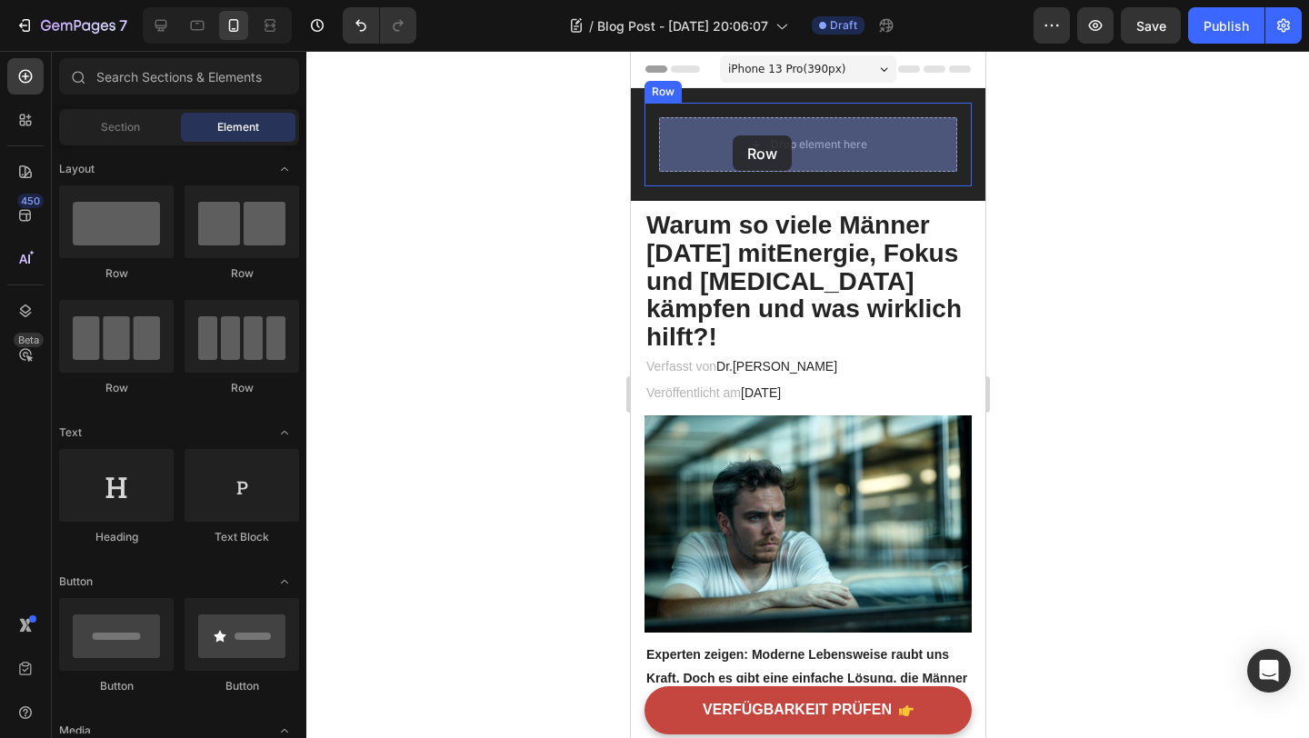
drag, startPoint x: 756, startPoint y: 271, endPoint x: 732, endPoint y: 135, distance: 137.7
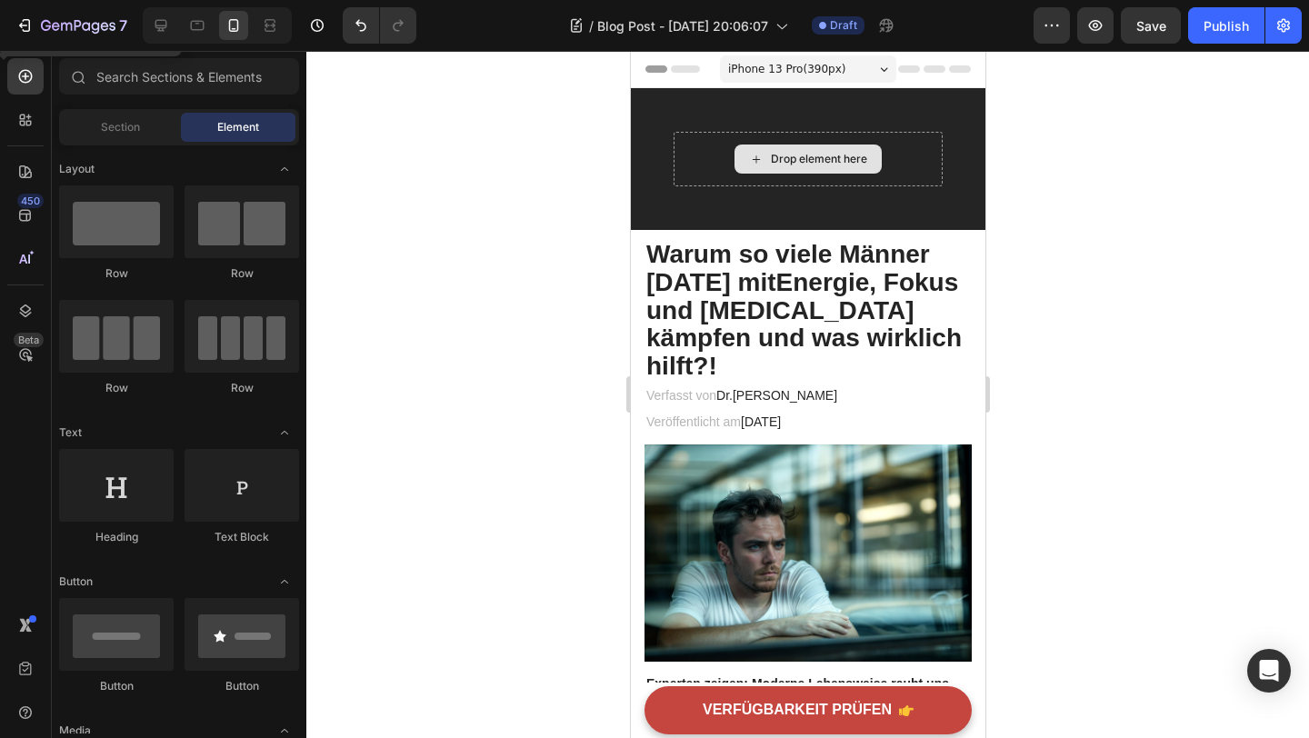
click at [772, 158] on div "Drop element here" at bounding box center [818, 159] width 96 height 15
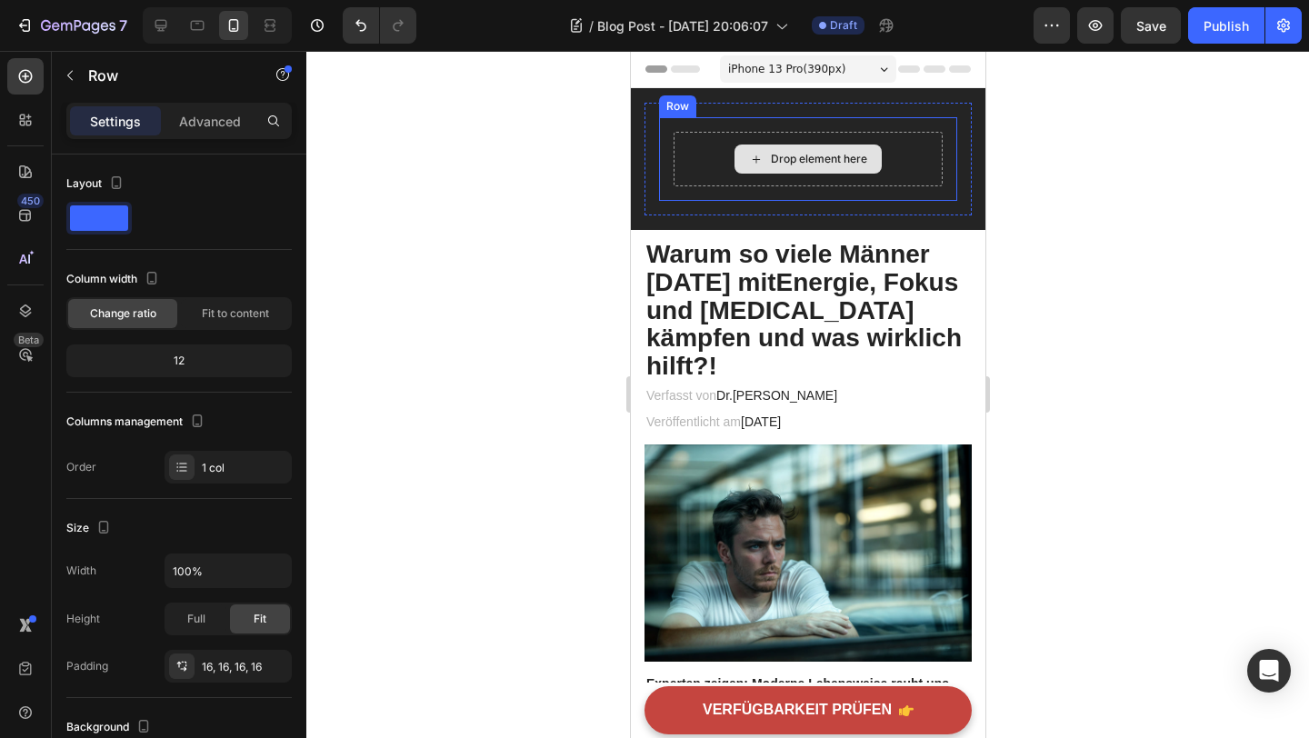
click at [700, 152] on div "Drop element here" at bounding box center [807, 159] width 269 height 55
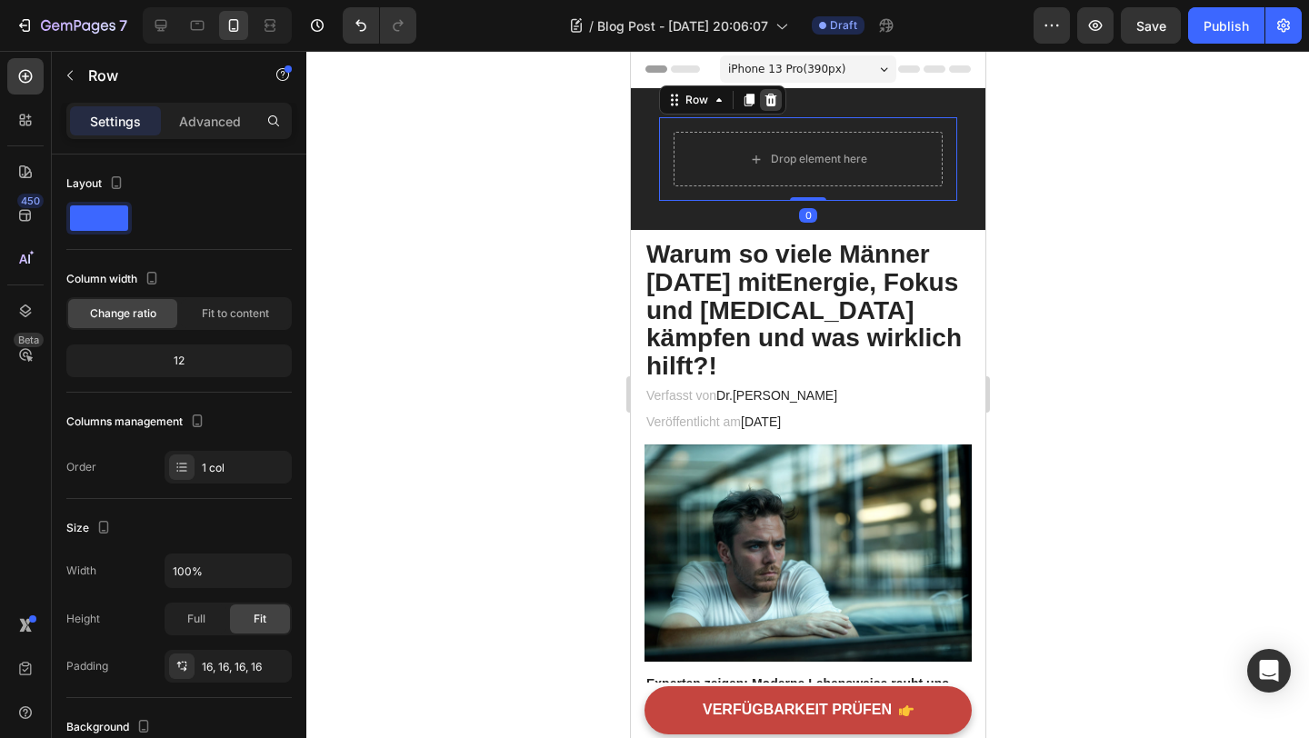
click at [770, 97] on icon at bounding box center [771, 100] width 12 height 13
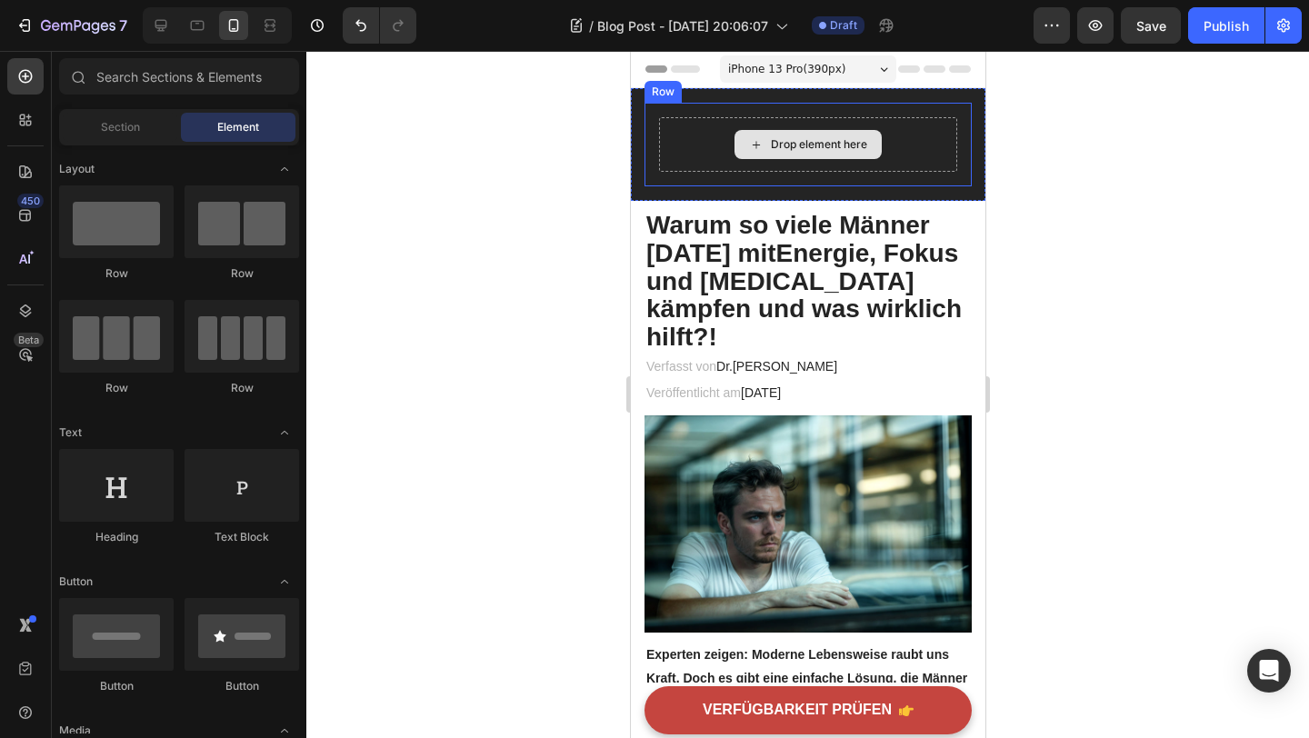
click at [742, 132] on div "Drop element here" at bounding box center [807, 144] width 147 height 29
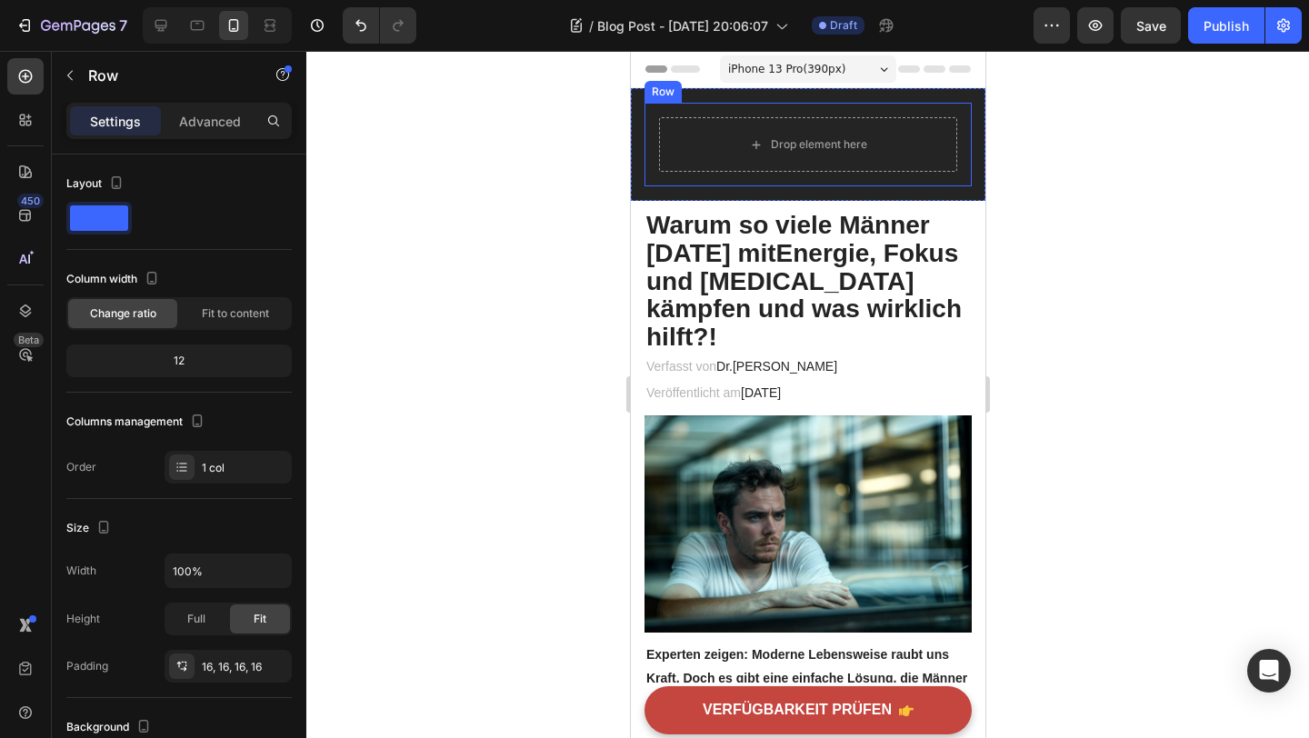
click at [672, 107] on div "Drop element here Row" at bounding box center [807, 145] width 327 height 84
click at [751, 124] on icon at bounding box center [756, 121] width 12 height 13
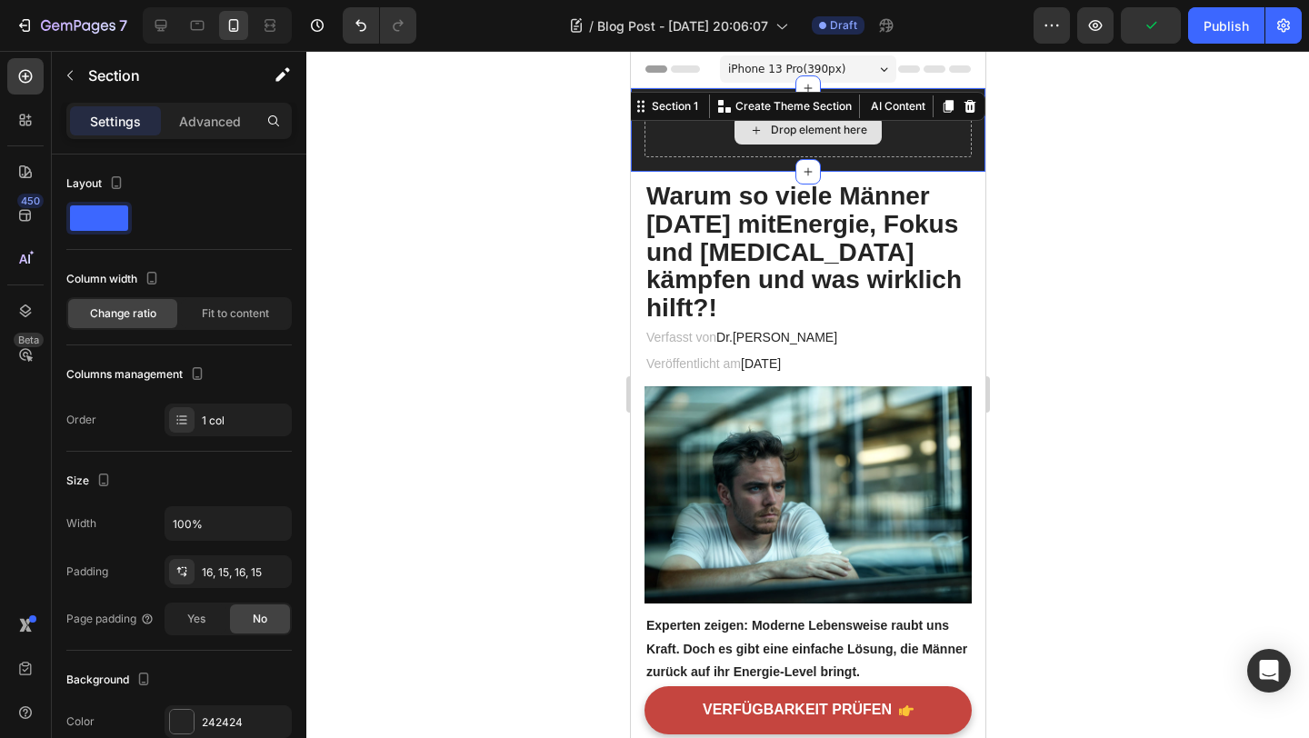
click at [955, 131] on div "Drop element here" at bounding box center [807, 130] width 327 height 55
click at [690, 155] on div "Drop element here" at bounding box center [807, 130] width 327 height 55
click at [662, 142] on div "Drop element here" at bounding box center [807, 130] width 327 height 55
click at [794, 142] on div "Drop element here" at bounding box center [807, 129] width 147 height 29
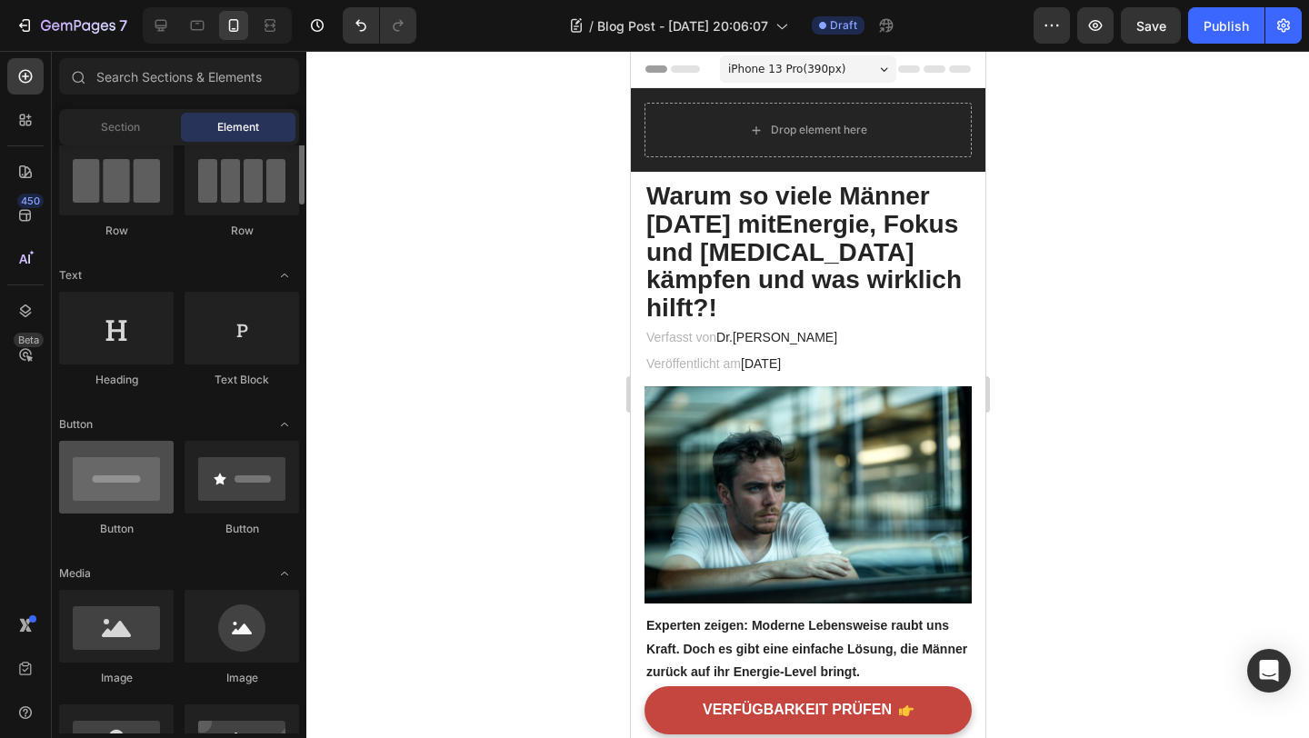
scroll to position [115, 0]
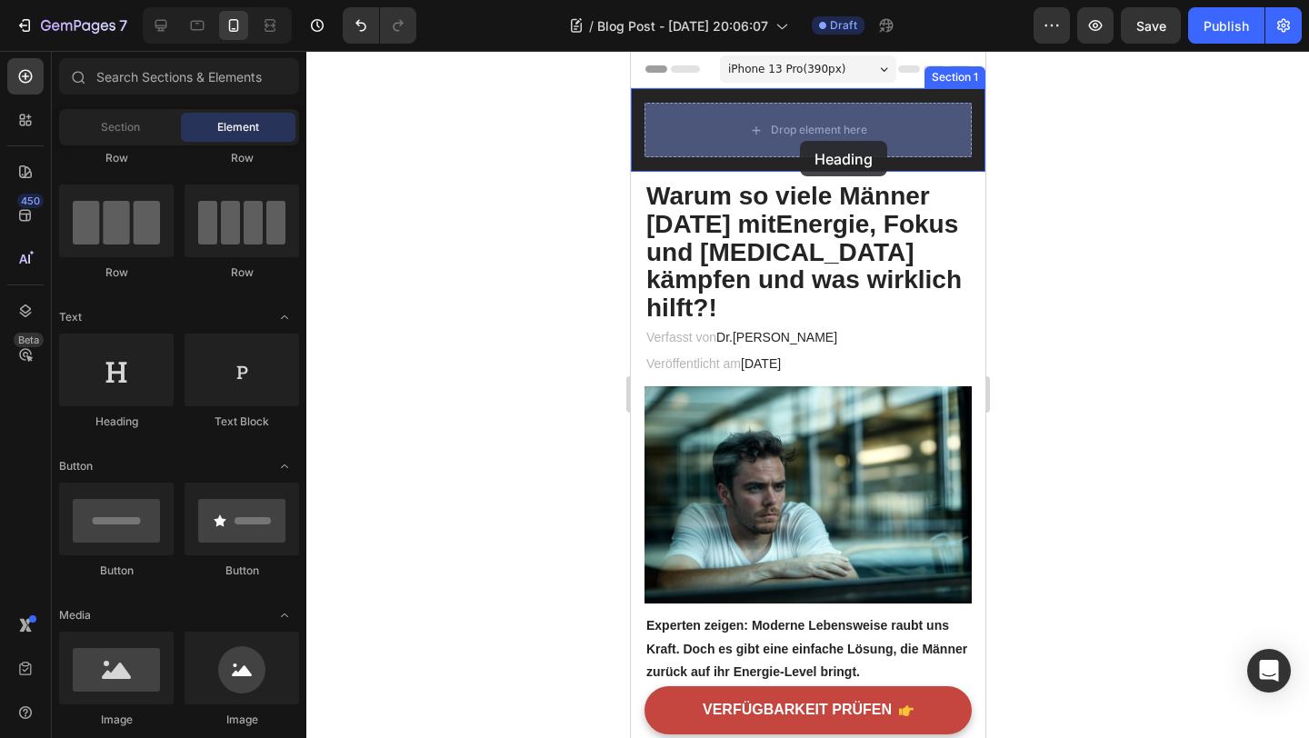
drag, startPoint x: 765, startPoint y: 433, endPoint x: 800, endPoint y: 142, distance: 293.1
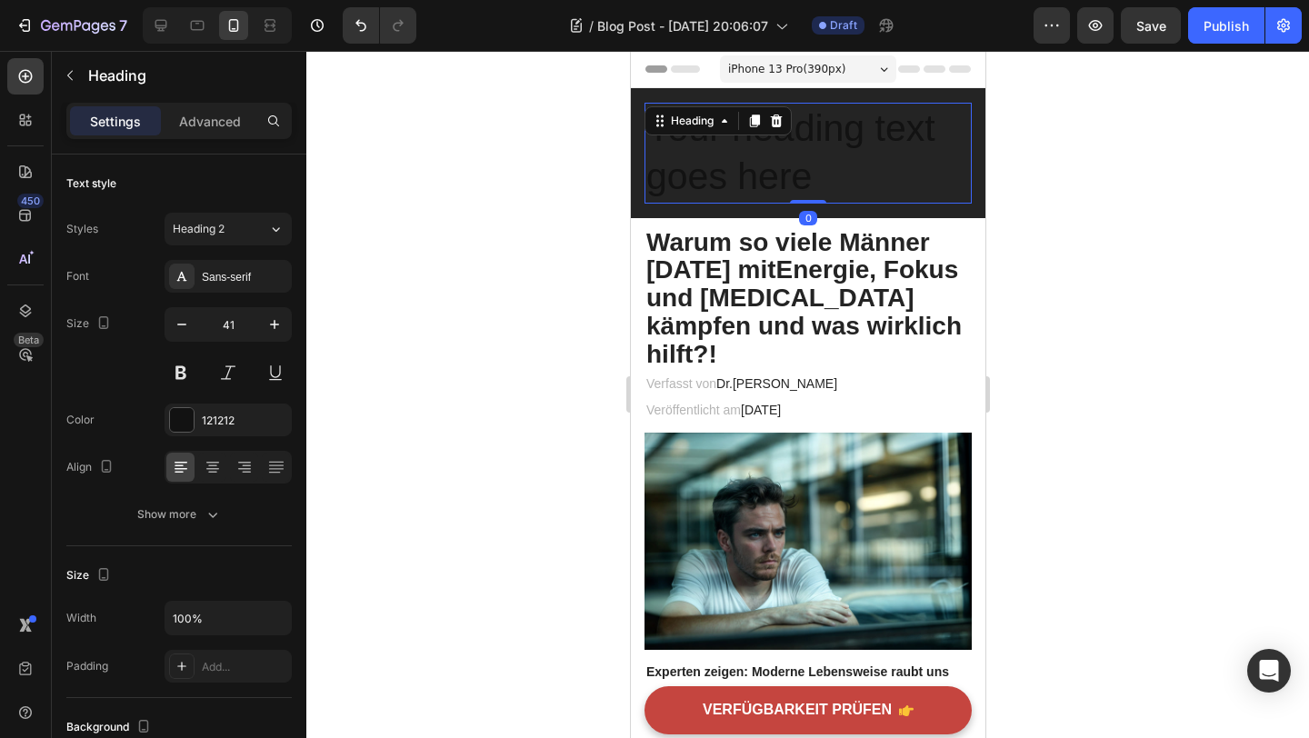
click at [868, 187] on h2 "Your heading text goes here" at bounding box center [807, 153] width 327 height 101
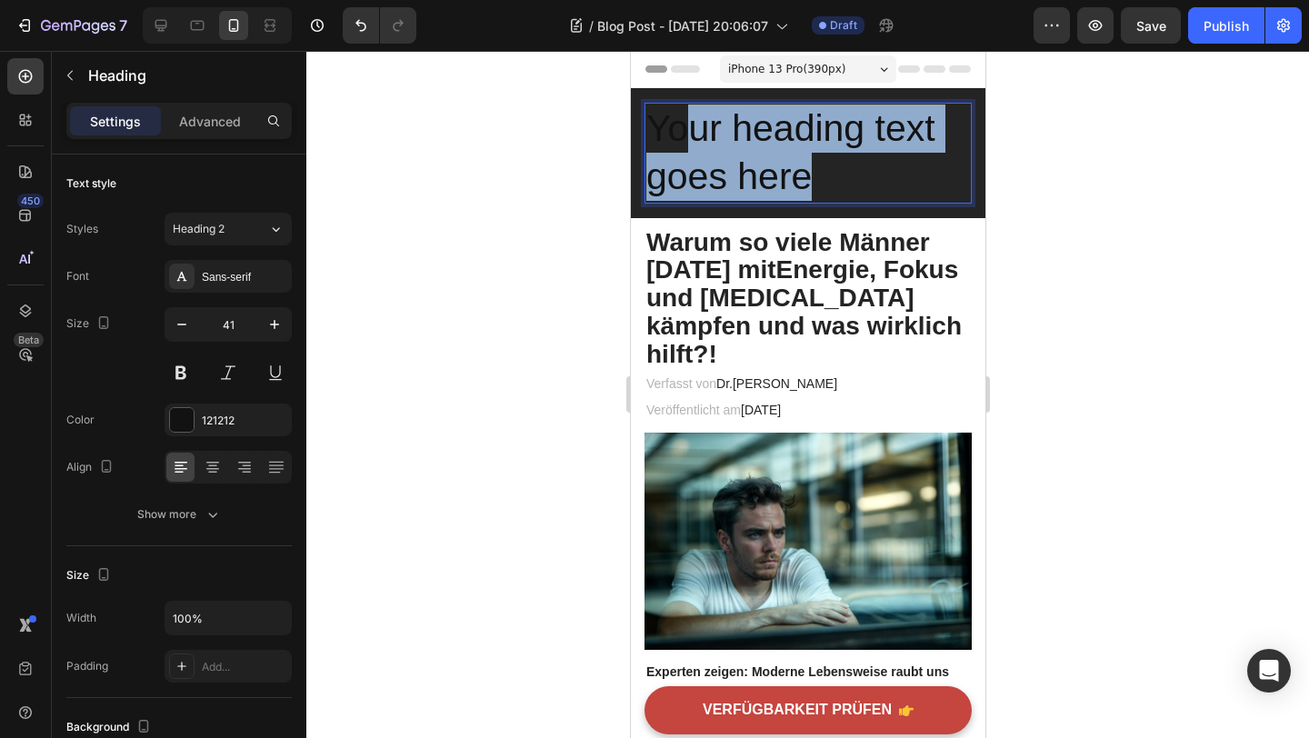
drag, startPoint x: 855, startPoint y: 182, endPoint x: 680, endPoint y: 121, distance: 184.9
click at [680, 121] on p "Your heading text goes here" at bounding box center [808, 153] width 324 height 97
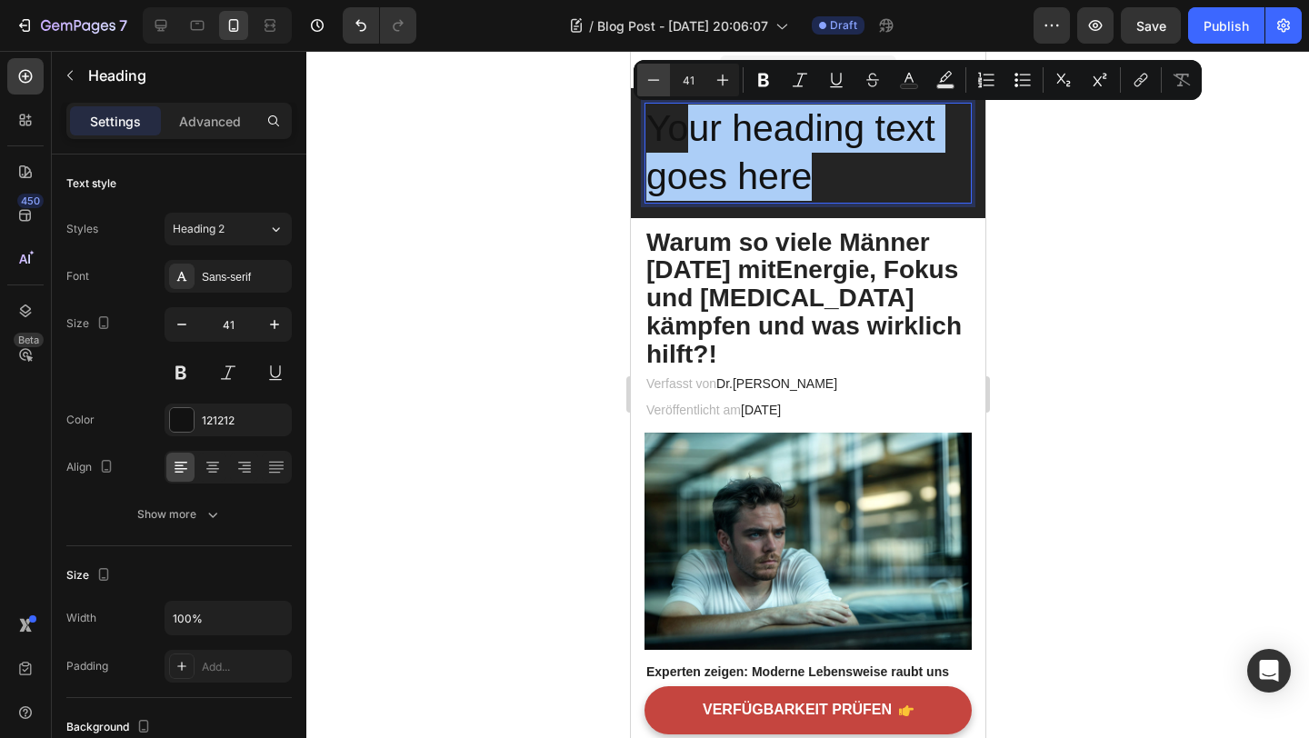
click at [657, 86] on icon "Editor contextual toolbar" at bounding box center [654, 80] width 18 height 18
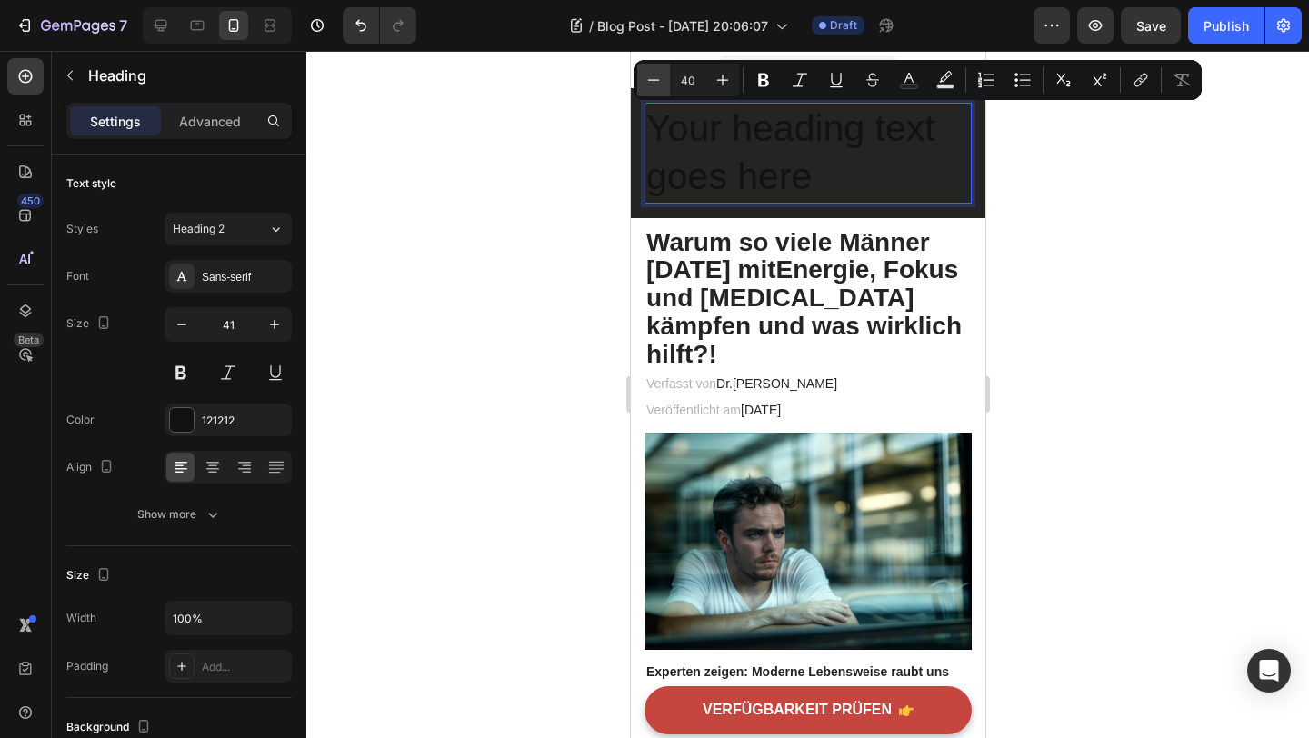
click at [657, 86] on icon "Editor contextual toolbar" at bounding box center [654, 80] width 18 height 18
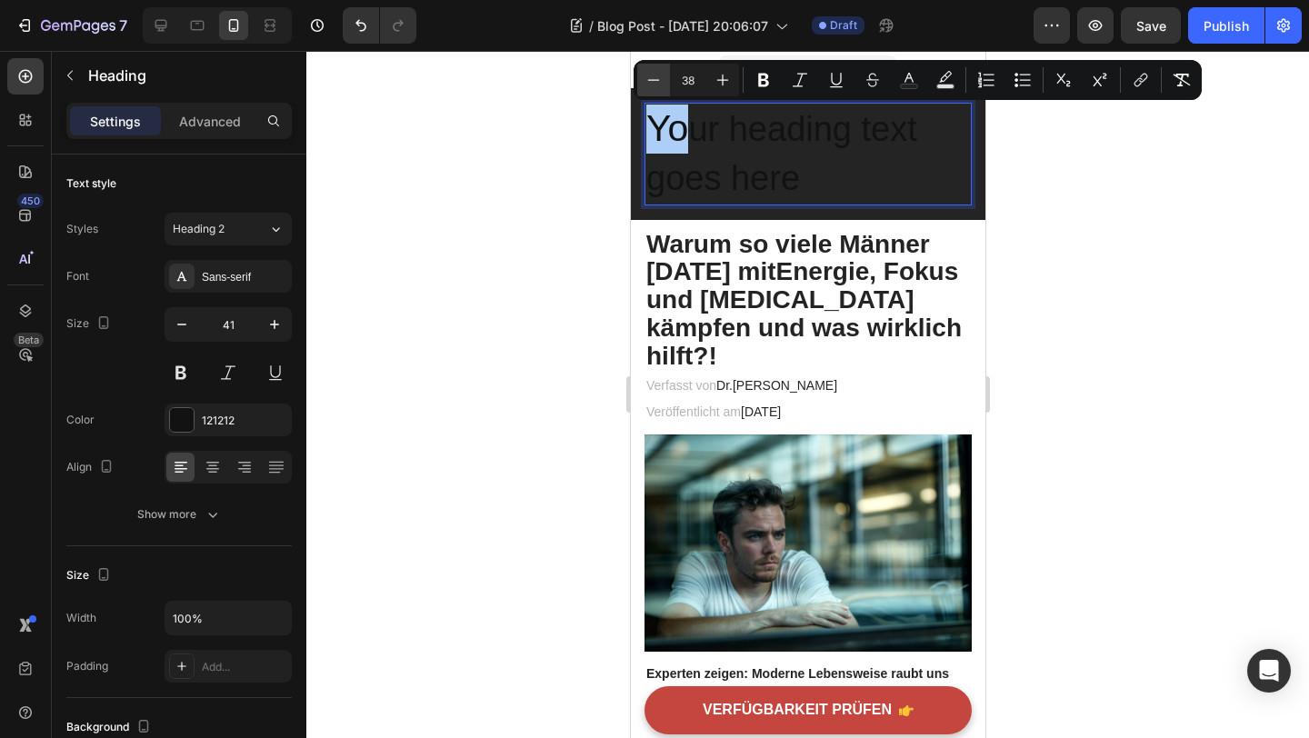
click at [657, 86] on icon "Editor contextual toolbar" at bounding box center [654, 80] width 18 height 18
type input "36"
click at [796, 198] on p "Yo ur heading text goes here" at bounding box center [808, 154] width 324 height 99
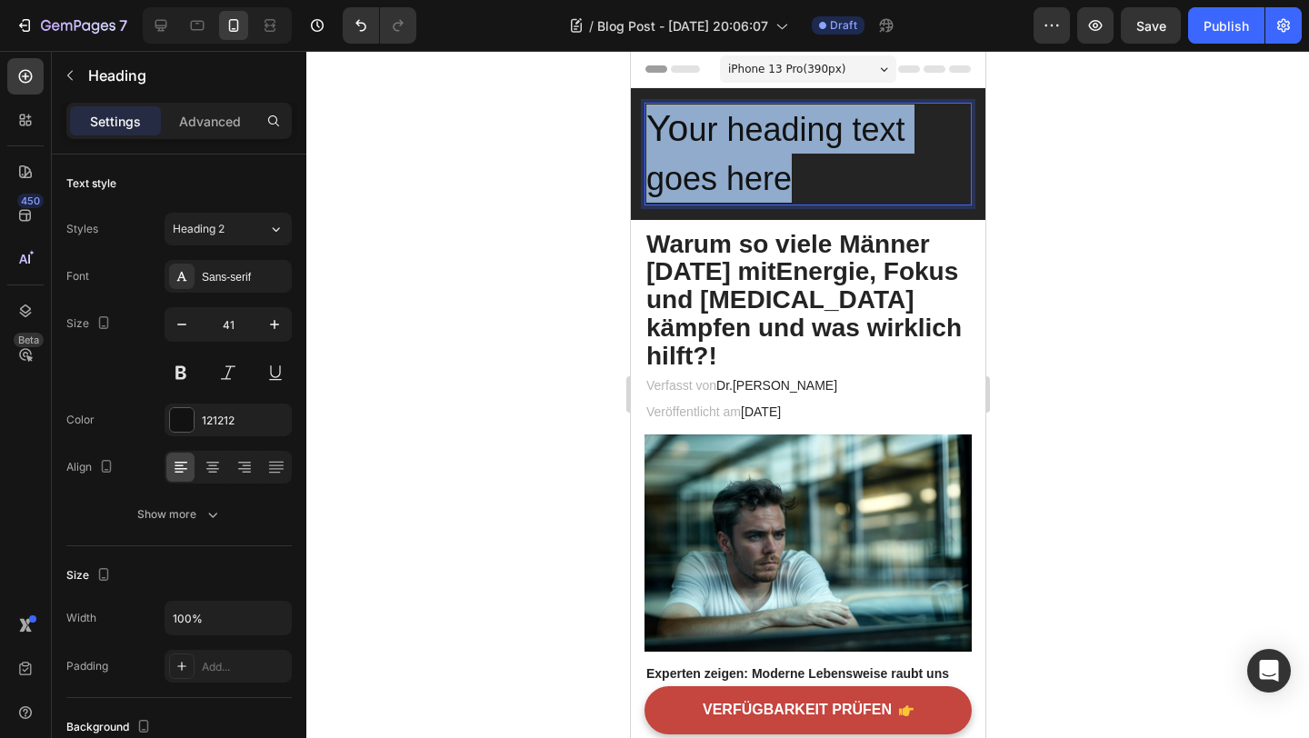
drag, startPoint x: 810, startPoint y: 190, endPoint x: 626, endPoint y: 113, distance: 200.1
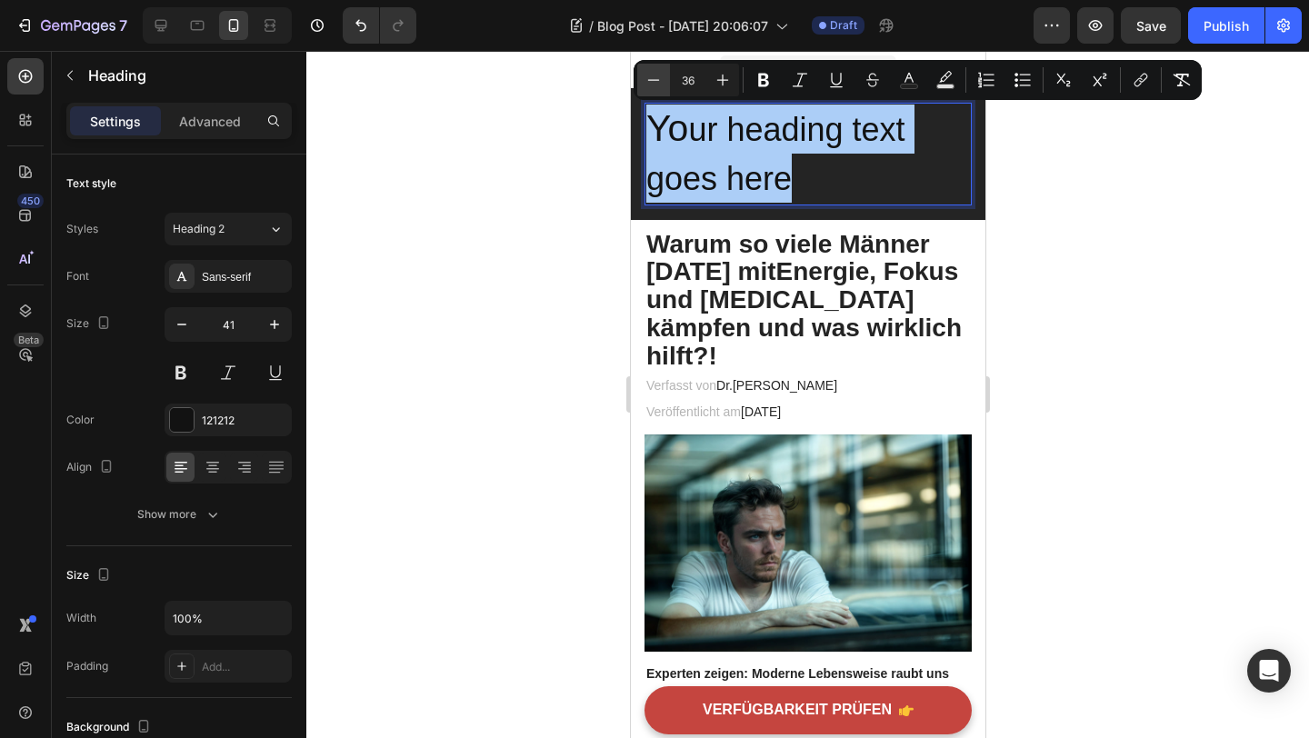
click at [656, 78] on icon "Editor contextual toolbar" at bounding box center [654, 80] width 18 height 18
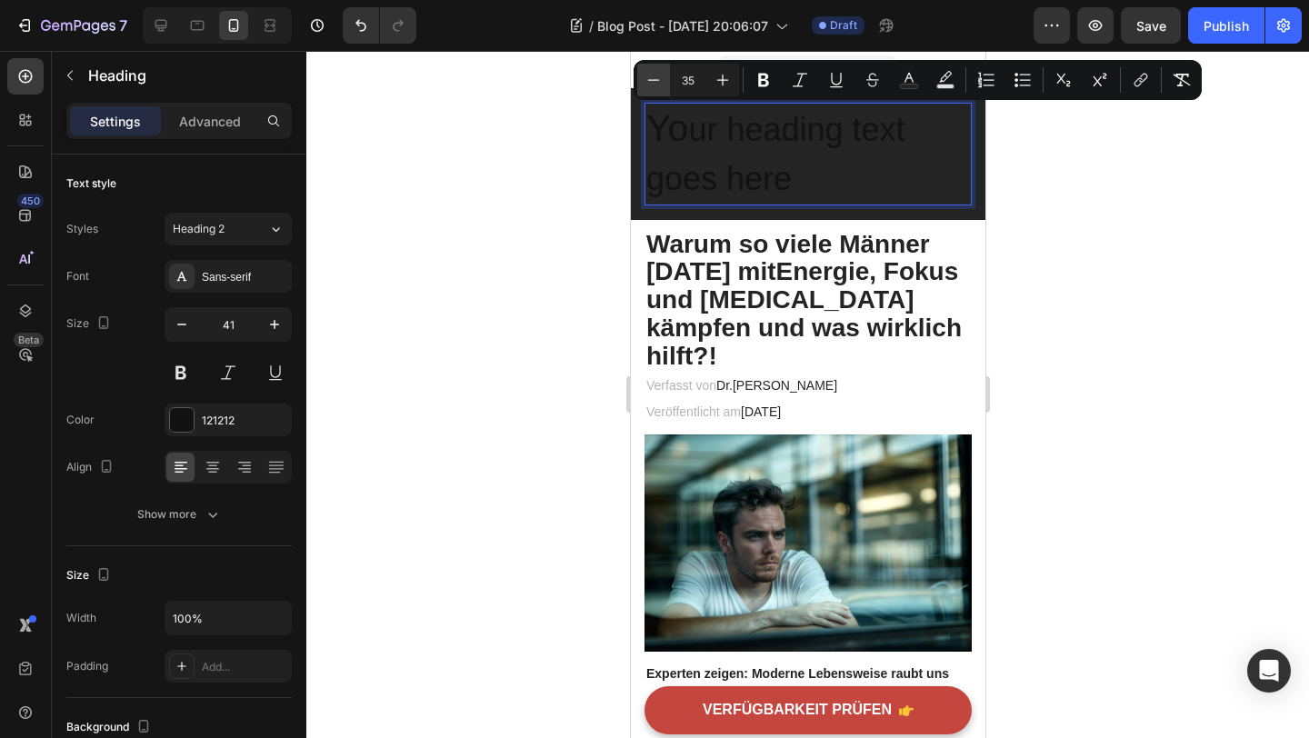
click at [656, 78] on icon "Editor contextual toolbar" at bounding box center [654, 80] width 18 height 18
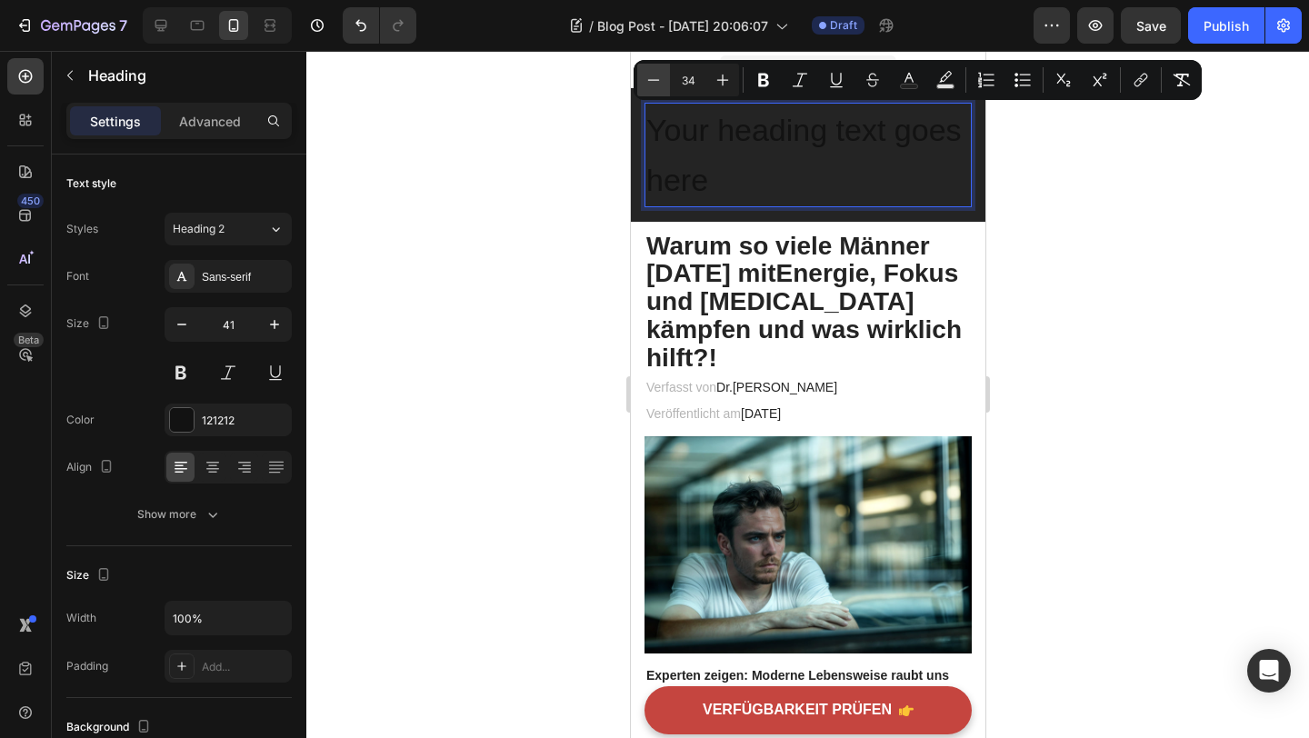
click at [656, 78] on icon "Editor contextual toolbar" at bounding box center [654, 80] width 18 height 18
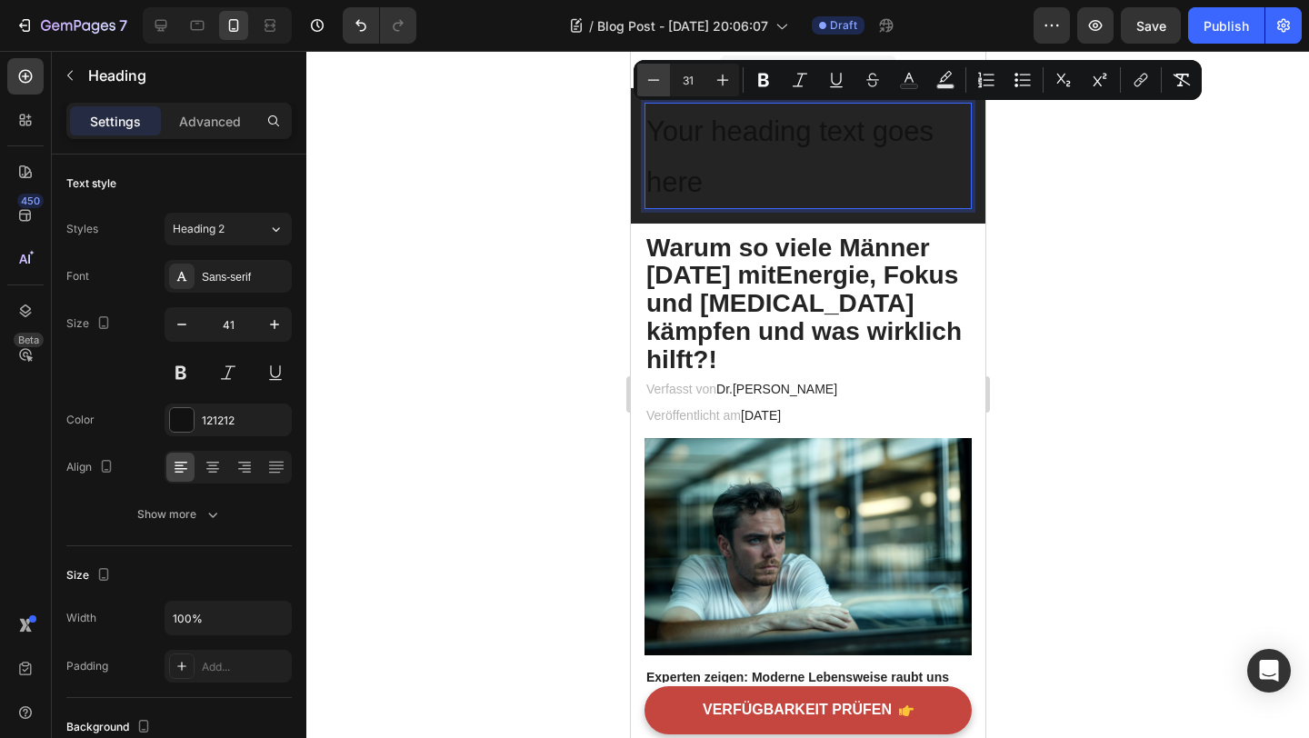
click at [656, 78] on icon "Editor contextual toolbar" at bounding box center [654, 80] width 18 height 18
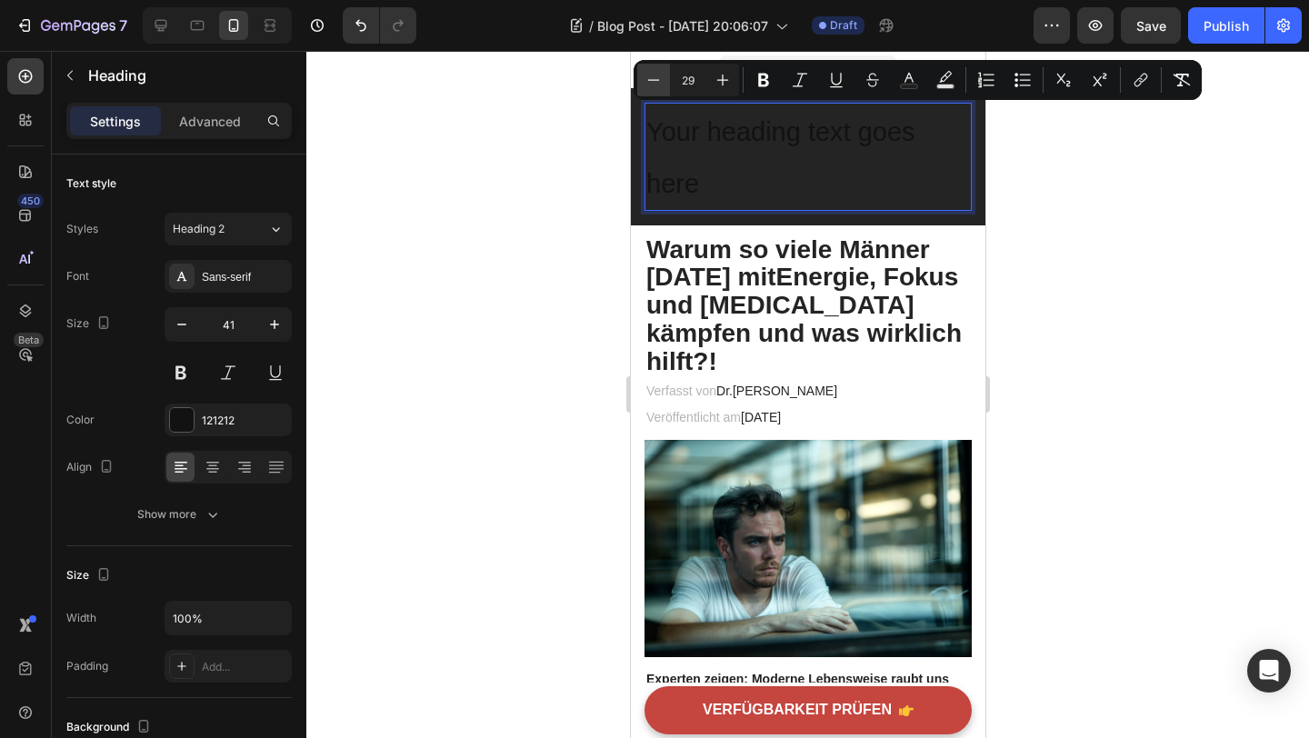
click at [656, 78] on icon "Editor contextual toolbar" at bounding box center [654, 80] width 18 height 18
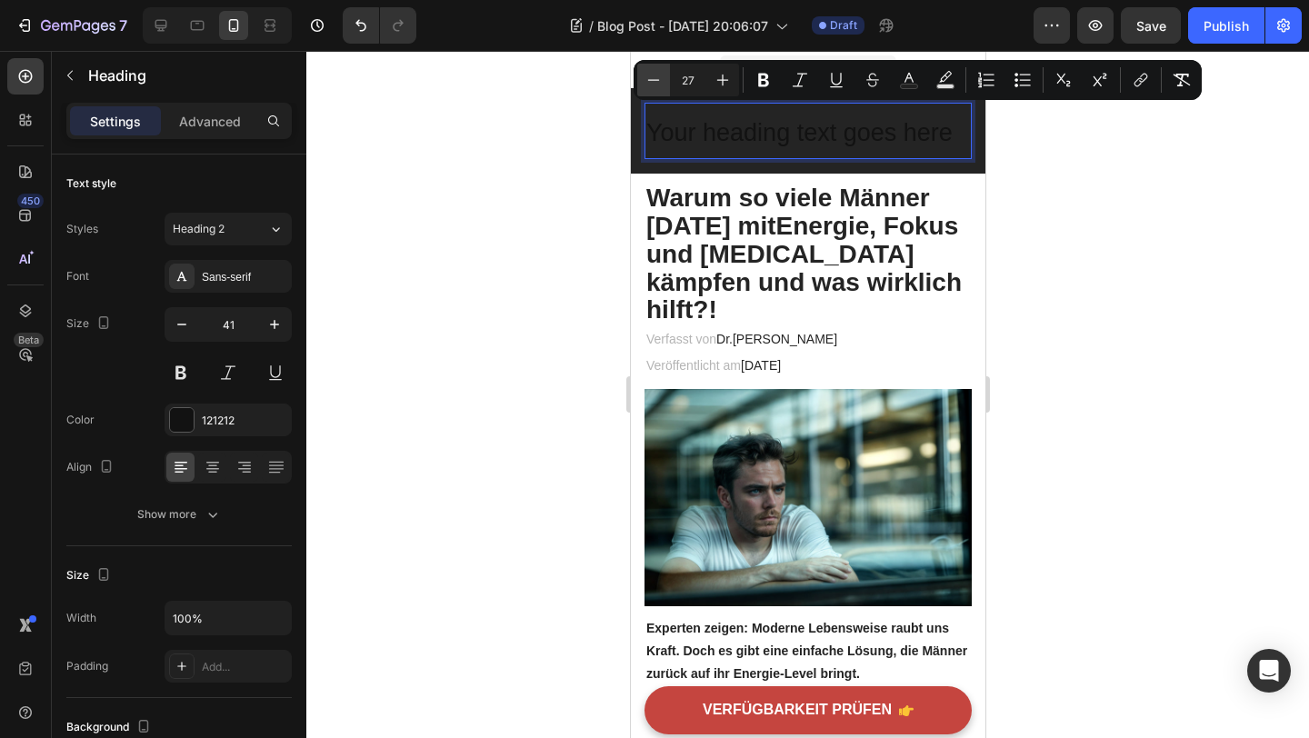
click at [656, 78] on icon "Editor contextual toolbar" at bounding box center [654, 80] width 18 height 18
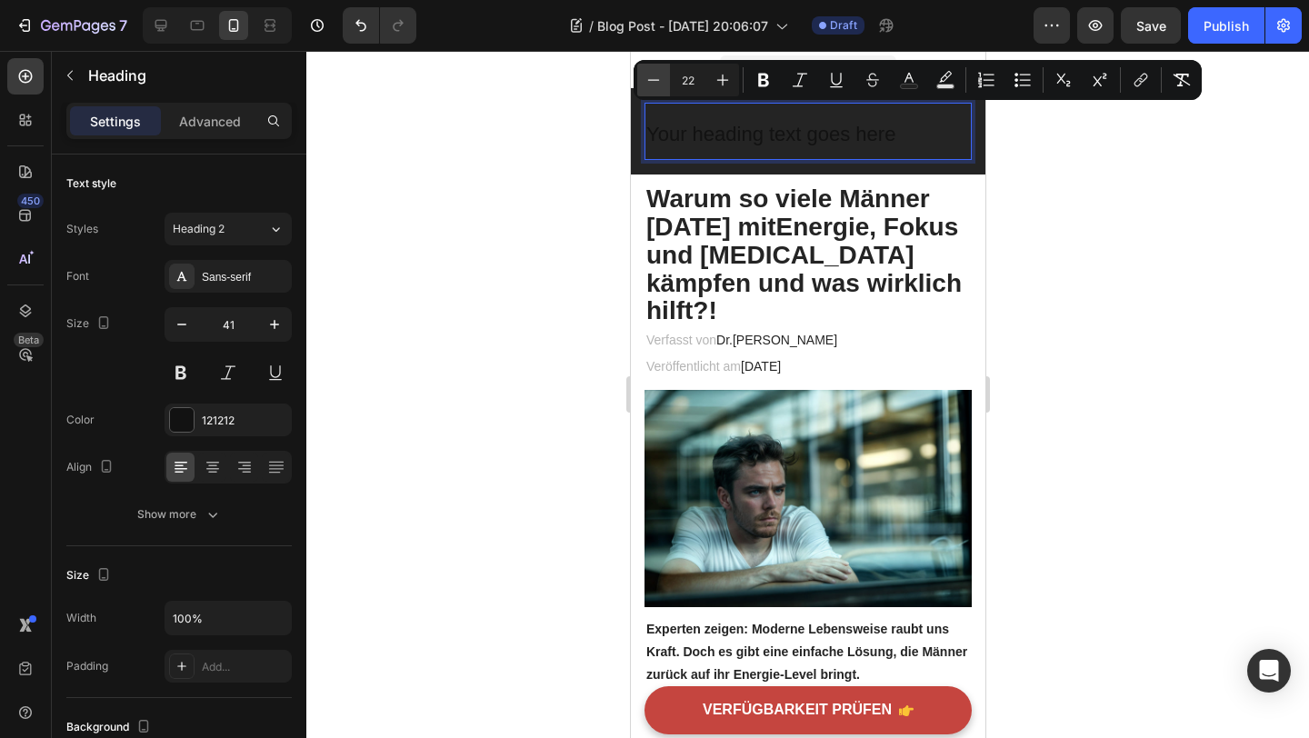
click at [656, 78] on icon "Editor contextual toolbar" at bounding box center [654, 80] width 18 height 18
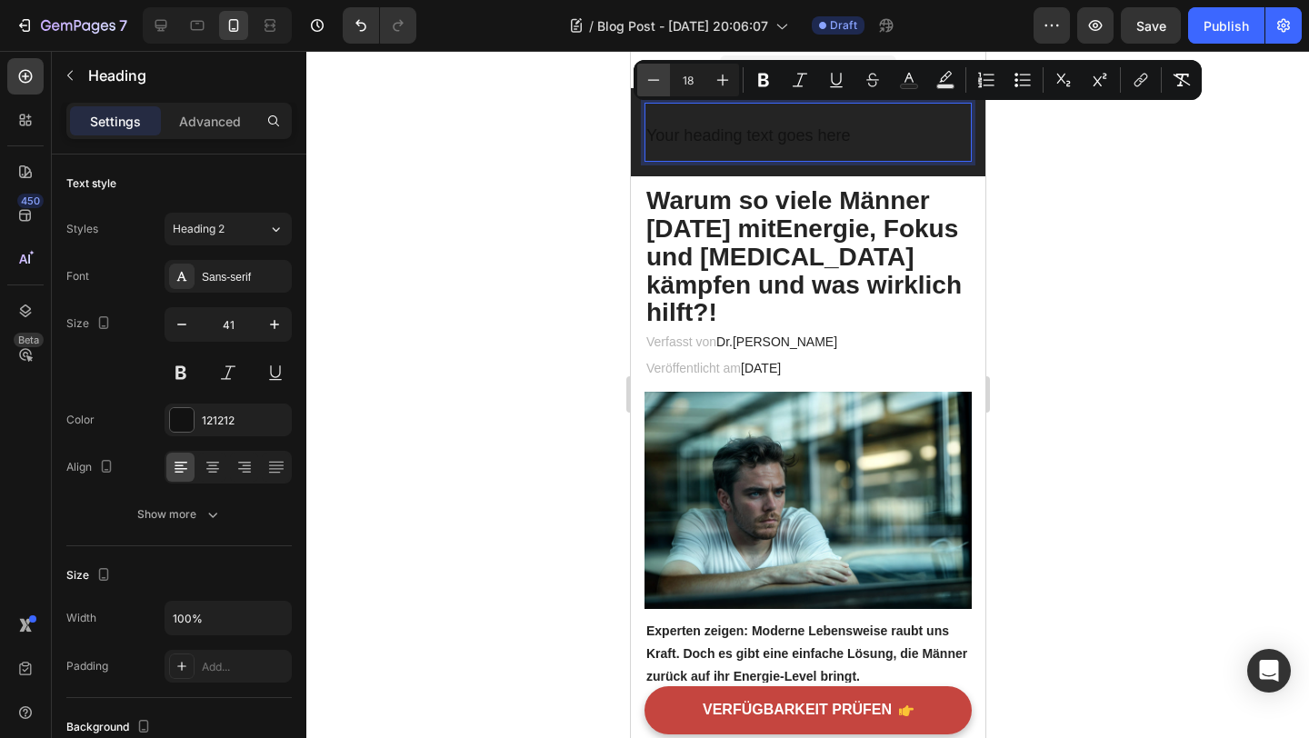
click at [656, 78] on icon "Editor contextual toolbar" at bounding box center [654, 80] width 18 height 18
type input "16"
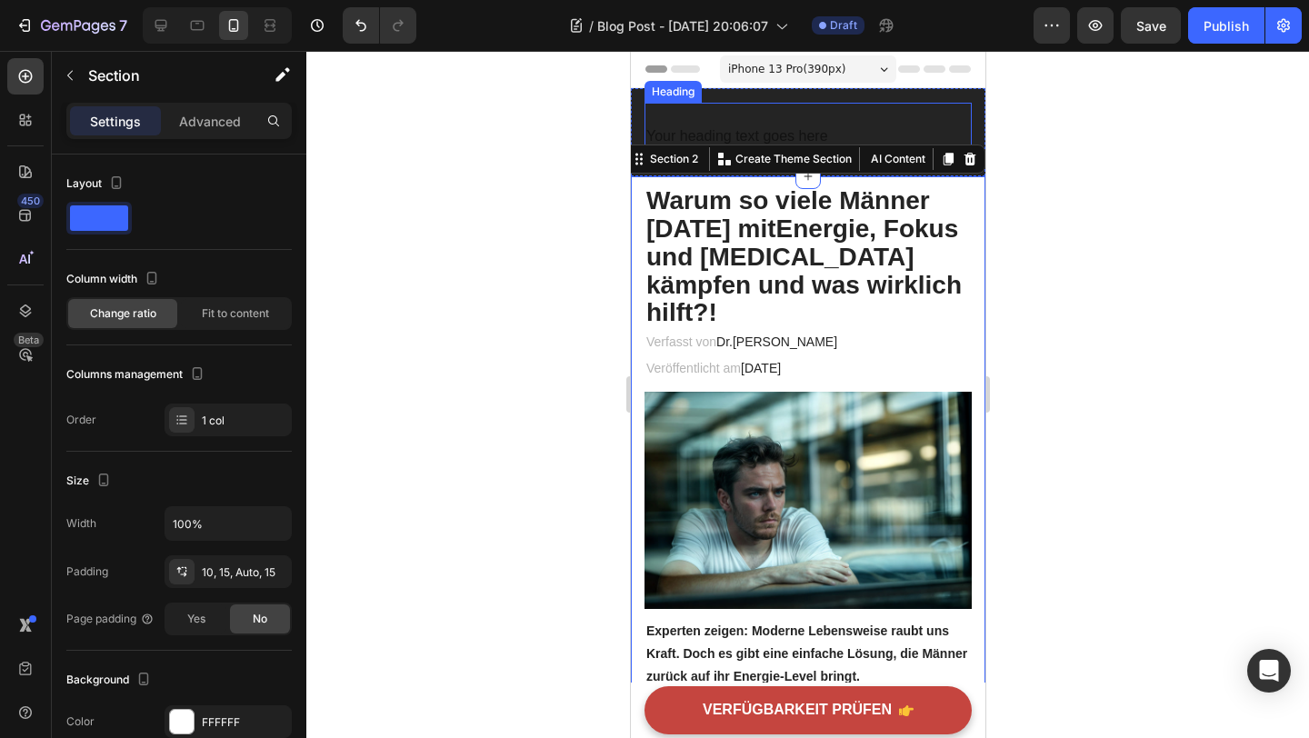
click at [829, 125] on p "⁠⁠⁠⁠⁠⁠⁠ Your heading text goes here" at bounding box center [808, 132] width 324 height 55
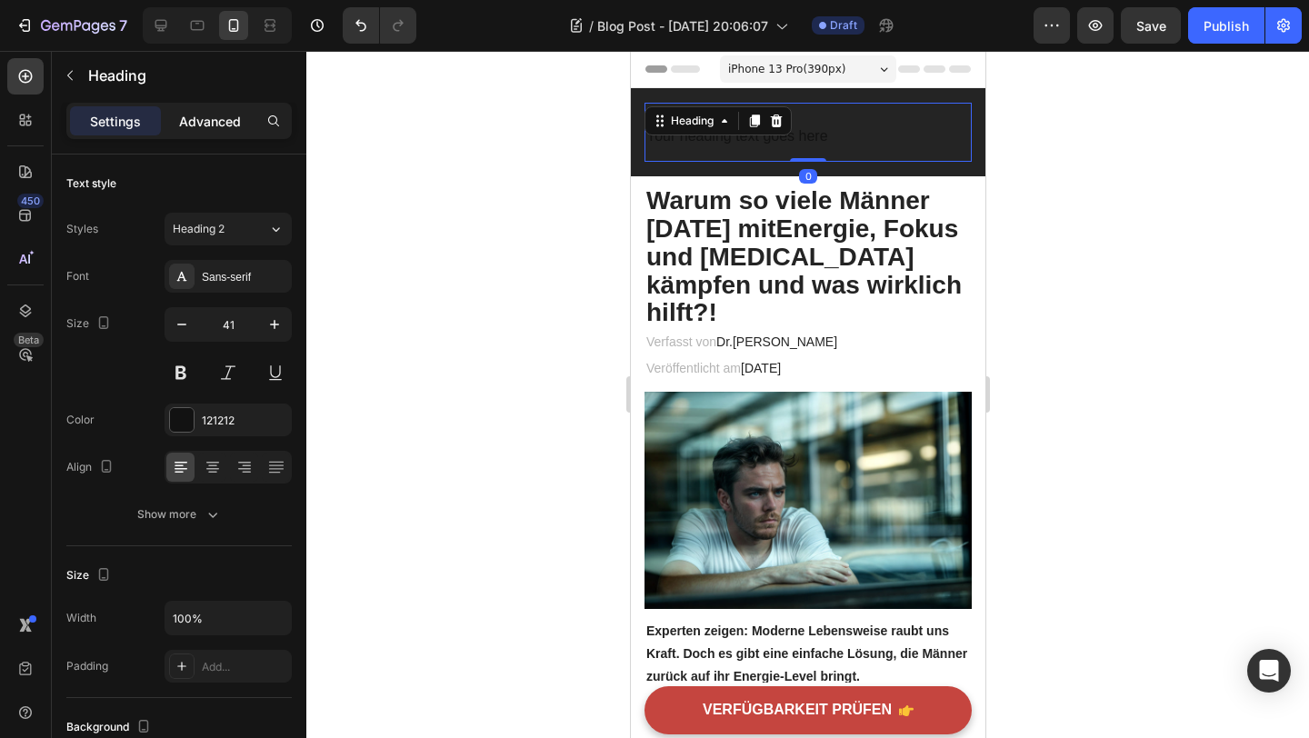
click at [206, 123] on p "Advanced" at bounding box center [210, 121] width 62 height 19
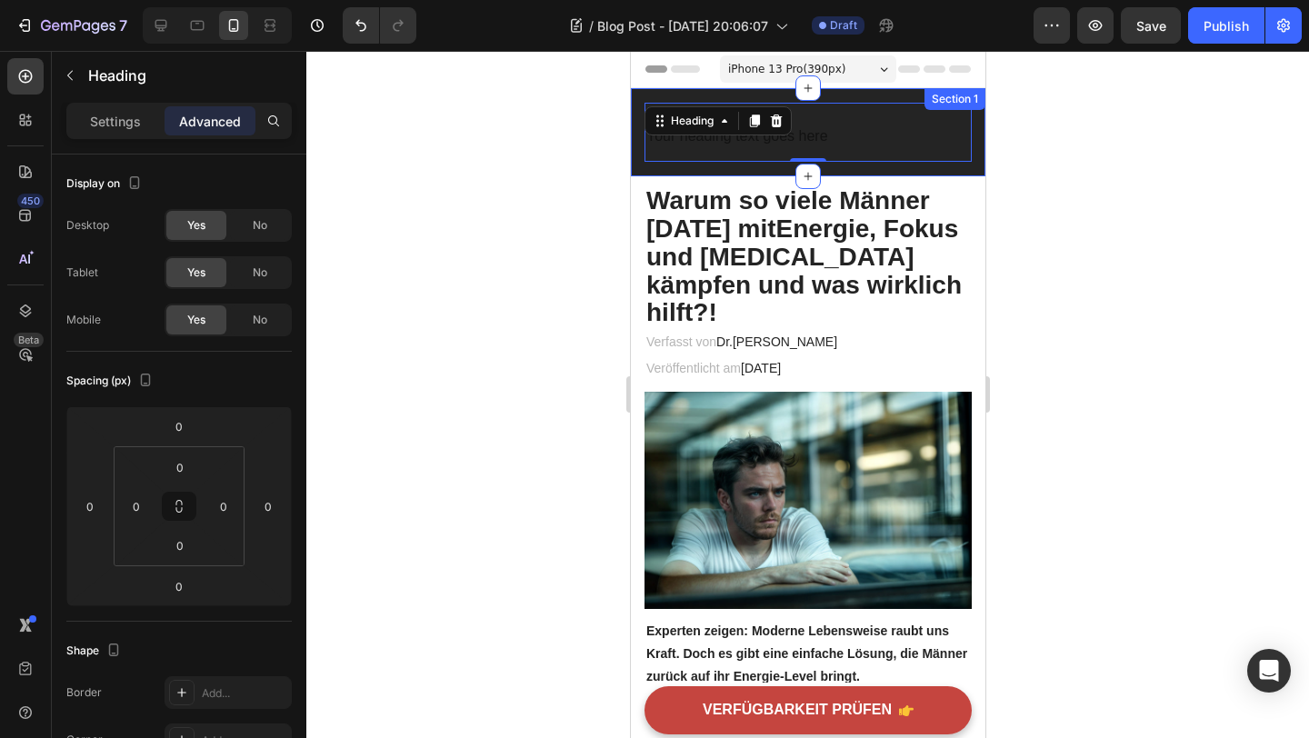
click at [881, 89] on div "⁠⁠⁠⁠⁠⁠⁠ Your heading text goes here Heading 0 Section 1" at bounding box center [807, 132] width 355 height 88
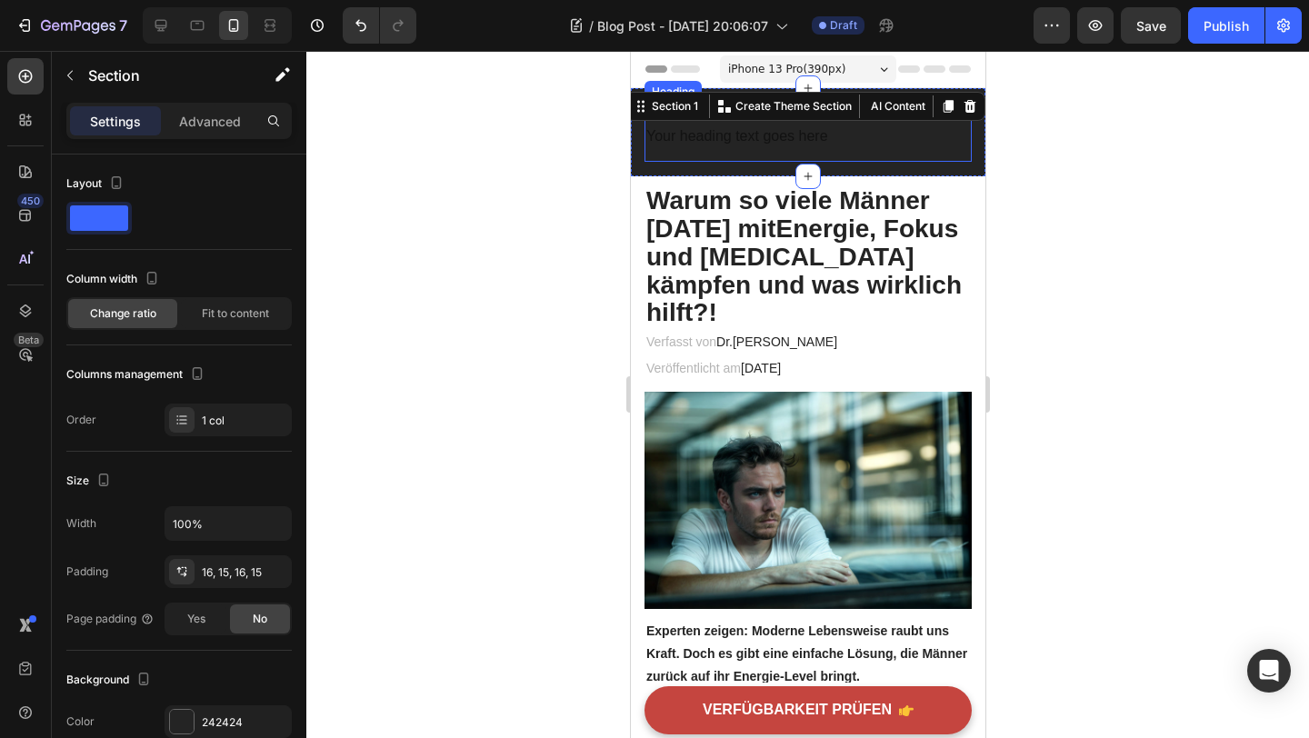
click at [879, 141] on p "⁠⁠⁠⁠⁠⁠⁠ Your heading text goes here" at bounding box center [808, 132] width 324 height 55
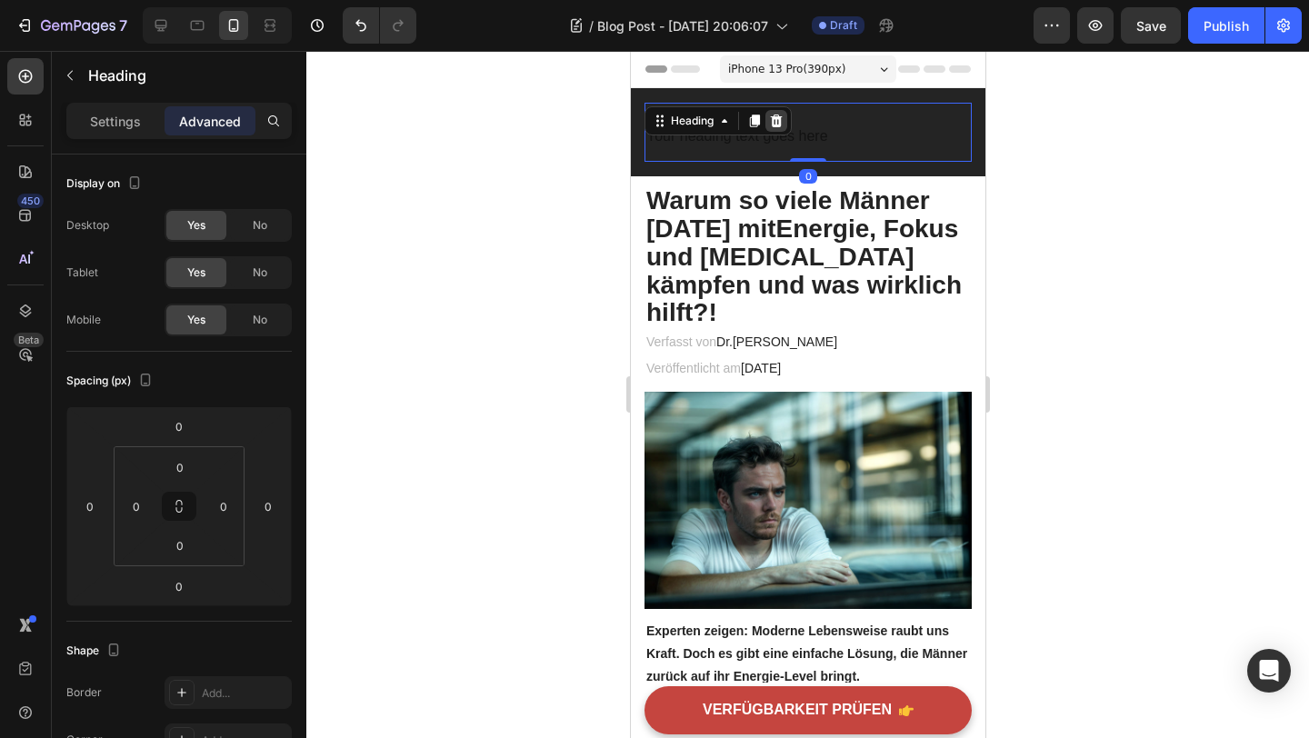
click at [782, 119] on icon at bounding box center [775, 121] width 15 height 15
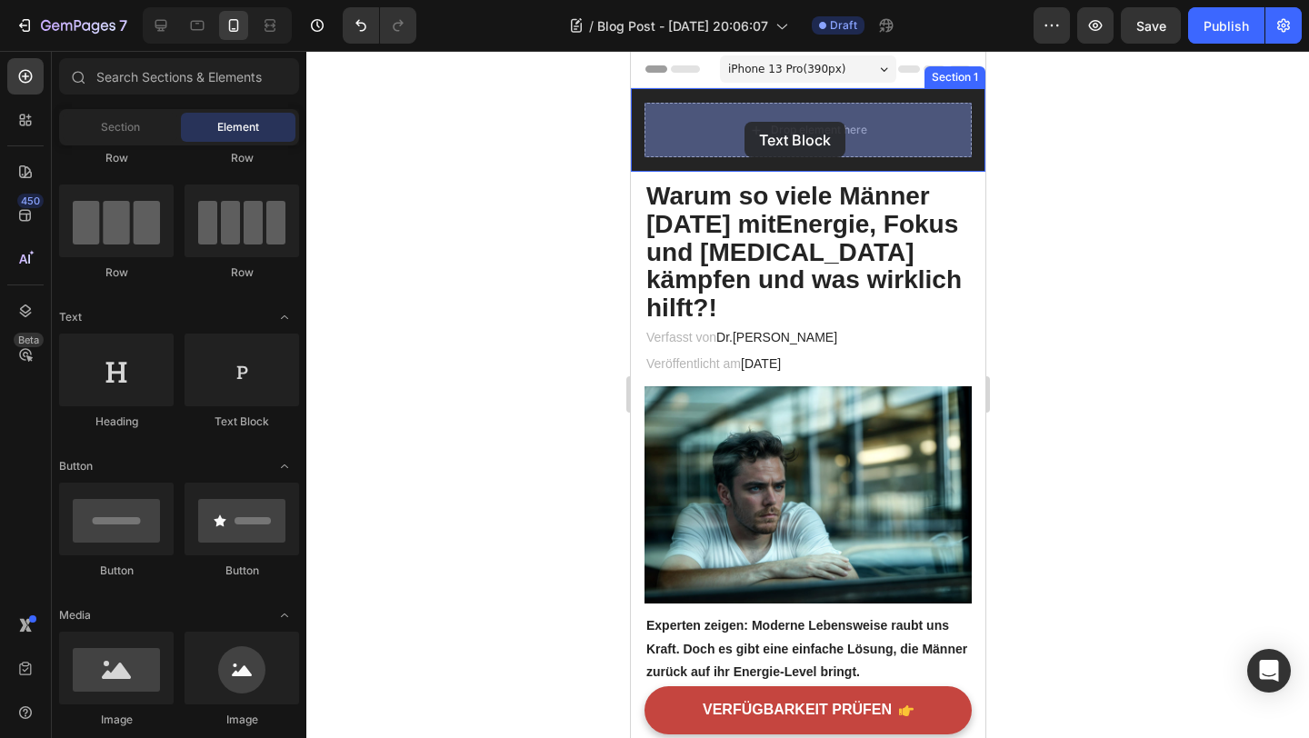
drag, startPoint x: 885, startPoint y: 430, endPoint x: 731, endPoint y: 155, distance: 315.4
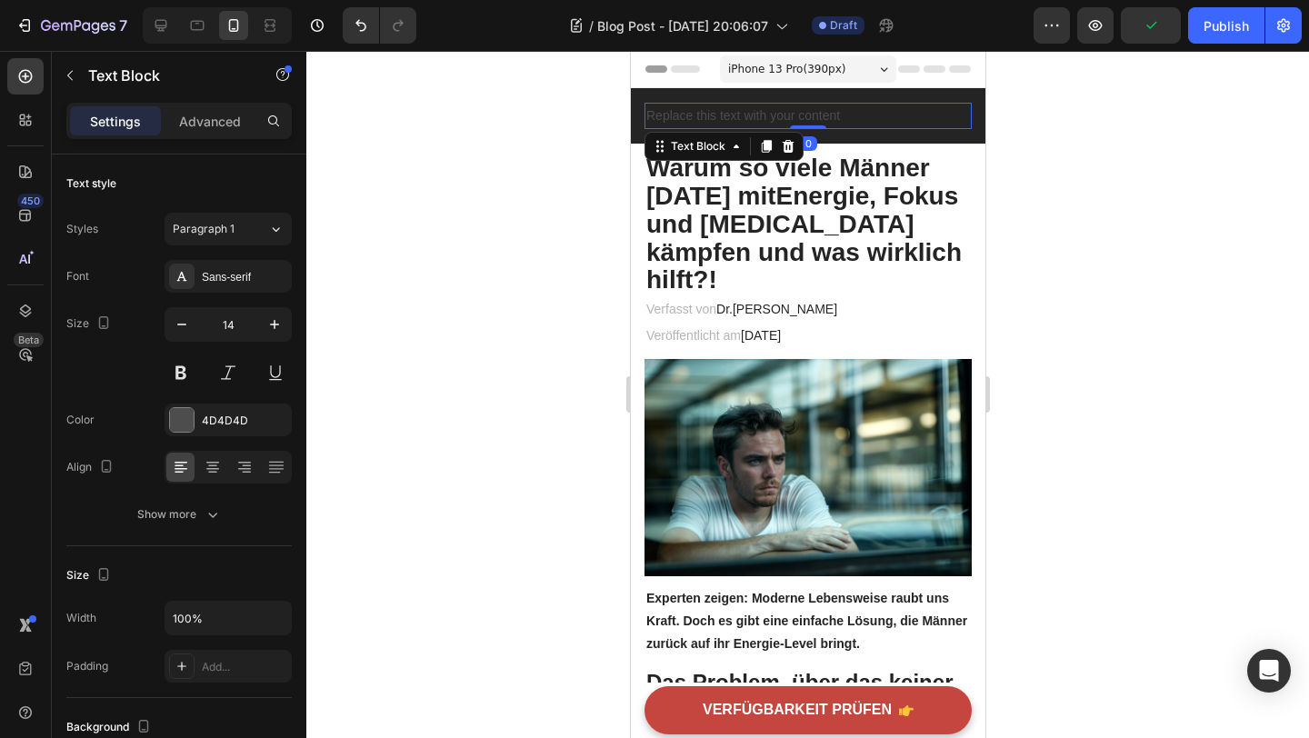
click at [1120, 217] on div at bounding box center [807, 394] width 1003 height 687
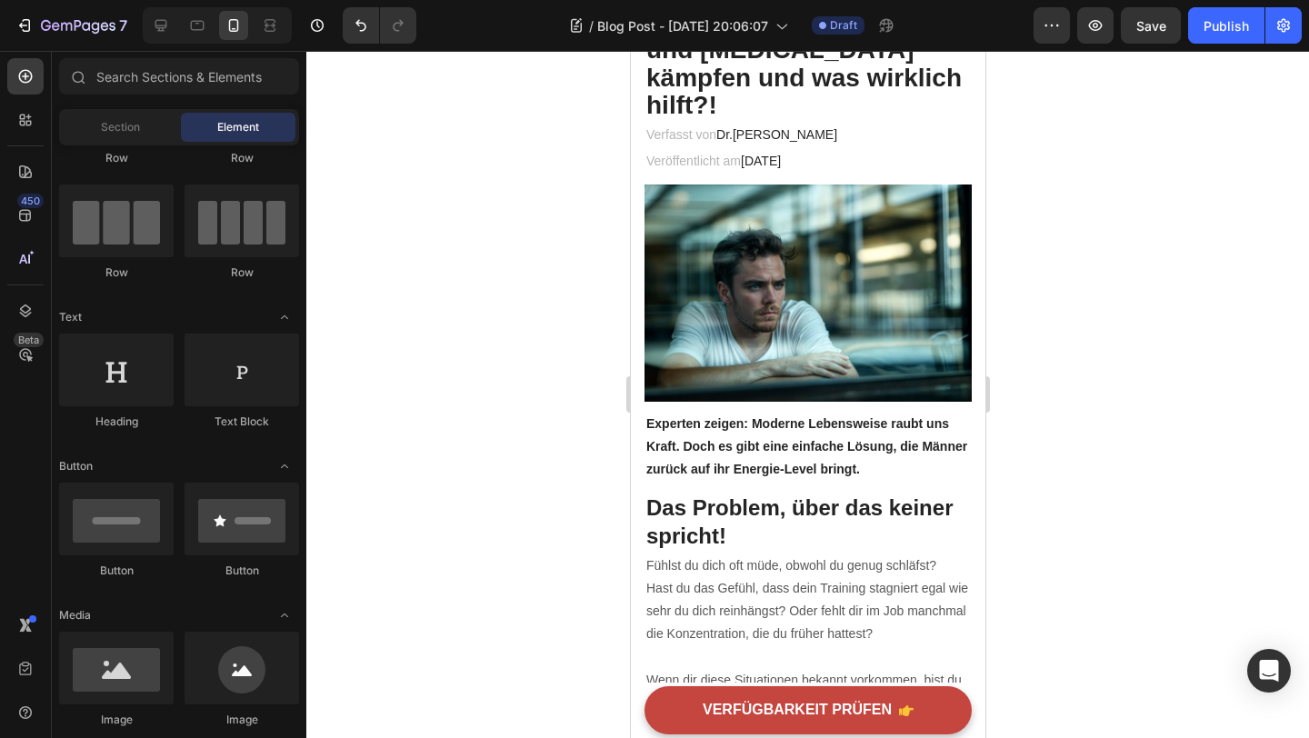
scroll to position [0, 0]
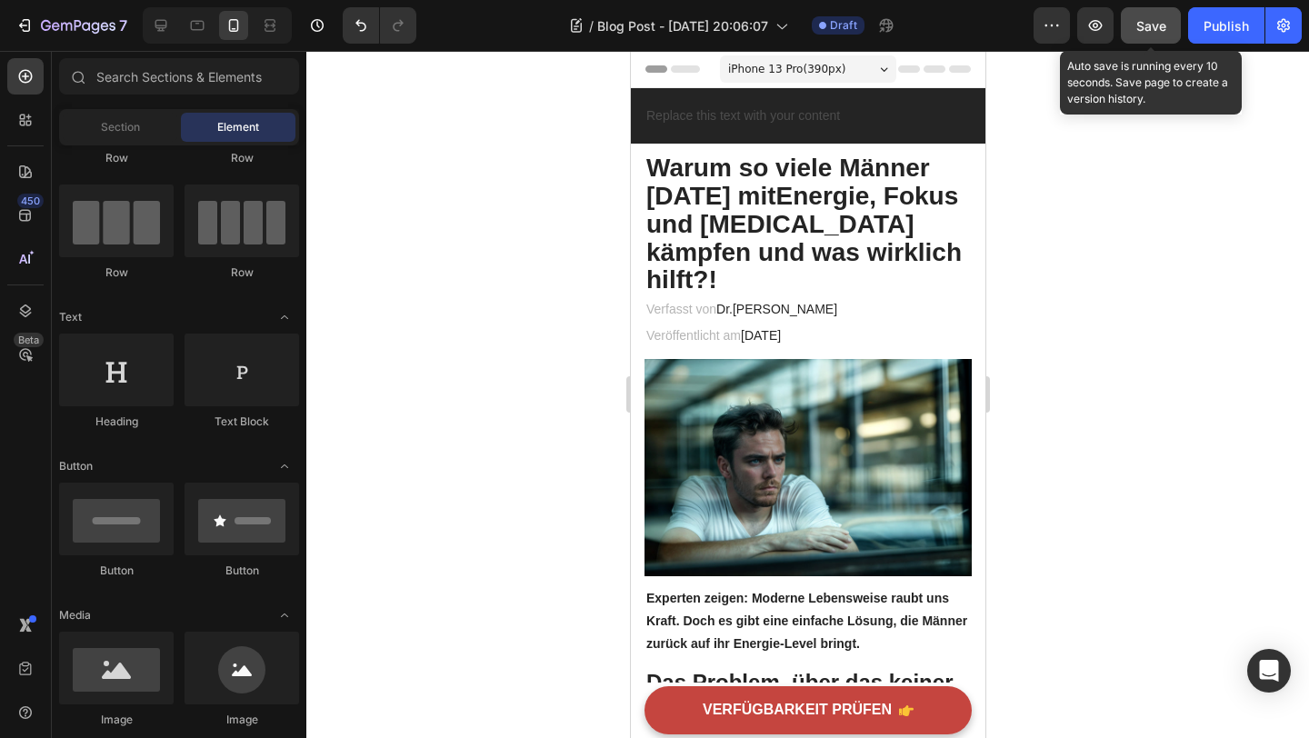
click at [1137, 32] on span "Save" at bounding box center [1152, 25] width 30 height 15
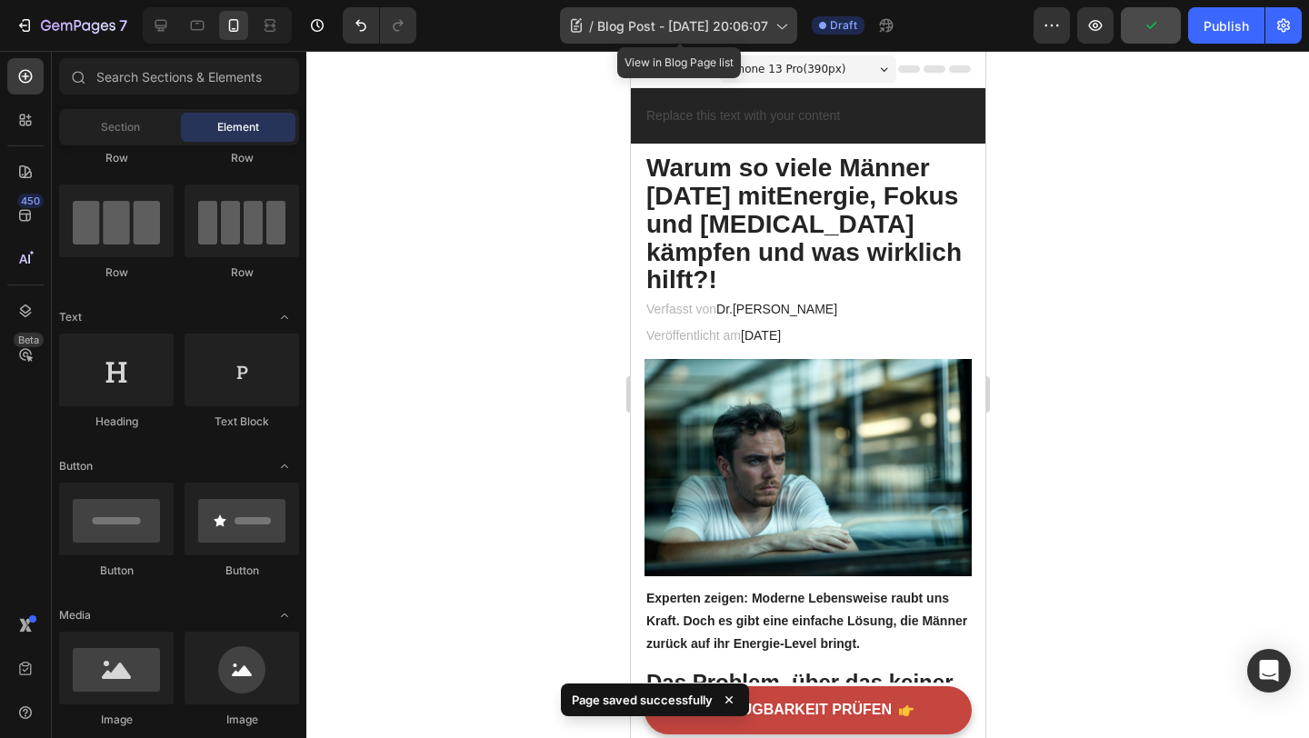
click at [766, 25] on span "Blog Post - [DATE] 20:06:07" at bounding box center [682, 25] width 171 height 19
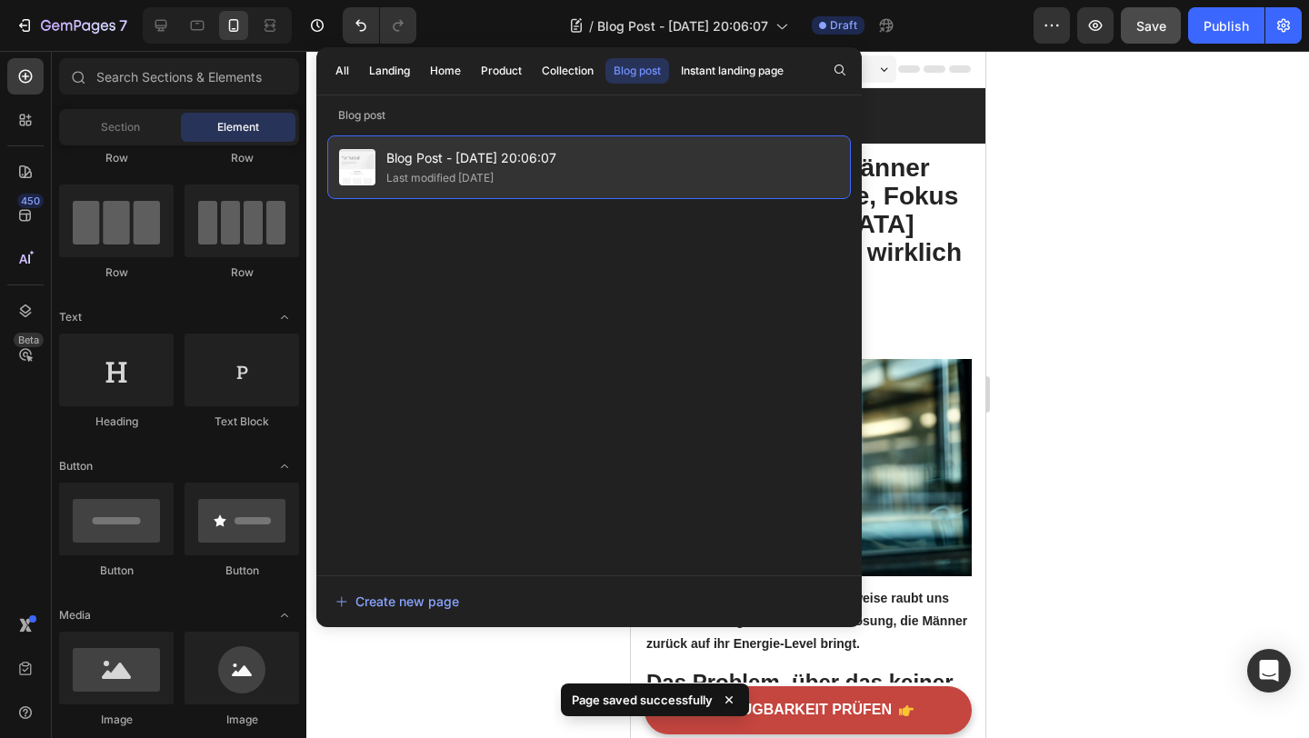
click at [502, 156] on span "Blog Post - [DATE] 20:06:07" at bounding box center [471, 158] width 170 height 22
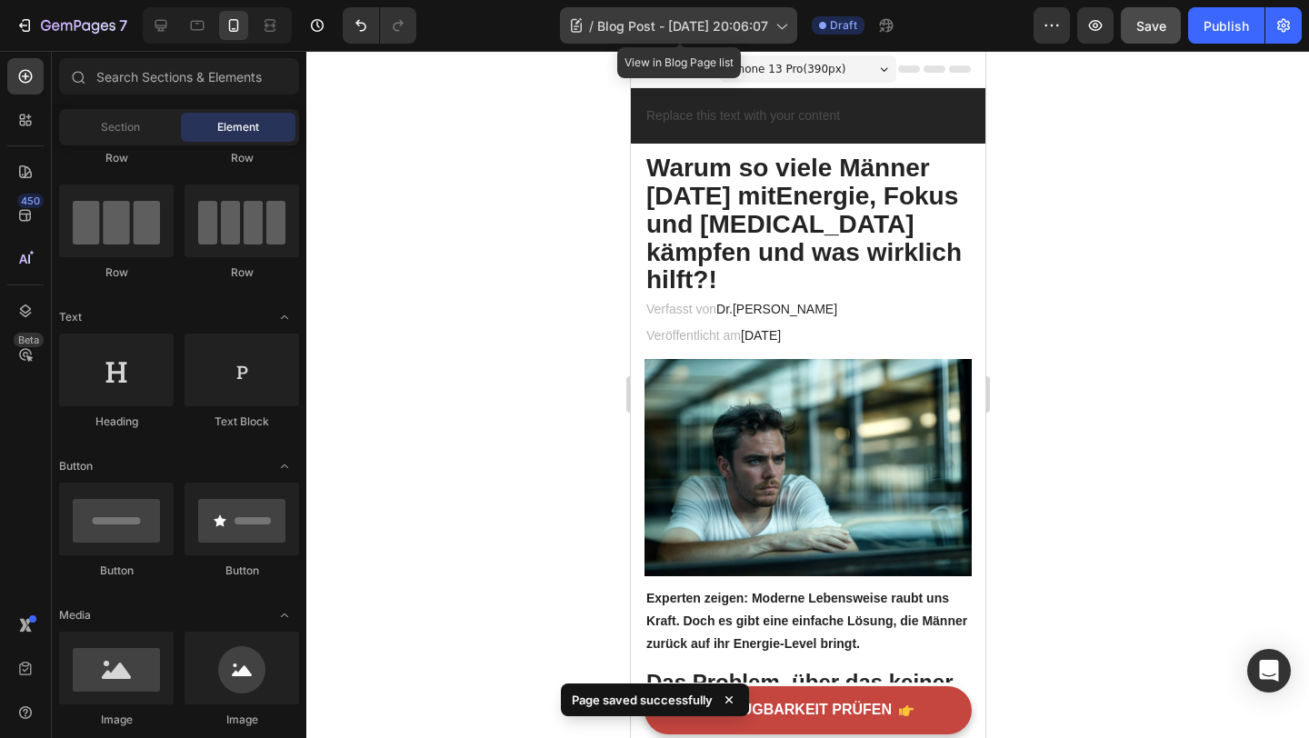
click at [754, 13] on div "/ Blog Post - Aug 19, 20:06:07" at bounding box center [678, 25] width 237 height 36
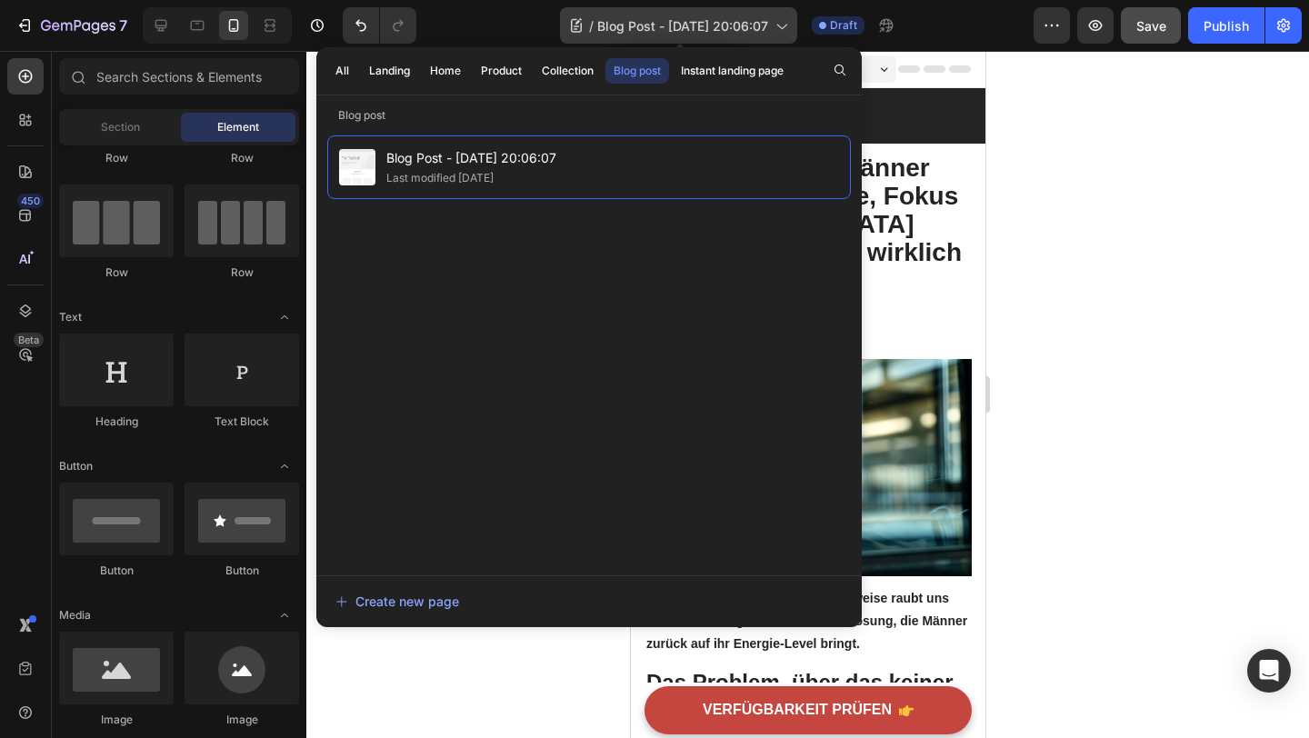
click at [582, 21] on icon at bounding box center [576, 25] width 18 height 18
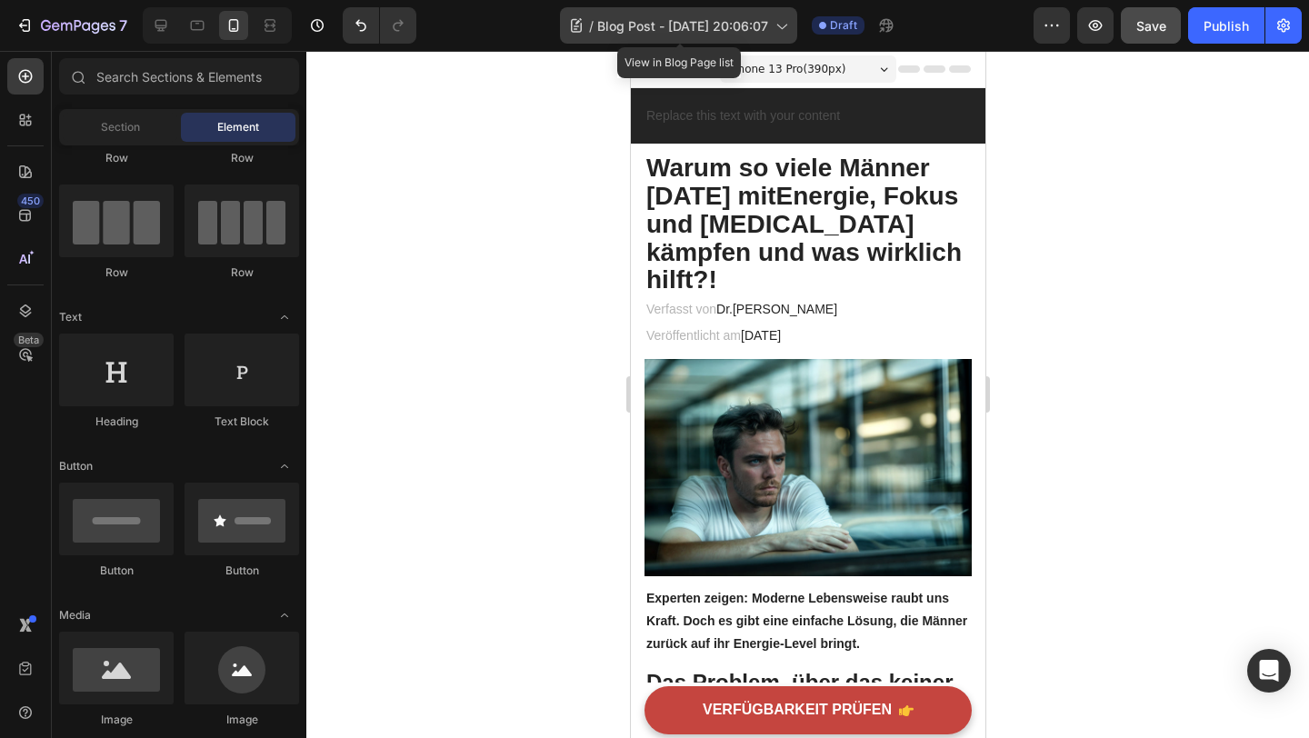
click at [647, 20] on span "Blog Post - [DATE] 20:06:07" at bounding box center [682, 25] width 171 height 19
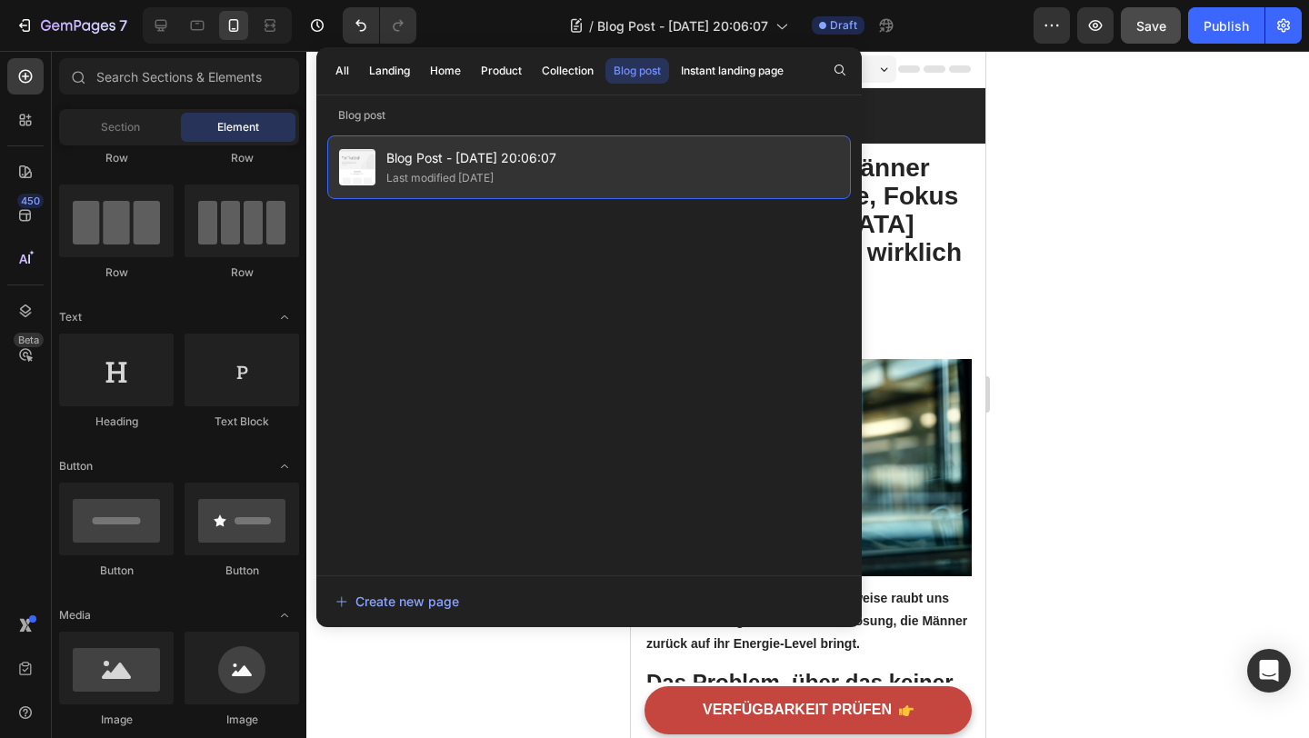
click at [434, 182] on div "Last modified [DATE]" at bounding box center [439, 178] width 107 height 18
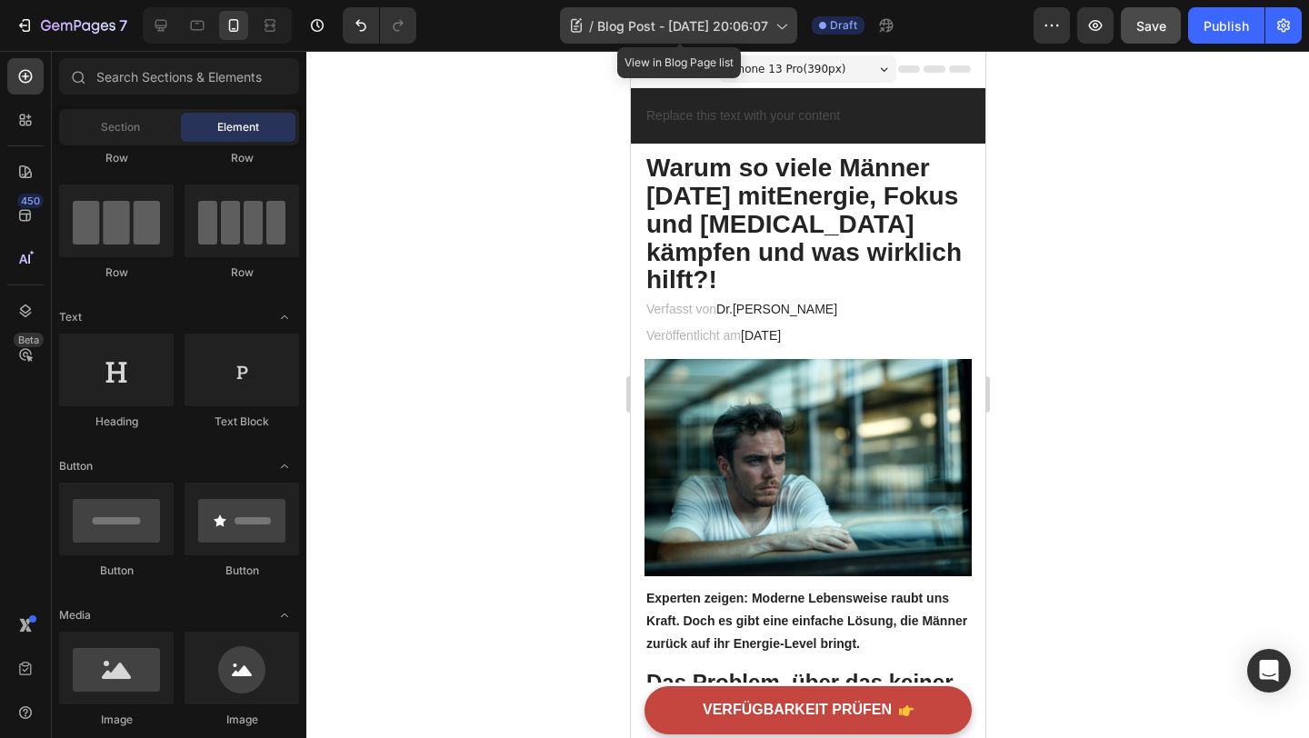
click at [638, 26] on span "Blog Post - [DATE] 20:06:07" at bounding box center [682, 25] width 171 height 19
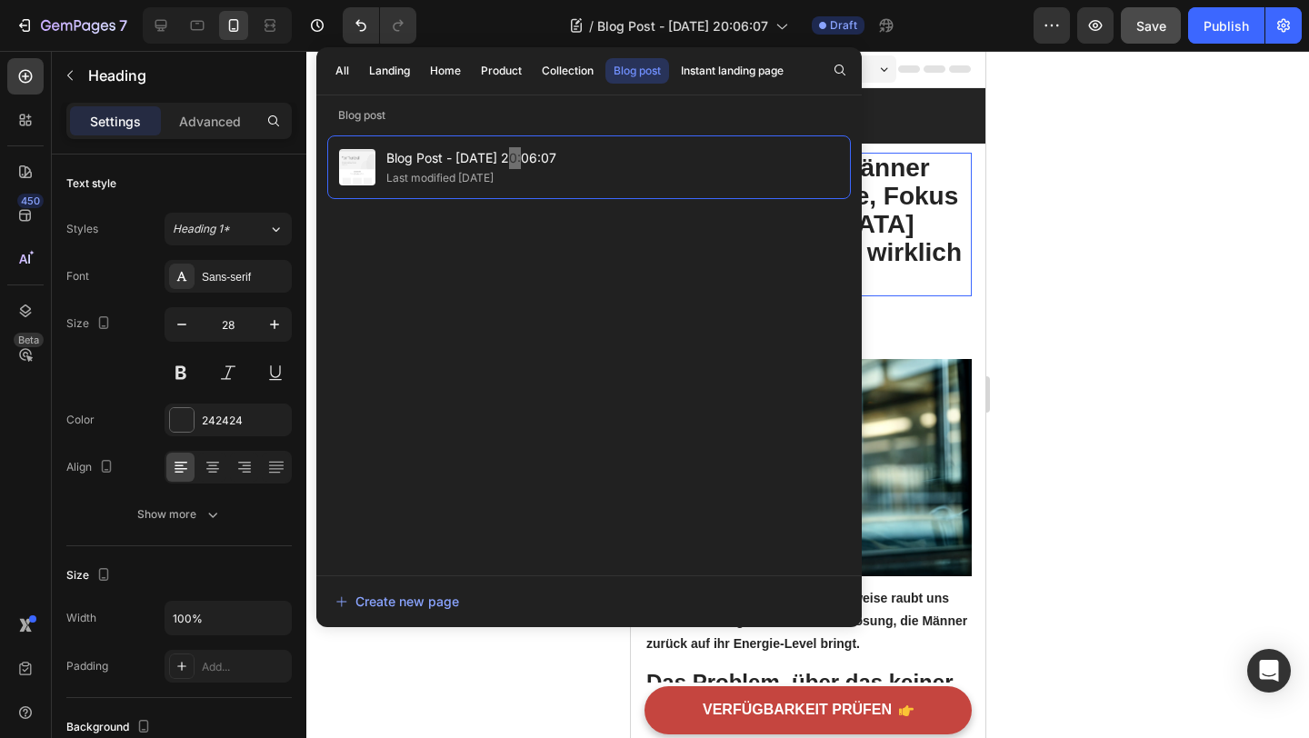
click at [933, 161] on h2 "Warum so viele Männer heute mit Energie , Fokus und Testosteron kämpfen und was…" at bounding box center [807, 225] width 327 height 144
click at [913, 160] on h2 "Warum so viele Männer heute mit Energie , Fokus und Testosteron kämpfen und was…" at bounding box center [807, 225] width 327 height 144
click at [511, 28] on div "/ Blog Post - Aug 19, 20:06:07 Draft" at bounding box center [732, 25] width 603 height 36
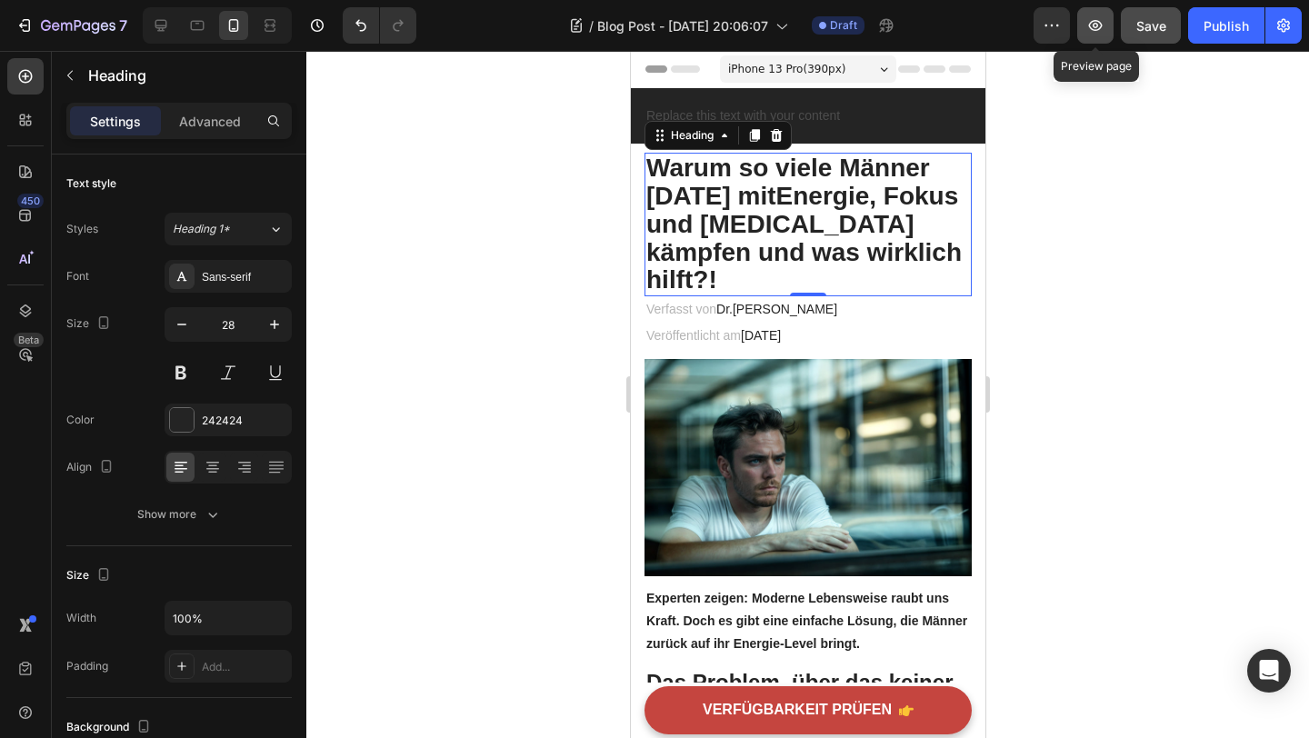
click at [1099, 31] on icon "button" at bounding box center [1096, 25] width 18 height 18
